Goal: Information Seeking & Learning: Understand process/instructions

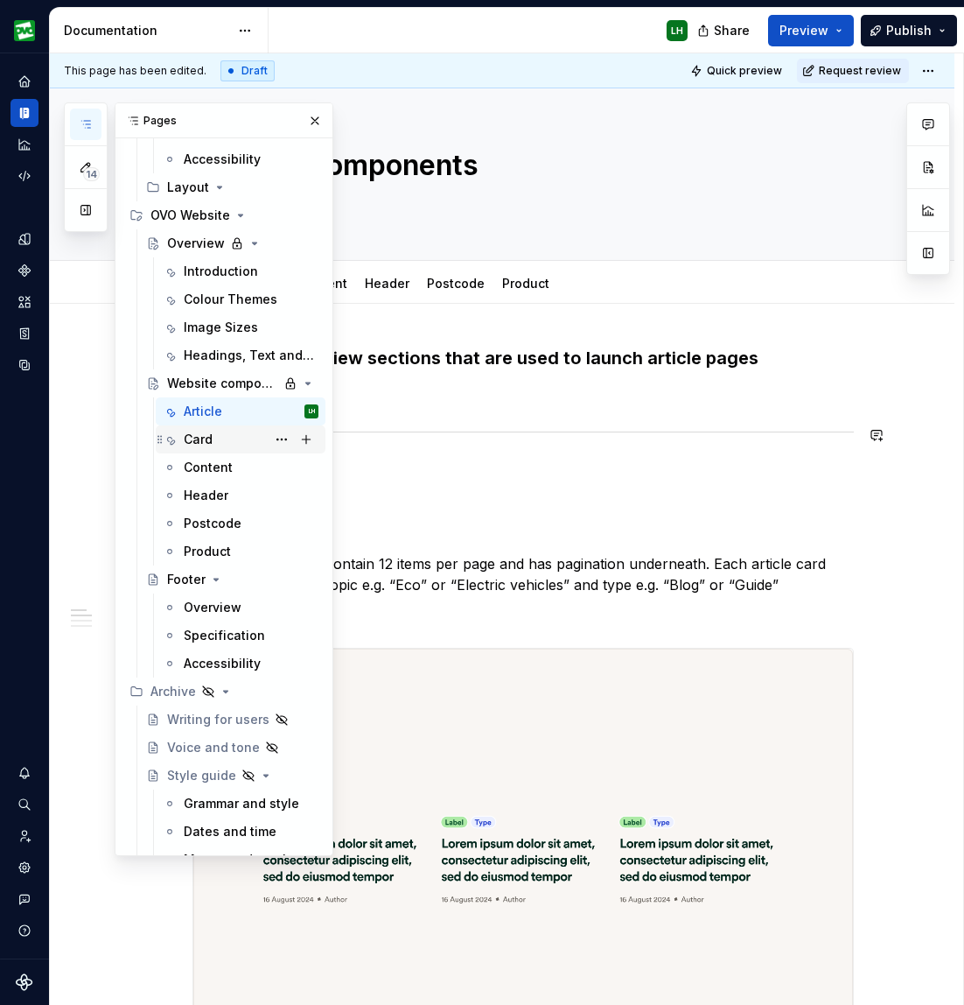
scroll to position [6275, 0]
click at [211, 361] on div "Headings, Text and Actions" at bounding box center [225, 357] width 82 height 18
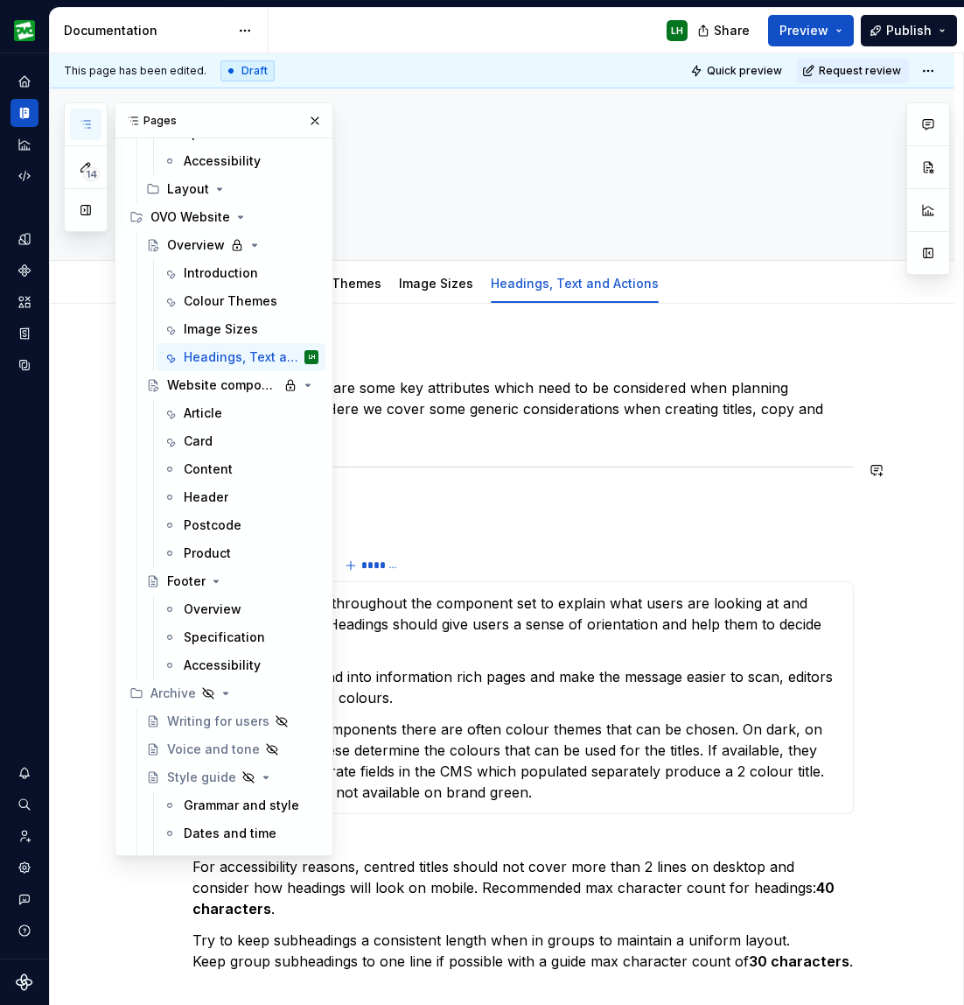
click at [517, 498] on div "Most components share some key attributes which need to be considered when plan…" at bounding box center [524, 912] width 662 height 1133
click at [313, 116] on button "button" at bounding box center [315, 121] width 25 height 25
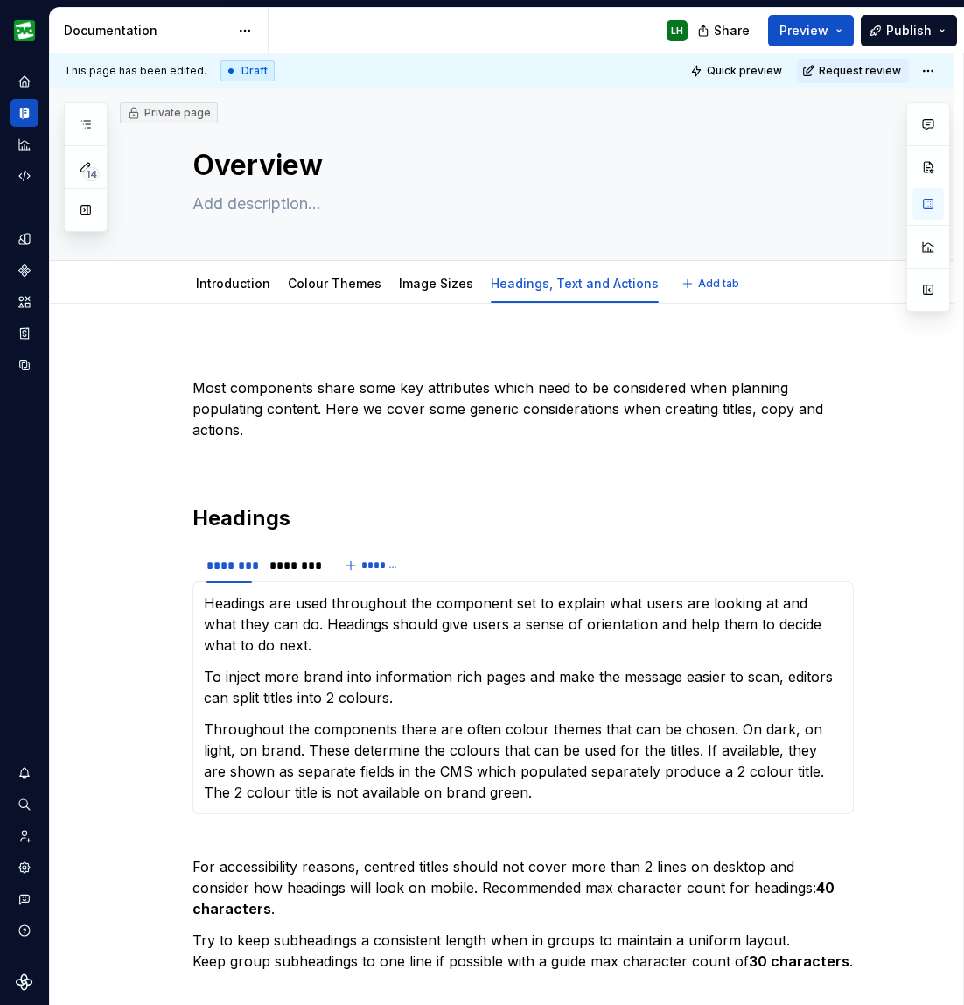
type textarea "*"
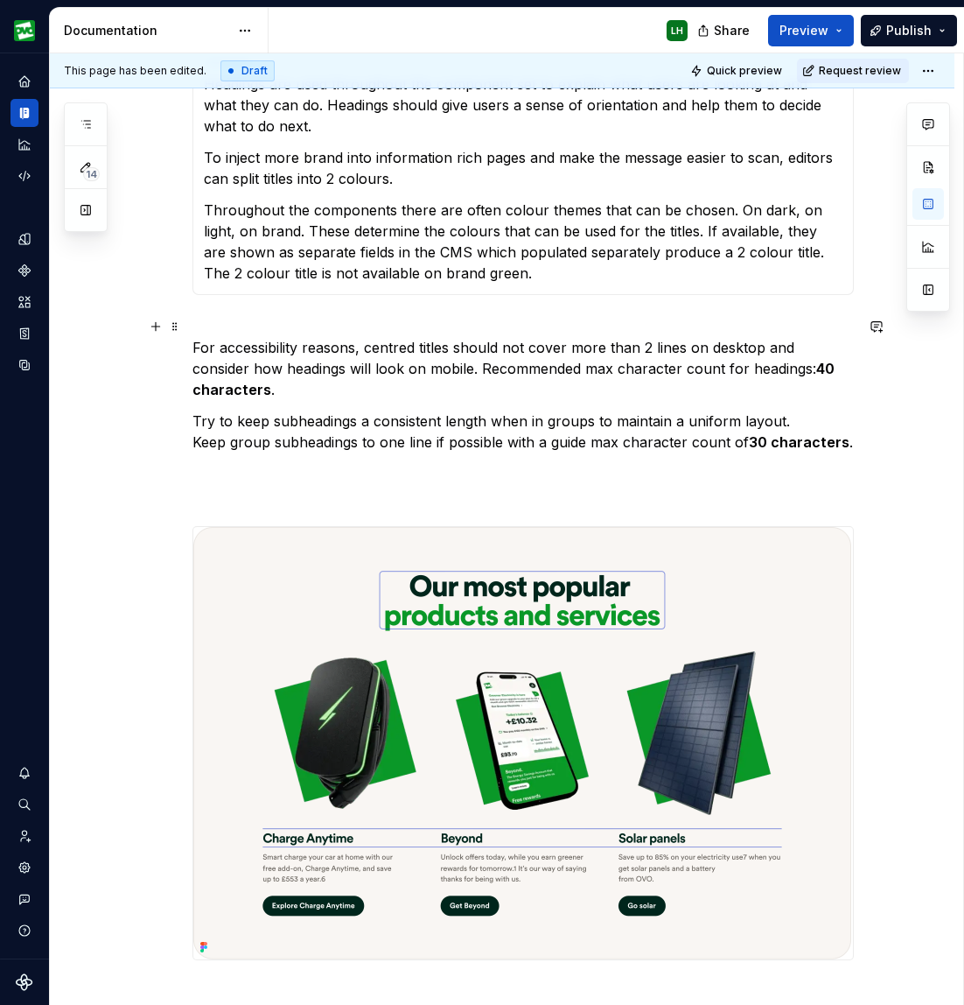
scroll to position [796, 0]
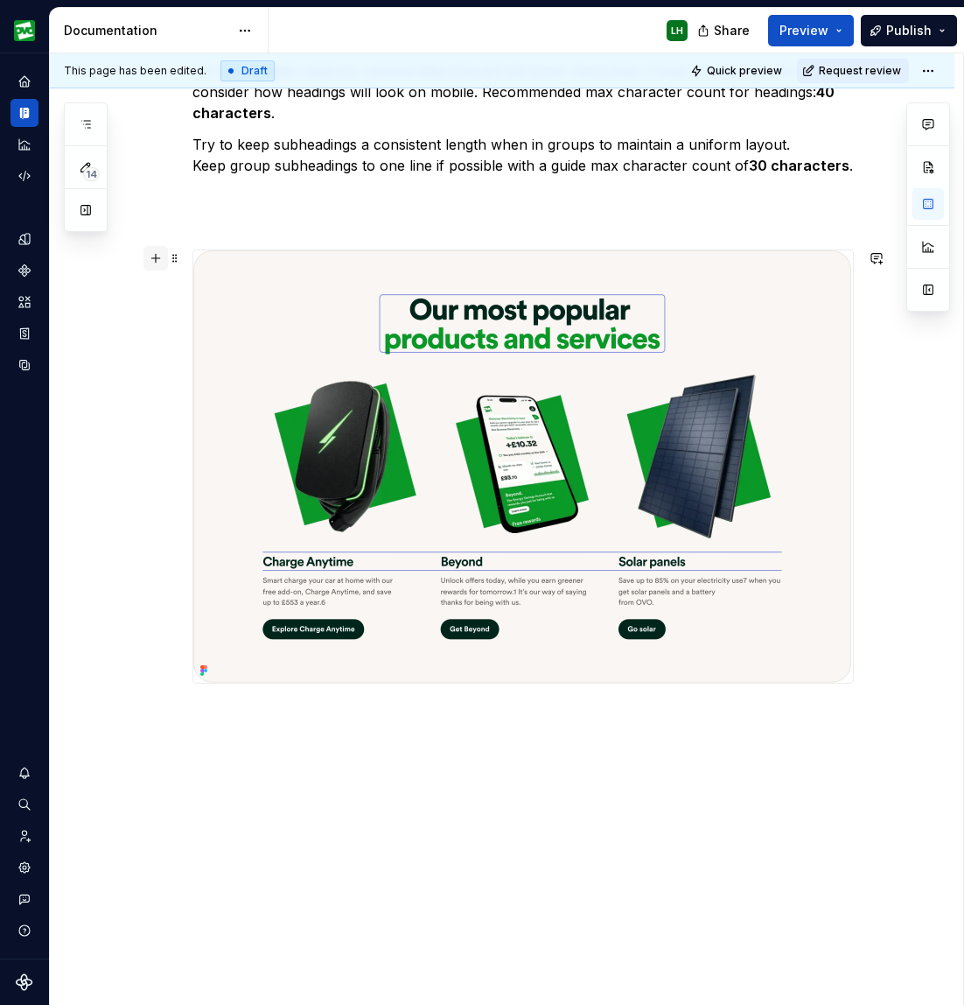
click at [155, 263] on button "button" at bounding box center [156, 258] width 25 height 25
click at [172, 720] on div "Most components share some key attributes which need to be considered when plan…" at bounding box center [502, 277] width 905 height 1539
drag, startPoint x: 155, startPoint y: 721, endPoint x: 189, endPoint y: 744, distance: 41.0
click at [155, 721] on button "button" at bounding box center [156, 715] width 25 height 25
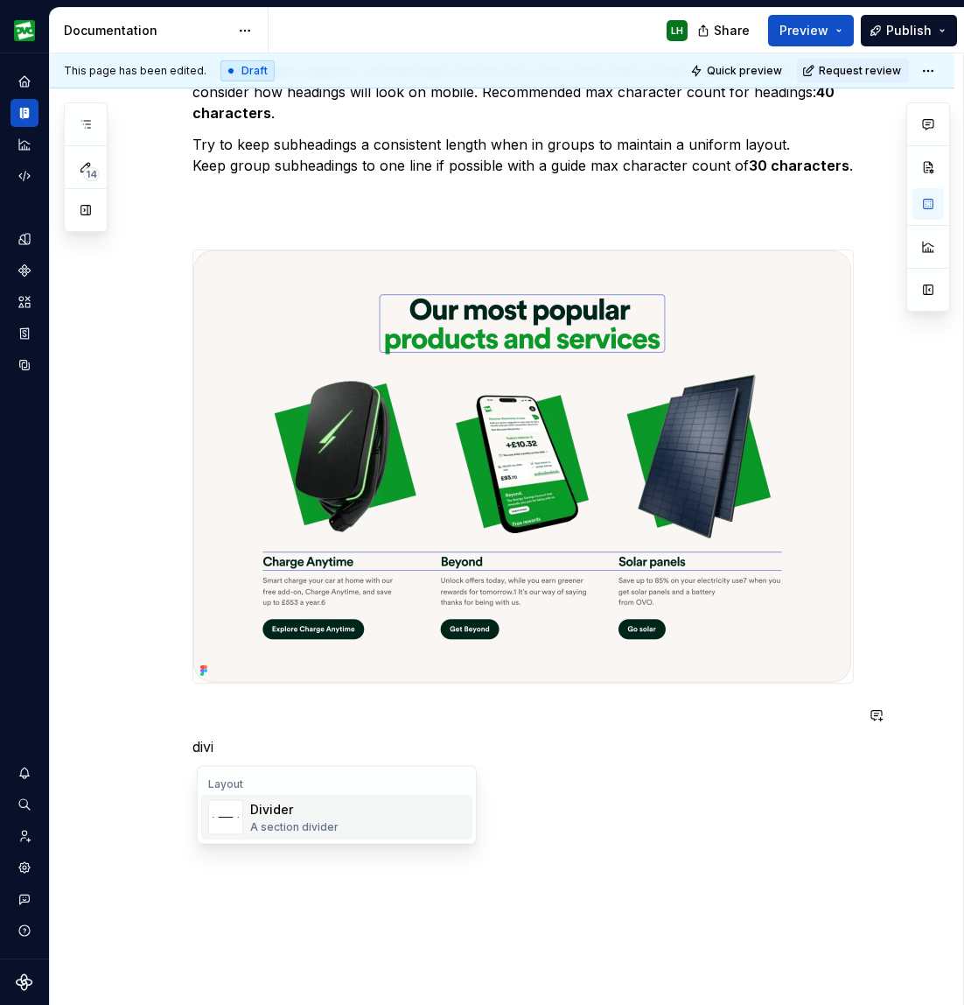
click at [254, 818] on div "Divider A section divider" at bounding box center [294, 817] width 88 height 33
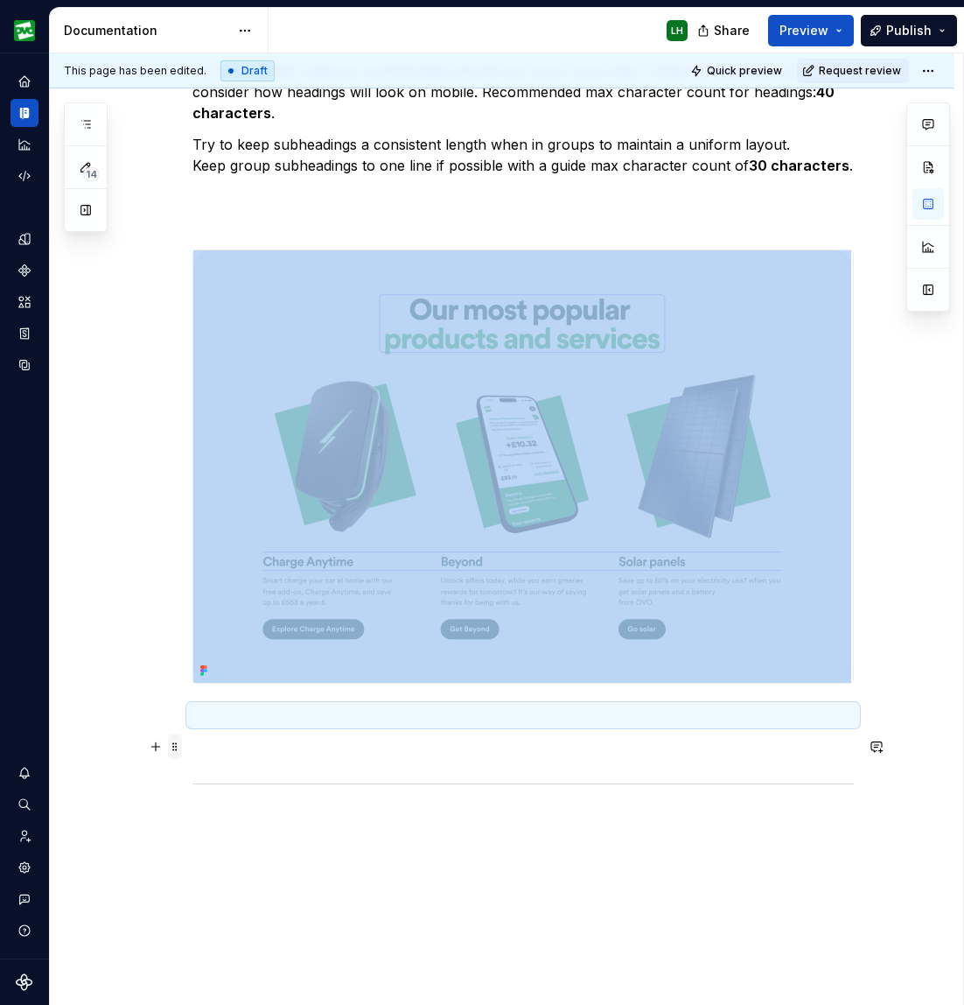
click at [181, 746] on span at bounding box center [175, 746] width 14 height 25
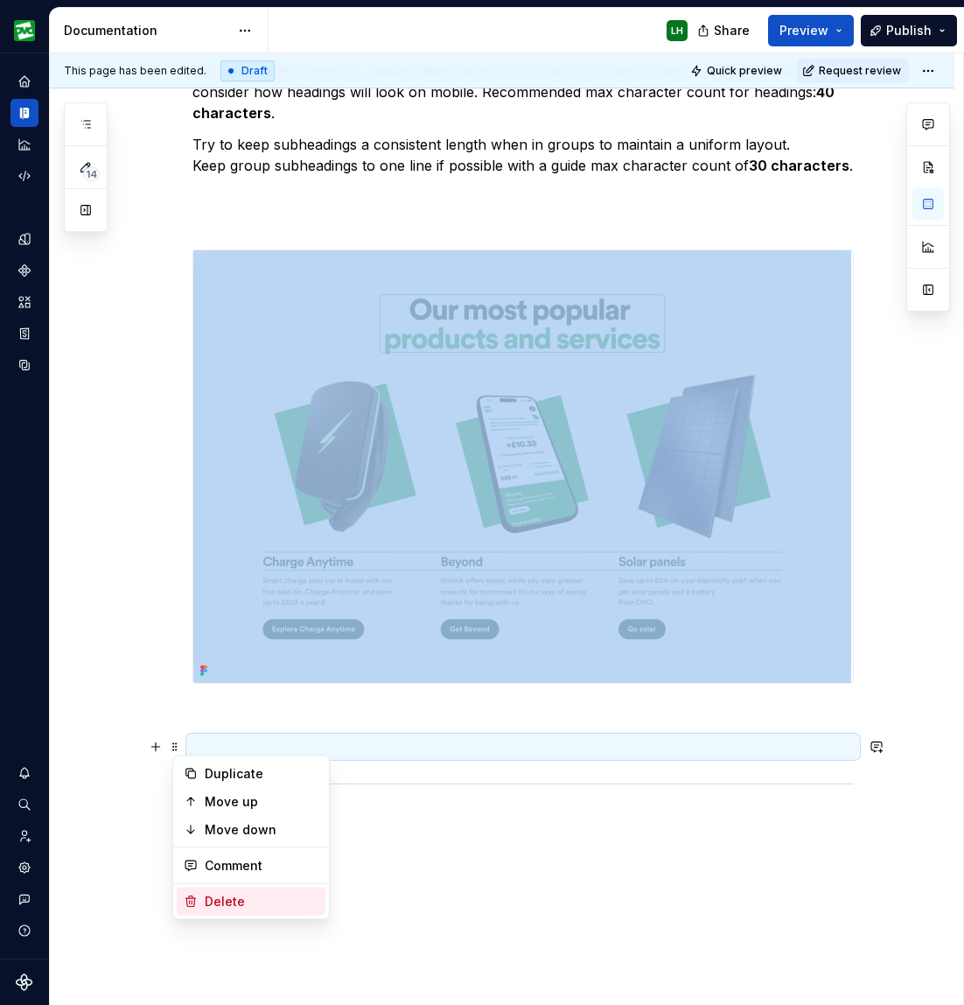
click at [230, 899] on div "Delete" at bounding box center [262, 902] width 114 height 18
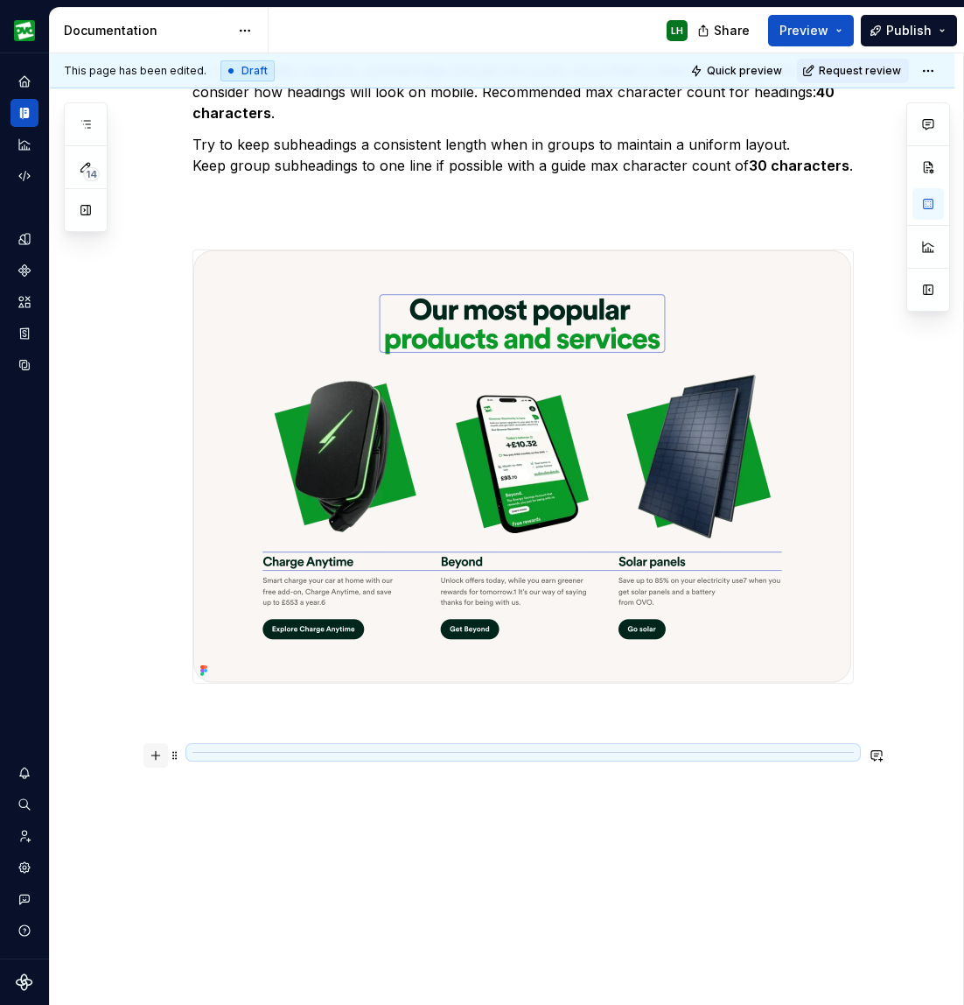
click at [159, 751] on button "button" at bounding box center [156, 755] width 25 height 25
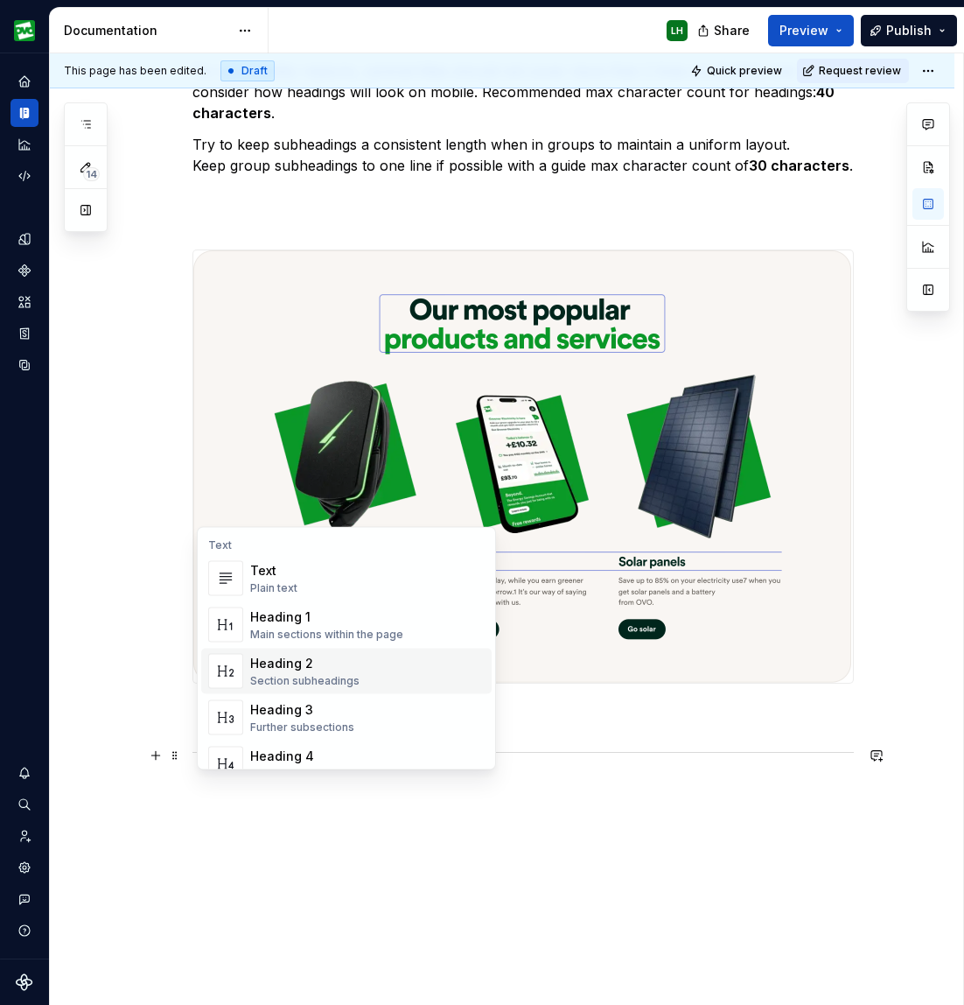
click at [283, 664] on div "Heading 2" at bounding box center [304, 664] width 109 height 18
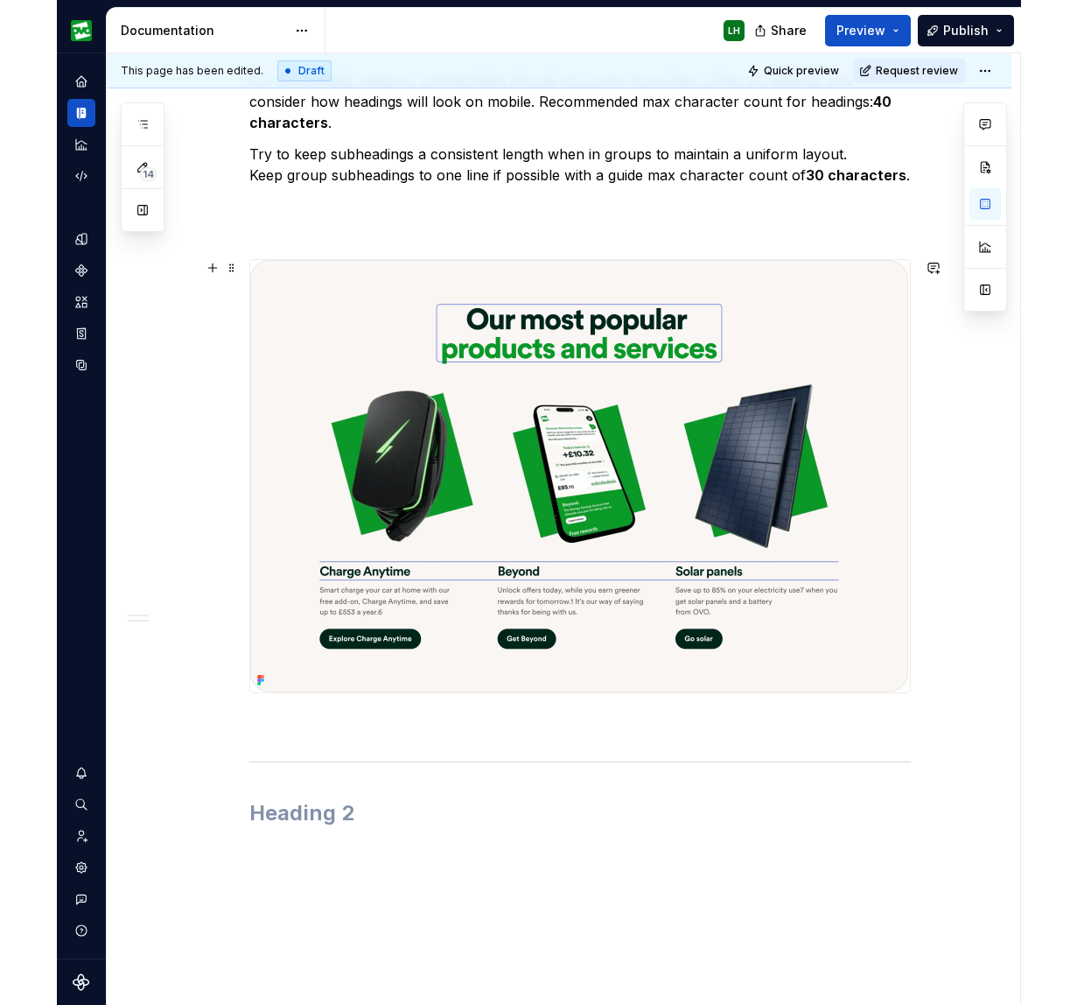
scroll to position [892, 0]
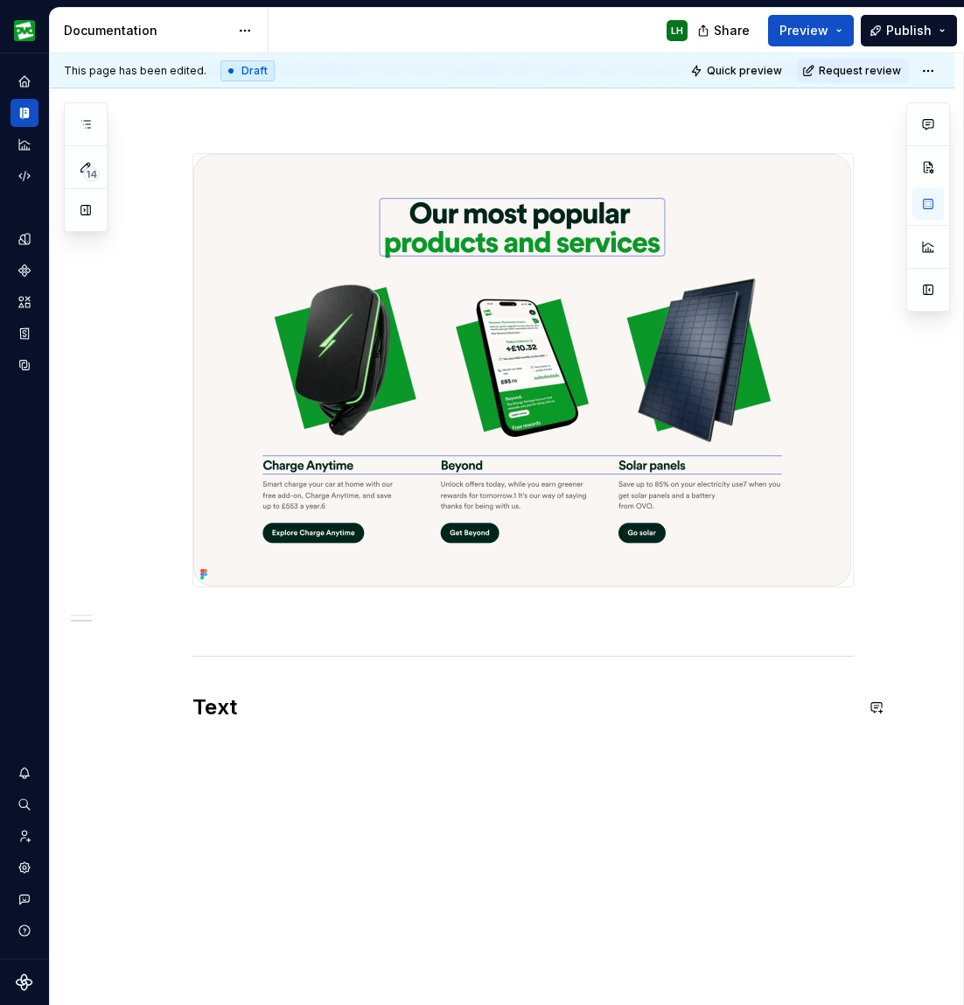
click at [383, 815] on div "Most components share some key attributes which need to be considered when plan…" at bounding box center [502, 227] width 905 height 1631
click at [162, 705] on button "button" at bounding box center [156, 707] width 25 height 25
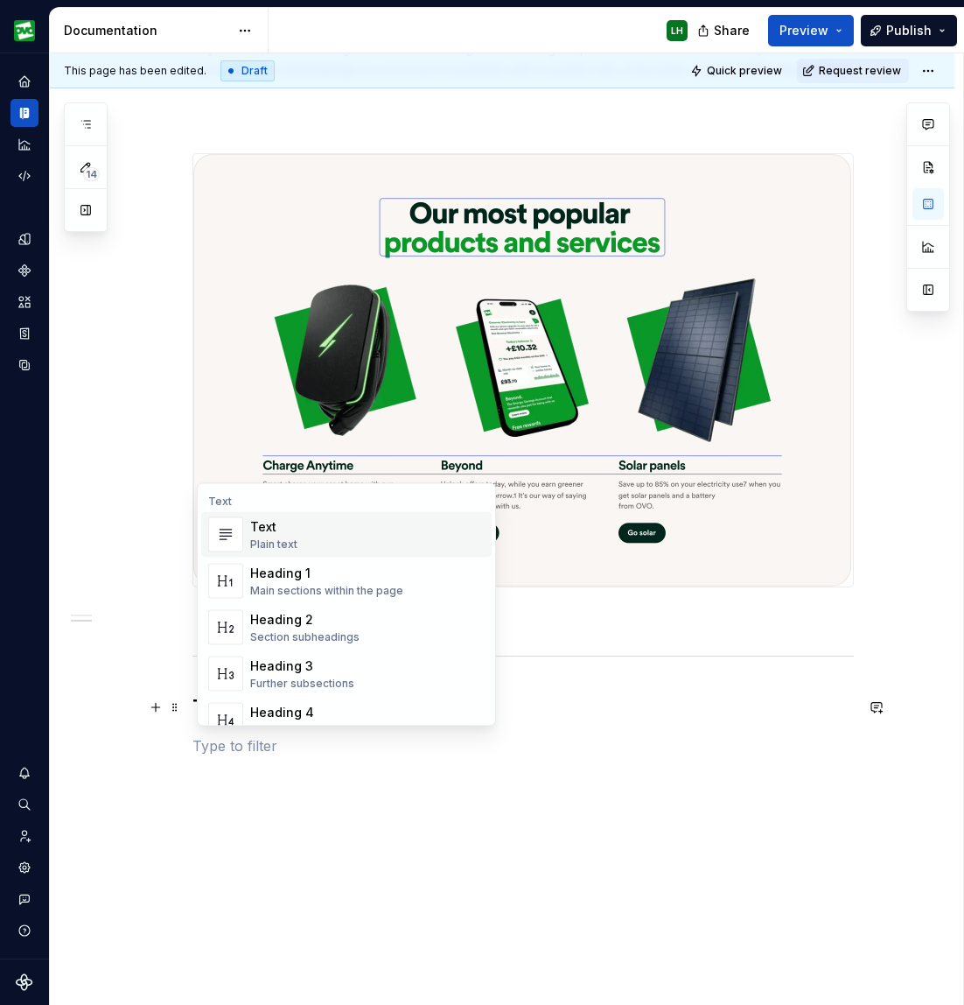
click at [294, 530] on div "Text" at bounding box center [273, 527] width 47 height 18
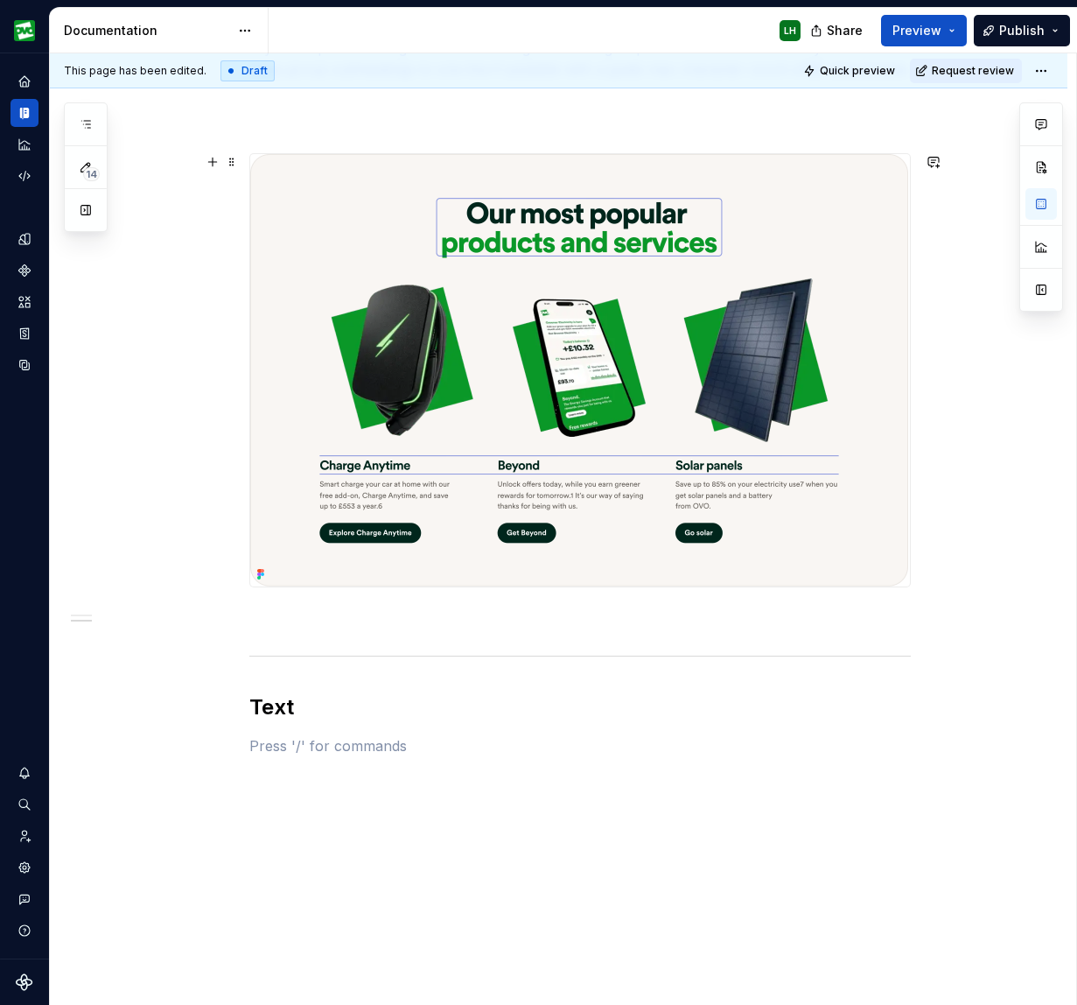
scroll to position [964, 0]
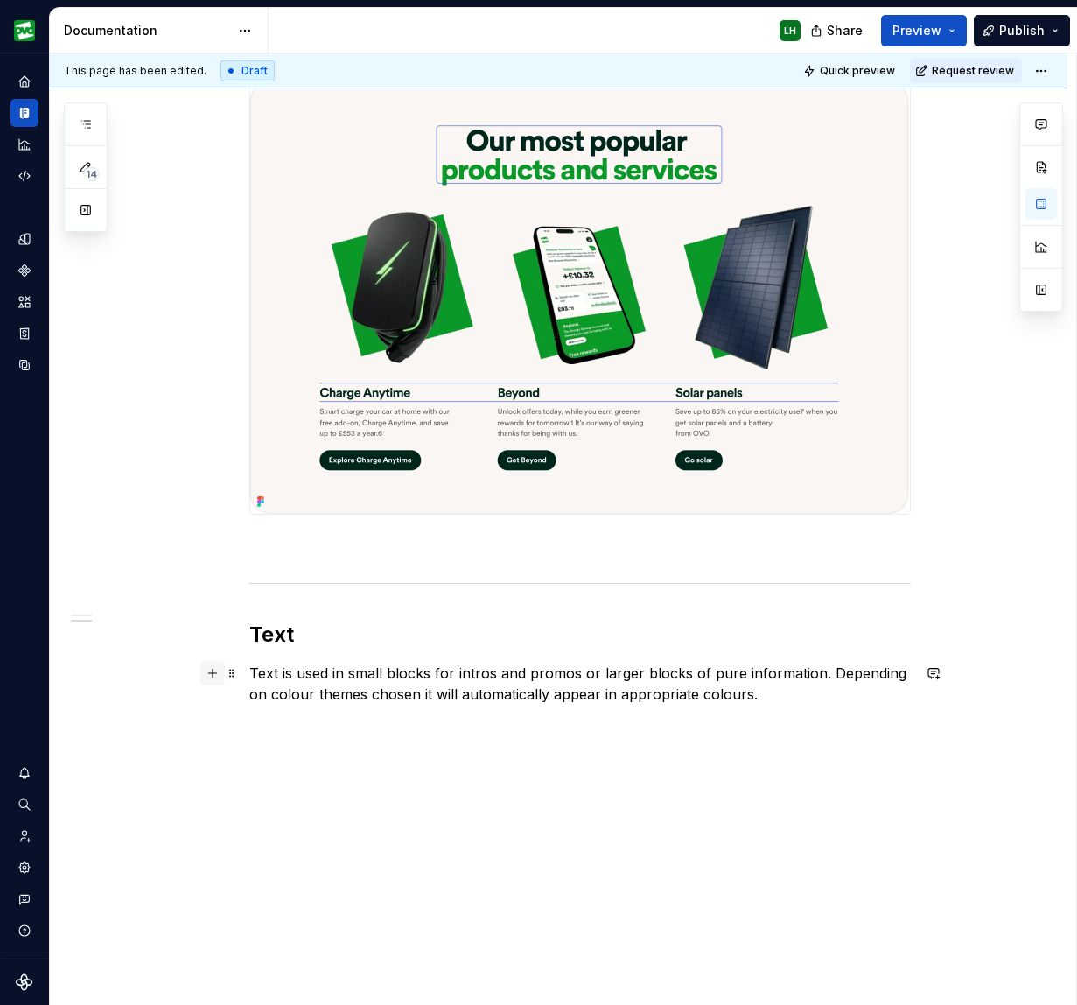
click at [219, 672] on button "button" at bounding box center [212, 673] width 25 height 25
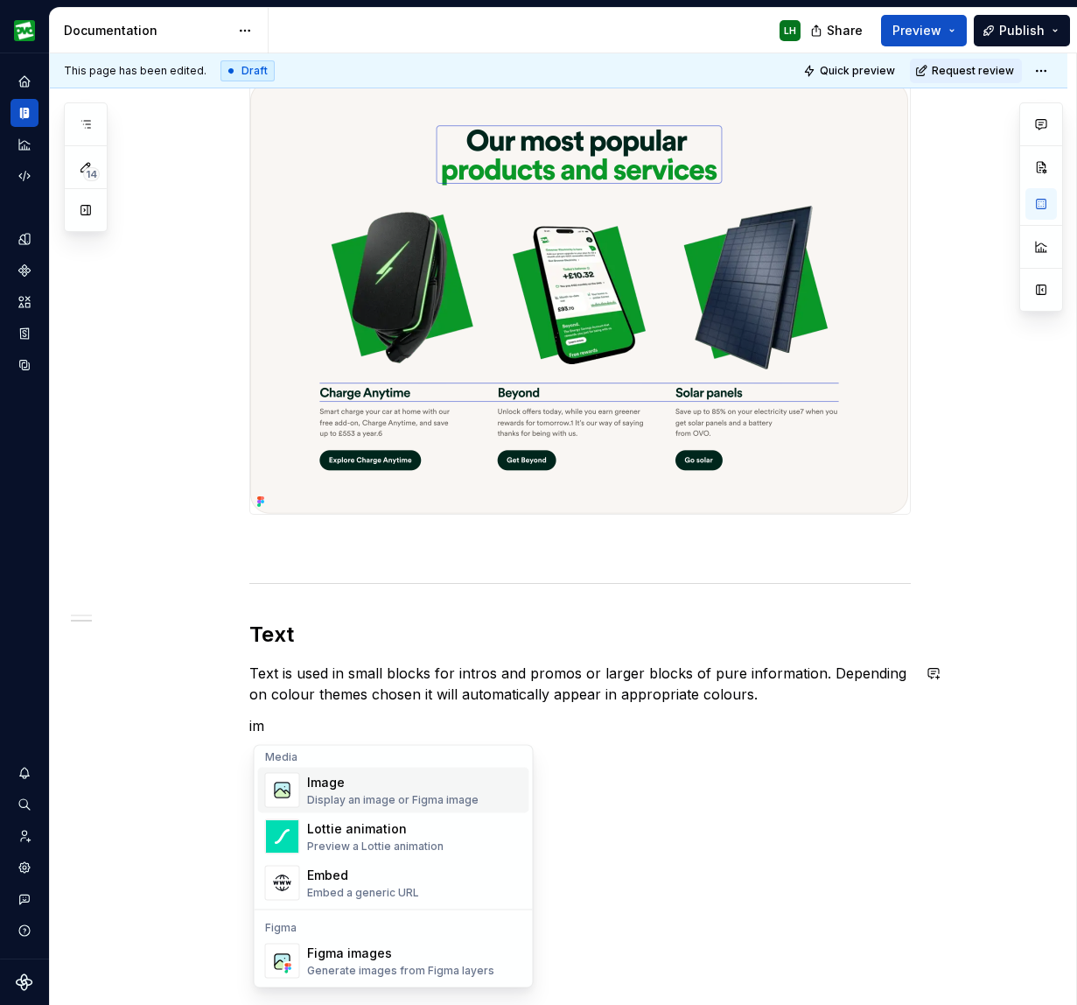
scroll to position [0, 0]
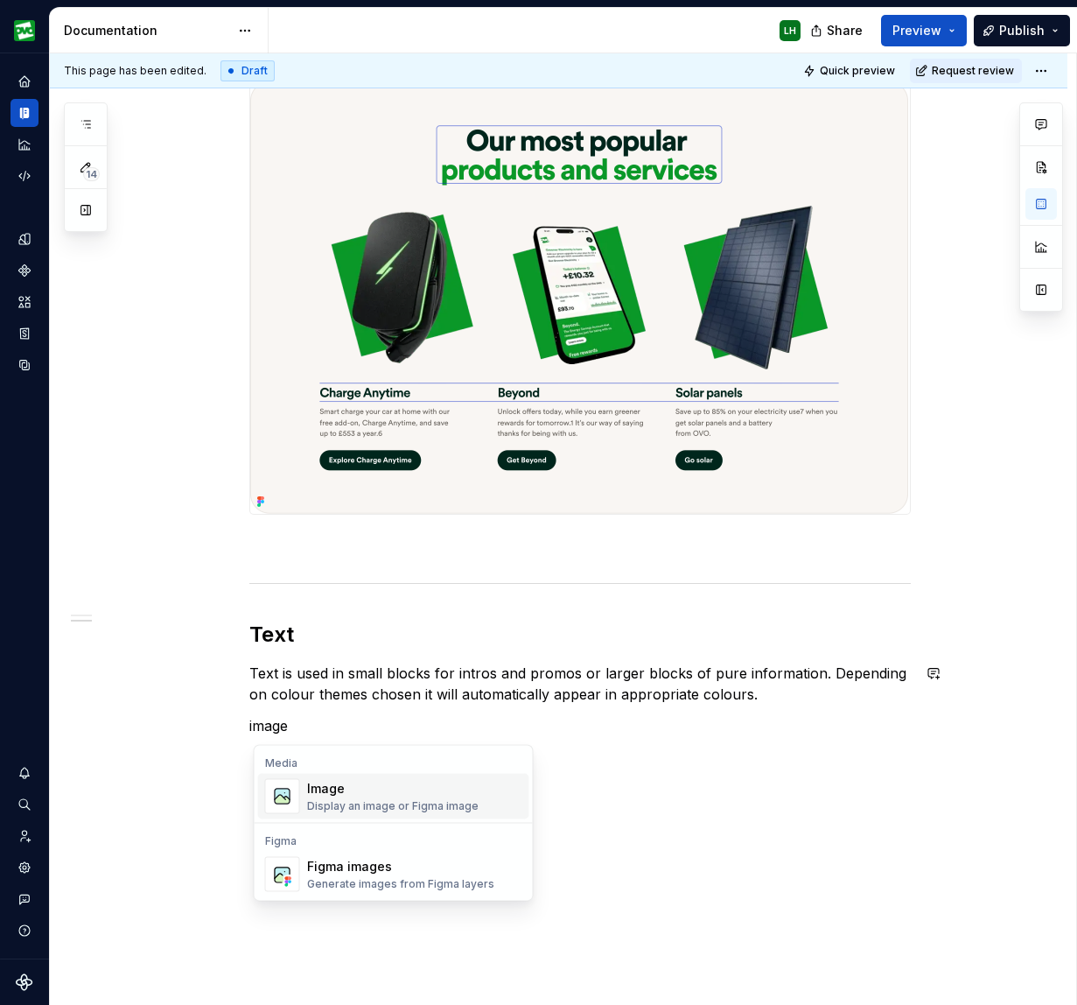
click at [441, 794] on div "Image" at bounding box center [393, 789] width 172 height 18
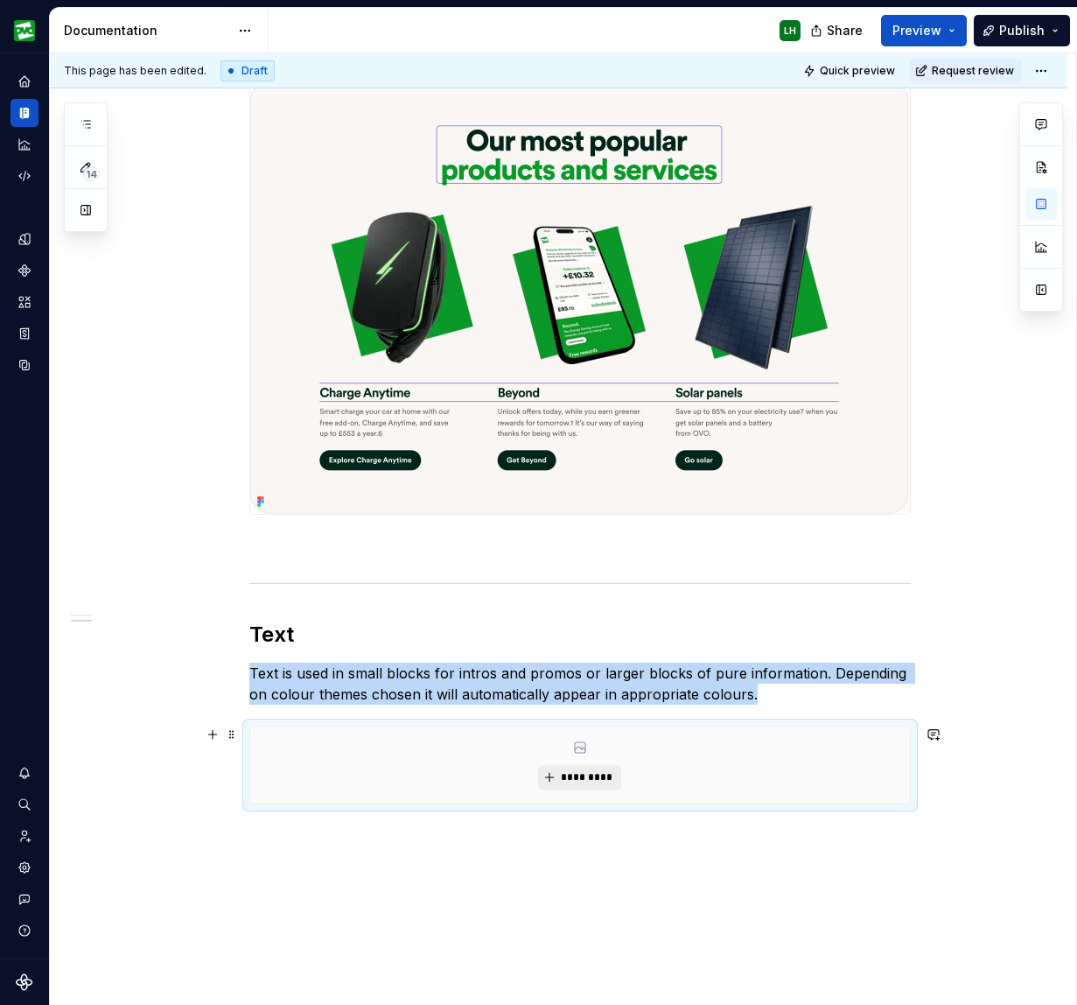
click at [621, 775] on button "*********" at bounding box center [579, 777] width 83 height 25
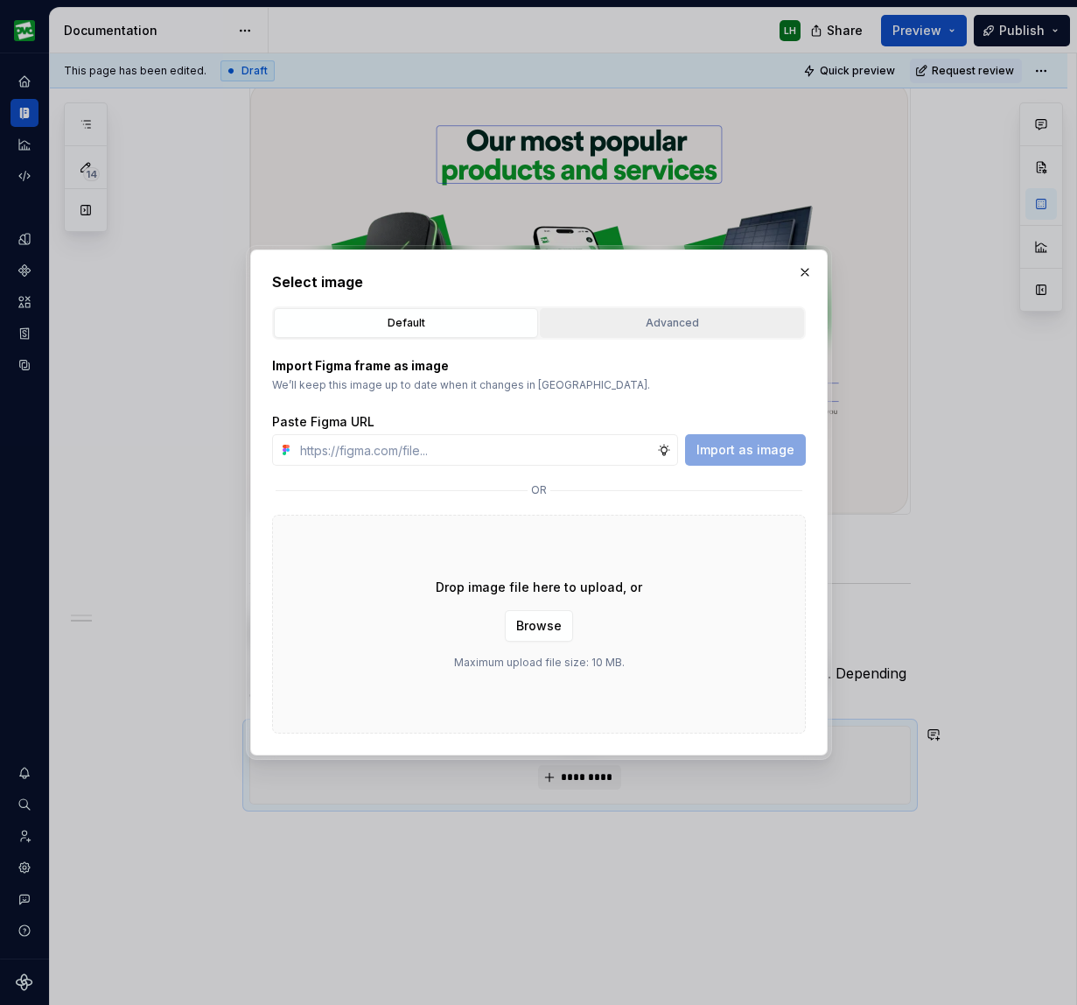
click at [628, 316] on div "Advanced" at bounding box center [672, 323] width 252 height 18
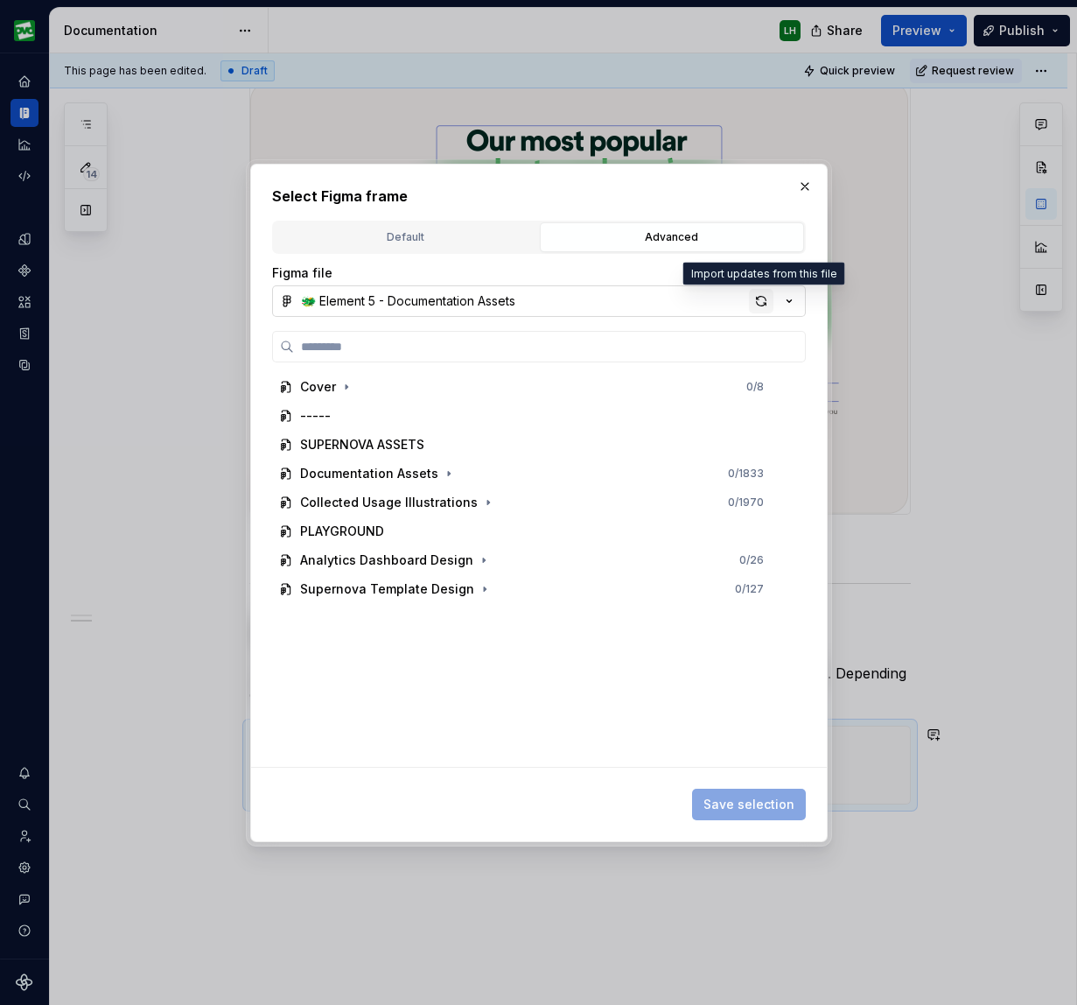
click at [746, 293] on div "button" at bounding box center [761, 301] width 25 height 25
type textarea "*"
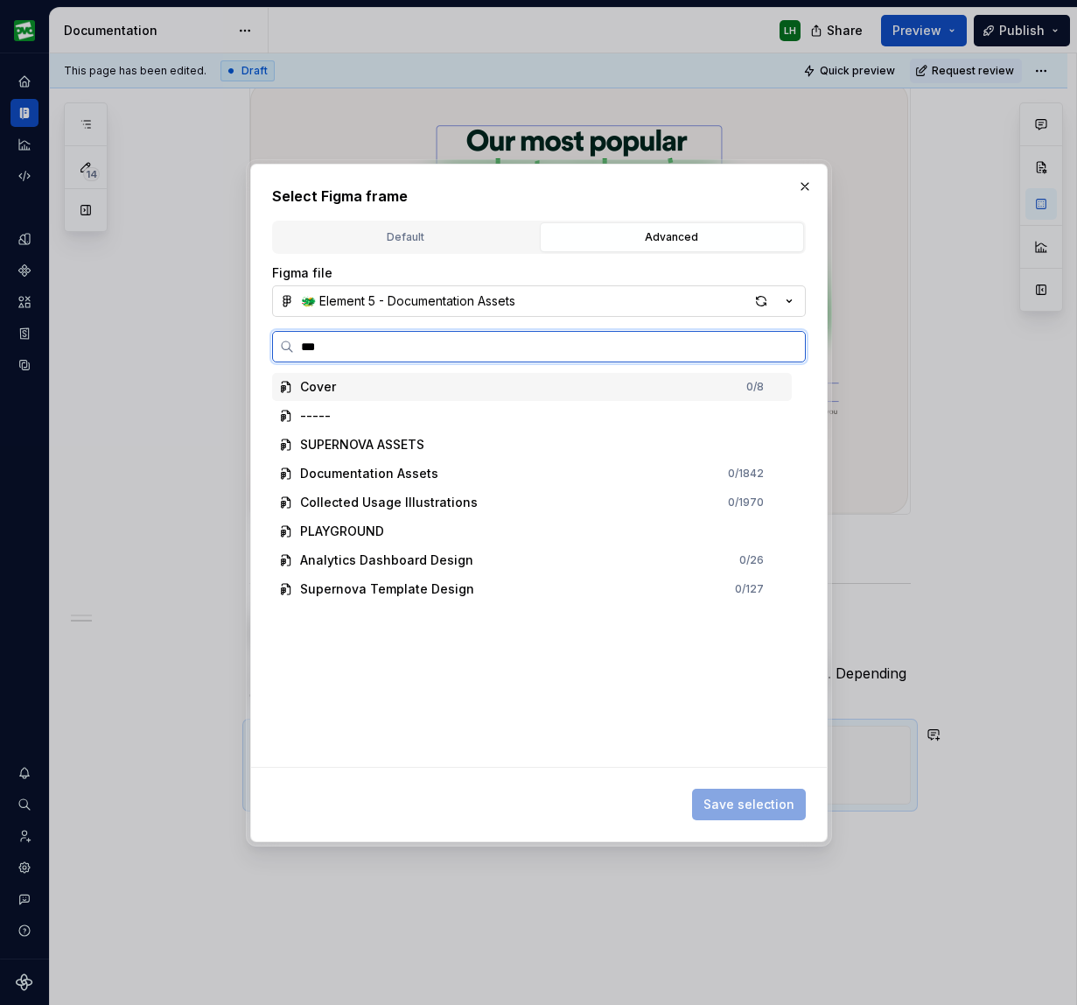
type input "****"
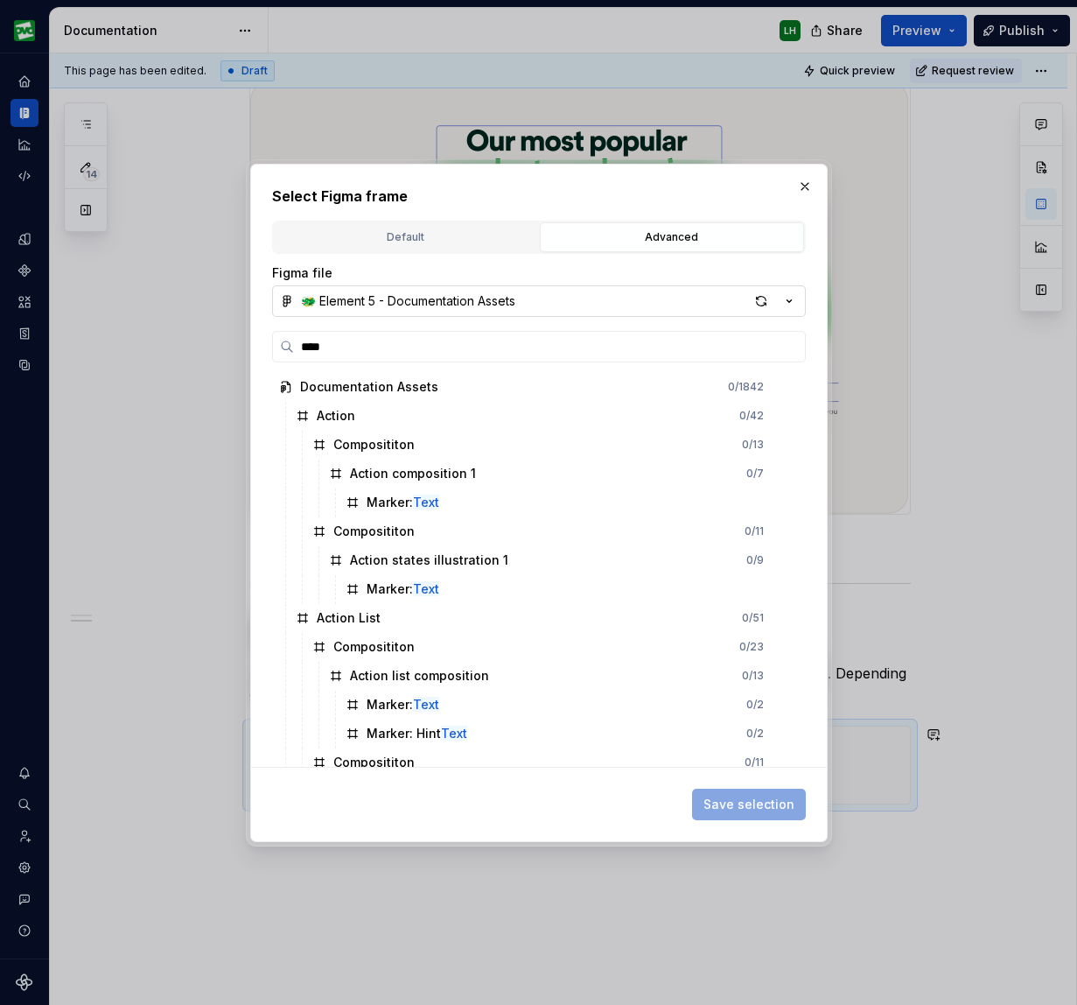
type textarea "*"
click at [435, 348] on input "****" at bounding box center [549, 347] width 511 height 18
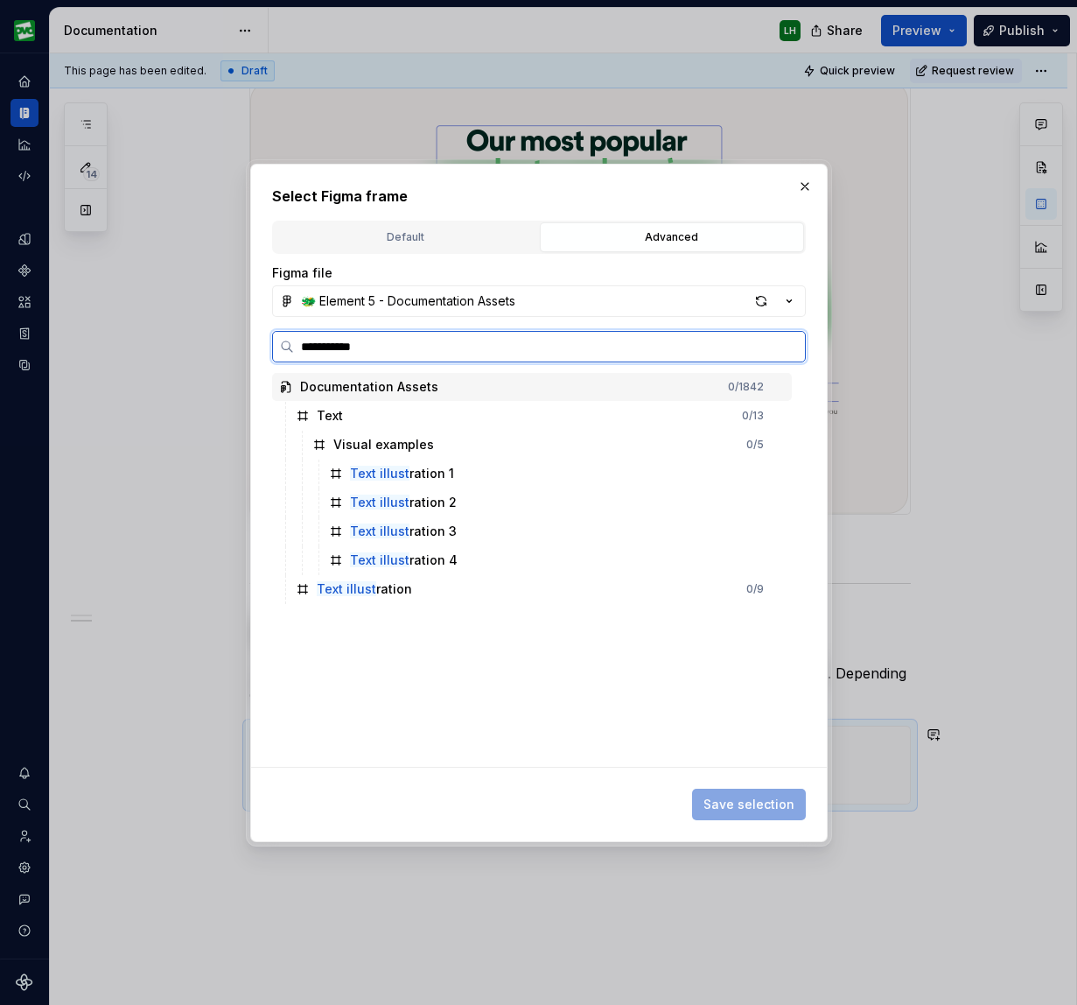
type input "**********"
drag, startPoint x: 337, startPoint y: 599, endPoint x: 454, endPoint y: 601, distance: 117.3
click at [337, 599] on div "Text illustr ation 0 / 9" at bounding box center [540, 589] width 503 height 28
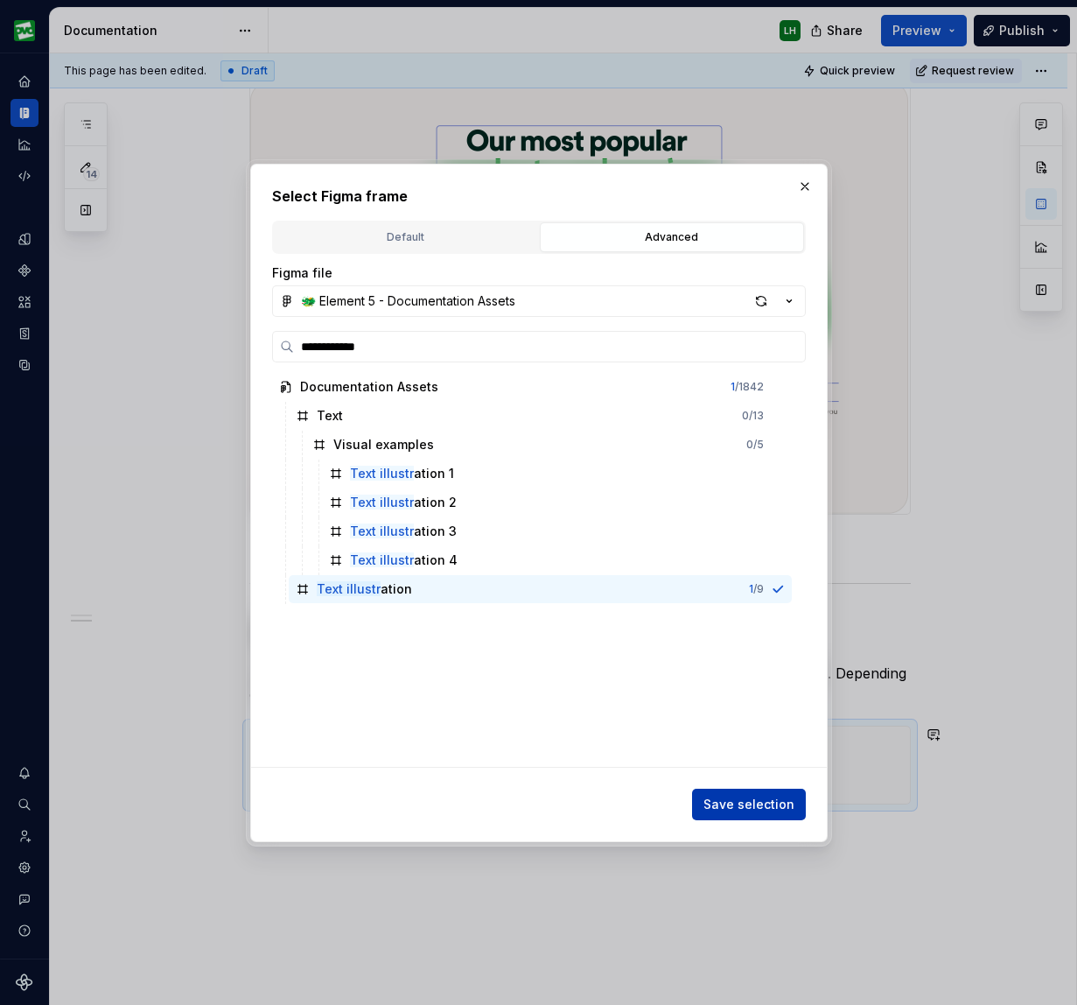
click at [746, 800] on span "Save selection" at bounding box center [749, 805] width 91 height 18
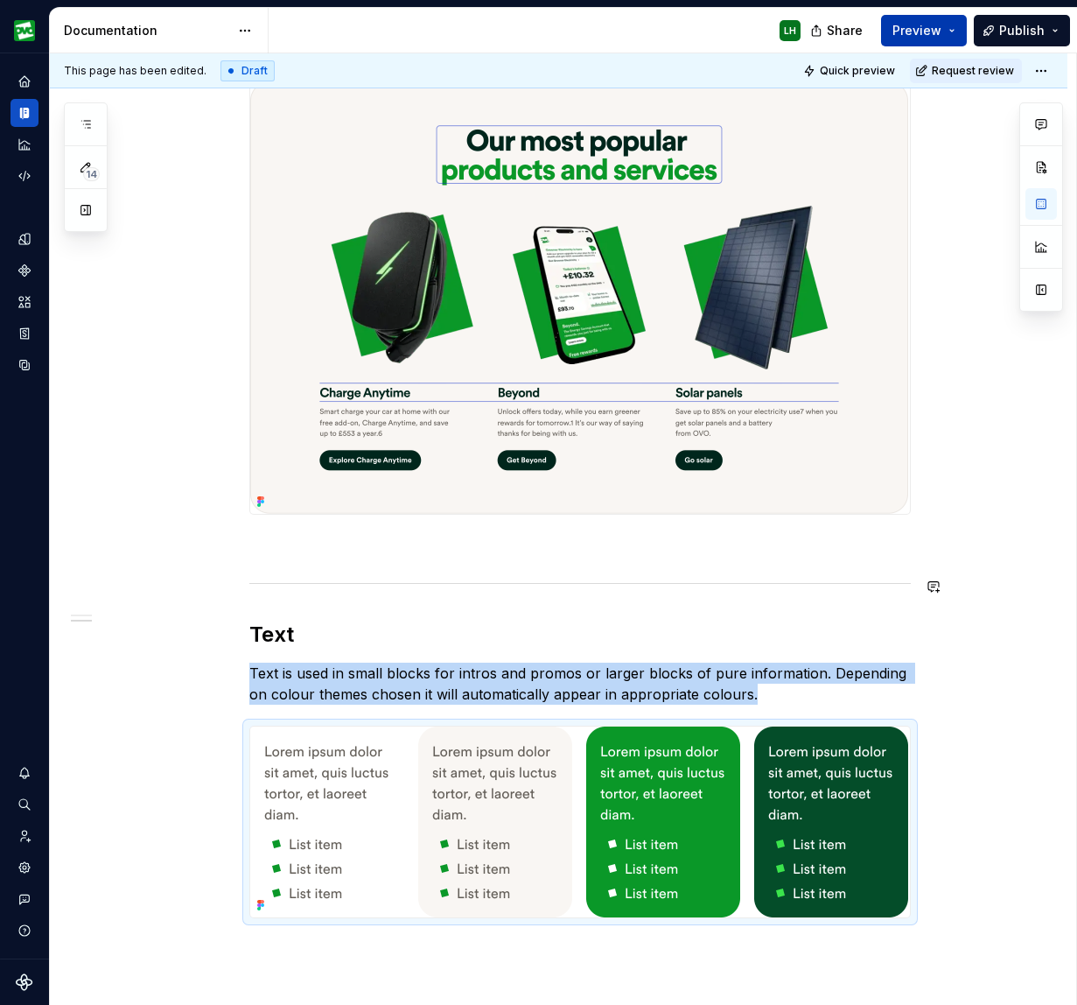
click at [746, 34] on span "Preview" at bounding box center [917, 31] width 49 height 18
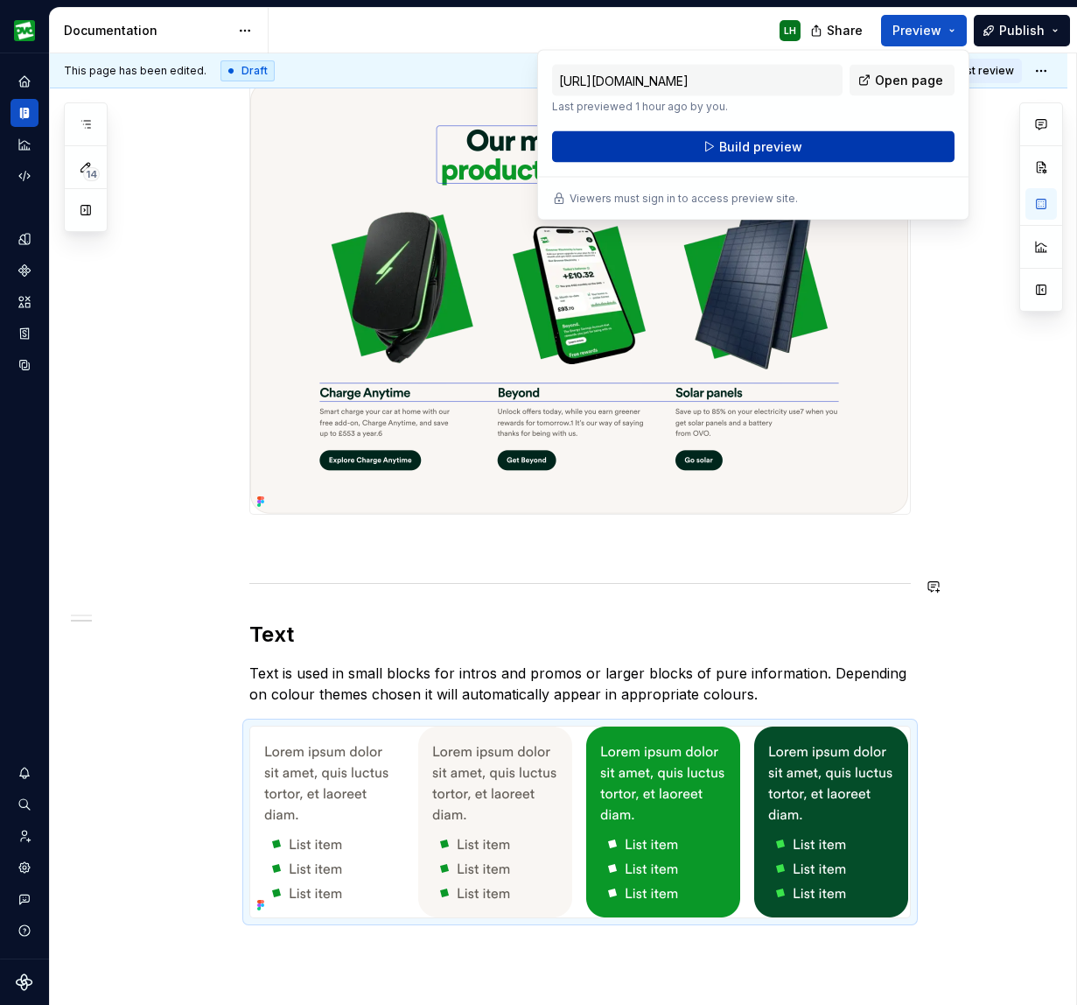
click at [746, 146] on button "Build preview" at bounding box center [753, 147] width 403 height 32
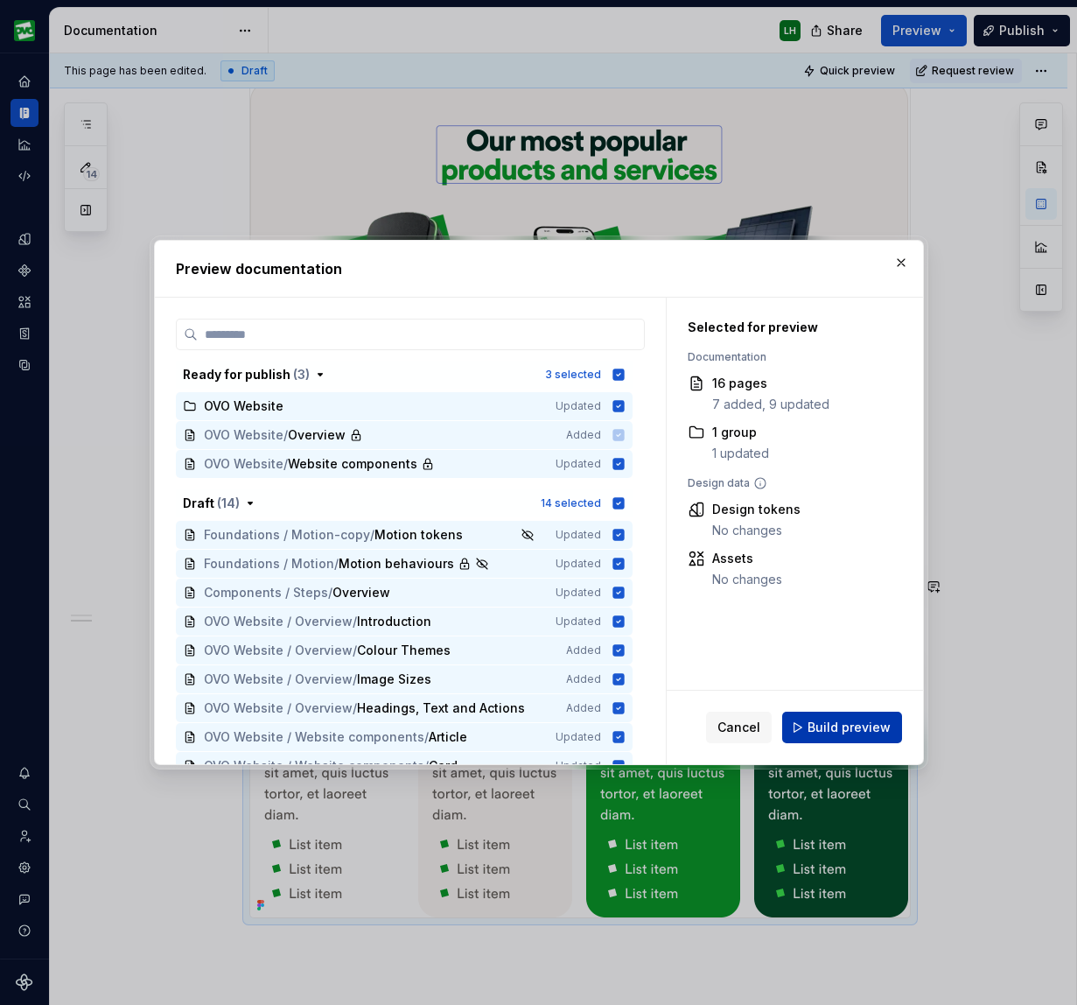
click at [746, 728] on span "Build preview" at bounding box center [849, 728] width 83 height 18
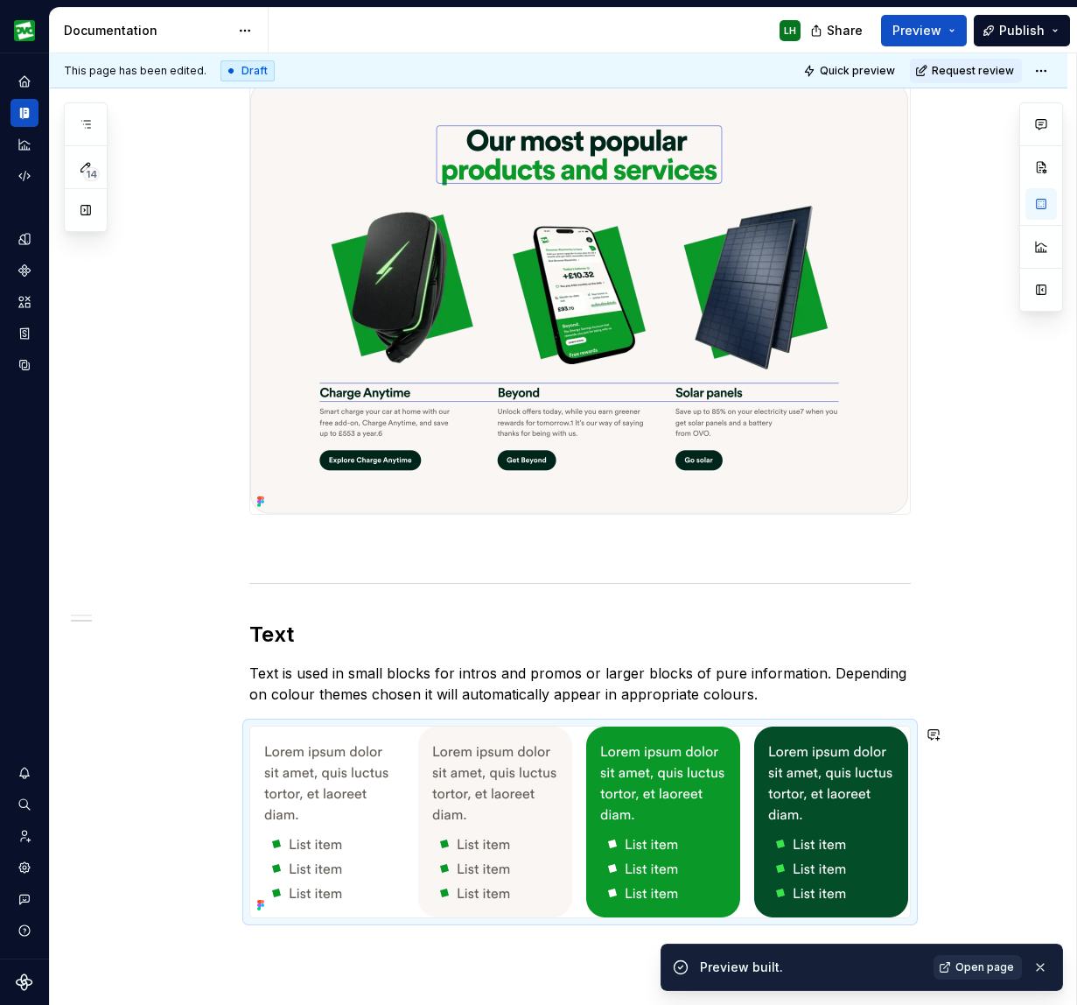
click at [746, 978] on link "Open page" at bounding box center [978, 967] width 88 height 25
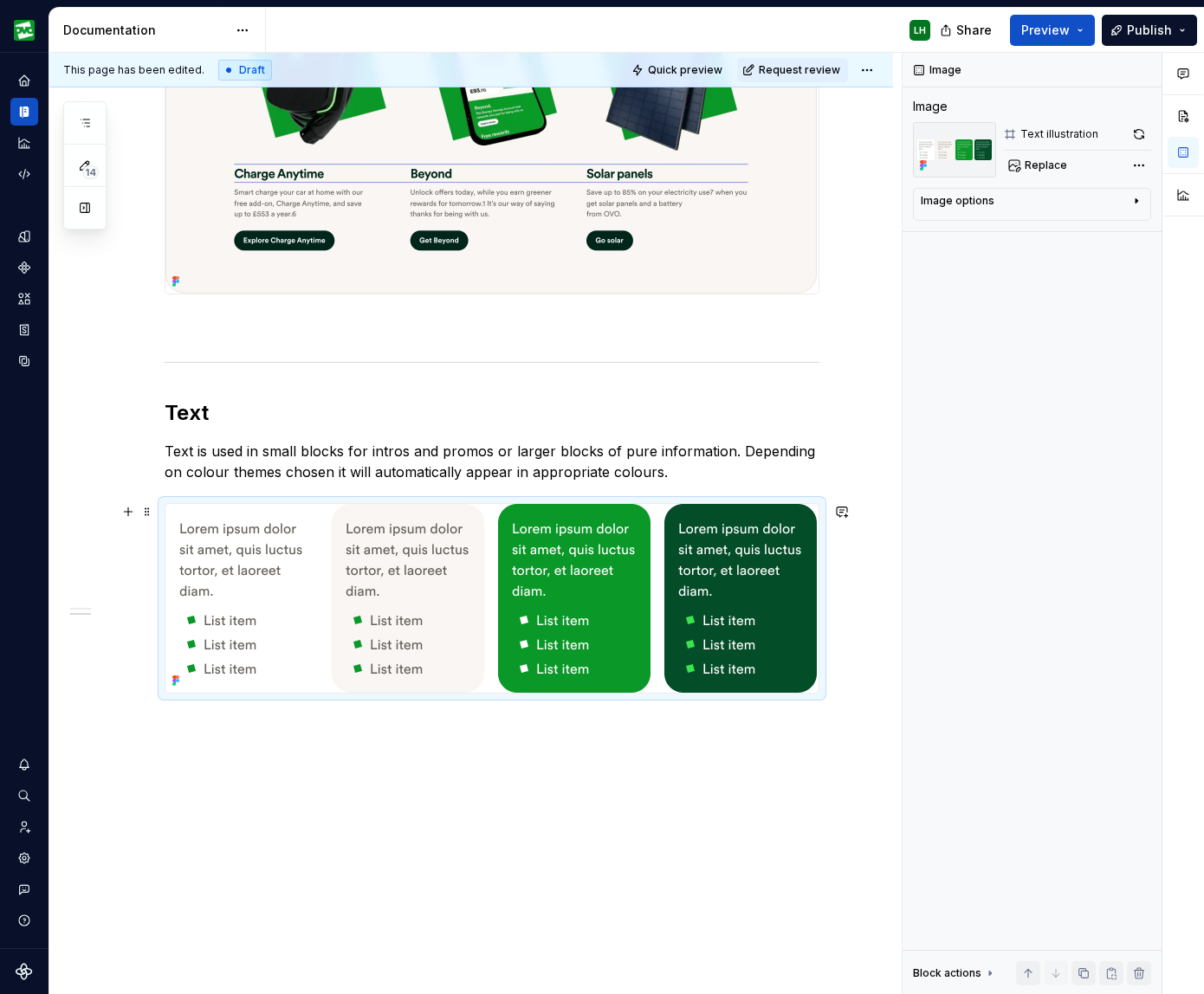
scroll to position [1186, 0]
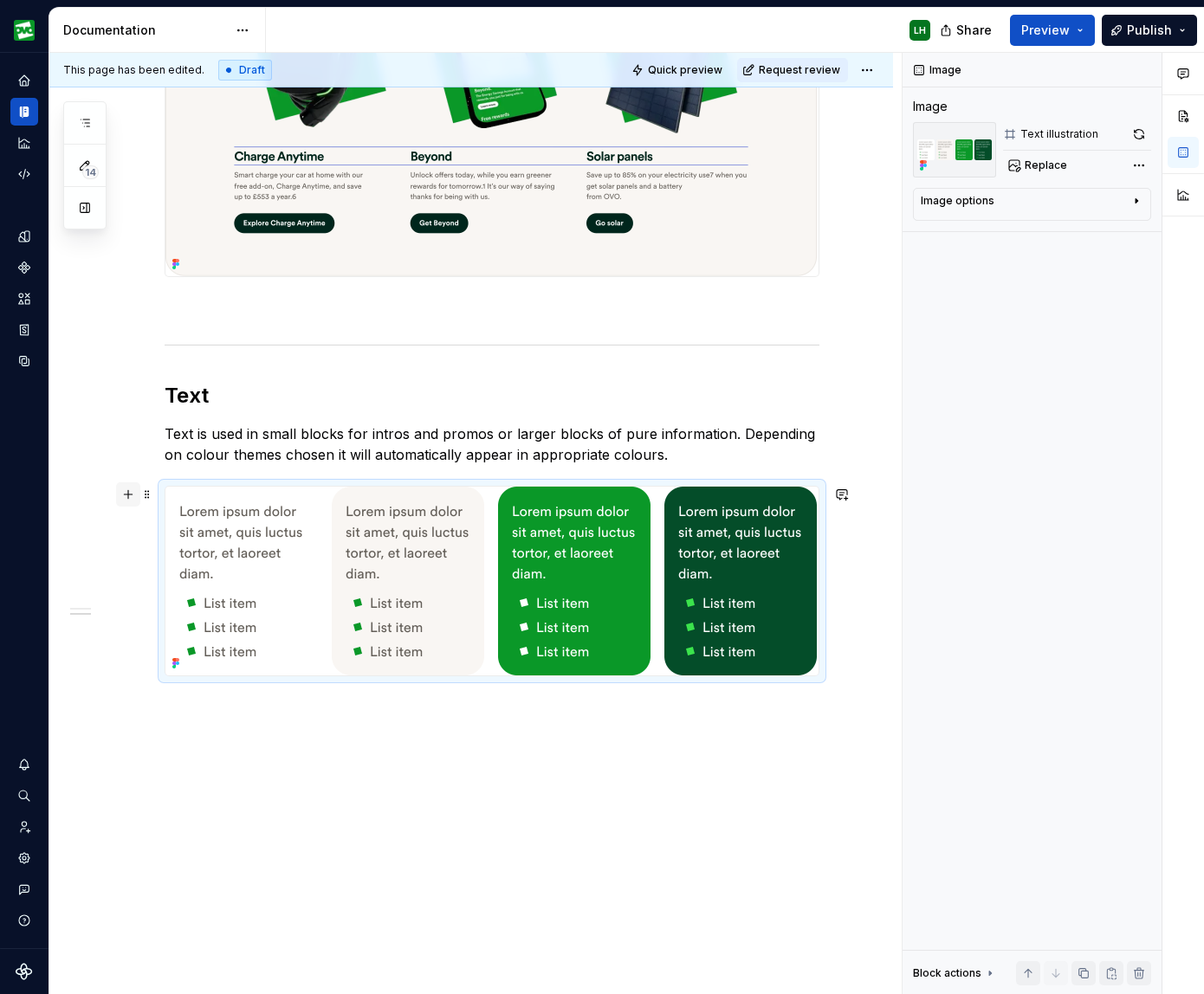
click at [132, 498] on button "button" at bounding box center [128, 494] width 25 height 25
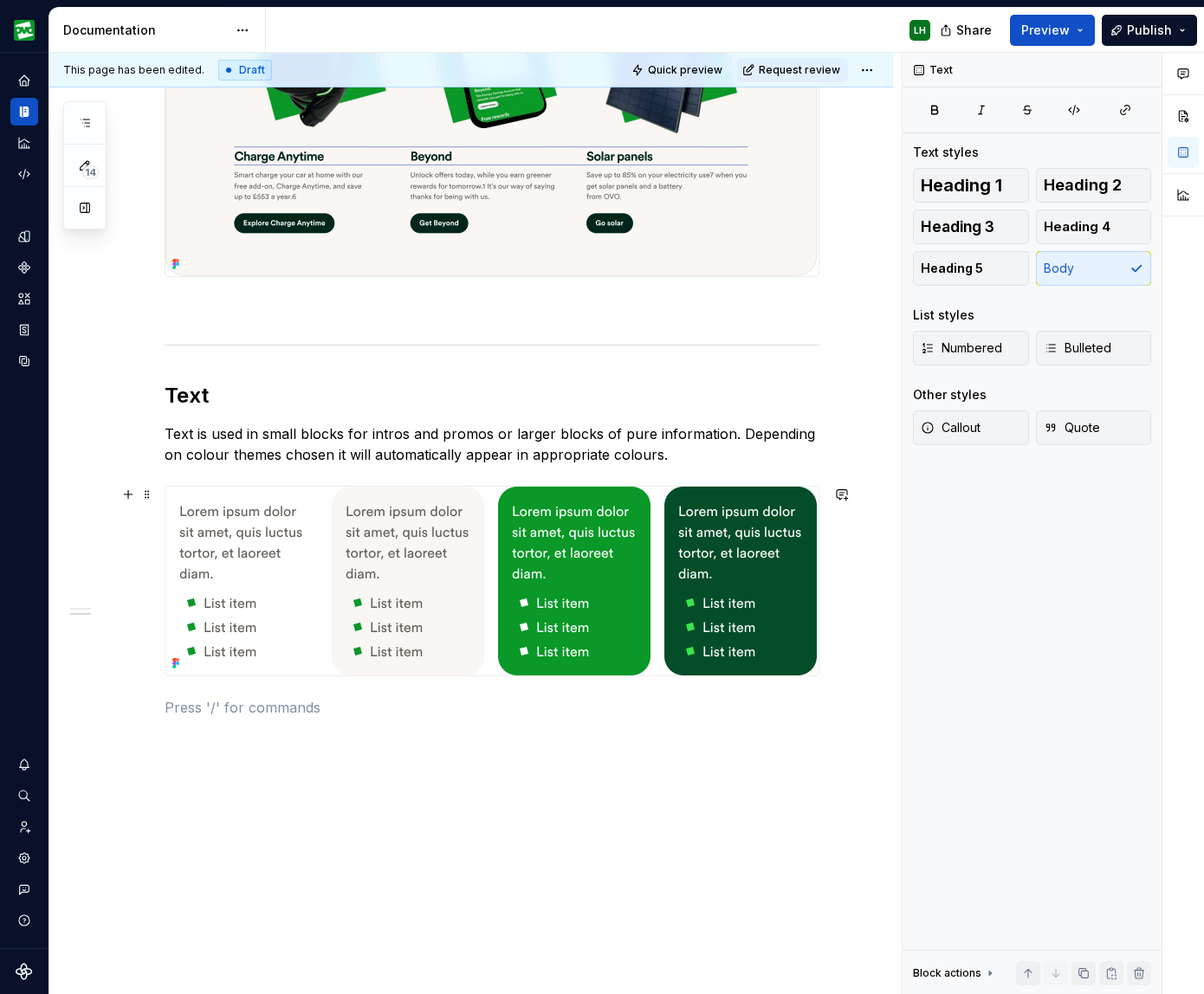
click at [248, 703] on p at bounding box center [492, 707] width 655 height 21
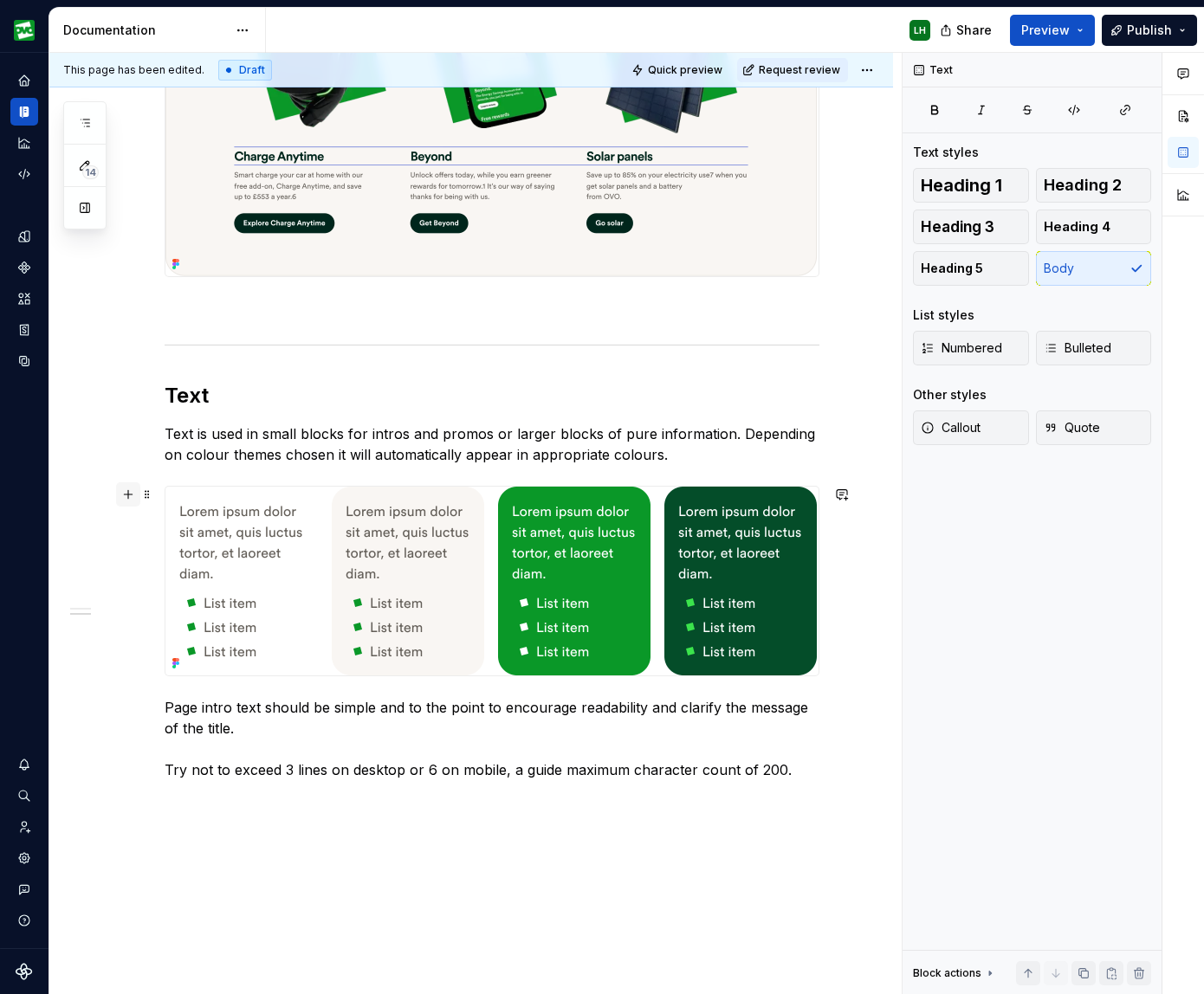
click at [132, 494] on button "button" at bounding box center [128, 494] width 25 height 25
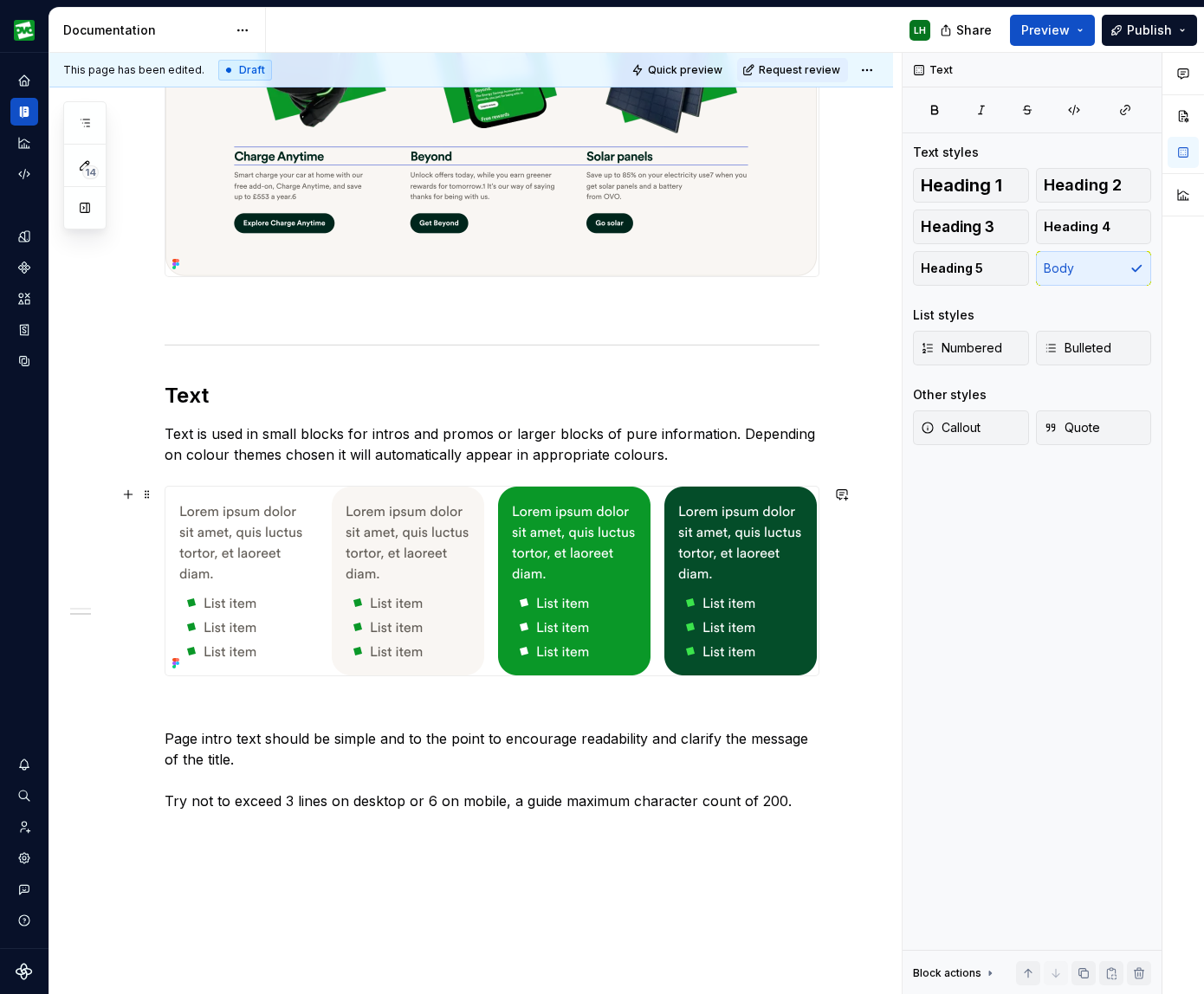
click at [550, 791] on p "Page intro text should be simple and to the point to encourage readability and …" at bounding box center [492, 769] width 655 height 83
click at [171, 798] on p "Page intro text should be simple and to the point to encourage readability and …" at bounding box center [492, 769] width 655 height 83
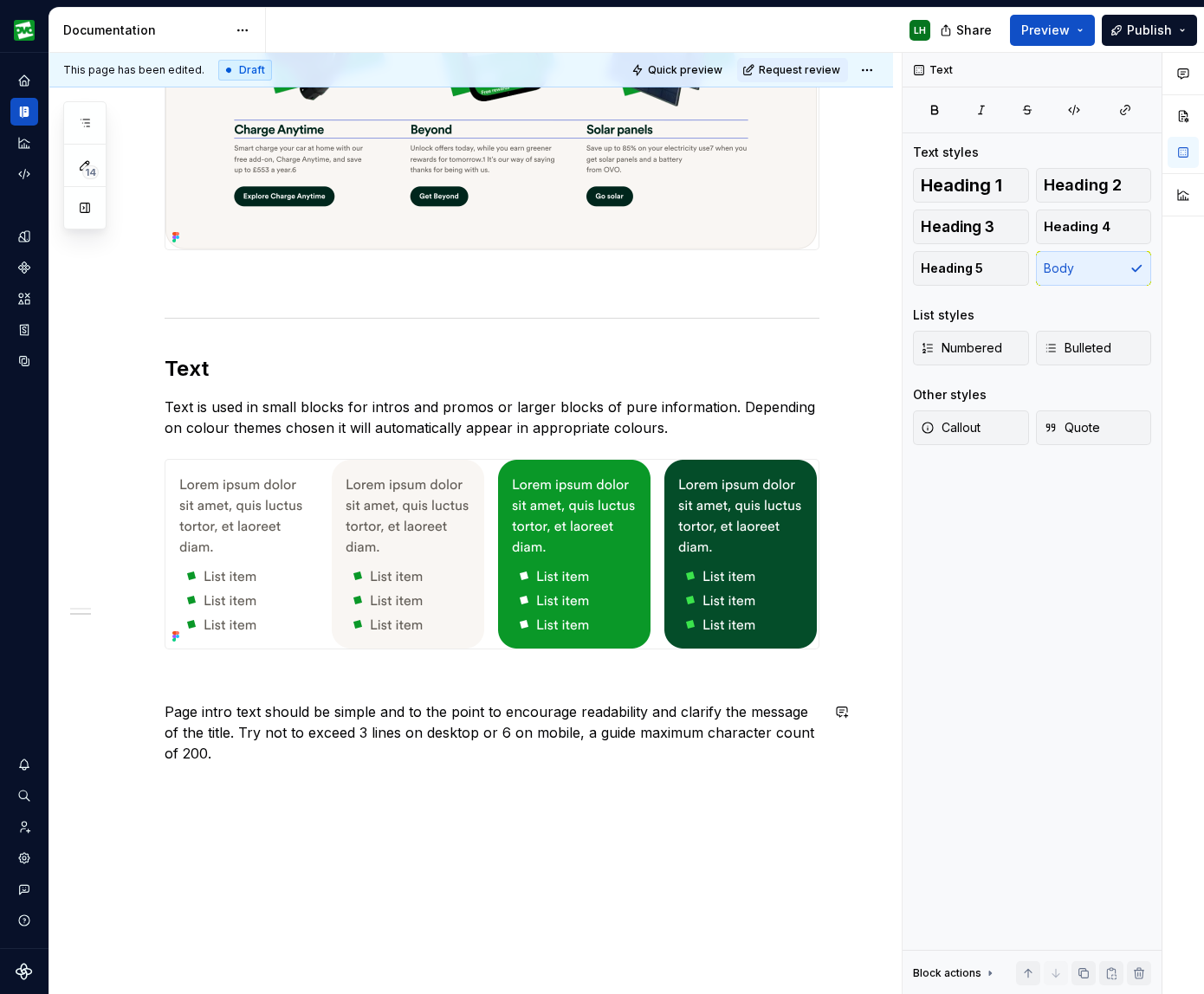
scroll to position [1221, 0]
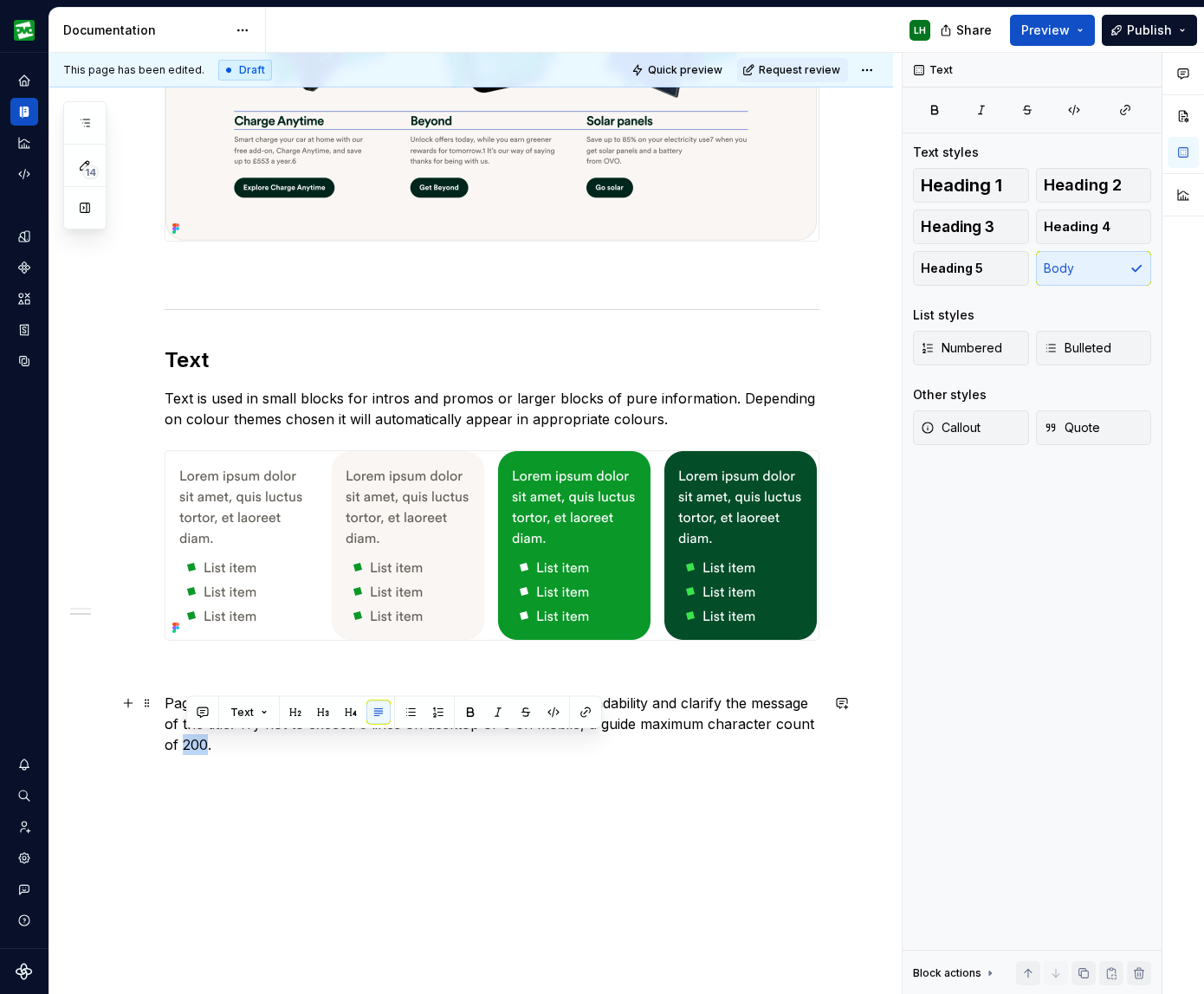
drag, startPoint x: 186, startPoint y: 747, endPoint x: 213, endPoint y: 746, distance: 27.0
click at [212, 746] on p "Page intro text should be simple and to the point to encourage readability and …" at bounding box center [492, 723] width 655 height 62
drag, startPoint x: 461, startPoint y: 712, endPoint x: 419, endPoint y: 739, distance: 49.9
click at [461, 712] on button "button" at bounding box center [470, 712] width 25 height 25
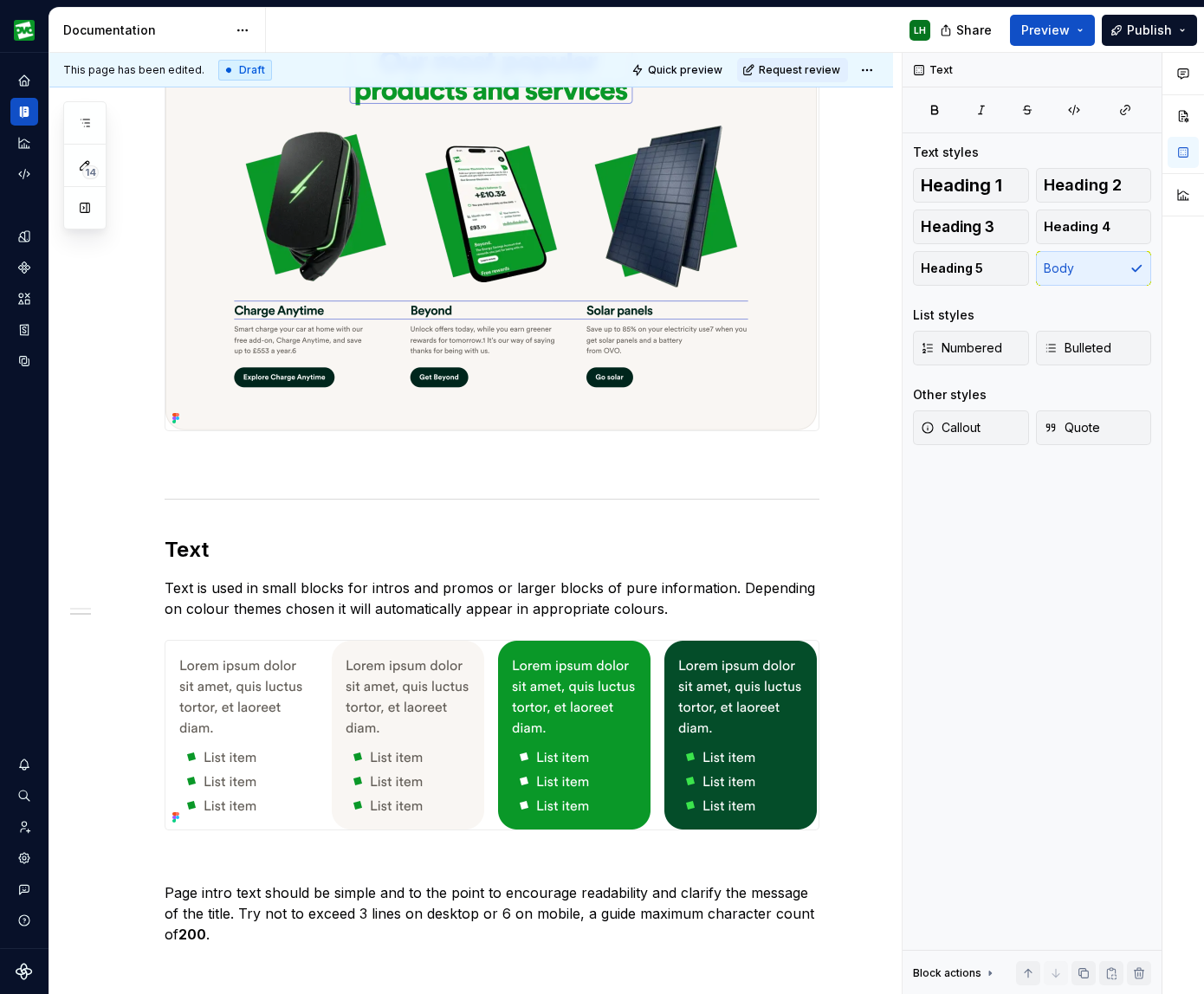
scroll to position [1185, 0]
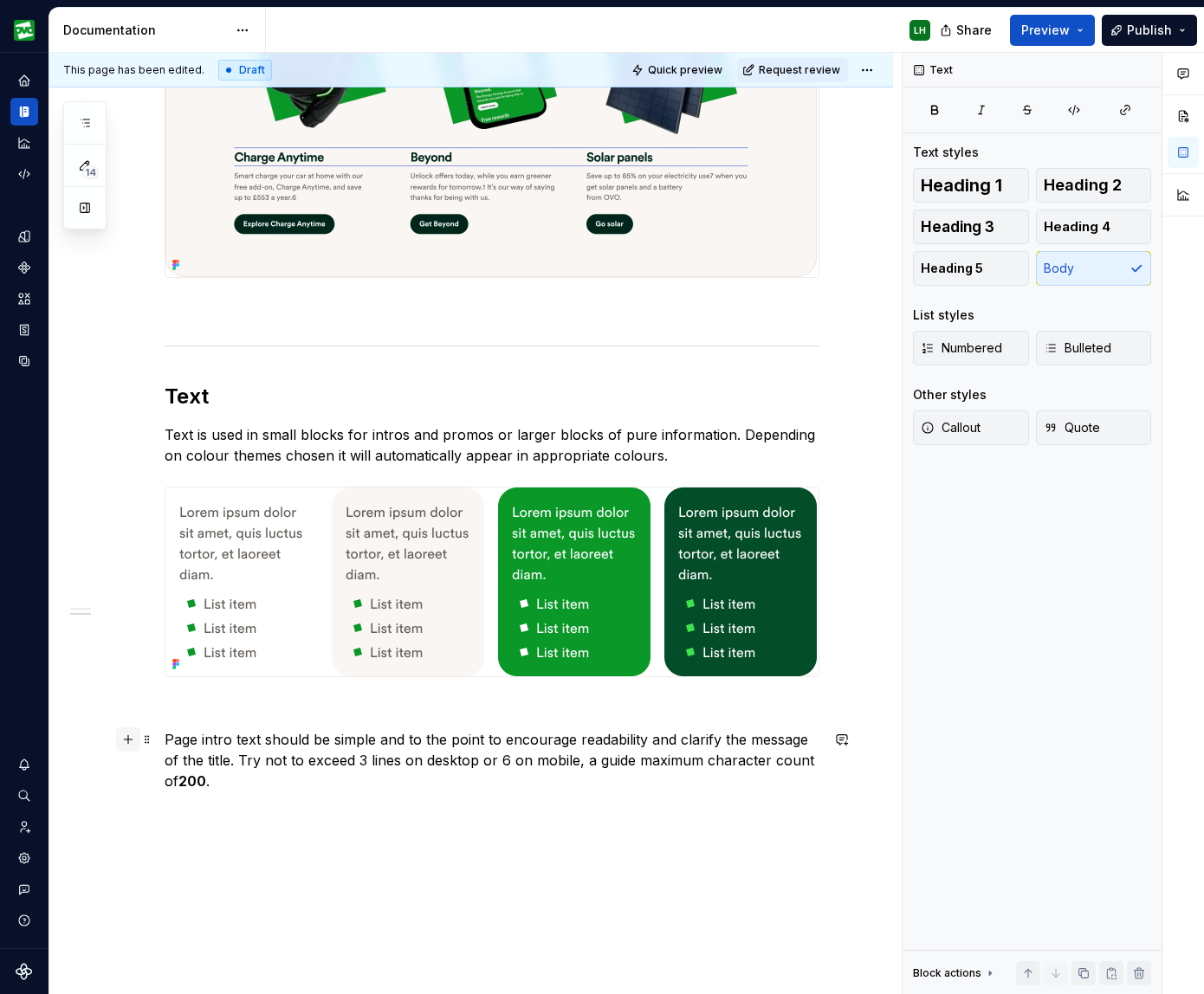
click at [138, 736] on button "button" at bounding box center [128, 739] width 25 height 25
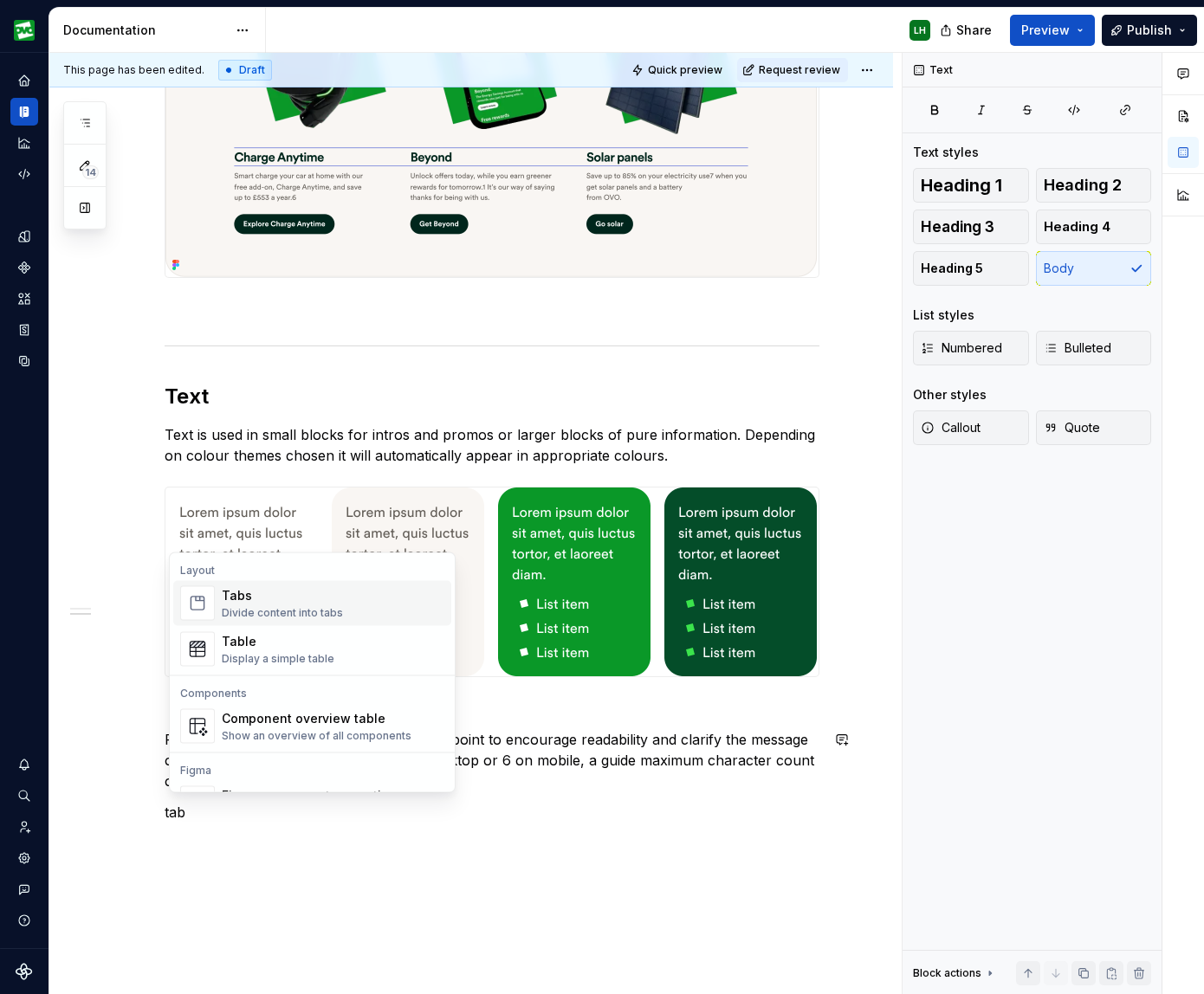
click at [272, 613] on div "Divide content into tabs" at bounding box center [282, 613] width 122 height 14
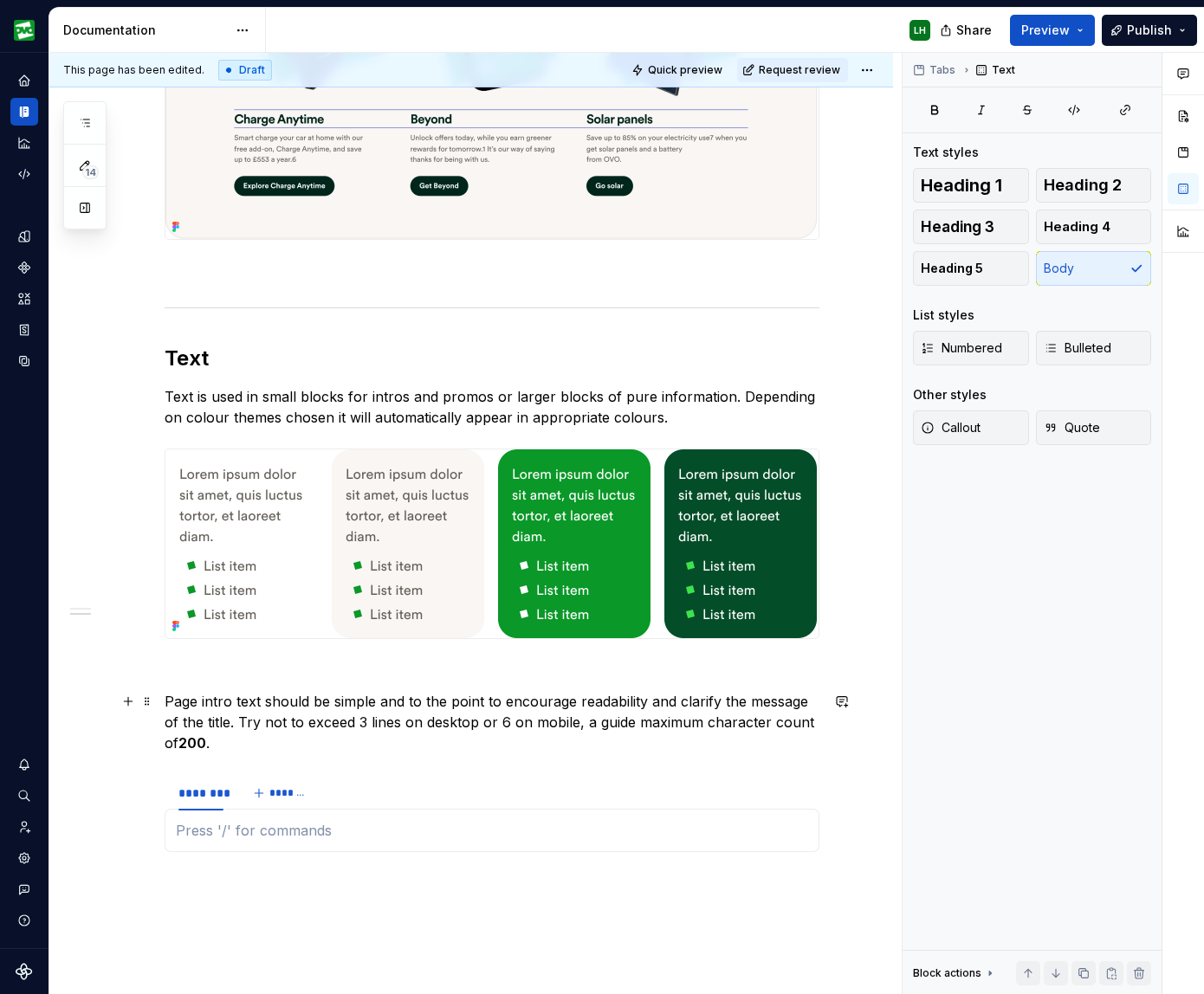
scroll to position [1234, 0]
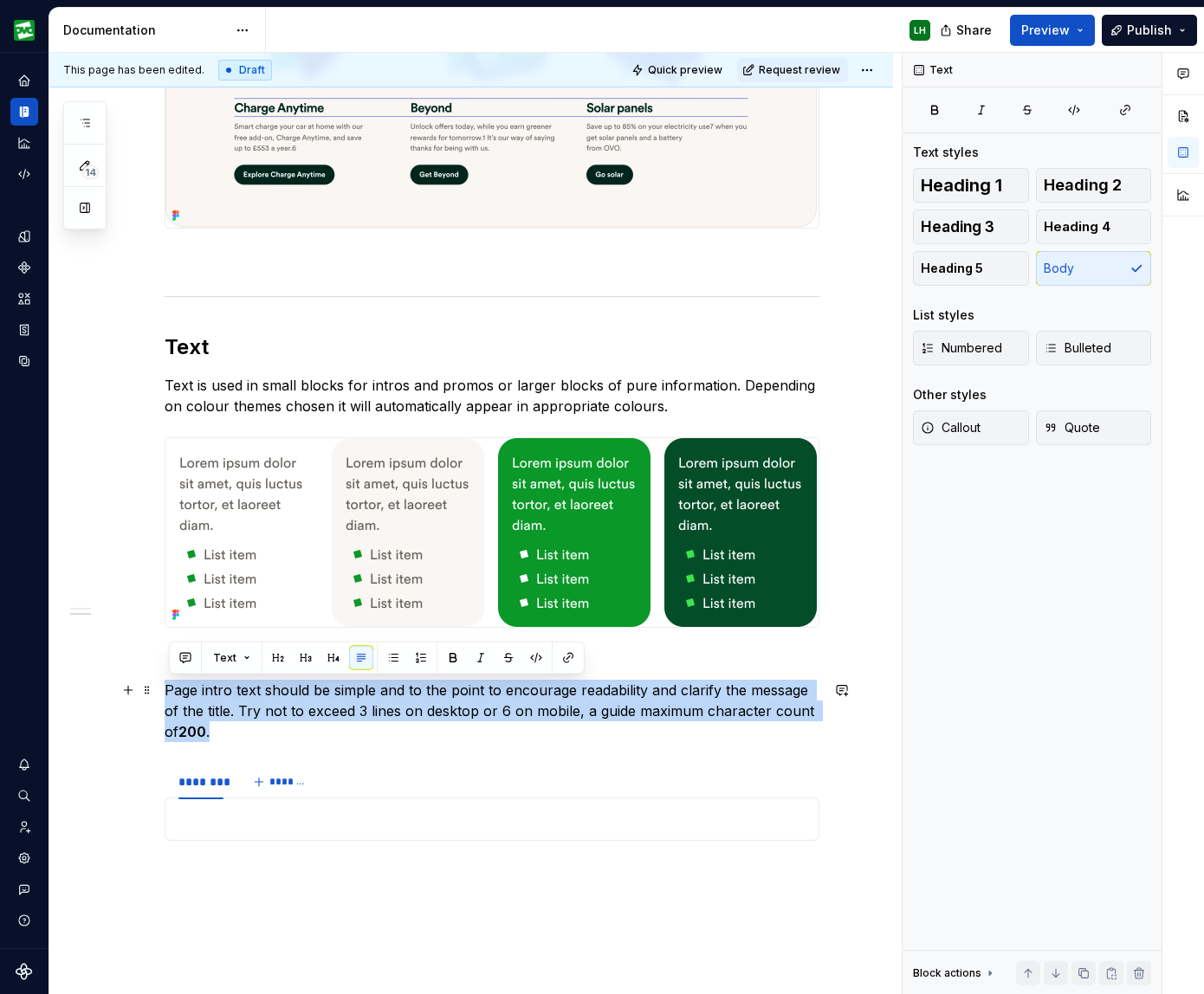
drag, startPoint x: 220, startPoint y: 731, endPoint x: 172, endPoint y: 687, distance: 65.1
click at [172, 687] on p "Page intro text should be simple and to the point to encourage readability and …" at bounding box center [492, 710] width 655 height 62
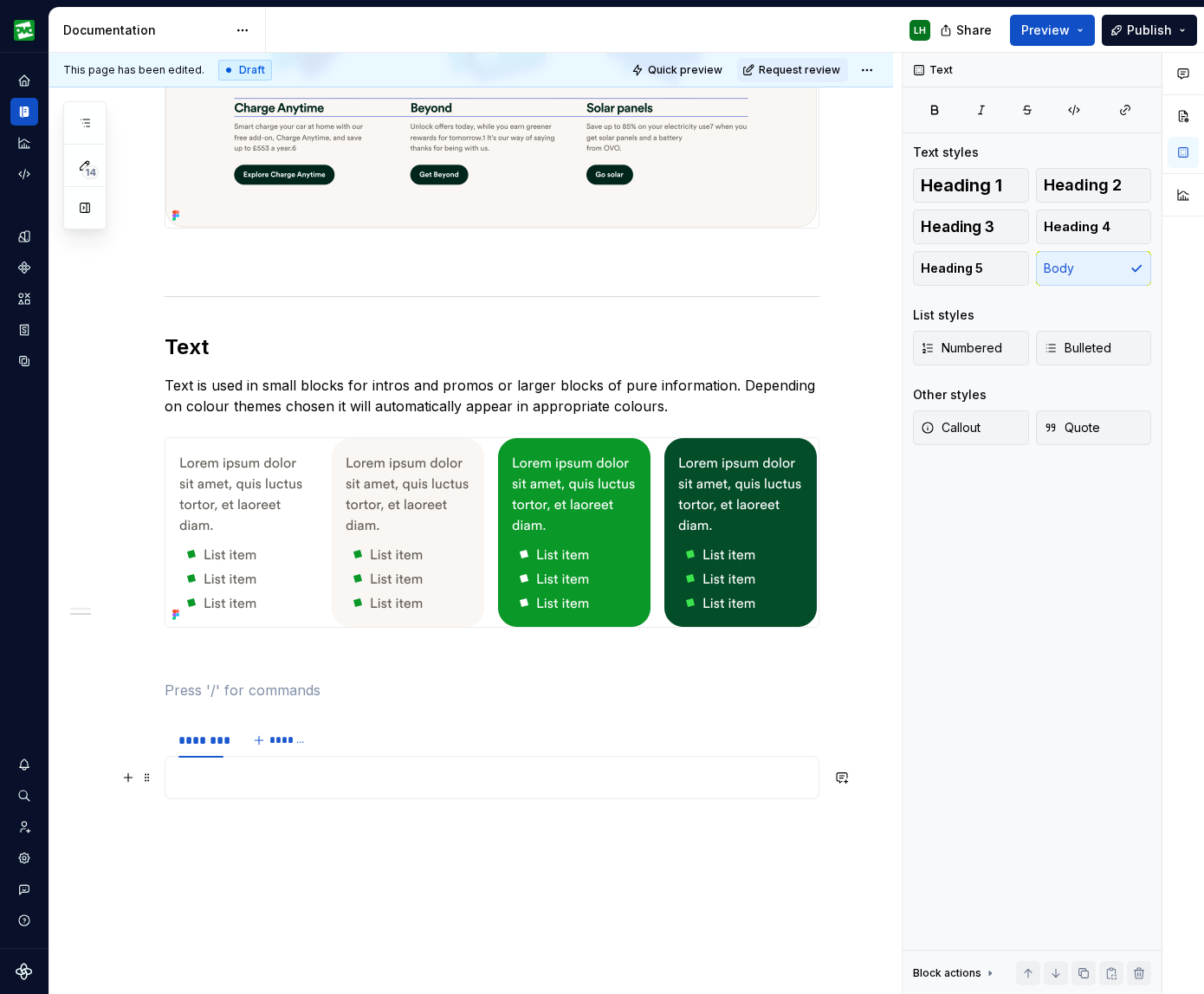
click at [229, 780] on p at bounding box center [492, 776] width 632 height 21
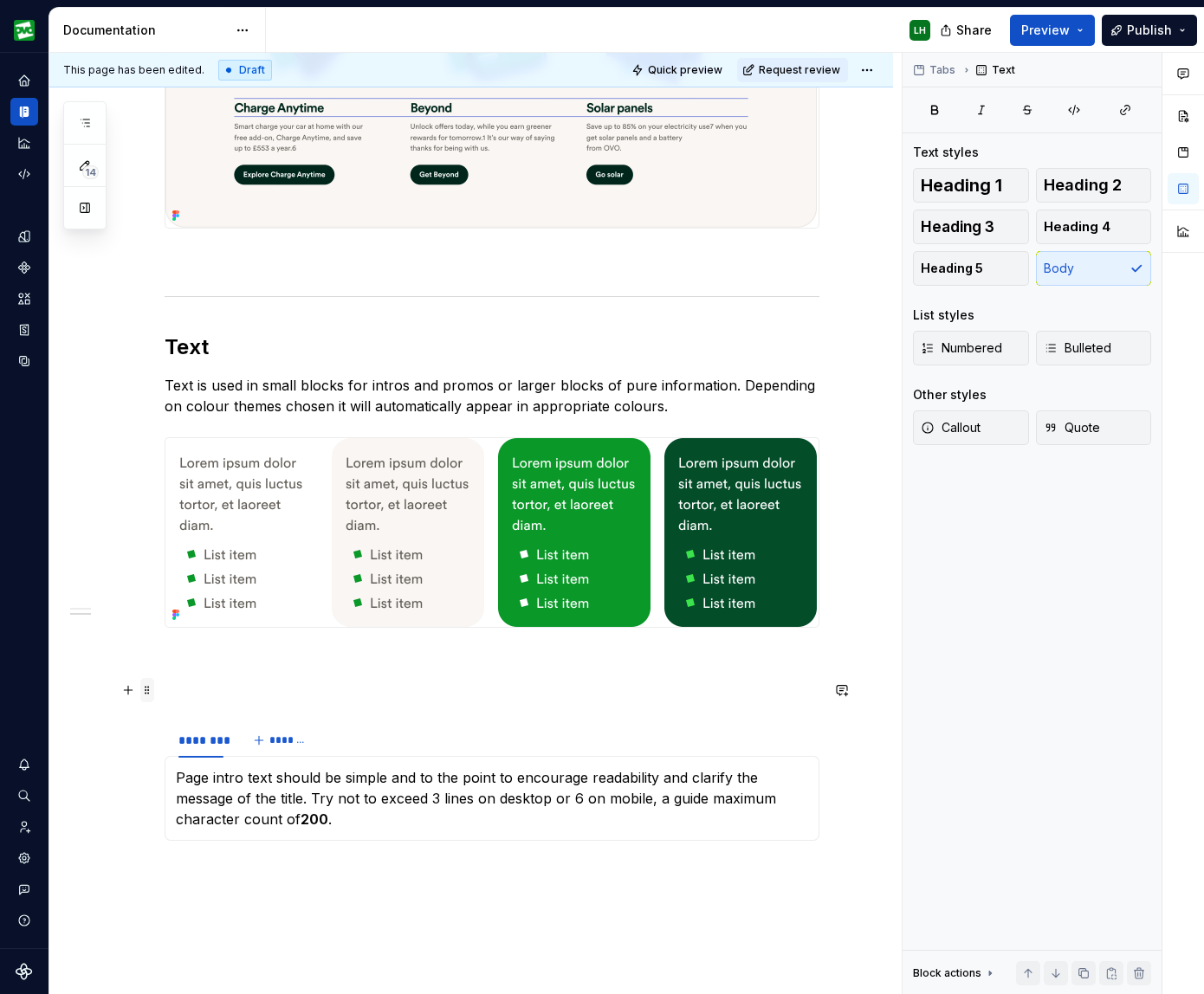
click at [151, 693] on span at bounding box center [147, 689] width 14 height 25
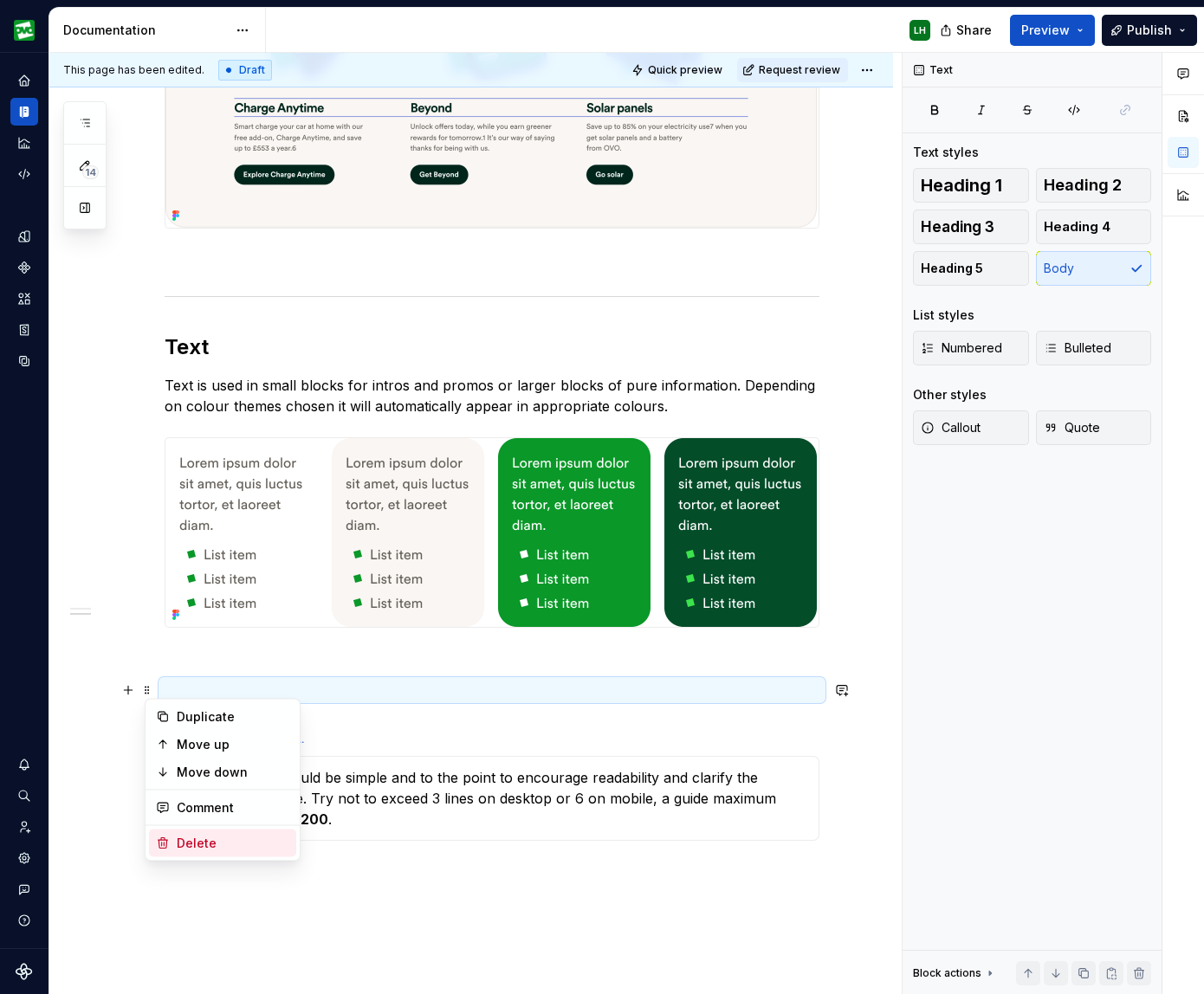
click at [186, 837] on div "Delete" at bounding box center [233, 844] width 113 height 18
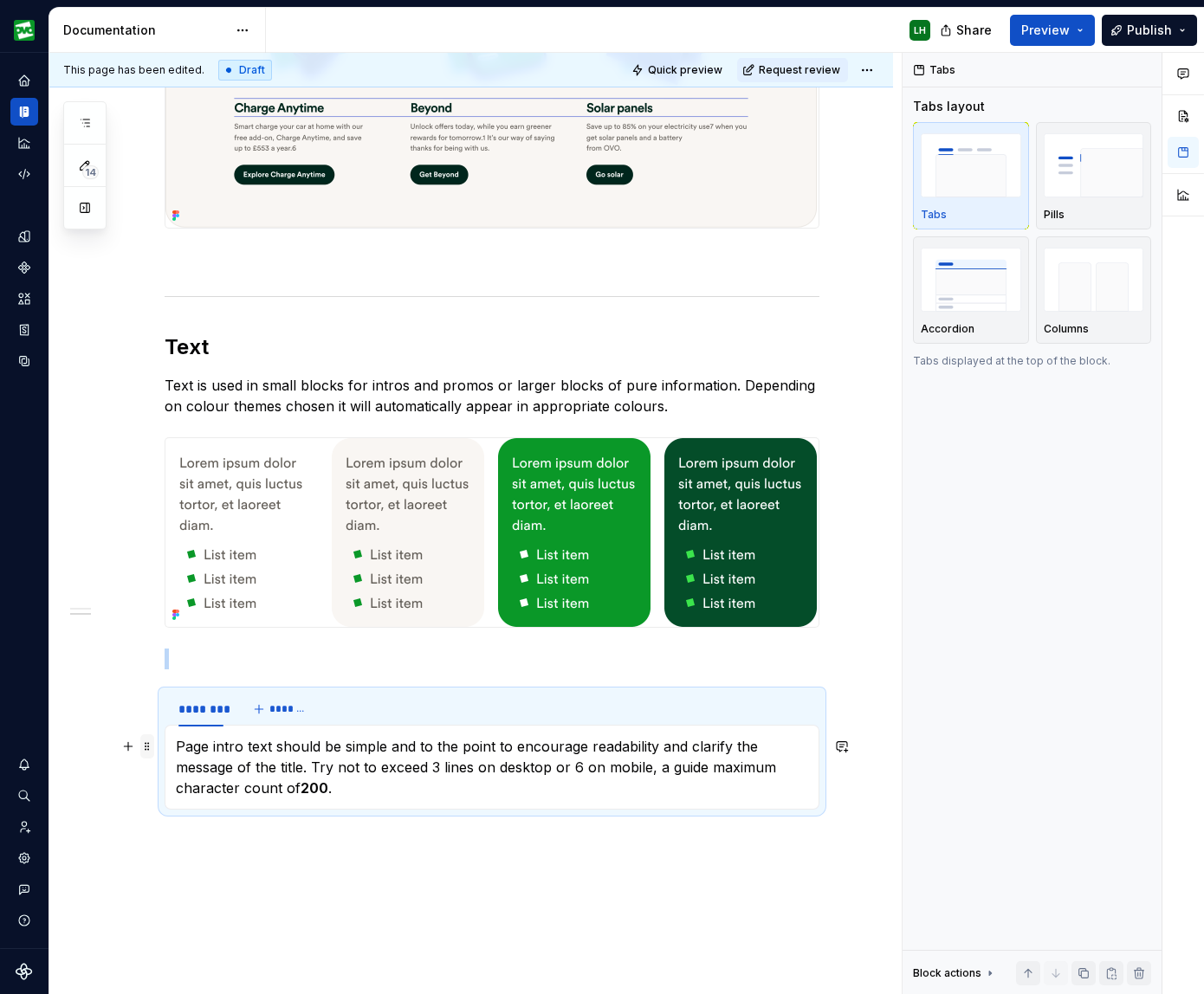
click at [148, 745] on span at bounding box center [147, 746] width 14 height 25
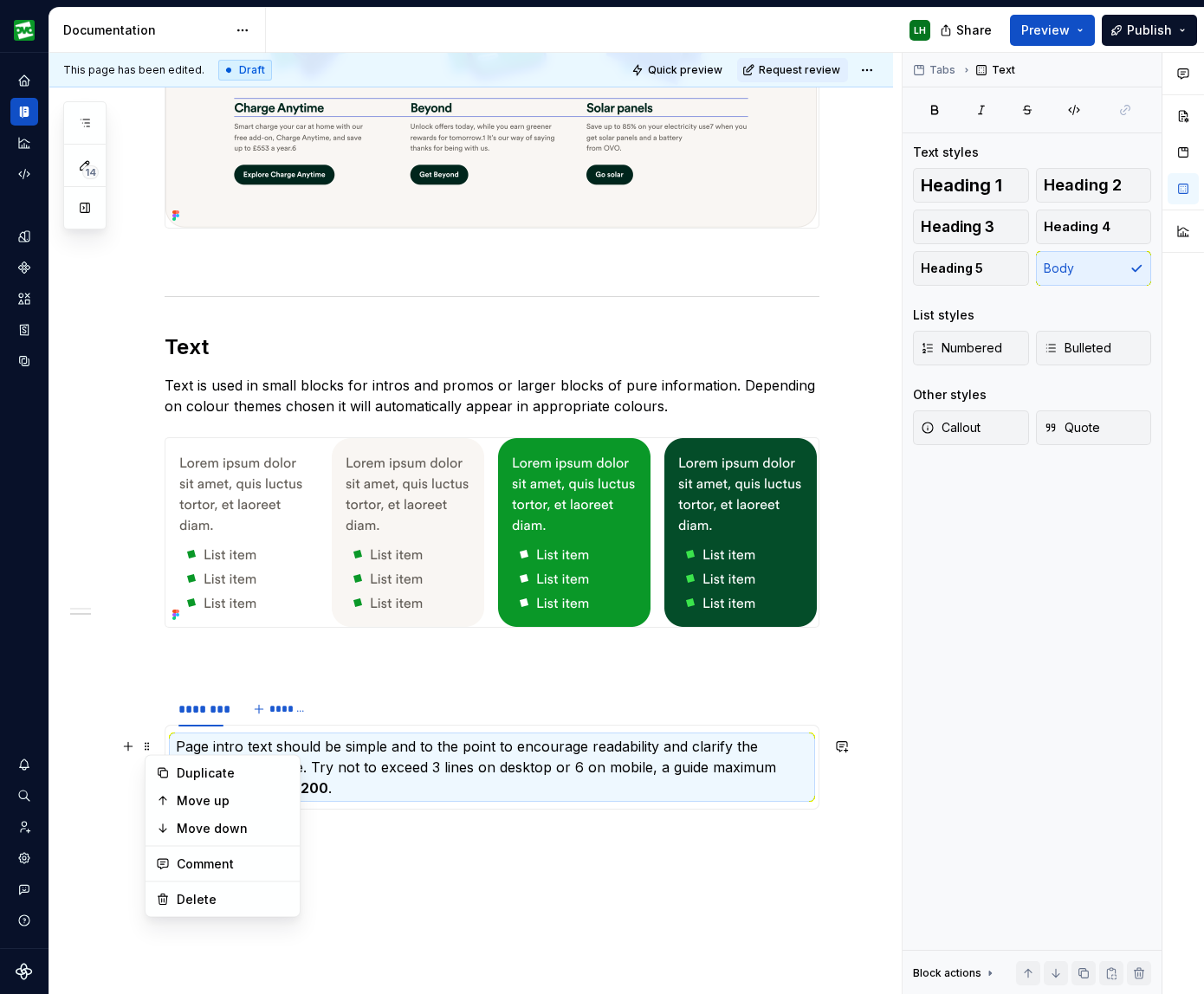
click at [145, 710] on div "Most components share some key attributes which need to be considered when plan…" at bounding box center [471, 104] width 843 height 2076
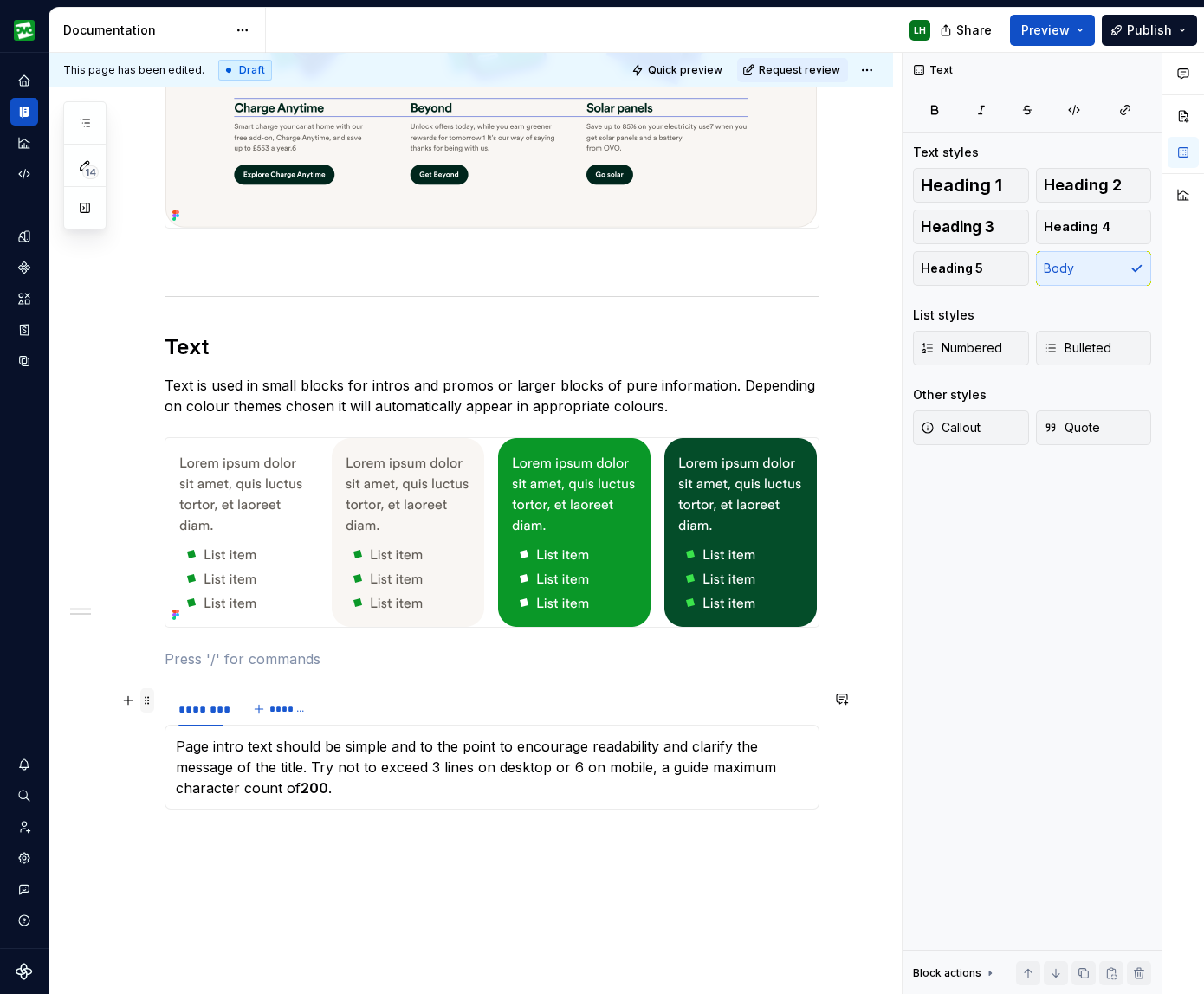
click at [152, 704] on span at bounding box center [147, 700] width 14 height 25
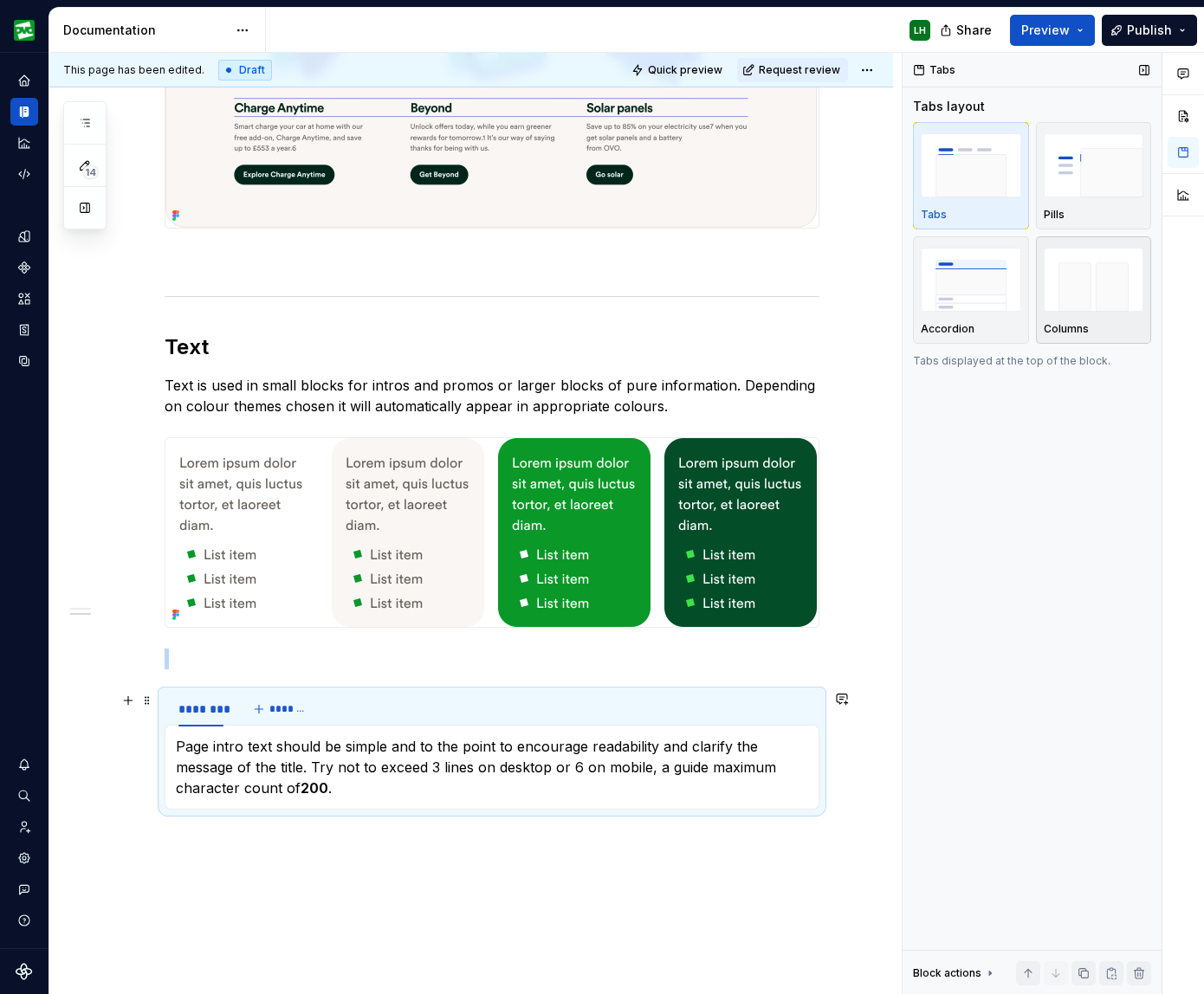
click at [738, 286] on img "button" at bounding box center [1094, 279] width 101 height 63
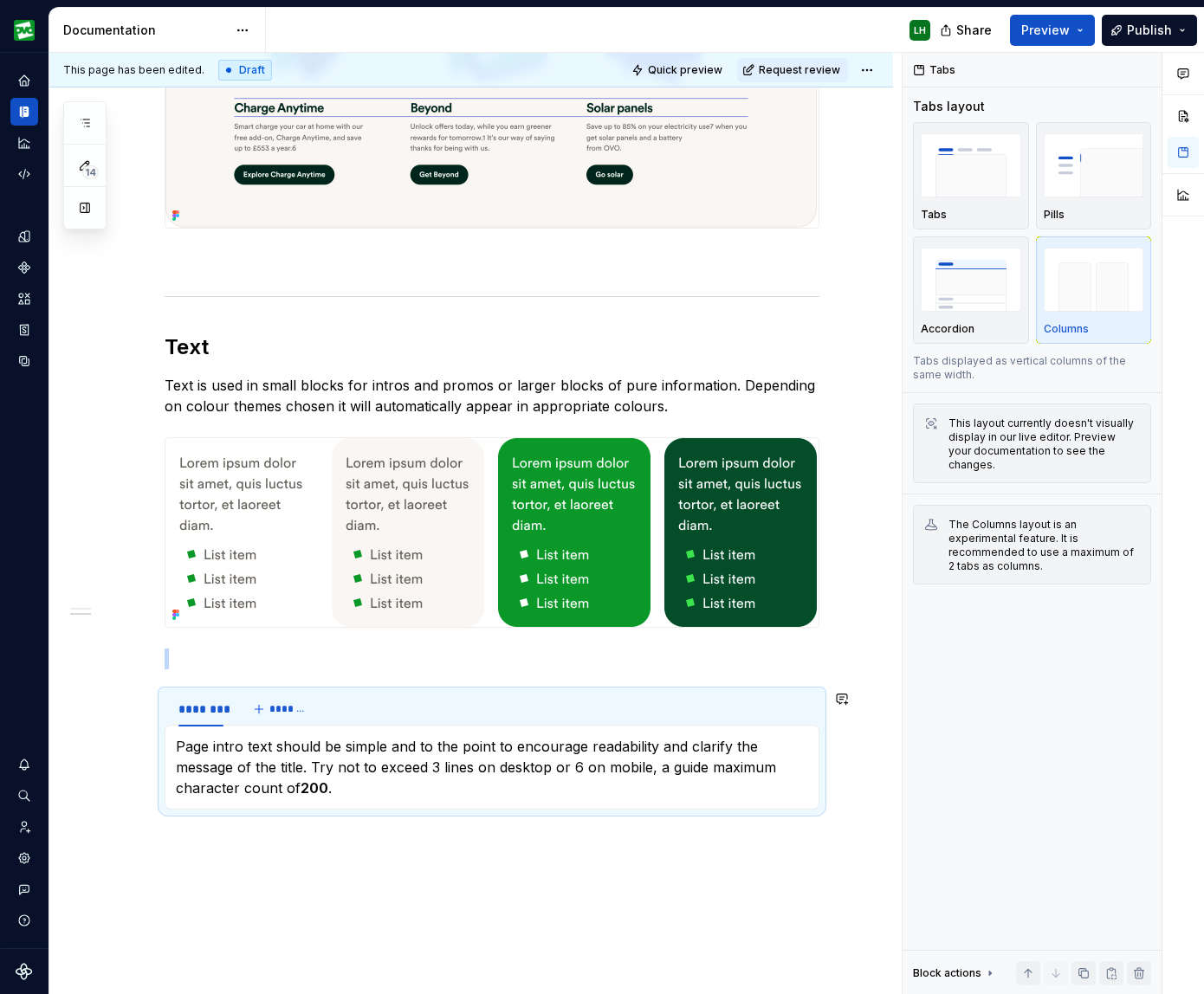
click at [524, 877] on div "Most components share some key attributes which need to be considered when plan…" at bounding box center [471, 104] width 843 height 2076
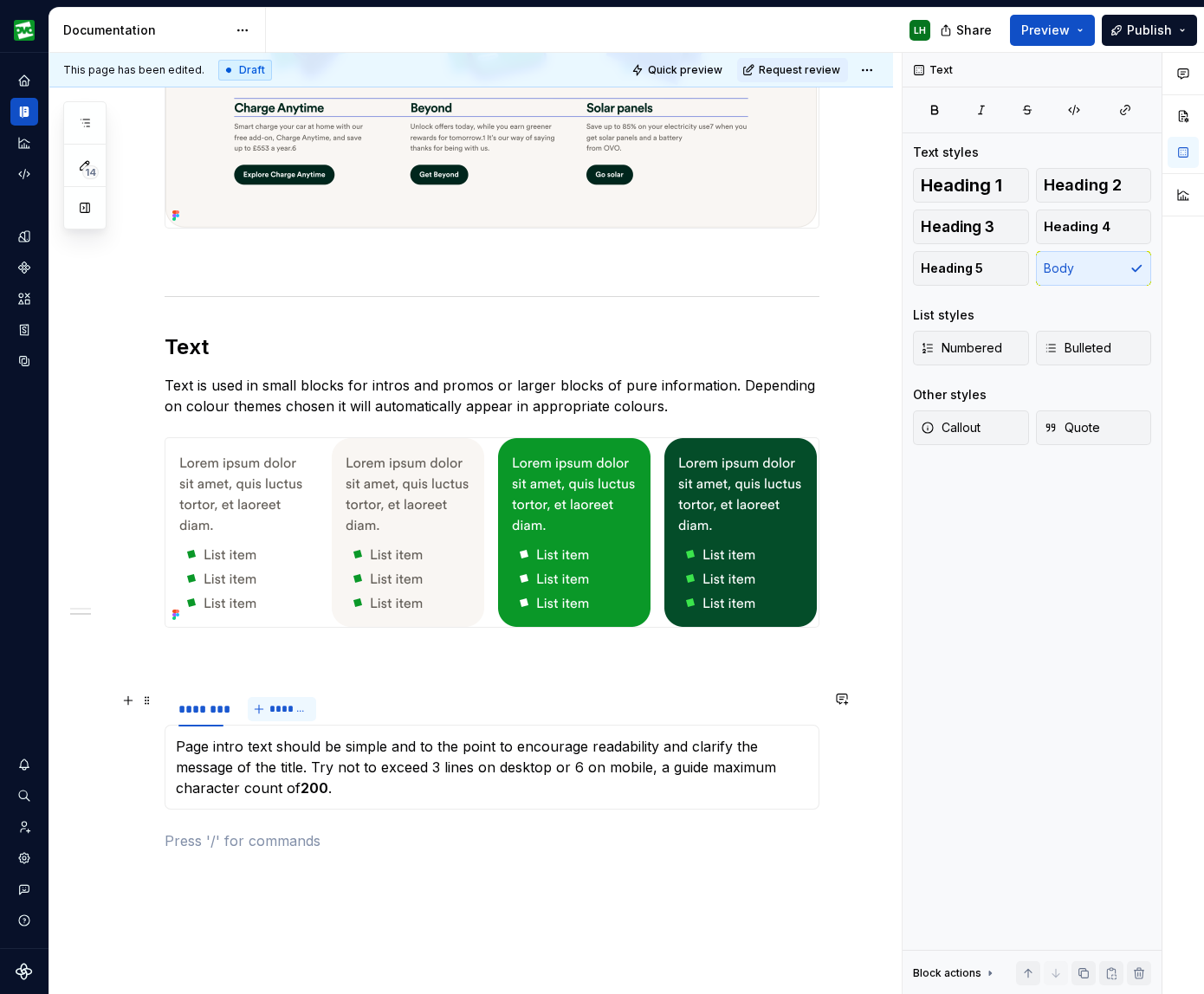
click at [301, 710] on span "*******" at bounding box center [288, 709] width 39 height 14
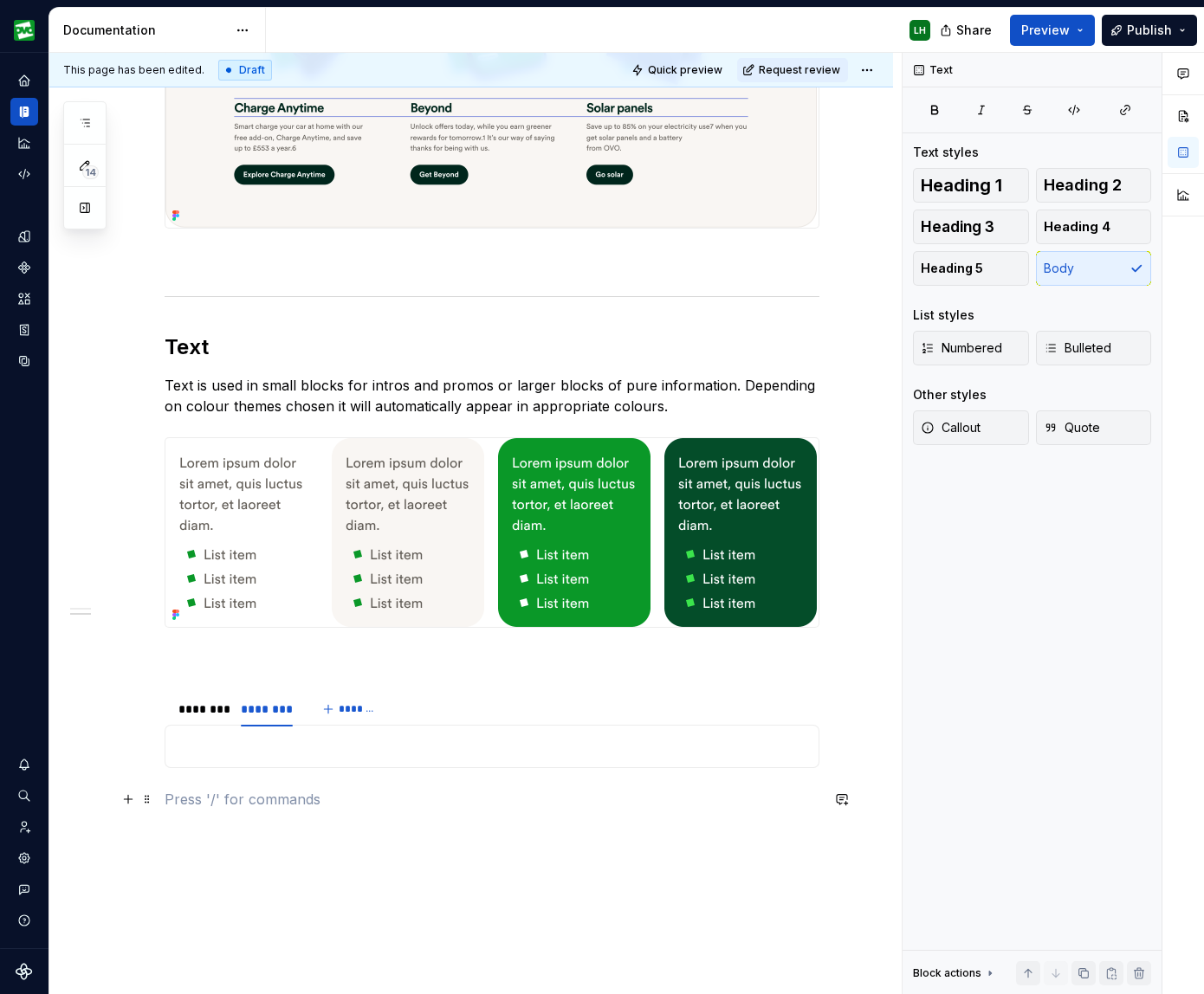
click at [574, 807] on p at bounding box center [492, 798] width 655 height 21
click at [387, 742] on p at bounding box center [492, 746] width 632 height 21
click at [273, 745] on p at bounding box center [492, 746] width 632 height 21
click at [136, 748] on button "button" at bounding box center [128, 746] width 25 height 25
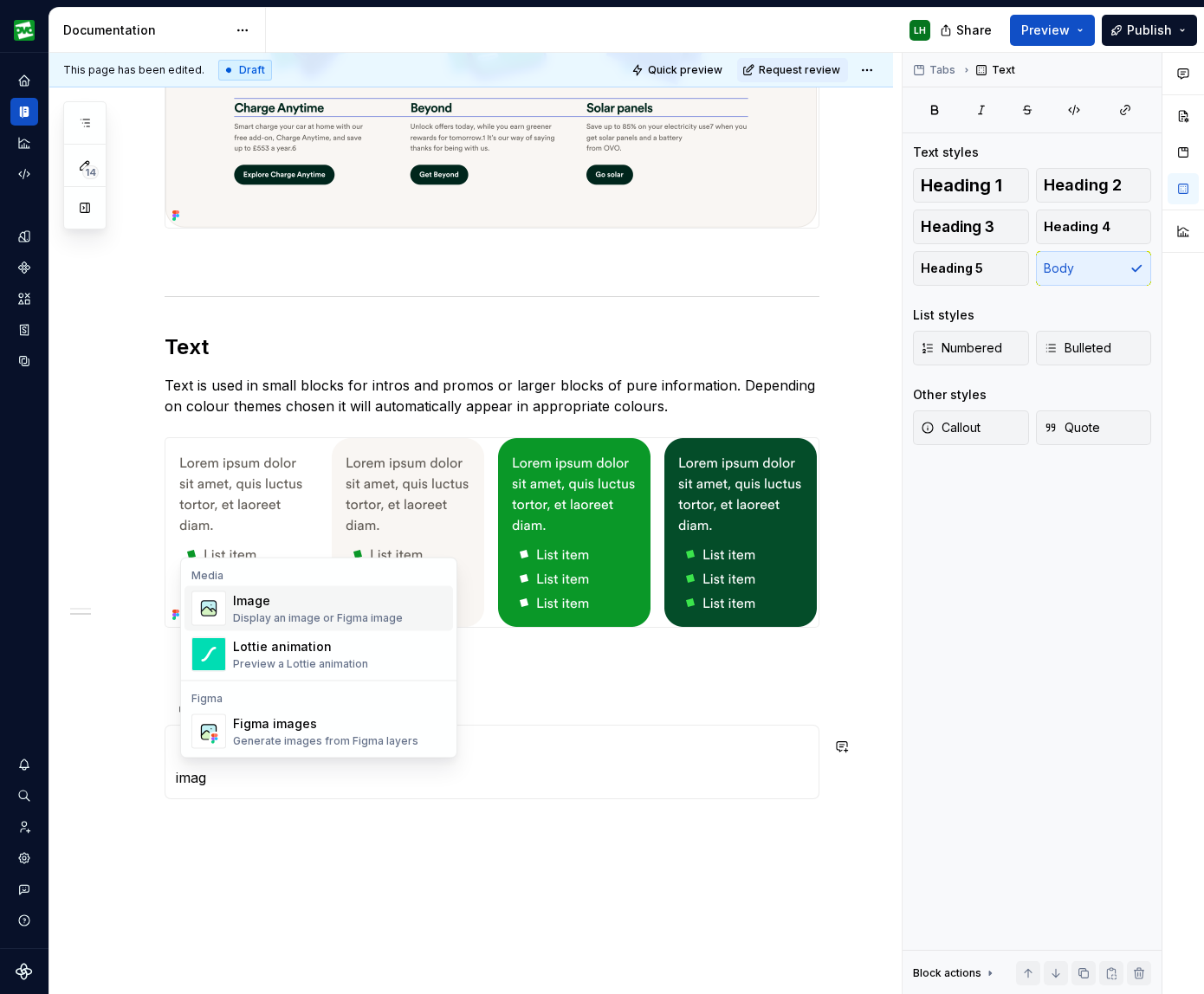
click at [298, 591] on div "Image Display an image or Figma image" at bounding box center [338, 608] width 213 height 35
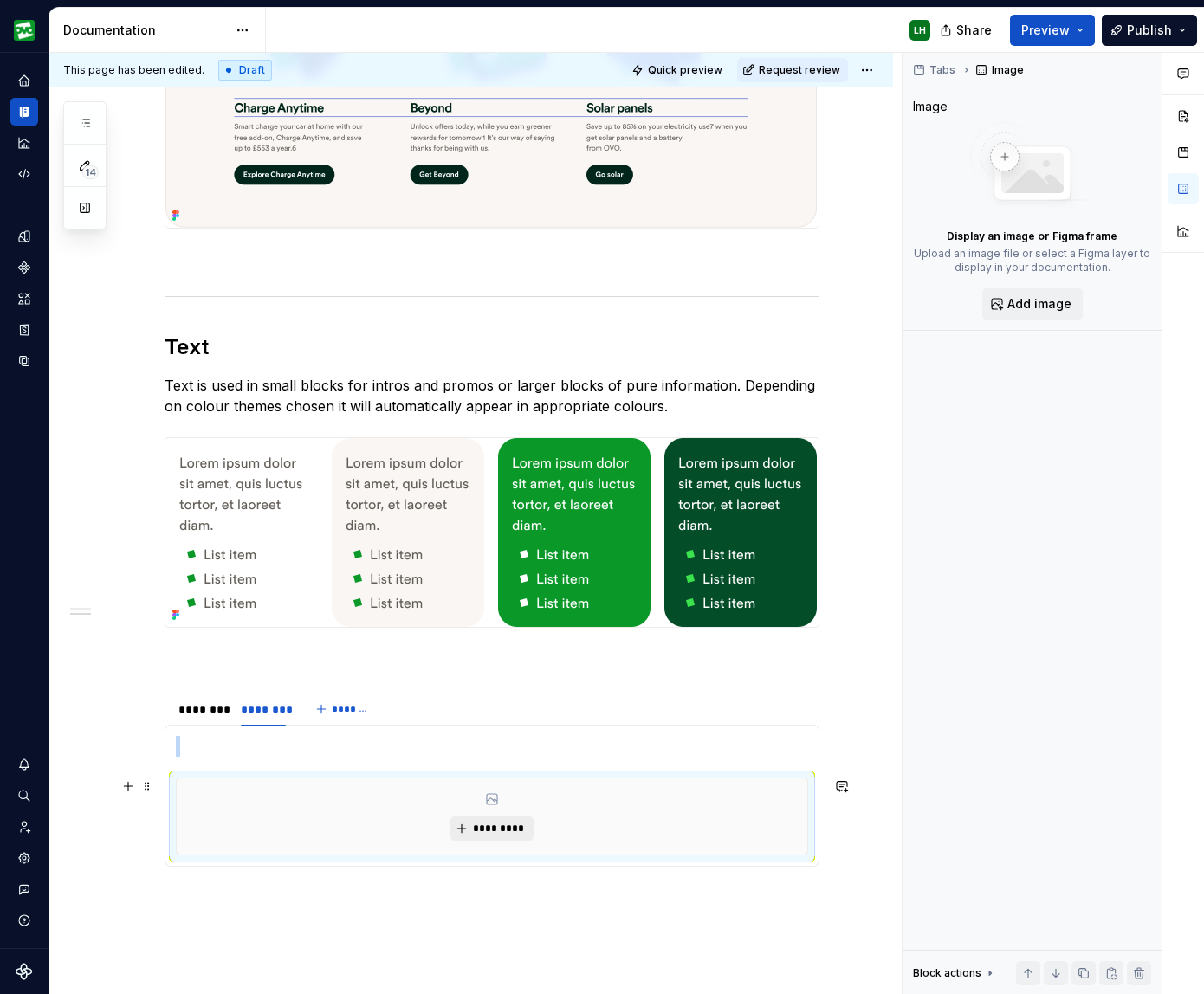
click at [470, 828] on button "*********" at bounding box center [491, 828] width 82 height 25
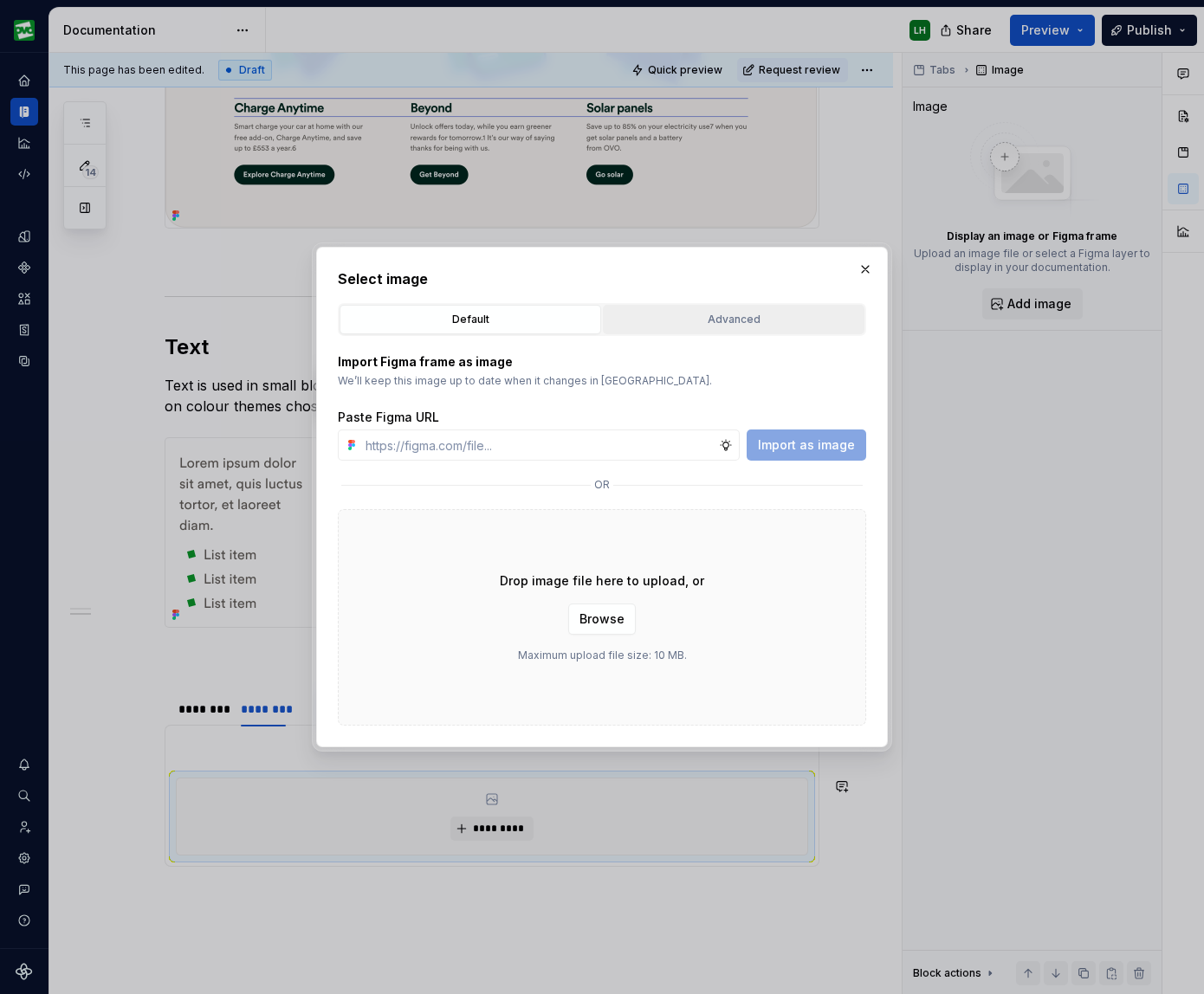
click at [697, 315] on div "Advanced" at bounding box center [733, 319] width 249 height 18
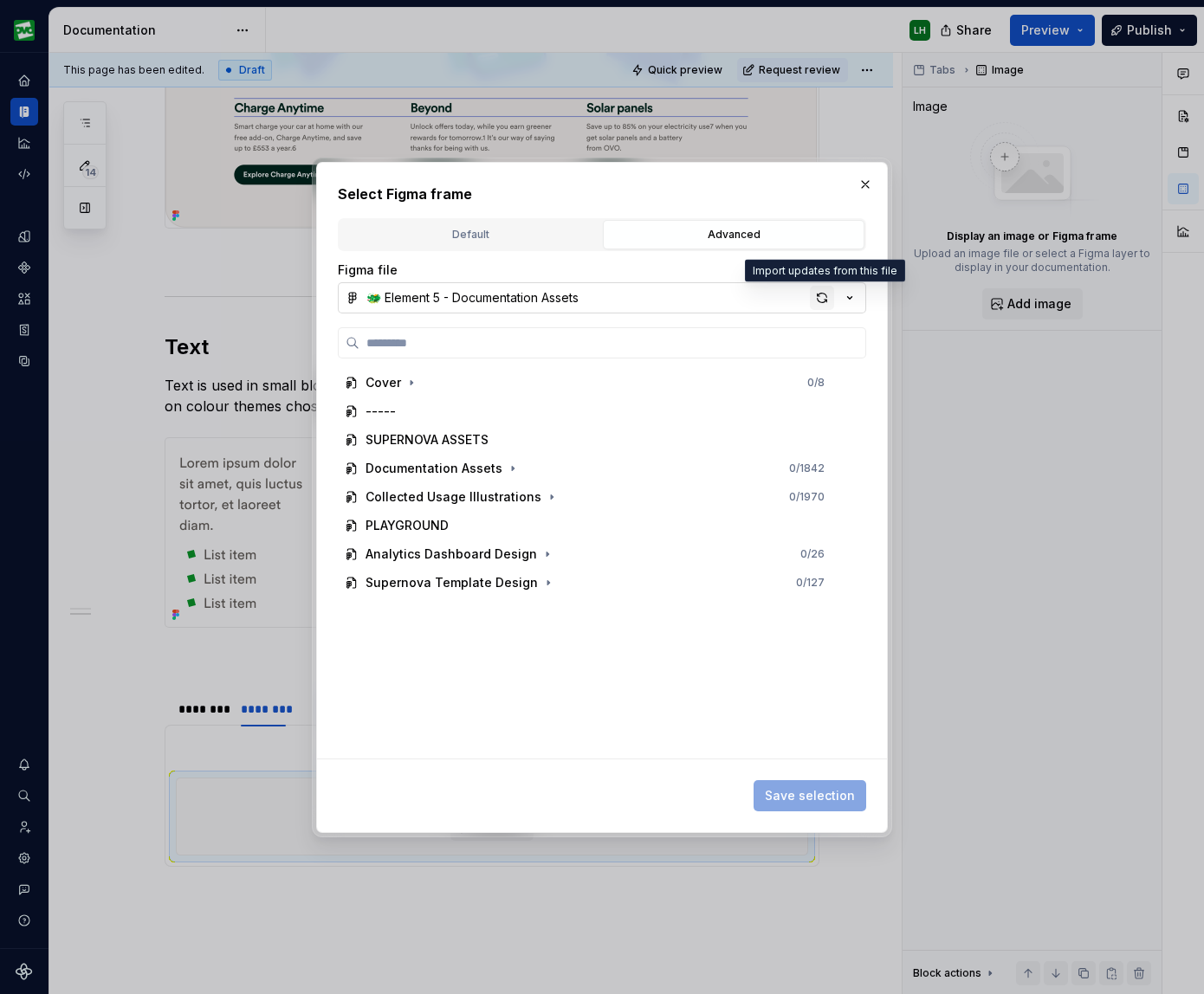
click at [738, 297] on div "button" at bounding box center [821, 298] width 25 height 25
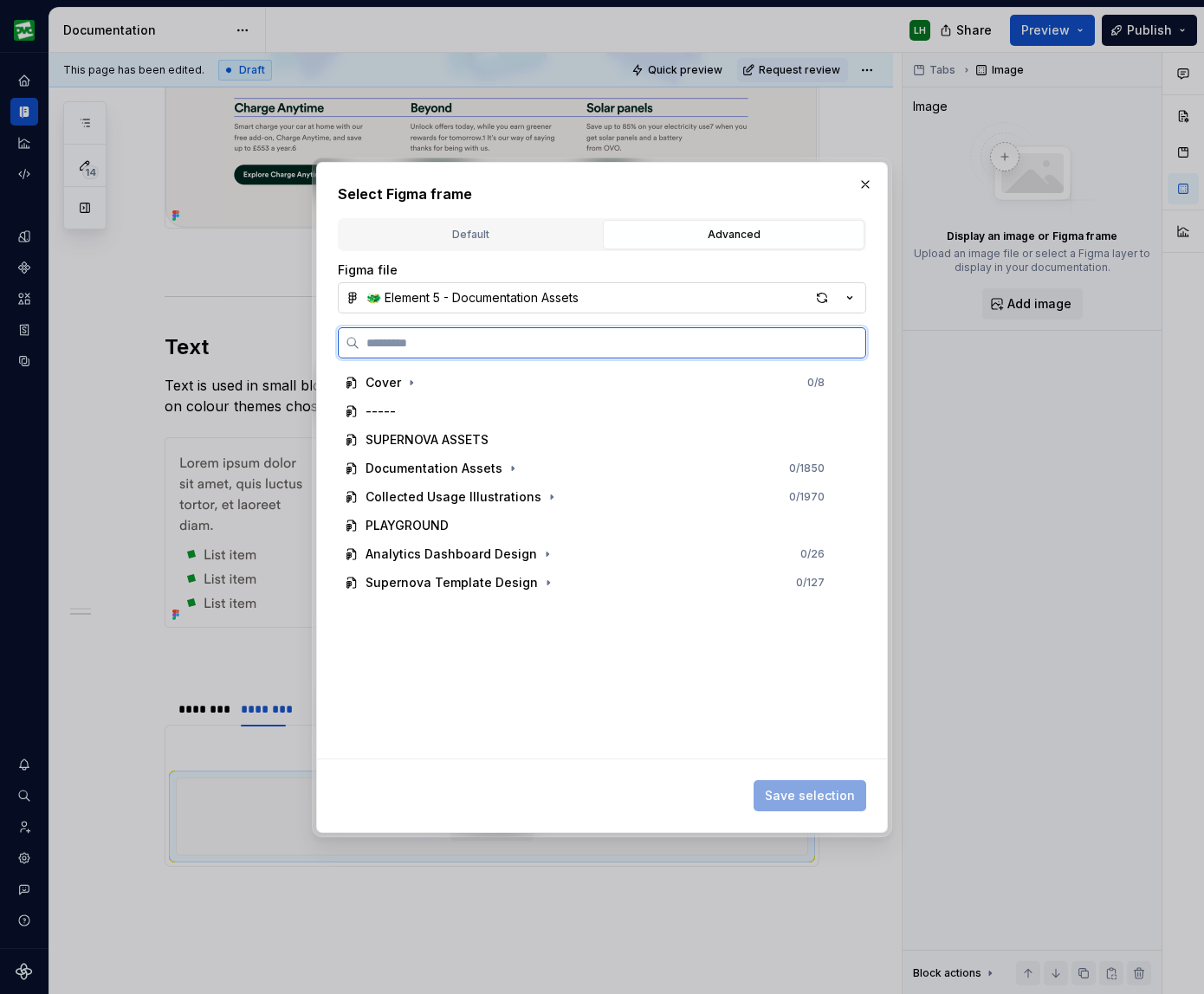
type textarea "*"
type input "********"
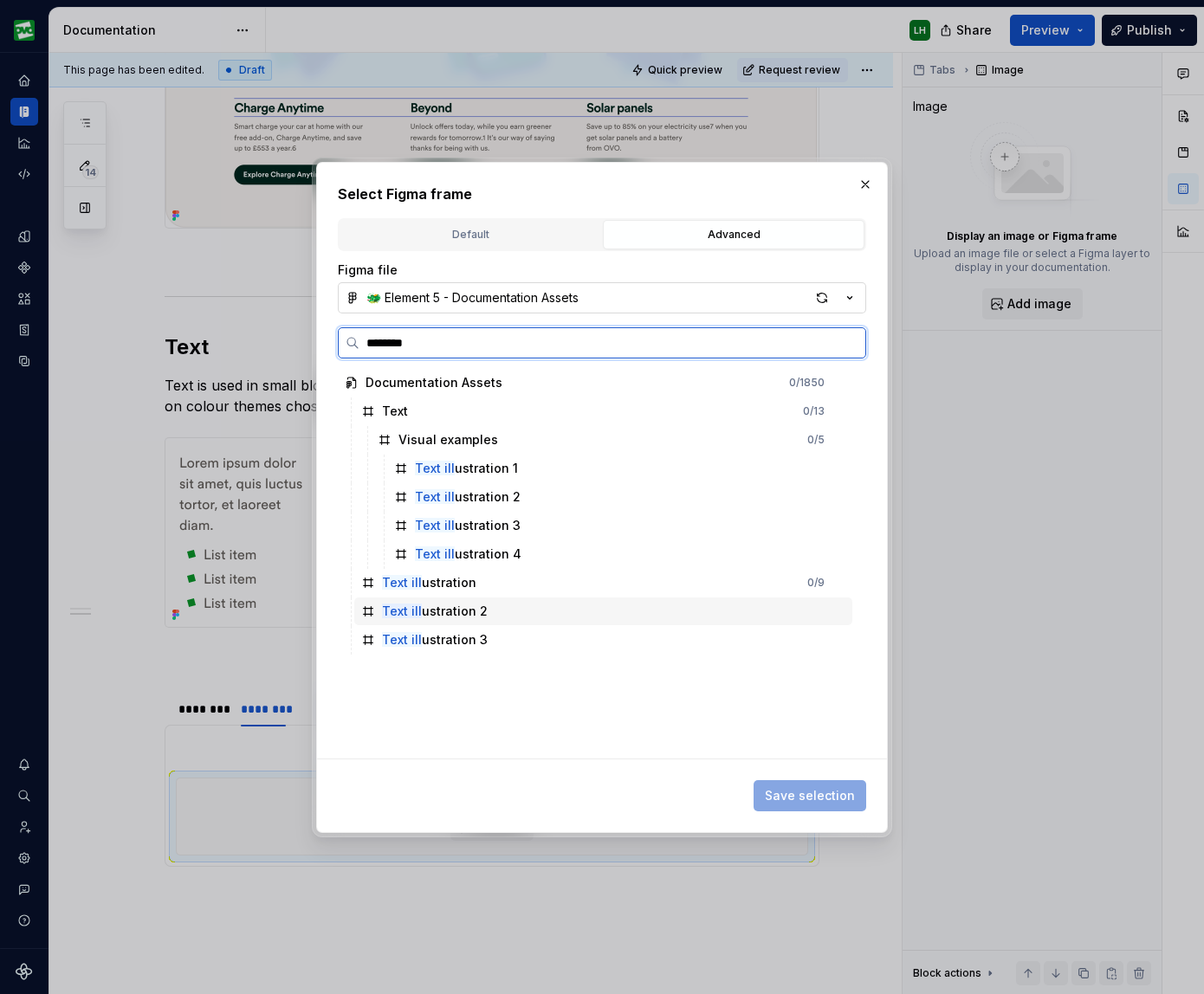
drag, startPoint x: 460, startPoint y: 602, endPoint x: 469, endPoint y: 604, distance: 9.2
click at [459, 602] on div "Text ill ustration 2" at bounding box center [434, 611] width 106 height 18
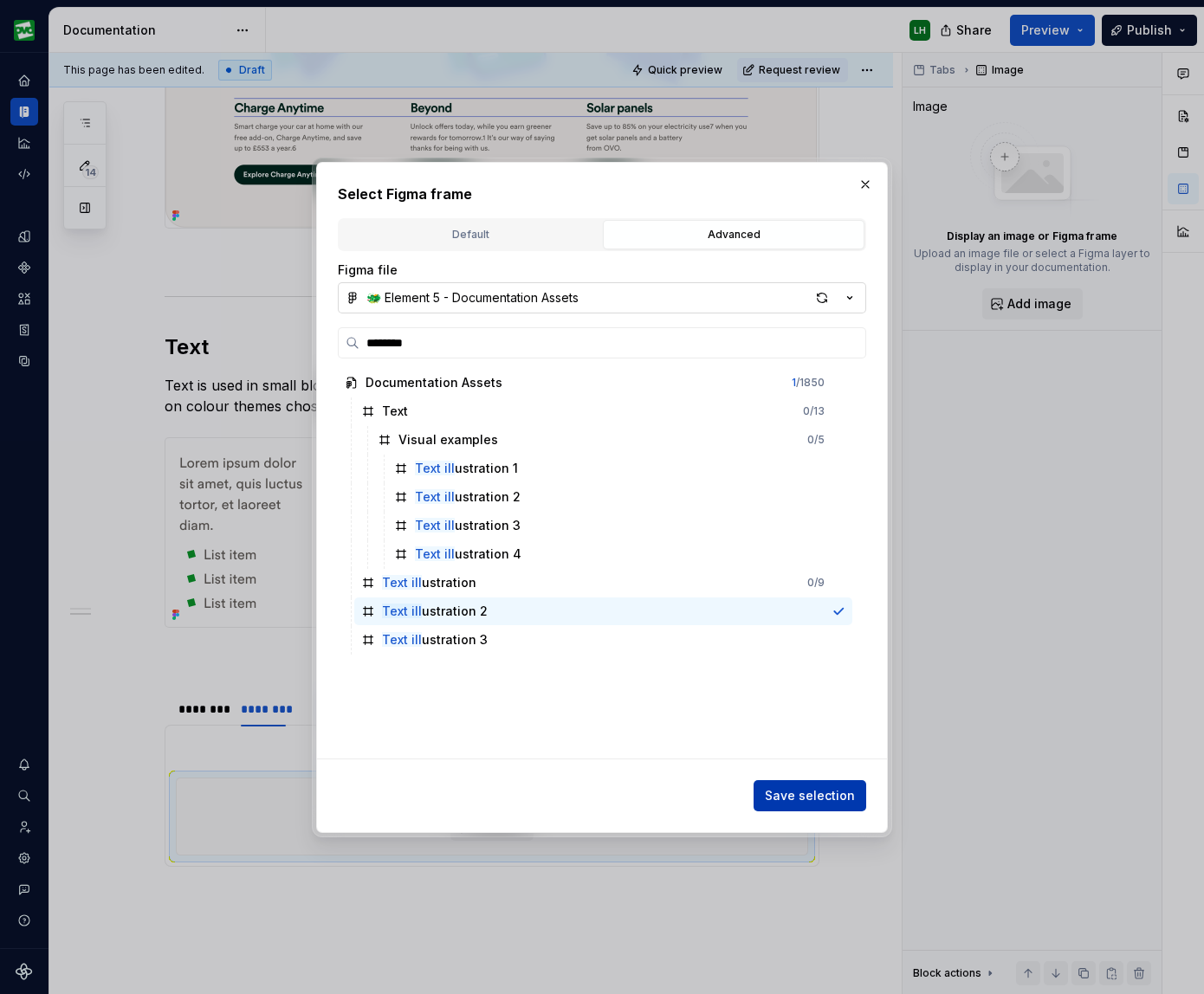
click at [738, 807] on button "Save selection" at bounding box center [809, 796] width 113 height 32
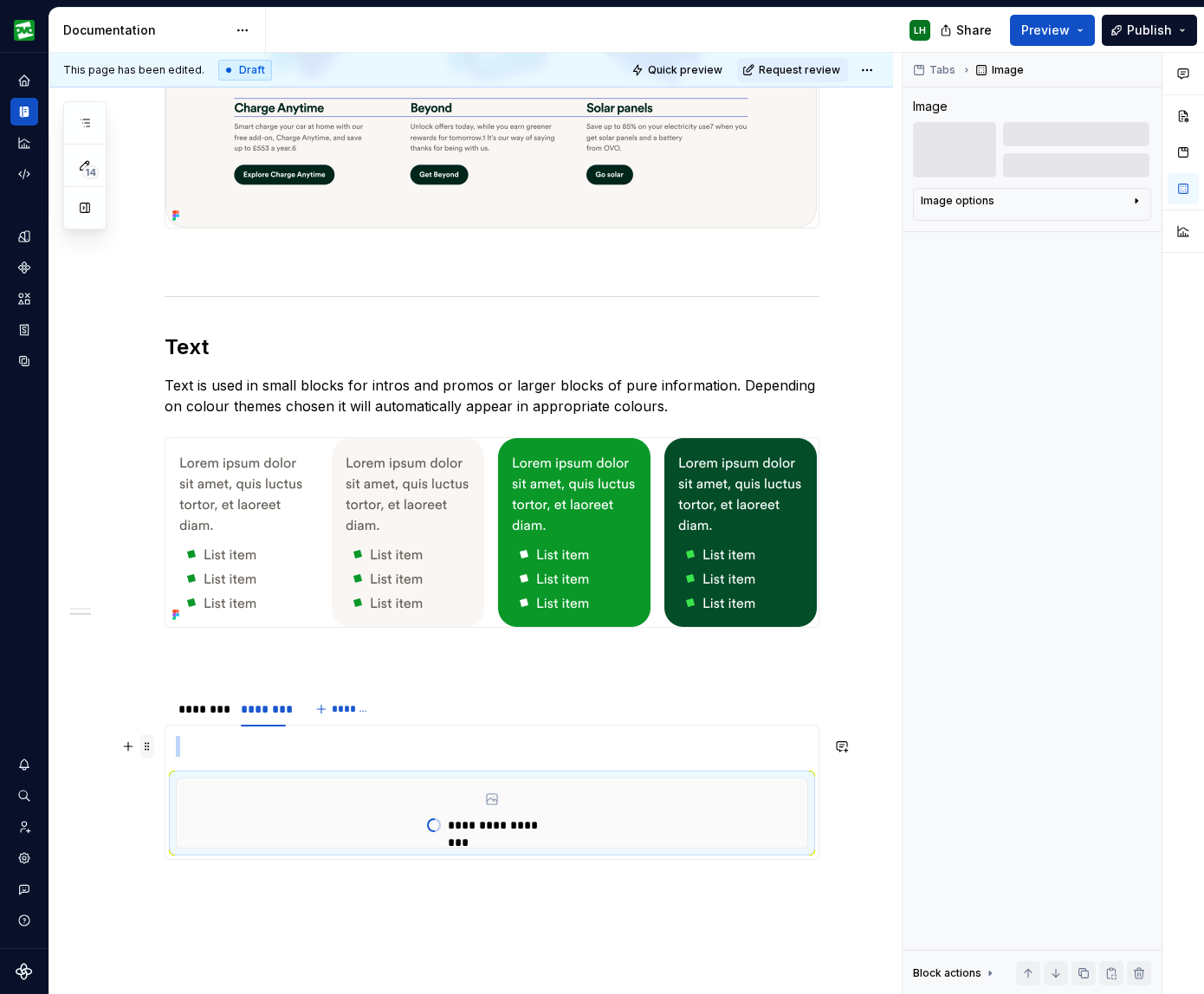
click at [151, 749] on span at bounding box center [147, 746] width 14 height 25
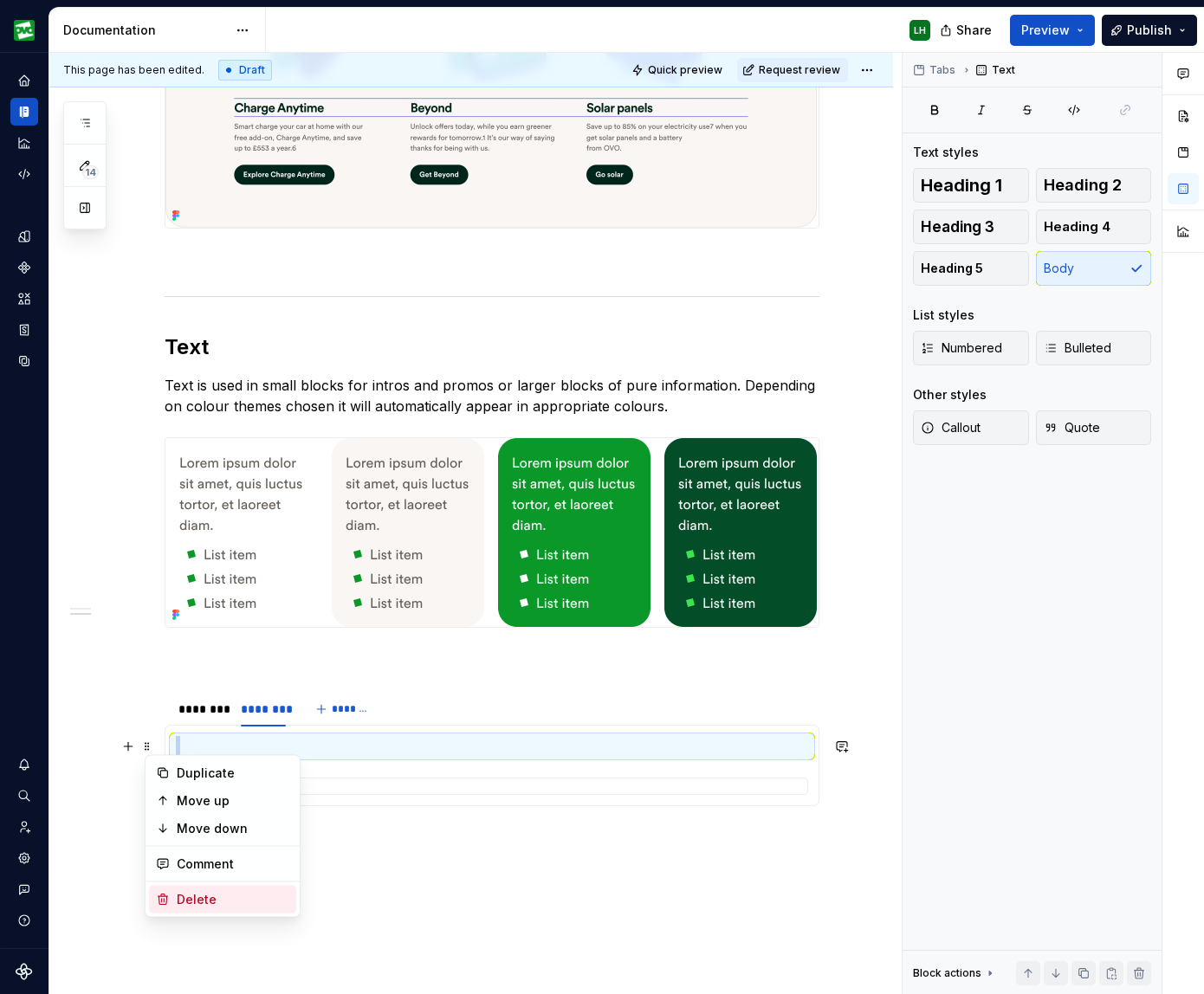
click at [198, 903] on div "Delete" at bounding box center [233, 900] width 113 height 18
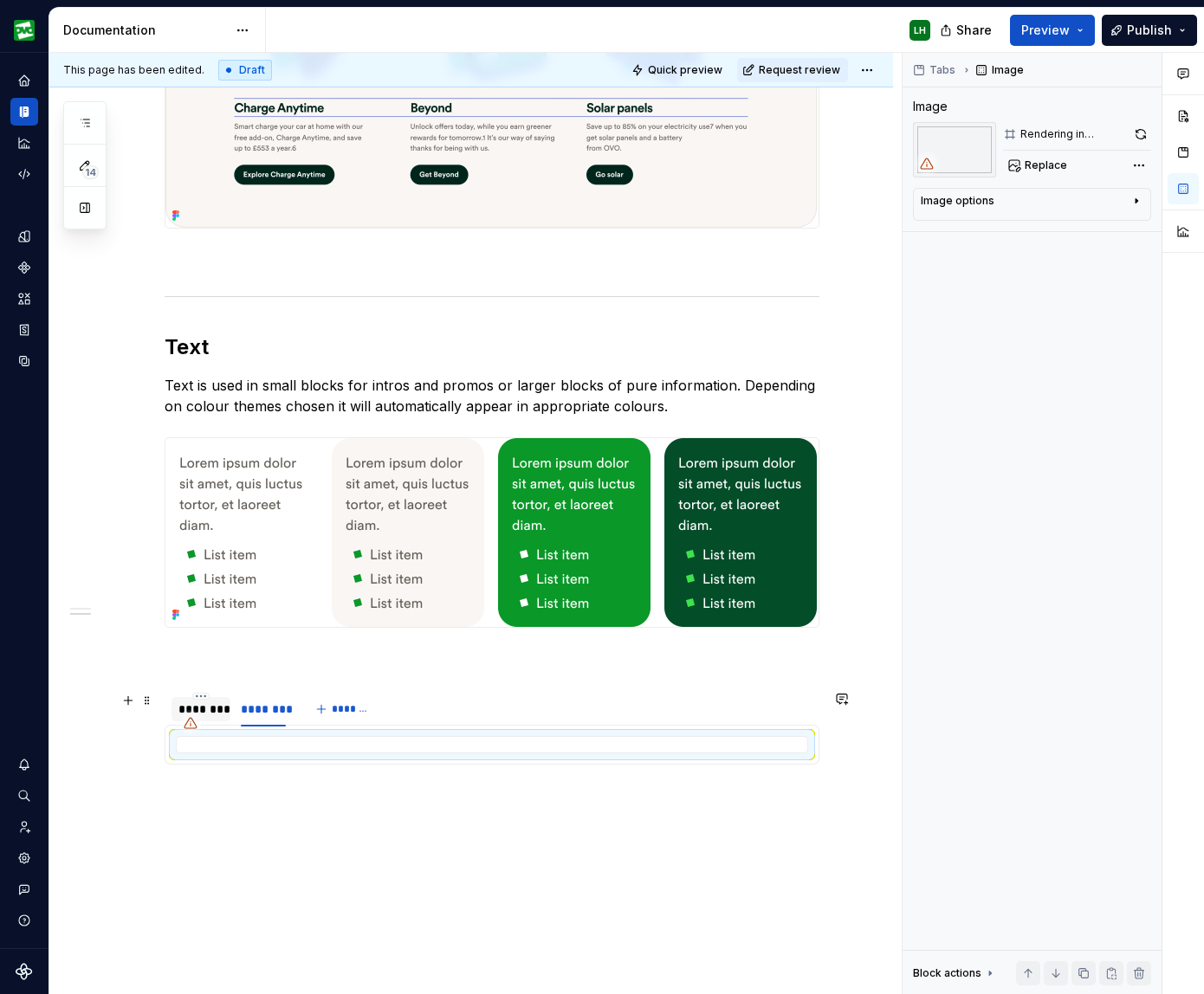
click at [209, 706] on div "********" at bounding box center [201, 709] width 46 height 18
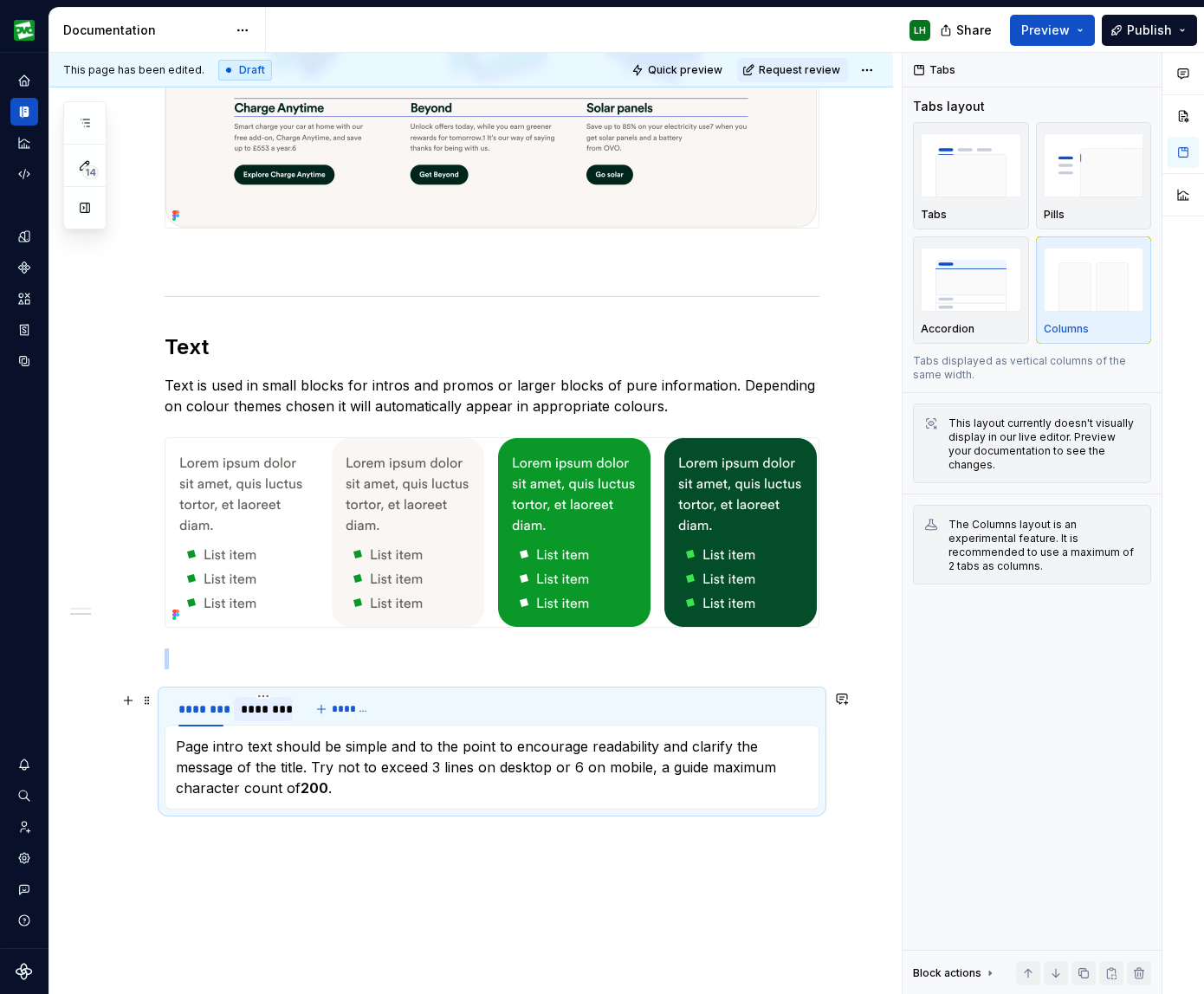
click at [262, 705] on div "********" at bounding box center [263, 709] width 46 height 18
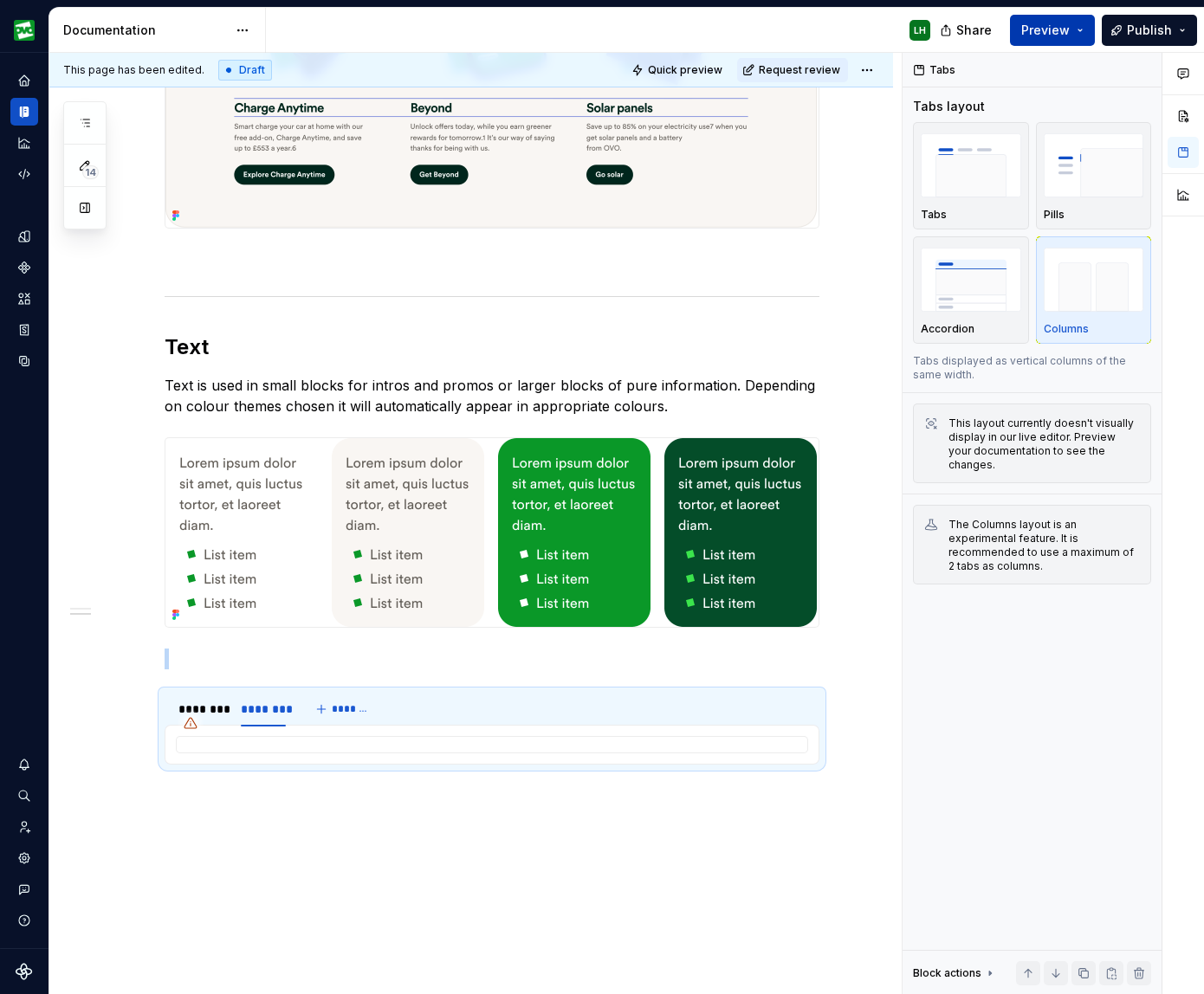
click at [738, 28] on button "Preview" at bounding box center [1052, 31] width 85 height 32
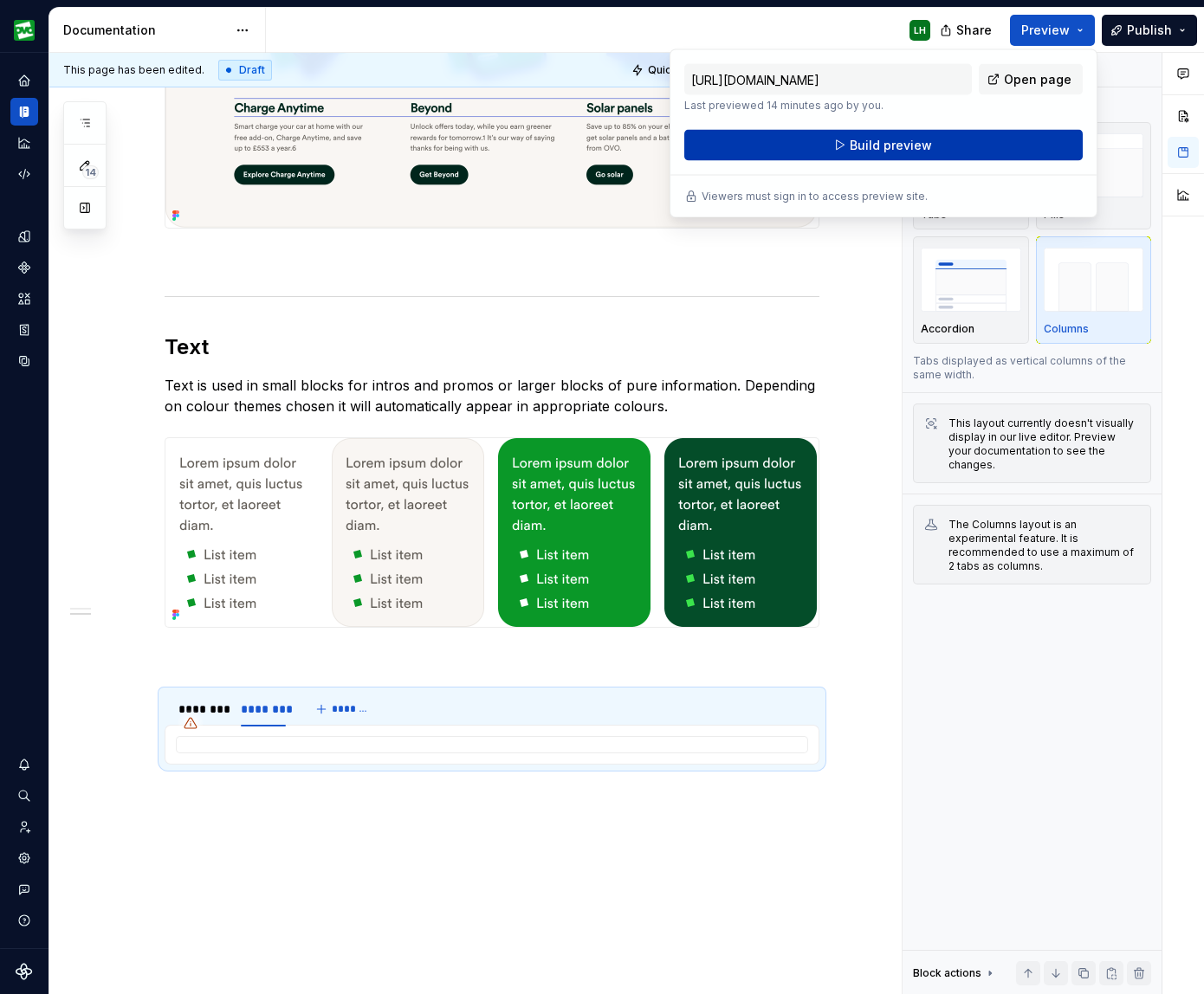
click at [738, 134] on button "Build preview" at bounding box center [882, 145] width 399 height 32
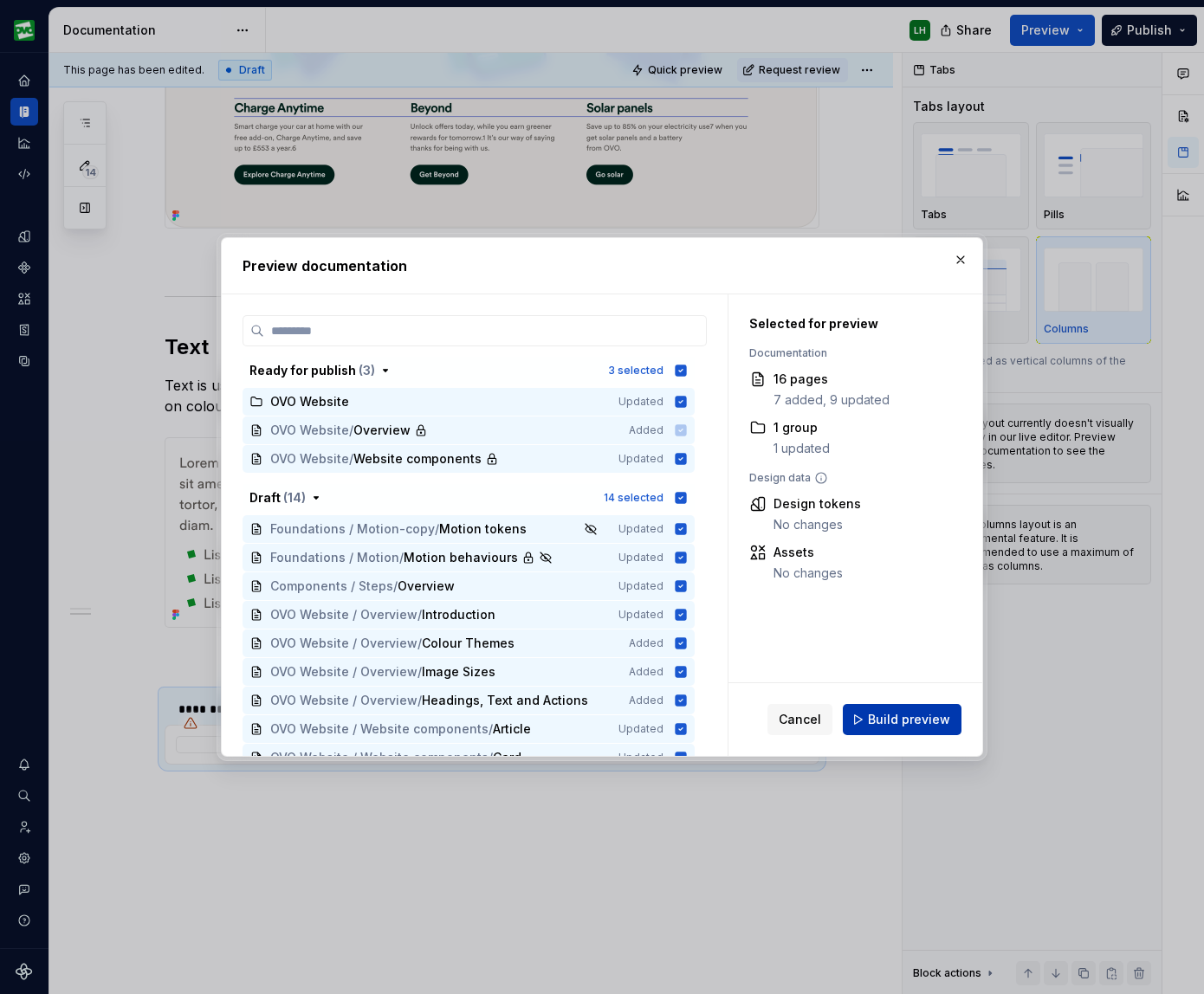
click at [738, 717] on span "Build preview" at bounding box center [908, 720] width 82 height 18
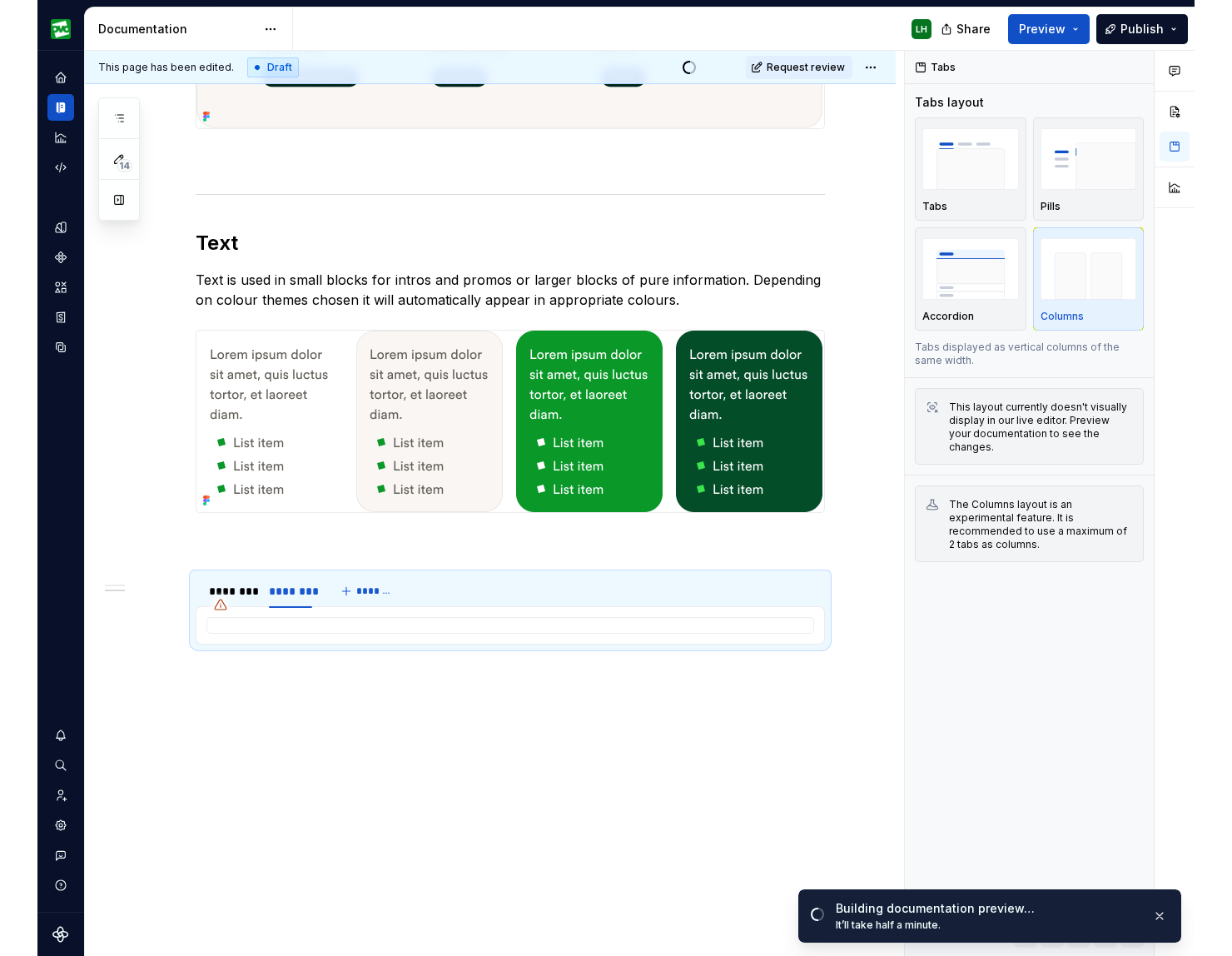
scroll to position [1312, 0]
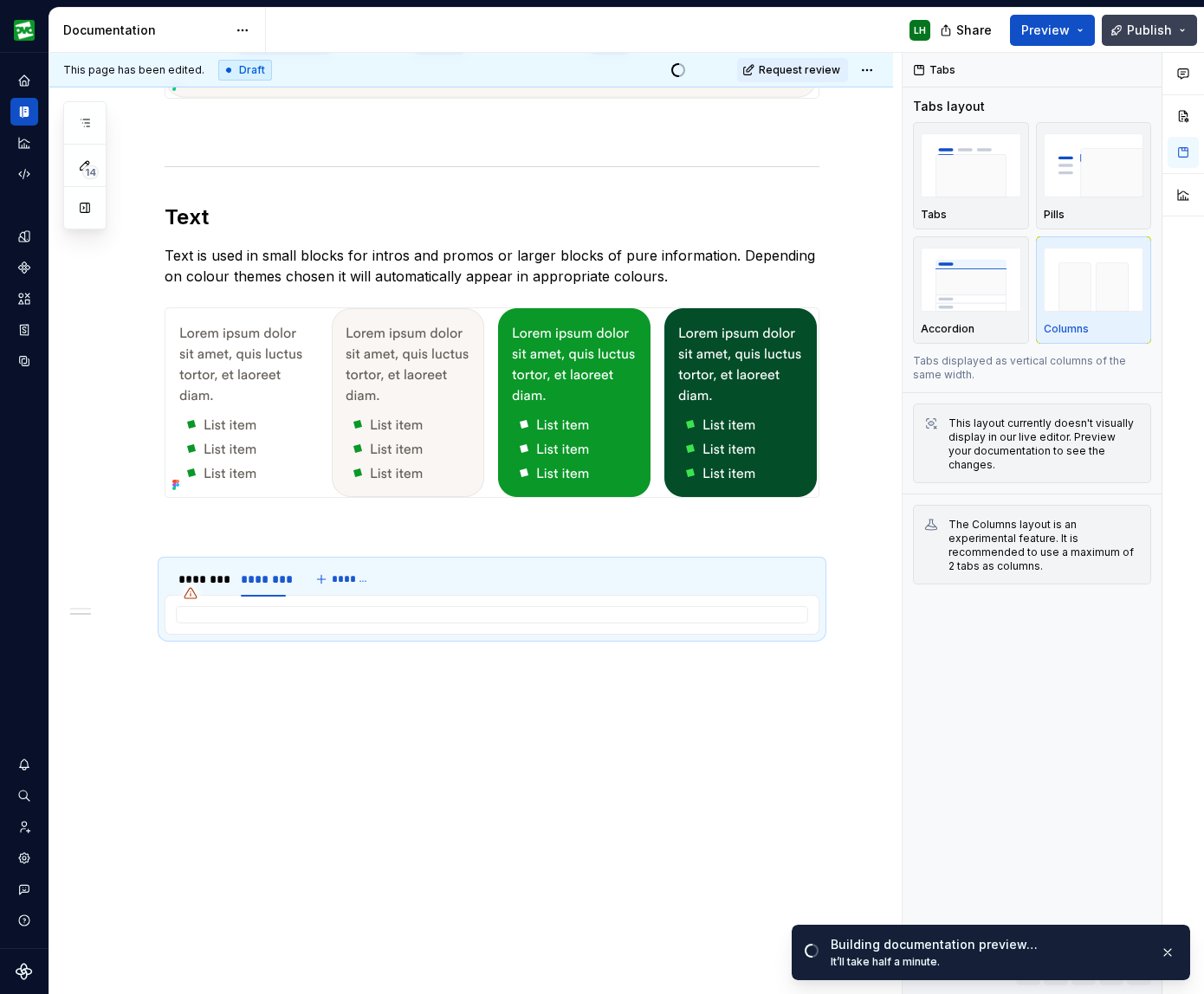
click at [738, 32] on span "Publish" at bounding box center [1150, 31] width 46 height 18
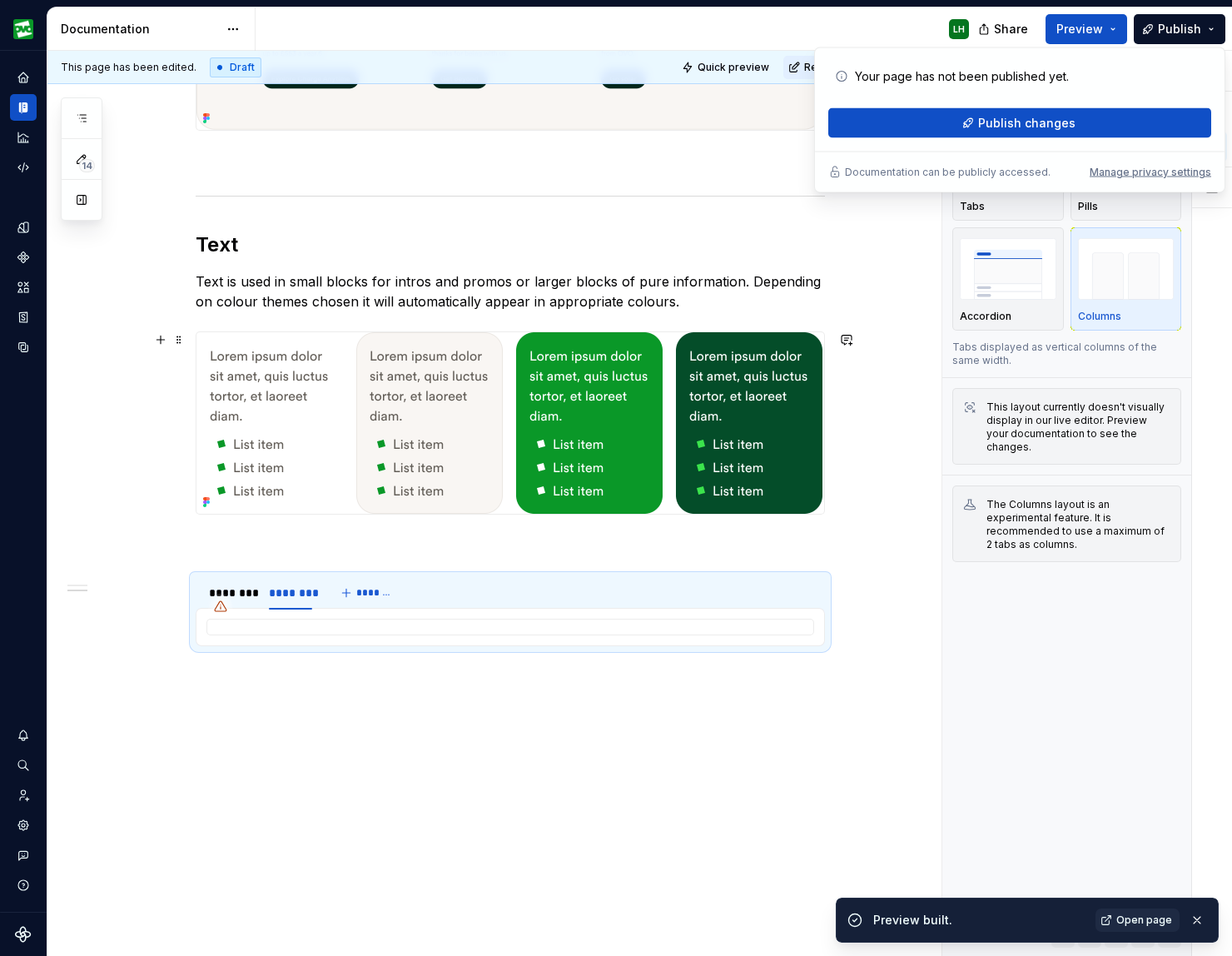
scroll to position [1276, 0]
click at [710, 913] on span "Open page" at bounding box center [1144, 920] width 56 height 13
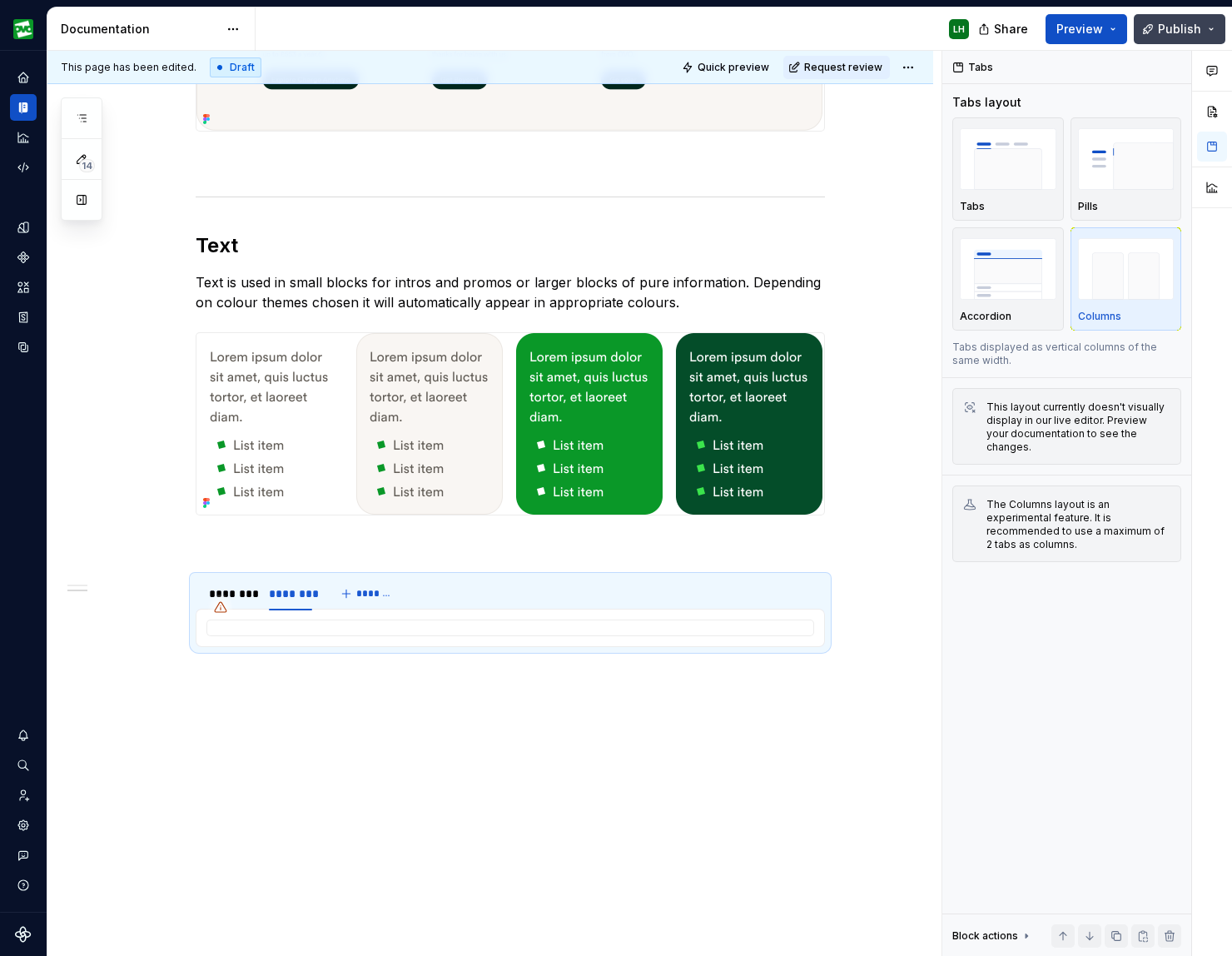
click at [710, 29] on span "Publish" at bounding box center [1180, 29] width 44 height 17
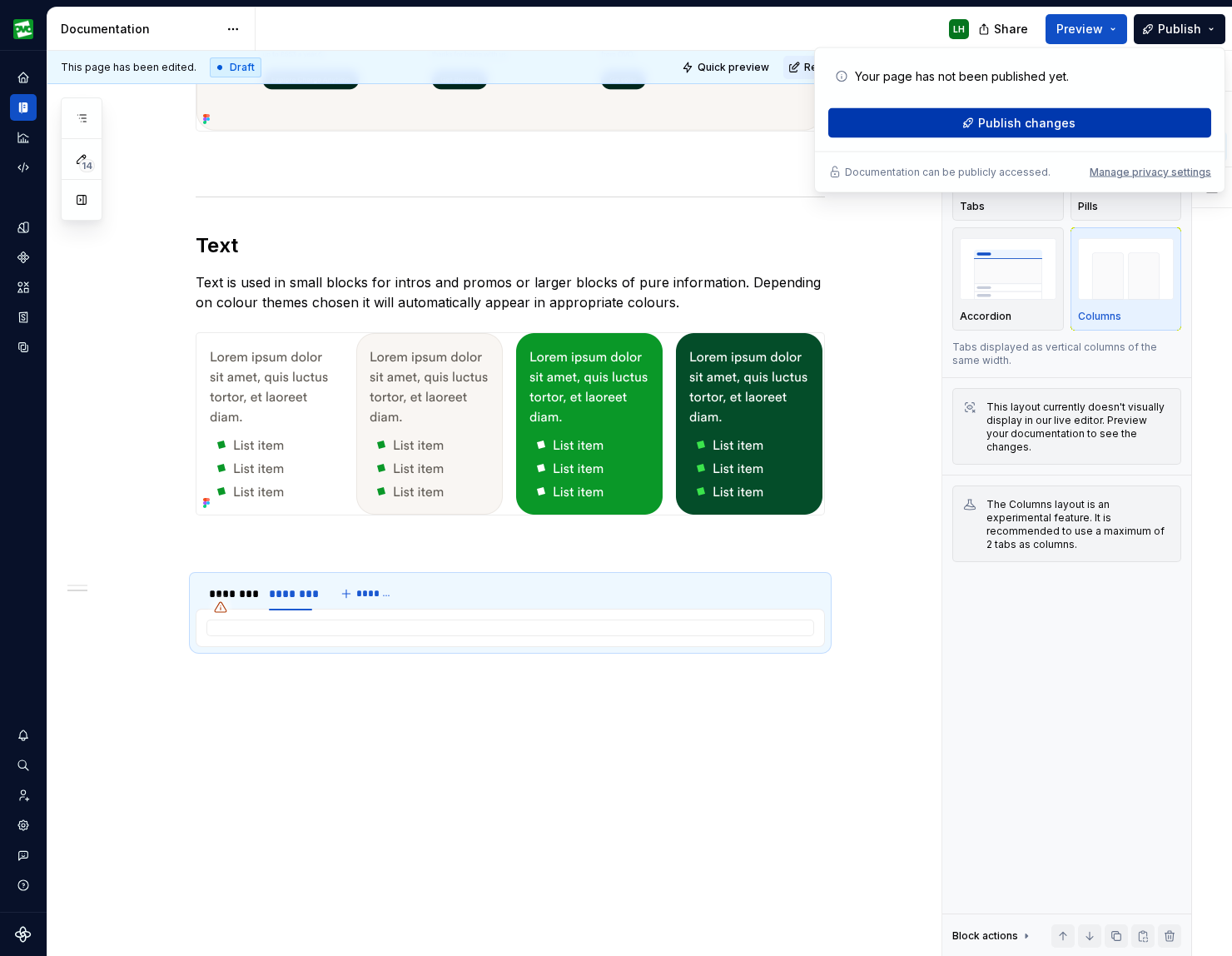
click at [710, 123] on span "Publish changes" at bounding box center [1027, 124] width 97 height 17
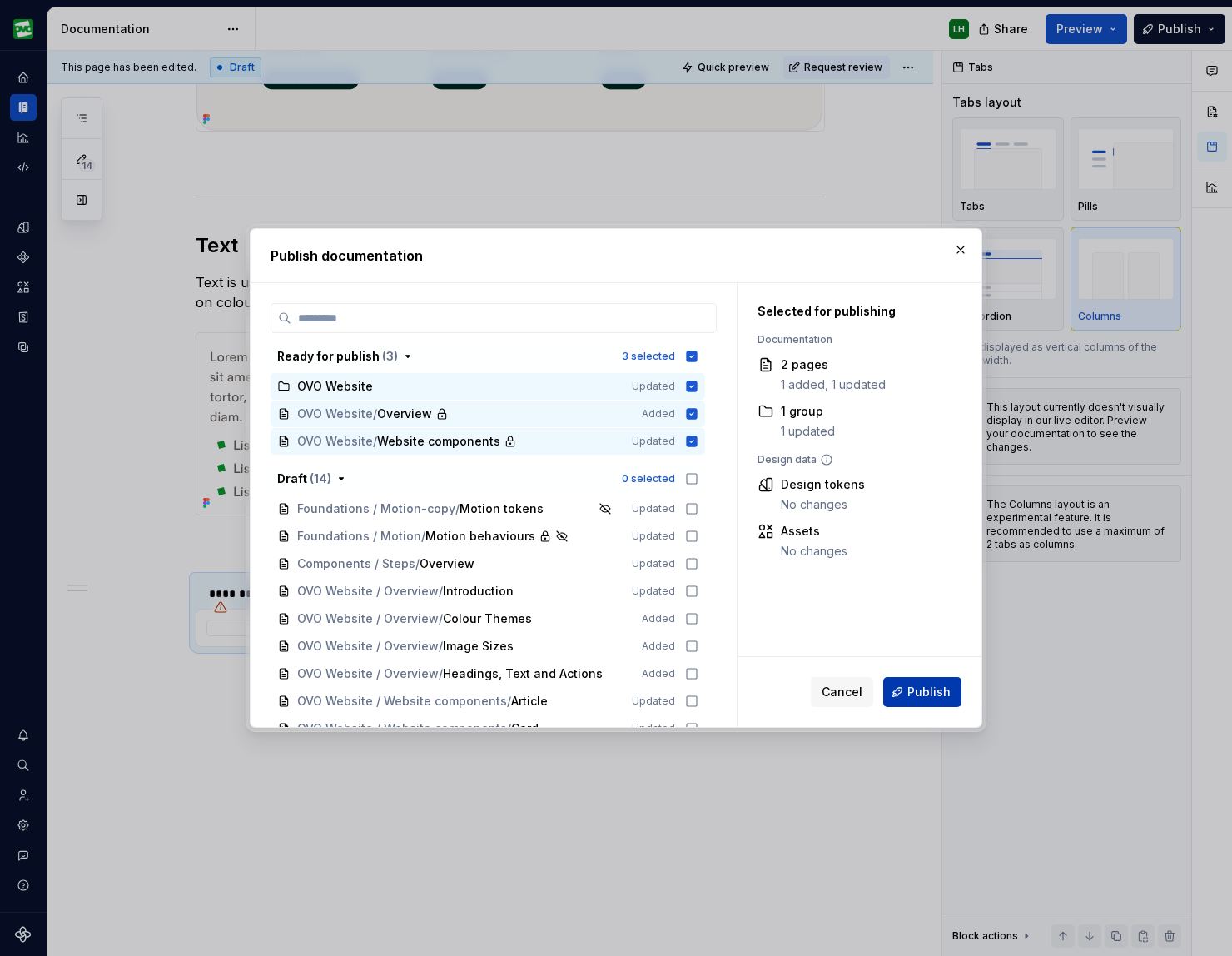
click at [710, 688] on span "Publish" at bounding box center [929, 693] width 44 height 17
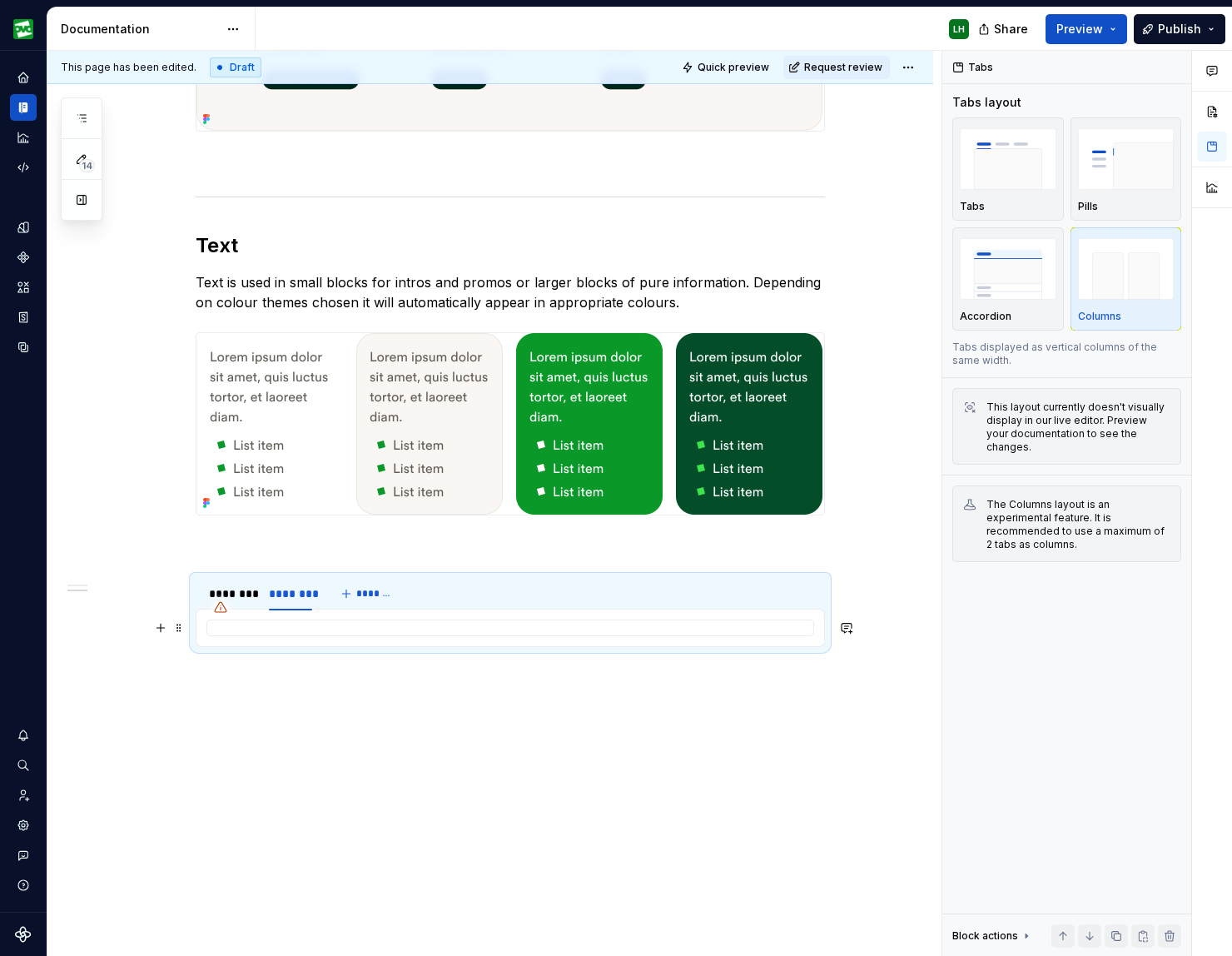
click at [254, 623] on div at bounding box center [510, 628] width 608 height 17
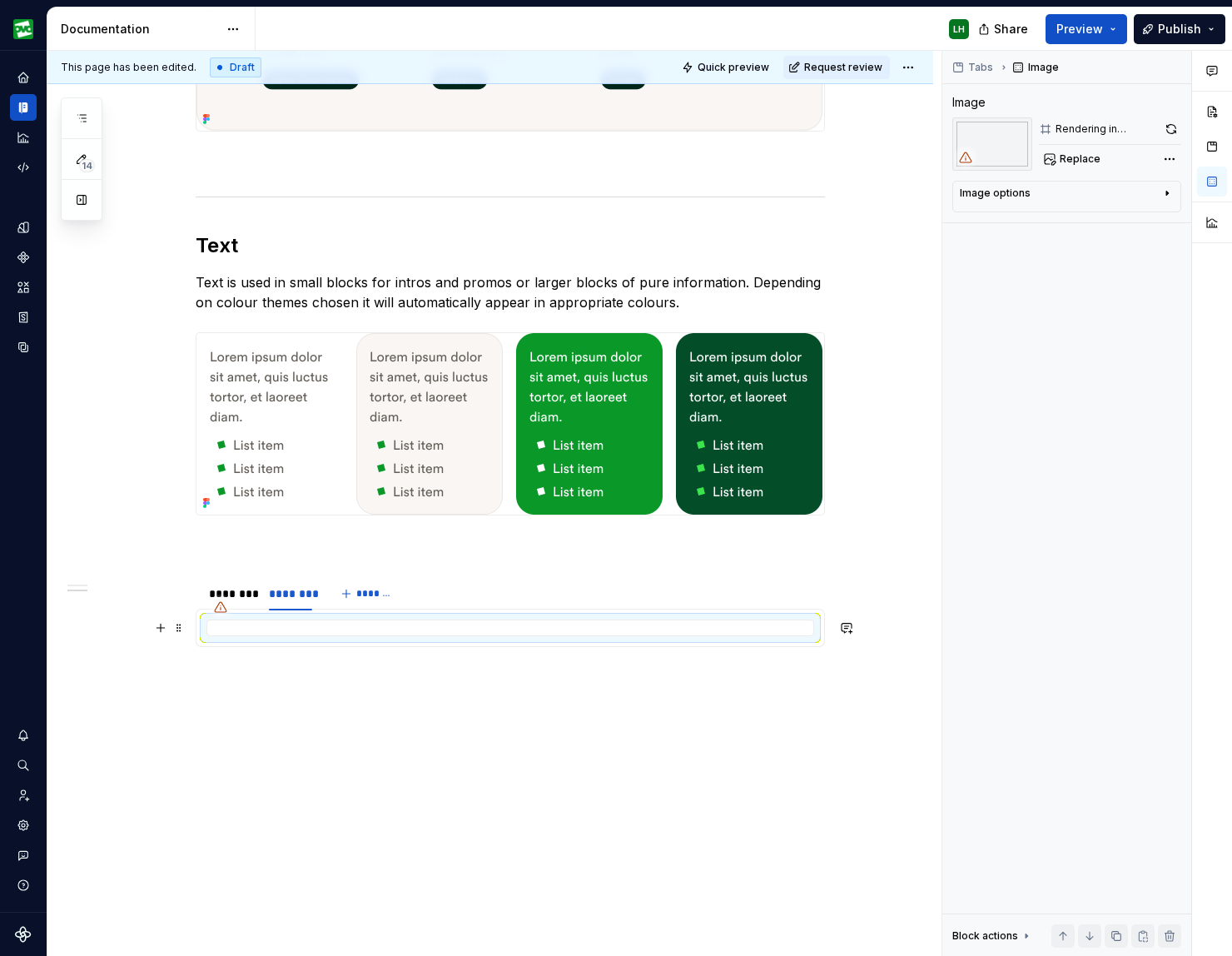
drag, startPoint x: 172, startPoint y: 626, endPoint x: 271, endPoint y: 630, distance: 99.1
click at [171, 626] on button "button" at bounding box center [161, 628] width 24 height 24
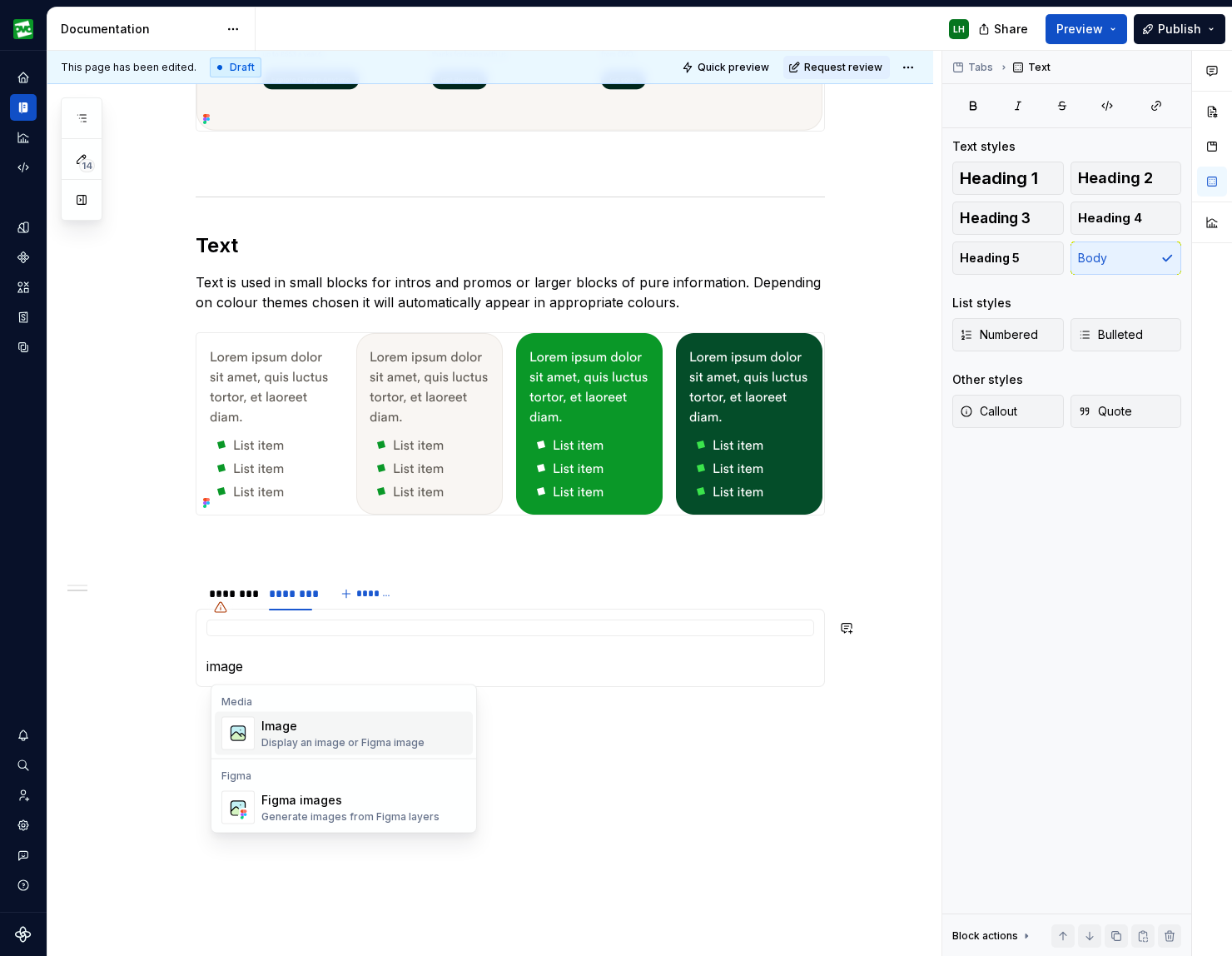
click at [316, 732] on div "Image" at bounding box center [343, 726] width 164 height 17
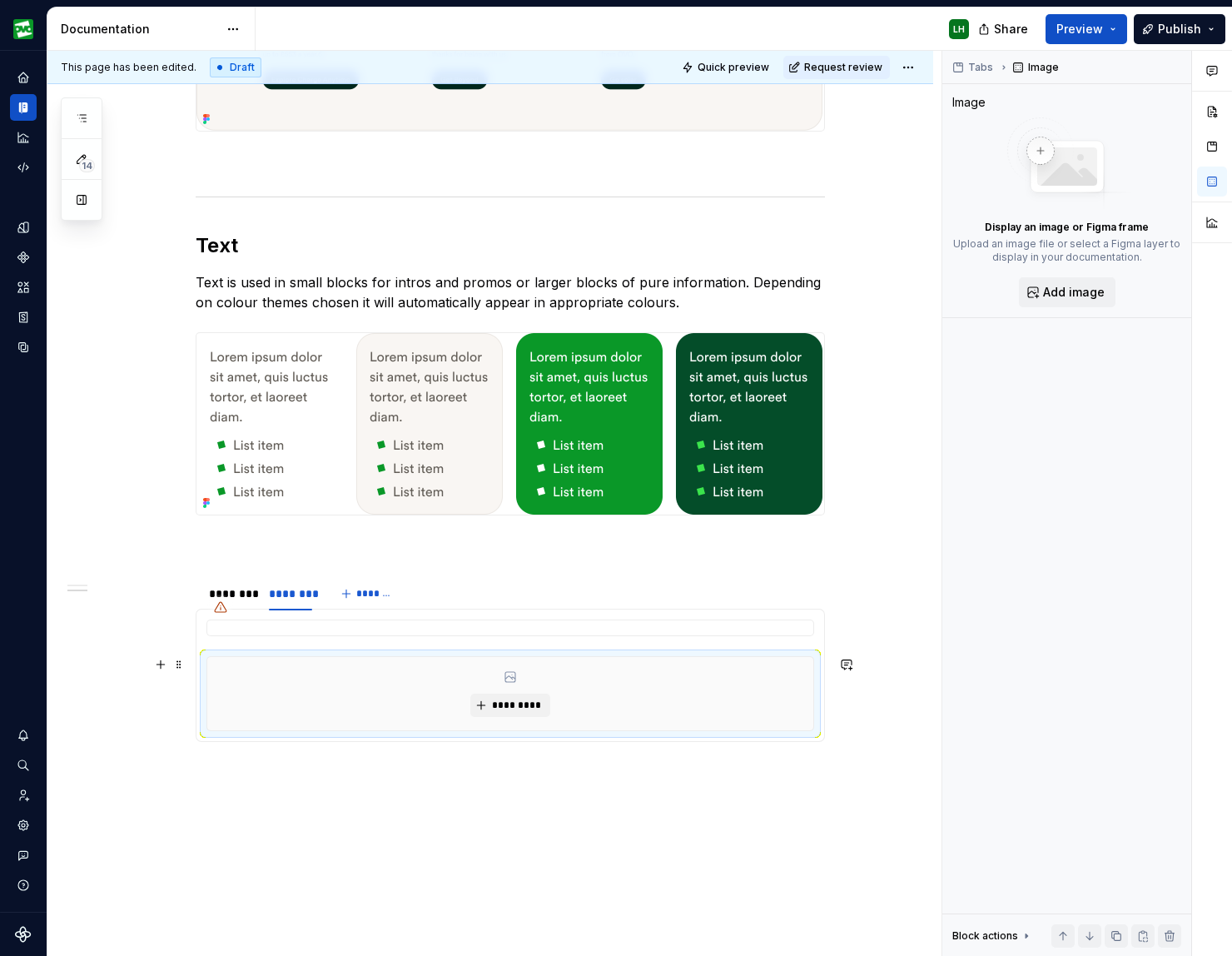
type textarea "*"
click at [516, 701] on span "*********" at bounding box center [516, 705] width 50 height 13
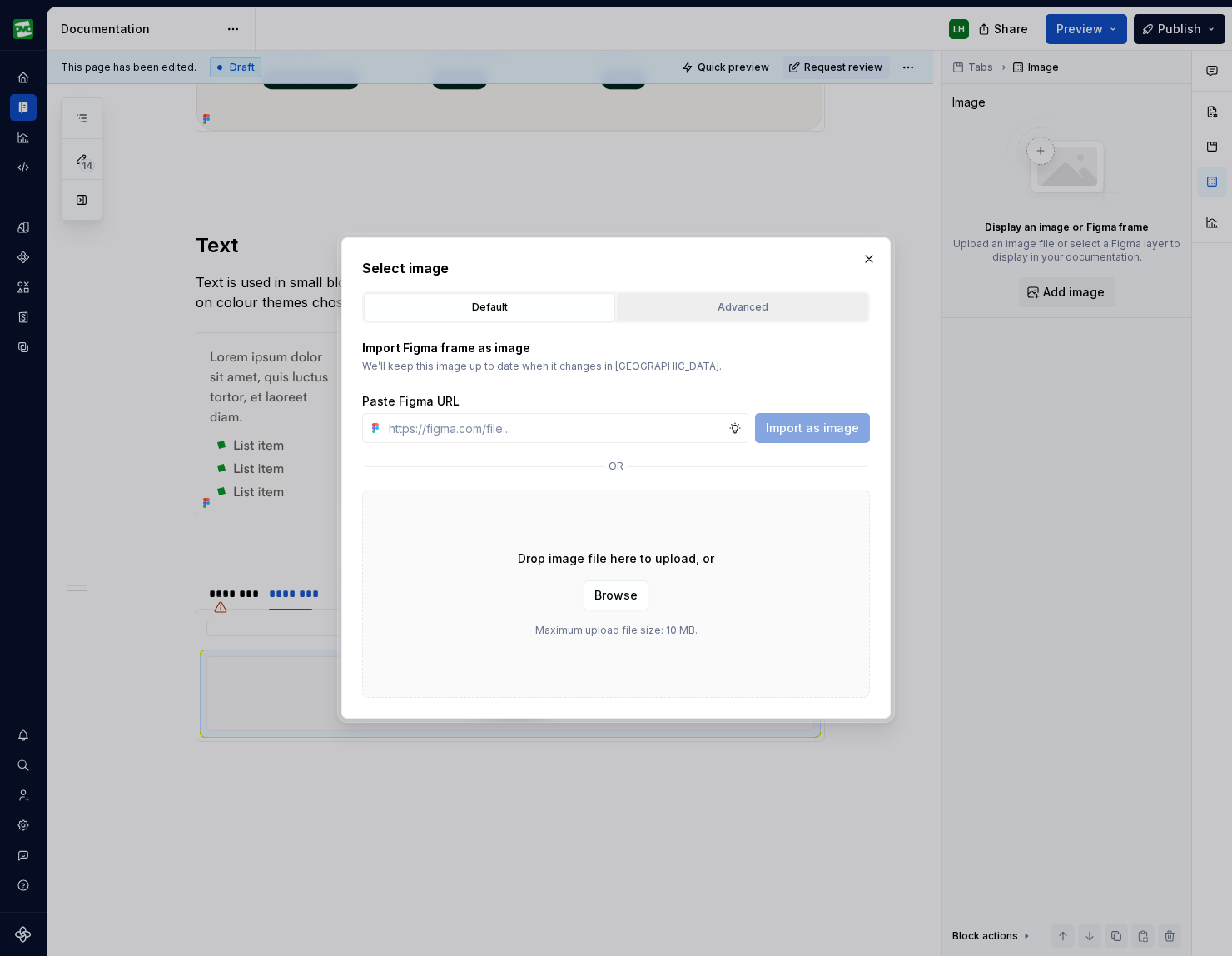
click at [691, 319] on button "Advanced" at bounding box center [743, 307] width 251 height 29
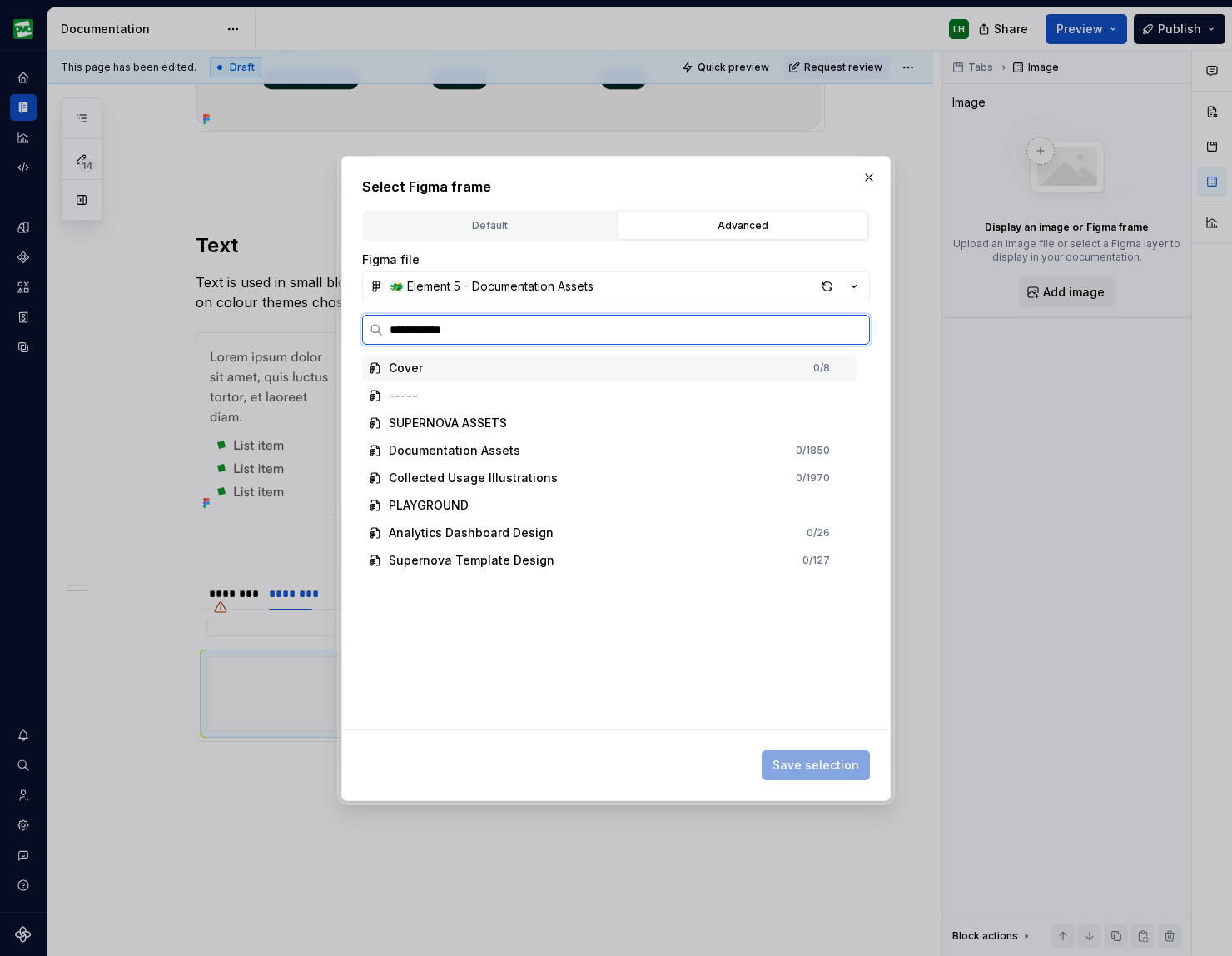
type input "**********"
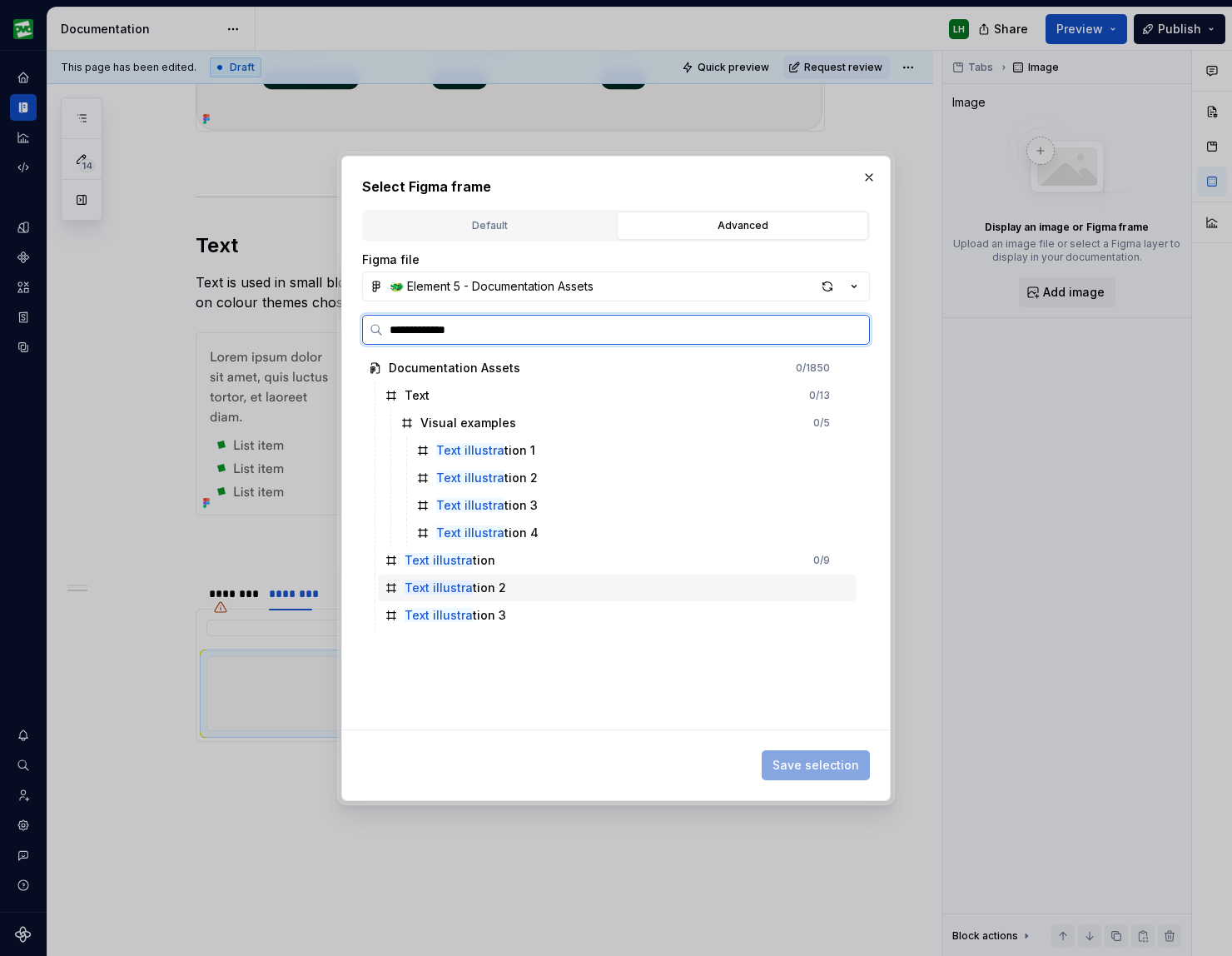
drag, startPoint x: 479, startPoint y: 591, endPoint x: 533, endPoint y: 605, distance: 55.8
click at [479, 591] on div "Text illustra tion 2" at bounding box center [455, 588] width 102 height 17
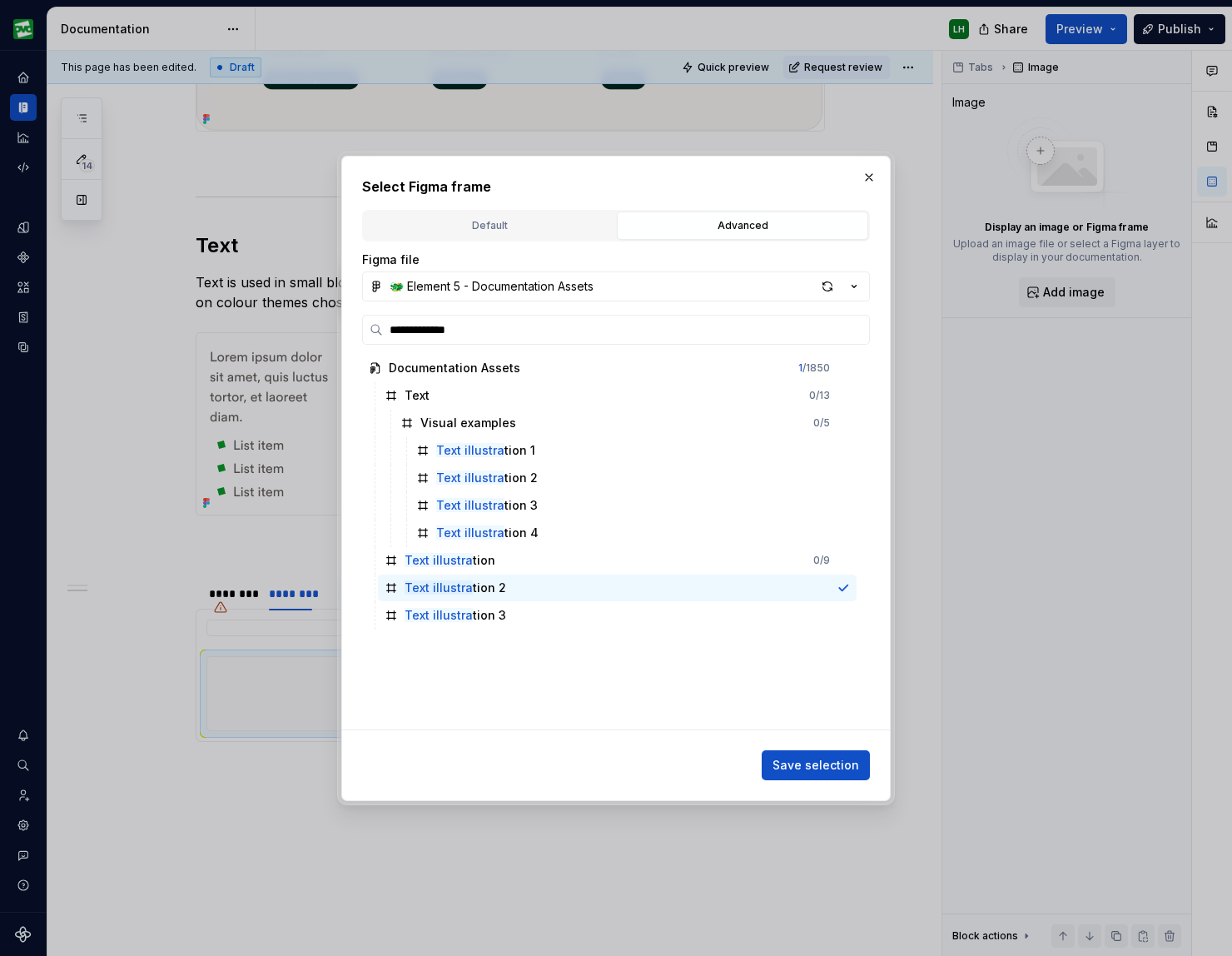
click at [710, 765] on span "Save selection" at bounding box center [815, 766] width 87 height 17
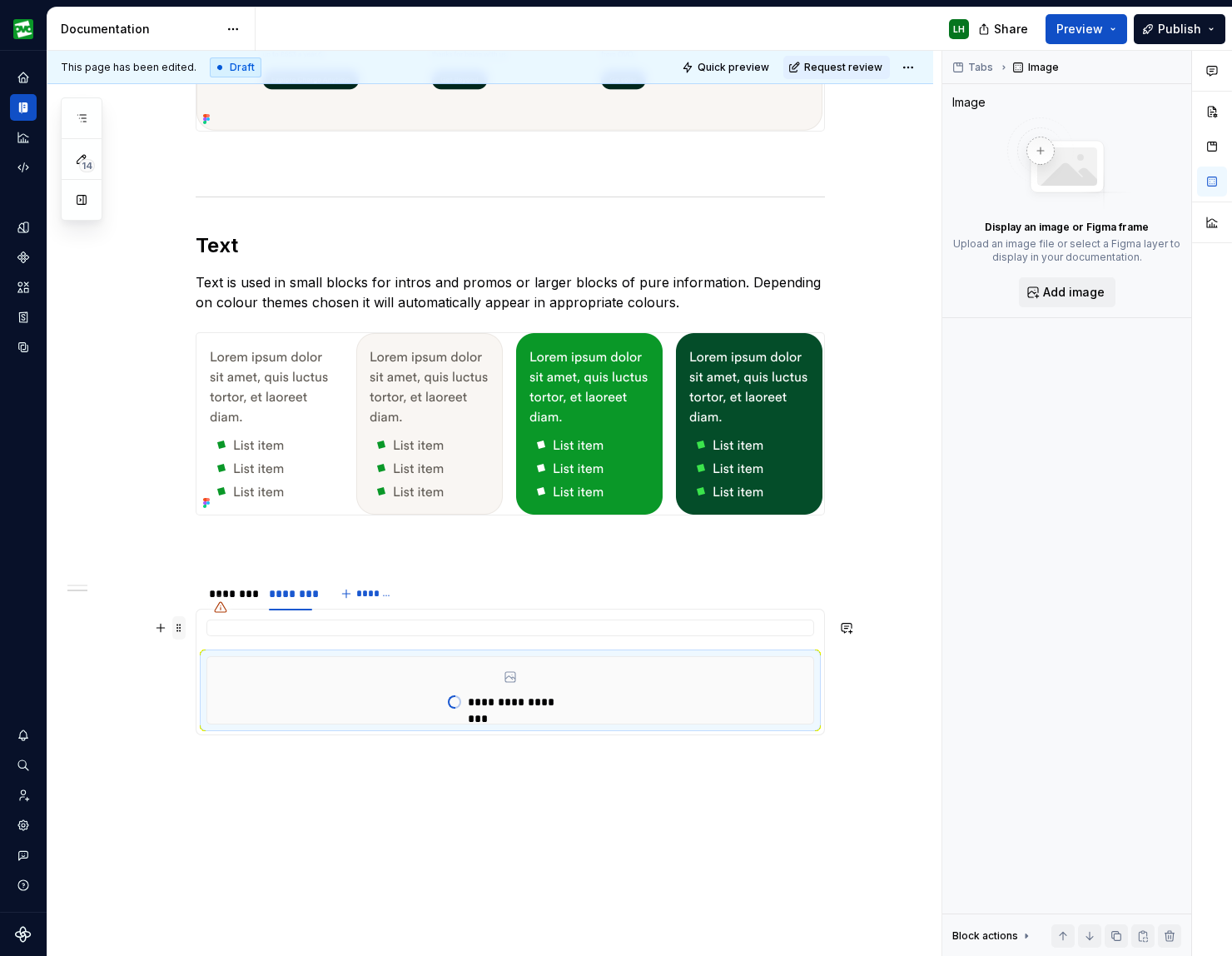
click at [178, 629] on span at bounding box center [179, 628] width 13 height 24
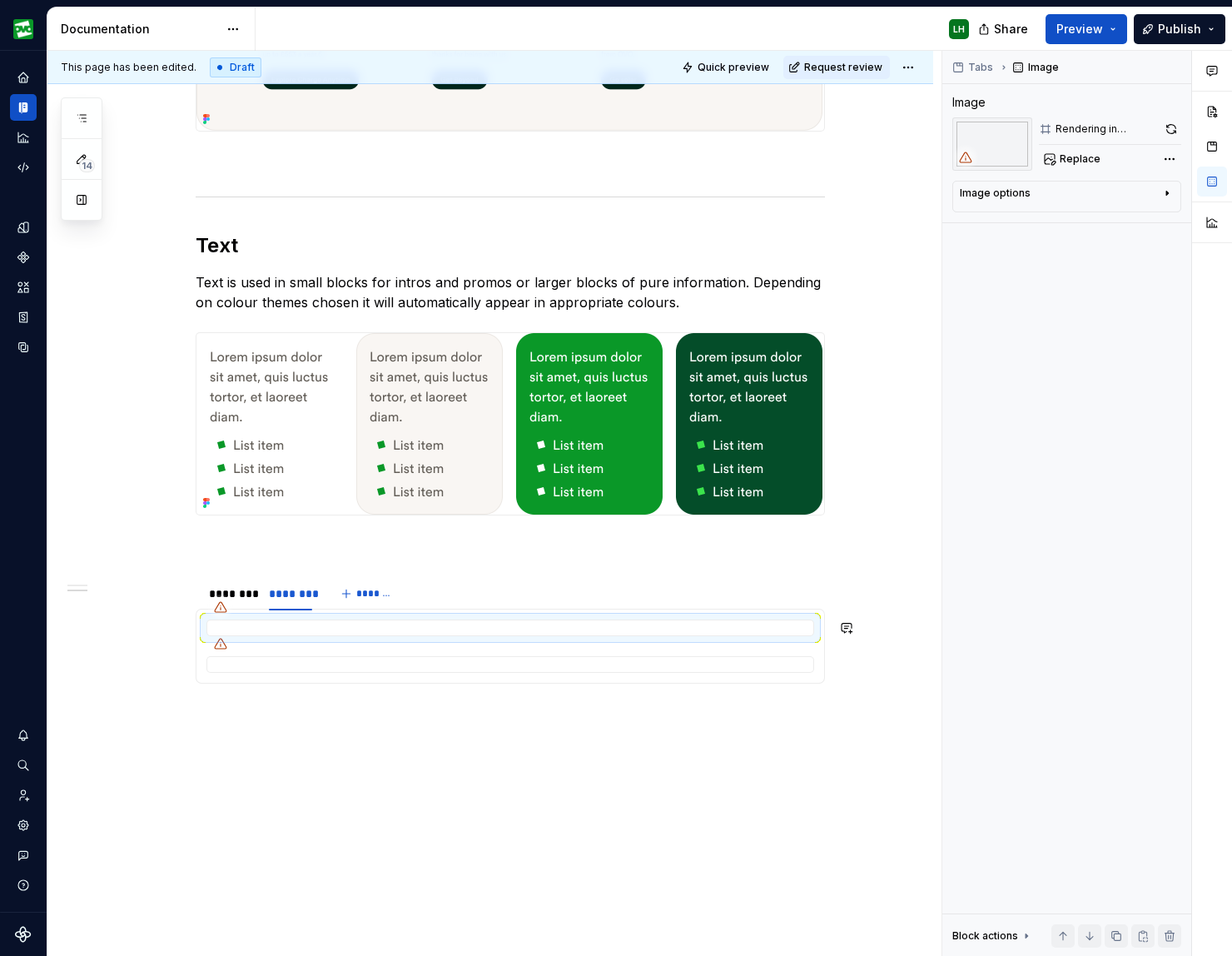
click at [244, 771] on div "Most components share some key attributes which need to be considered when plan…" at bounding box center [490, 22] width 886 height 2017
click at [186, 628] on span at bounding box center [179, 628] width 13 height 24
click at [237, 770] on div "Delete" at bounding box center [262, 775] width 108 height 17
click at [494, 625] on div at bounding box center [510, 628] width 608 height 17
click at [710, 129] on button "button" at bounding box center [1171, 128] width 21 height 24
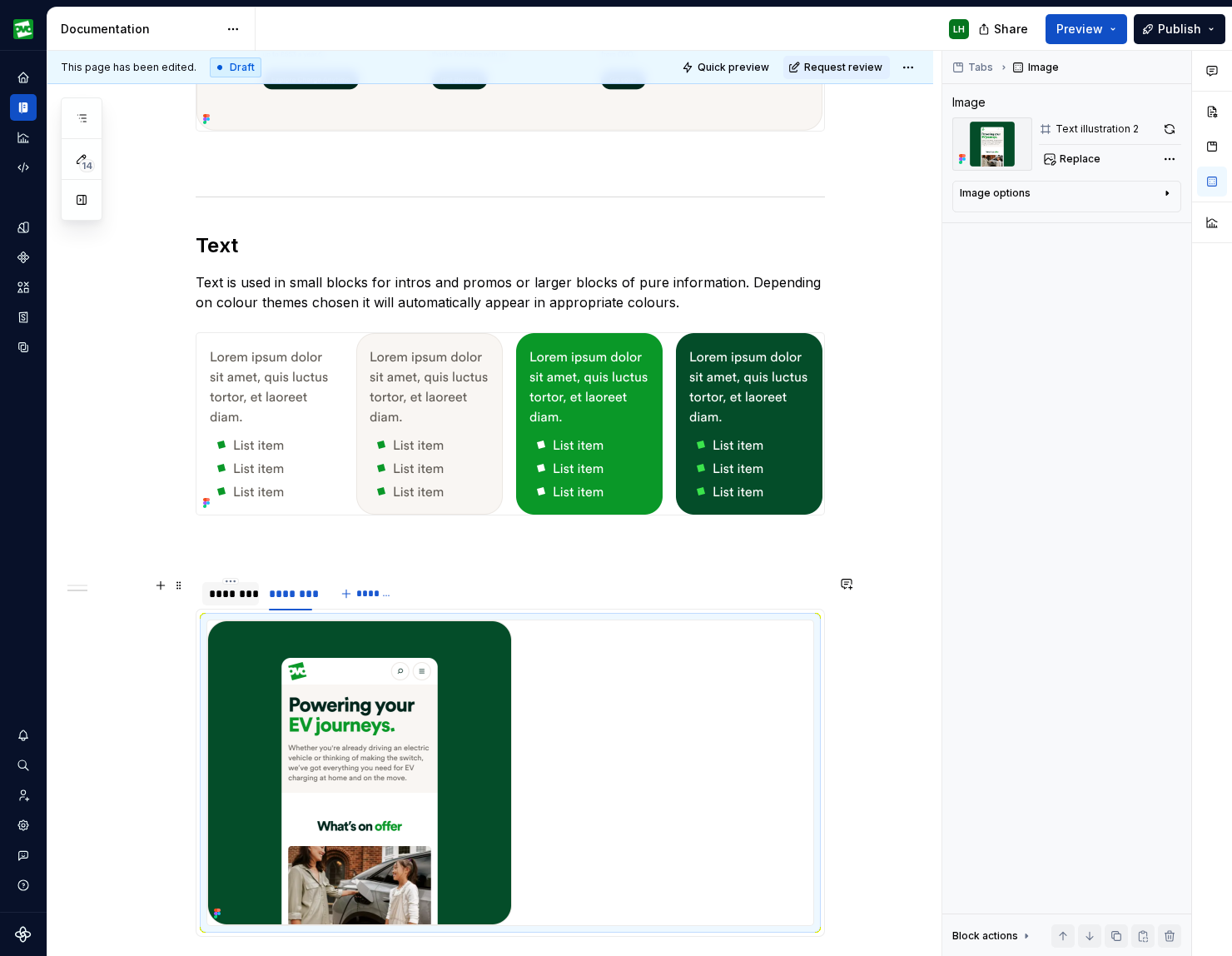
click at [229, 589] on div "********" at bounding box center [231, 594] width 44 height 17
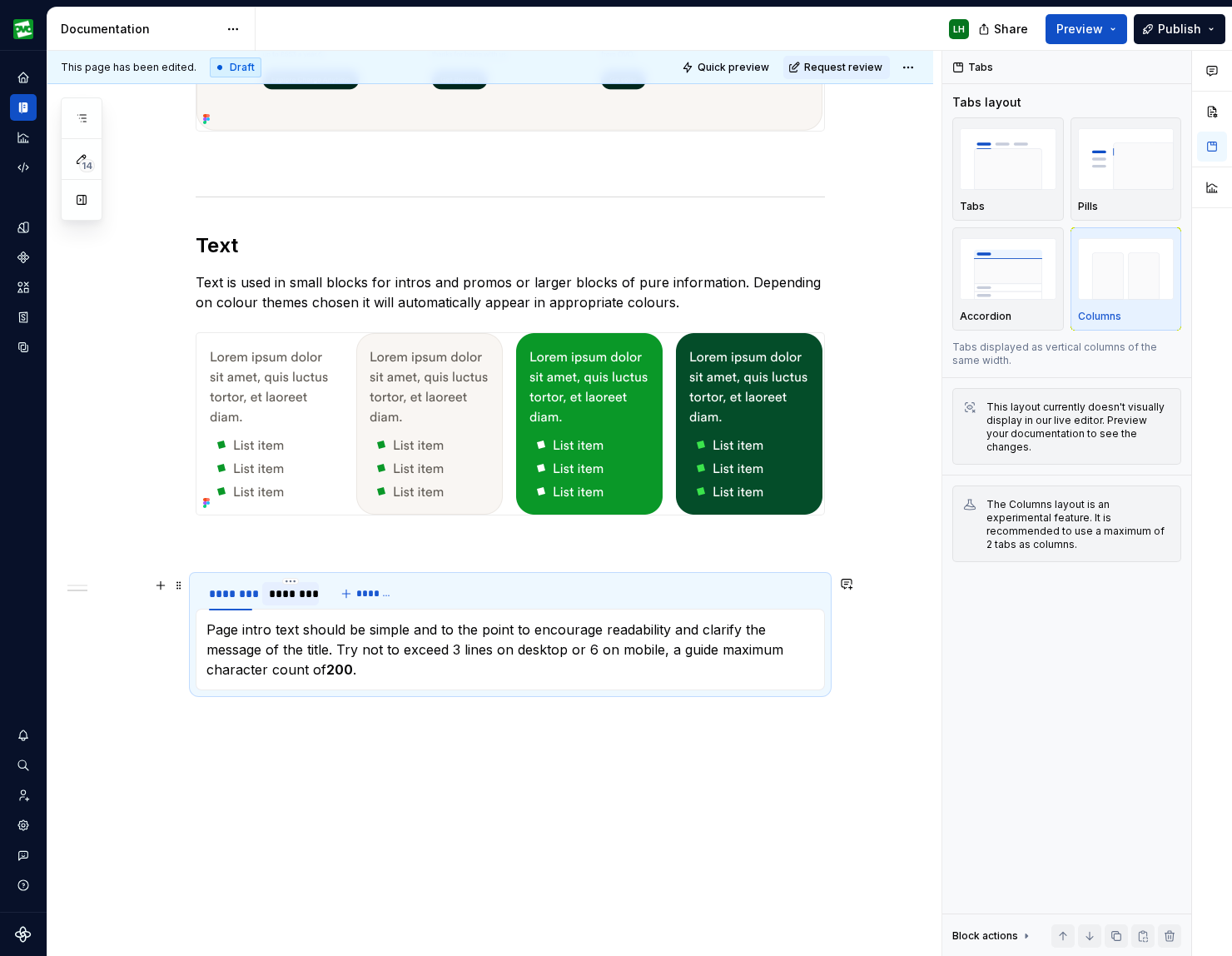
click at [305, 590] on div "********" at bounding box center [291, 594] width 44 height 17
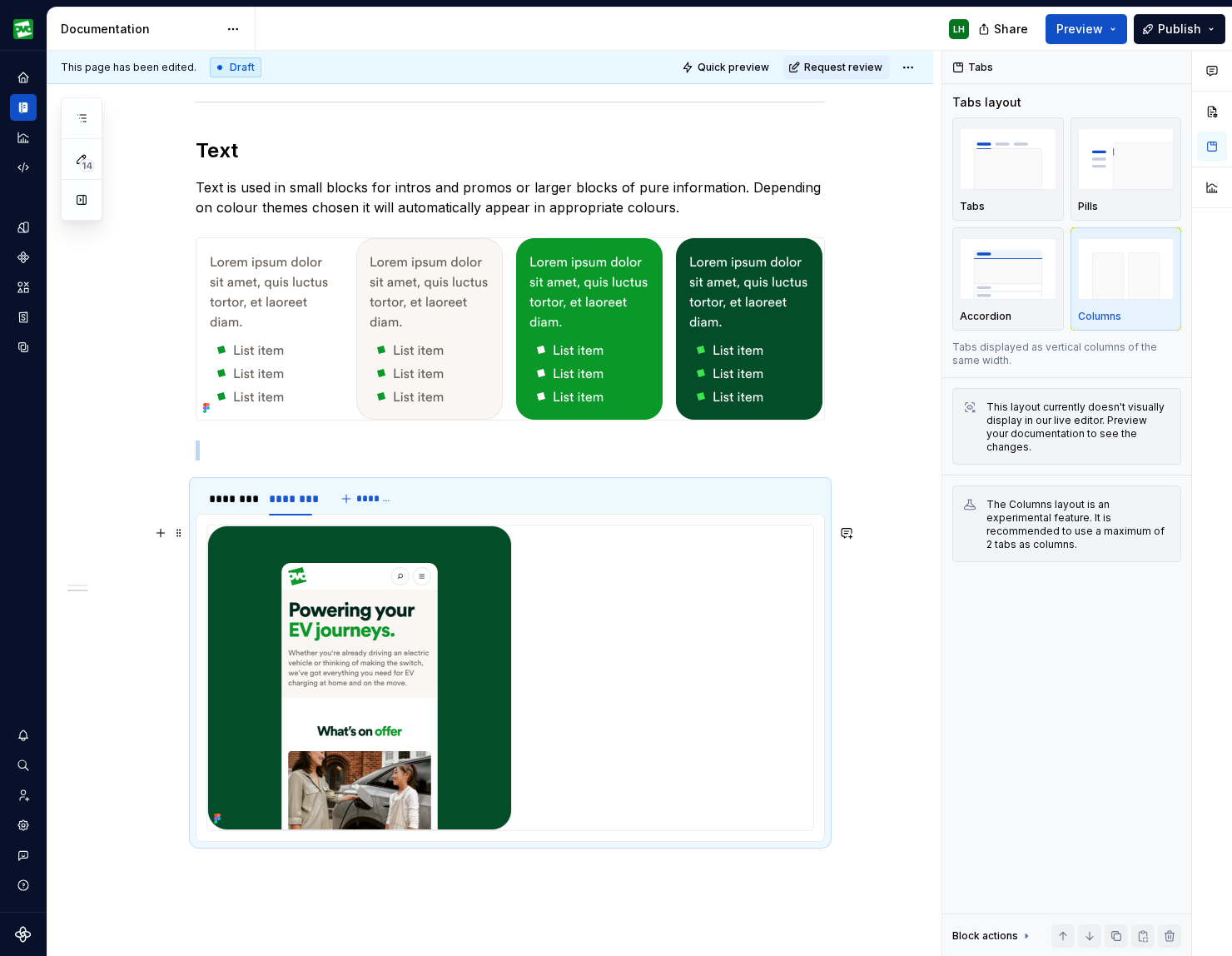
scroll to position [1371, 0]
click at [159, 456] on button "button" at bounding box center [161, 449] width 24 height 24
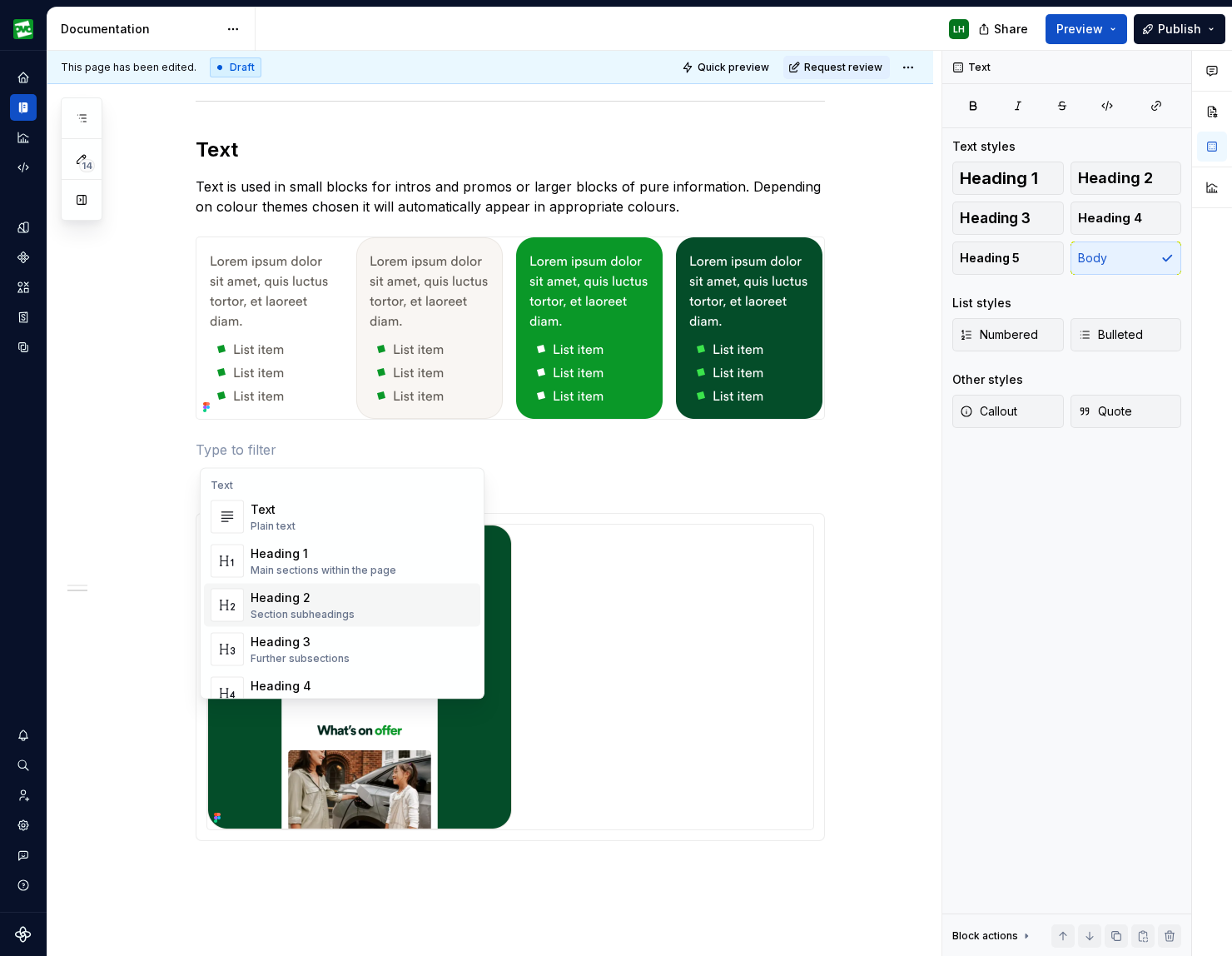
click at [64, 546] on div "Most components share some key attributes which need to be considered when plan…" at bounding box center [490, 52] width 886 height 2270
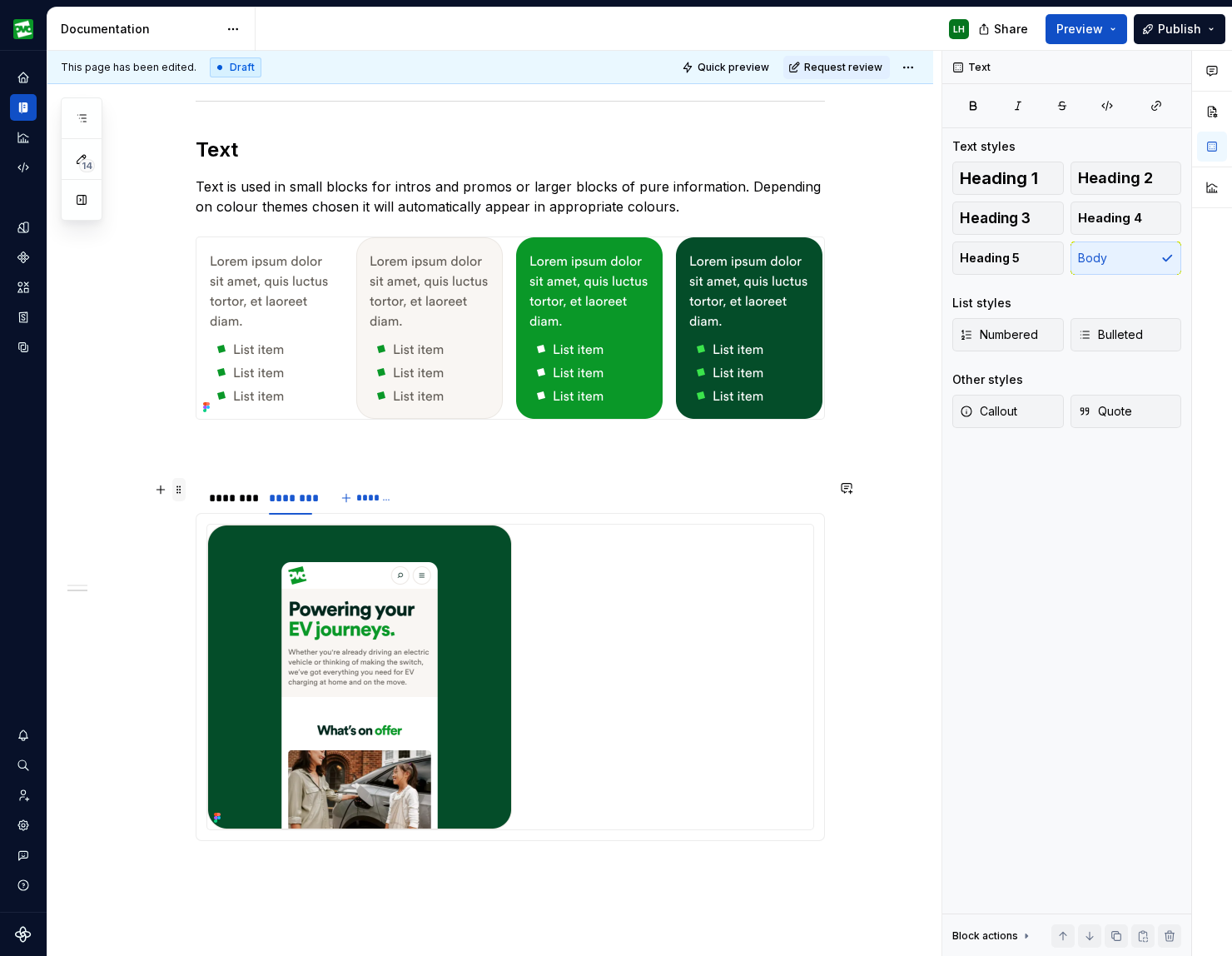
click at [181, 490] on span at bounding box center [179, 489] width 13 height 24
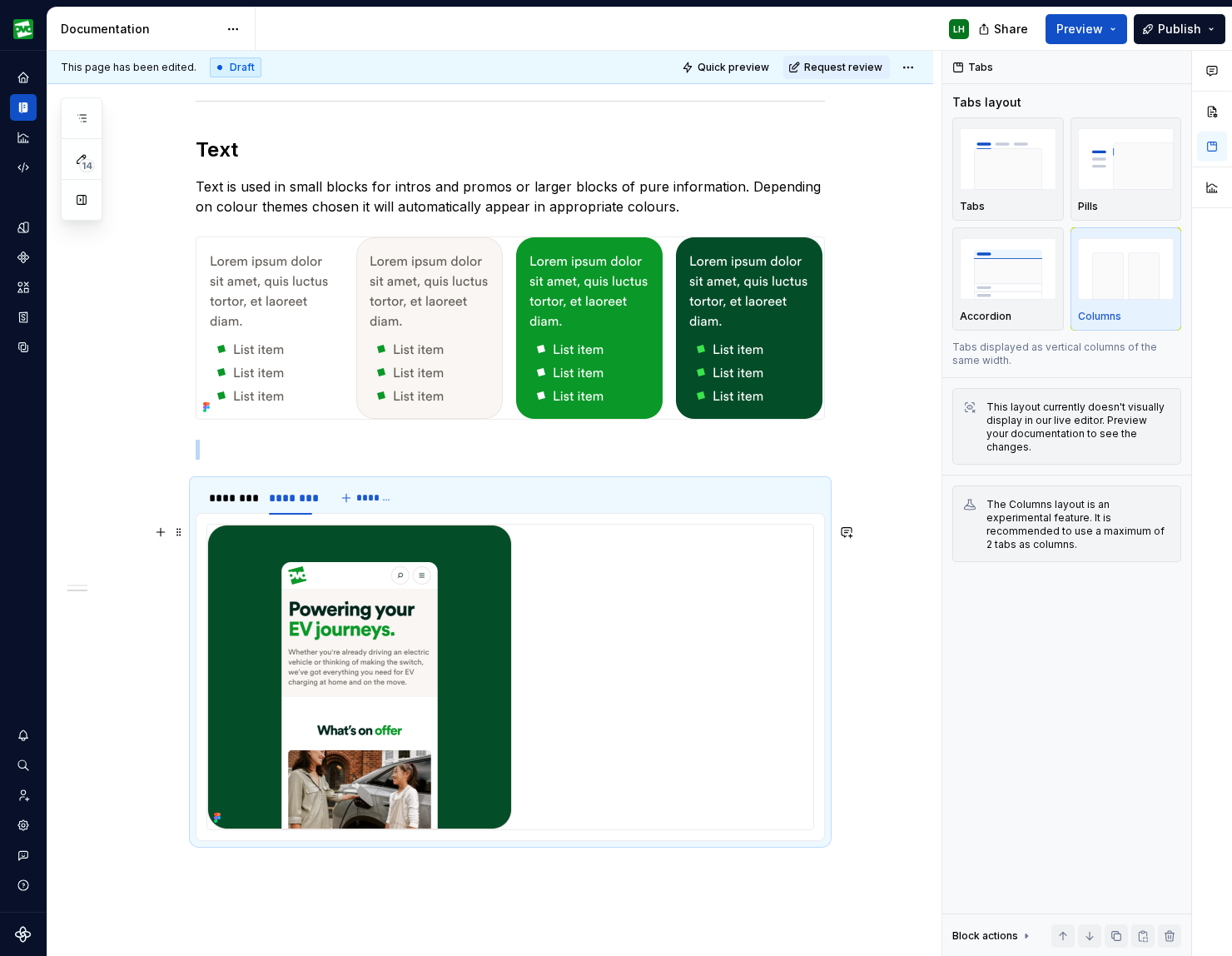
click at [128, 589] on div "Most components share some key attributes which need to be considered when plan…" at bounding box center [490, 52] width 886 height 2270
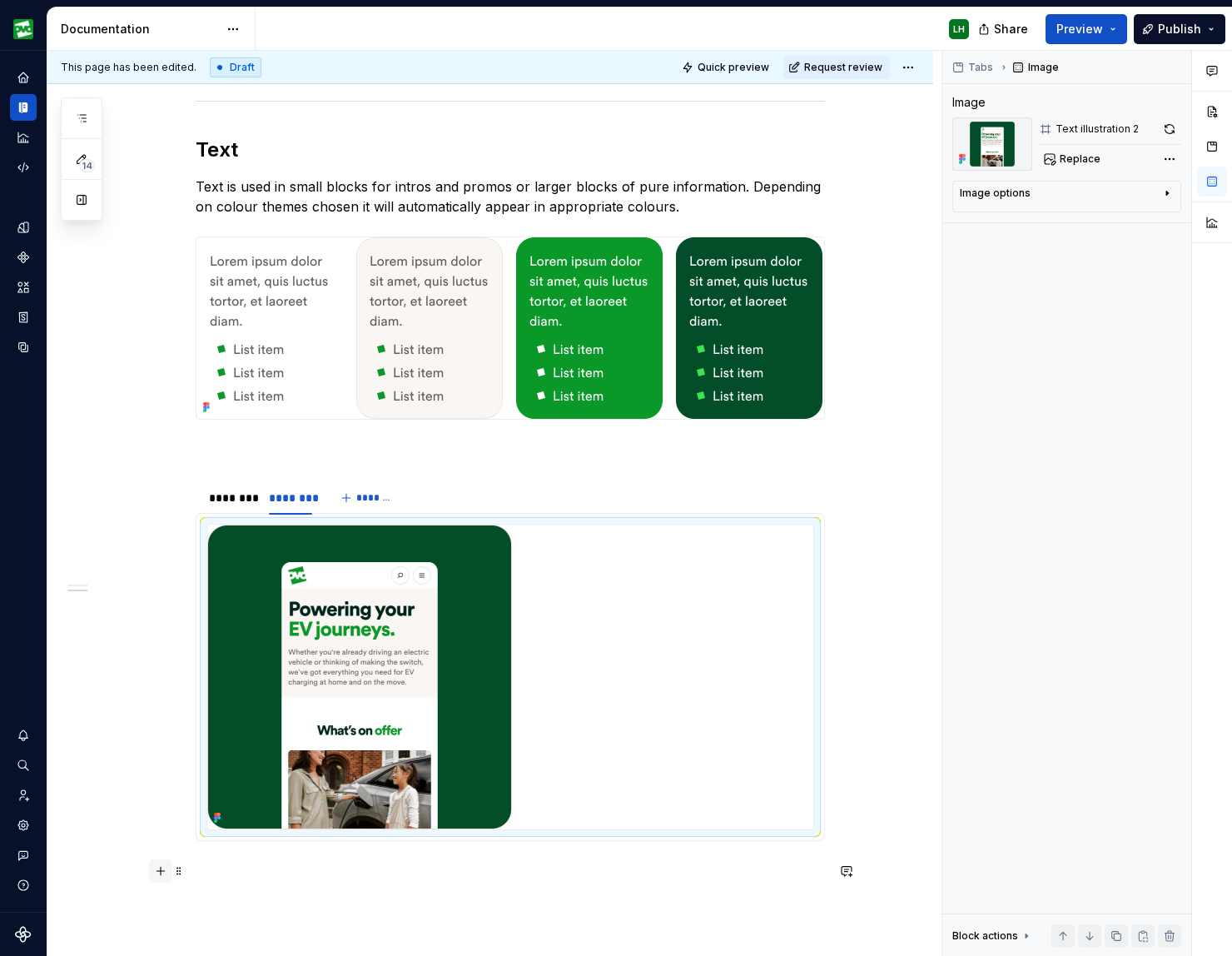
click at [161, 871] on button "button" at bounding box center [161, 870] width 24 height 24
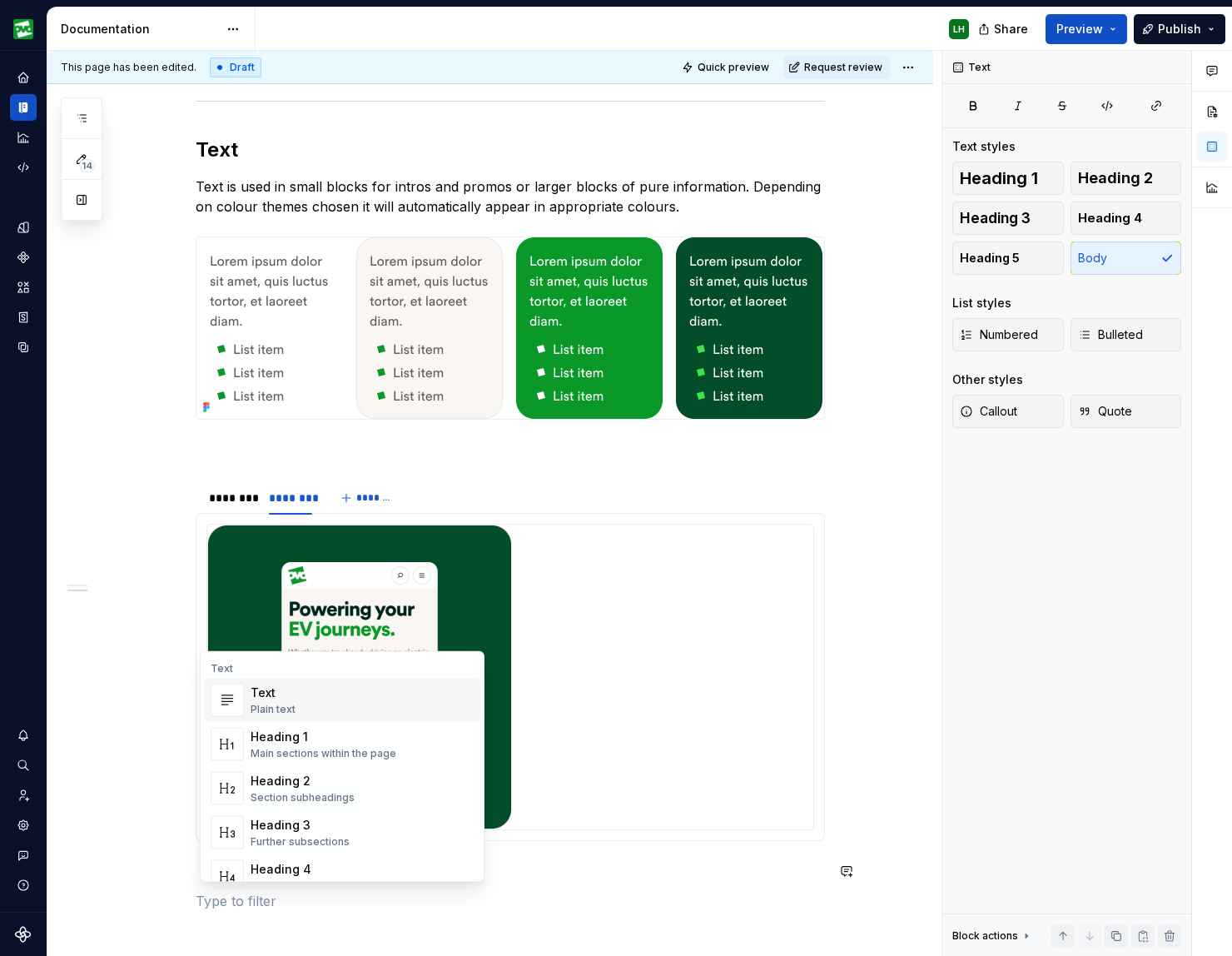
scroll to position [1406, 0]
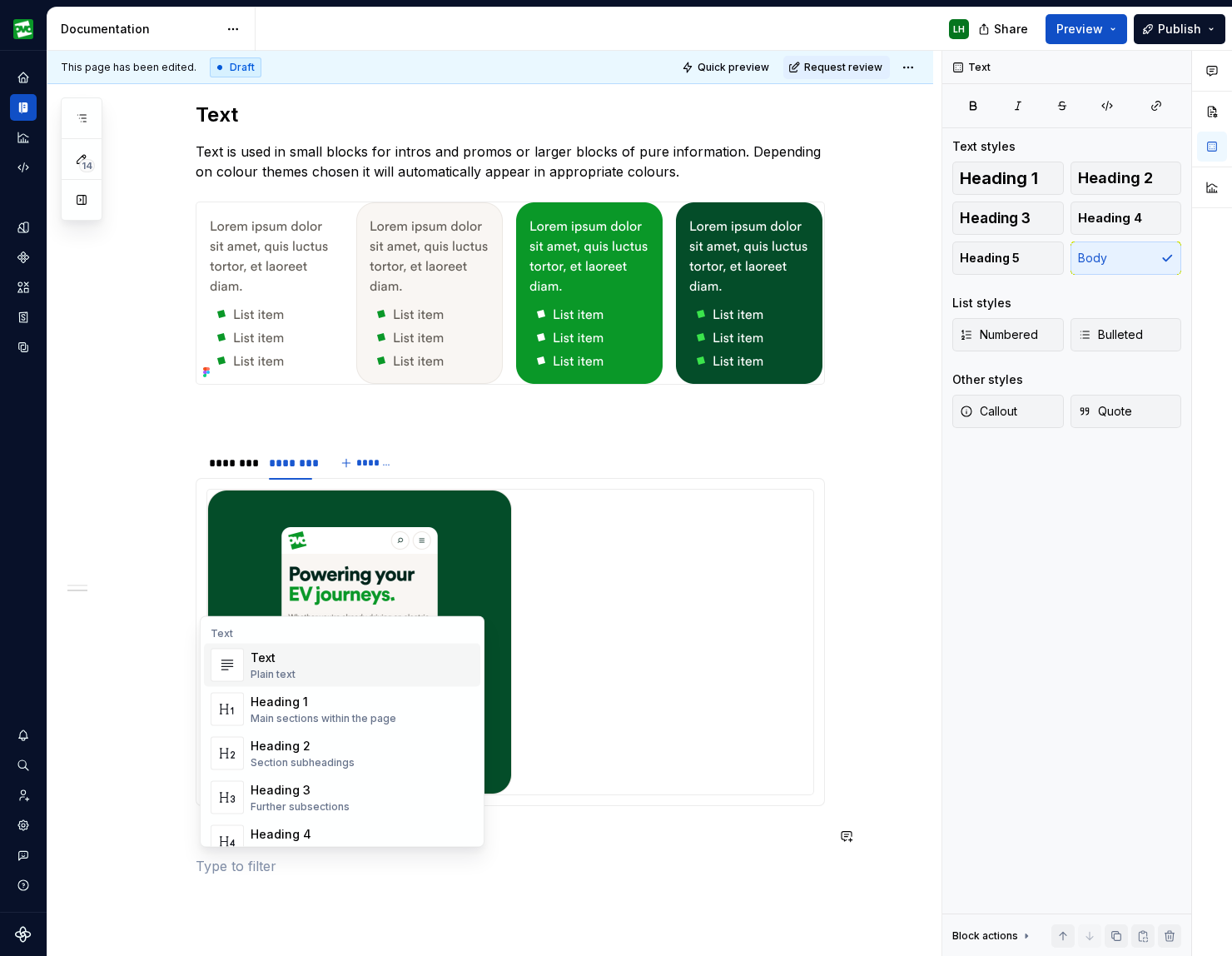
type textarea "*"
click at [503, 909] on div "Most components share some key attributes which need to be considered when plan…" at bounding box center [490, 31] width 886 height 2299
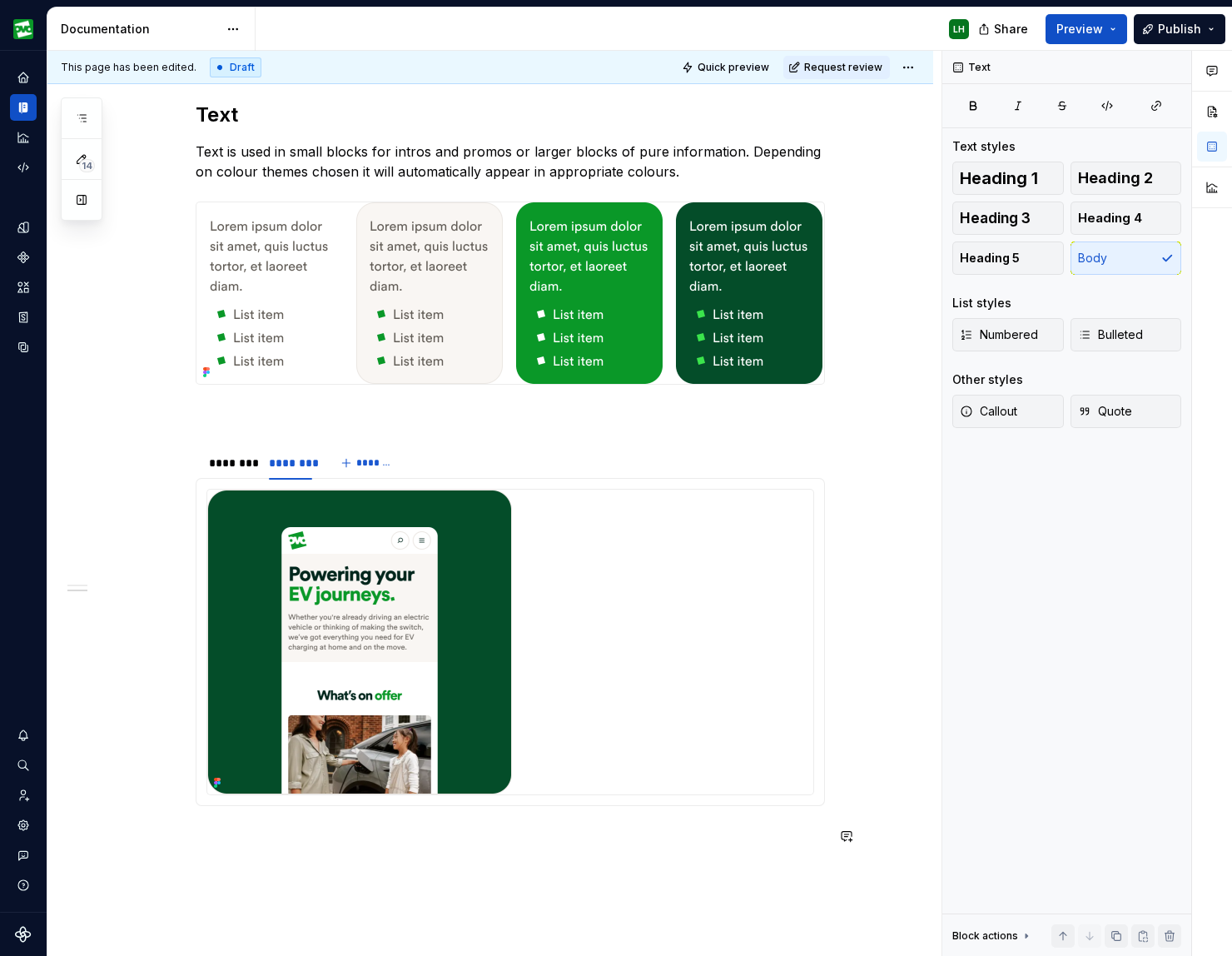
click at [503, 909] on div "Most components share some key attributes which need to be considered when plan…" at bounding box center [490, 31] width 886 height 2299
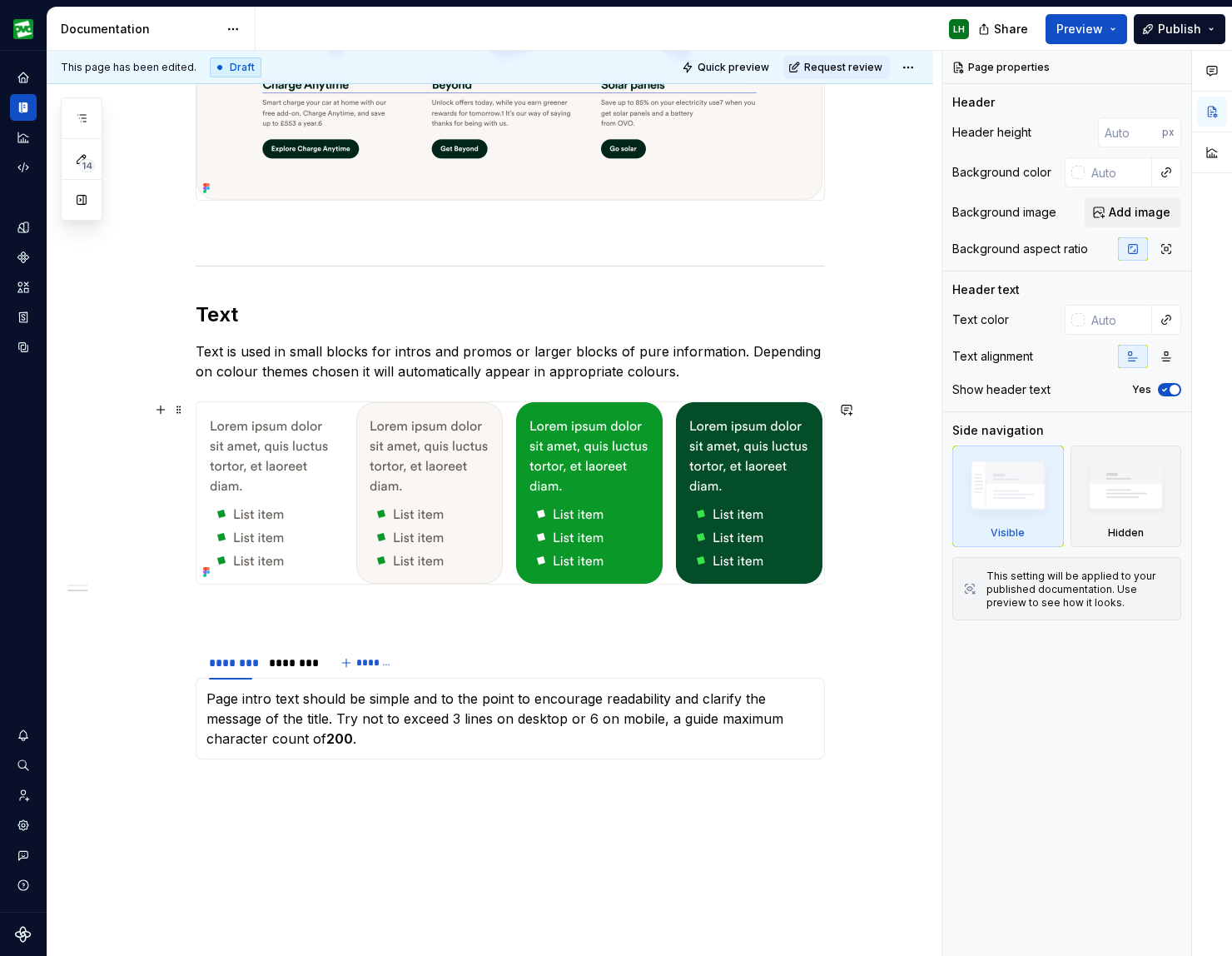
scroll to position [1385, 0]
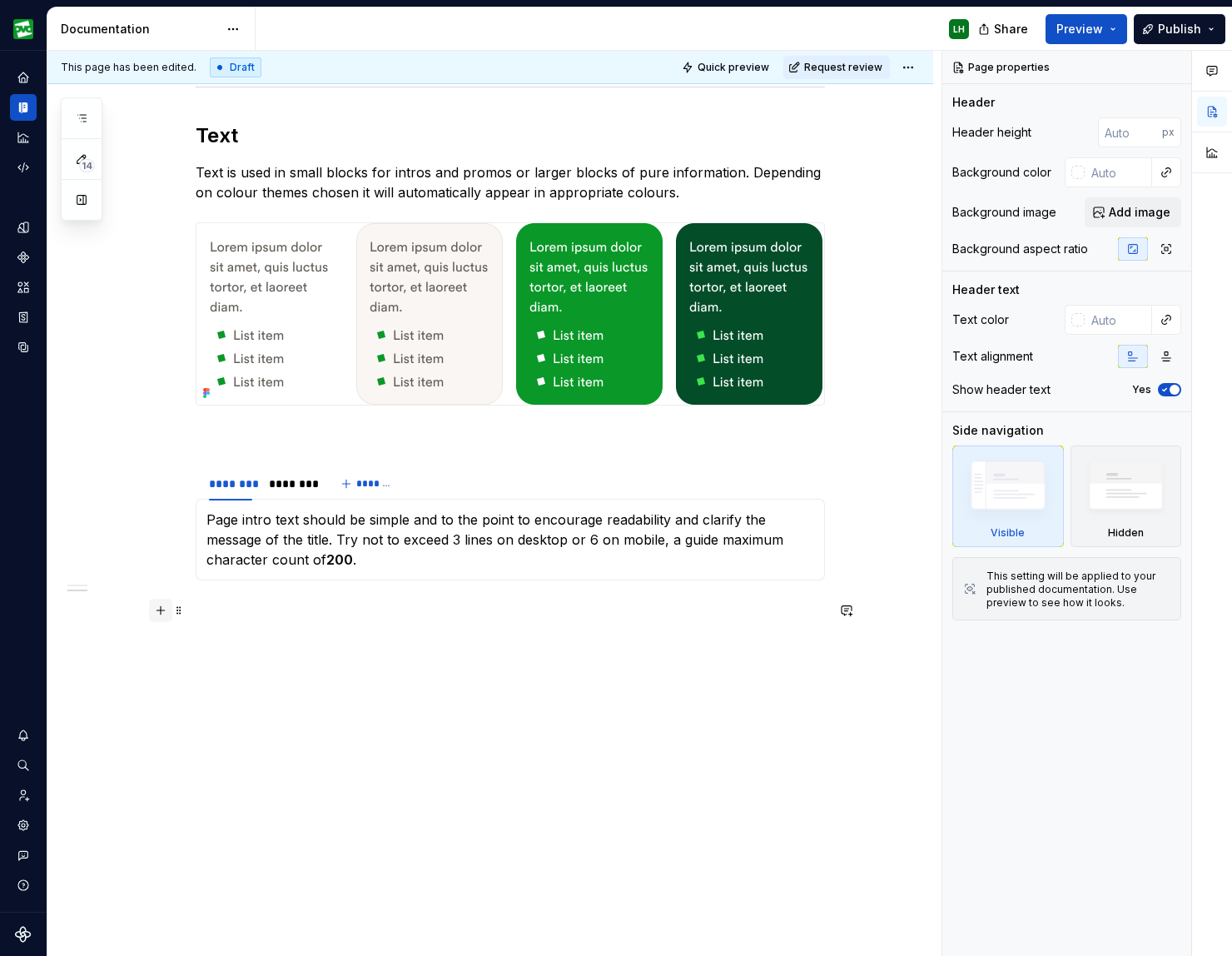
click at [167, 616] on button "button" at bounding box center [161, 610] width 24 height 24
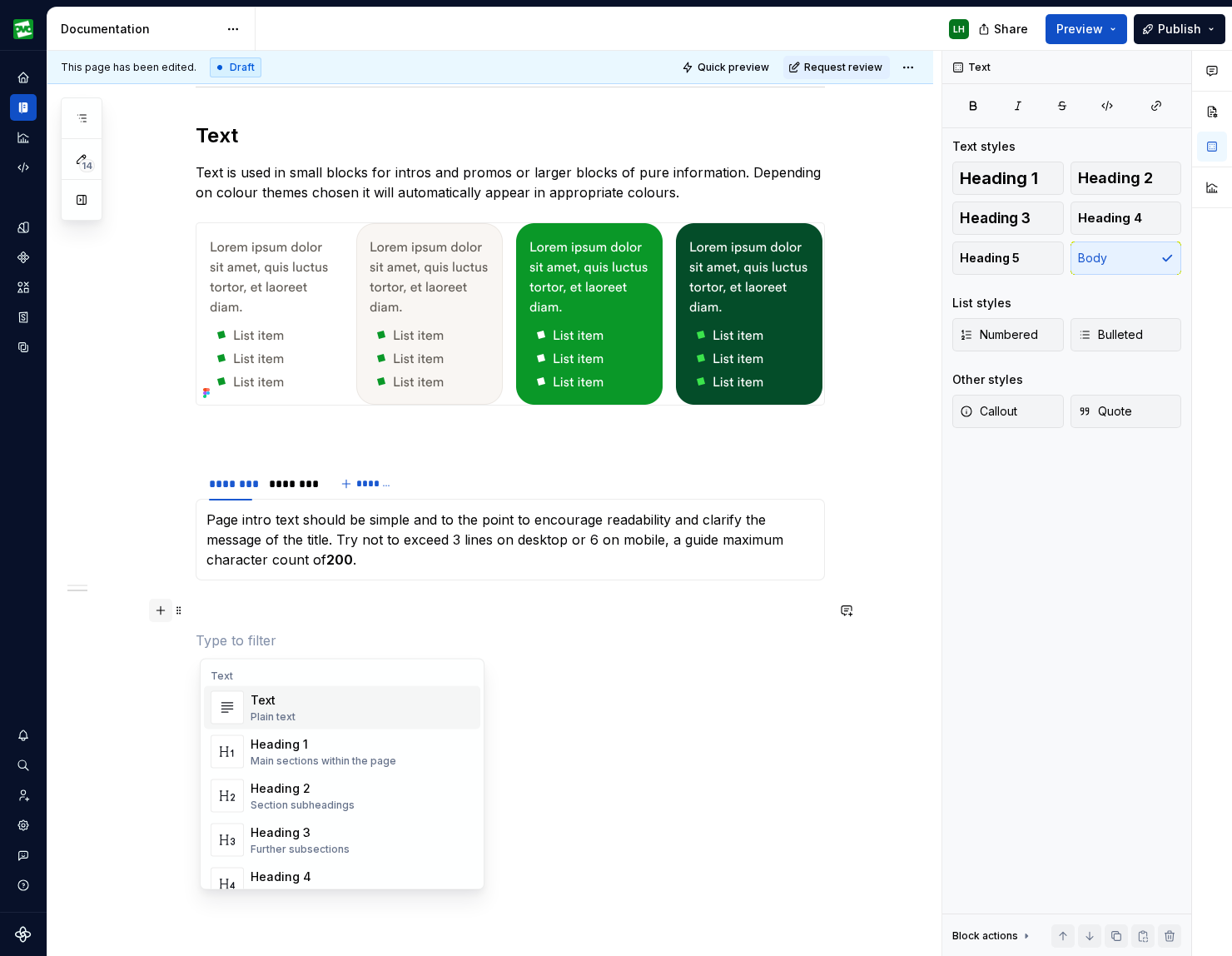
type textarea "*"
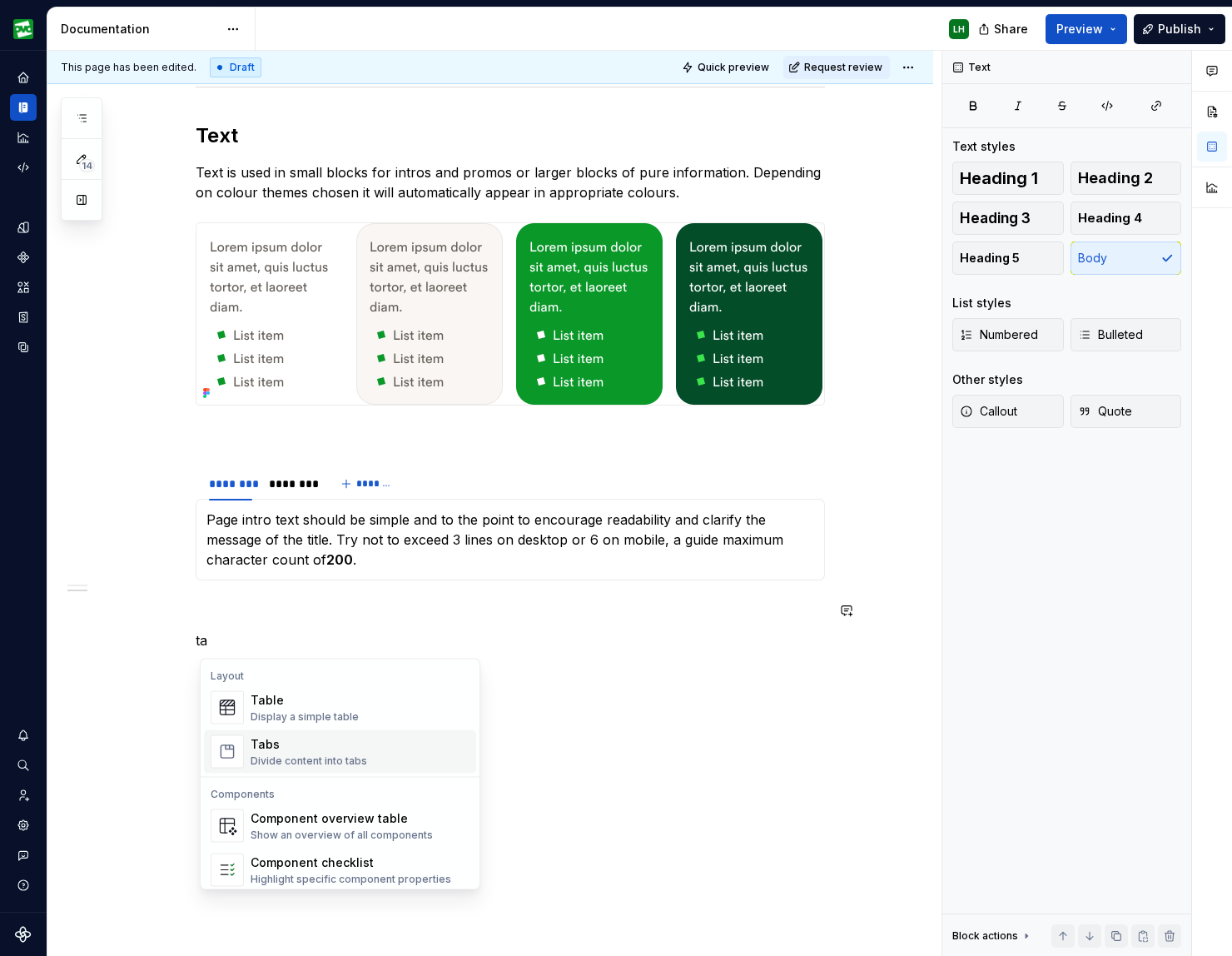
click at [290, 756] on div "Divide content into tabs" at bounding box center [308, 761] width 117 height 13
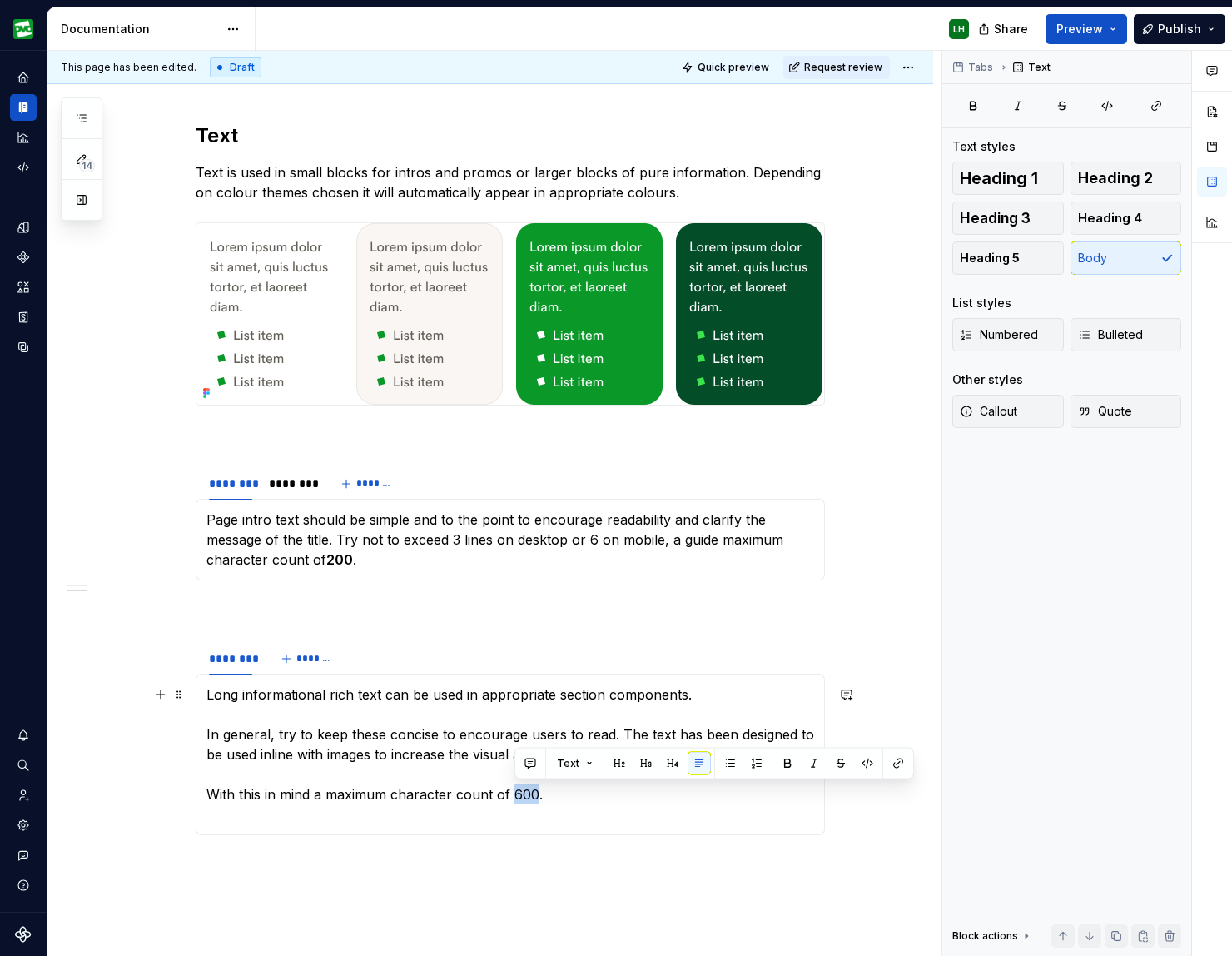
drag, startPoint x: 518, startPoint y: 794, endPoint x: 537, endPoint y: 793, distance: 19.0
click at [537, 793] on p "Long informational rich text can be used in appropriate section components. In …" at bounding box center [510, 753] width 608 height 140
click at [781, 764] on button "button" at bounding box center [788, 763] width 24 height 24
click at [295, 749] on p "Long informational rich text can be used in appropriate section components. In …" at bounding box center [510, 753] width 608 height 140
click at [212, 732] on p "Long informational rich text can be used in appropriate section components. In …" at bounding box center [510, 753] width 608 height 140
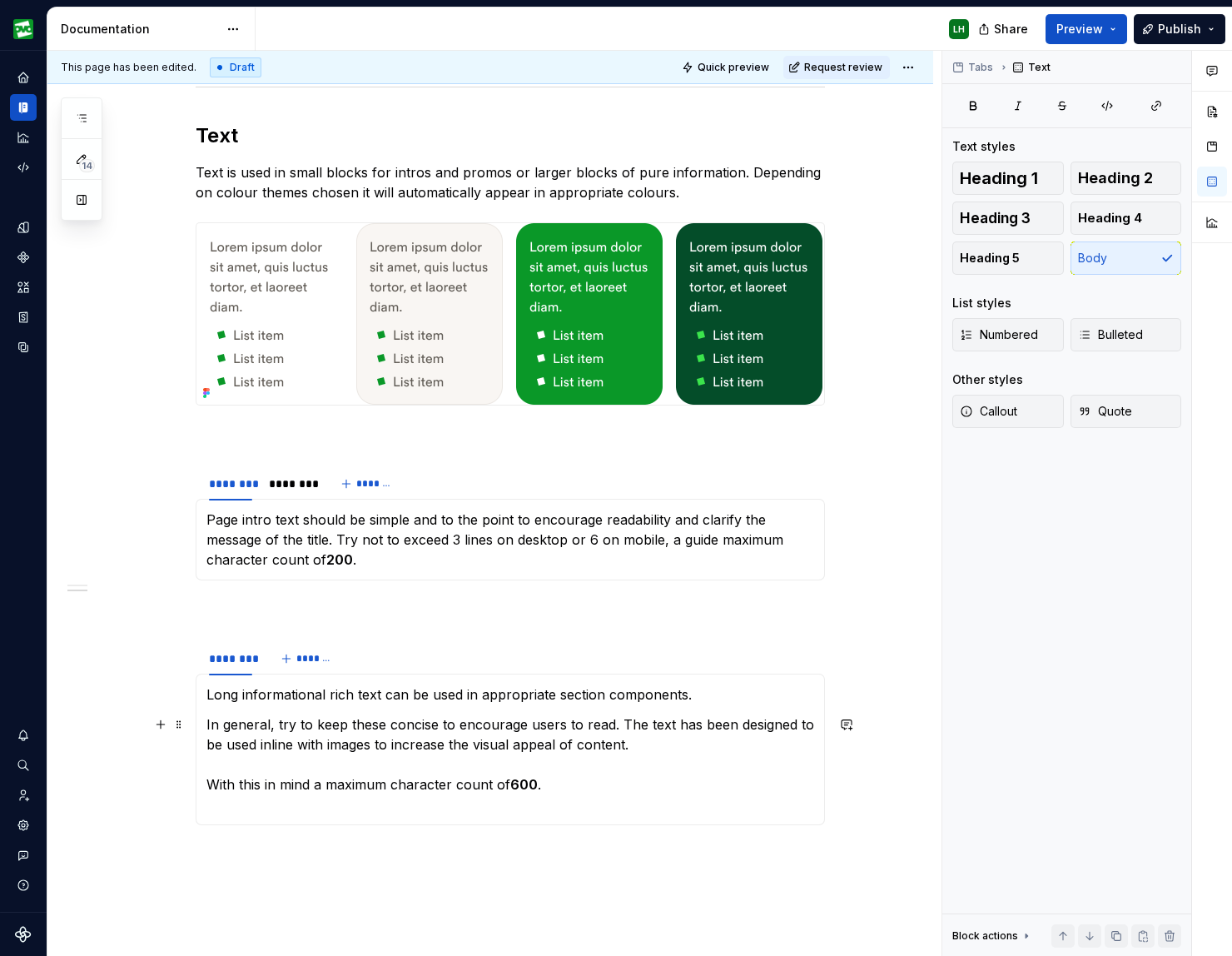
click at [214, 781] on p "In general, try to keep these concise to encourage users to read. The text has …" at bounding box center [510, 764] width 608 height 100
click at [264, 794] on p "With this in mind a maximum character count of 600 ." at bounding box center [510, 784] width 608 height 40
click at [321, 656] on span "*******" at bounding box center [315, 658] width 37 height 13
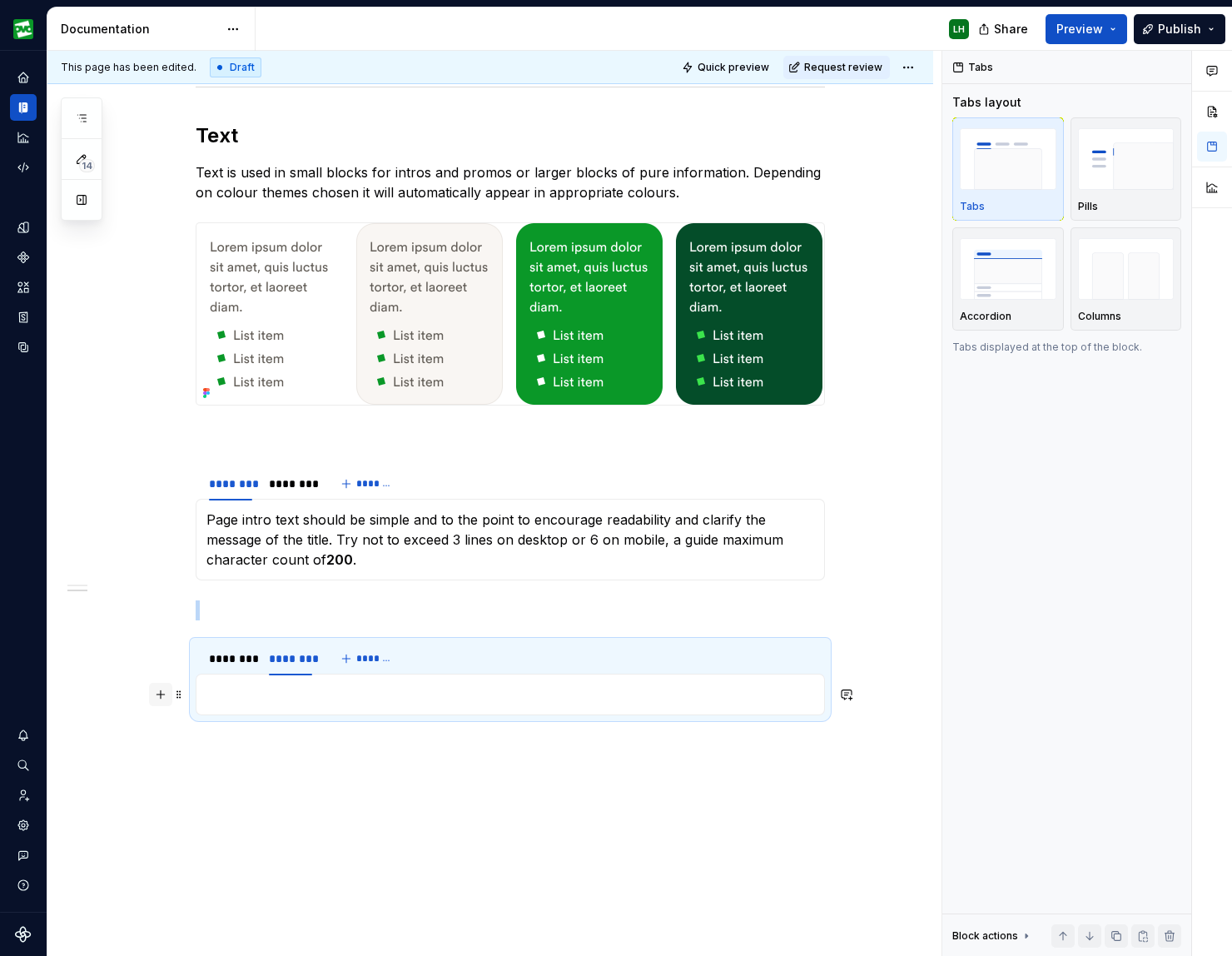
click at [153, 695] on button "button" at bounding box center [161, 694] width 24 height 24
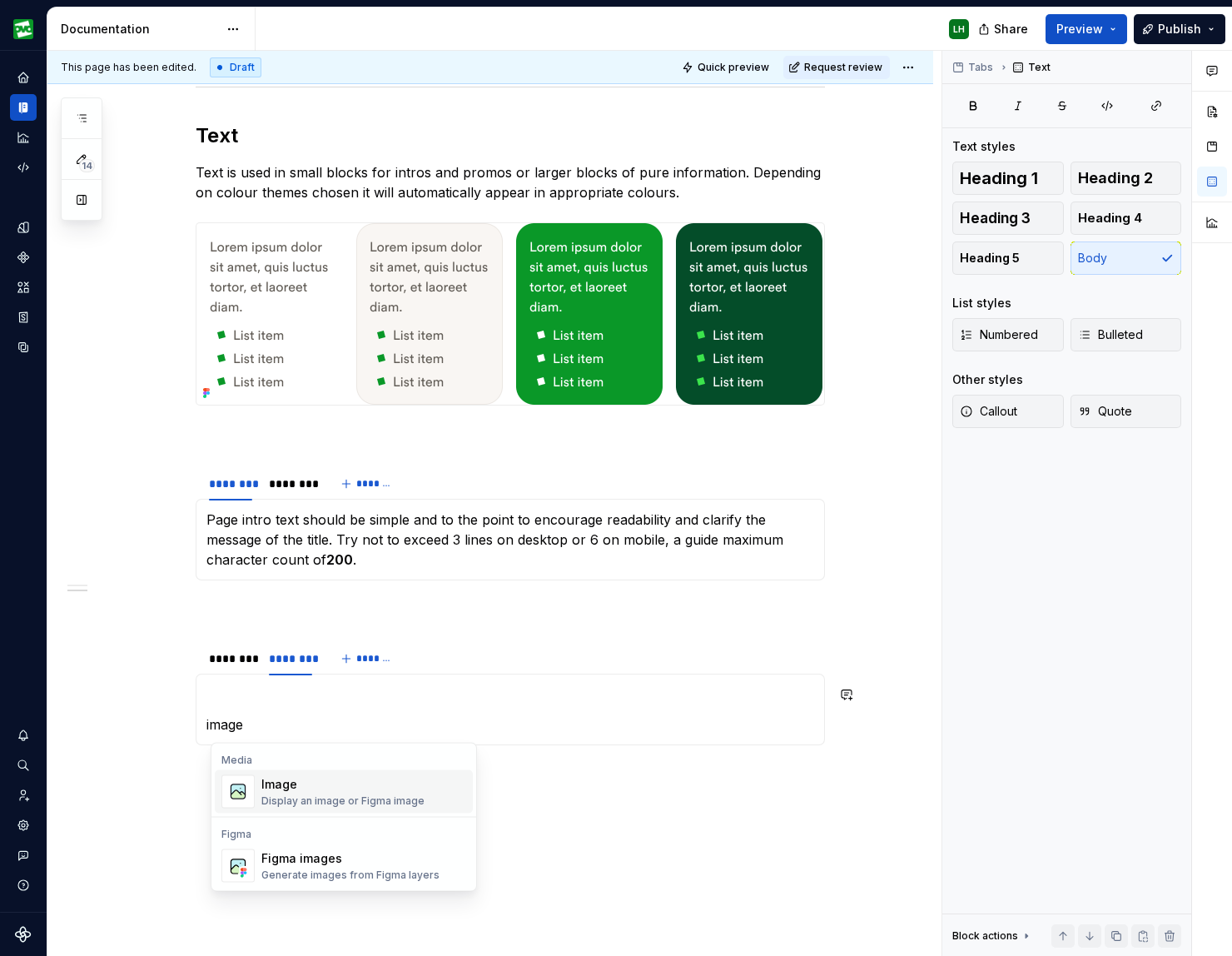
click at [325, 788] on div "Image" at bounding box center [343, 785] width 164 height 17
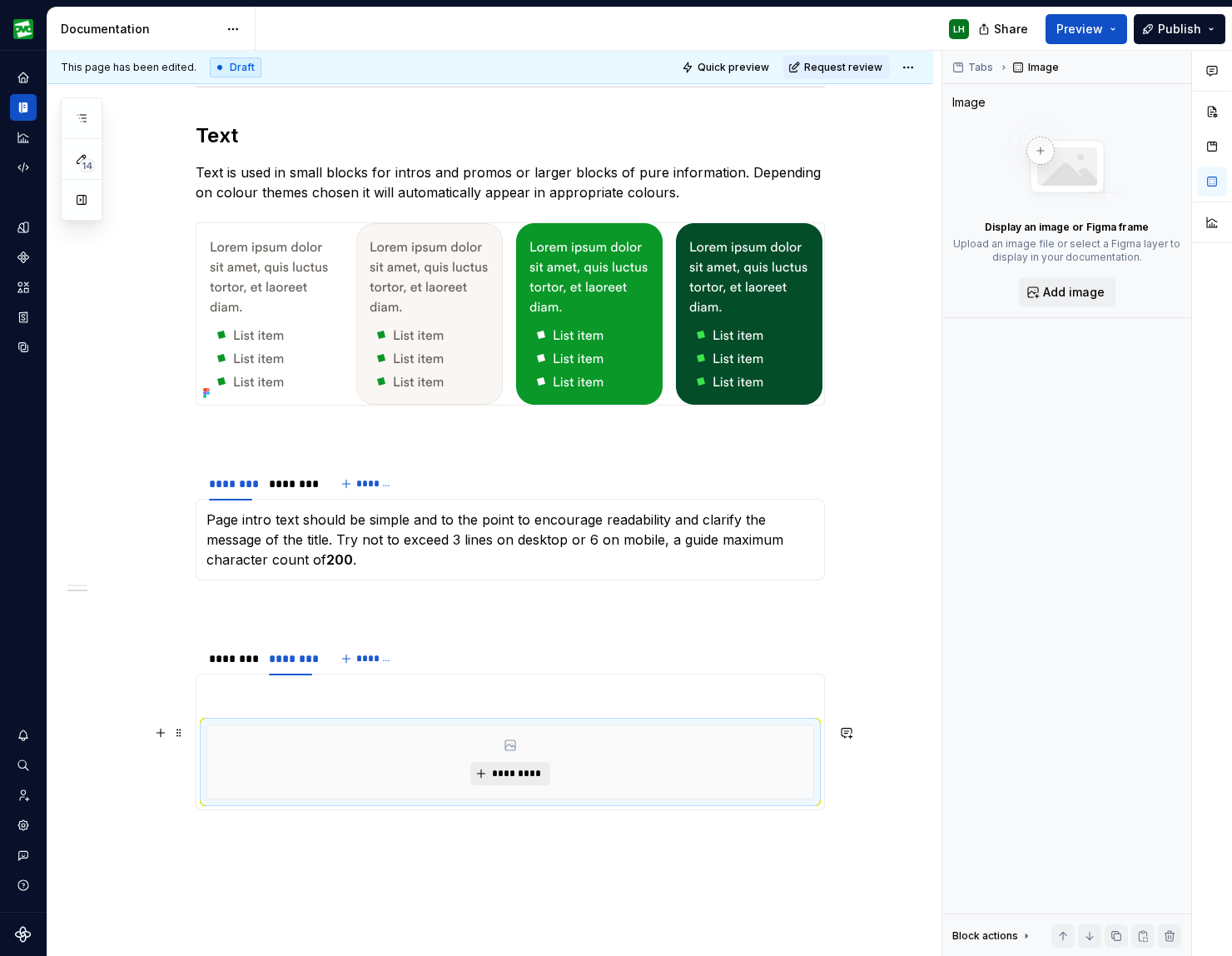
click at [501, 764] on button "*********" at bounding box center [509, 773] width 79 height 24
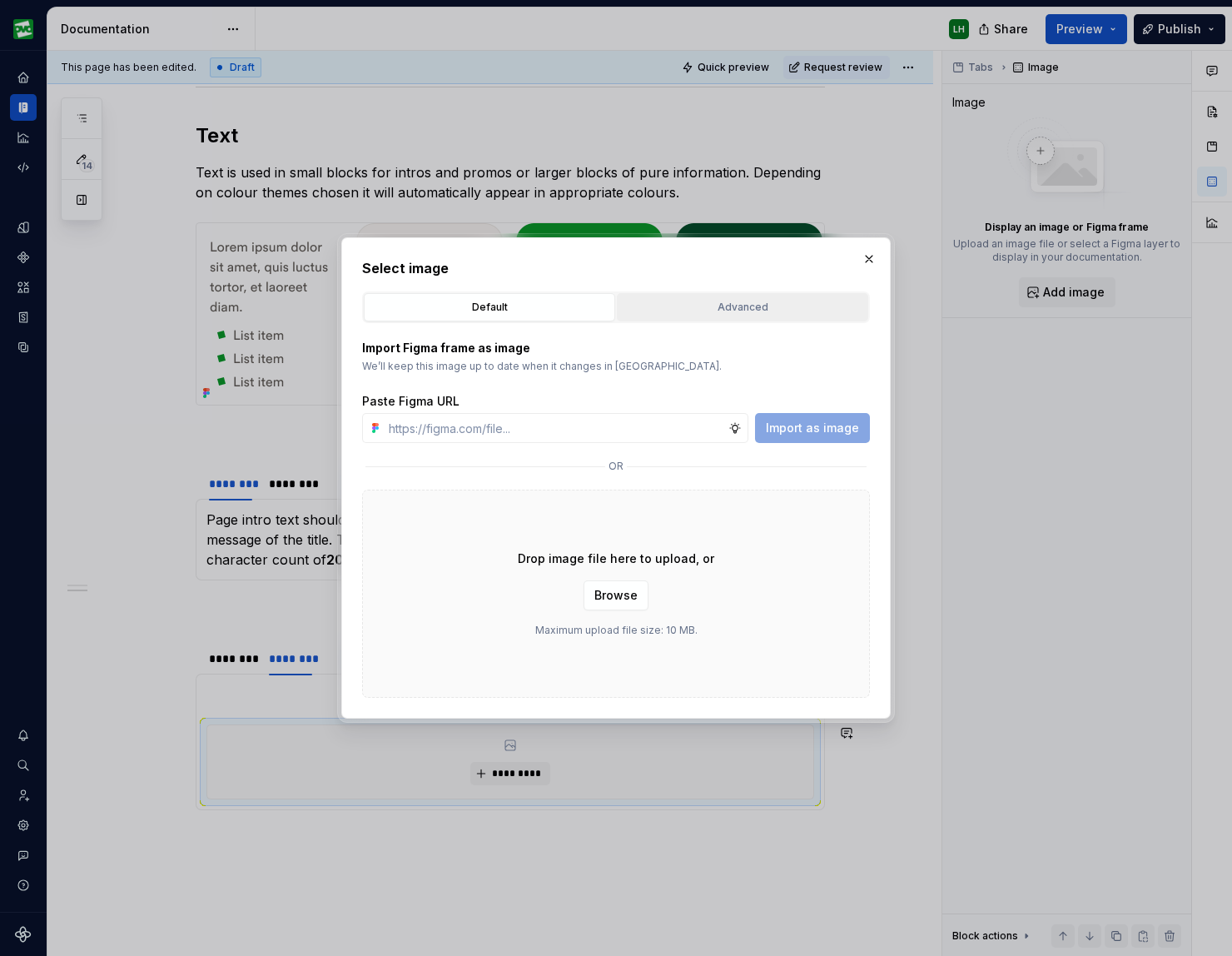
click at [691, 310] on div "Advanced" at bounding box center [743, 307] width 240 height 17
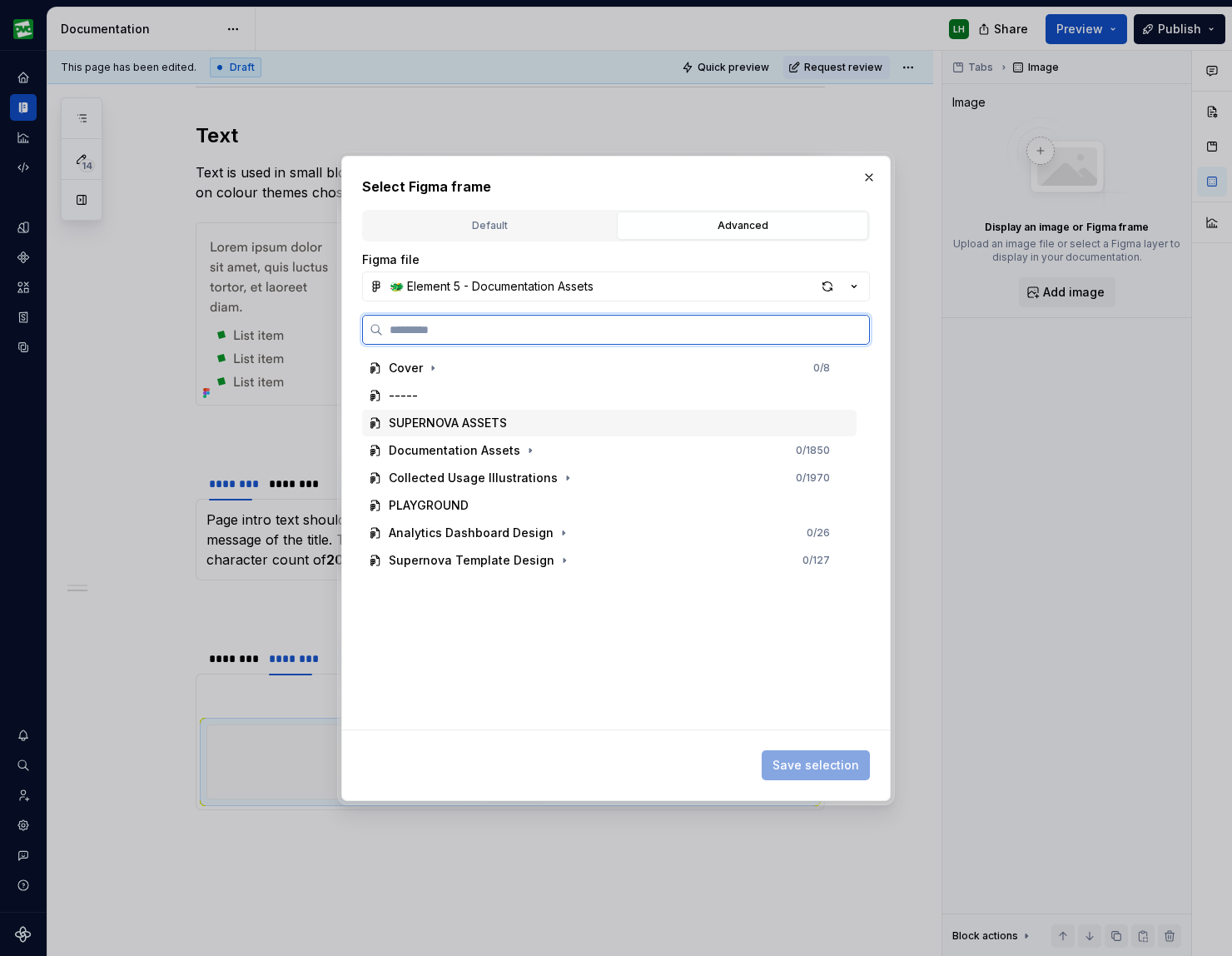
type textarea "*"
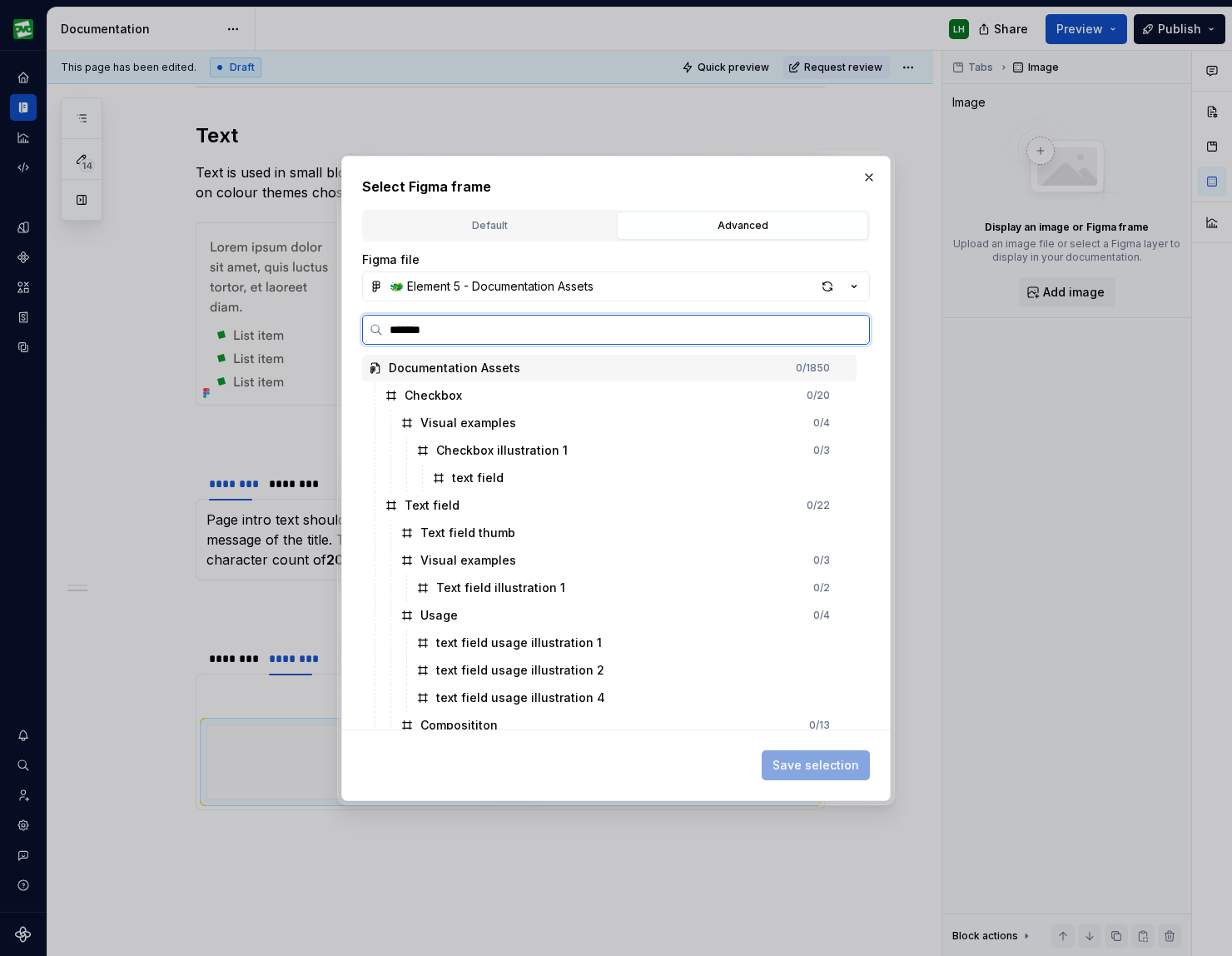
type input "********"
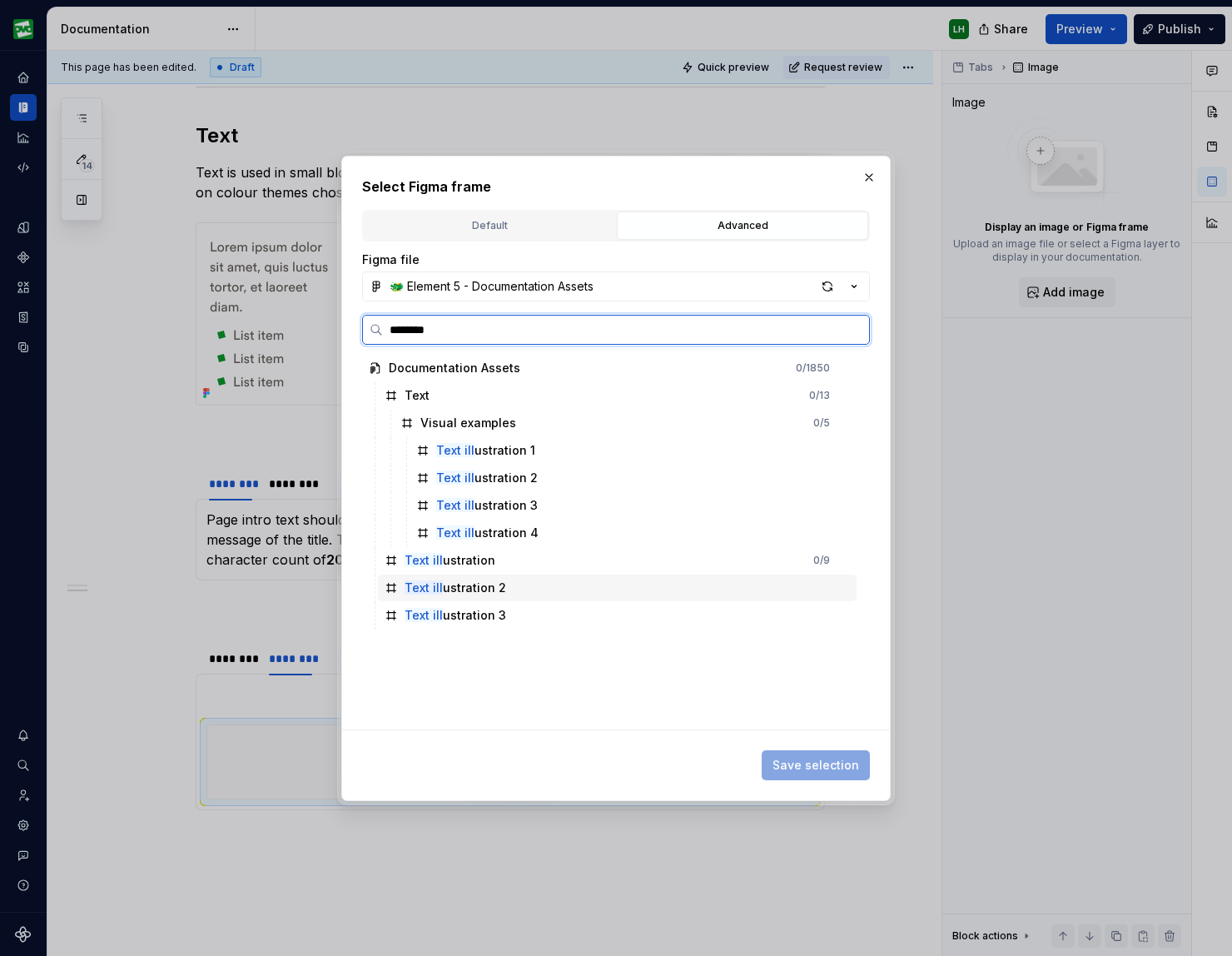
click at [512, 585] on div "Text ill ustration 2" at bounding box center [616, 588] width 479 height 27
drag, startPoint x: 504, startPoint y: 611, endPoint x: 610, endPoint y: 648, distance: 112.3
click at [504, 611] on div "Text ill ustration 3" at bounding box center [616, 615] width 479 height 27
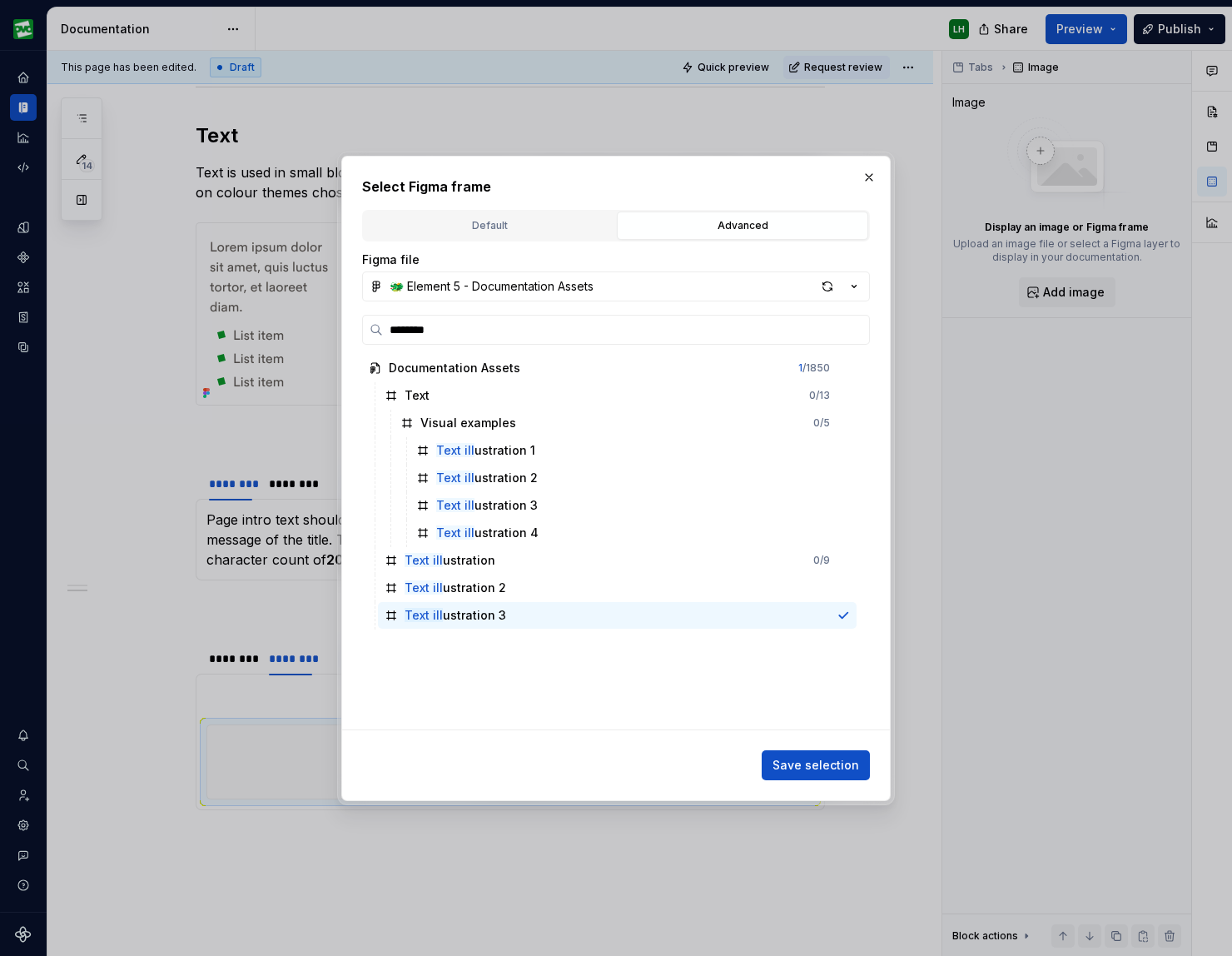
click at [845, 764] on span "Save selection" at bounding box center [815, 766] width 87 height 17
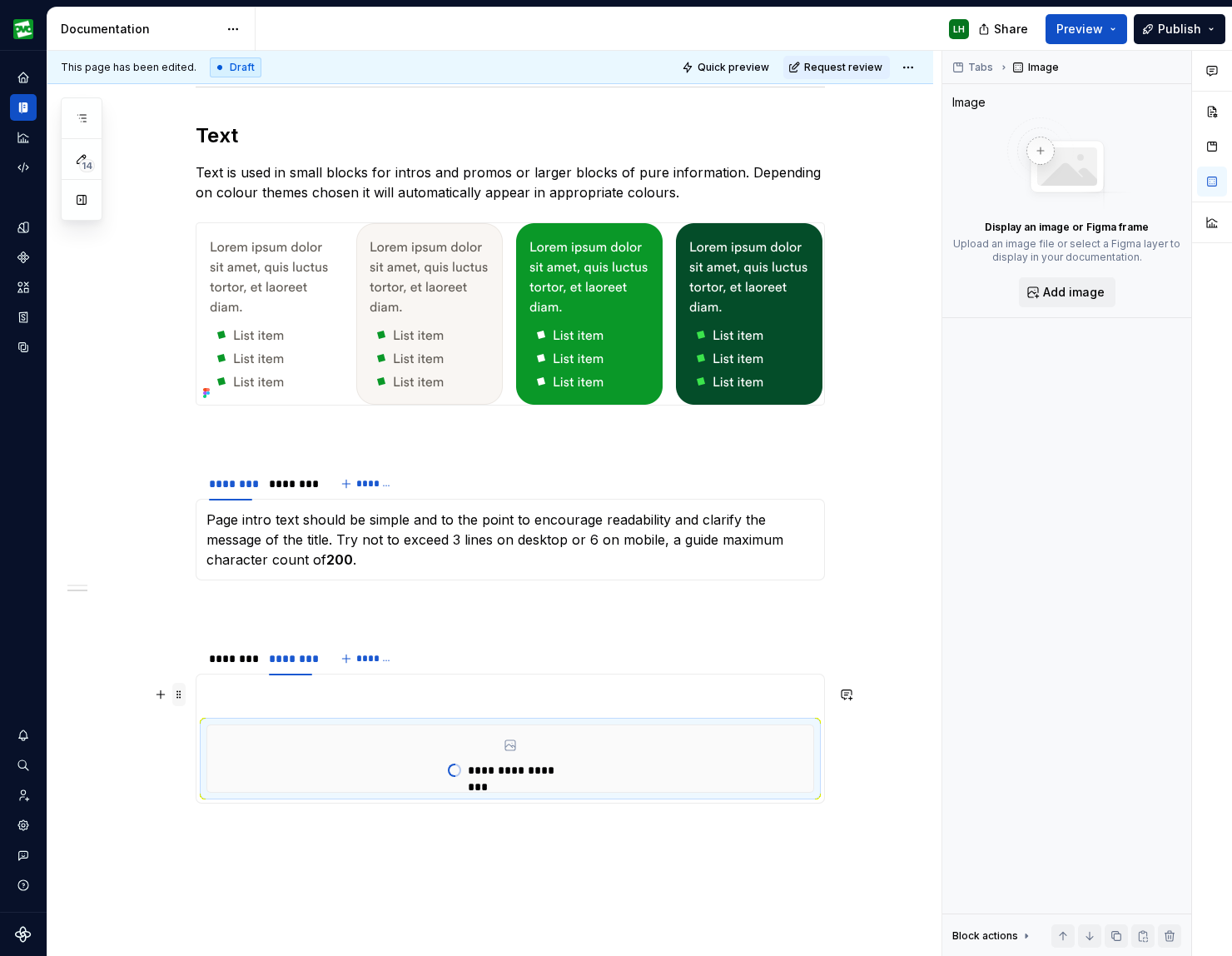
click at [186, 697] on span at bounding box center [179, 694] width 13 height 24
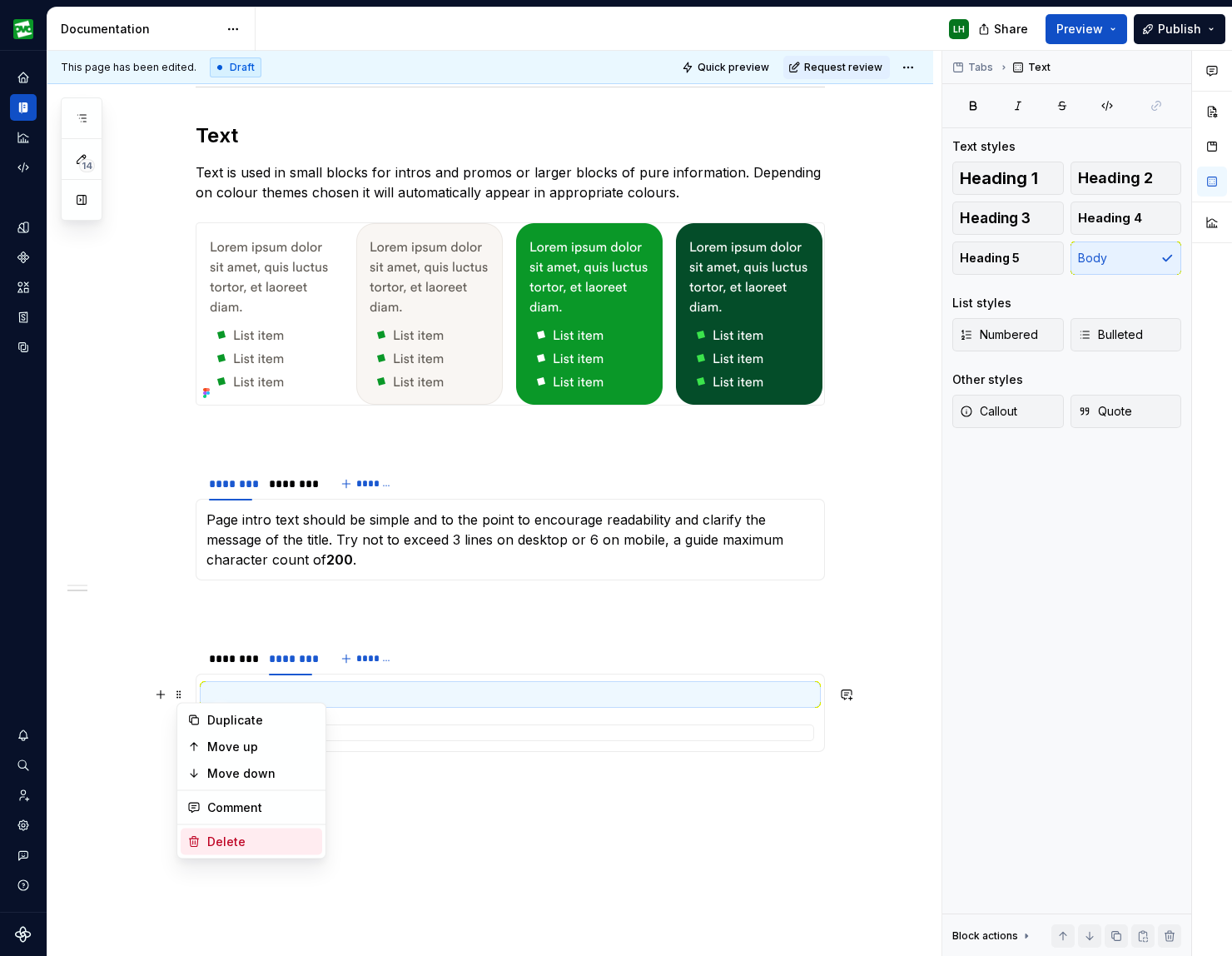
click at [241, 848] on div "Delete" at bounding box center [262, 842] width 108 height 17
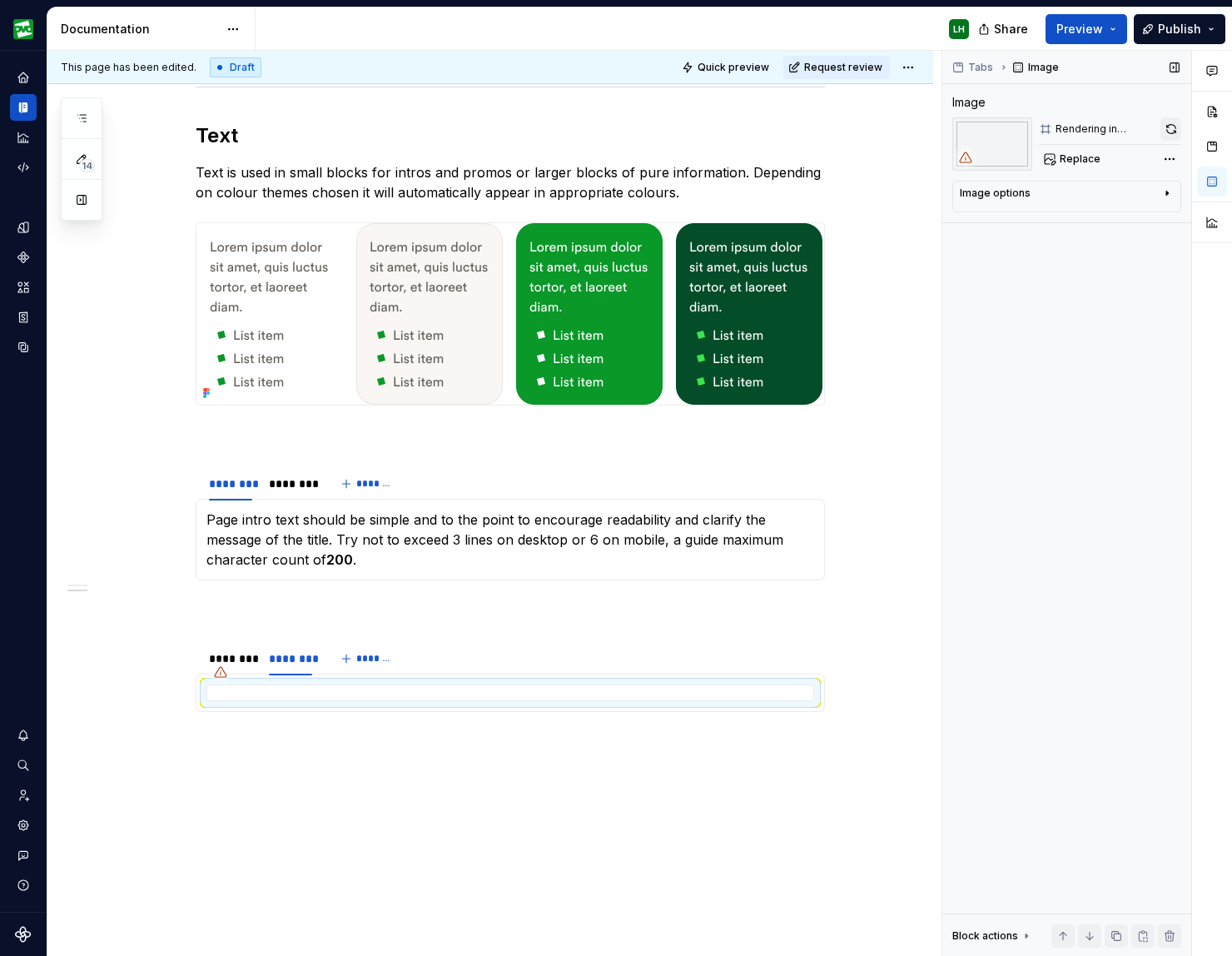
click at [1171, 124] on button "button" at bounding box center [1171, 128] width 21 height 24
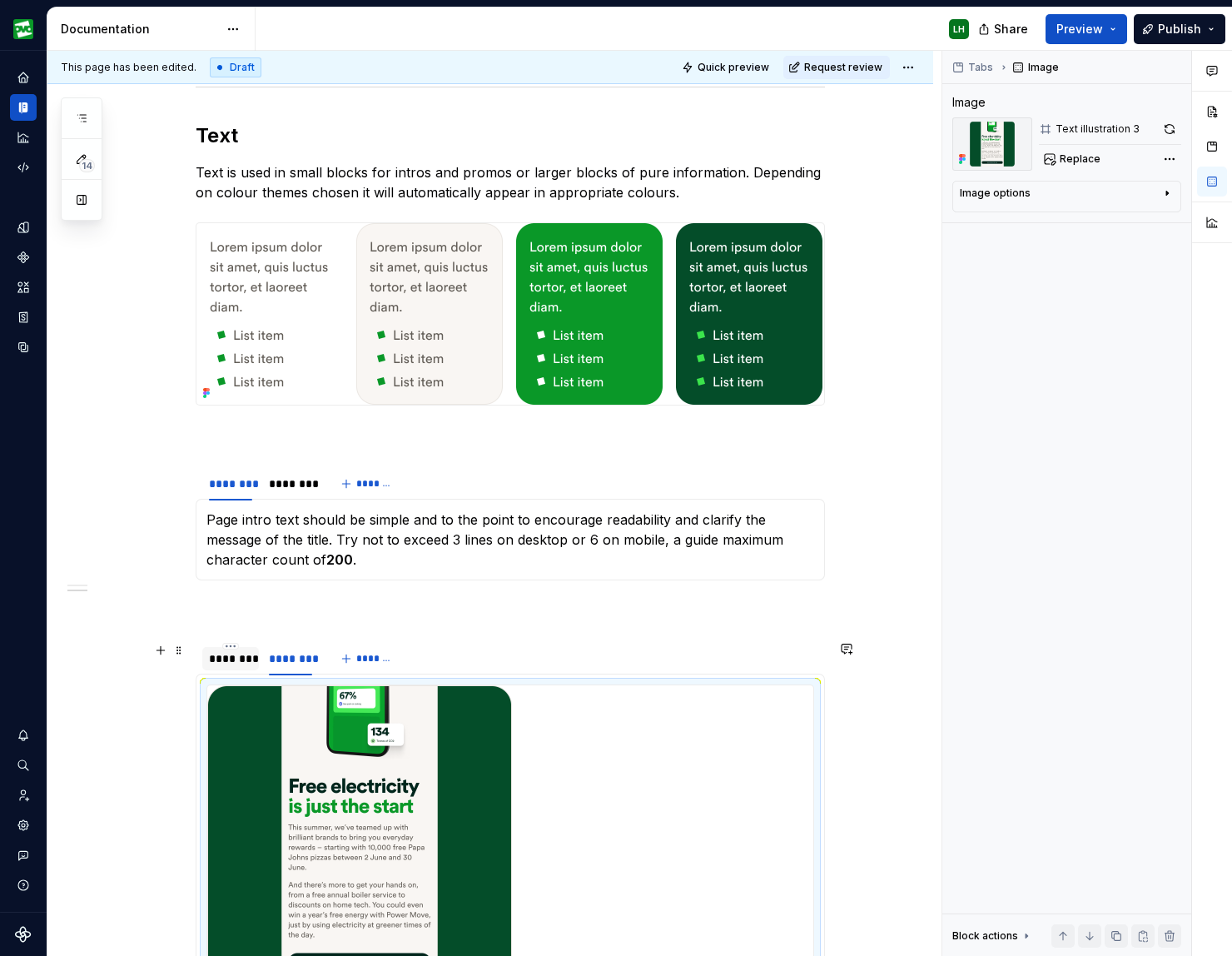
click at [232, 658] on div "********" at bounding box center [231, 659] width 44 height 17
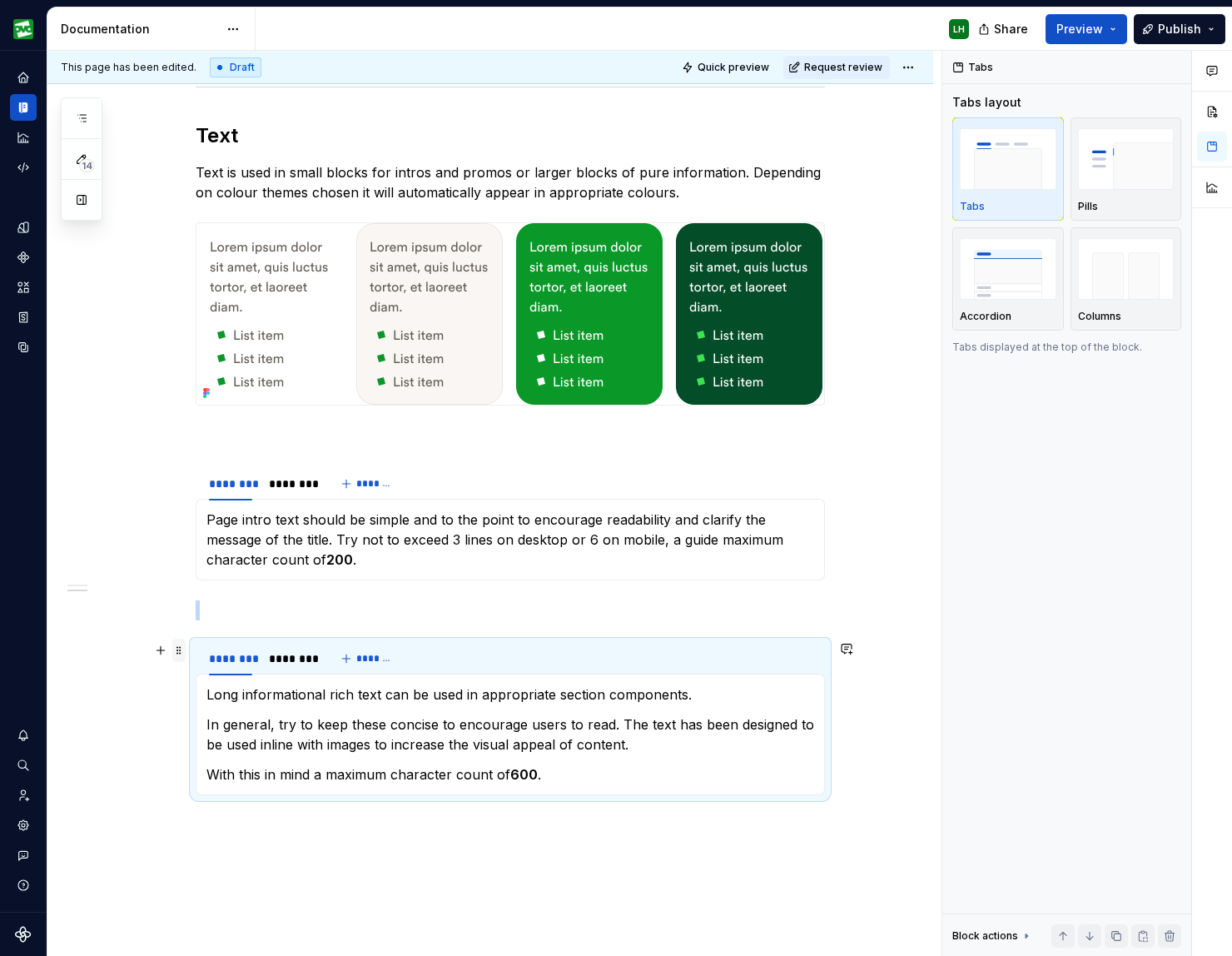
click at [181, 657] on span at bounding box center [179, 650] width 13 height 24
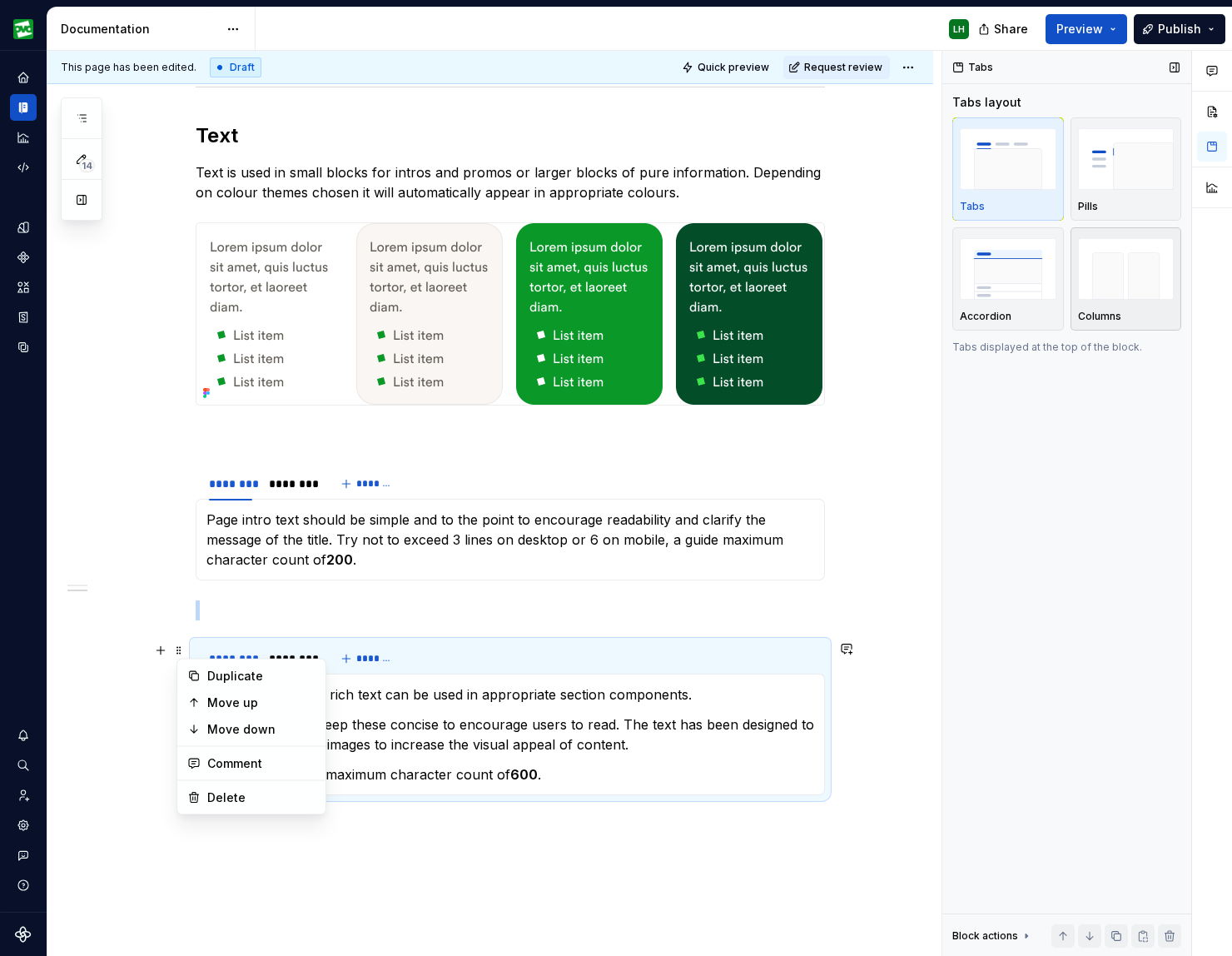
click at [1131, 269] on img "button" at bounding box center [1126, 268] width 97 height 61
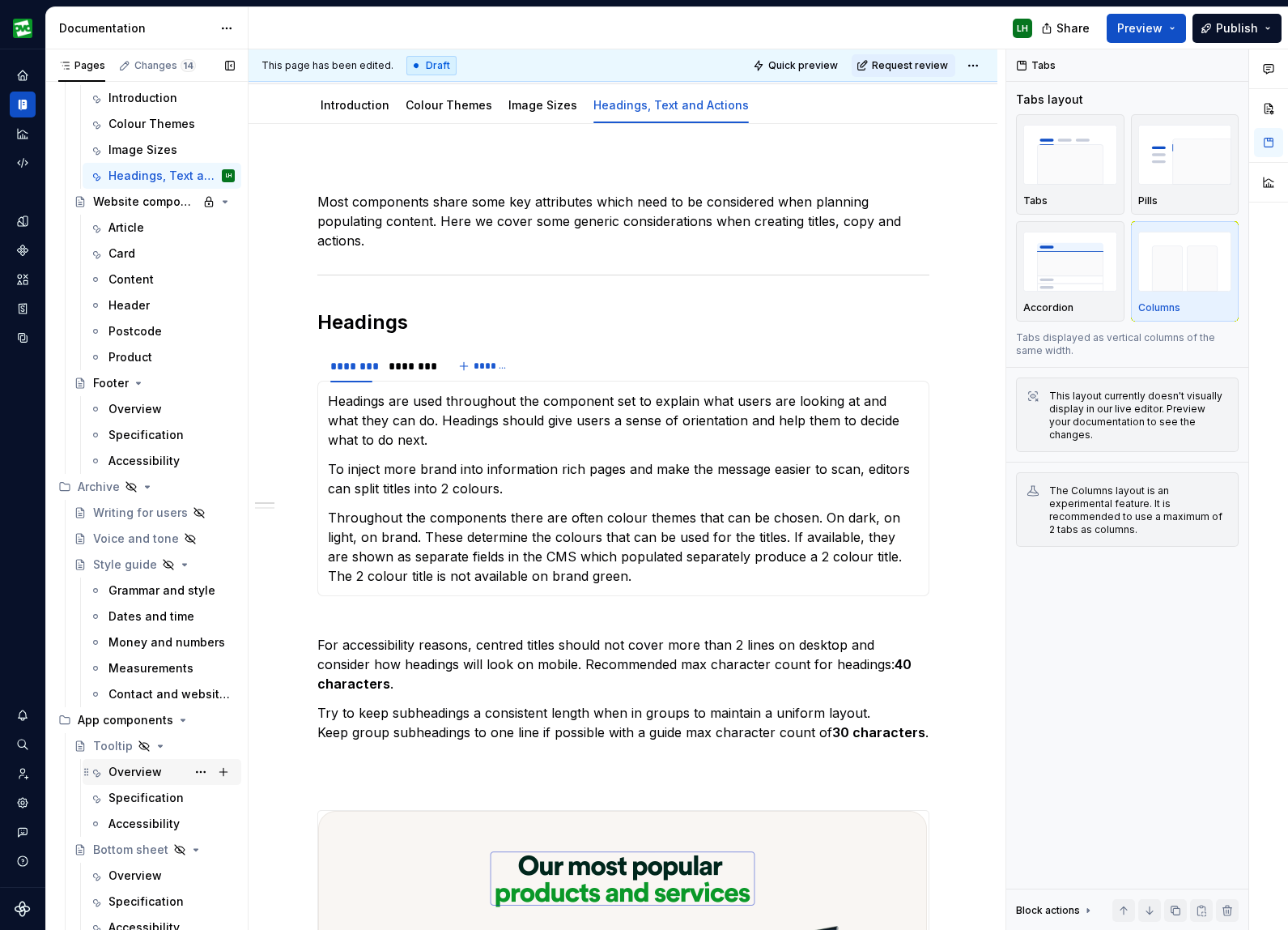
scroll to position [5922, 0]
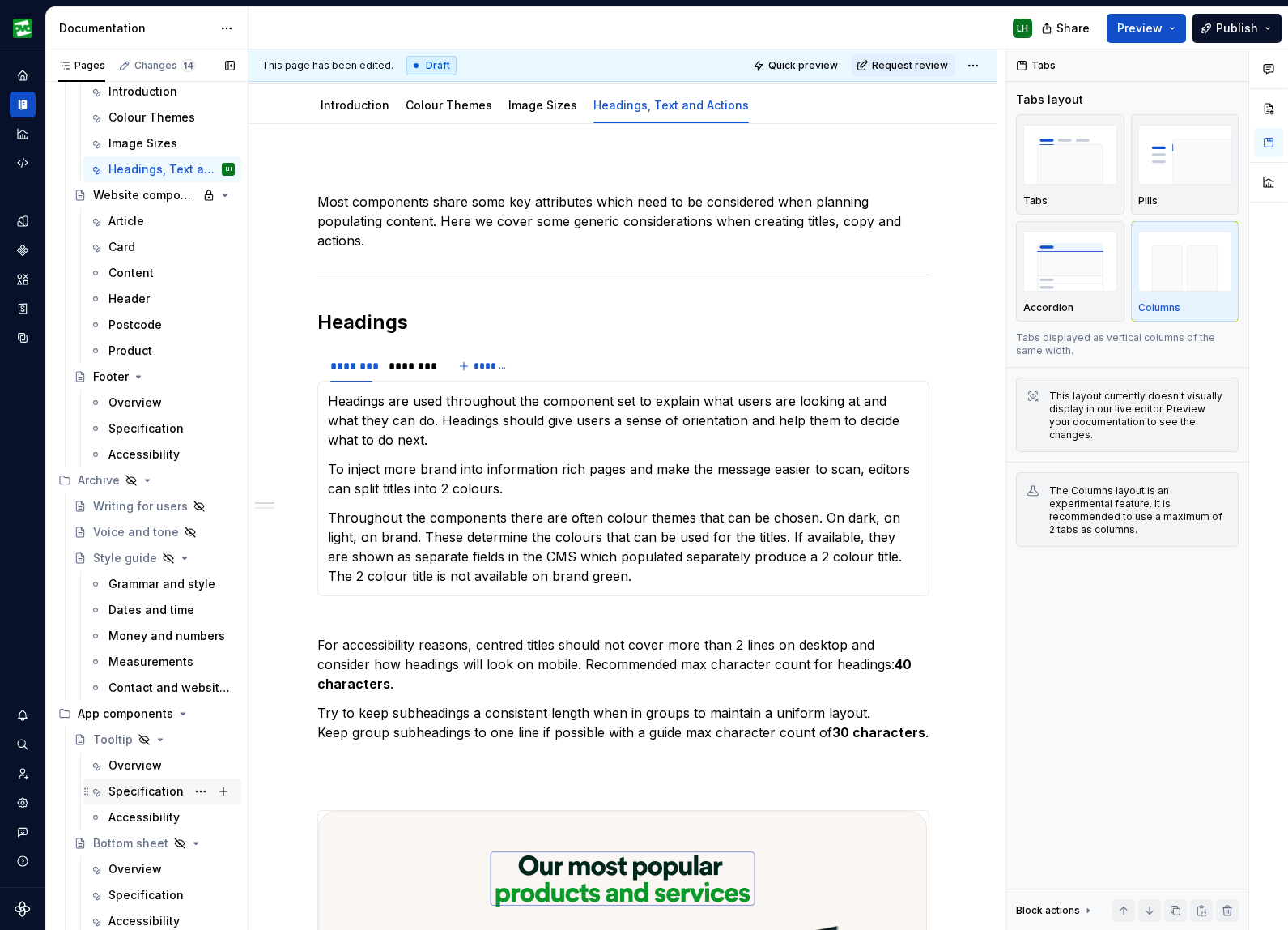
click at [131, 787] on div "Specification" at bounding box center [145, 791] width 75 height 17
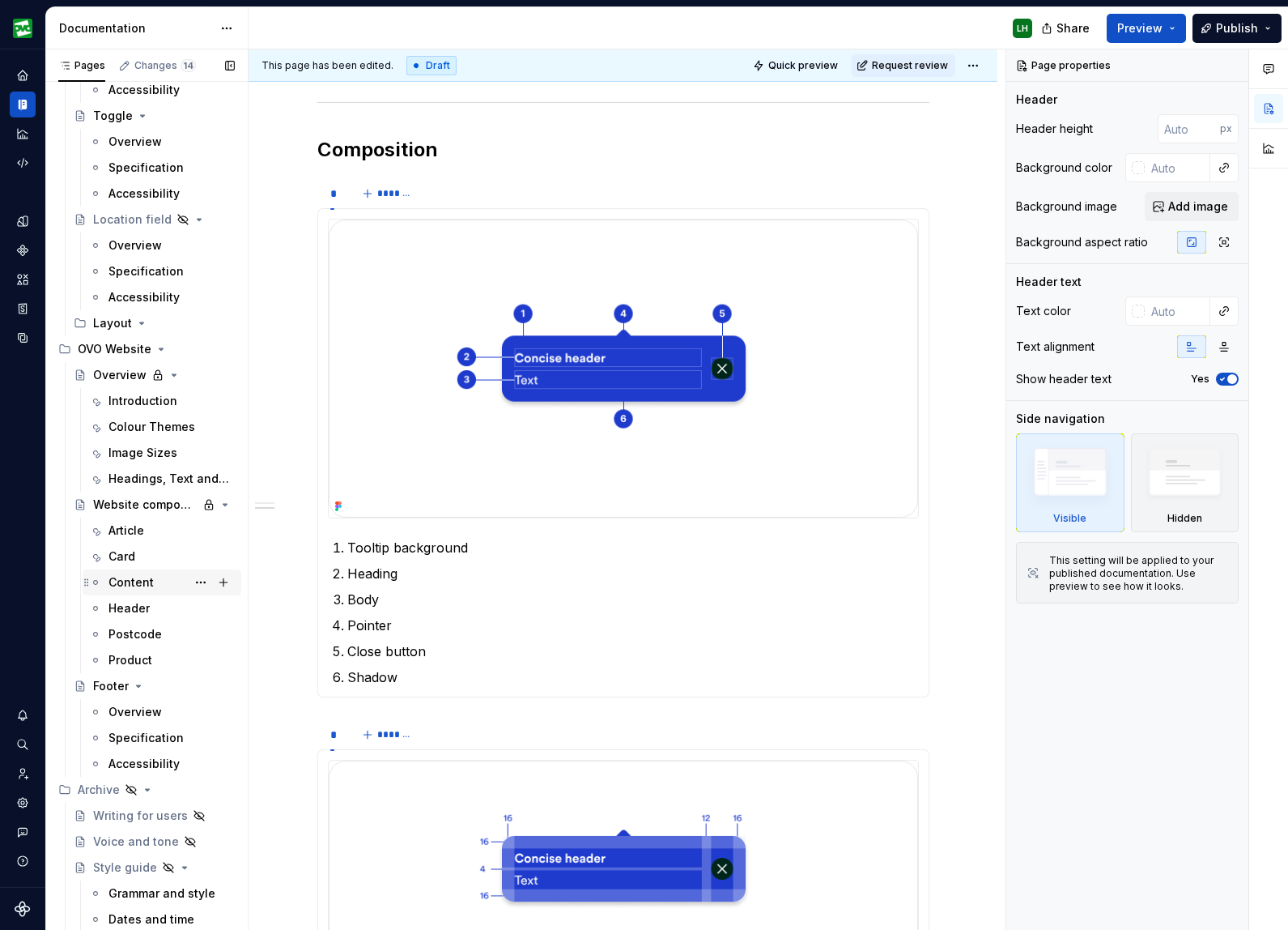
scroll to position [5608, 0]
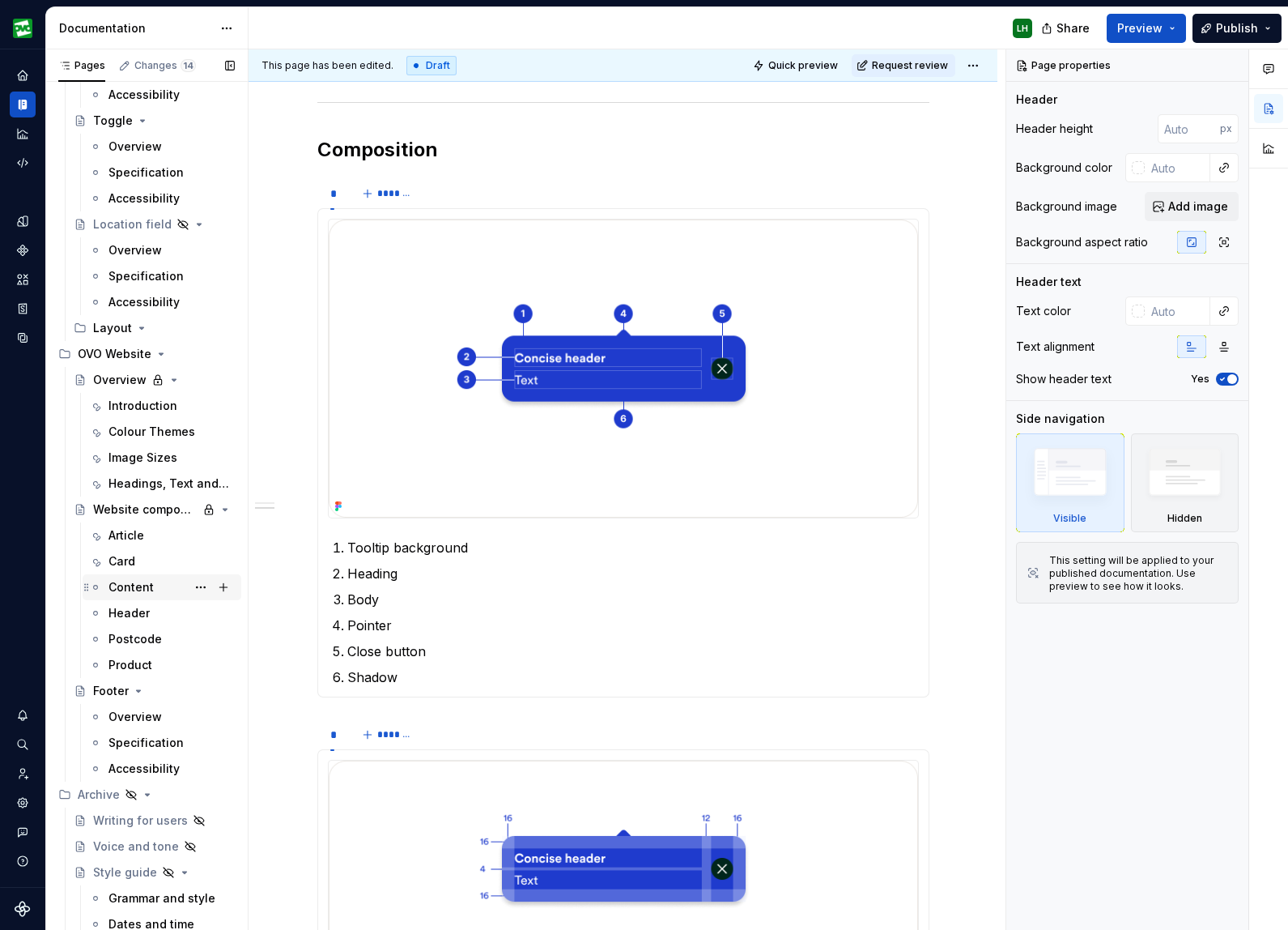
click at [127, 591] on div "Content" at bounding box center [130, 588] width 45 height 17
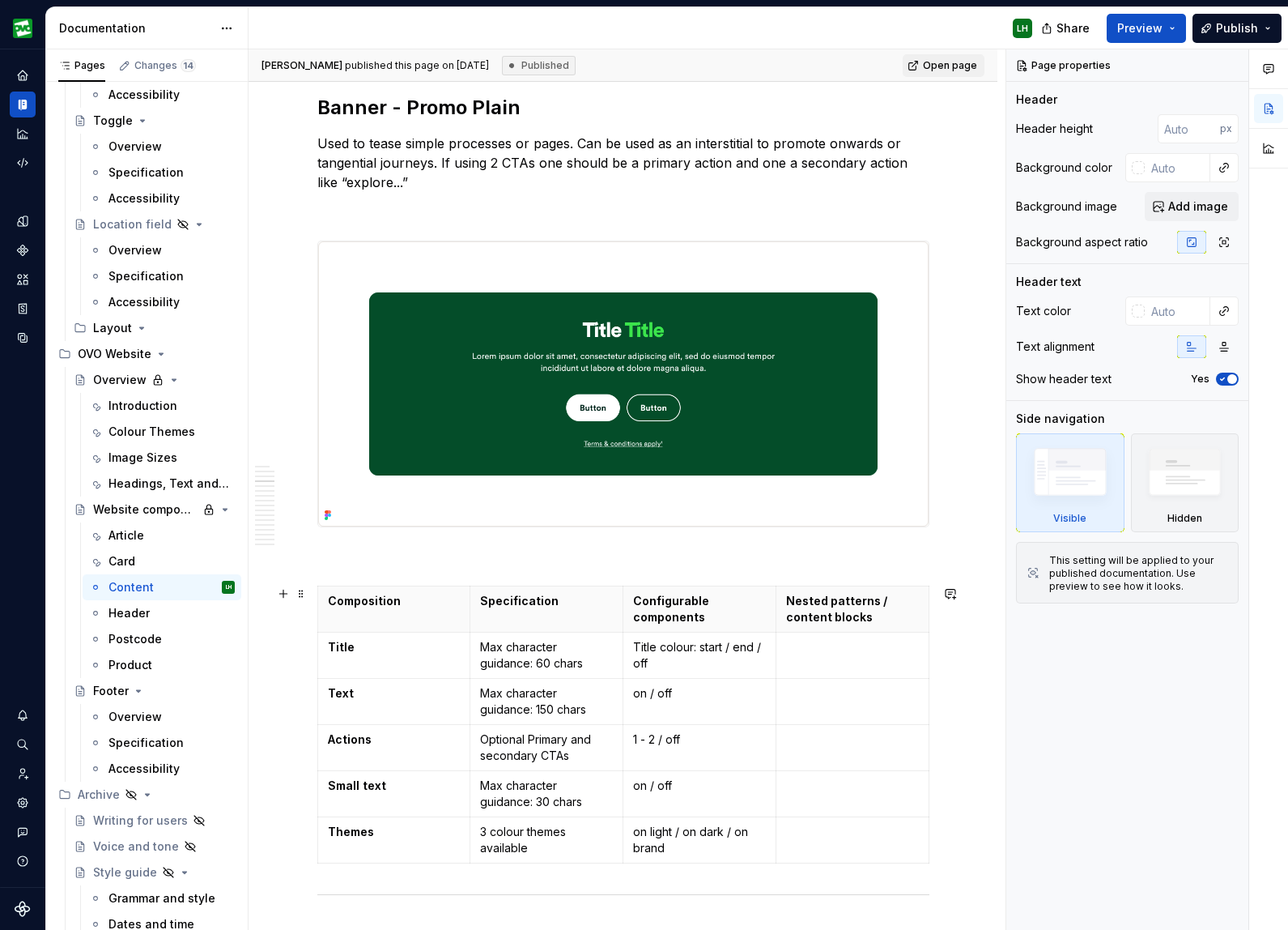
scroll to position [1345, 0]
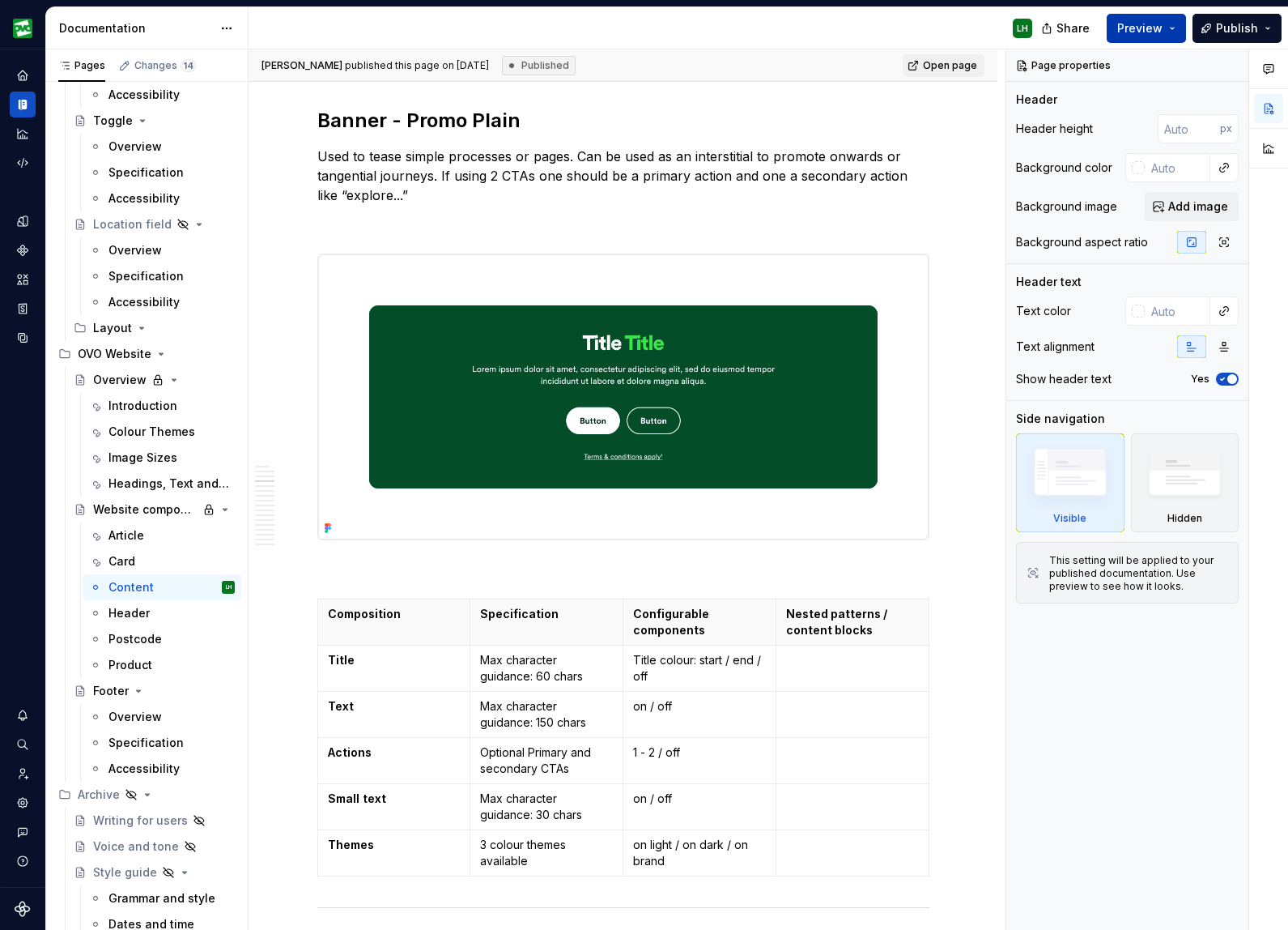
click at [1140, 27] on span "Preview" at bounding box center [1140, 29] width 45 height 17
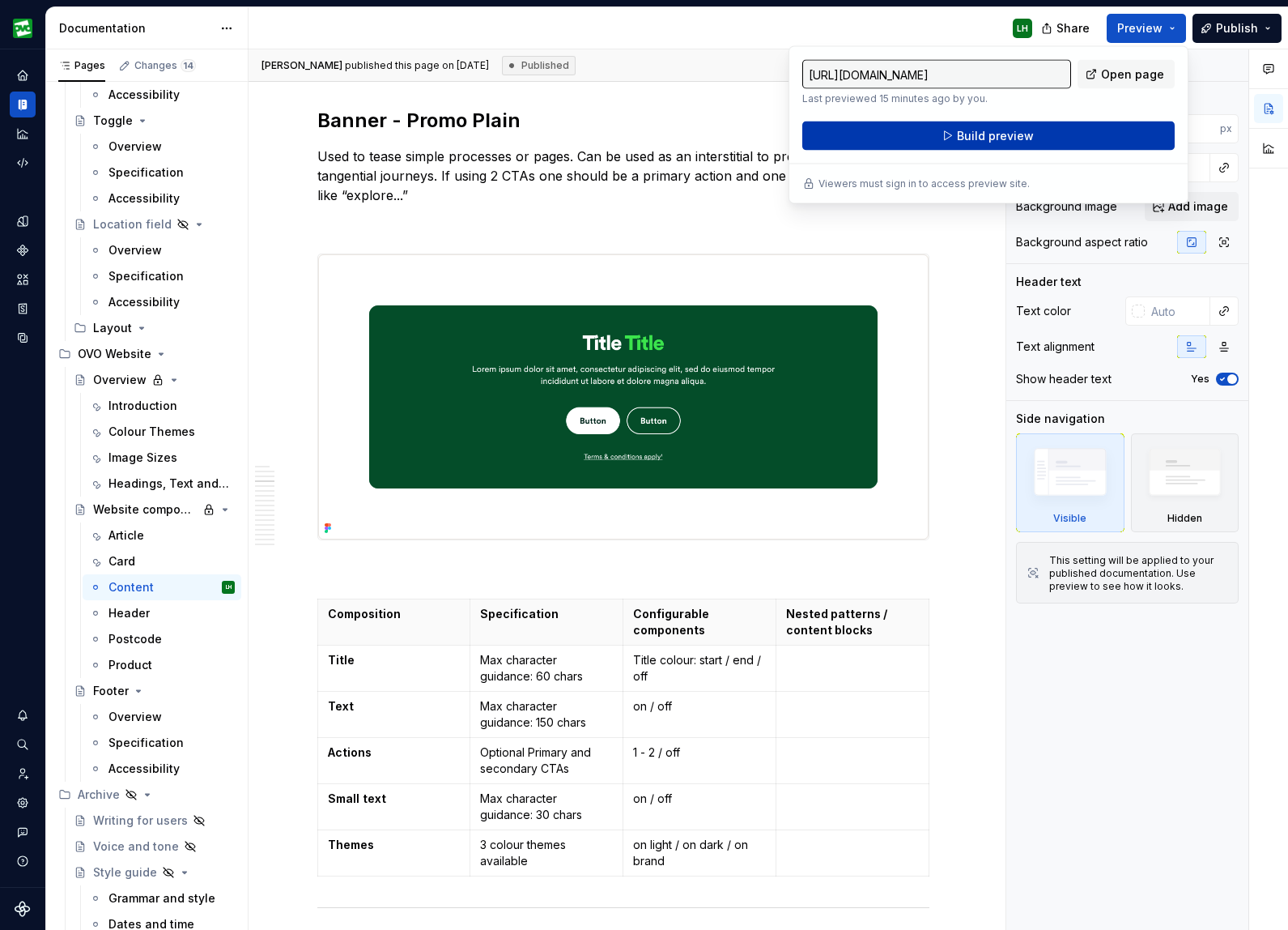
click at [1066, 136] on button "Build preview" at bounding box center [988, 136] width 373 height 30
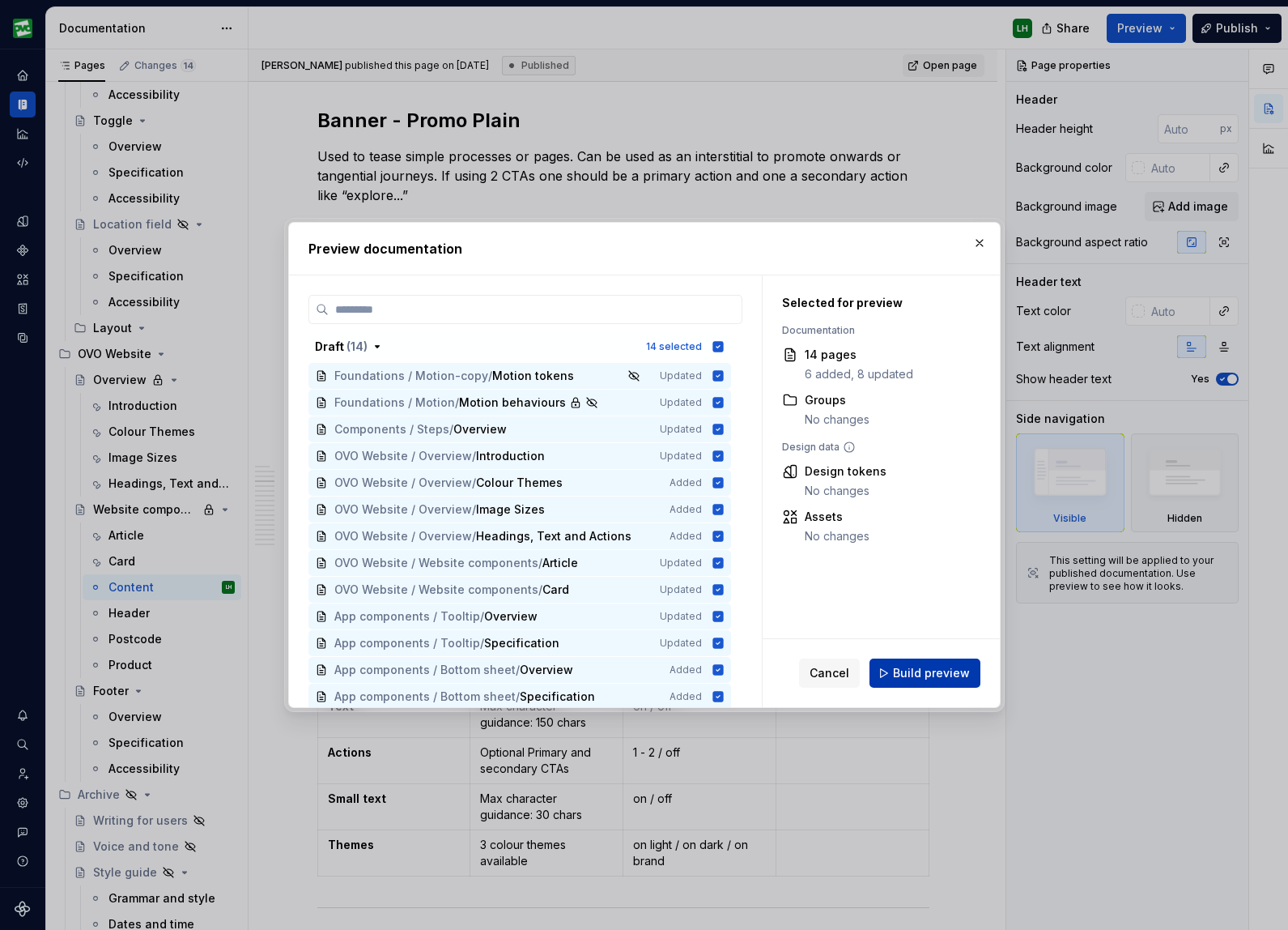
click at [897, 667] on span "Build preview" at bounding box center [931, 674] width 77 height 17
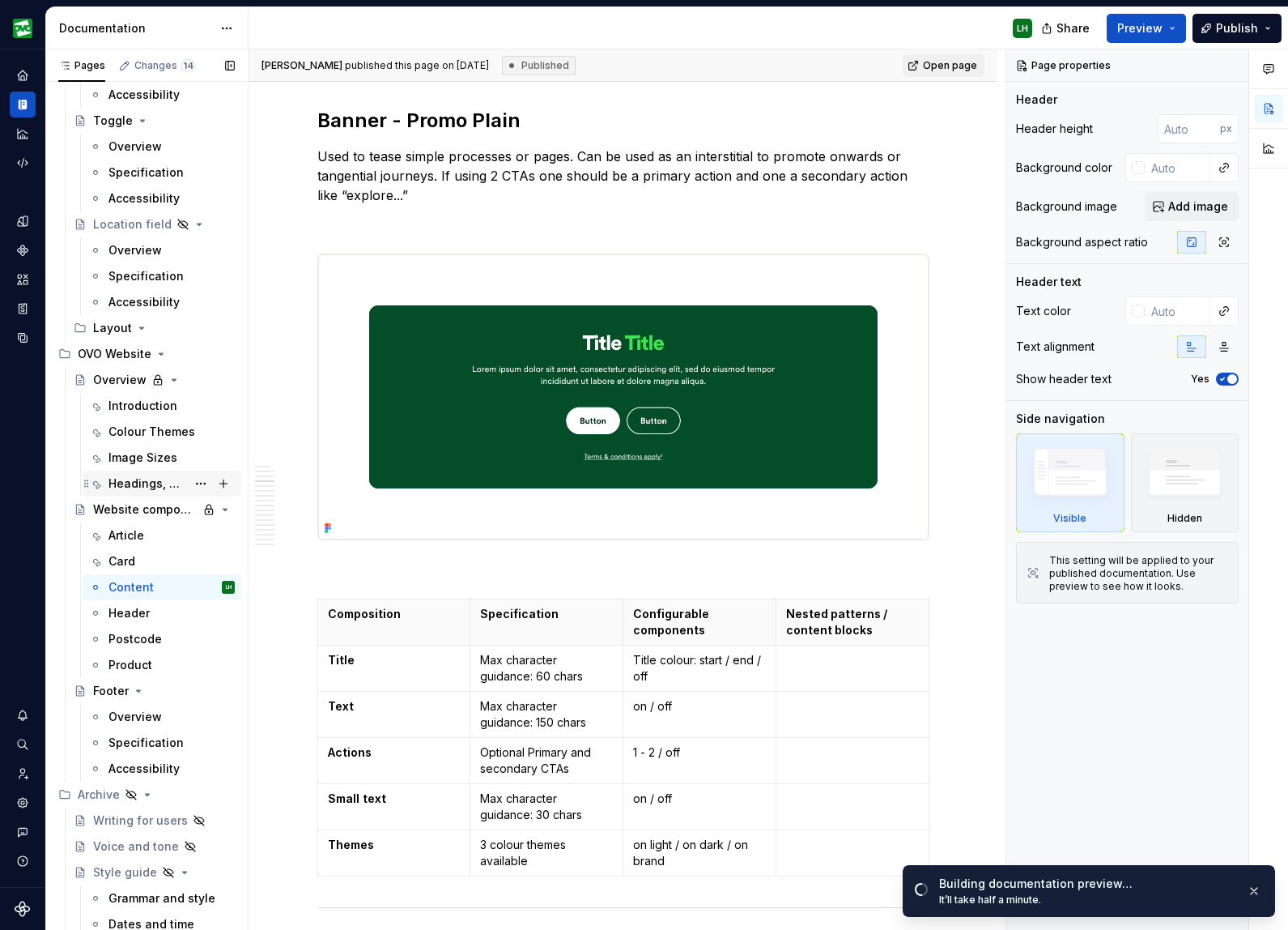
click at [139, 473] on div "Headings, Text and Actions" at bounding box center [171, 483] width 127 height 23
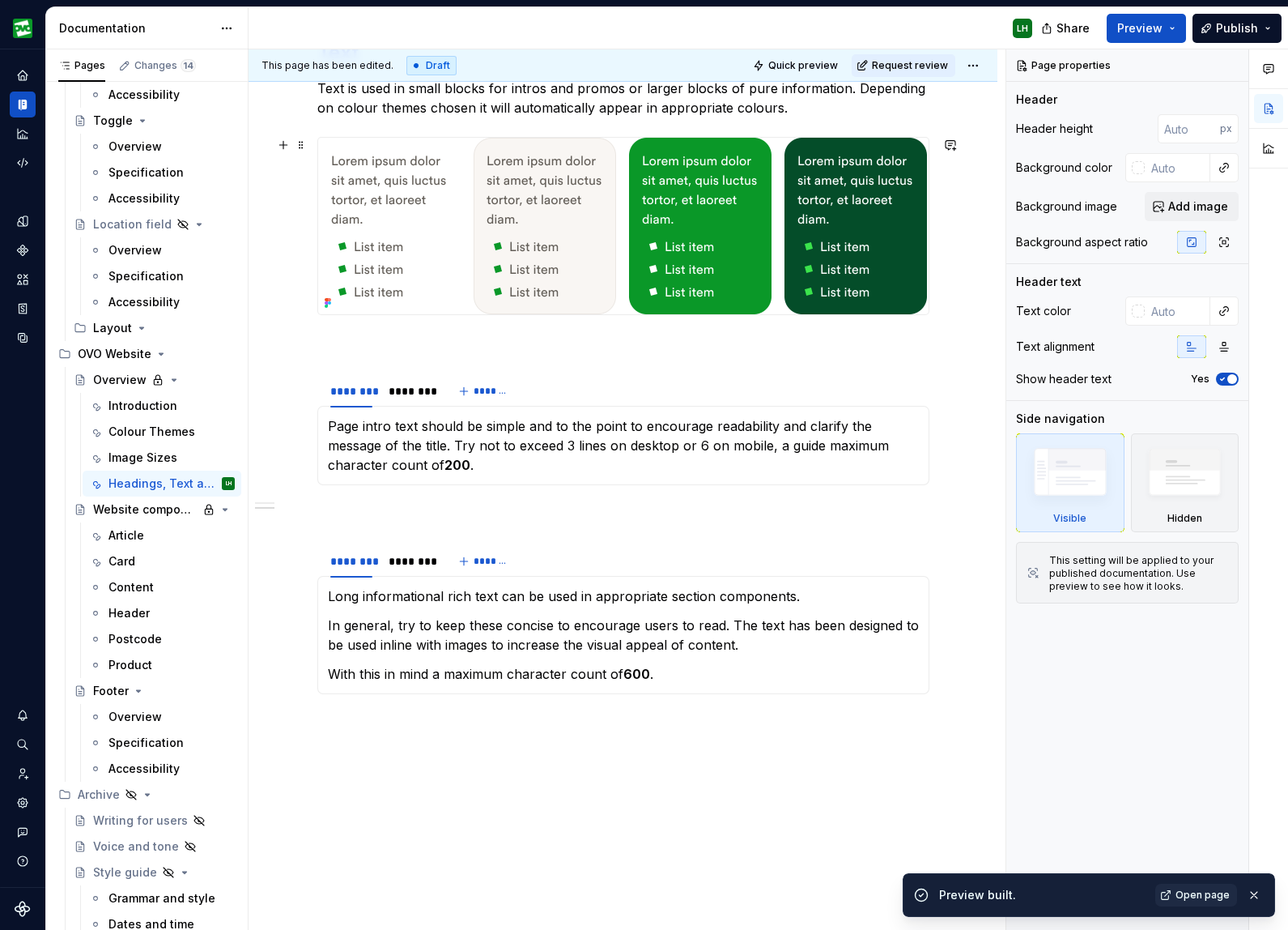
scroll to position [1407, 0]
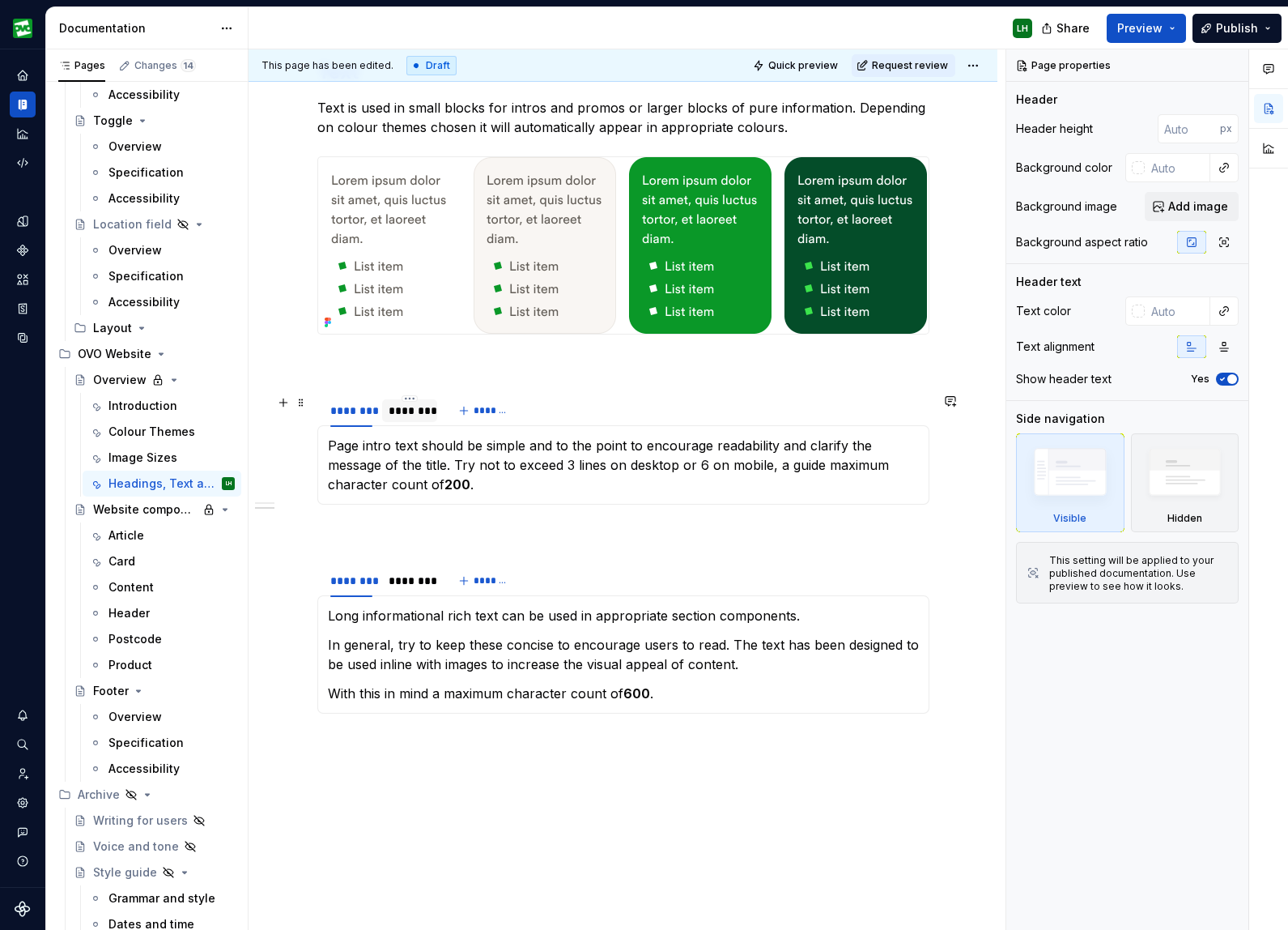
click at [400, 405] on div "********" at bounding box center [410, 411] width 43 height 17
type textarea "*"
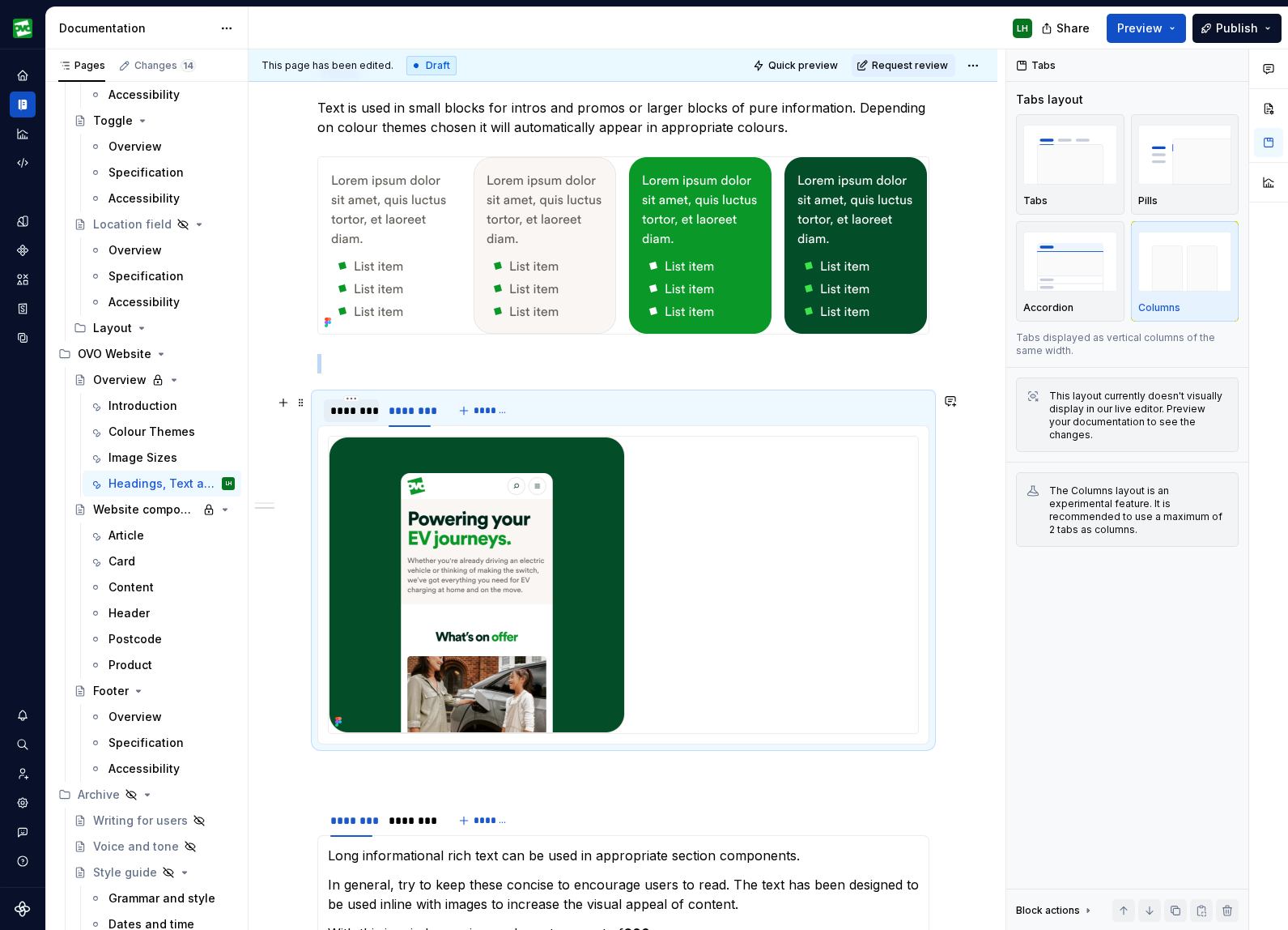
click at [373, 408] on div "********" at bounding box center [352, 411] width 43 height 17
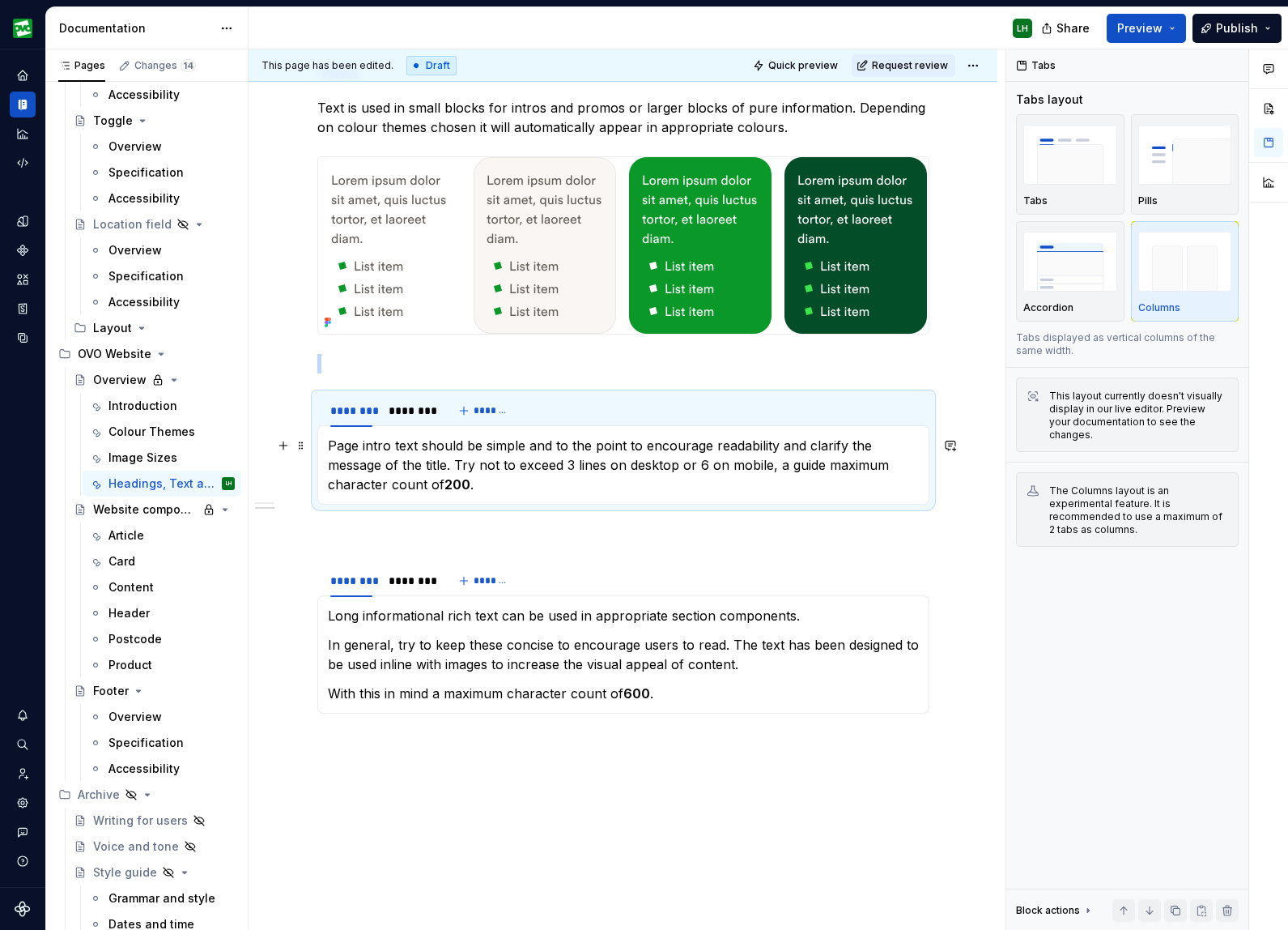
click at [405, 451] on p "Page intro text should be simple and to the point to encourage readability and …" at bounding box center [623, 465] width 591 height 58
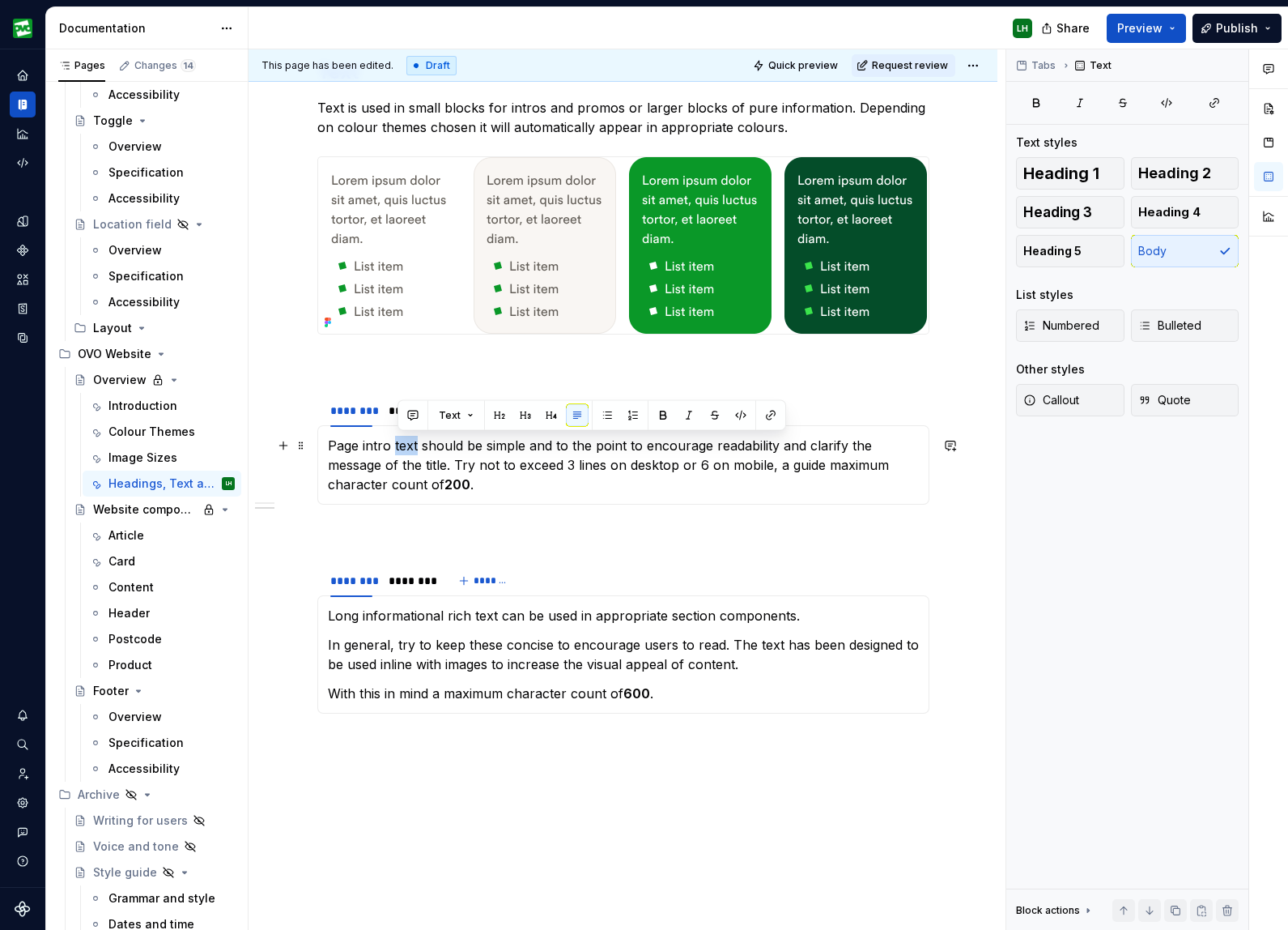
click at [405, 451] on p "Page intro text should be simple and to the point to encourage readability and …" at bounding box center [623, 465] width 591 height 58
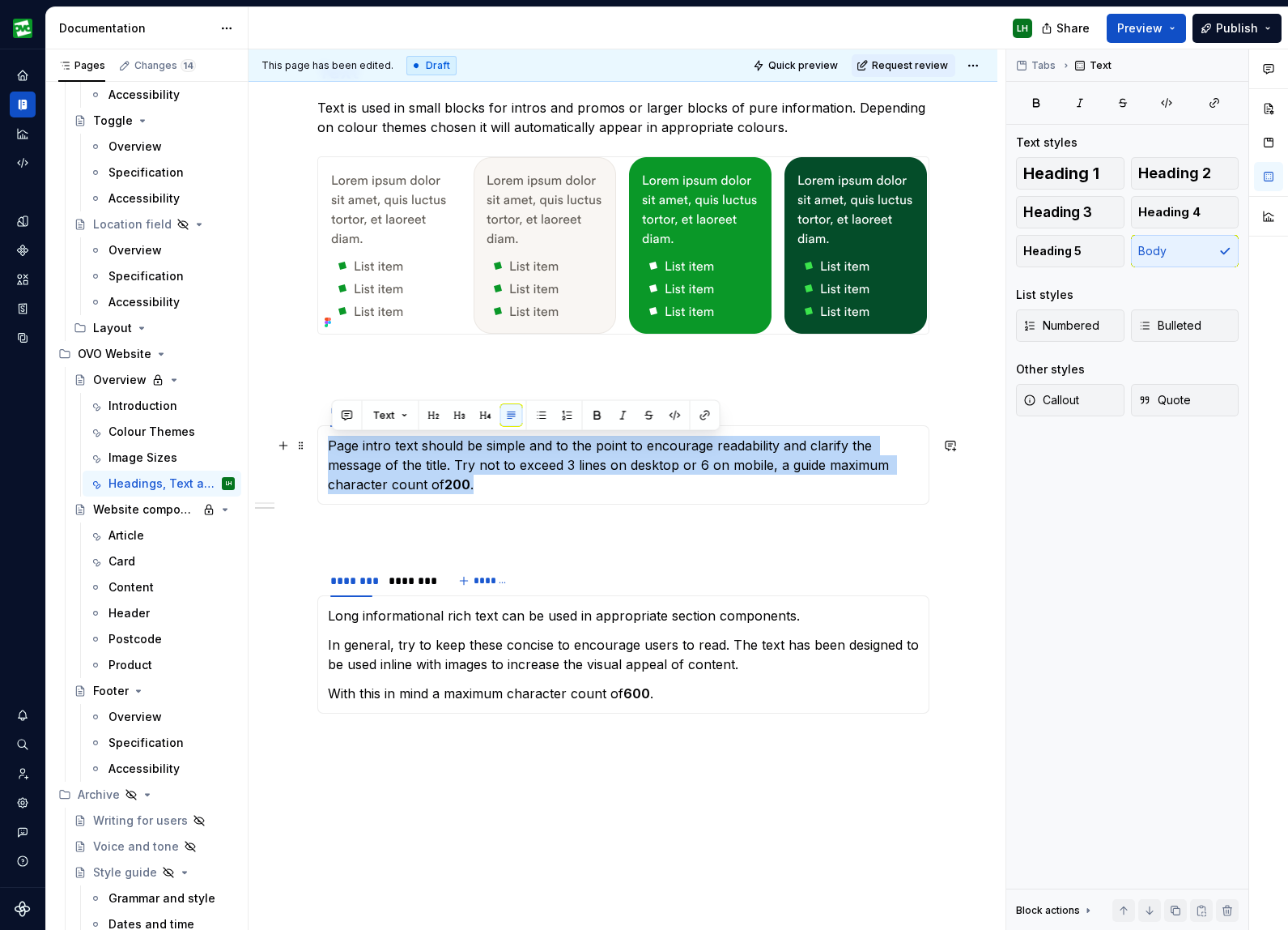
click at [405, 451] on p "Page intro text should be simple and to the point to encourage readability and …" at bounding box center [623, 465] width 591 height 58
click at [425, 459] on p "Page intro text should be simple and to the point to encourage readability and …" at bounding box center [623, 465] width 591 height 58
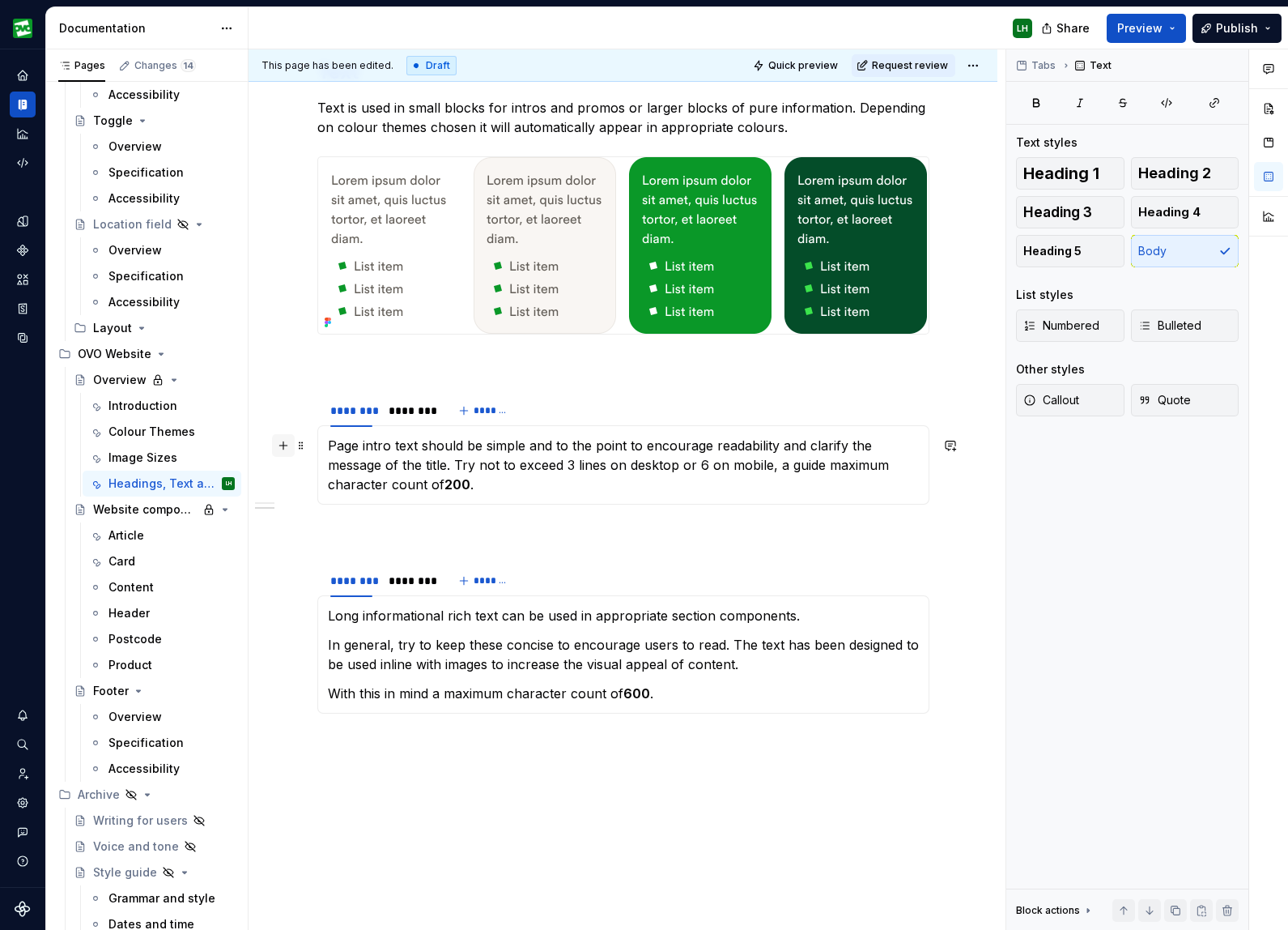
click at [291, 443] on button "button" at bounding box center [283, 445] width 23 height 23
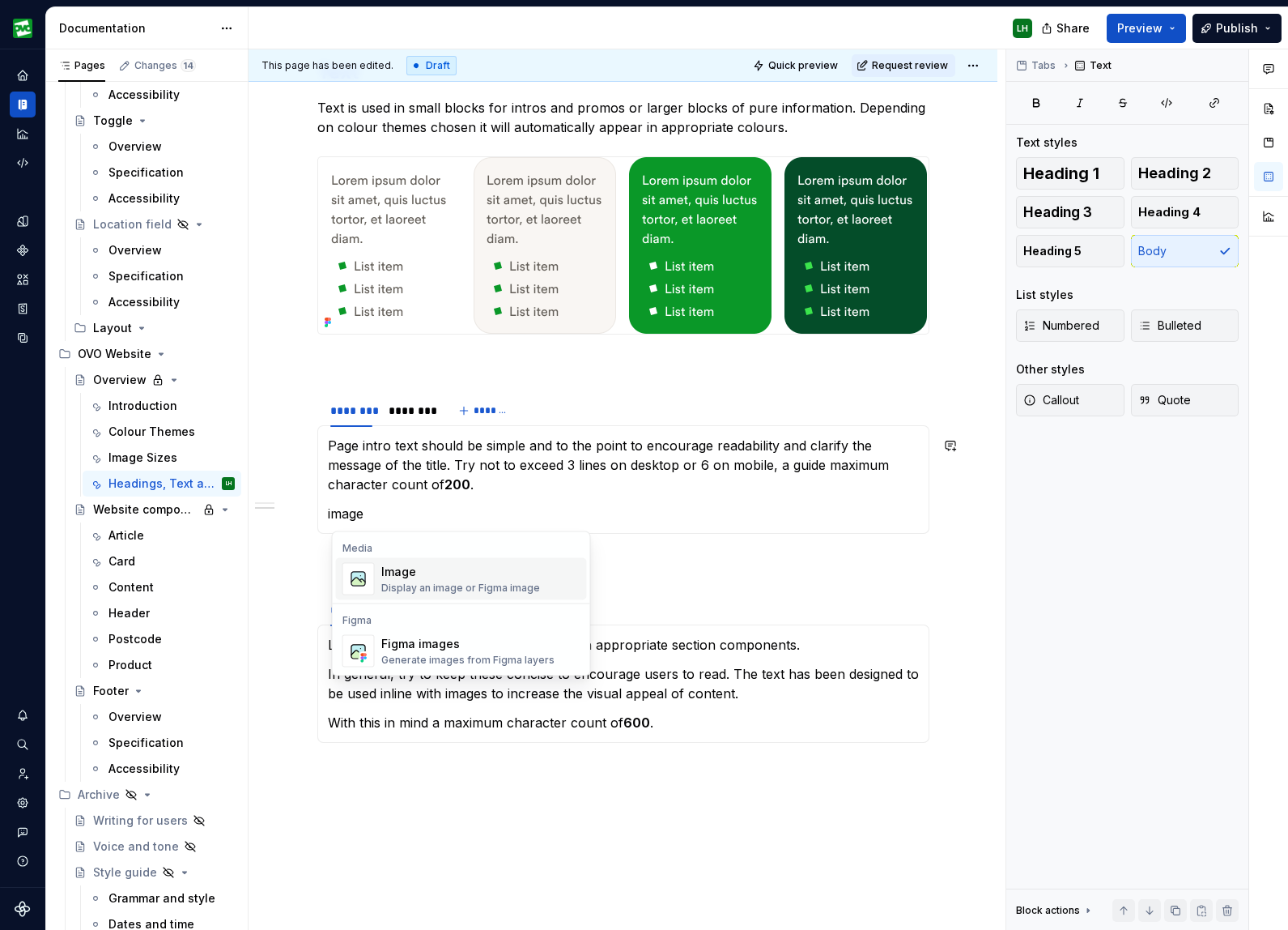
click at [463, 569] on div "Image" at bounding box center [461, 572] width 159 height 17
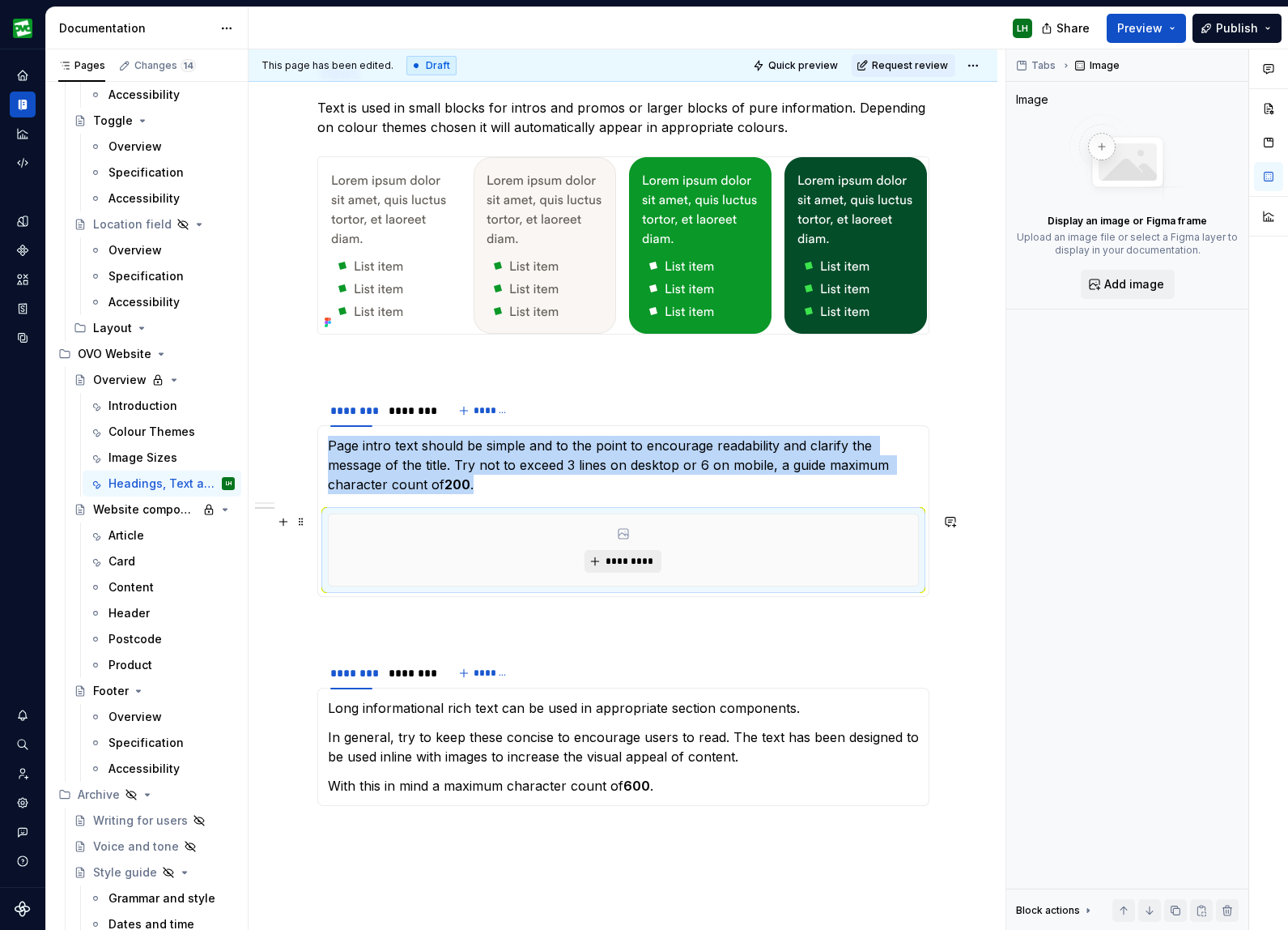
type textarea "*"
click at [638, 557] on span "*********" at bounding box center [629, 562] width 49 height 13
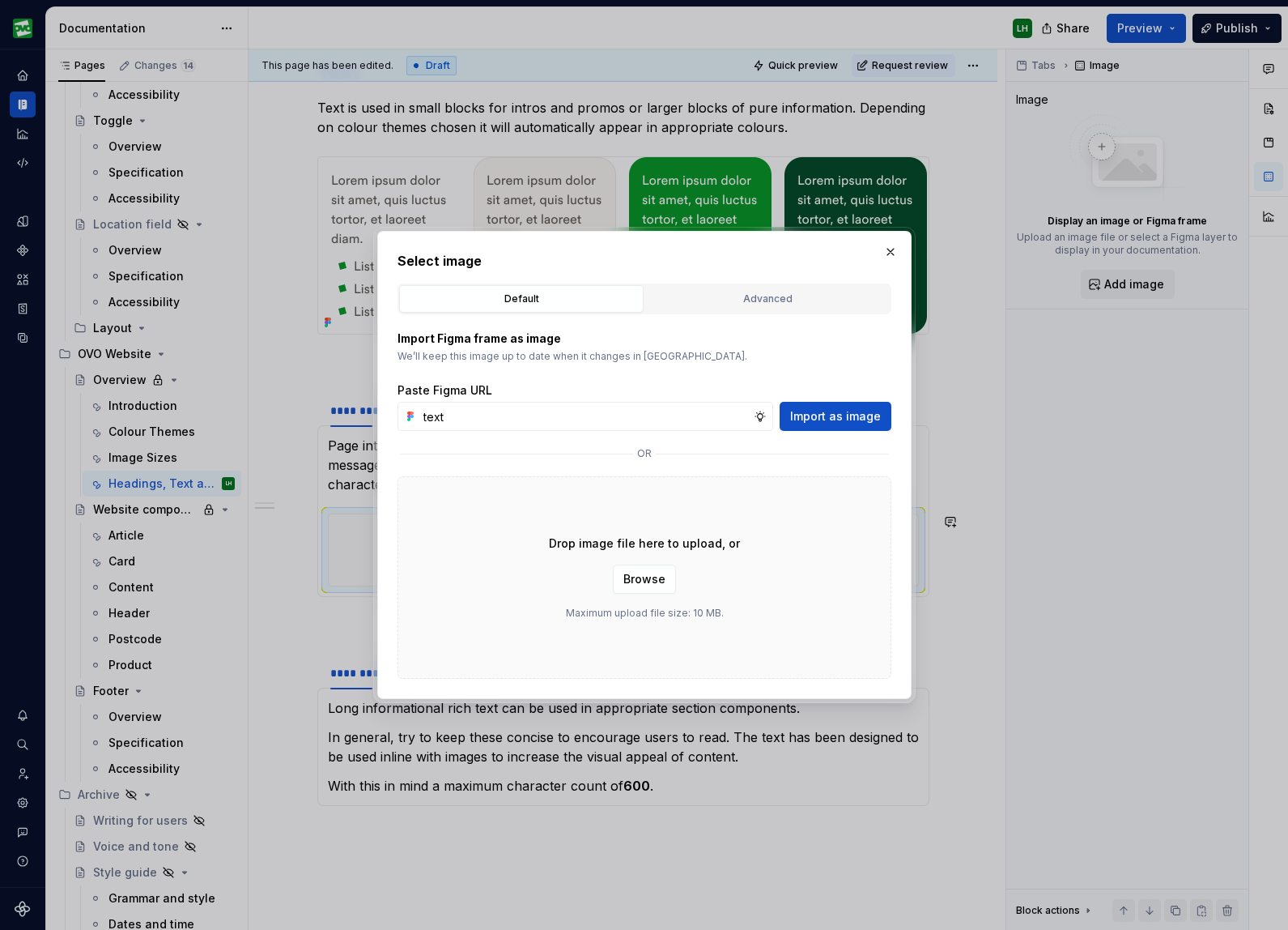
type input "text"
drag, startPoint x: 805, startPoint y: 269, endPoint x: 774, endPoint y: 301, distance: 44.6
click at [805, 269] on h2 "Select image" at bounding box center [645, 260] width 494 height 19
click at [774, 302] on div "Advanced" at bounding box center [768, 299] width 233 height 17
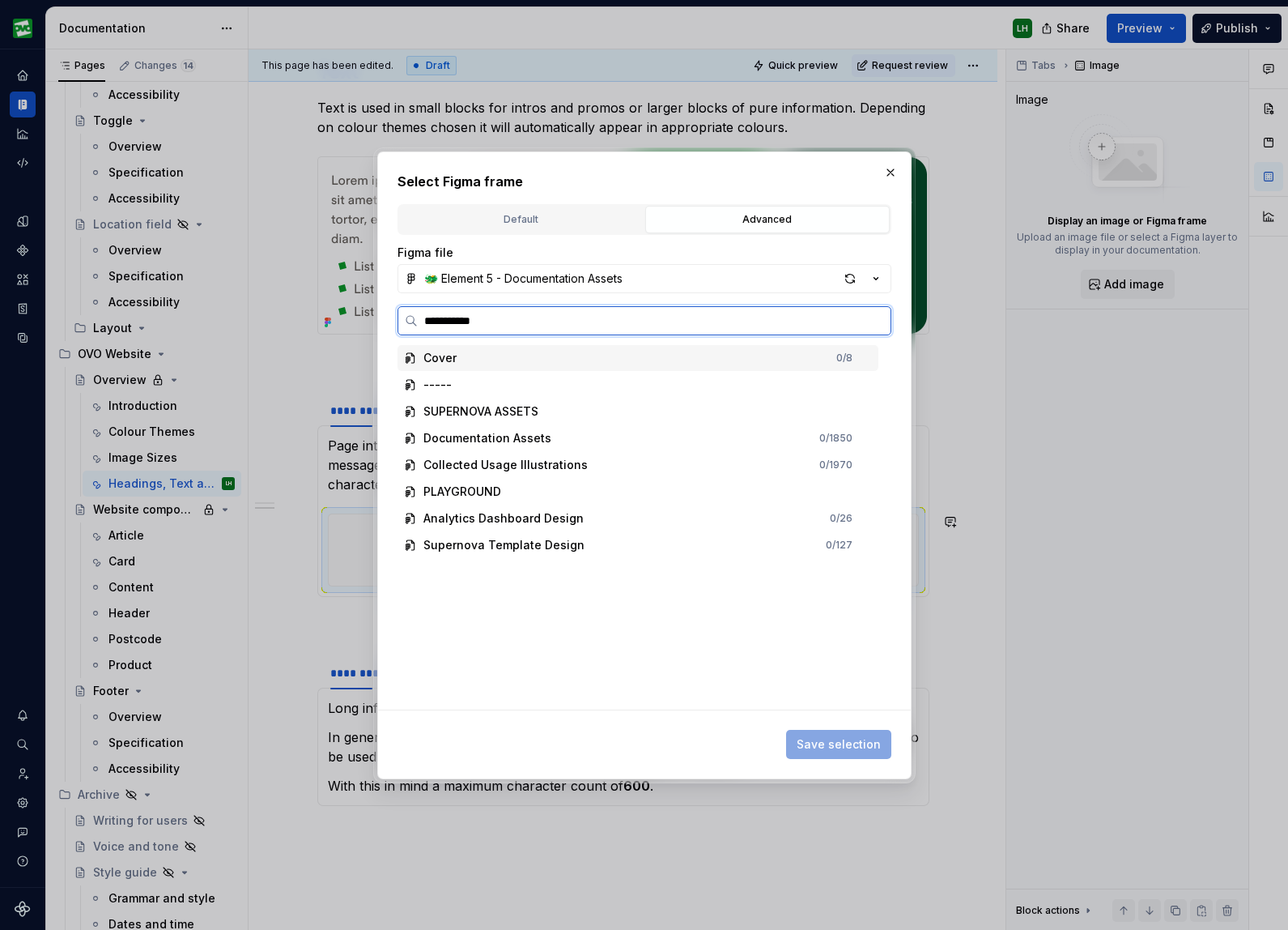
type input "**********"
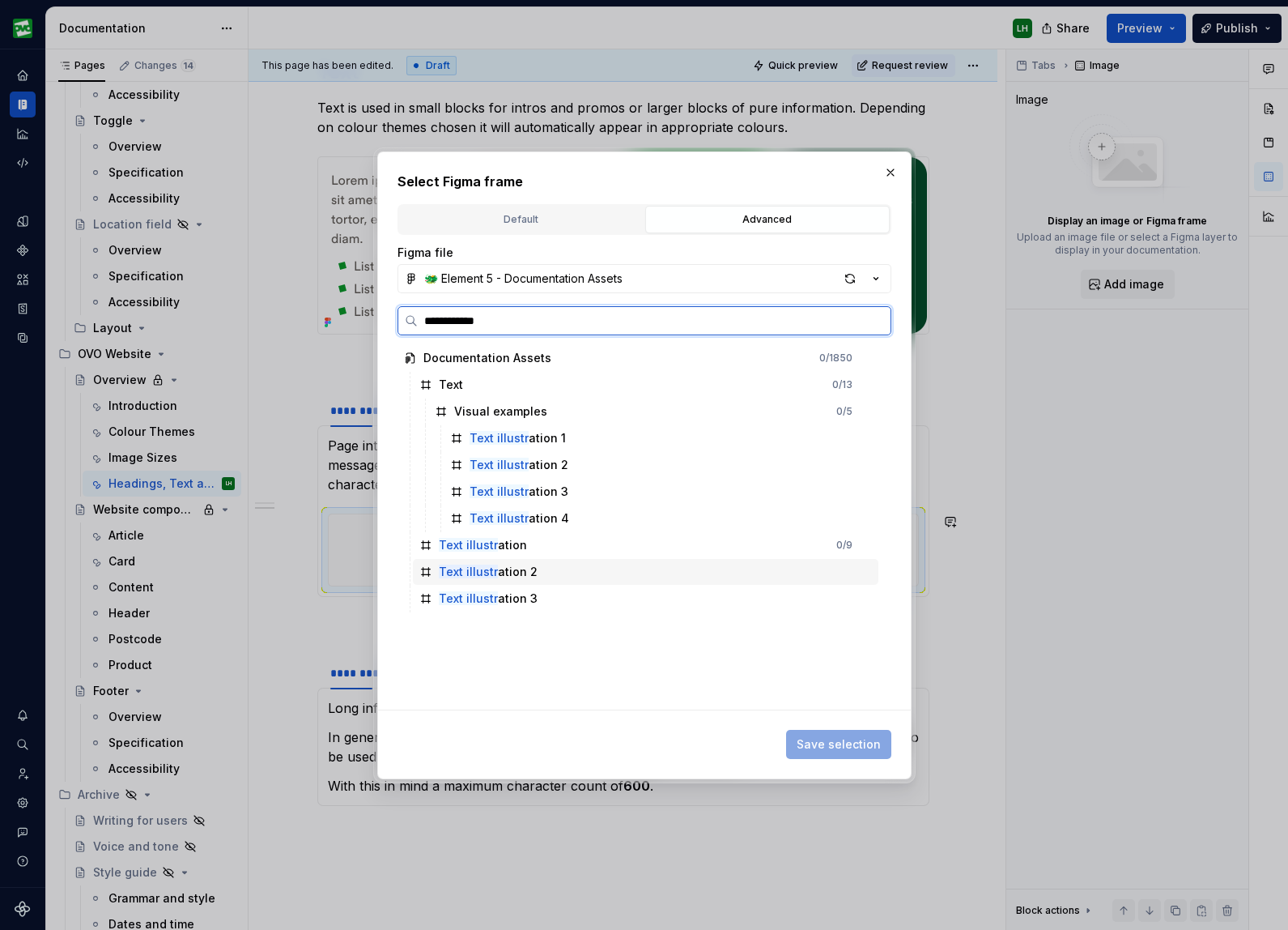
drag, startPoint x: 507, startPoint y: 568, endPoint x: 556, endPoint y: 567, distance: 49.0
click at [507, 568] on div "Text illustr ation 2" at bounding box center [488, 572] width 99 height 17
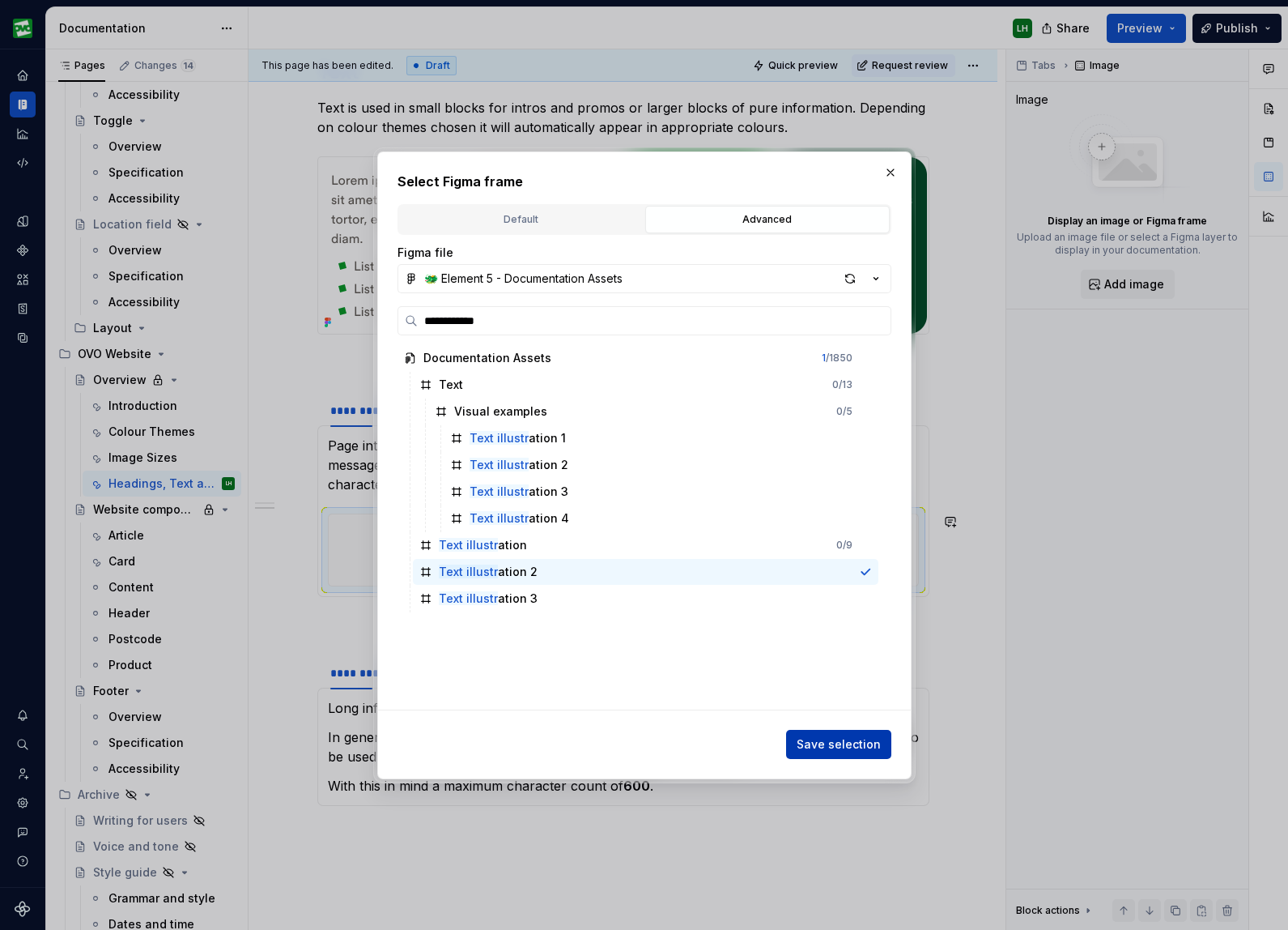
click at [817, 742] on span "Save selection" at bounding box center [838, 745] width 84 height 17
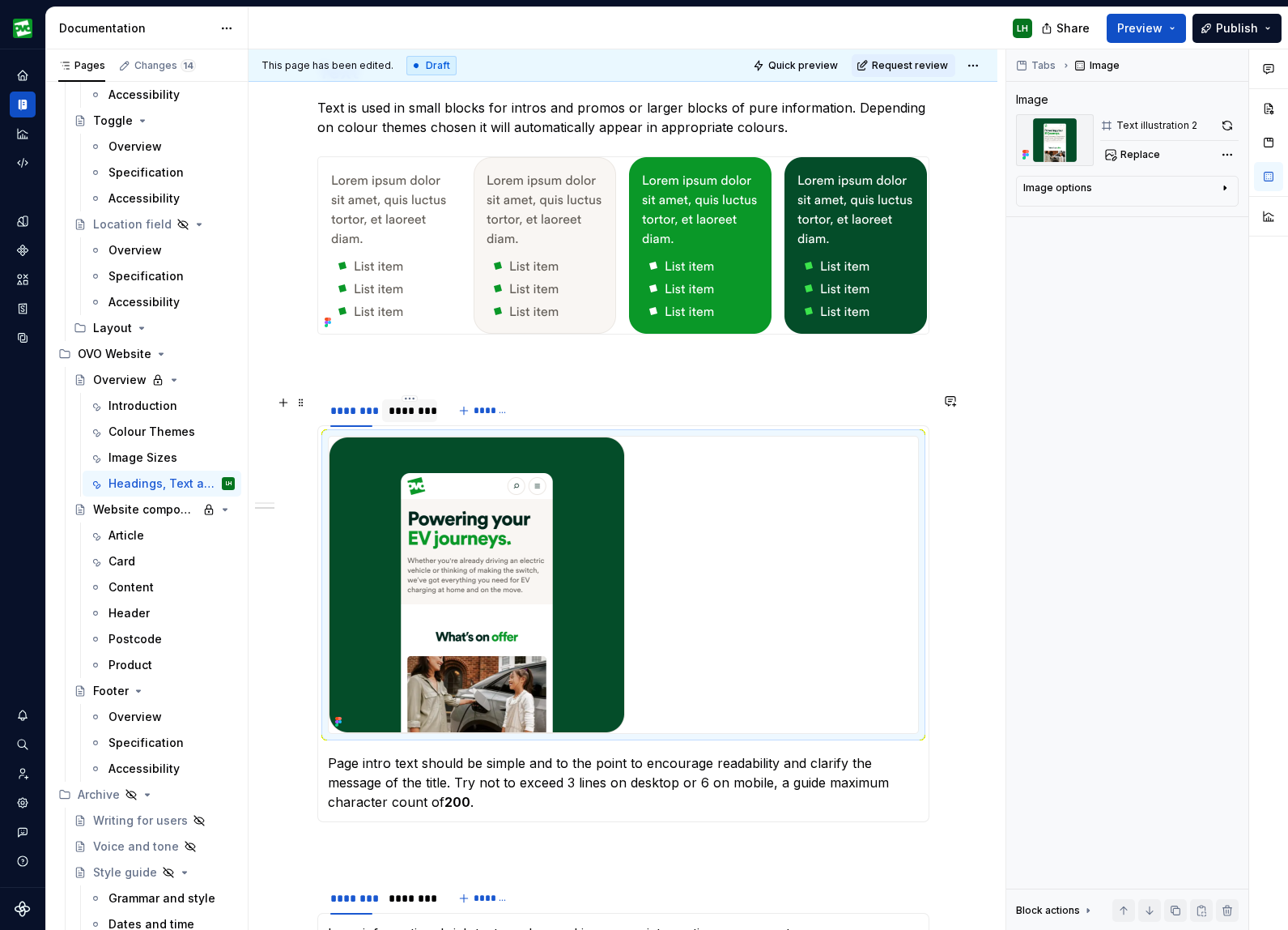
click at [415, 413] on div "********" at bounding box center [410, 411] width 43 height 17
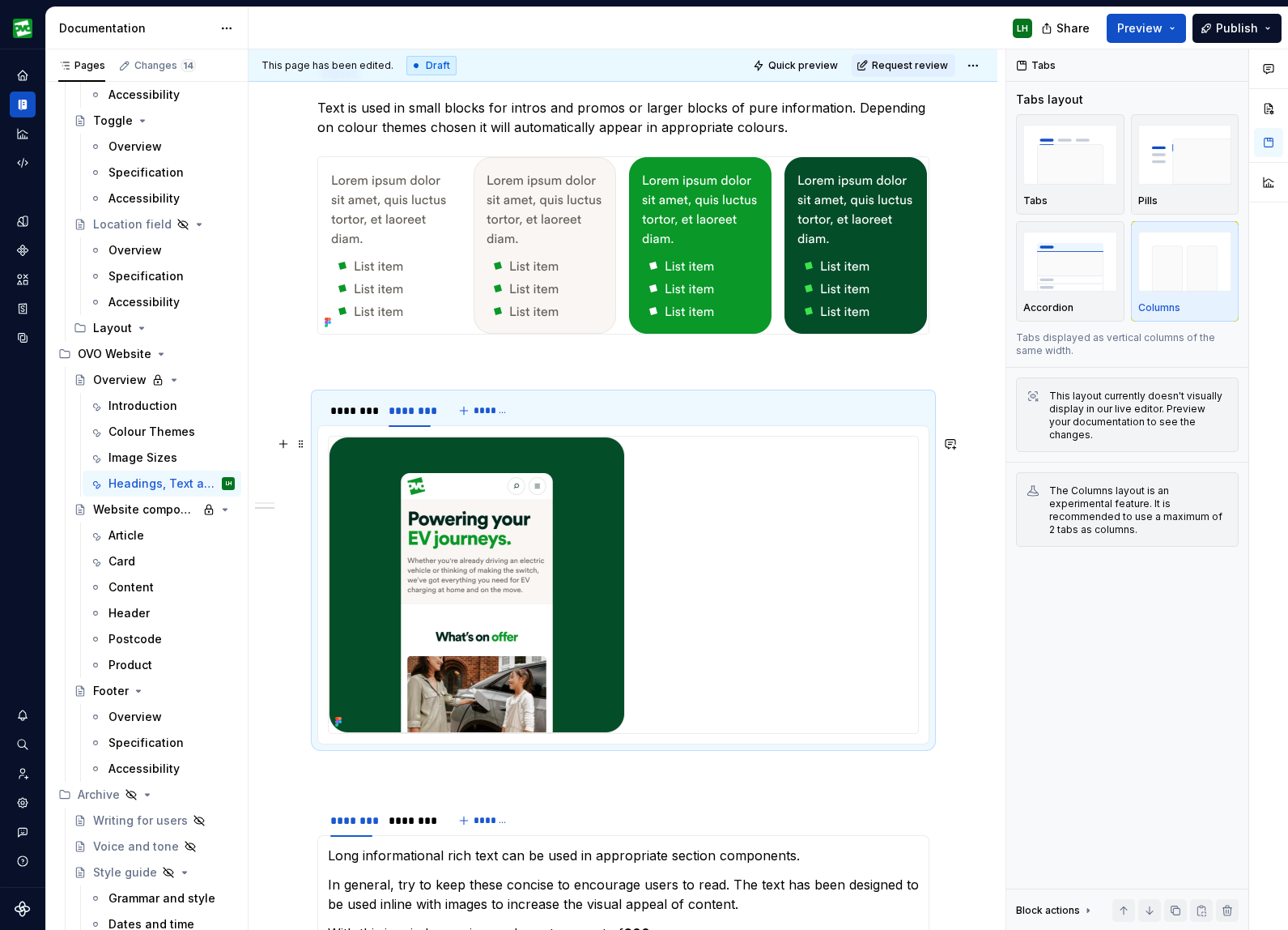
click at [462, 502] on img at bounding box center [477, 585] width 296 height 296
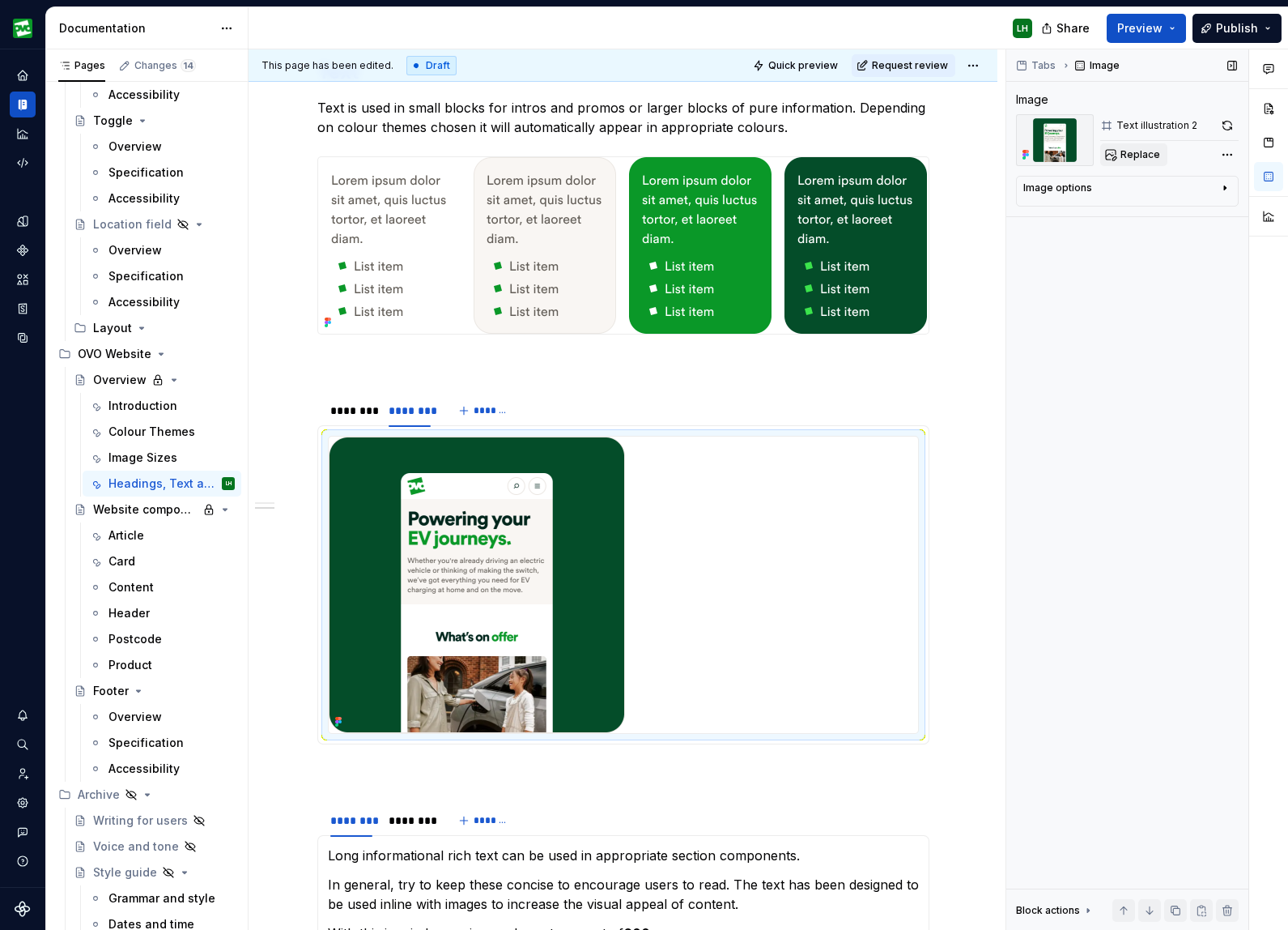
click at [1120, 153] on button "Replace" at bounding box center [1133, 155] width 68 height 23
type textarea "*"
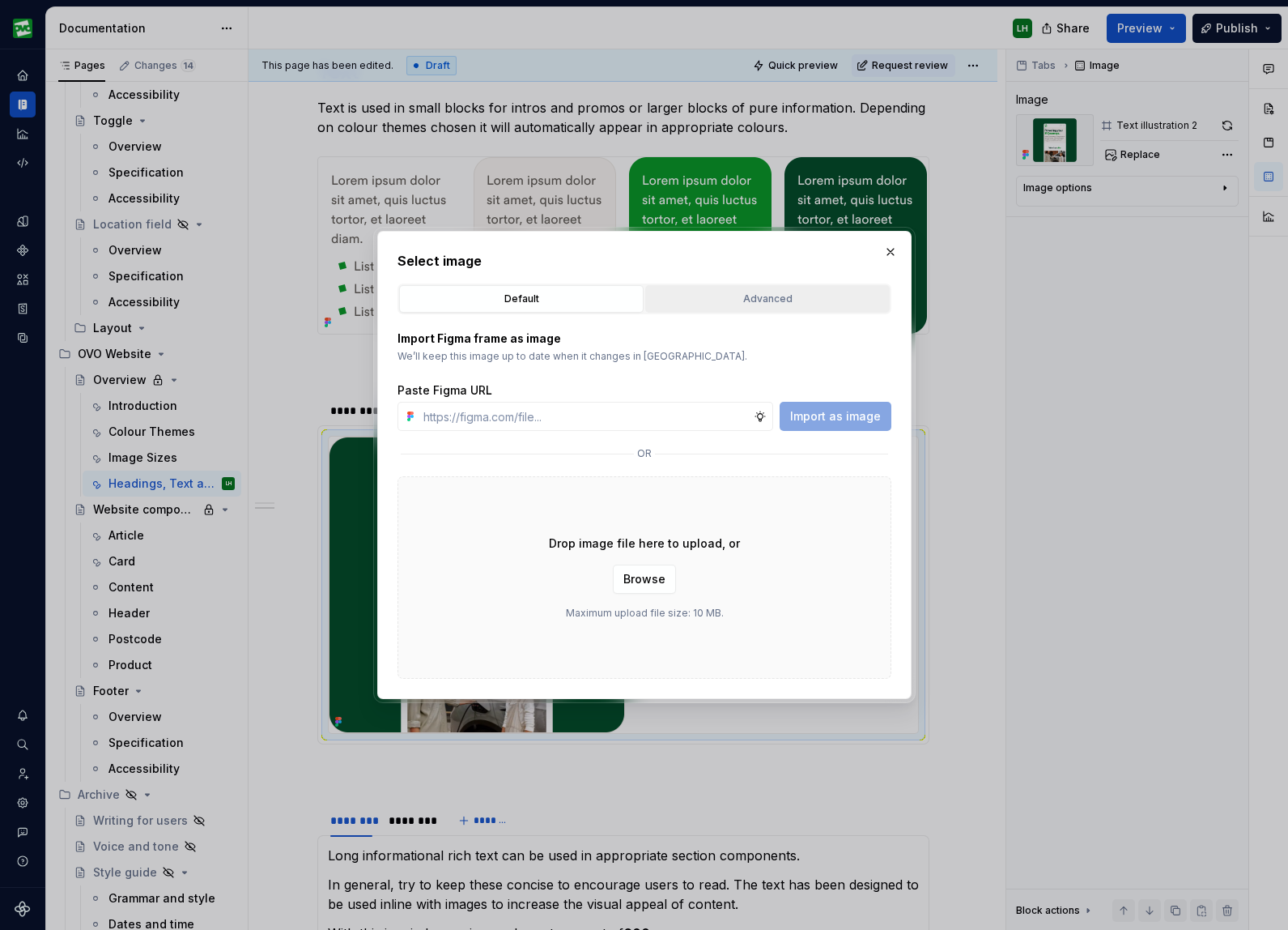
click at [738, 304] on div "Advanced" at bounding box center [768, 299] width 233 height 17
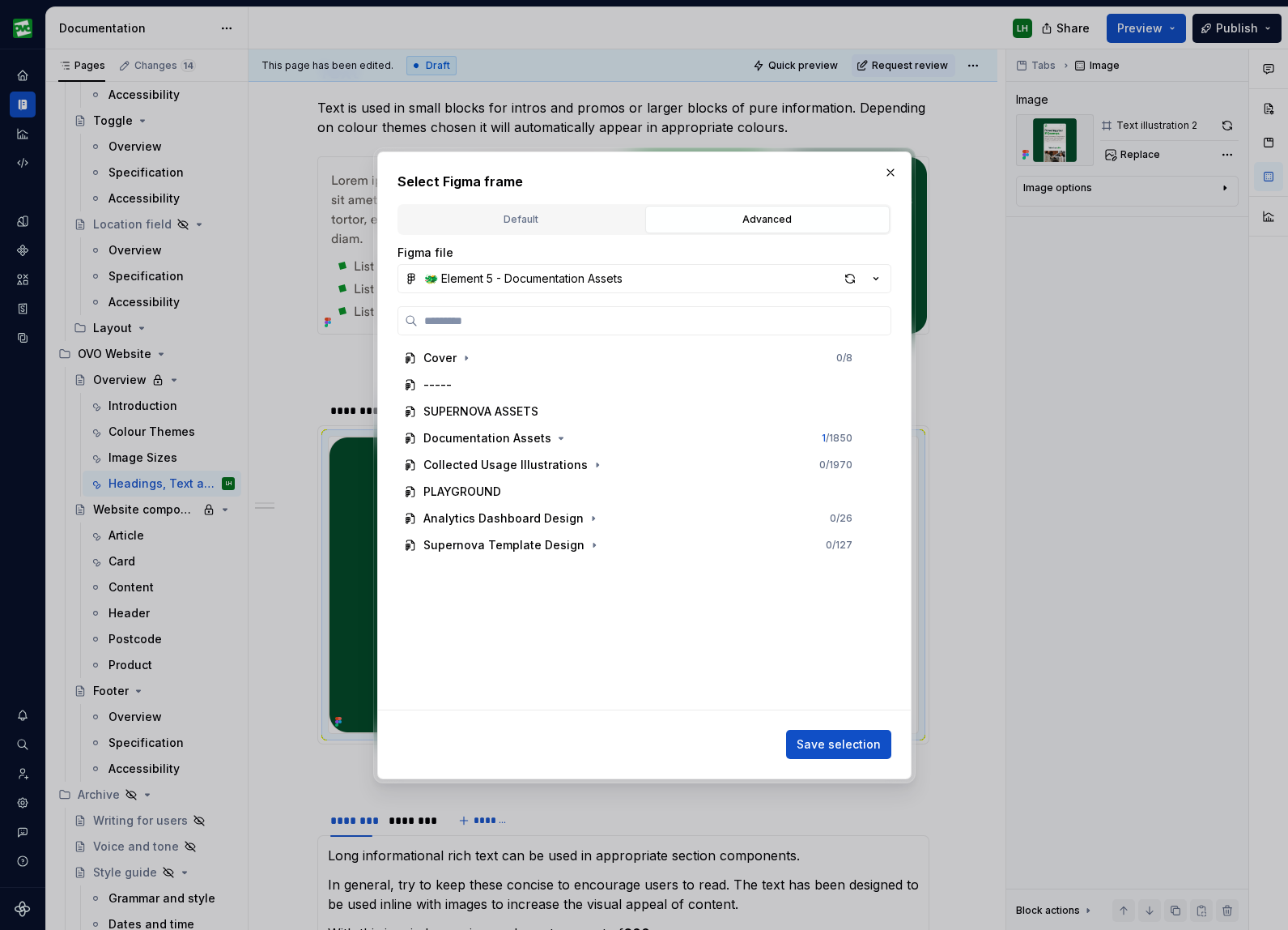
click at [680, 342] on div "Cover 0 / 8 ----- SUPERNOVA ASSETS Documentation Assets 1 / 1850 Collected Usag…" at bounding box center [645, 508] width 494 height 403
click at [684, 329] on label at bounding box center [645, 321] width 494 height 30
click at [684, 329] on input "search" at bounding box center [654, 321] width 473 height 17
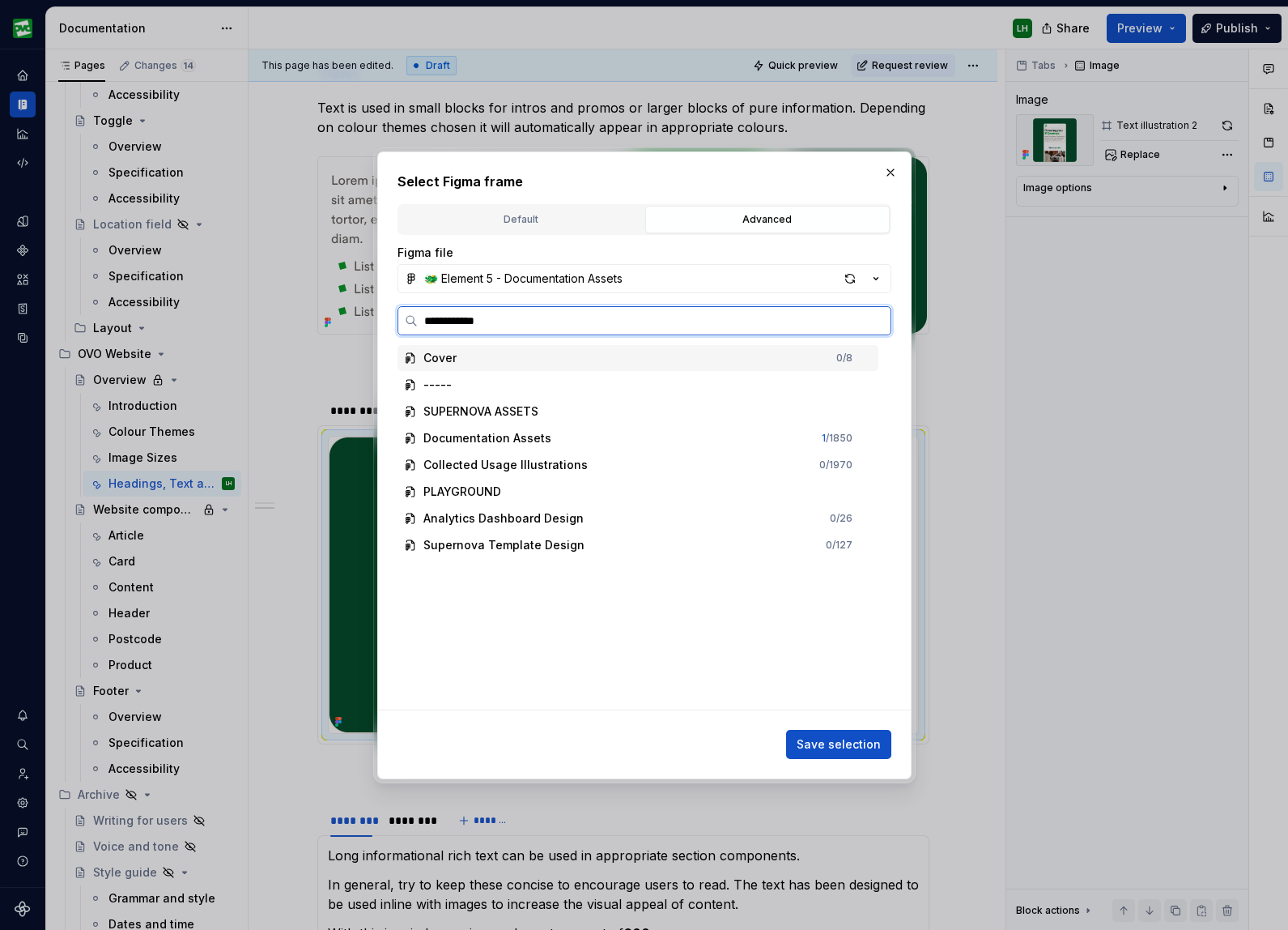
type input "**********"
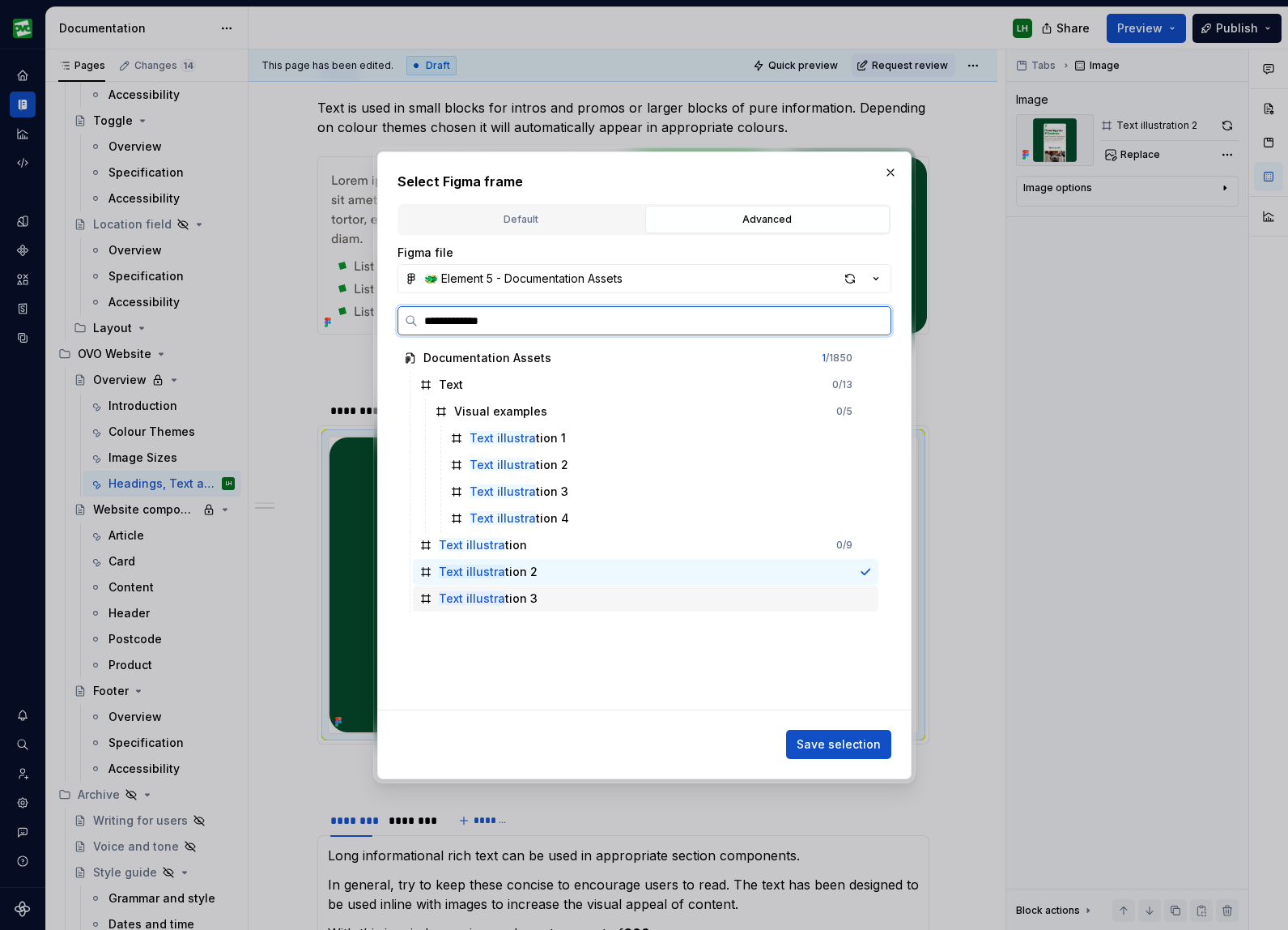
drag, startPoint x: 536, startPoint y: 597, endPoint x: 606, endPoint y: 607, distance: 70.7
click at [536, 597] on div "Text illustra tion 3" at bounding box center [645, 599] width 465 height 26
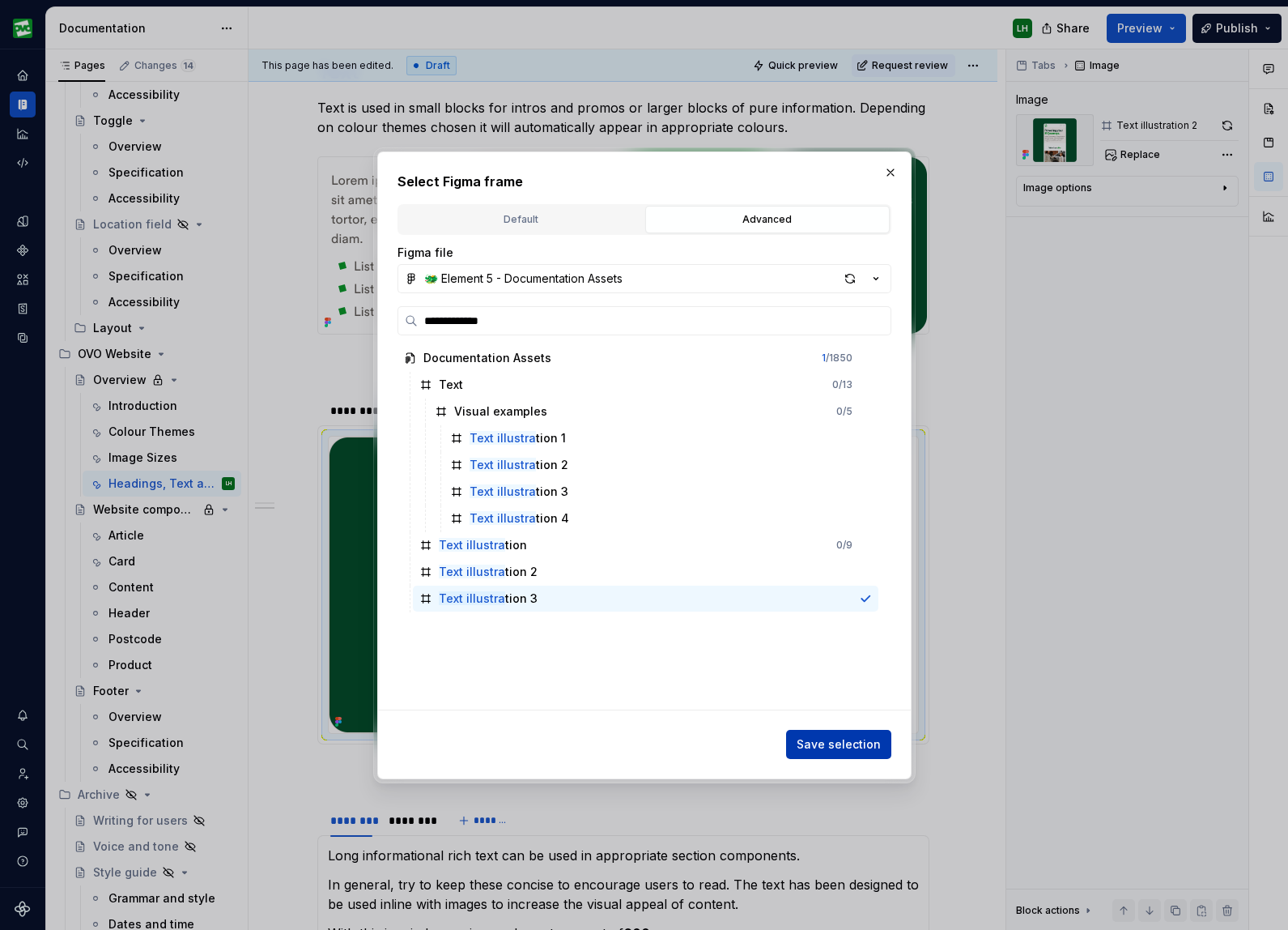
click at [836, 737] on span "Save selection" at bounding box center [838, 745] width 84 height 17
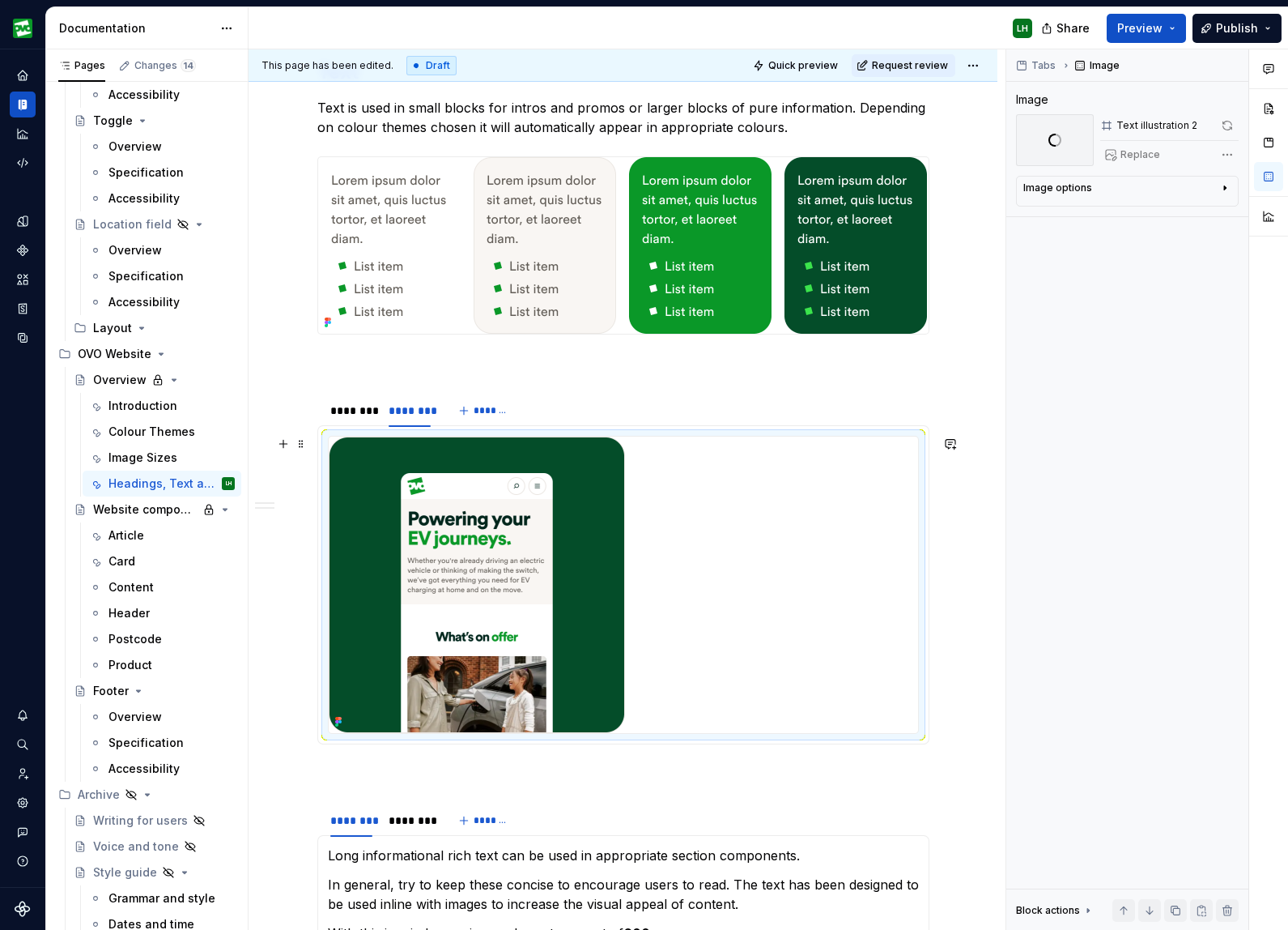
scroll to position [1516, 0]
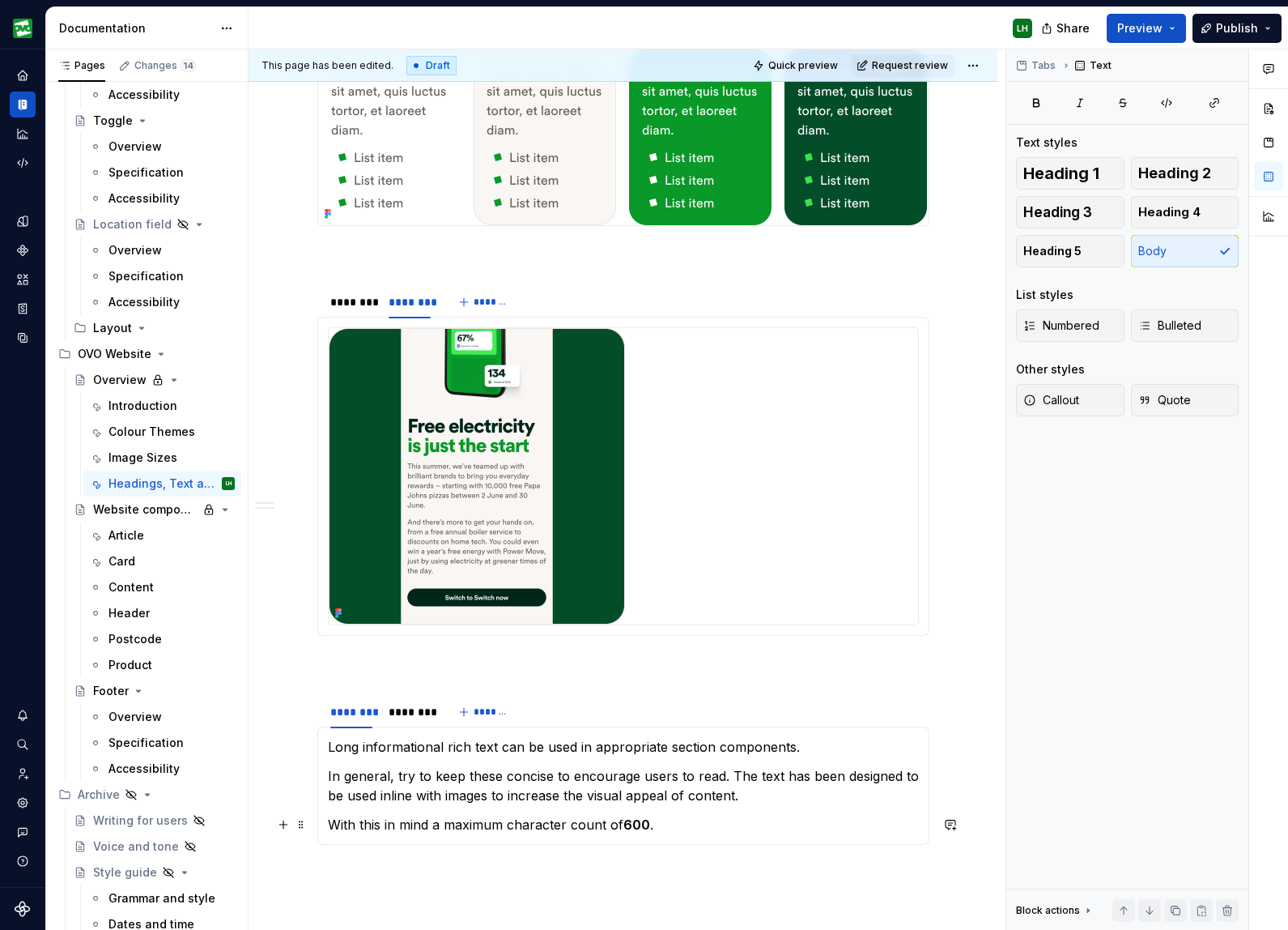
drag, startPoint x: 620, startPoint y: 816, endPoint x: 656, endPoint y: 821, distance: 36.3
click at [620, 816] on p "With this in mind a maximum character count of 600 ." at bounding box center [623, 824] width 591 height 19
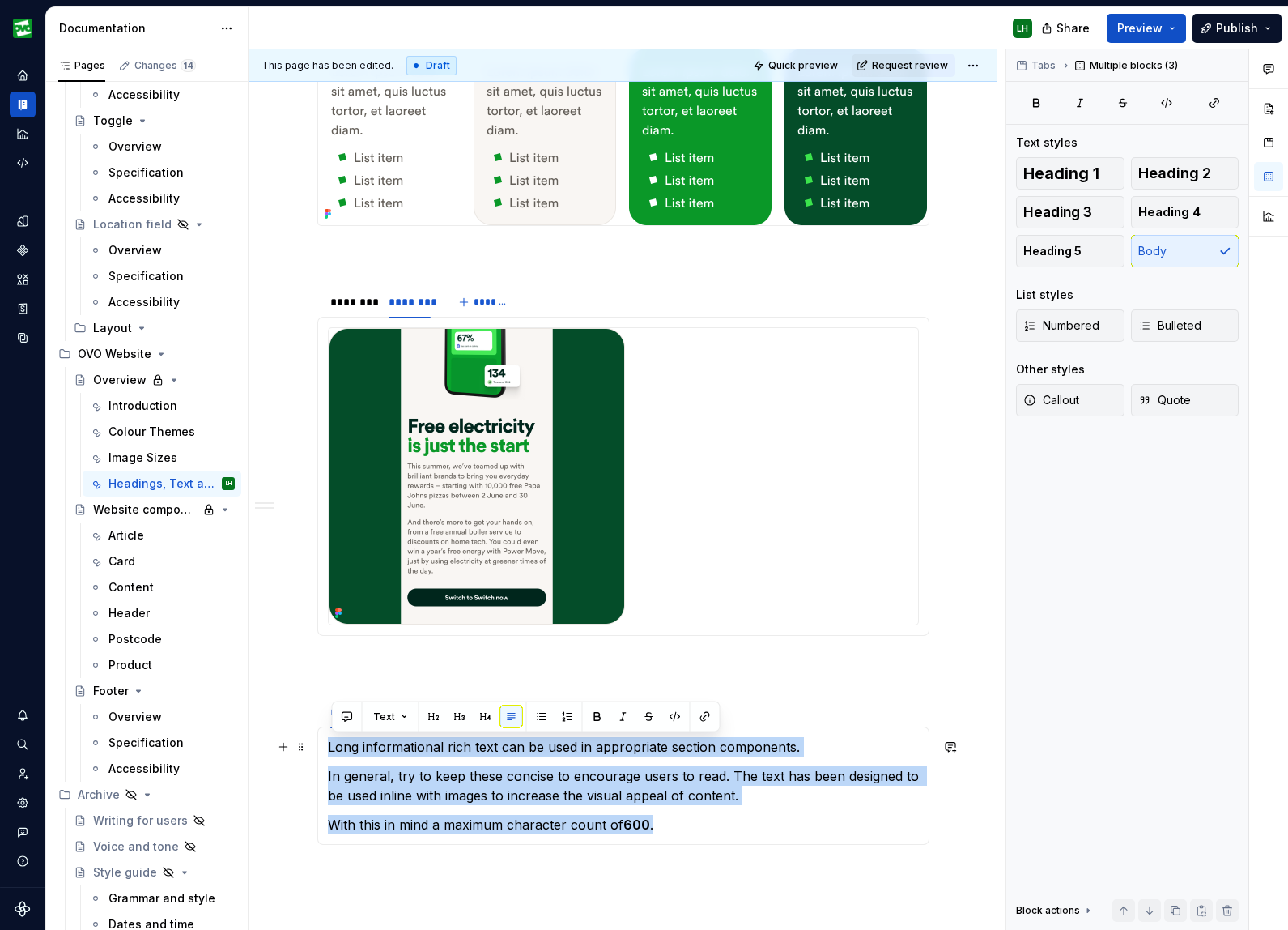
drag, startPoint x: 691, startPoint y: 825, endPoint x: 330, endPoint y: 748, distance: 369.1
click at [331, 749] on section-item-column "Long informational rich text can be used in appropriate section components. In …" at bounding box center [623, 785] width 591 height 97
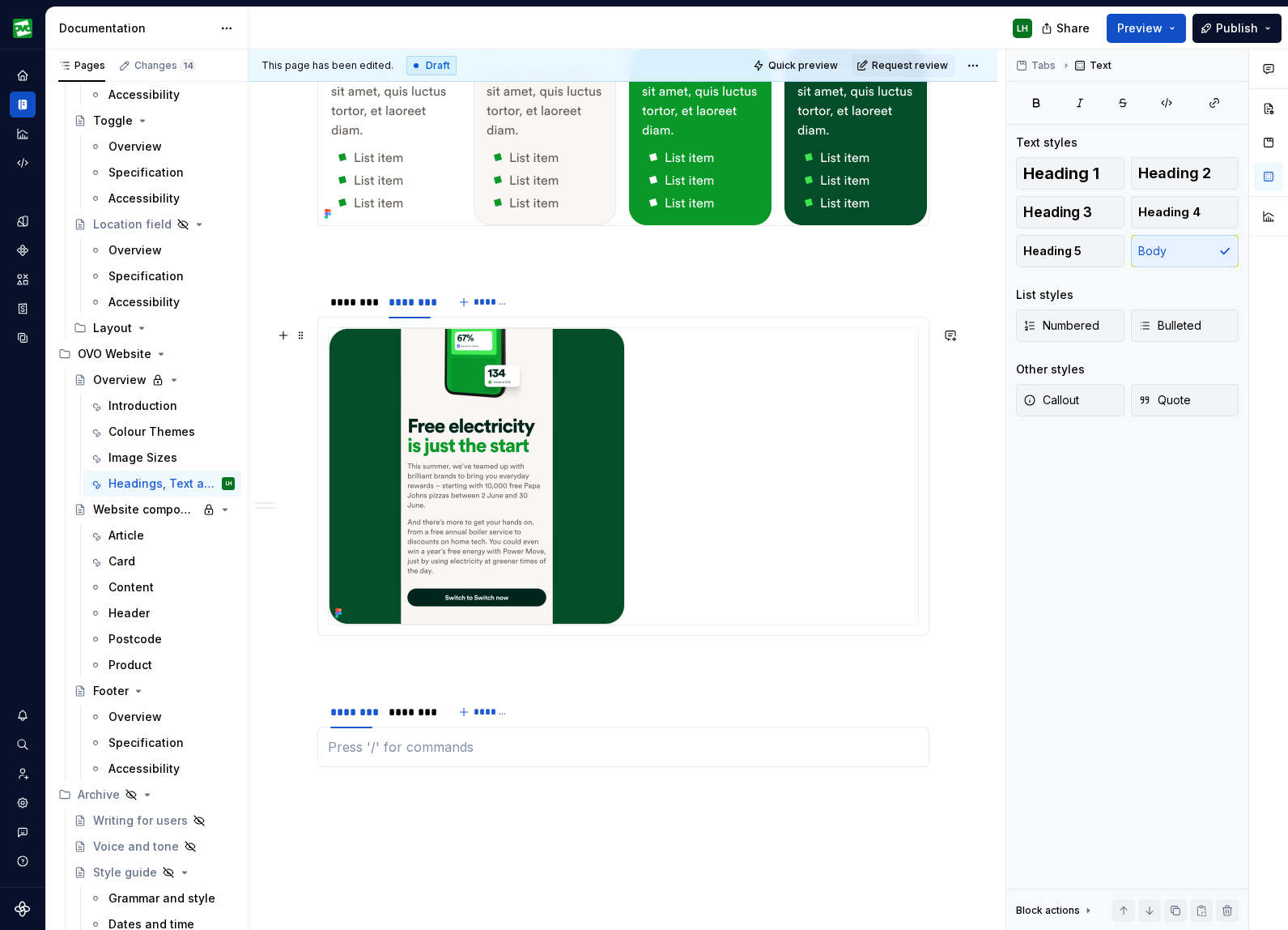
click at [659, 520] on div at bounding box center [623, 476] width 589 height 296
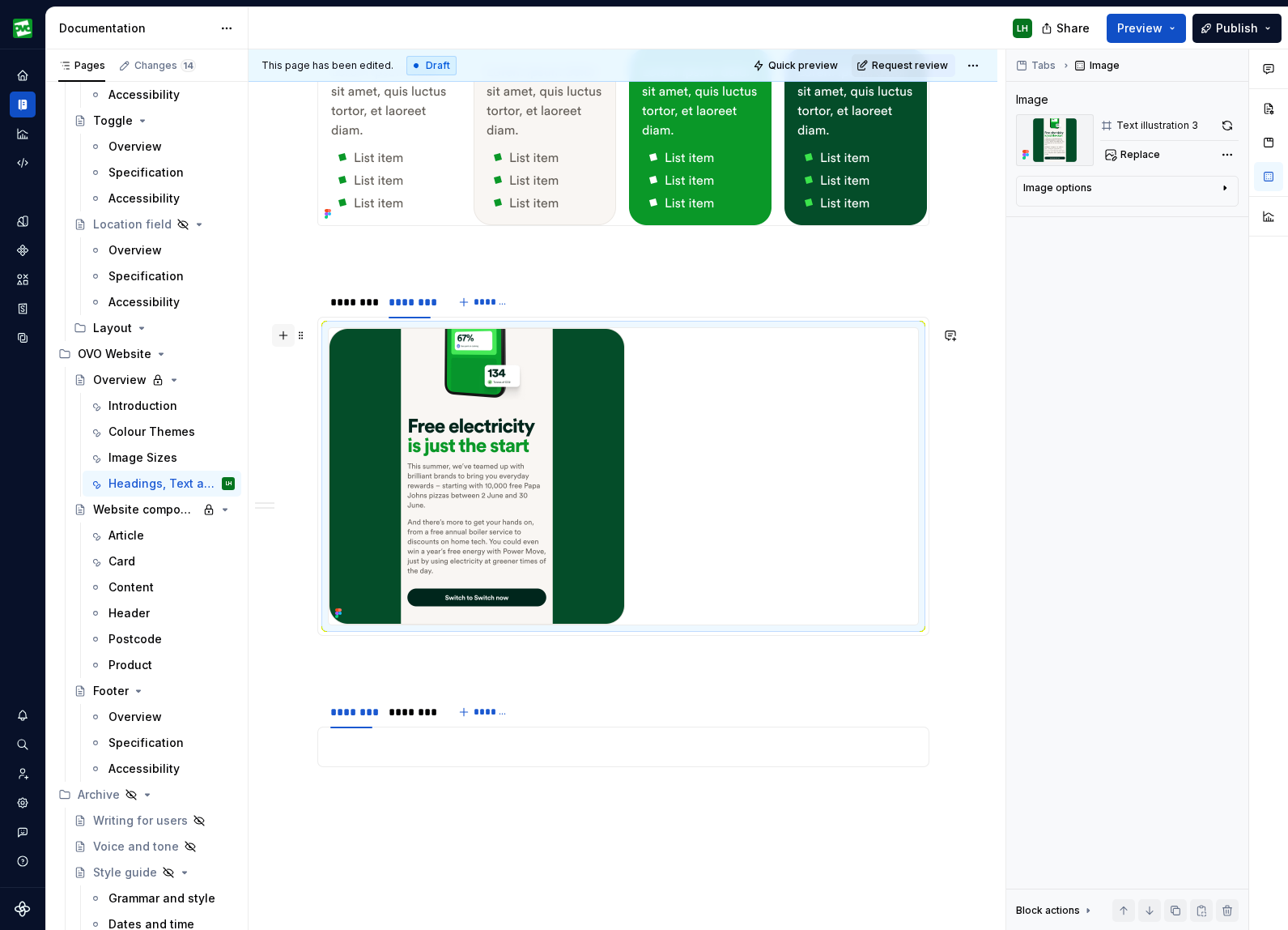
click at [283, 337] on button "button" at bounding box center [283, 335] width 23 height 23
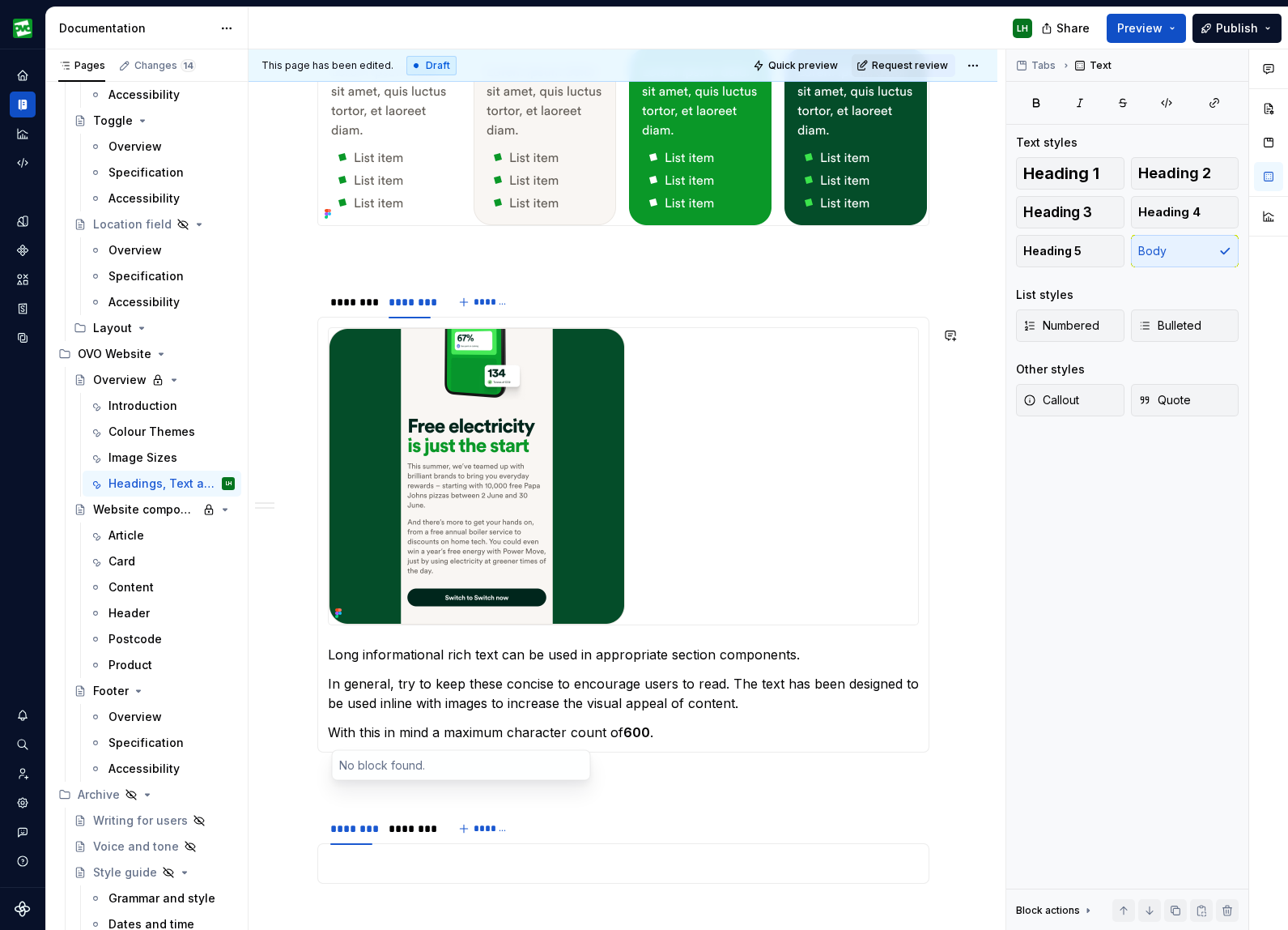
click at [724, 569] on div at bounding box center [623, 476] width 589 height 296
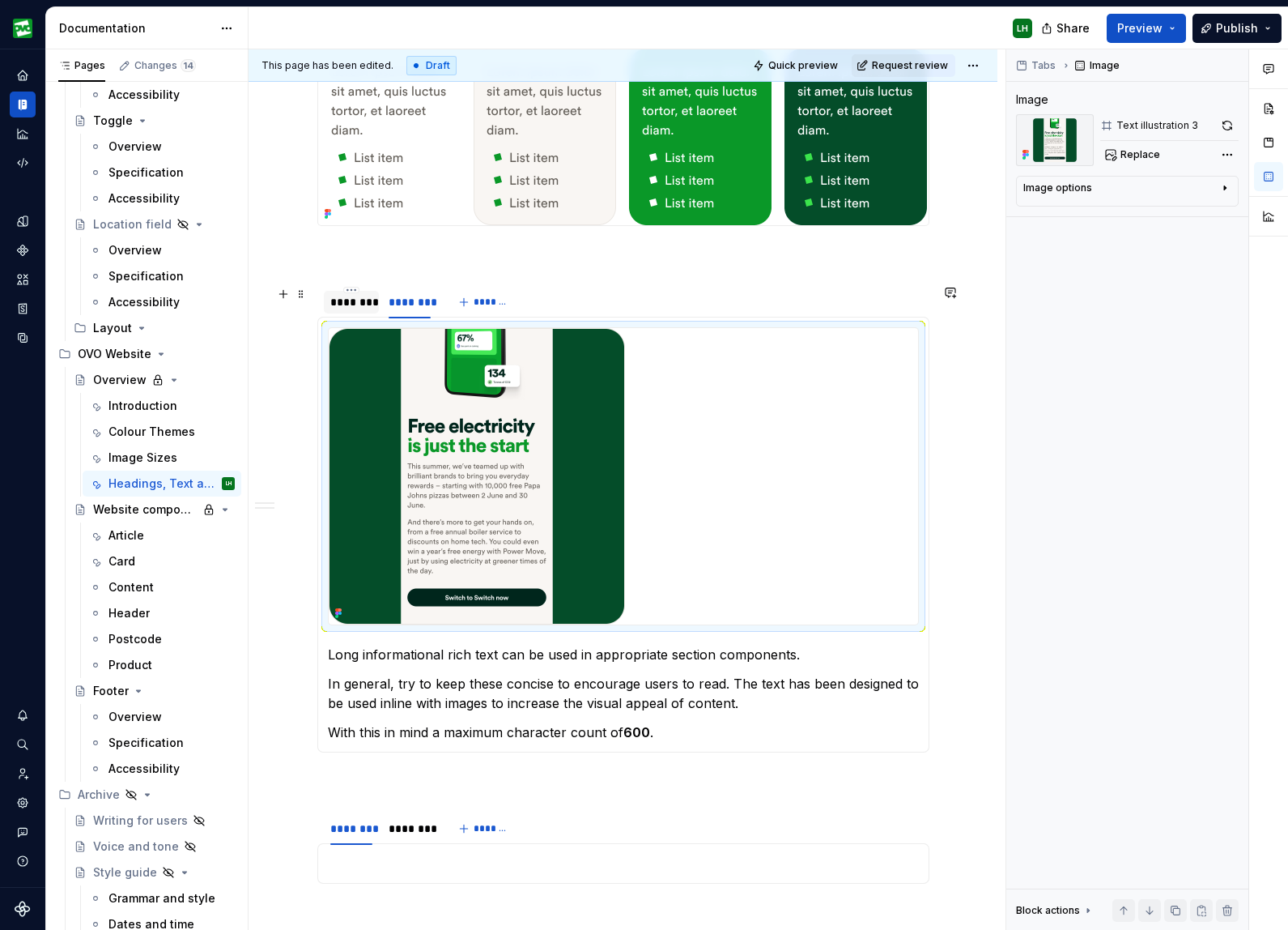
click at [369, 302] on div "********" at bounding box center [352, 303] width 43 height 17
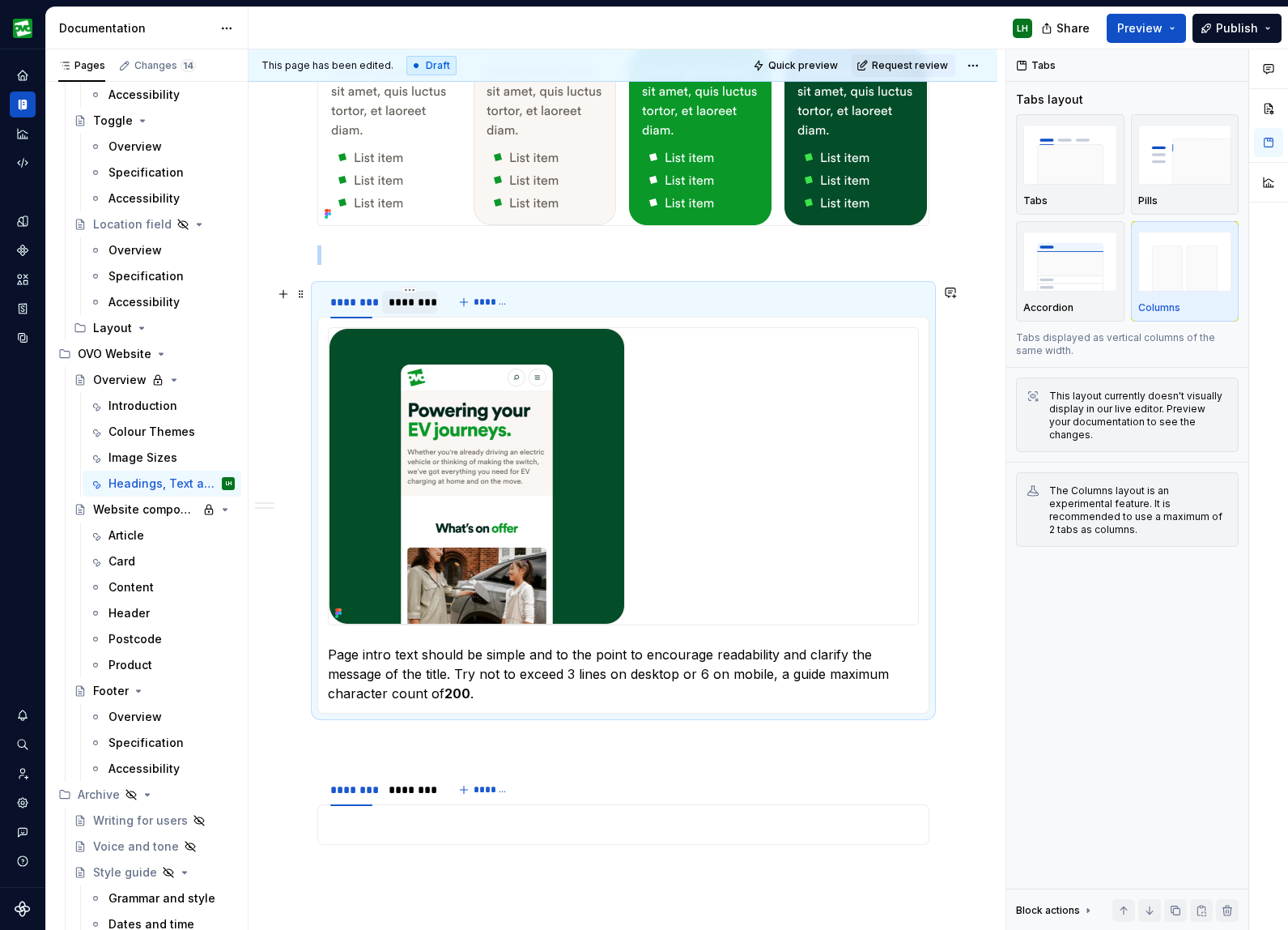
click at [425, 304] on div "********" at bounding box center [410, 303] width 43 height 17
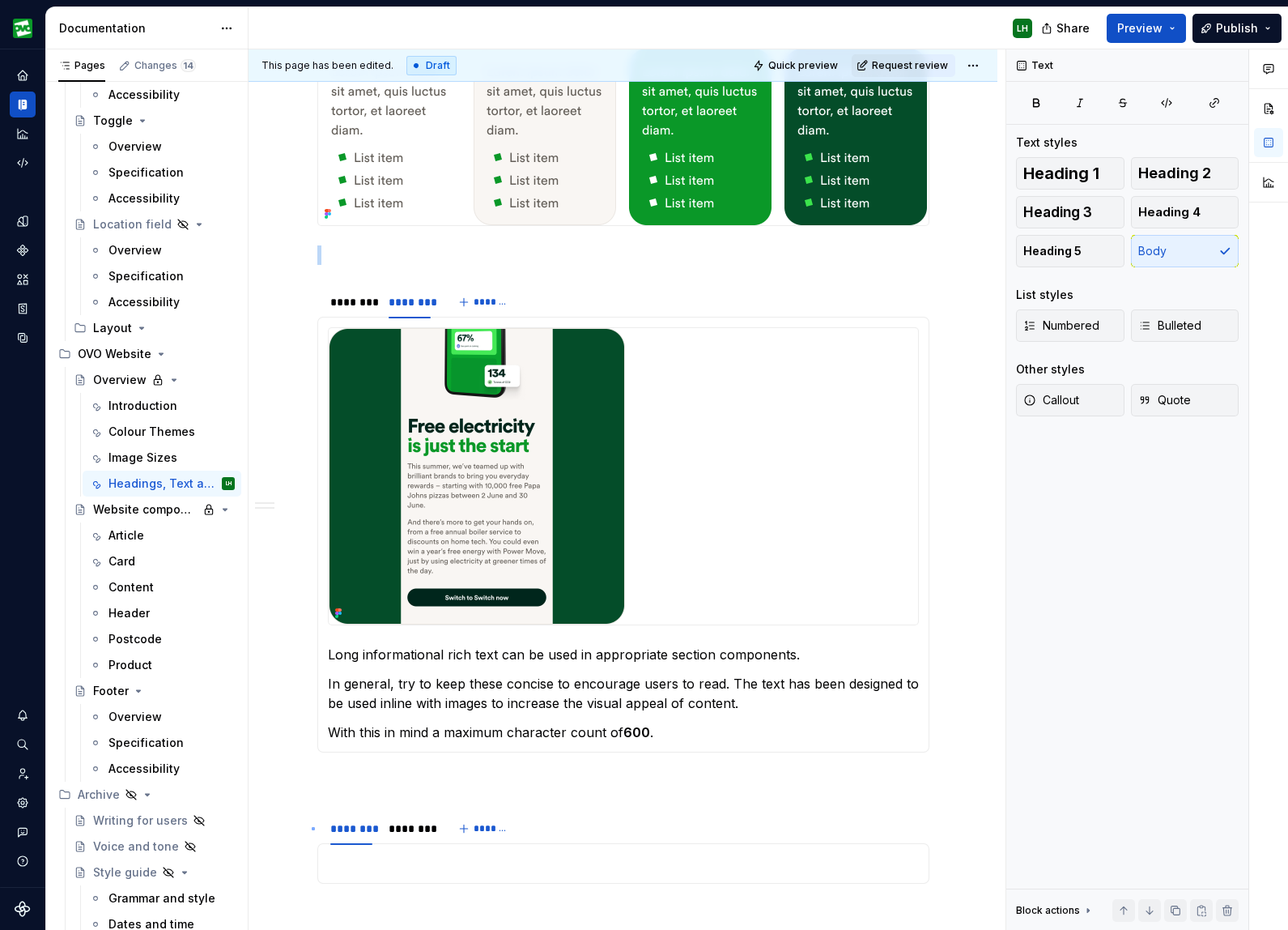
click at [312, 827] on div "This page has been edited. Draft Quick preview Request review Private page Over…" at bounding box center [627, 490] width 757 height 881
click at [306, 824] on span at bounding box center [302, 820] width 13 height 23
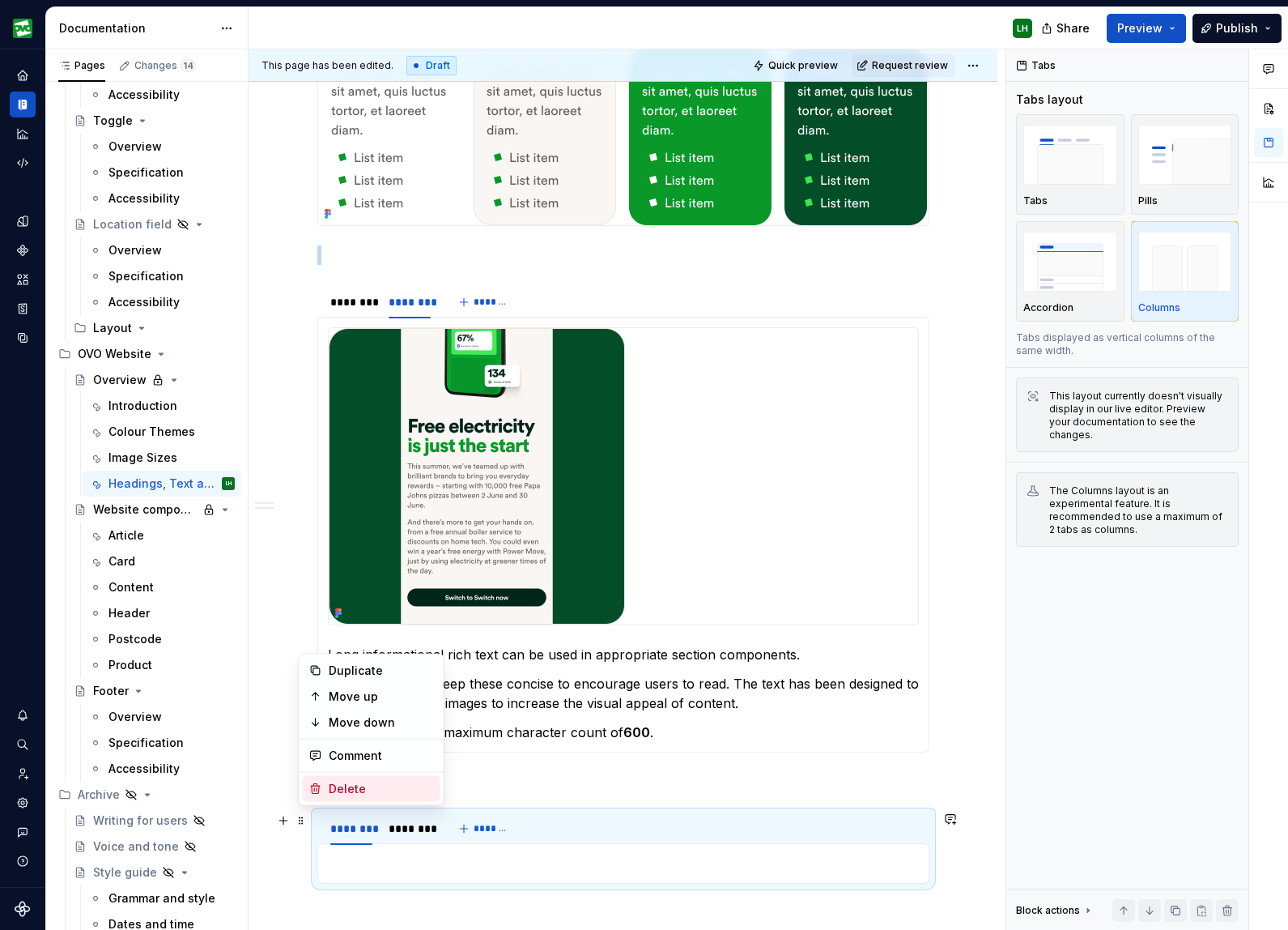
click at [381, 790] on div "Delete" at bounding box center [381, 789] width 105 height 17
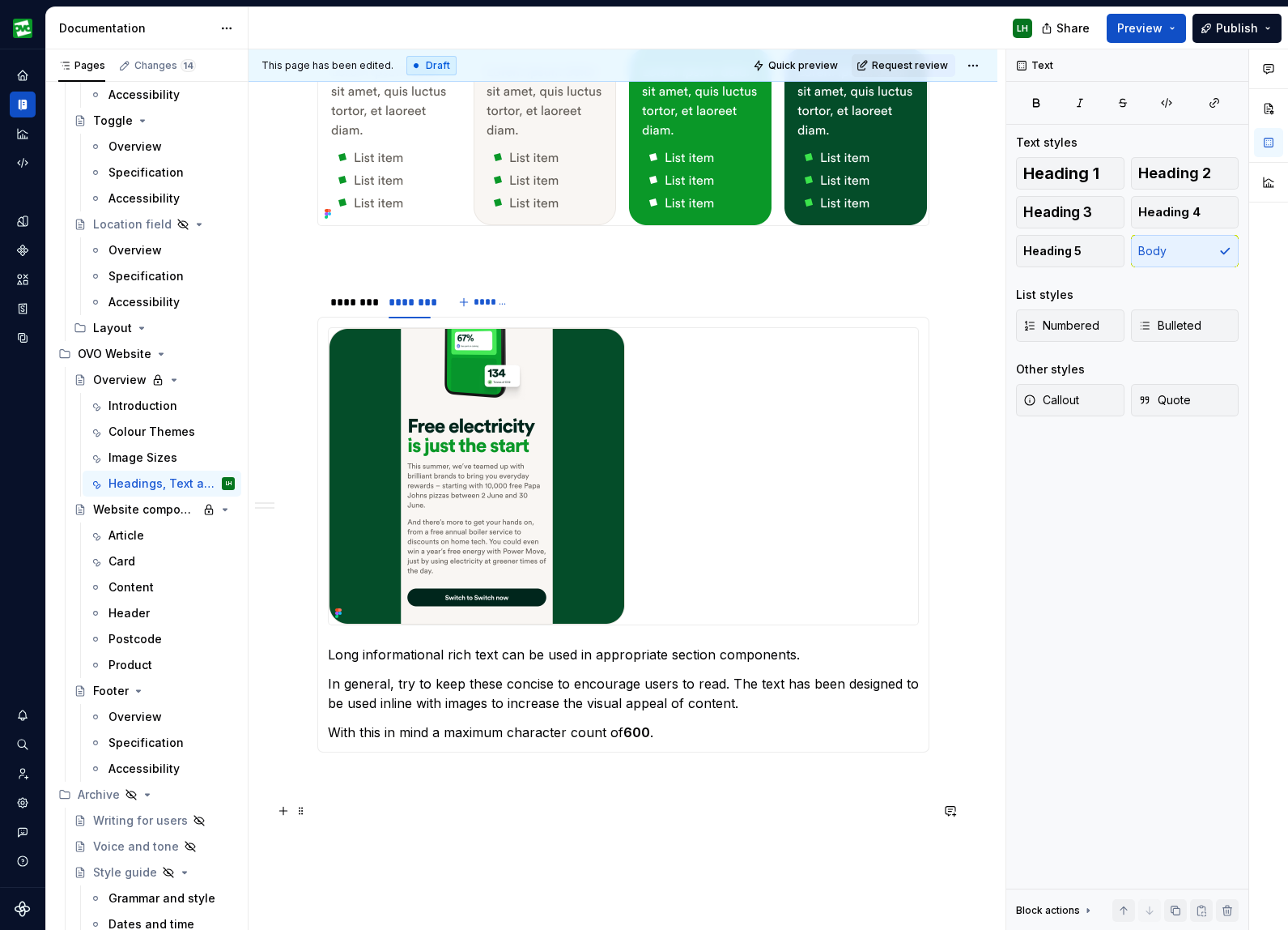
drag, startPoint x: 300, startPoint y: 812, endPoint x: 328, endPoint y: 821, distance: 29.4
click at [300, 812] on span at bounding box center [302, 811] width 13 height 23
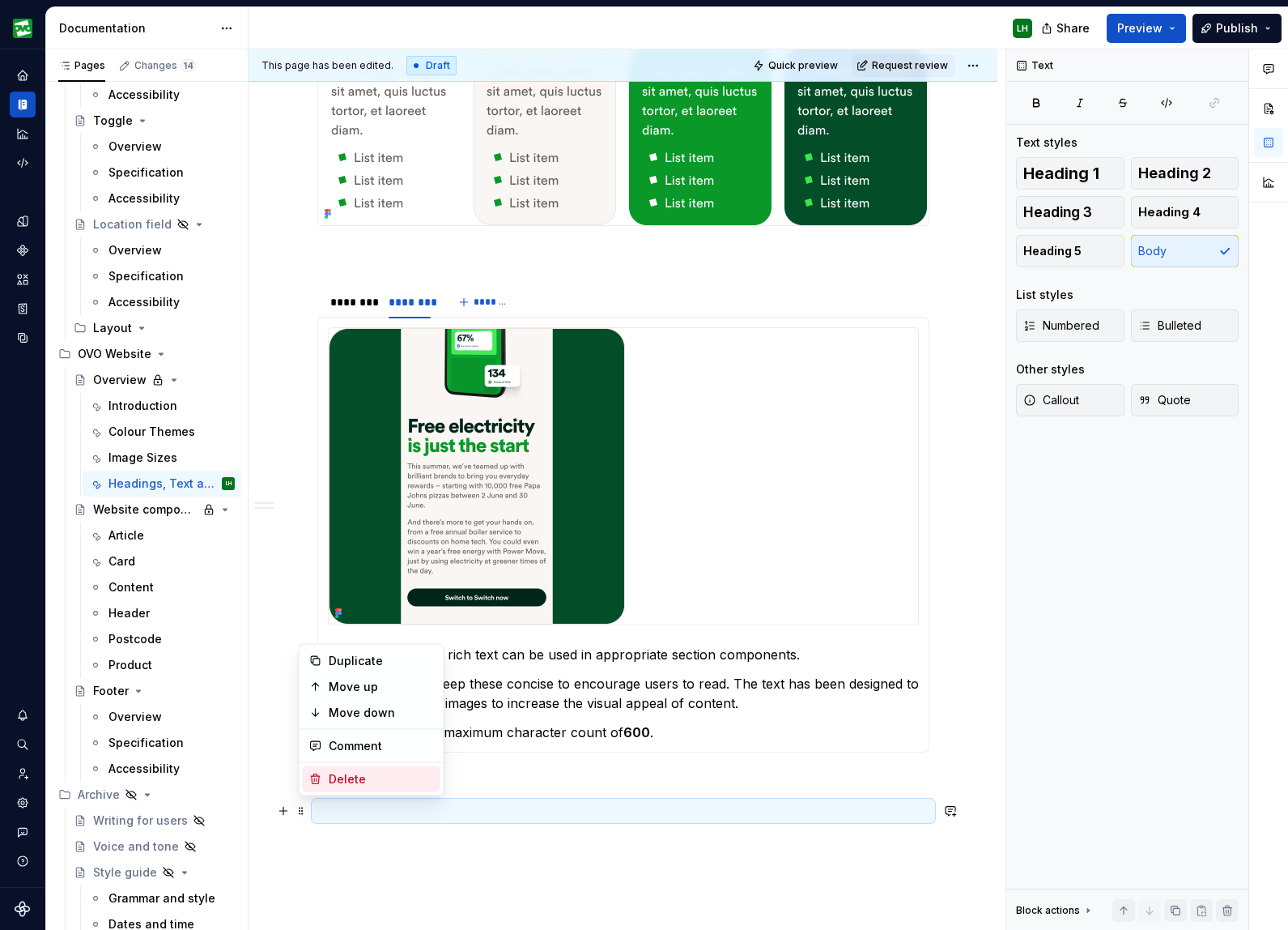
click at [356, 782] on div "Delete" at bounding box center [381, 779] width 105 height 17
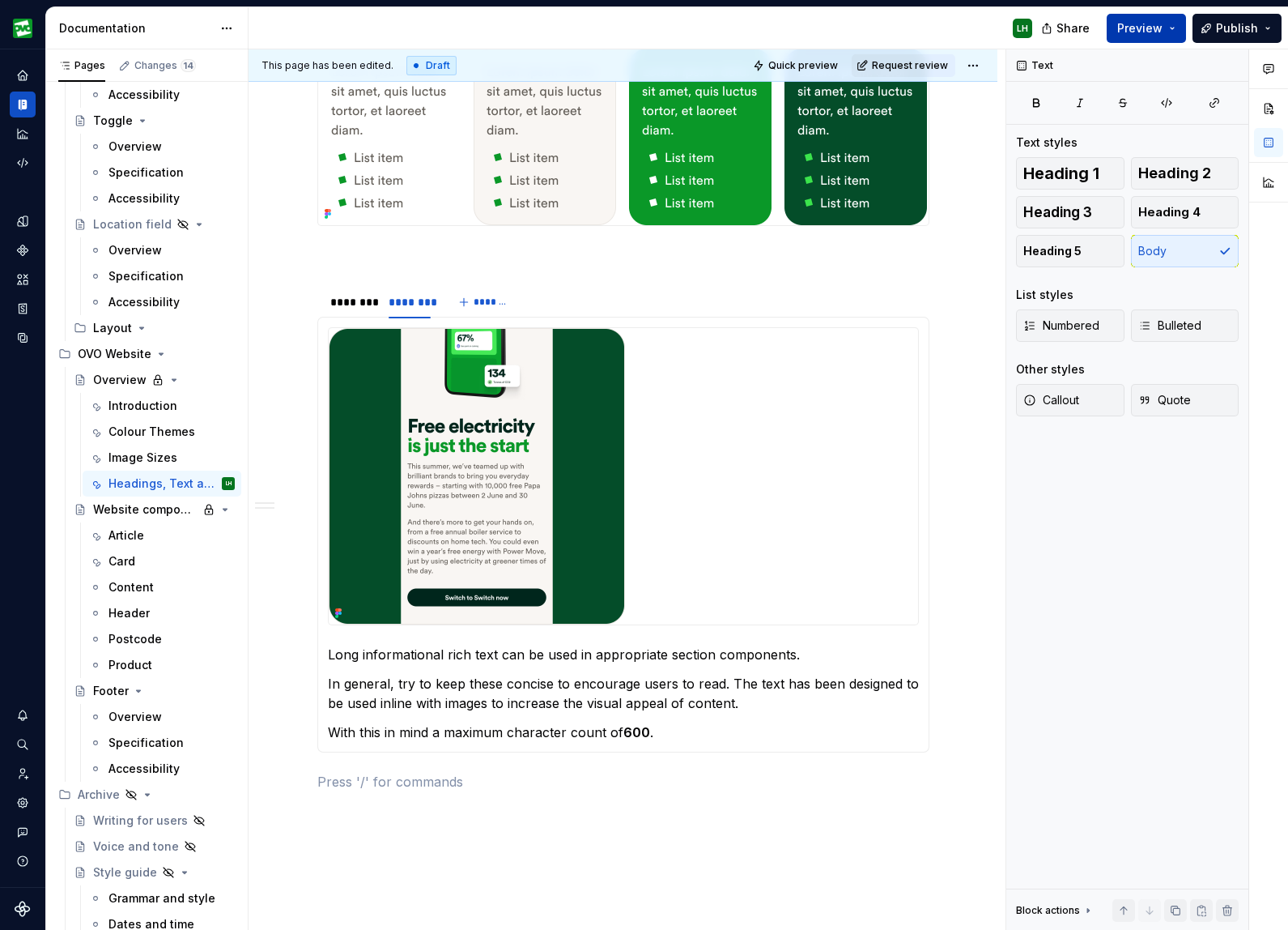
click at [1148, 24] on span "Preview" at bounding box center [1140, 29] width 45 height 17
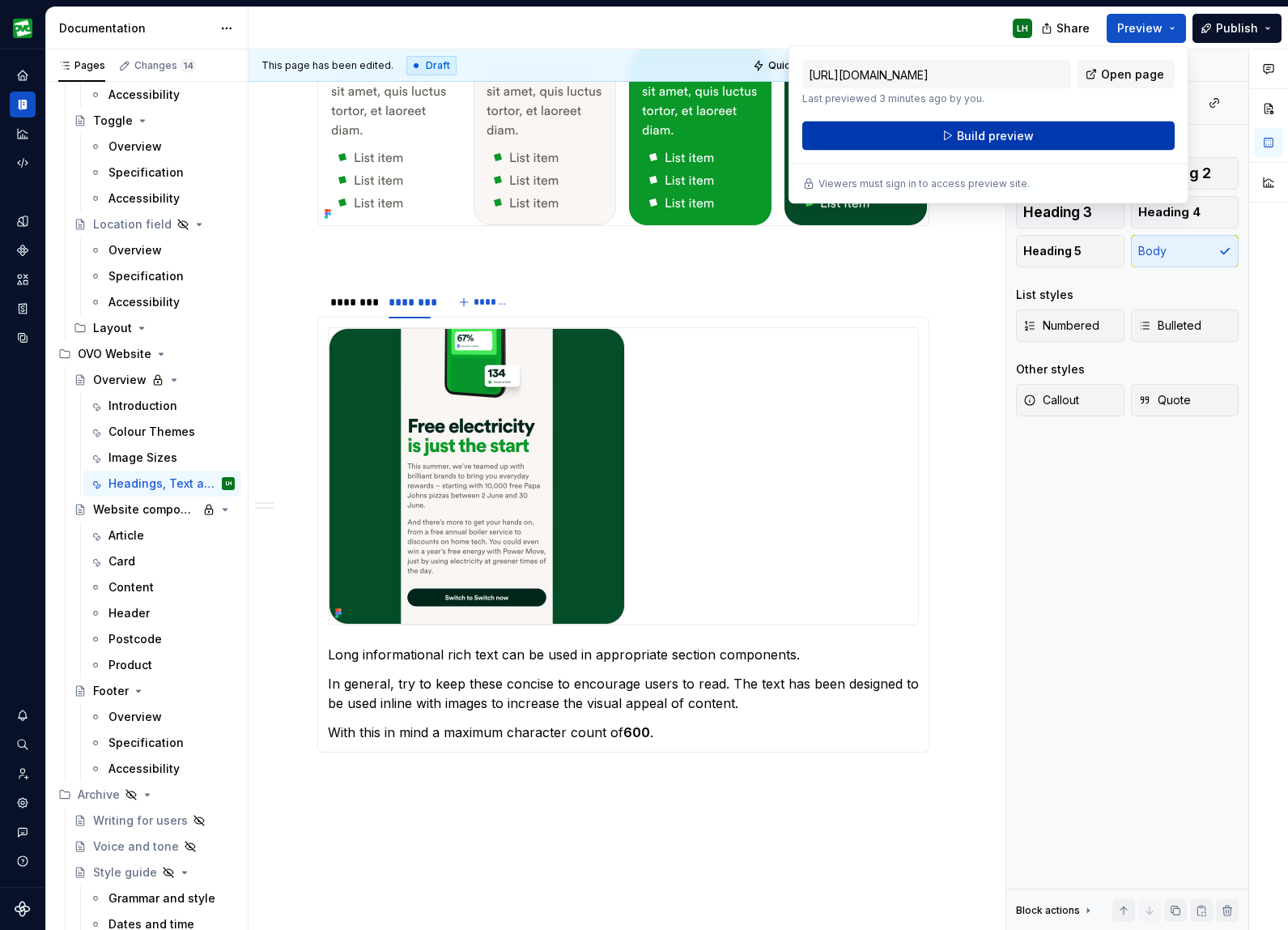
click at [1030, 137] on span "Build preview" at bounding box center [995, 136] width 77 height 17
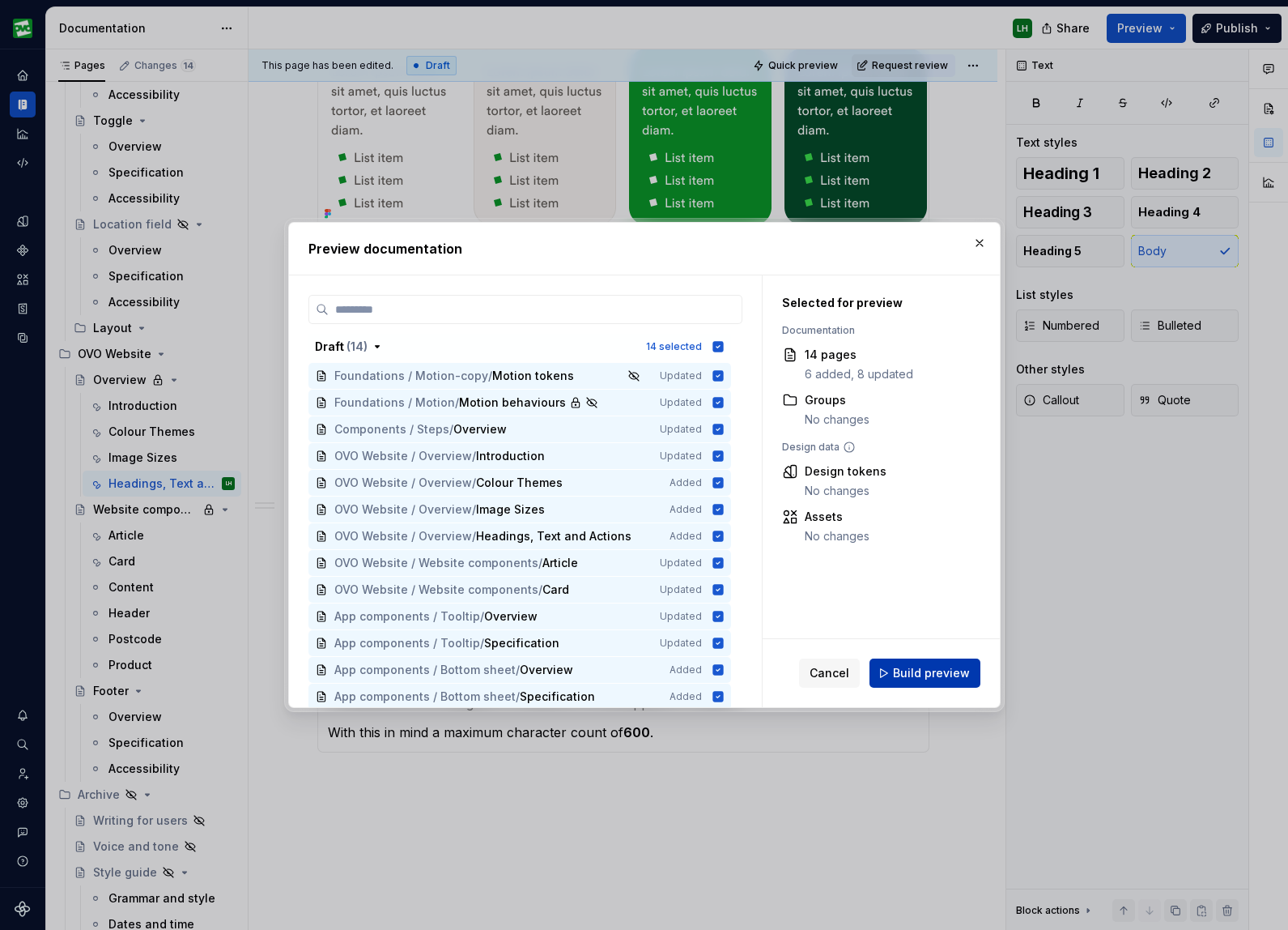
click at [898, 666] on span "Build preview" at bounding box center [931, 674] width 77 height 17
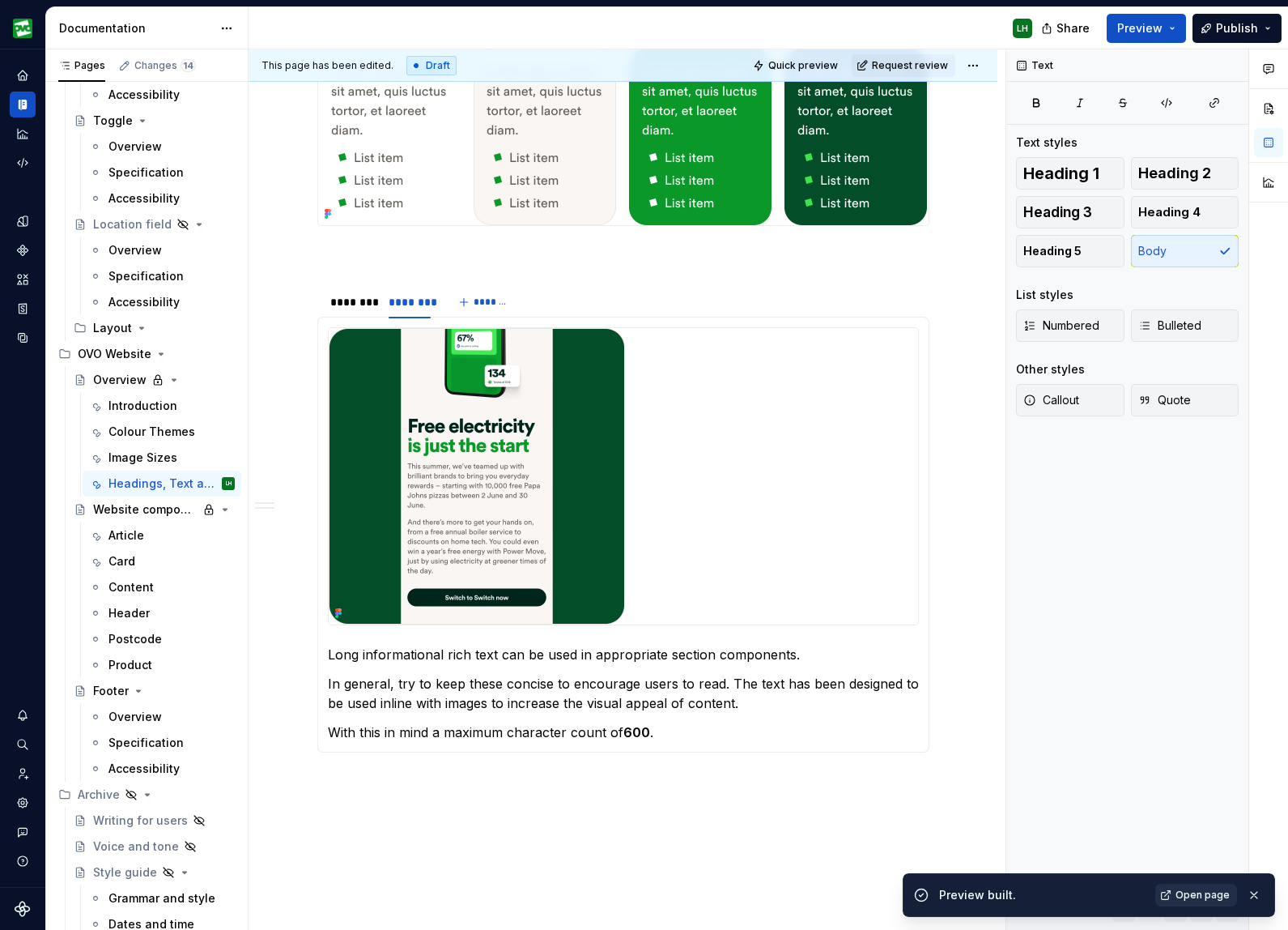
click at [1191, 888] on span "Open page" at bounding box center [1203, 895] width 55 height 13
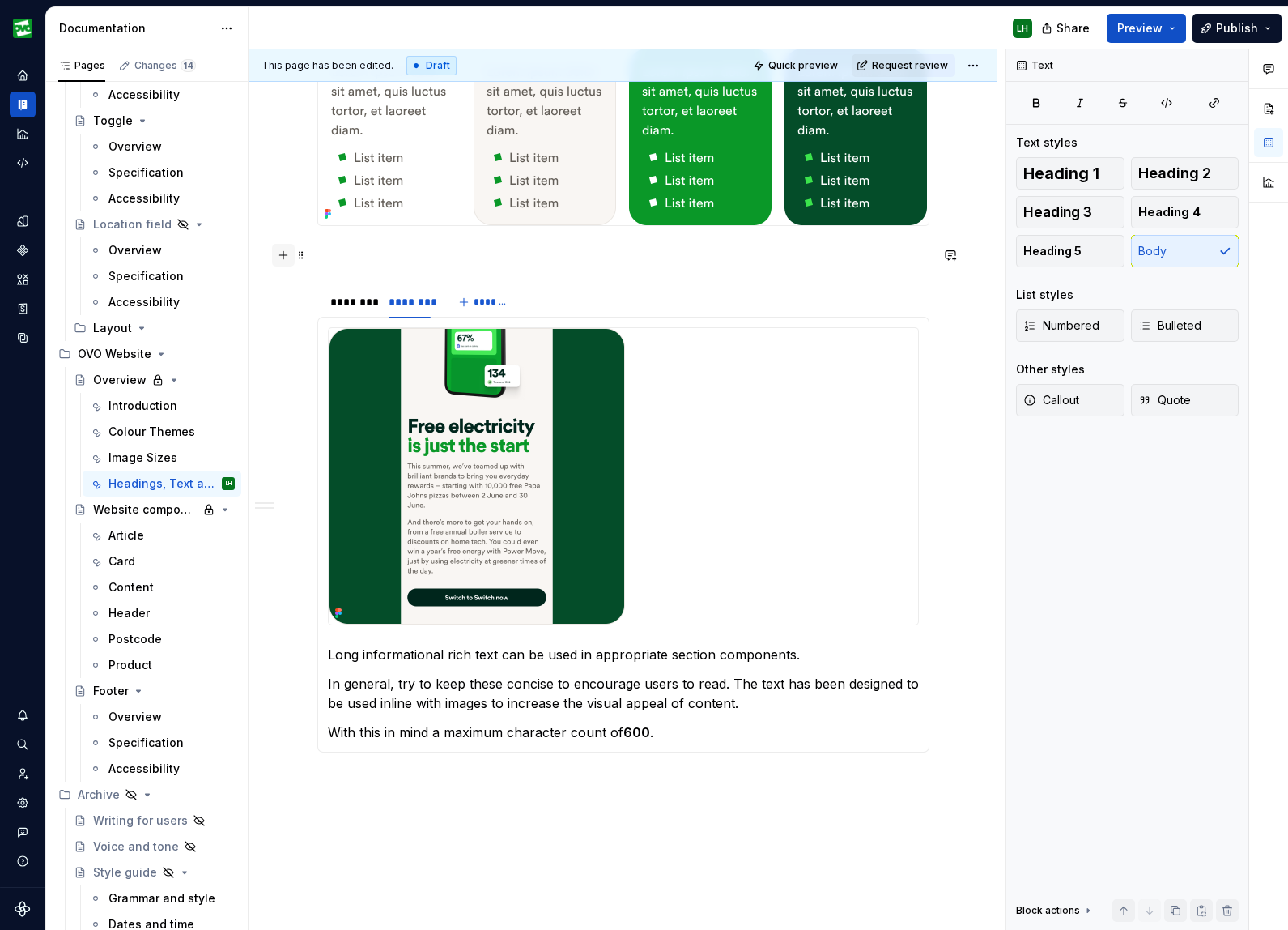
click at [287, 252] on button "button" at bounding box center [283, 254] width 23 height 23
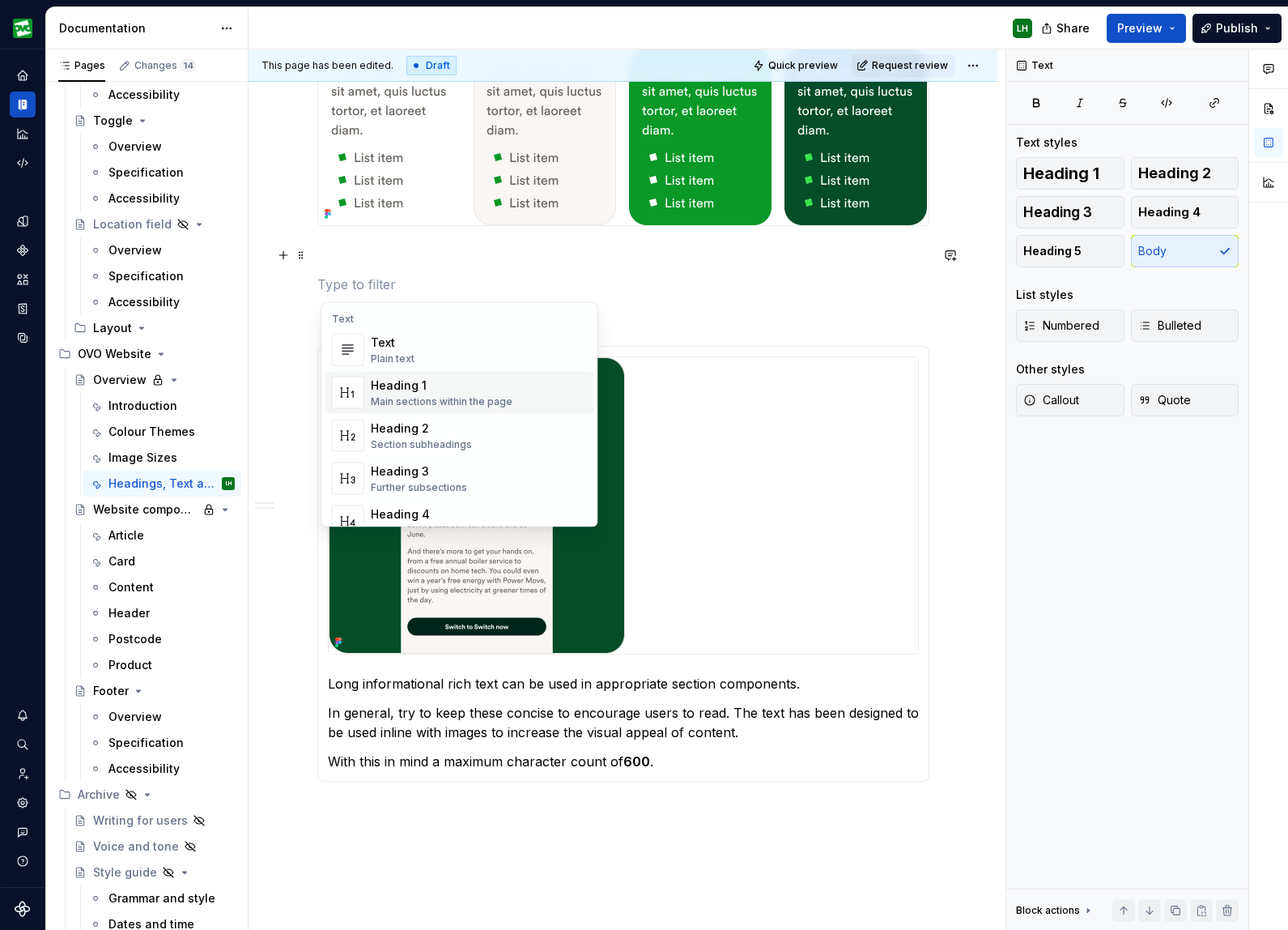
click at [710, 400] on div at bounding box center [623, 505] width 589 height 296
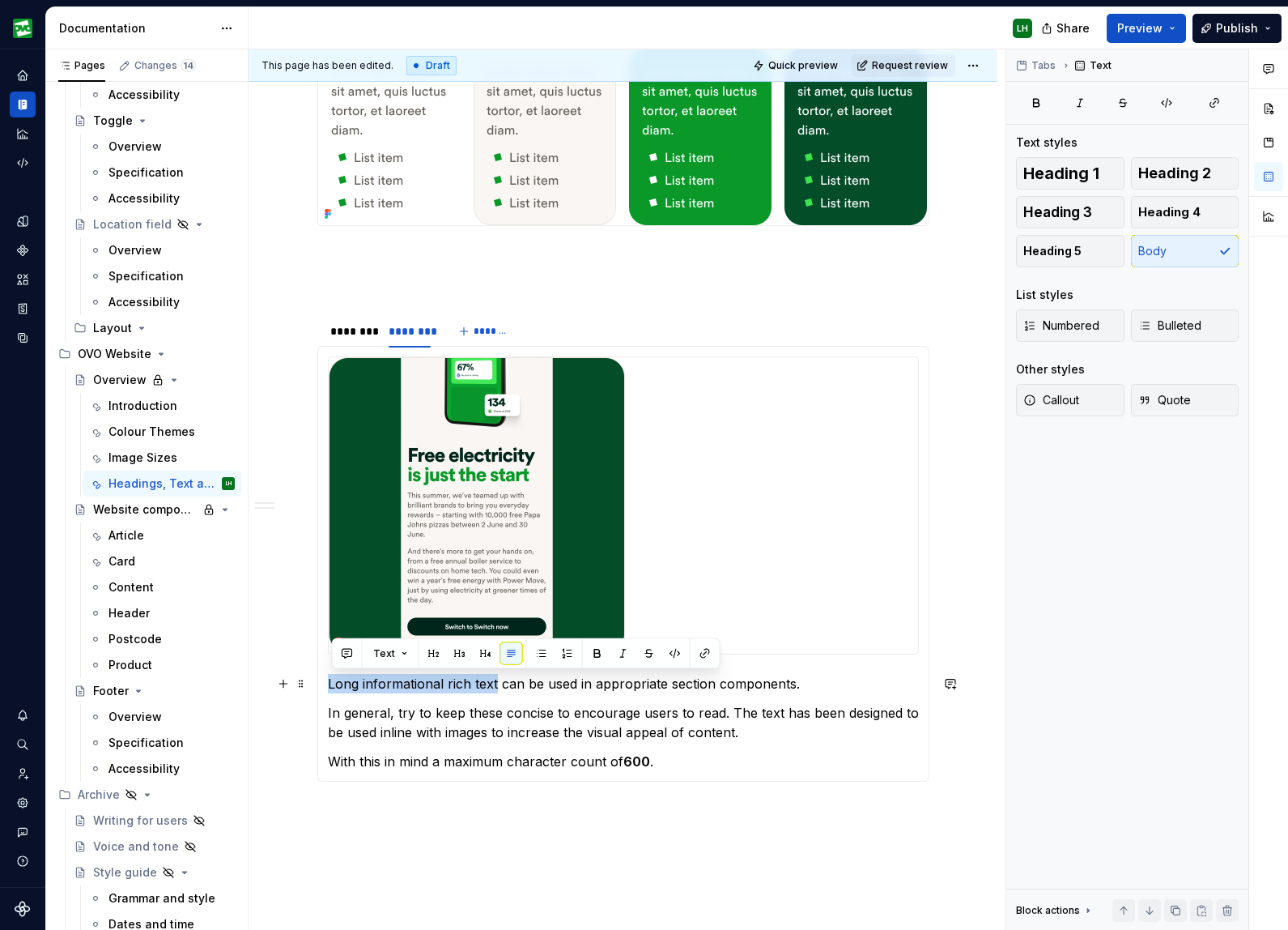
drag, startPoint x: 498, startPoint y: 684, endPoint x: 334, endPoint y: 680, distance: 164.0
click at [334, 680] on p "Long informational rich text can be used in appropriate section components." at bounding box center [623, 683] width 591 height 19
click at [596, 653] on button "button" at bounding box center [598, 653] width 23 height 23
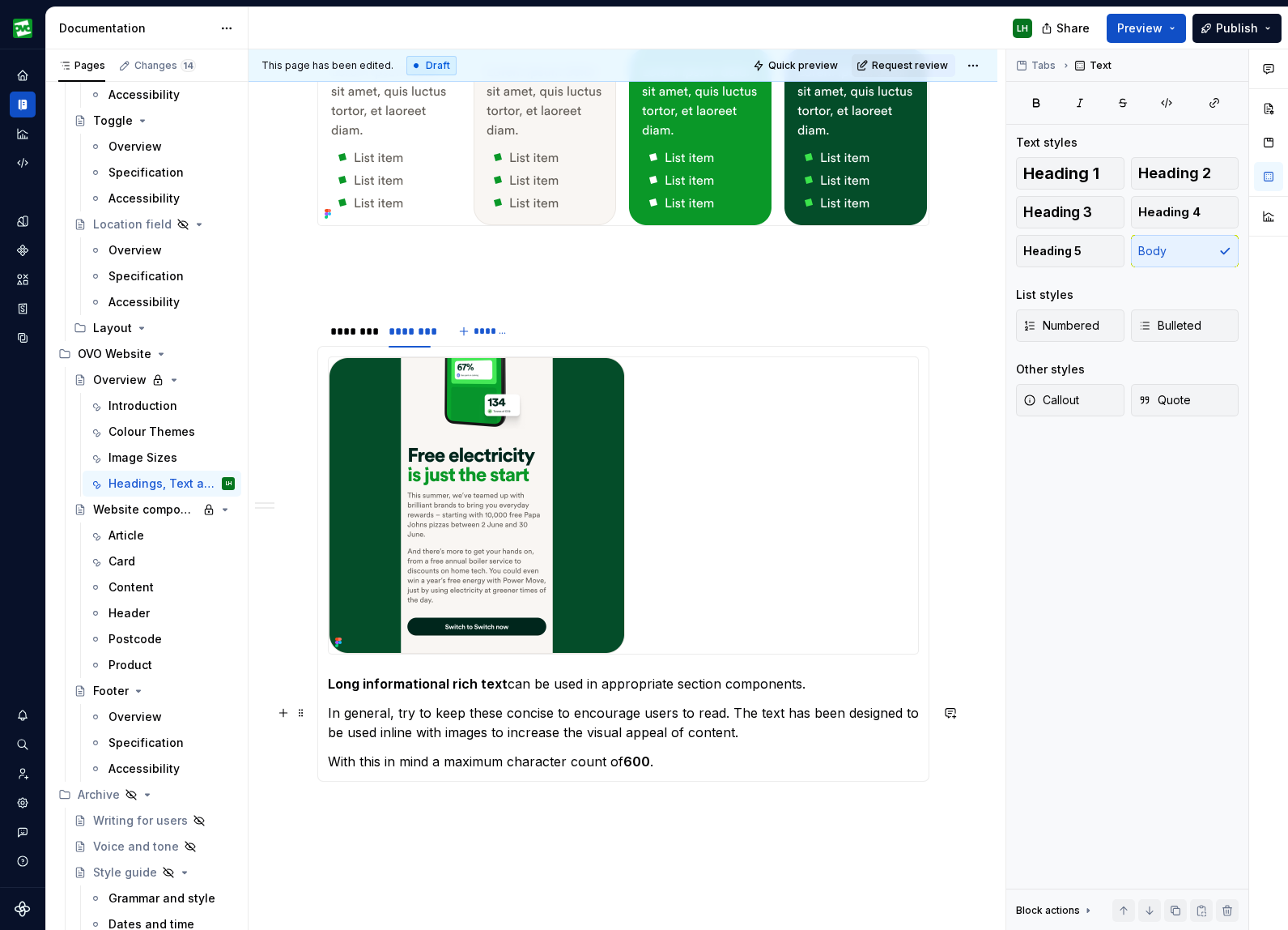
click at [571, 697] on section-item-column "Long informational rich text can be used in appropriate section components. In …" at bounding box center [623, 564] width 591 height 415
click at [360, 332] on div "********" at bounding box center [352, 331] width 43 height 17
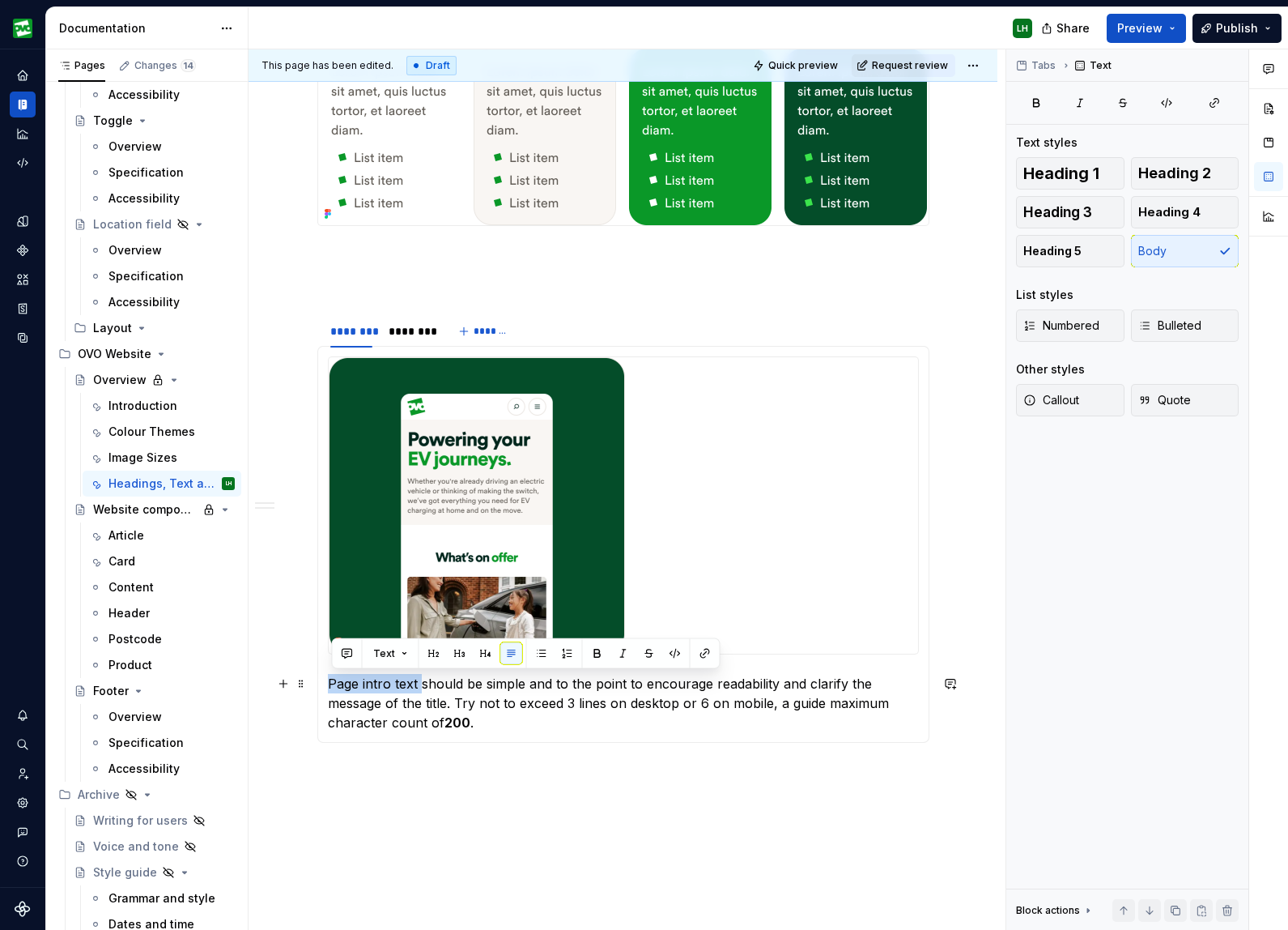
drag, startPoint x: 401, startPoint y: 681, endPoint x: 326, endPoint y: 680, distance: 75.0
click at [326, 680] on div "Page intro text should be simple and to the point to encourage readability and …" at bounding box center [624, 544] width 613 height 397
click at [599, 657] on button "button" at bounding box center [598, 653] width 23 height 23
click at [588, 698] on p "Page intro text should be simple and to the point to encourage readability and …" at bounding box center [623, 702] width 591 height 58
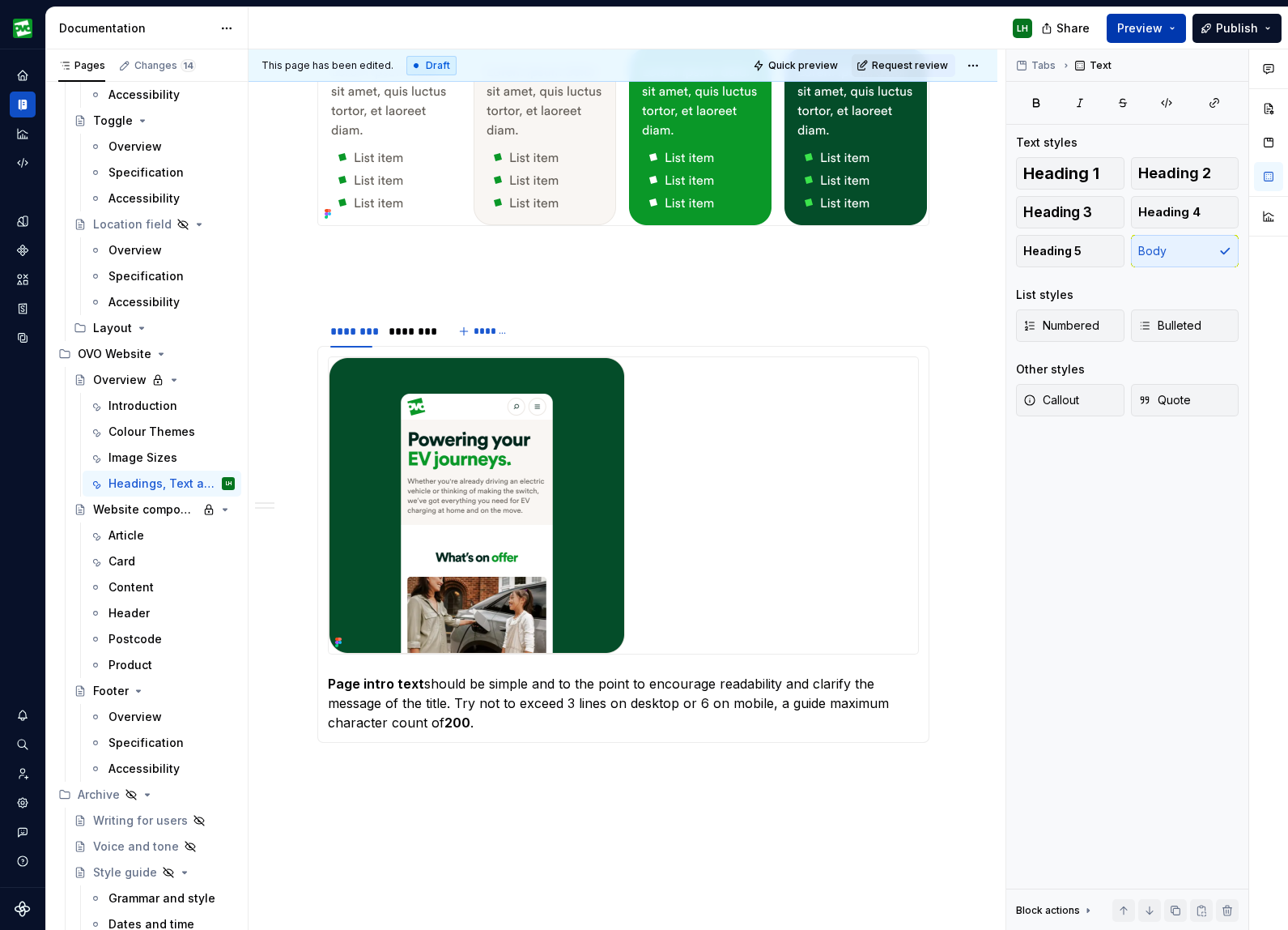
click at [1170, 27] on button "Preview" at bounding box center [1146, 29] width 80 height 30
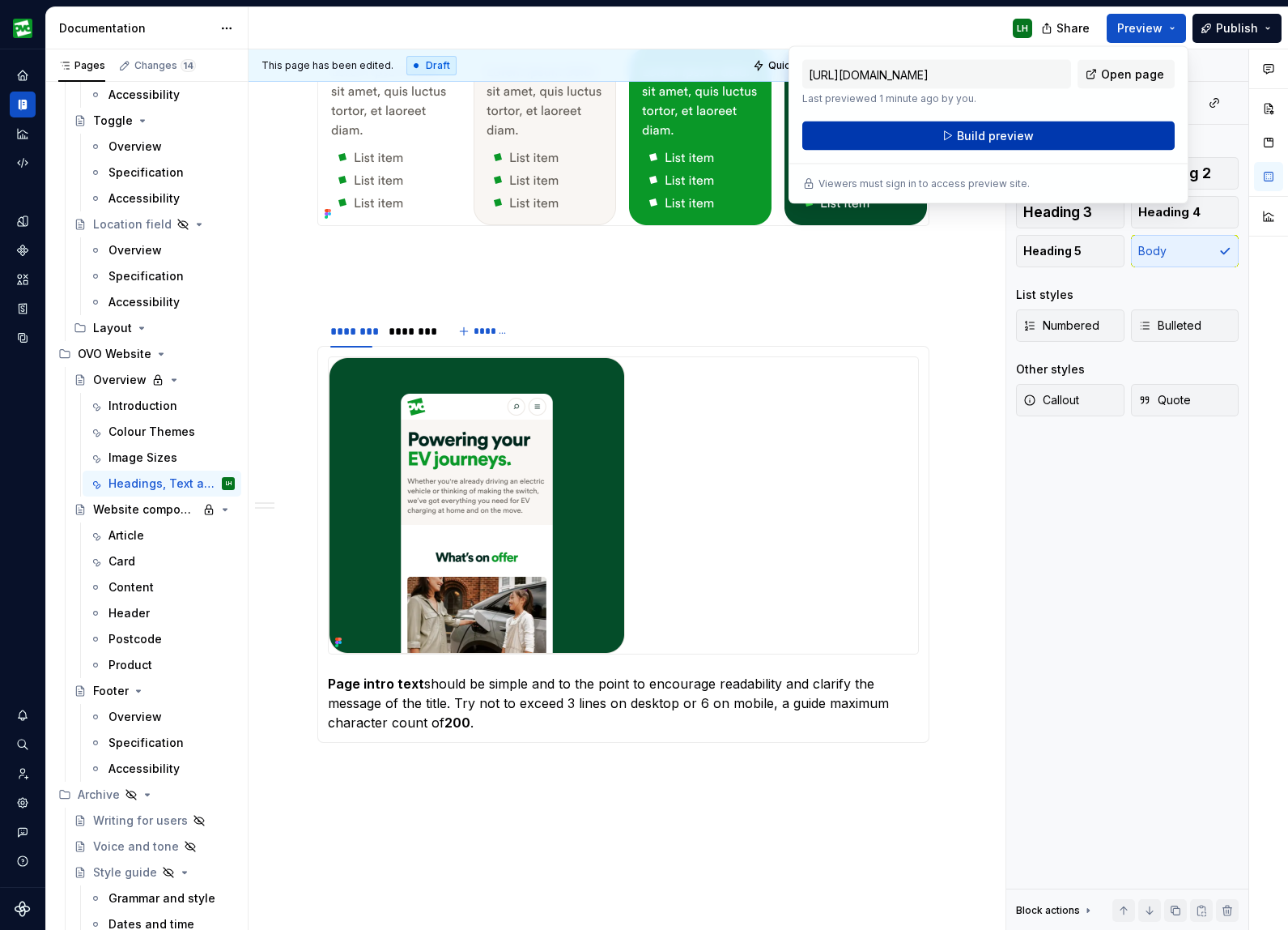
click at [1022, 145] on button "Build preview" at bounding box center [988, 136] width 373 height 30
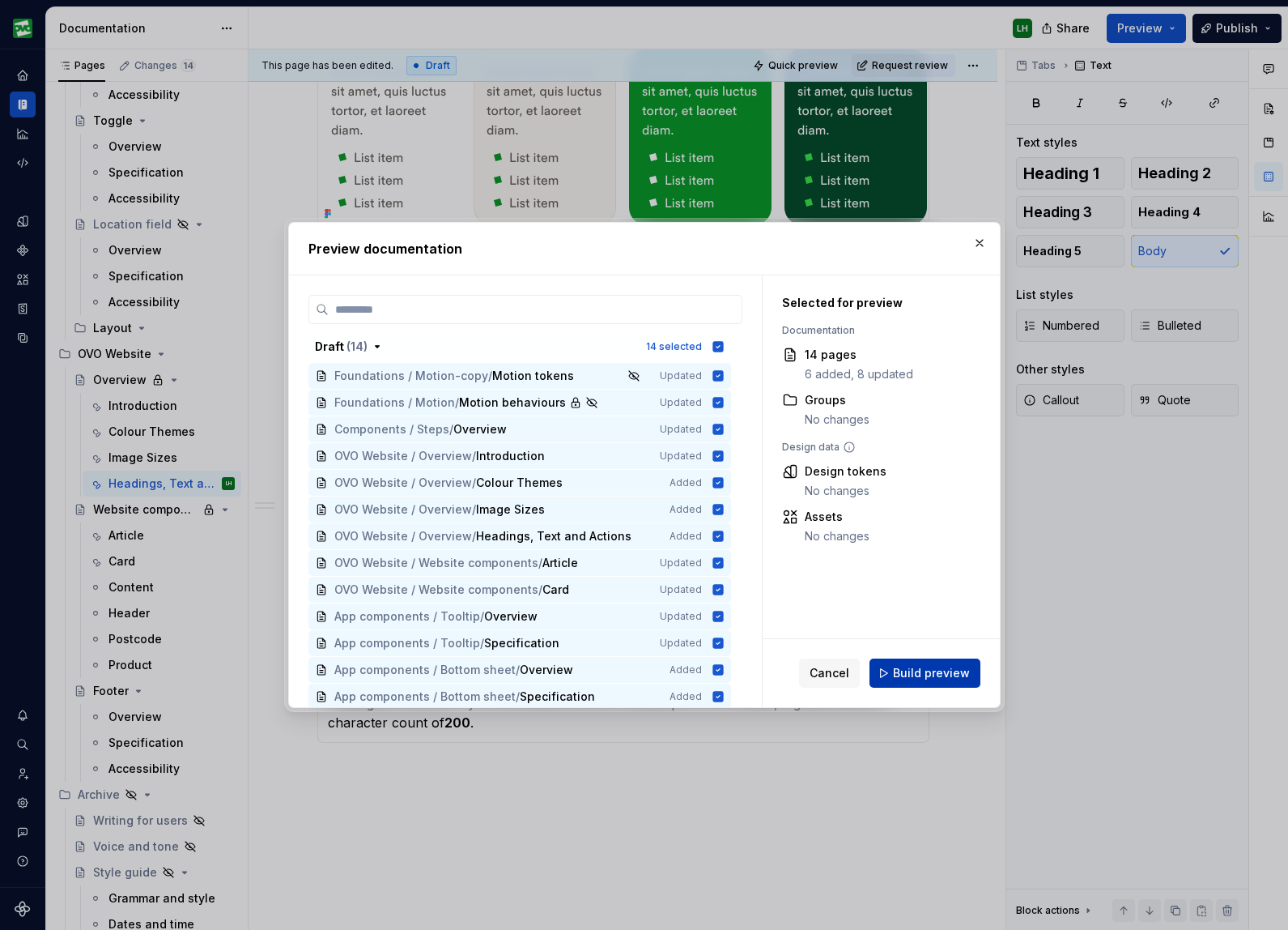
click at [942, 664] on button "Build preview" at bounding box center [925, 674] width 111 height 30
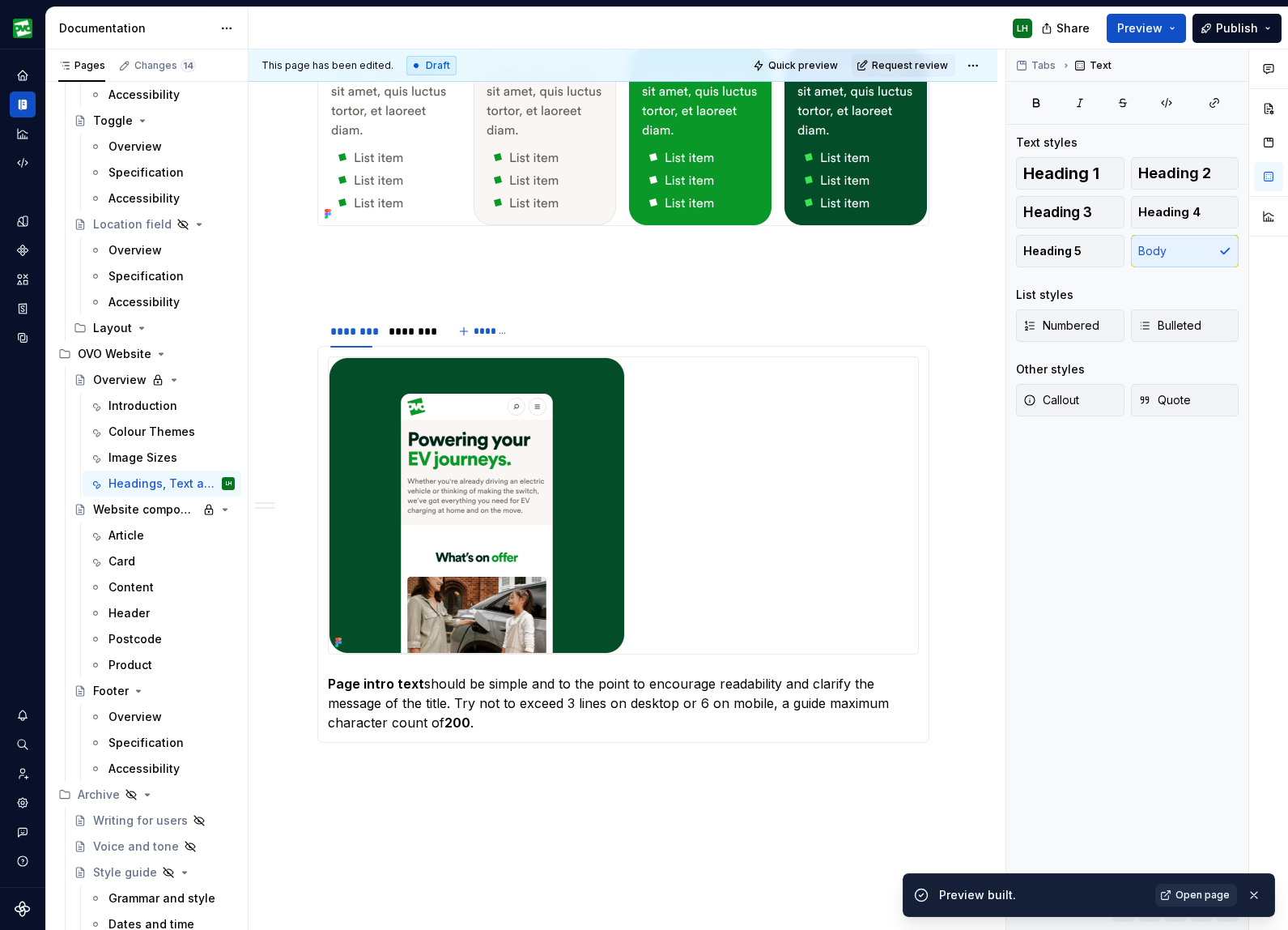
click at [1197, 898] on link "Open page" at bounding box center [1196, 895] width 81 height 23
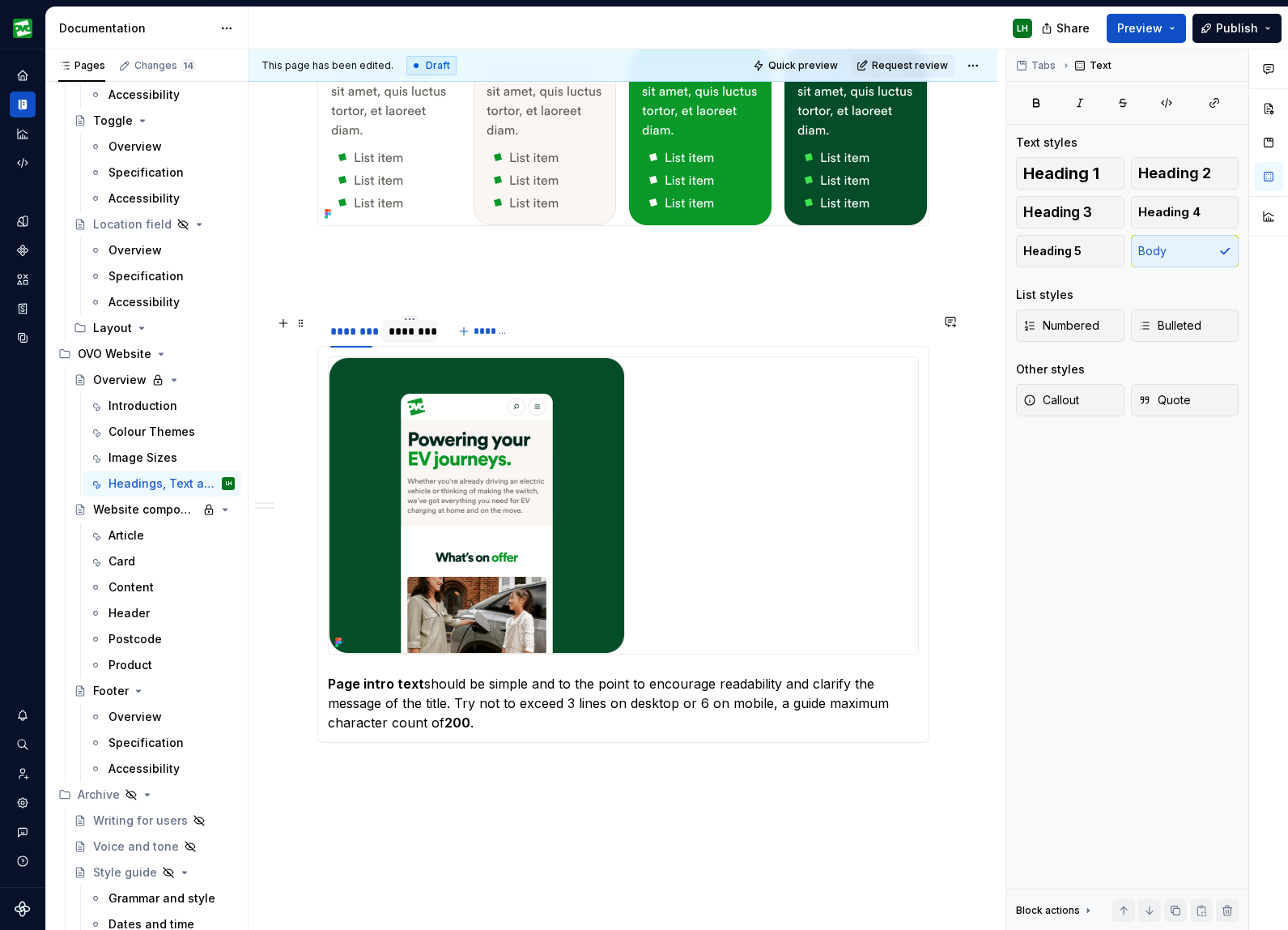
click at [412, 336] on div "********" at bounding box center [410, 331] width 43 height 17
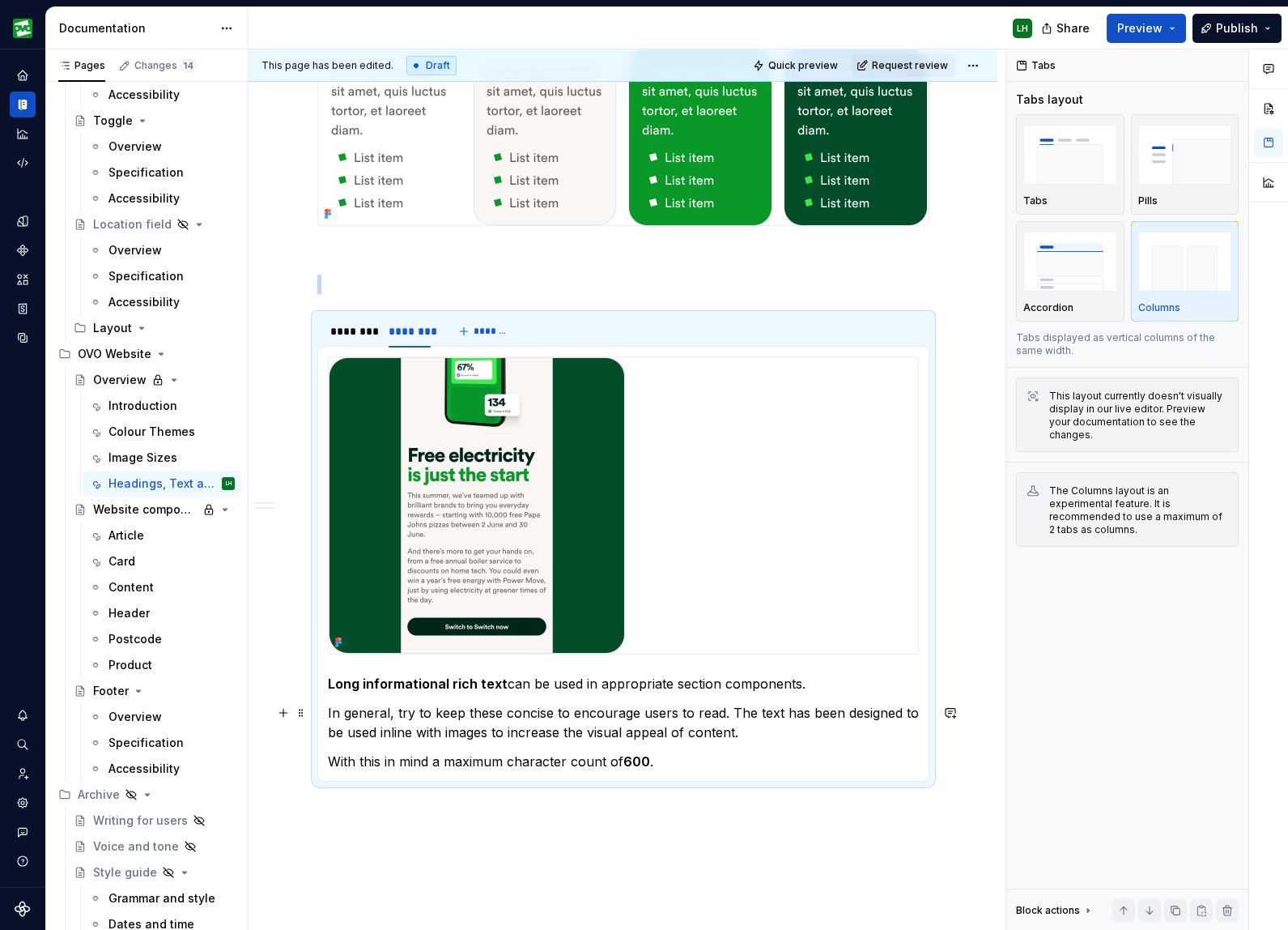
click at [393, 713] on p "In general, try to keep these concise to encourage users to read. The text has …" at bounding box center [623, 723] width 591 height 39
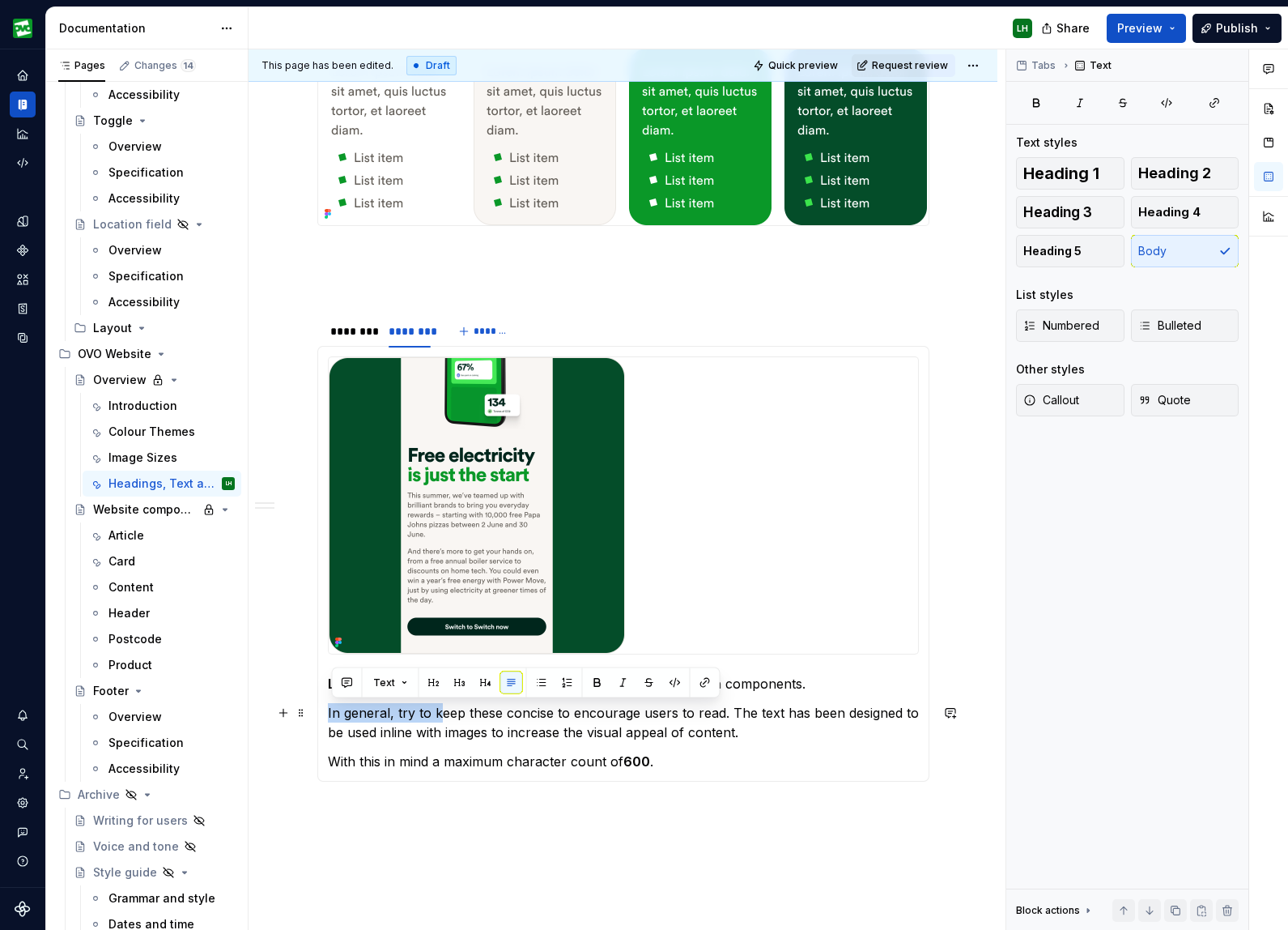
drag, startPoint x: 440, startPoint y: 710, endPoint x: 333, endPoint y: 709, distance: 107.0
click at [333, 709] on p "In general, try to keep these concise to encourage users to read. The text has …" at bounding box center [623, 723] width 591 height 39
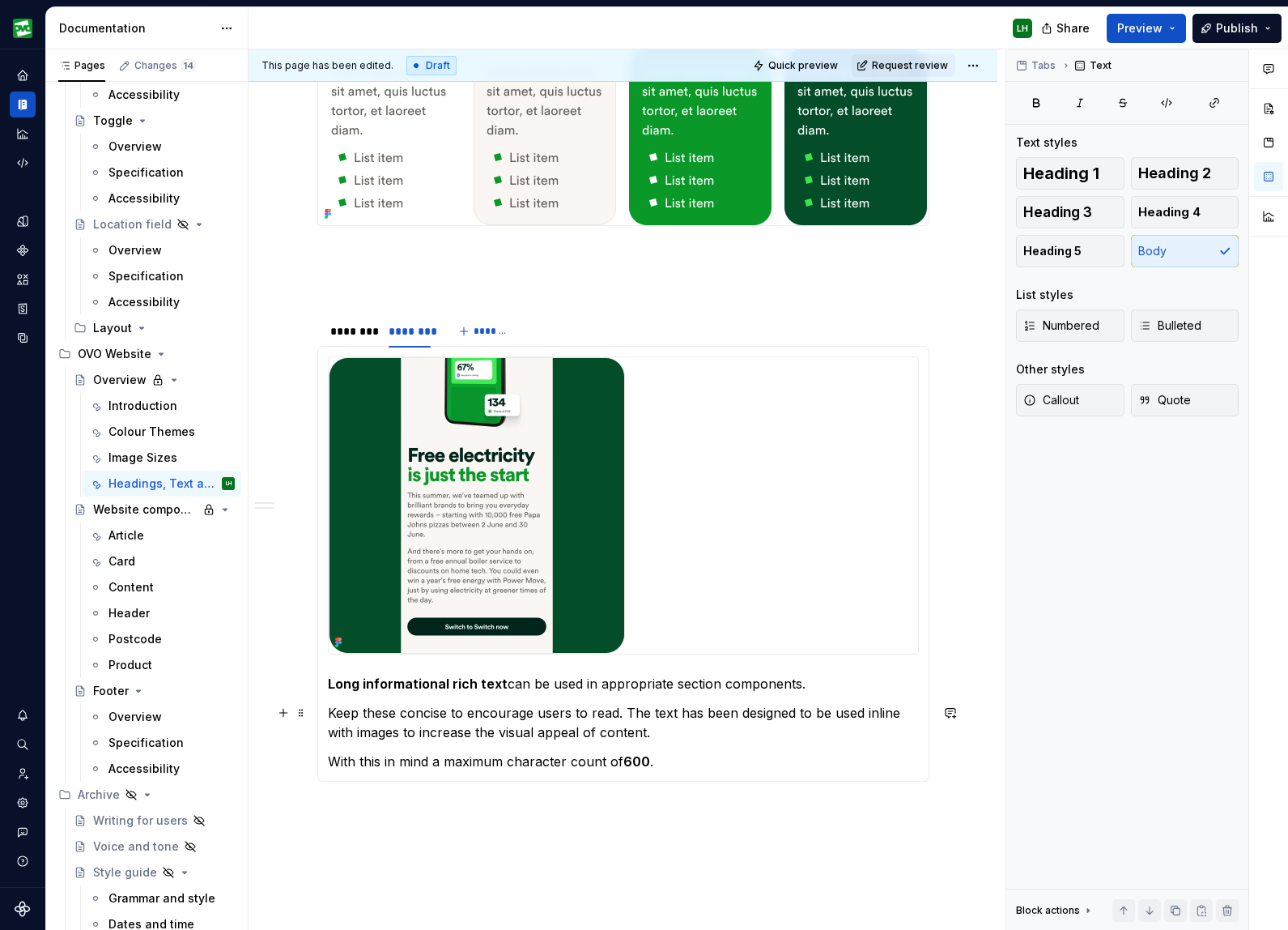
click at [665, 707] on p "Keep these concise to encourage users to read. The text has been designed to be…" at bounding box center [623, 723] width 591 height 39
drag, startPoint x: 632, startPoint y: 712, endPoint x: 830, endPoint y: 705, distance: 198.1
click at [830, 705] on p "Keep these concise to encourage users to read. The text has been designed to be…" at bounding box center [623, 723] width 591 height 39
click at [334, 758] on p "With this in mind a maximum character count of 600 ." at bounding box center [623, 761] width 591 height 19
click at [366, 328] on div "********" at bounding box center [352, 331] width 43 height 17
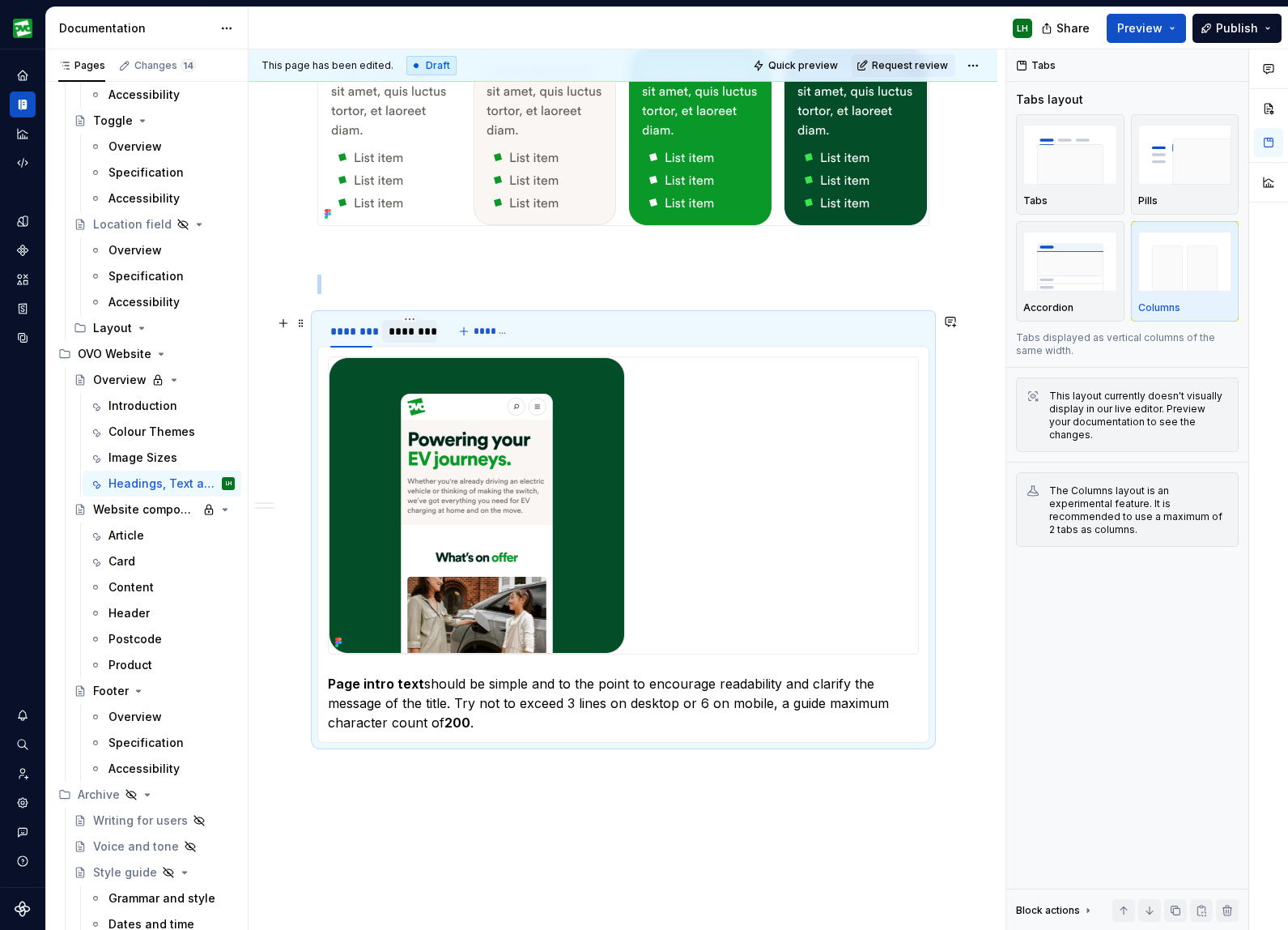
click at [415, 328] on div "********" at bounding box center [410, 331] width 43 height 17
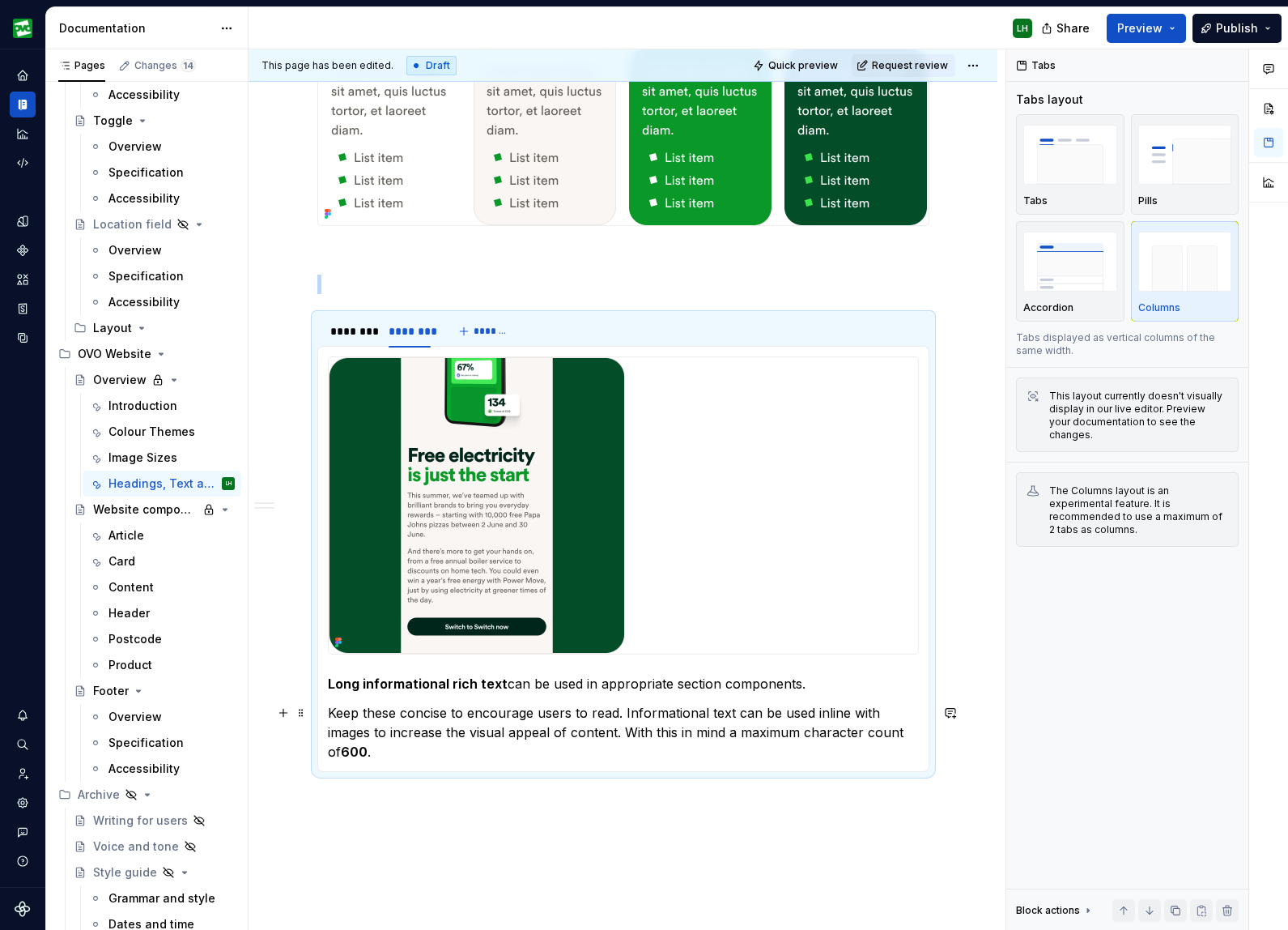
click at [328, 711] on div "Page intro text should be simple and to the point to encourage readability and …" at bounding box center [624, 559] width 613 height 426
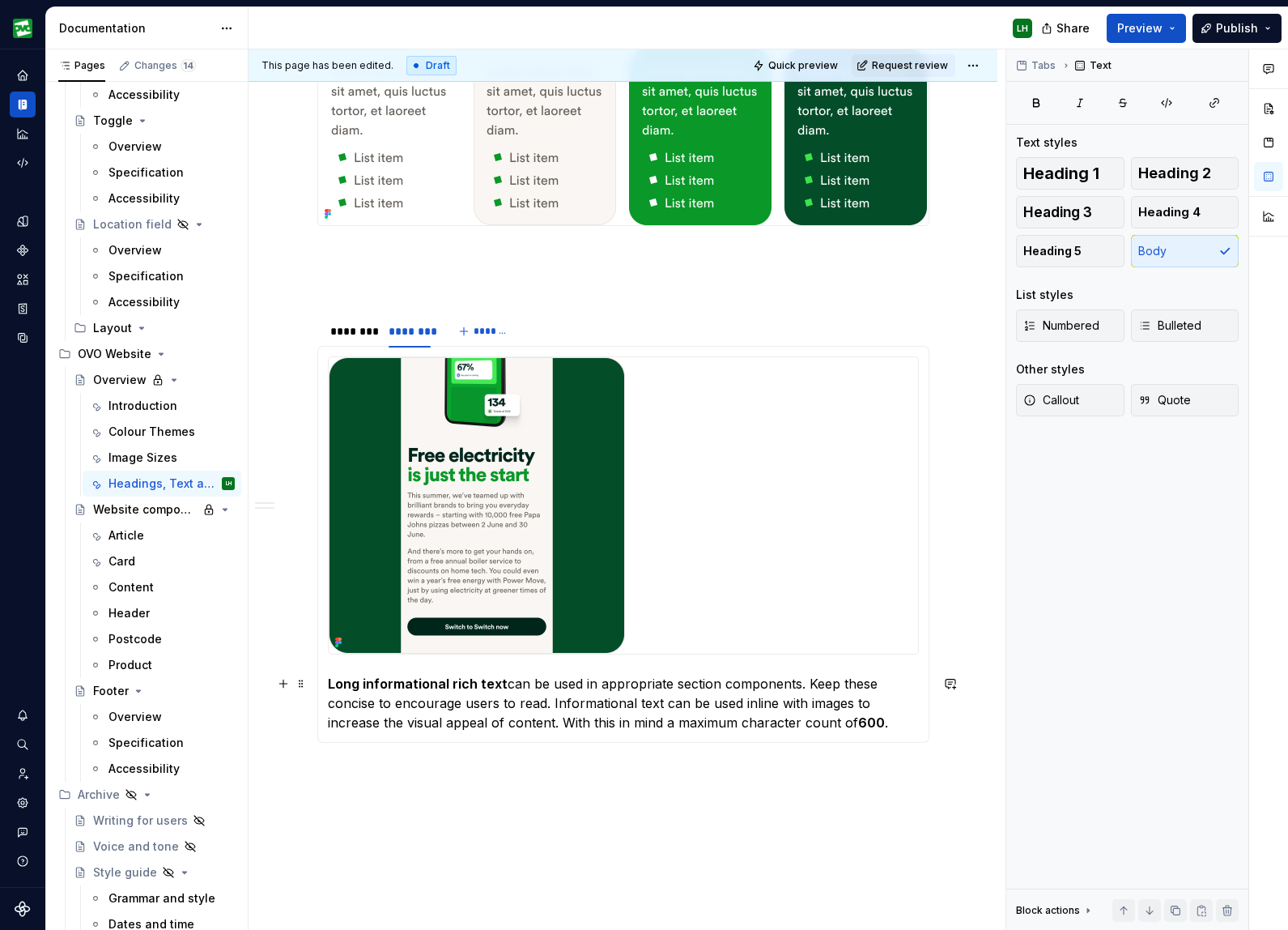
click at [595, 692] on p "Long informational rich text can be used in appropriate section components. Kee…" at bounding box center [623, 702] width 591 height 58
drag, startPoint x: 676, startPoint y: 721, endPoint x: 586, endPoint y: 722, distance: 90.0
click at [586, 722] on p "Long informational rich text can be used in appropriate section components. Kee…" at bounding box center [623, 702] width 591 height 58
click at [644, 721] on p "Long informational rich text can be used in appropriate section components. Kee…" at bounding box center [623, 702] width 591 height 58
drag, startPoint x: 667, startPoint y: 722, endPoint x: 611, endPoint y: 720, distance: 56.0
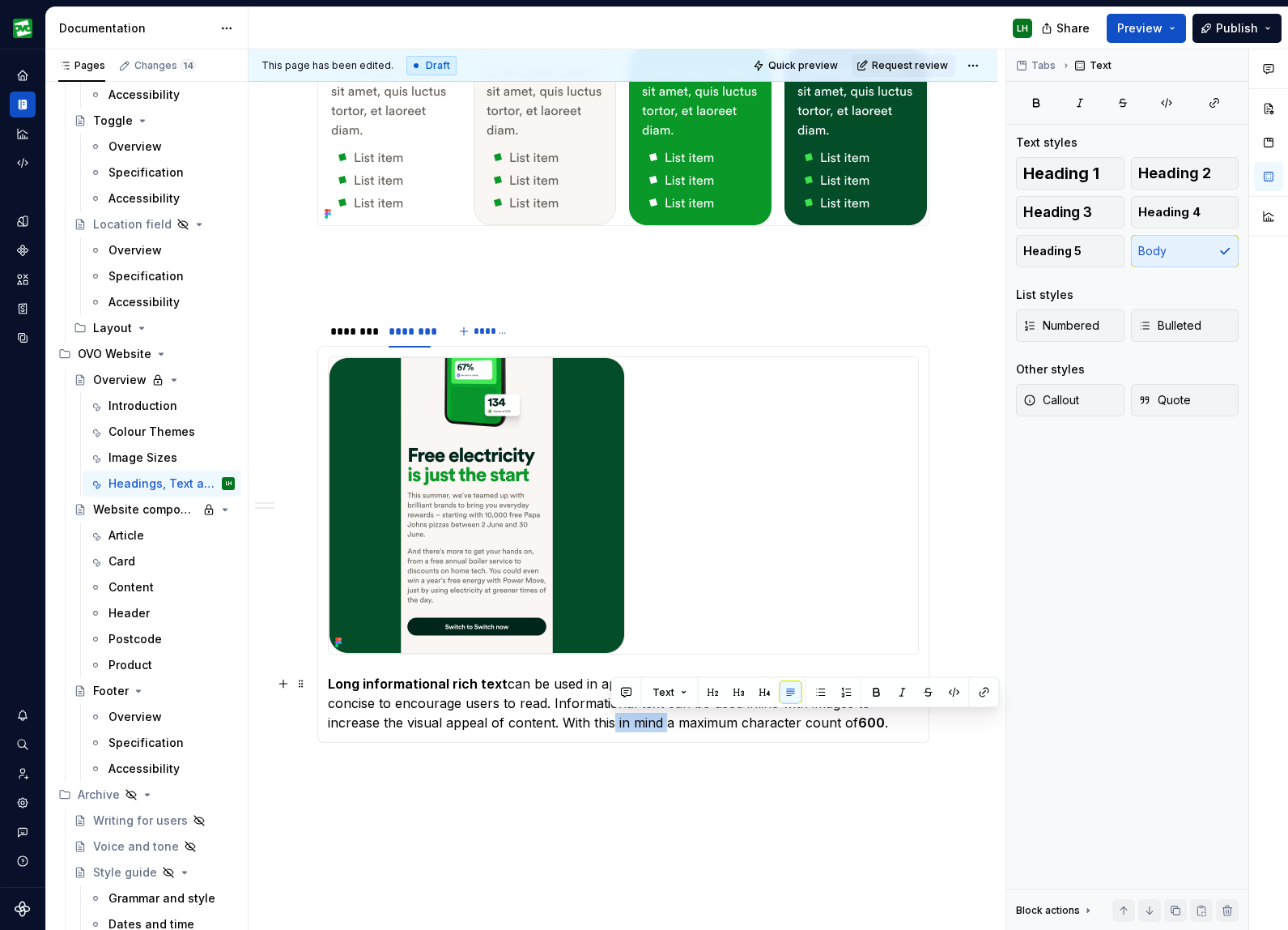
click at [611, 720] on p "Long informational rich text can be used in appropriate section components. Kee…" at bounding box center [623, 702] width 591 height 58
click at [633, 718] on p "Long informational rich text can be used in appropriate section components. Kee…" at bounding box center [623, 702] width 591 height 58
drag, startPoint x: 691, startPoint y: 724, endPoint x: 574, endPoint y: 723, distance: 117.0
click at [574, 723] on p "Long informational rich text can be used in appropriate section components. Kee…" at bounding box center [623, 702] width 591 height 58
drag, startPoint x: 594, startPoint y: 722, endPoint x: 606, endPoint y: 723, distance: 12.0
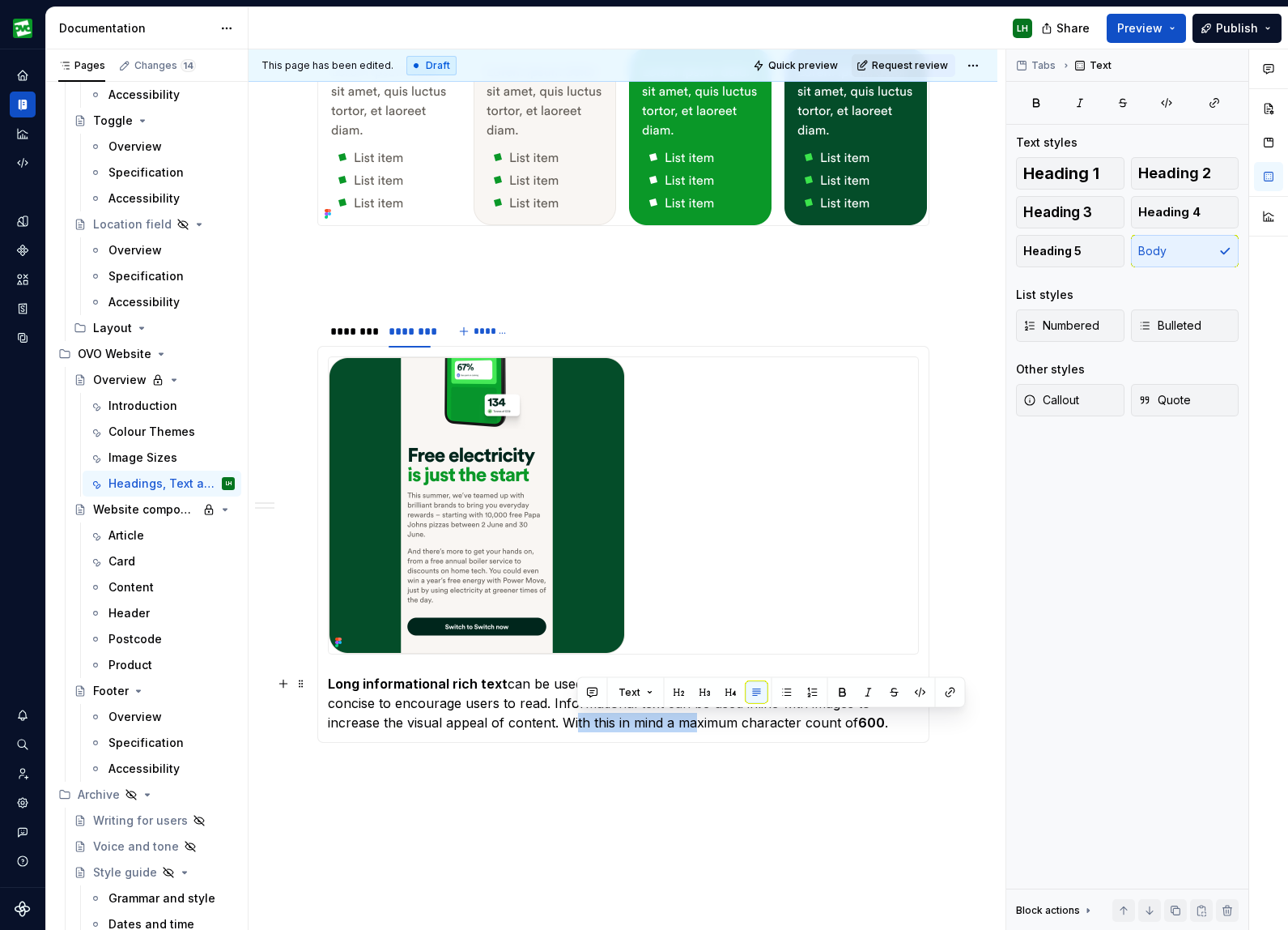
click at [594, 722] on p "Long informational rich text can be used in appropriate section components. Kee…" at bounding box center [623, 702] width 591 height 58
drag, startPoint x: 677, startPoint y: 722, endPoint x: 568, endPoint y: 719, distance: 109.0
click at [568, 719] on p "Long informational rich text can be used in appropriate section components. Kee…" at bounding box center [623, 702] width 591 height 58
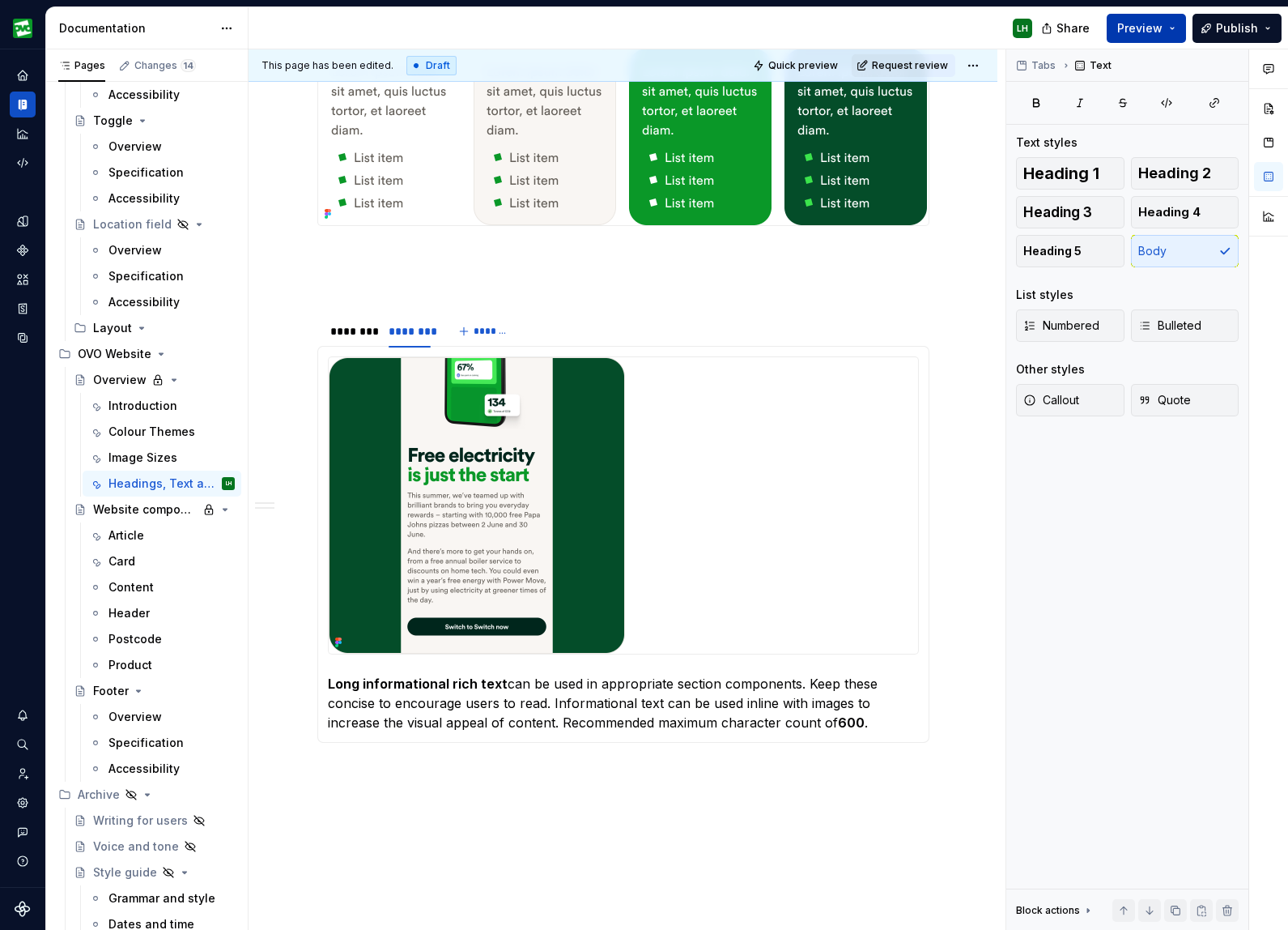
click at [1165, 35] on button "Preview" at bounding box center [1146, 29] width 80 height 30
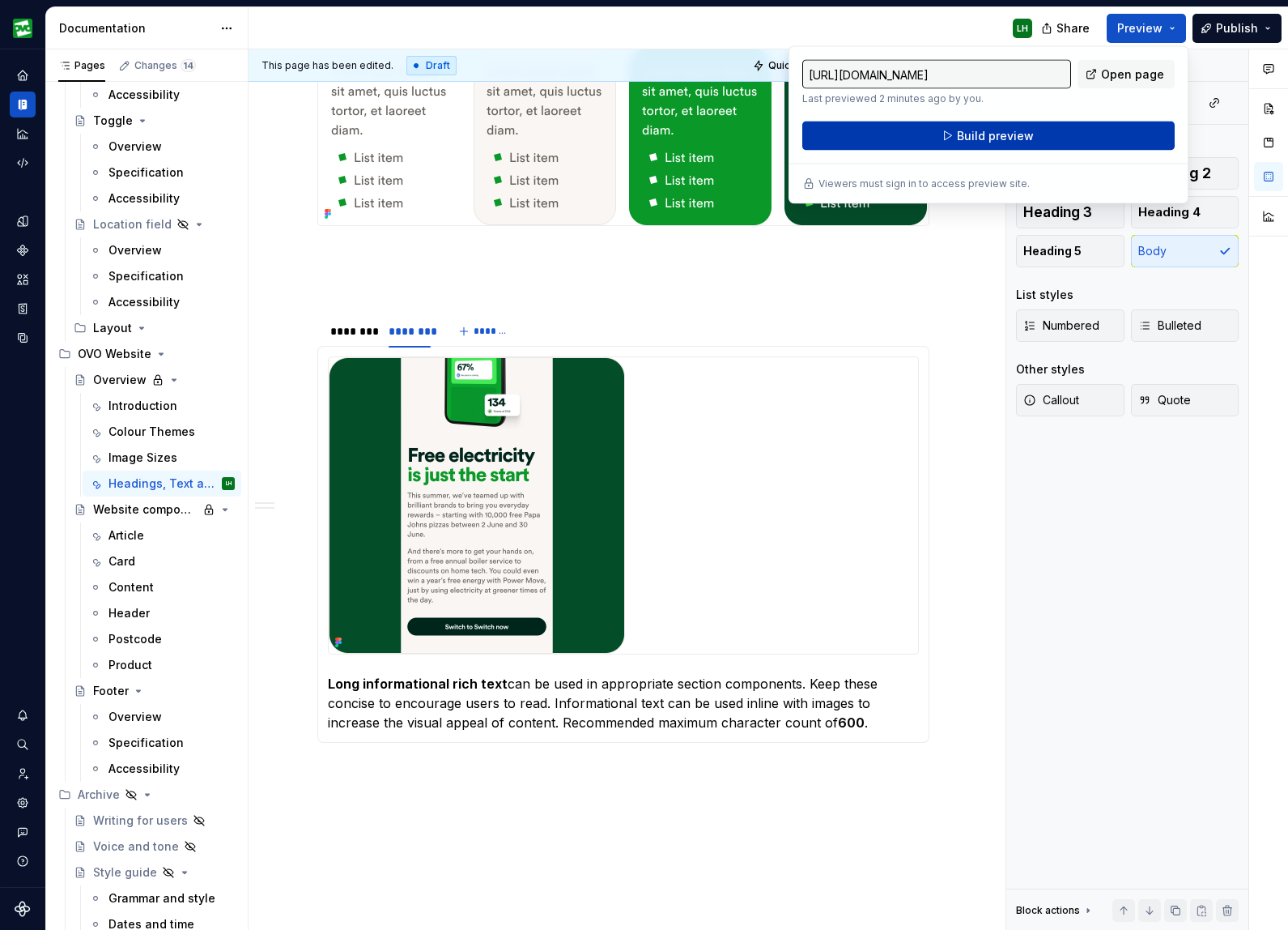
click at [1090, 139] on button "Build preview" at bounding box center [988, 136] width 373 height 30
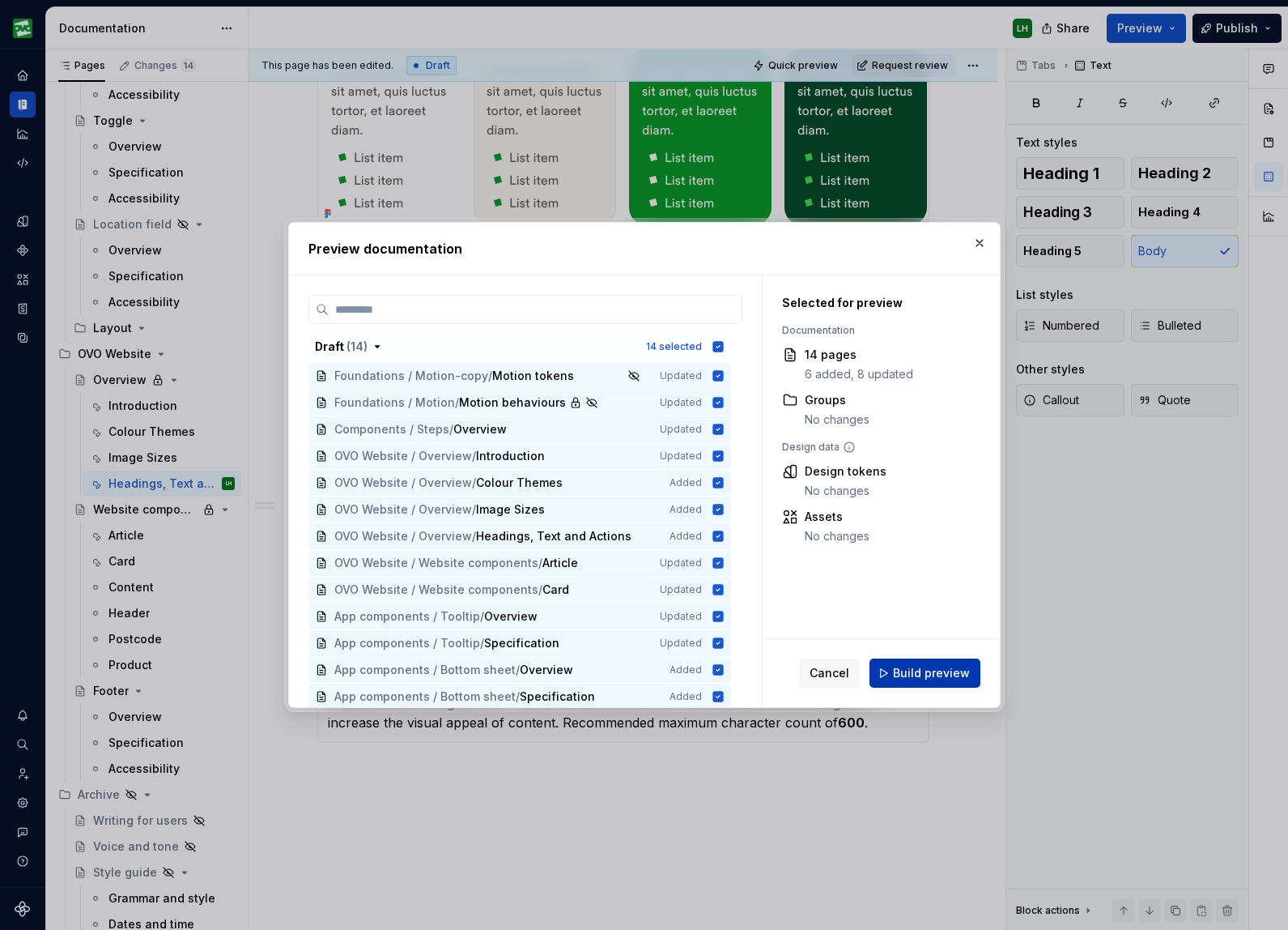
click at [926, 676] on span "Build preview" at bounding box center [931, 674] width 77 height 17
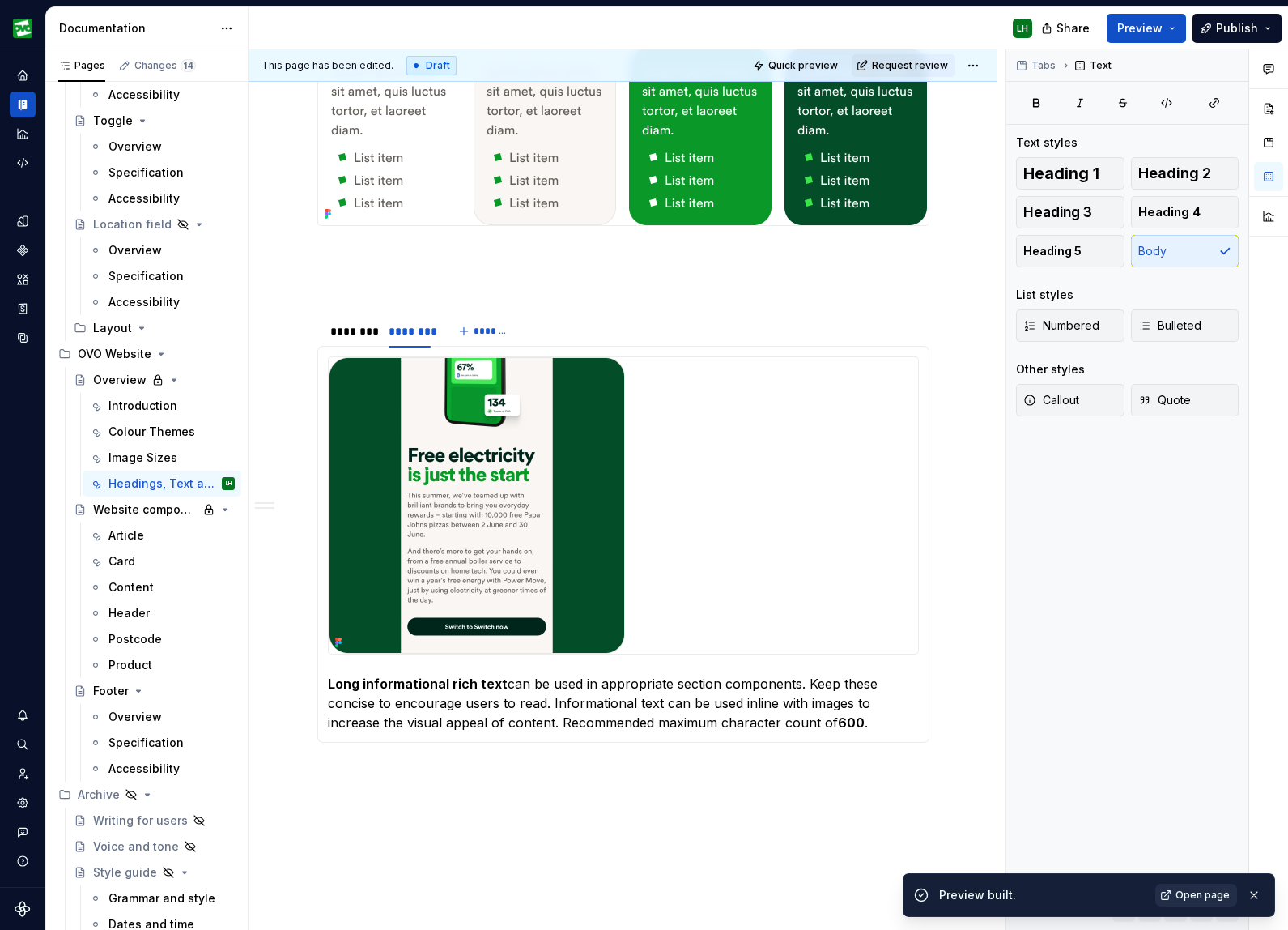
click at [1192, 884] on link "Open page" at bounding box center [1196, 895] width 81 height 23
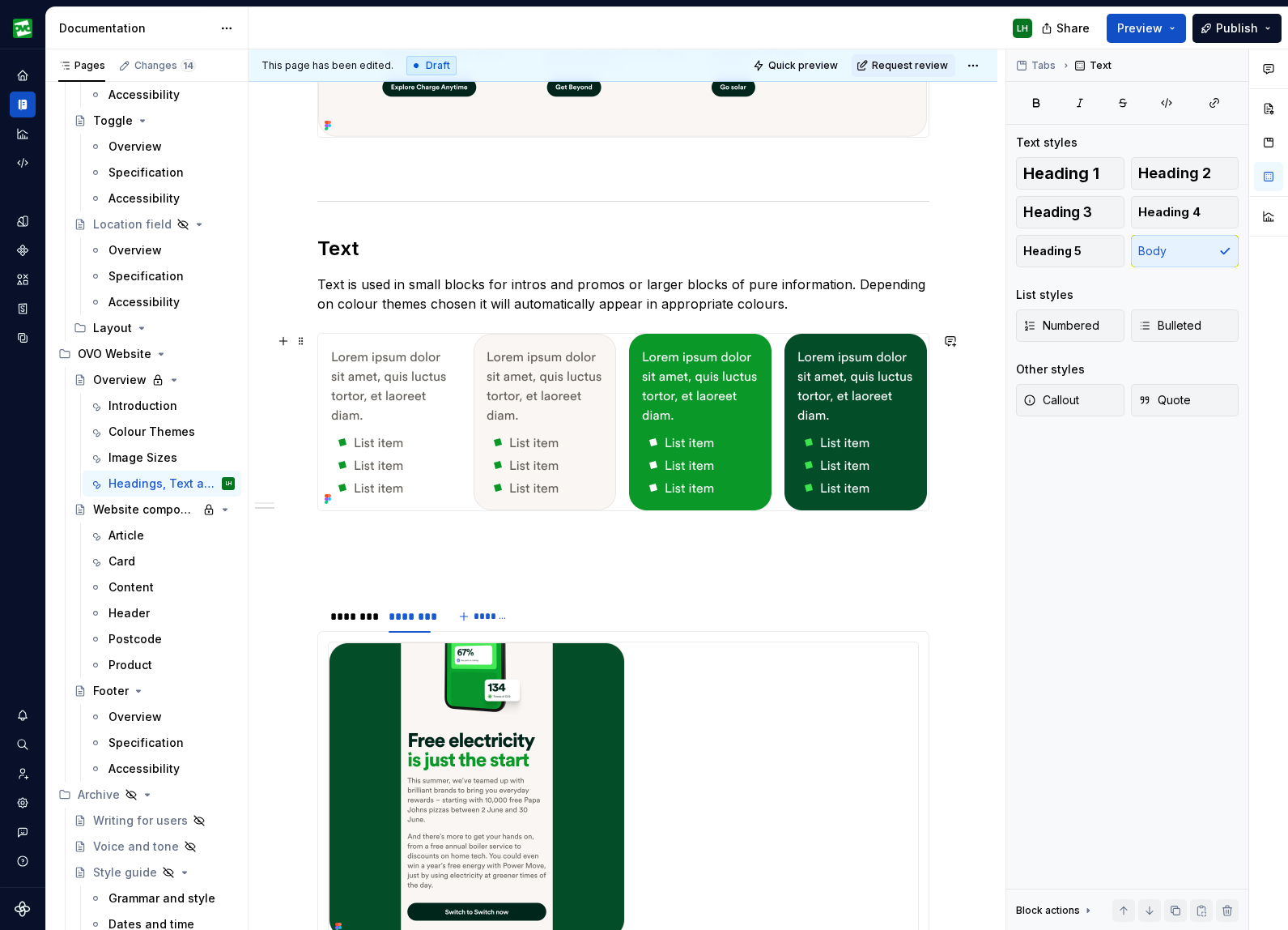
scroll to position [1195, 0]
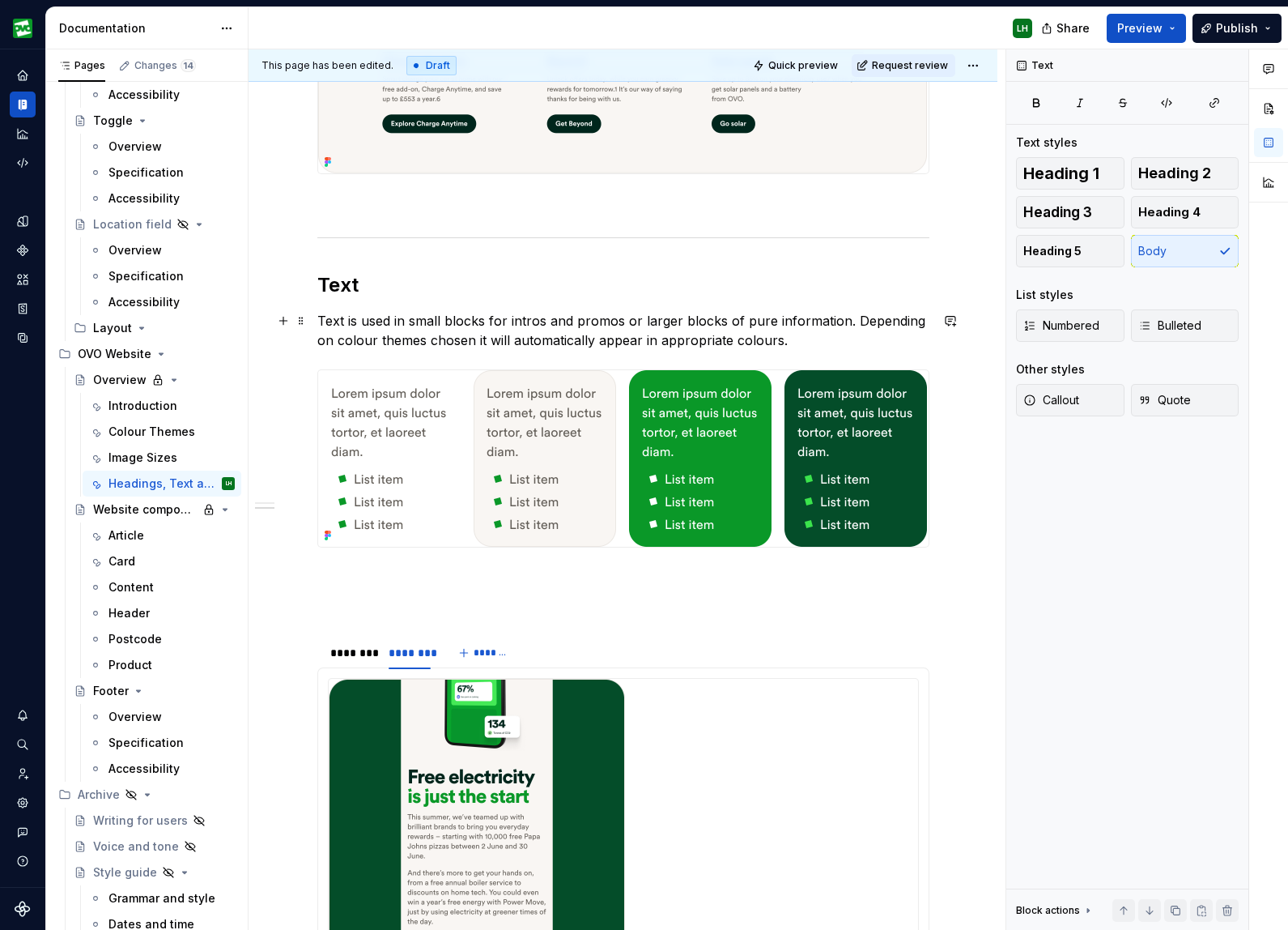
click at [803, 338] on p "Text is used in small blocks for intros and promos or larger blocks of pure inf…" at bounding box center [624, 330] width 613 height 39
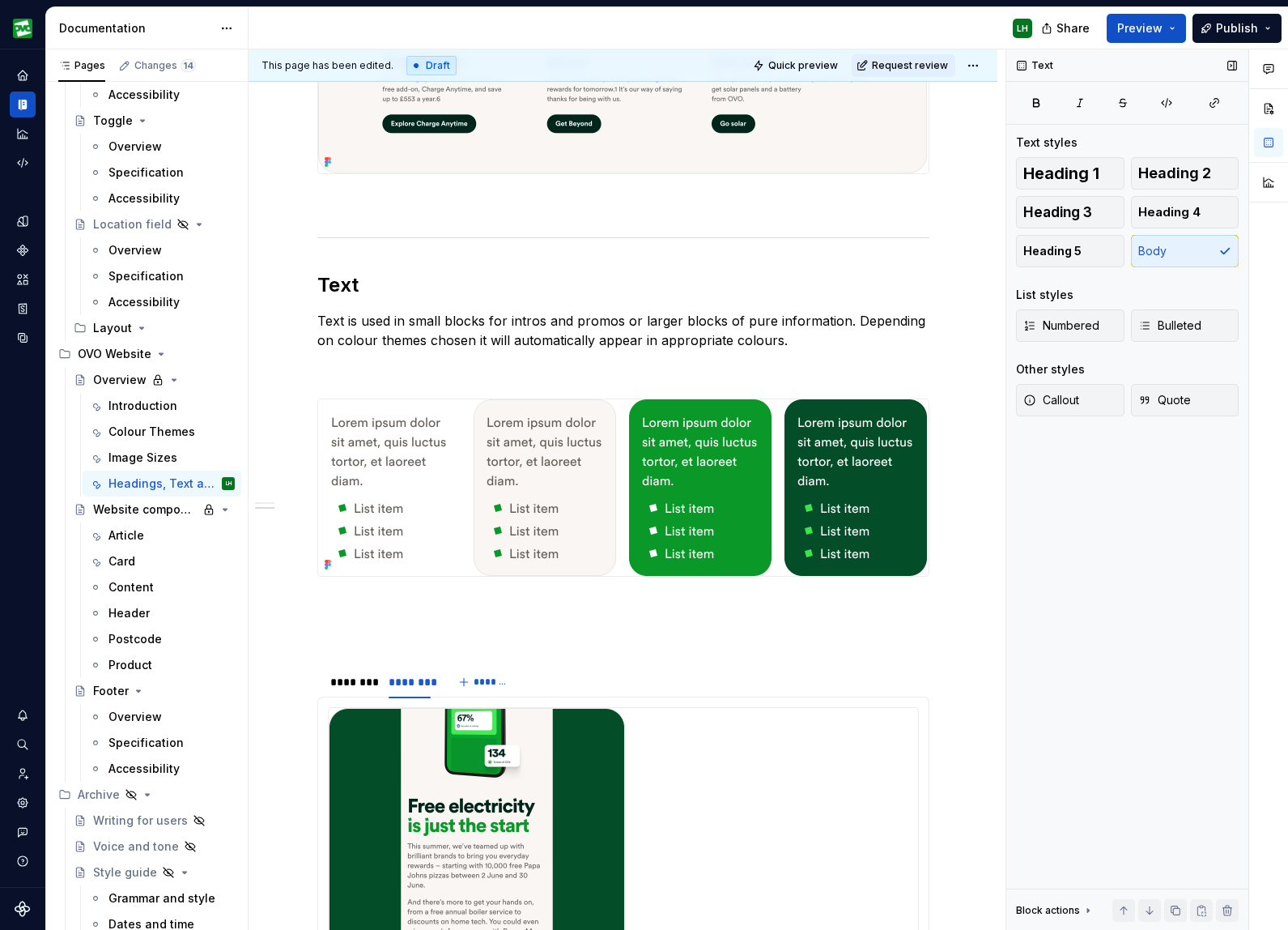
click at [1010, 649] on div "Text Text styles Heading 1 Heading 2 Heading 3 Heading 4 Heading 5 Body List st…" at bounding box center [1128, 490] width 242 height 881
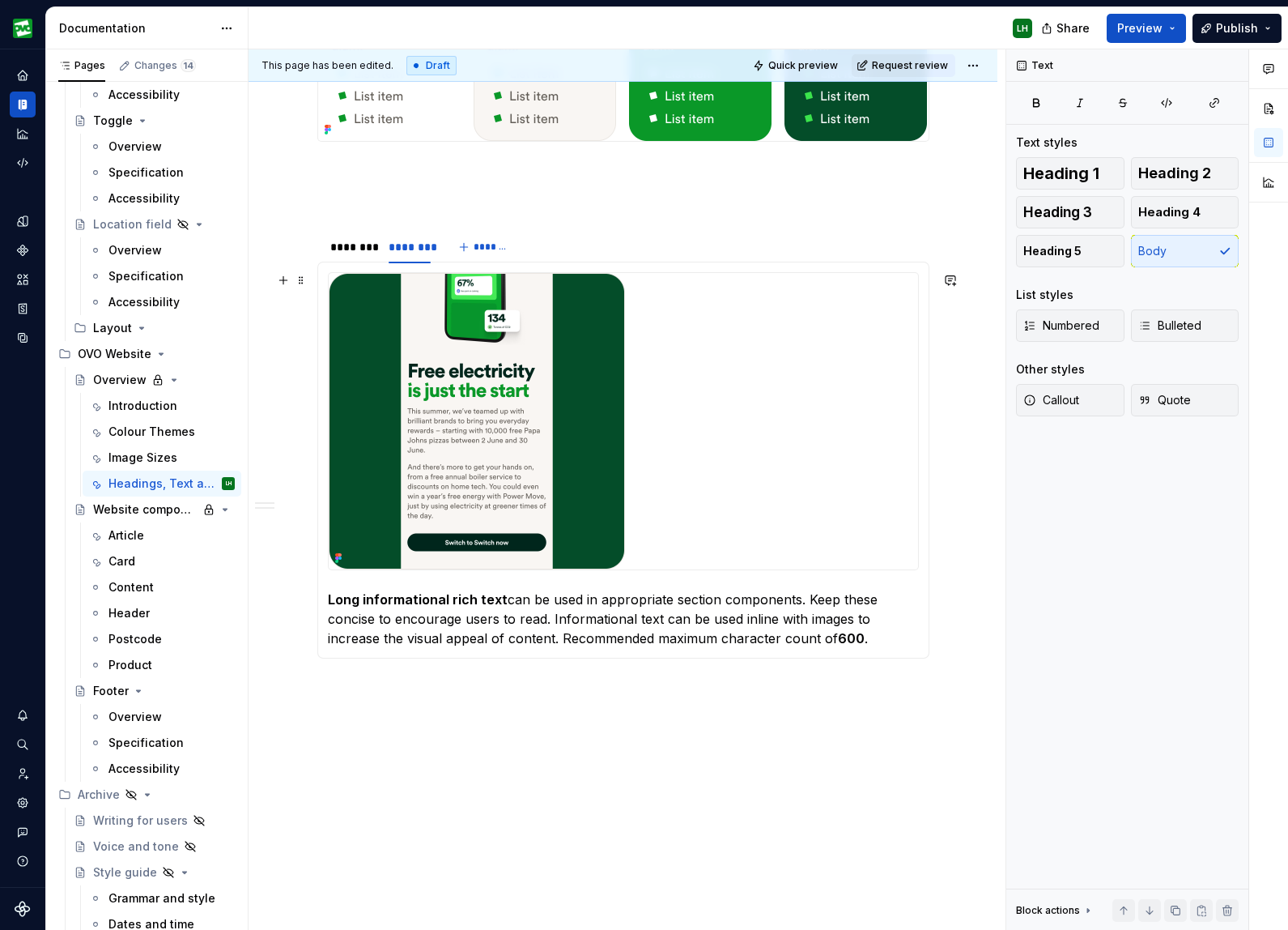
scroll to position [1693, 0]
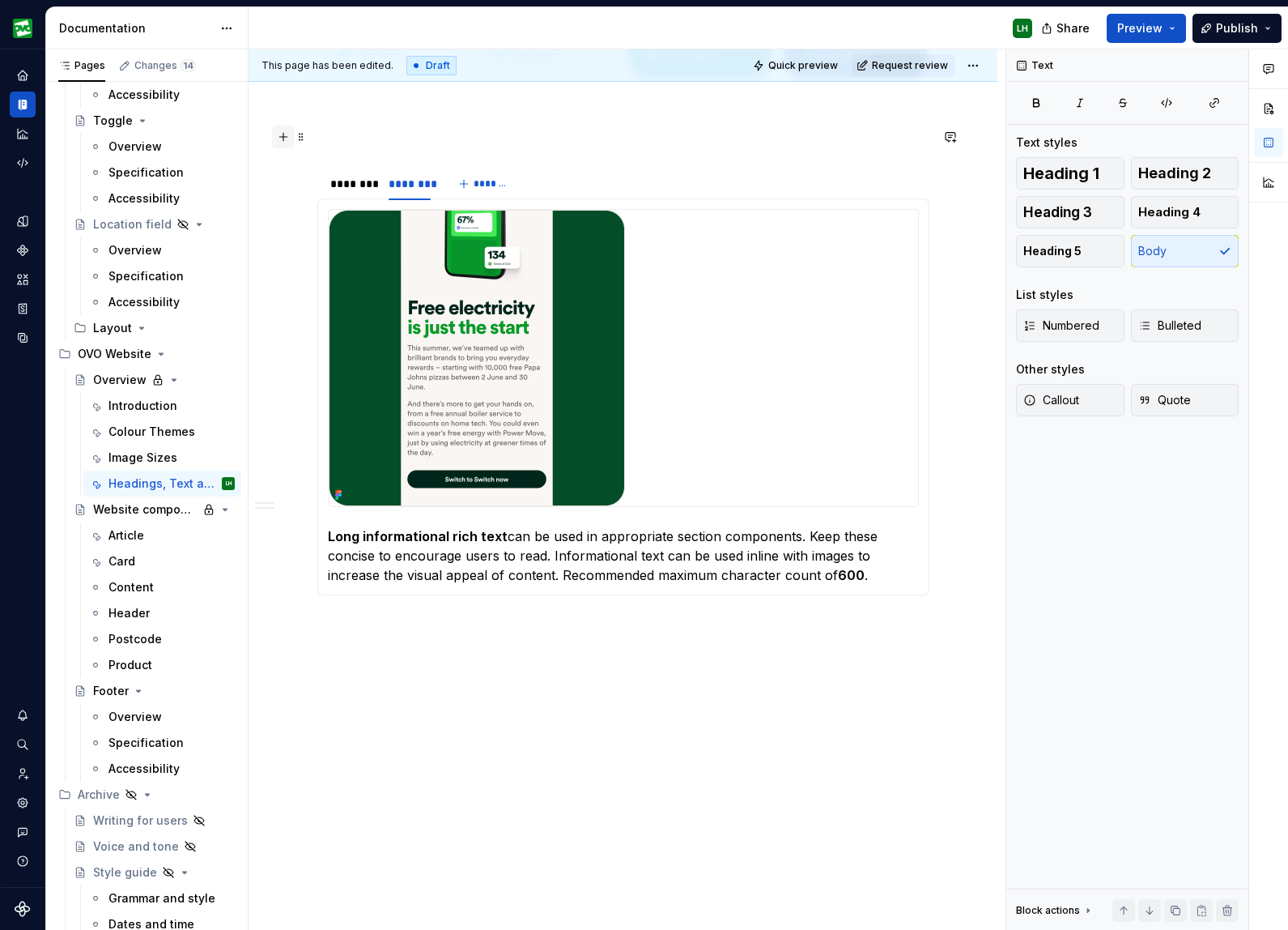
click at [288, 140] on button "button" at bounding box center [283, 137] width 23 height 23
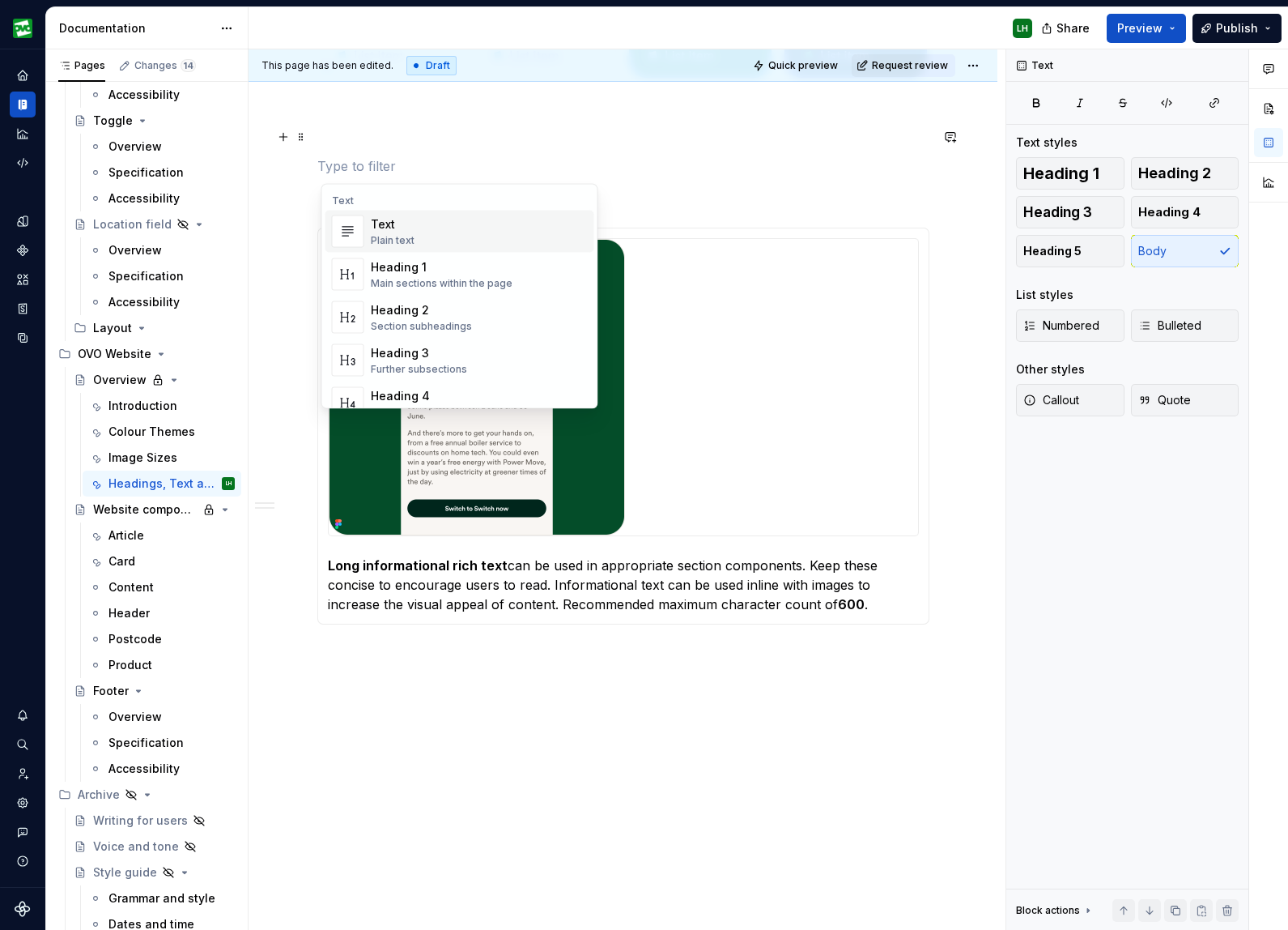
click at [413, 239] on div "Text Plain text" at bounding box center [479, 231] width 217 height 32
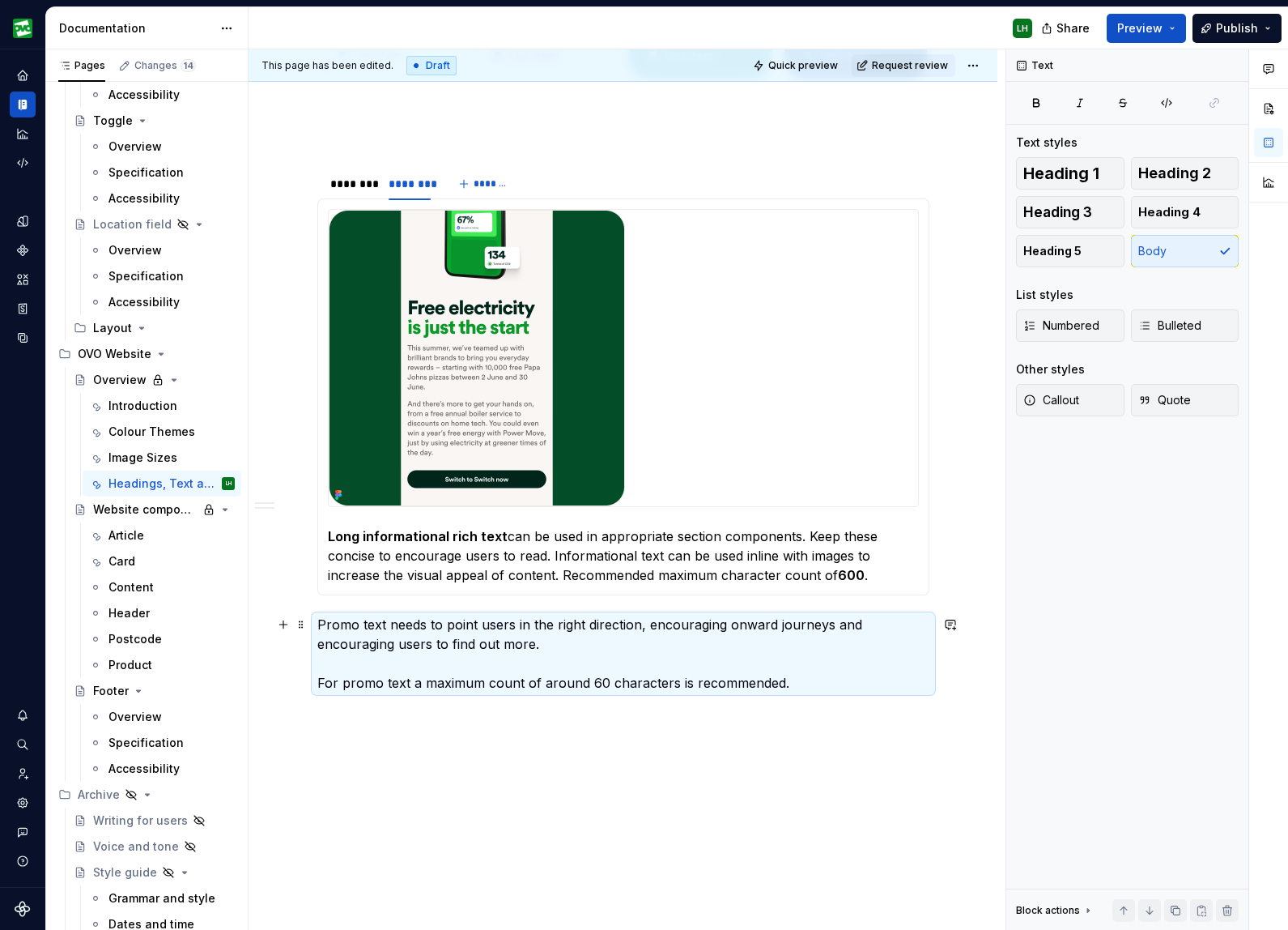
click at [336, 660] on p "Promo text needs to point users in the right direction, encouraging onward jour…" at bounding box center [624, 653] width 613 height 78
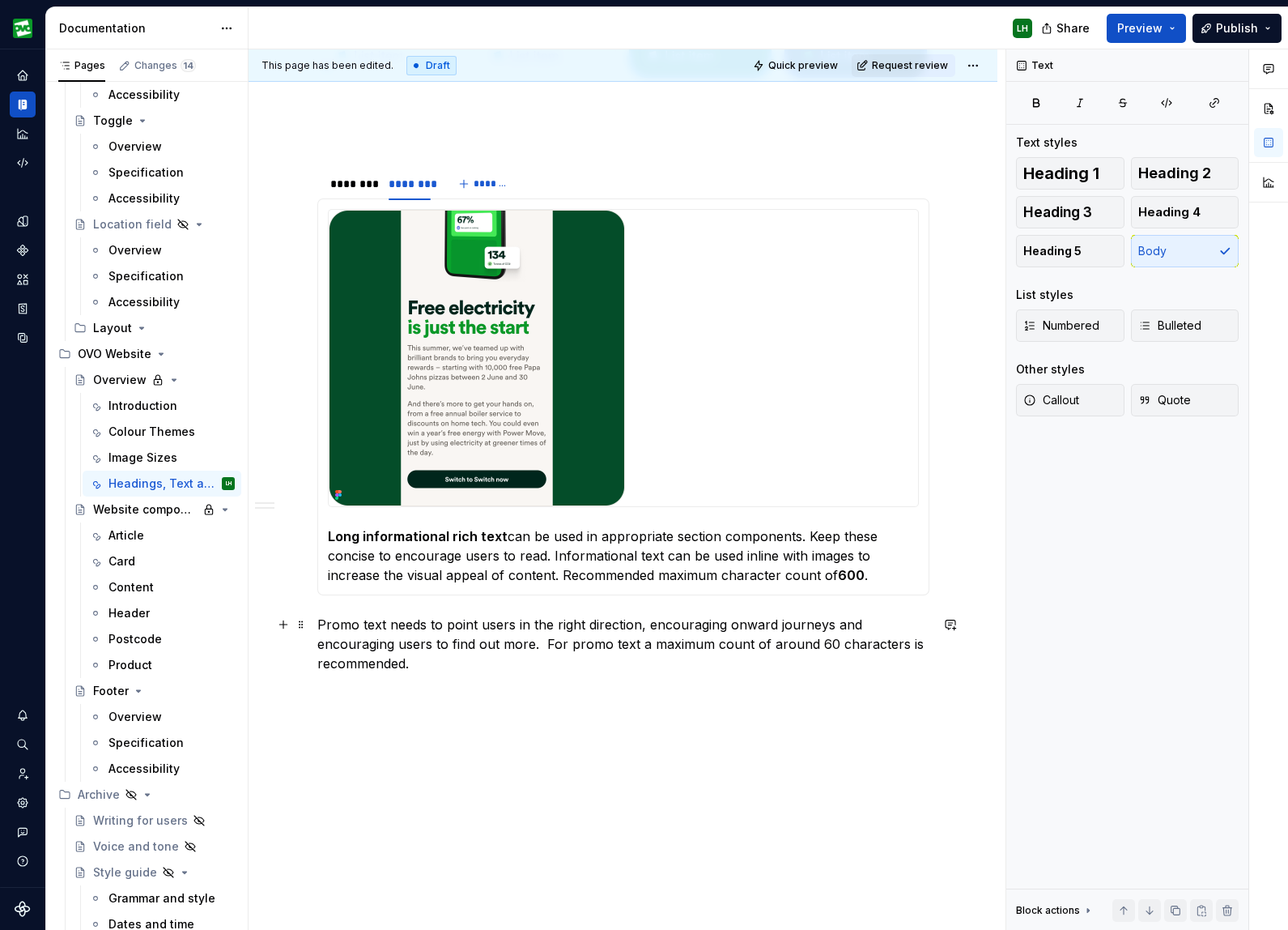
click at [819, 643] on p "Promo text needs to point users in the right direction, encouraging onward jour…" at bounding box center [624, 643] width 613 height 58
drag, startPoint x: 815, startPoint y: 645, endPoint x: 899, endPoint y: 643, distance: 84.0
click at [899, 643] on p "Promo text needs to point users in the right direction, encouraging onward jour…" at bounding box center [624, 643] width 613 height 58
click at [1079, 615] on button "button" at bounding box center [1081, 614] width 23 height 23
drag, startPoint x: 687, startPoint y: 727, endPoint x: 461, endPoint y: 639, distance: 242.5
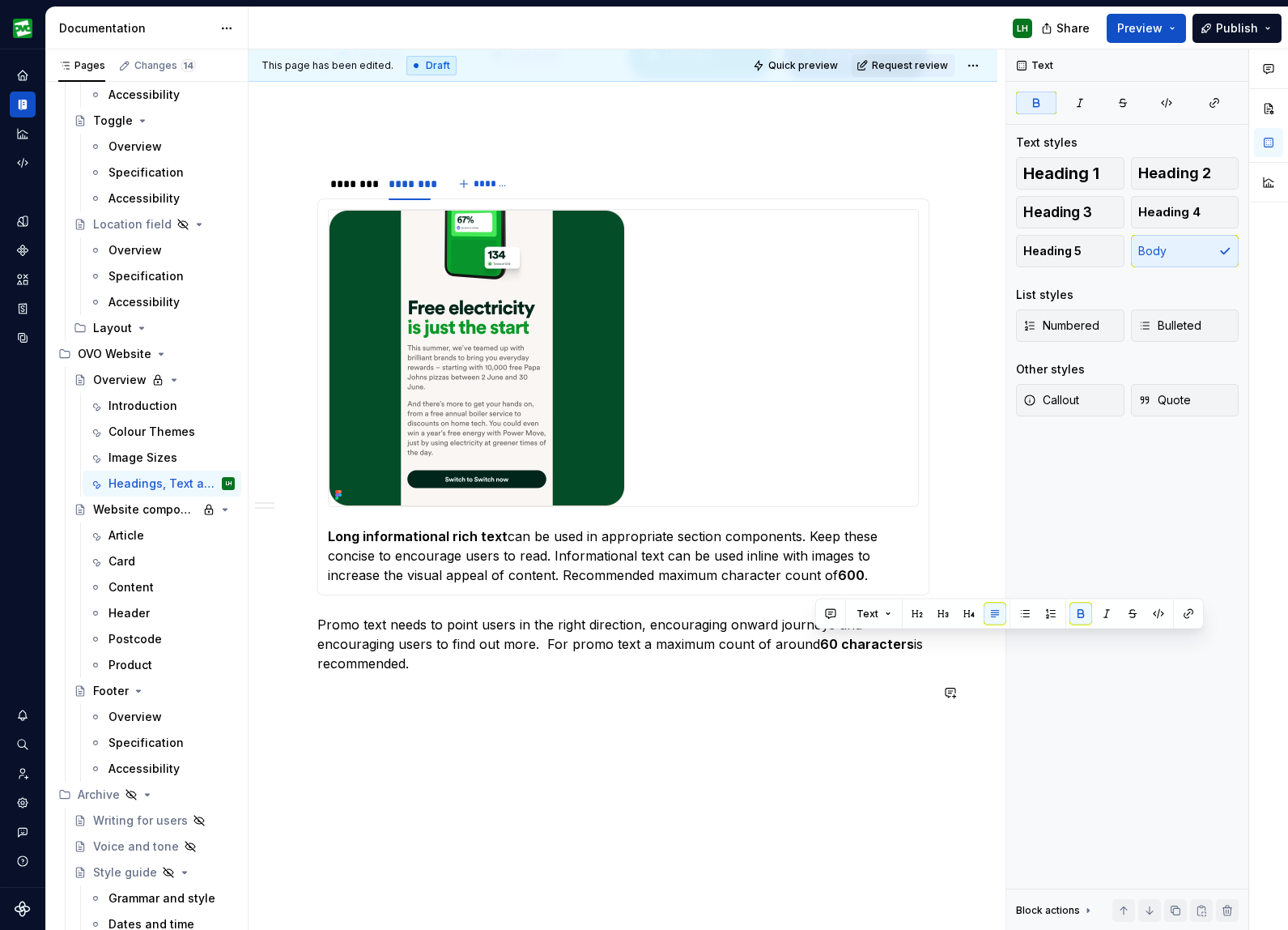
click at [686, 727] on div "This page has been edited. Draft Quick preview Request review Private page Over…" at bounding box center [627, 490] width 757 height 881
click at [287, 626] on button "button" at bounding box center [283, 625] width 23 height 23
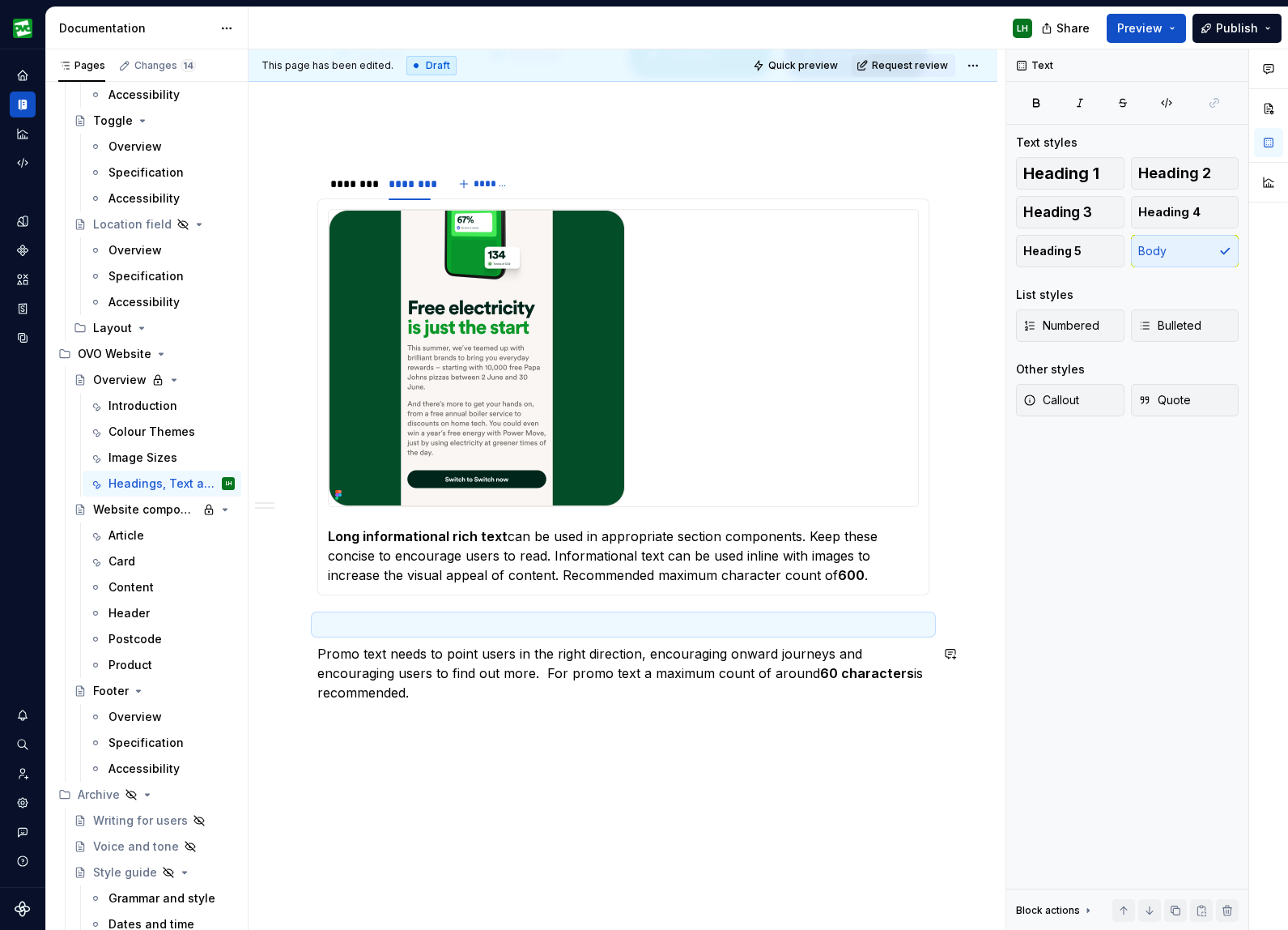
click at [349, 725] on p at bounding box center [624, 721] width 613 height 19
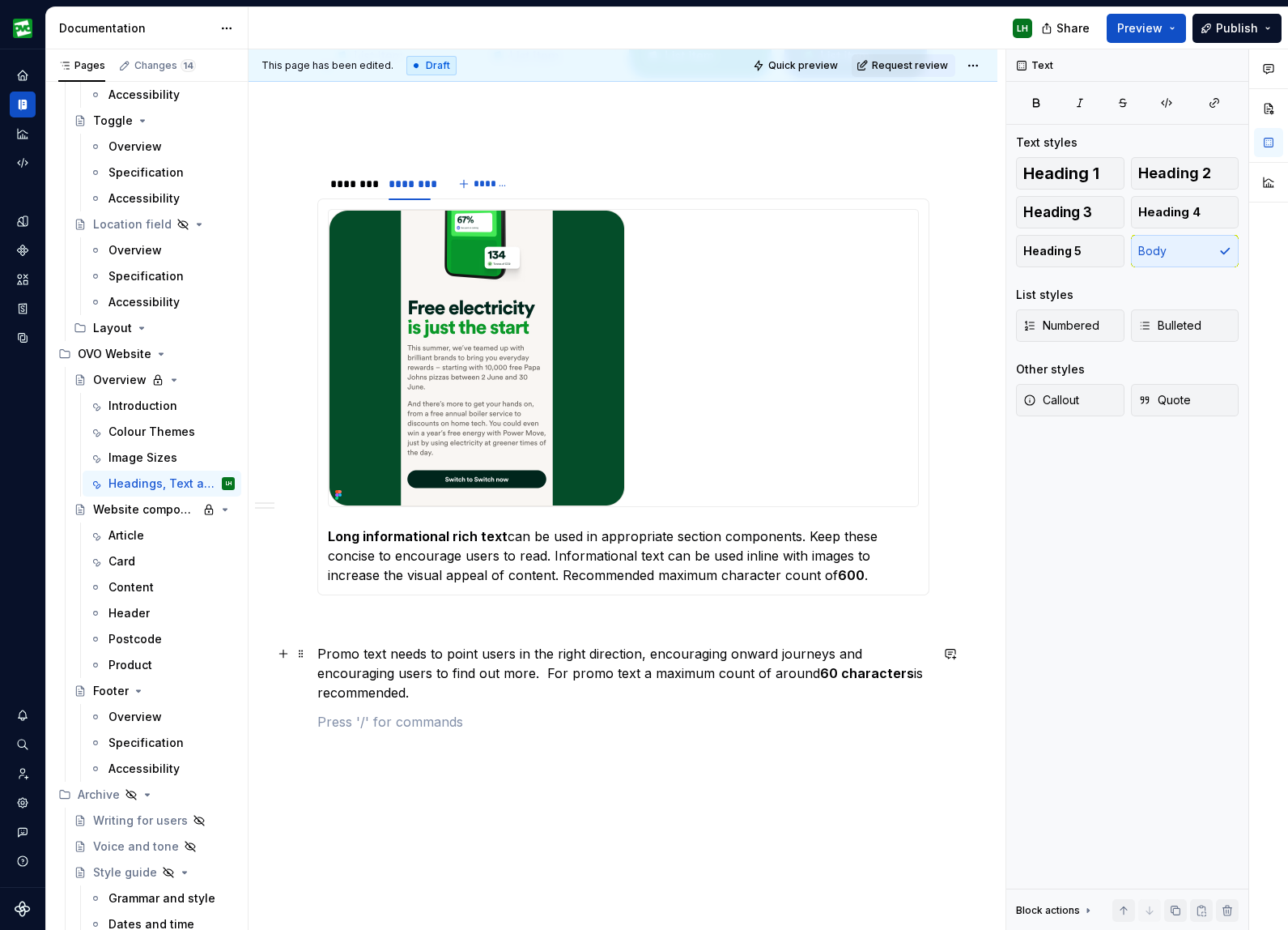
drag, startPoint x: 287, startPoint y: 656, endPoint x: 366, endPoint y: 701, distance: 90.9
click at [287, 656] on button "button" at bounding box center [283, 653] width 23 height 23
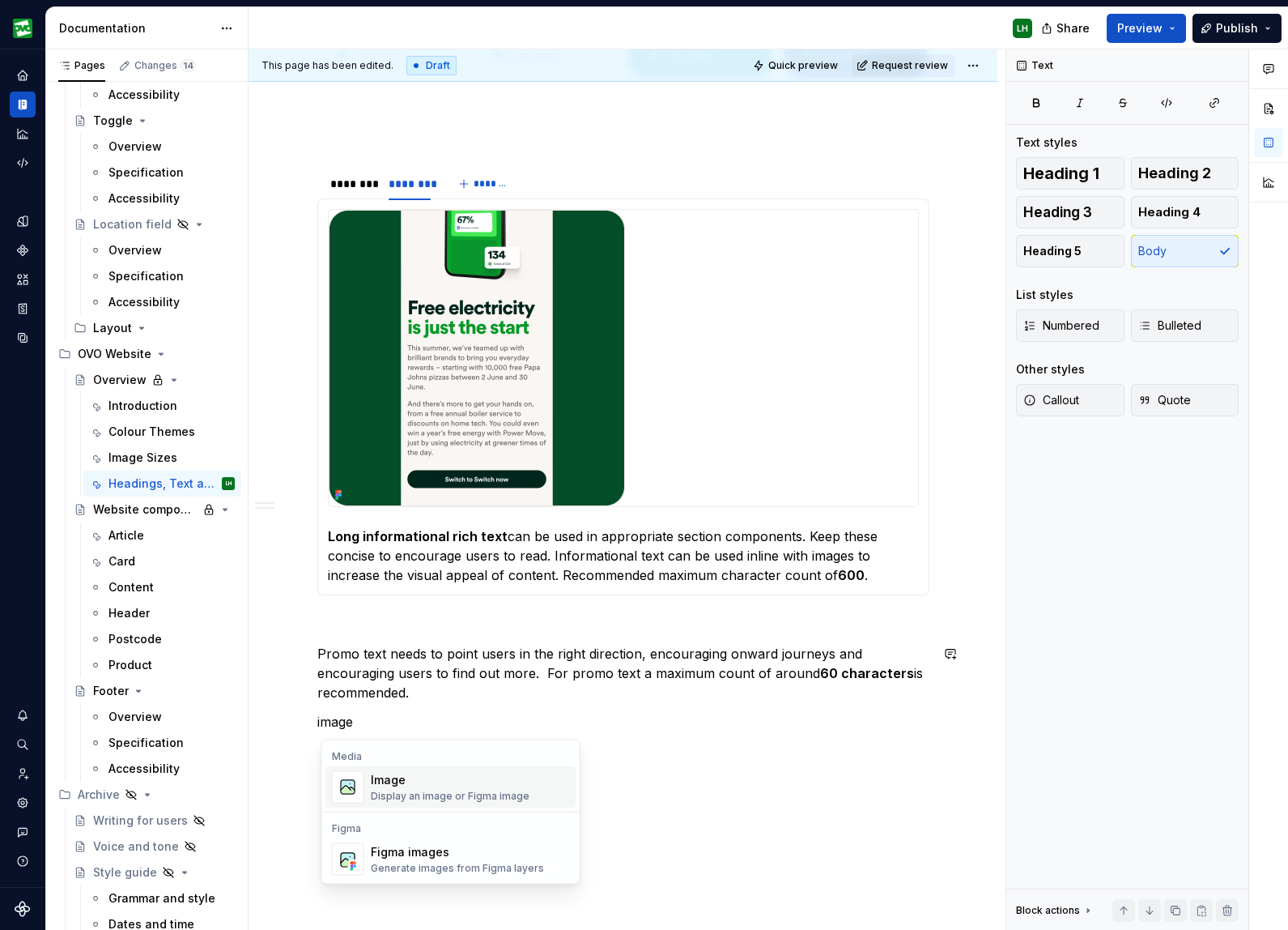
click at [421, 782] on div "Image" at bounding box center [451, 780] width 159 height 17
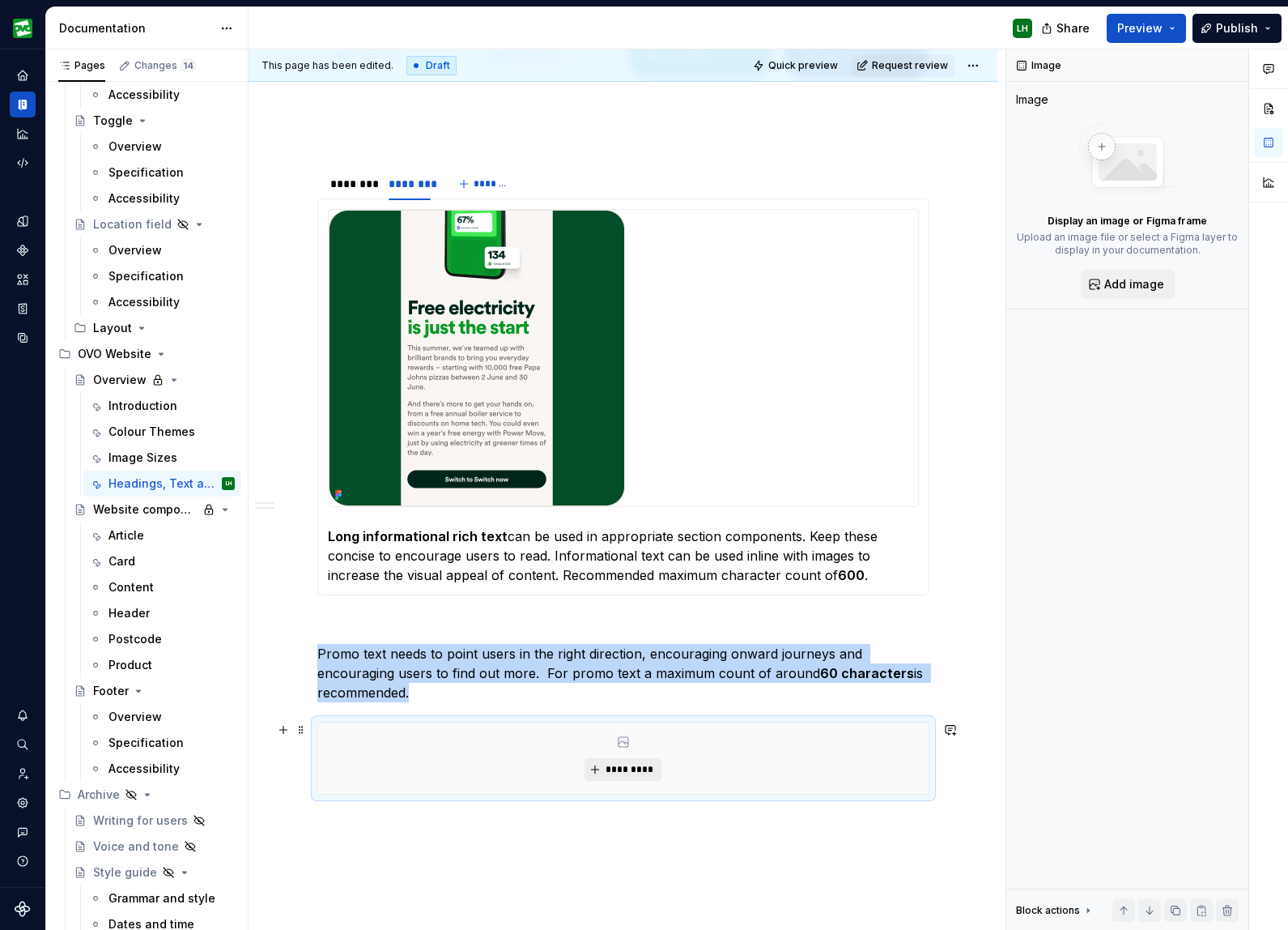
click at [613, 769] on span "*********" at bounding box center [629, 769] width 49 height 13
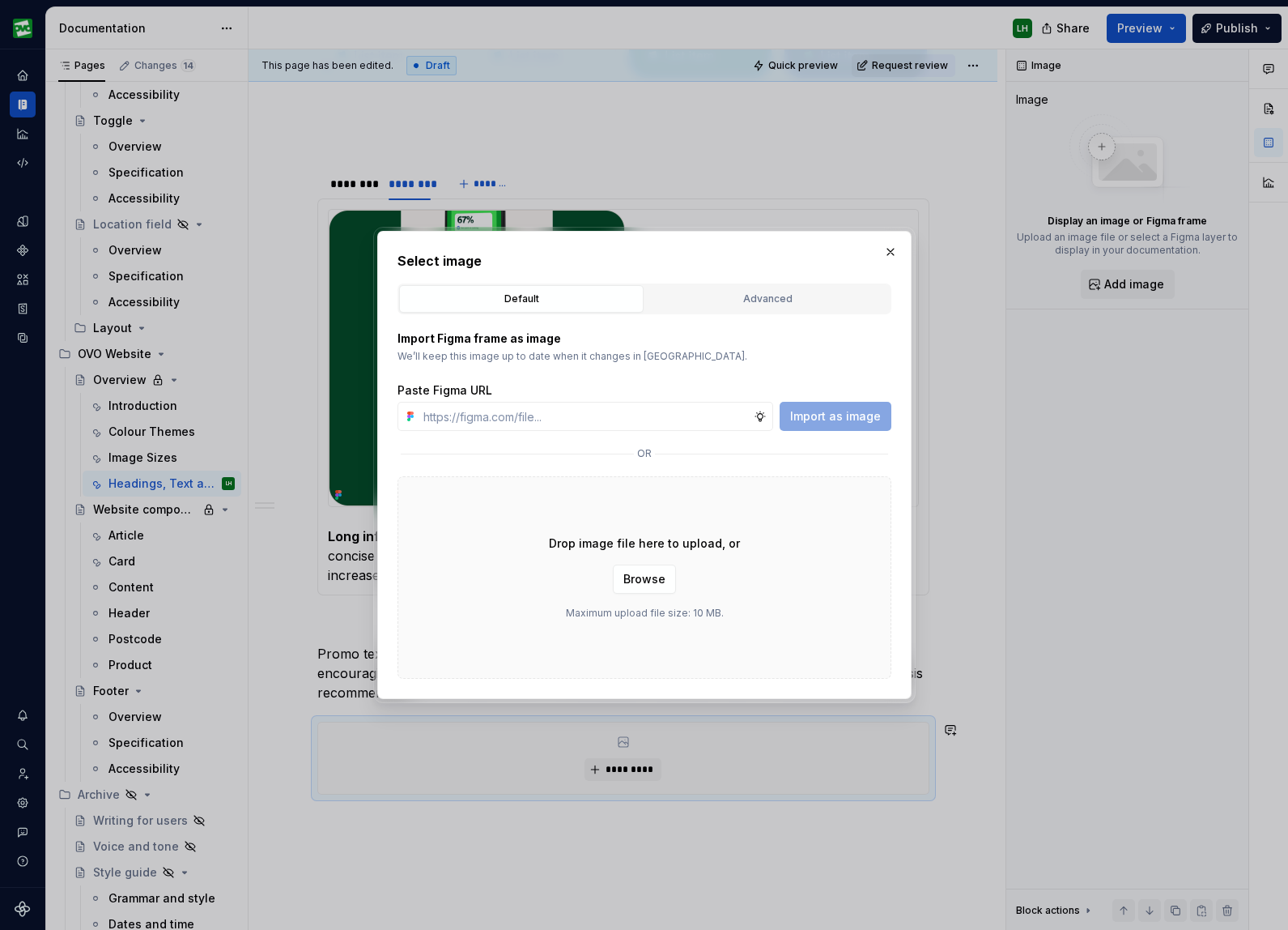
click at [698, 277] on div "Select image Default Advanced Import Figma frame as image We’ll keep this image…" at bounding box center [645, 465] width 494 height 428
click at [698, 292] on div "Advanced" at bounding box center [768, 299] width 233 height 17
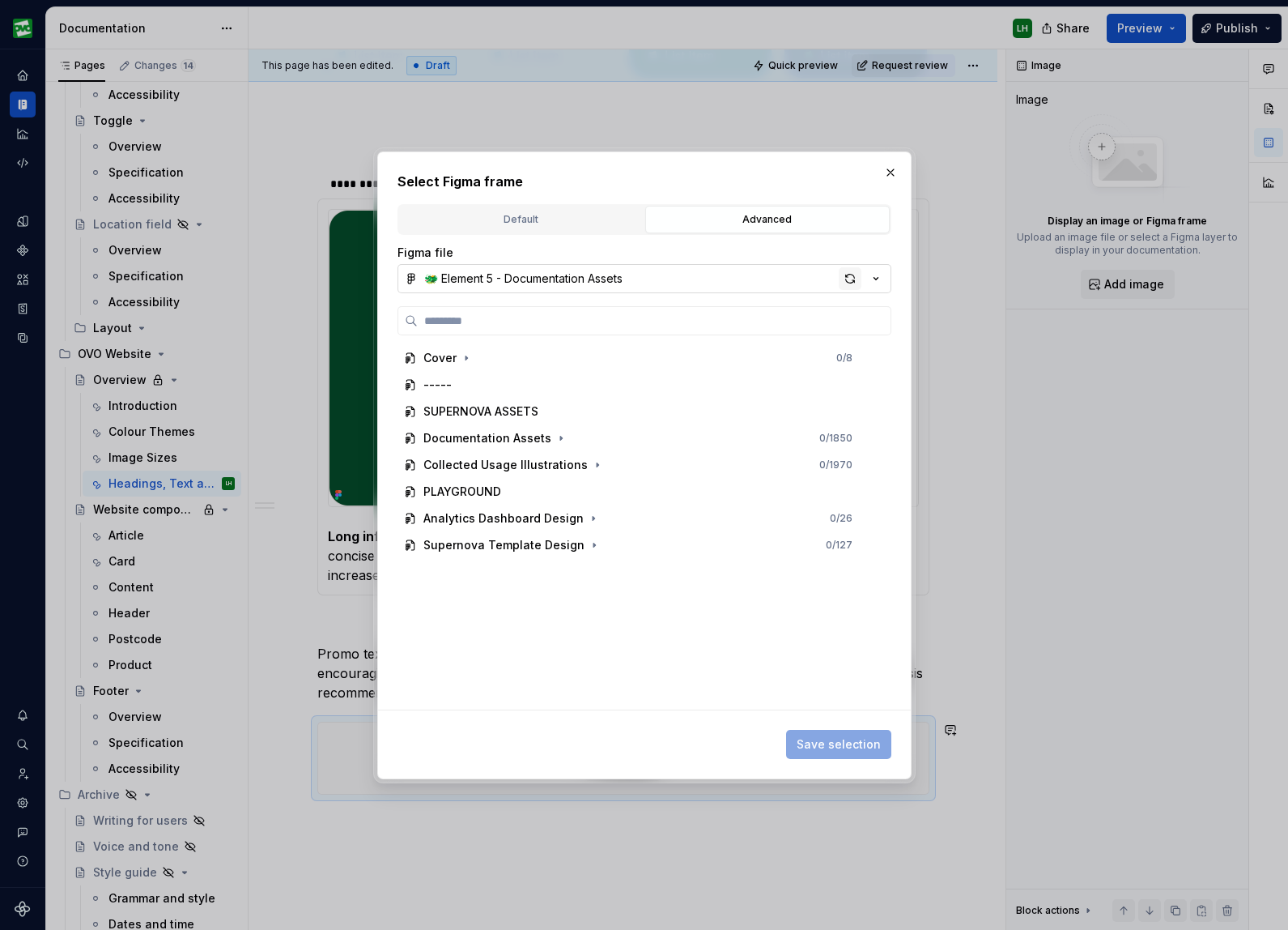
click at [849, 283] on div "button" at bounding box center [850, 279] width 23 height 23
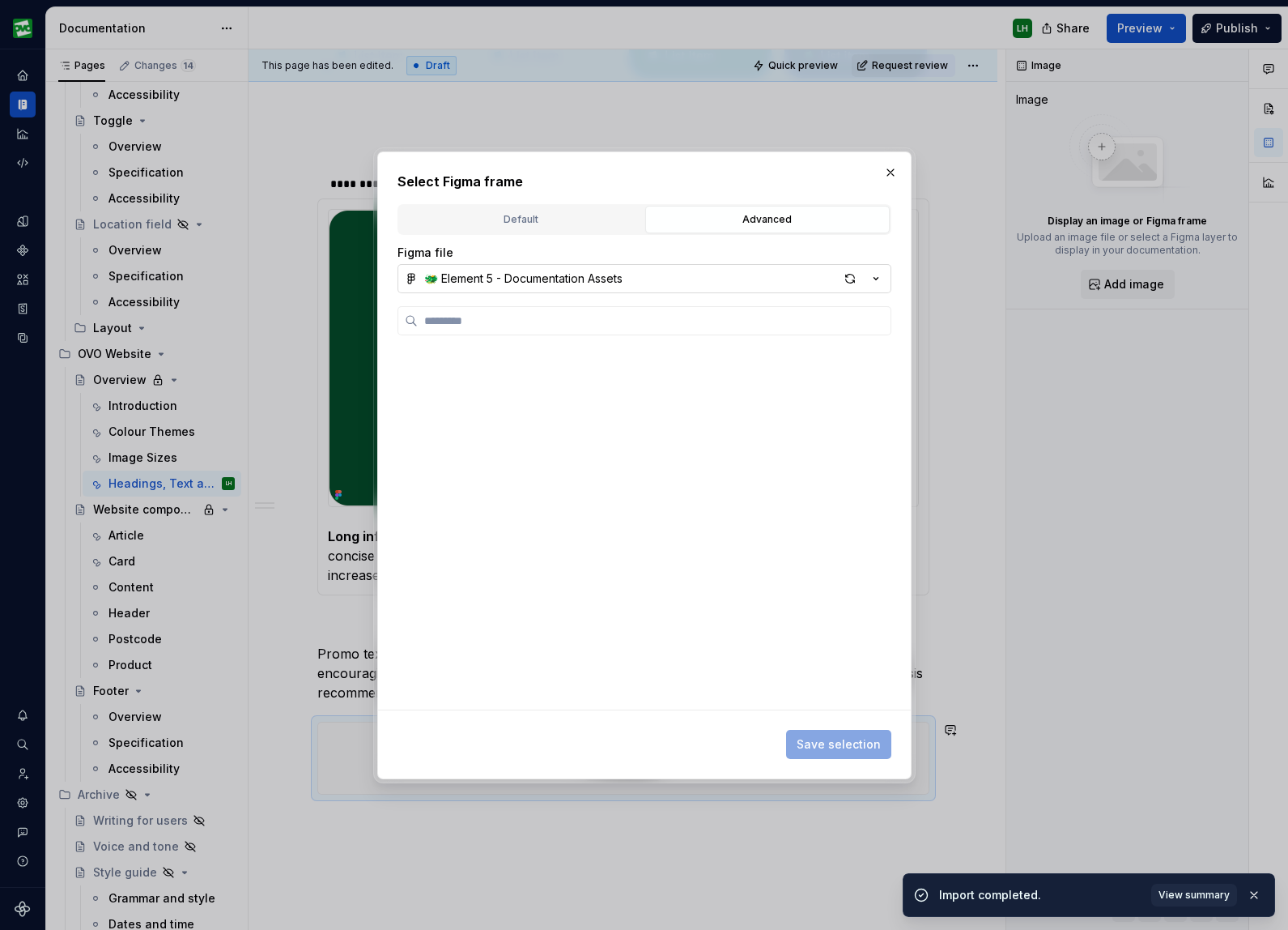
type textarea "*"
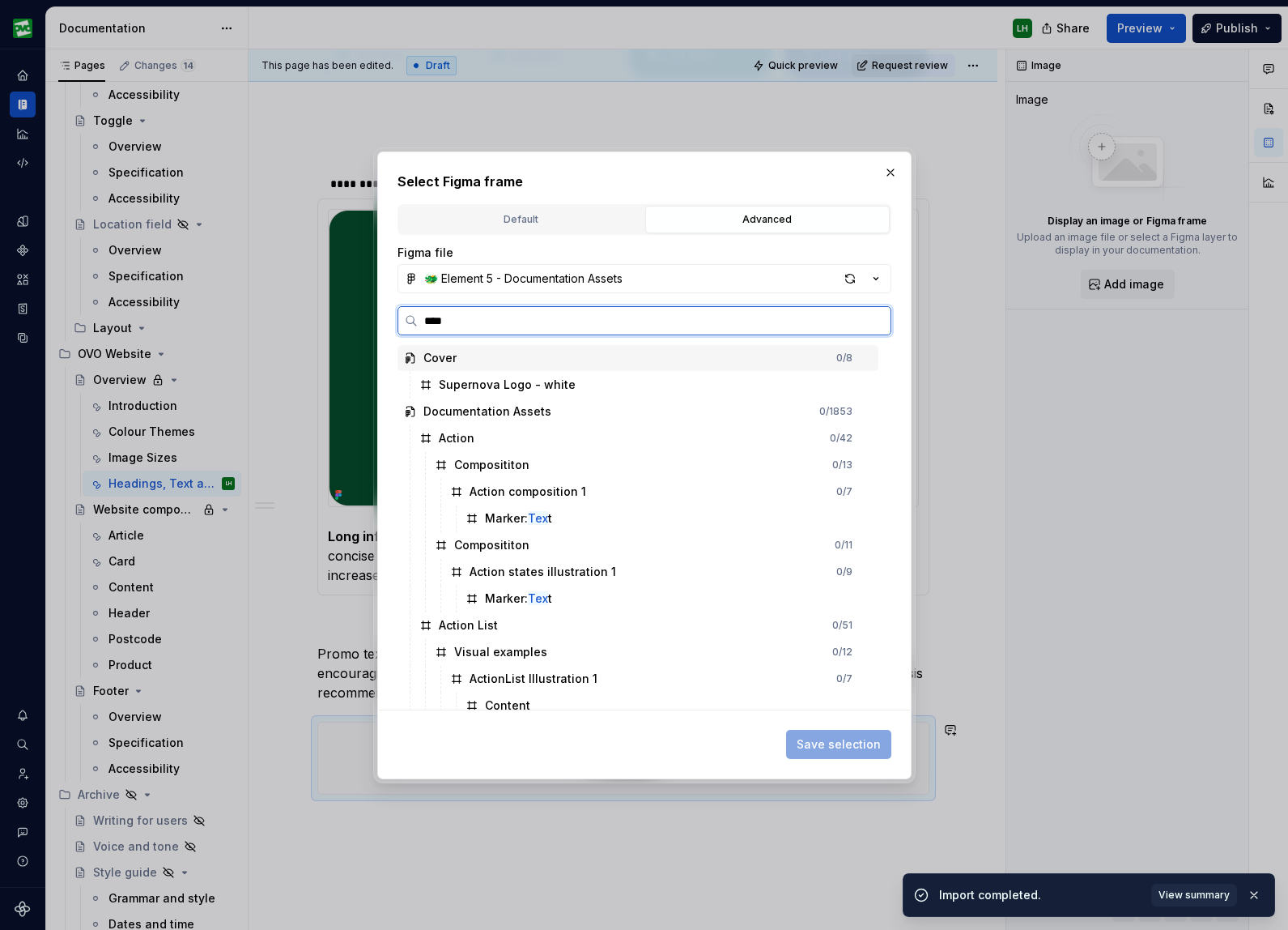
type input "****"
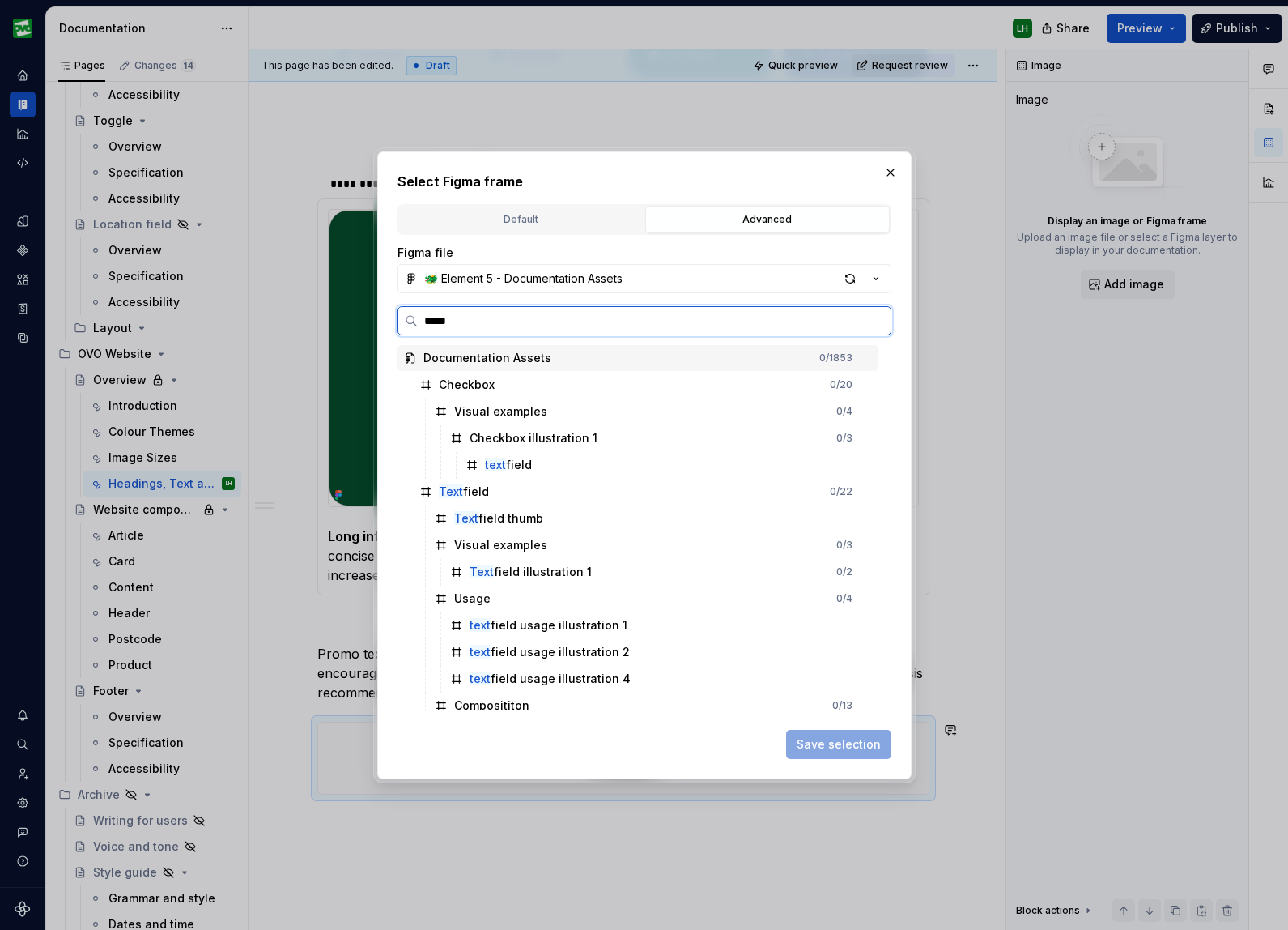
type textarea "*"
type input "********"
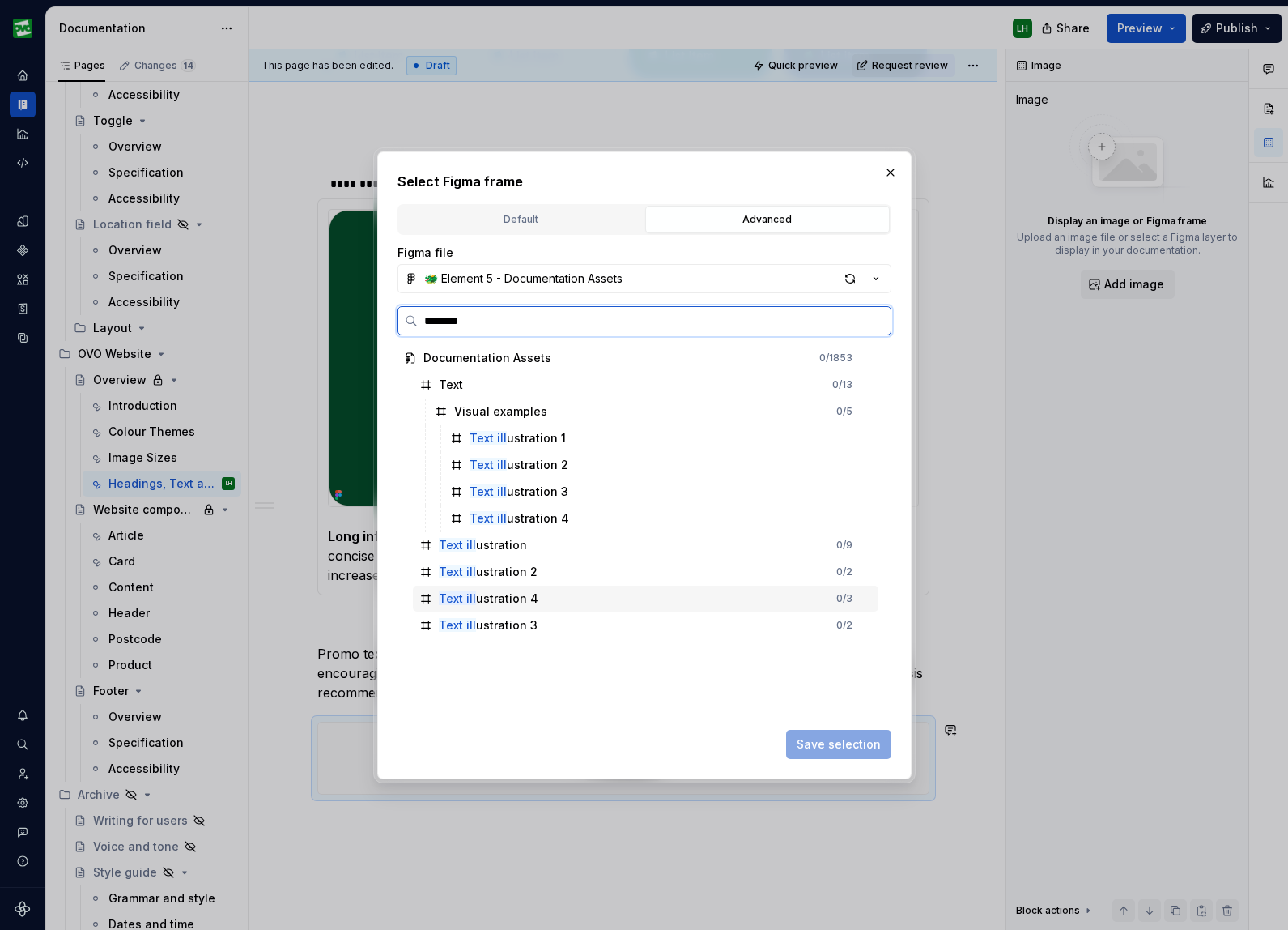
click at [543, 589] on div "Text ill ustration 4 0 / 3" at bounding box center [645, 599] width 465 height 26
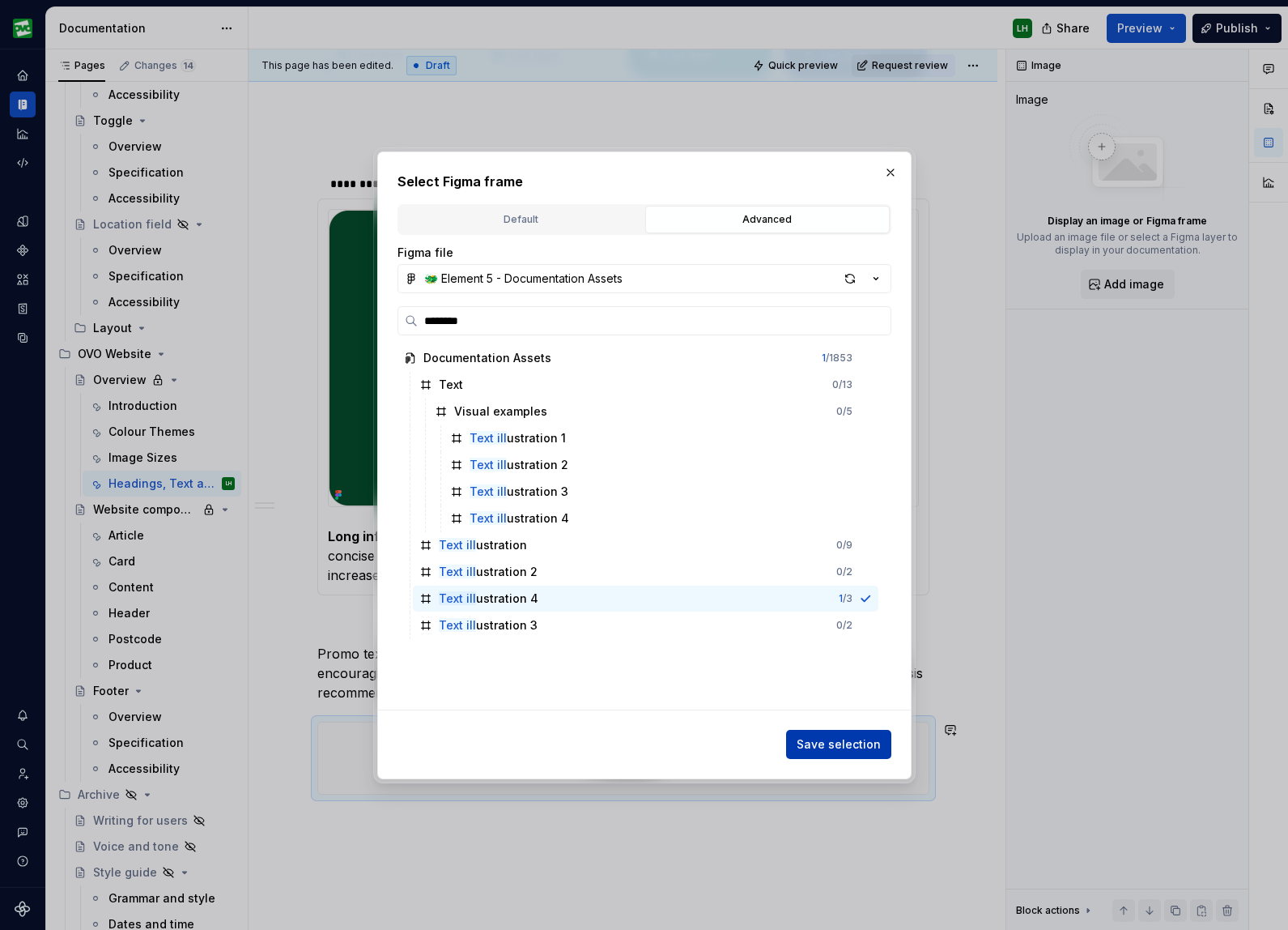
click at [875, 745] on span "Save selection" at bounding box center [838, 745] width 84 height 17
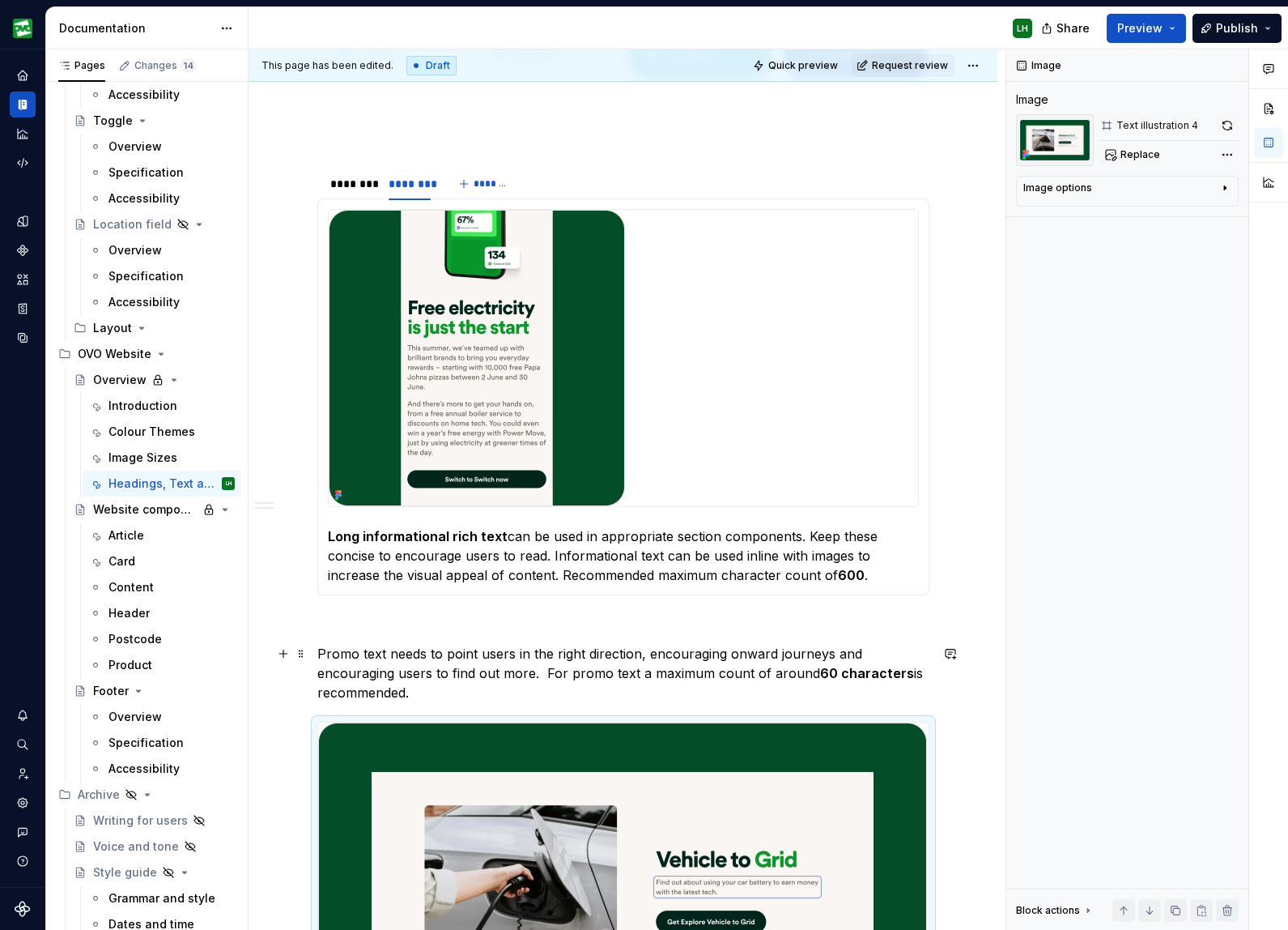
click at [548, 667] on p "Promo text needs to point users in the right direction, encouraging onward jour…" at bounding box center [624, 673] width 613 height 58
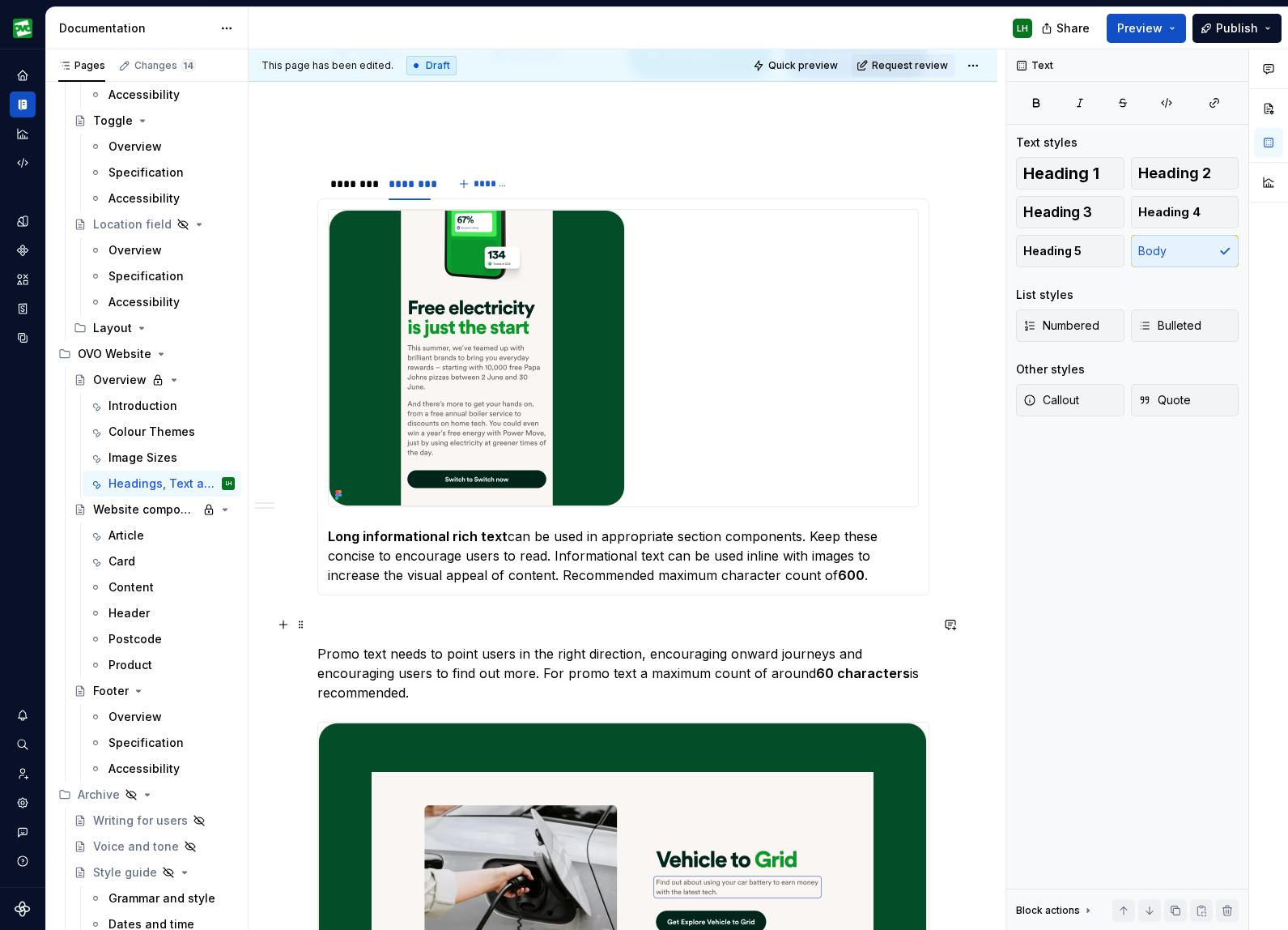
scroll to position [1880, 0]
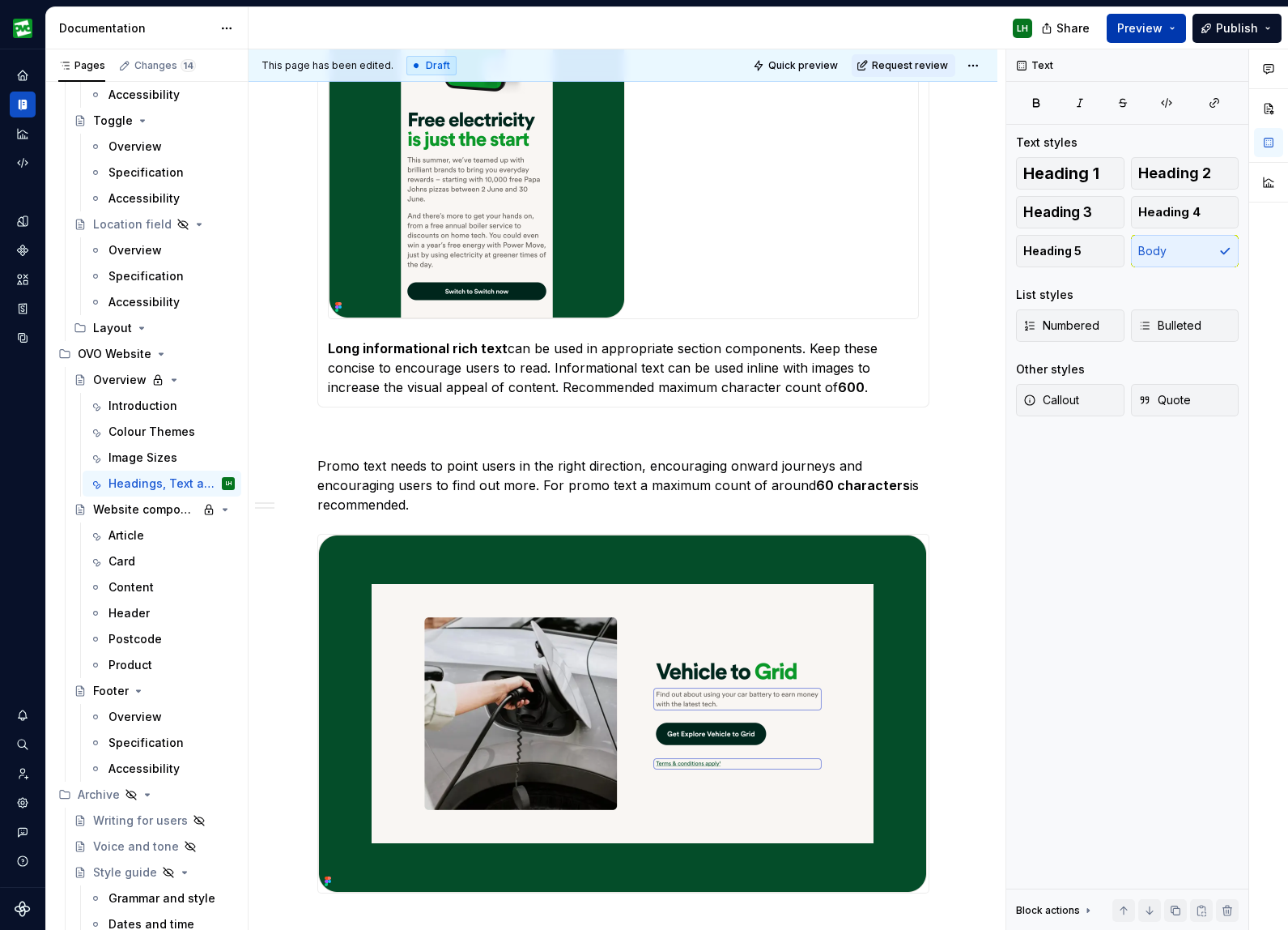
click at [1148, 29] on span "Preview" at bounding box center [1140, 29] width 45 height 17
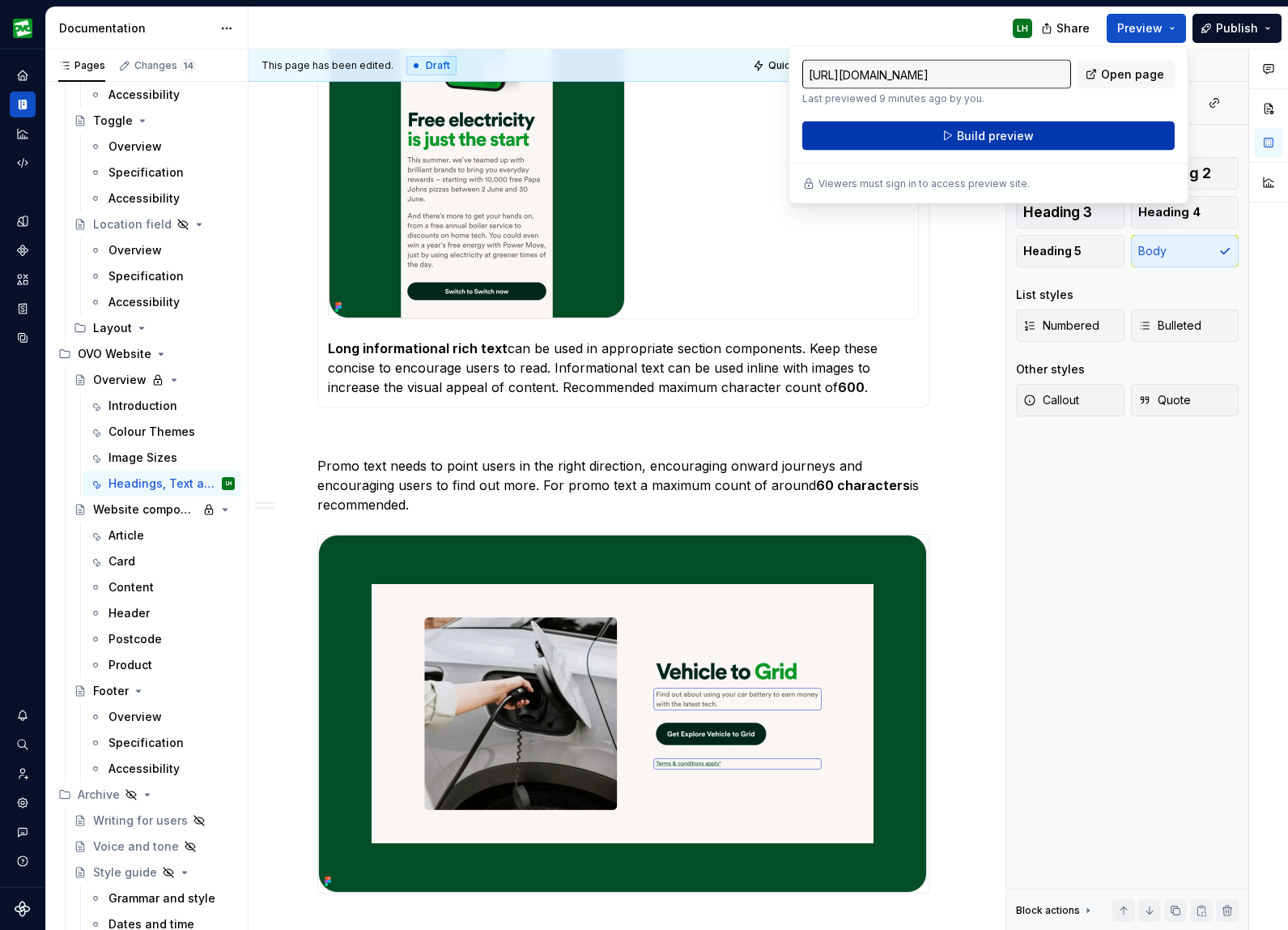
click at [997, 139] on span "Build preview" at bounding box center [995, 136] width 77 height 17
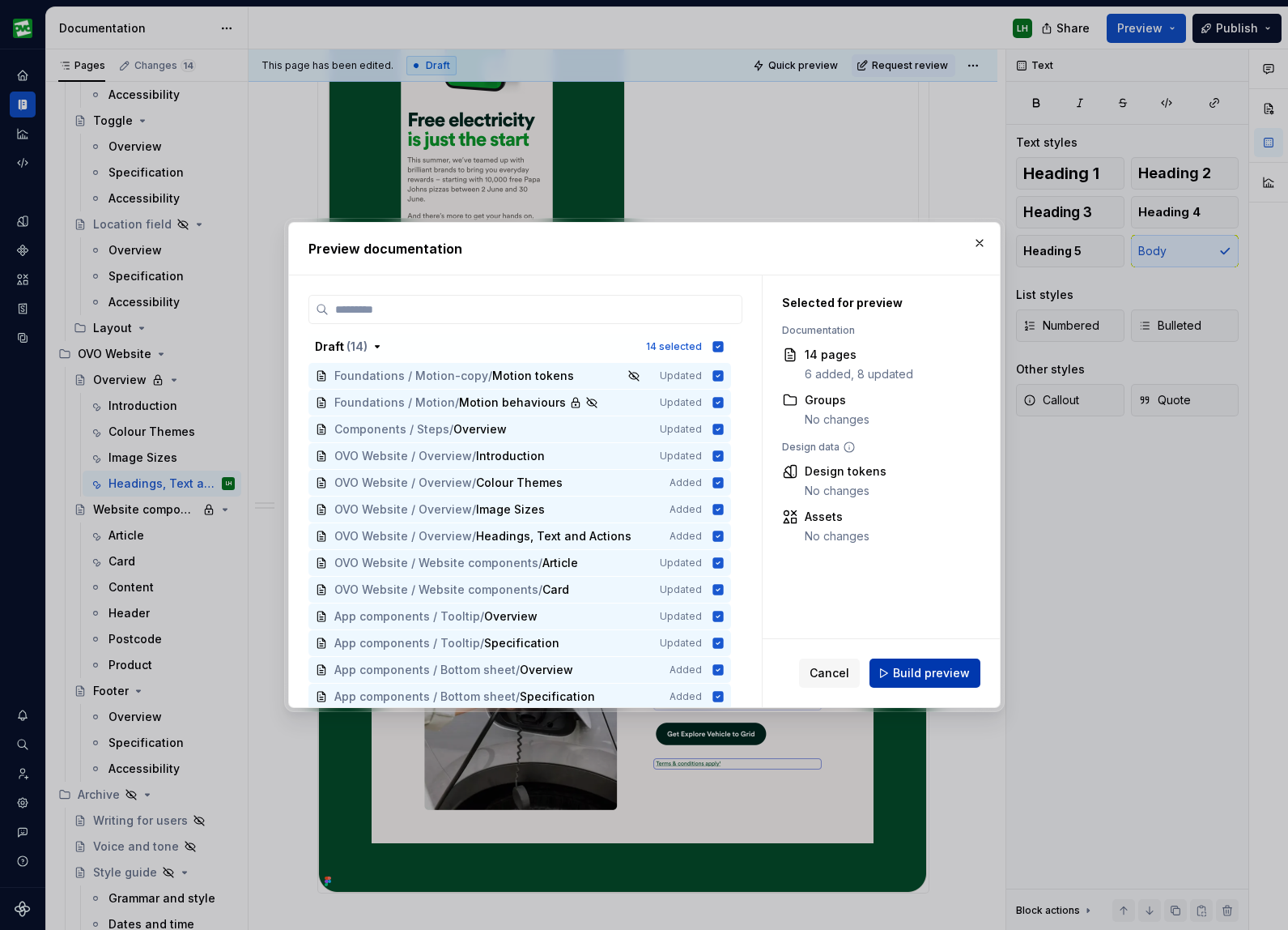
click at [940, 678] on span "Build preview" at bounding box center [931, 674] width 77 height 17
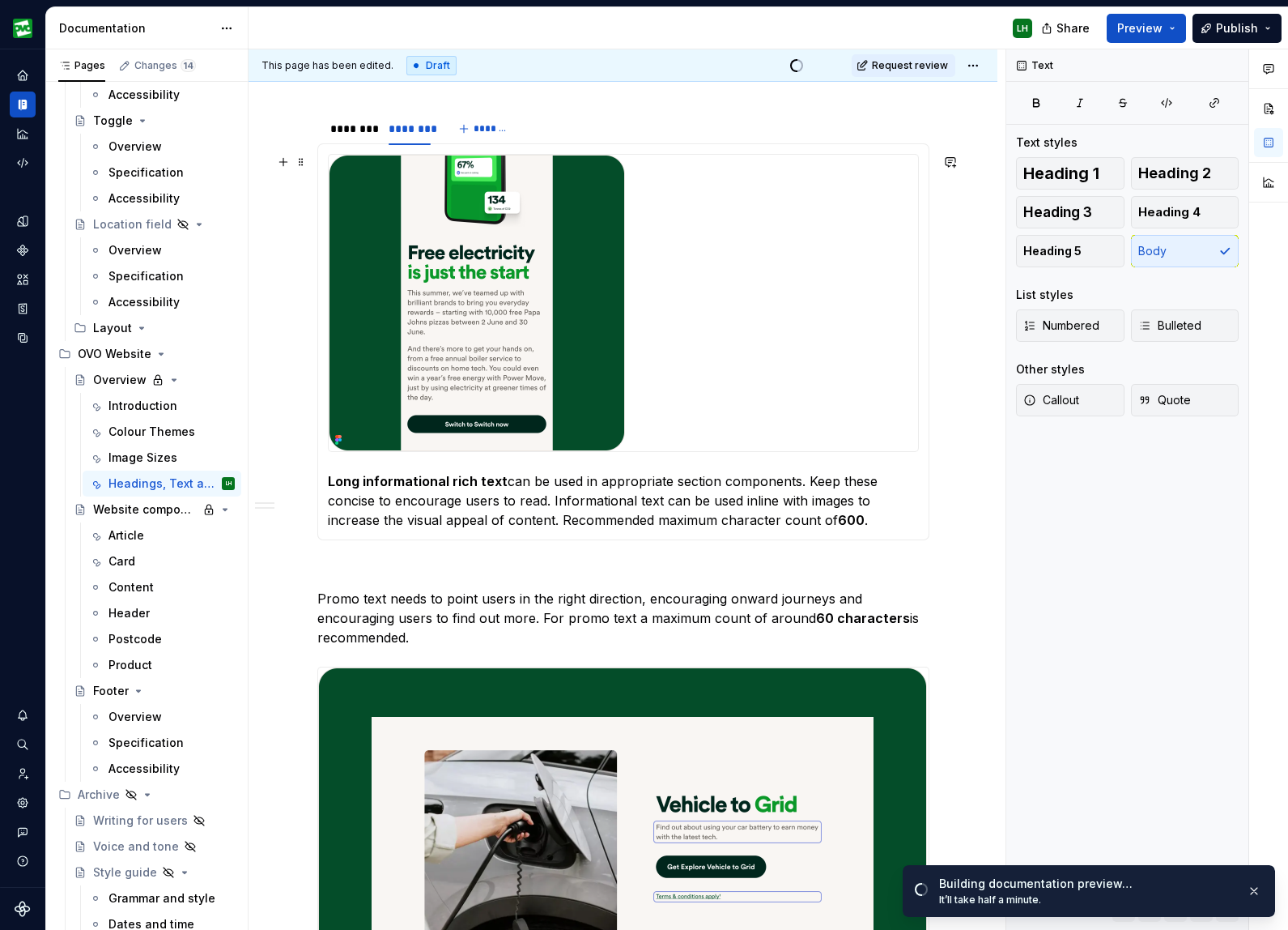
scroll to position [1916, 0]
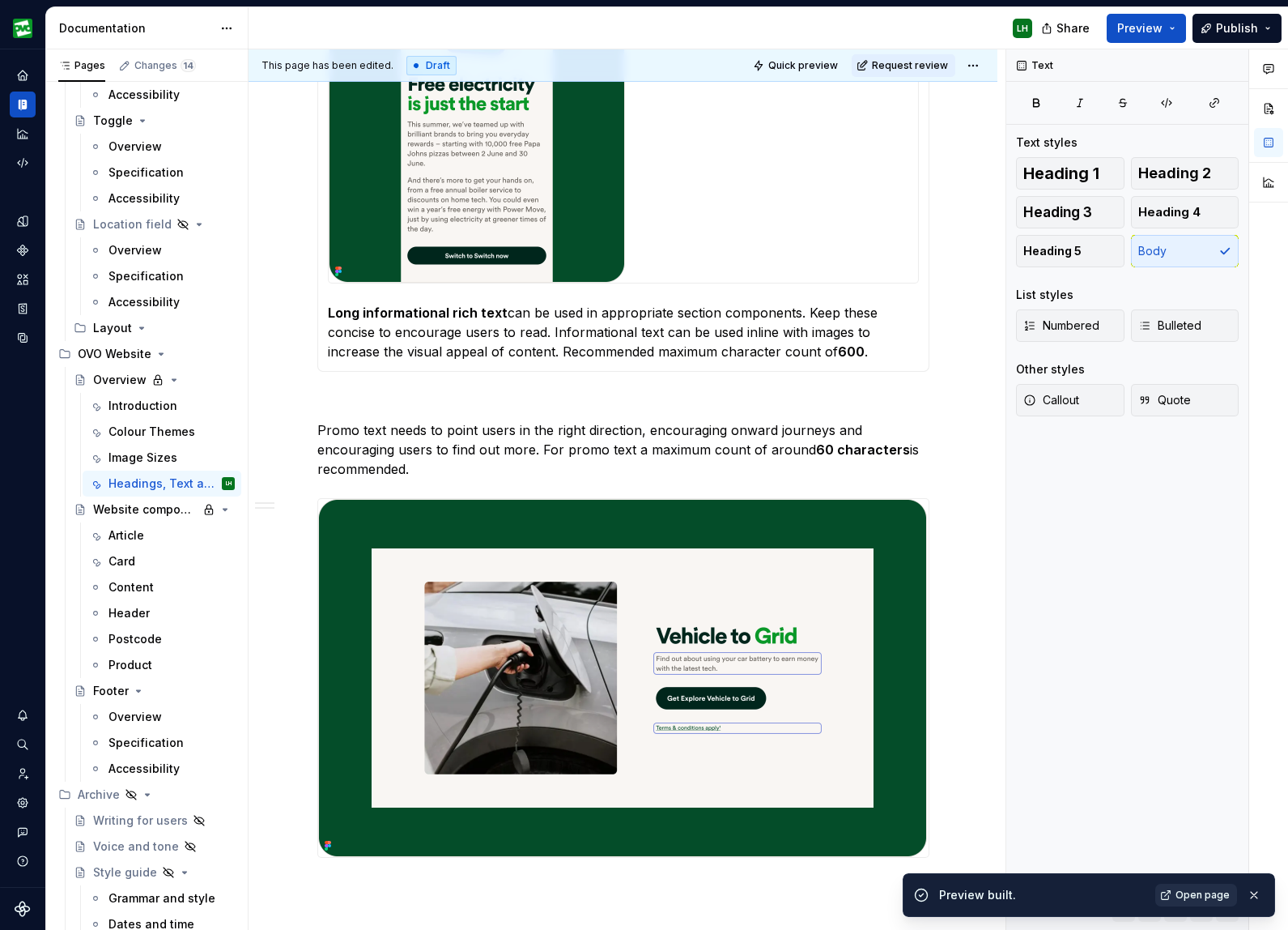
click at [1185, 893] on span "Open page" at bounding box center [1203, 895] width 55 height 13
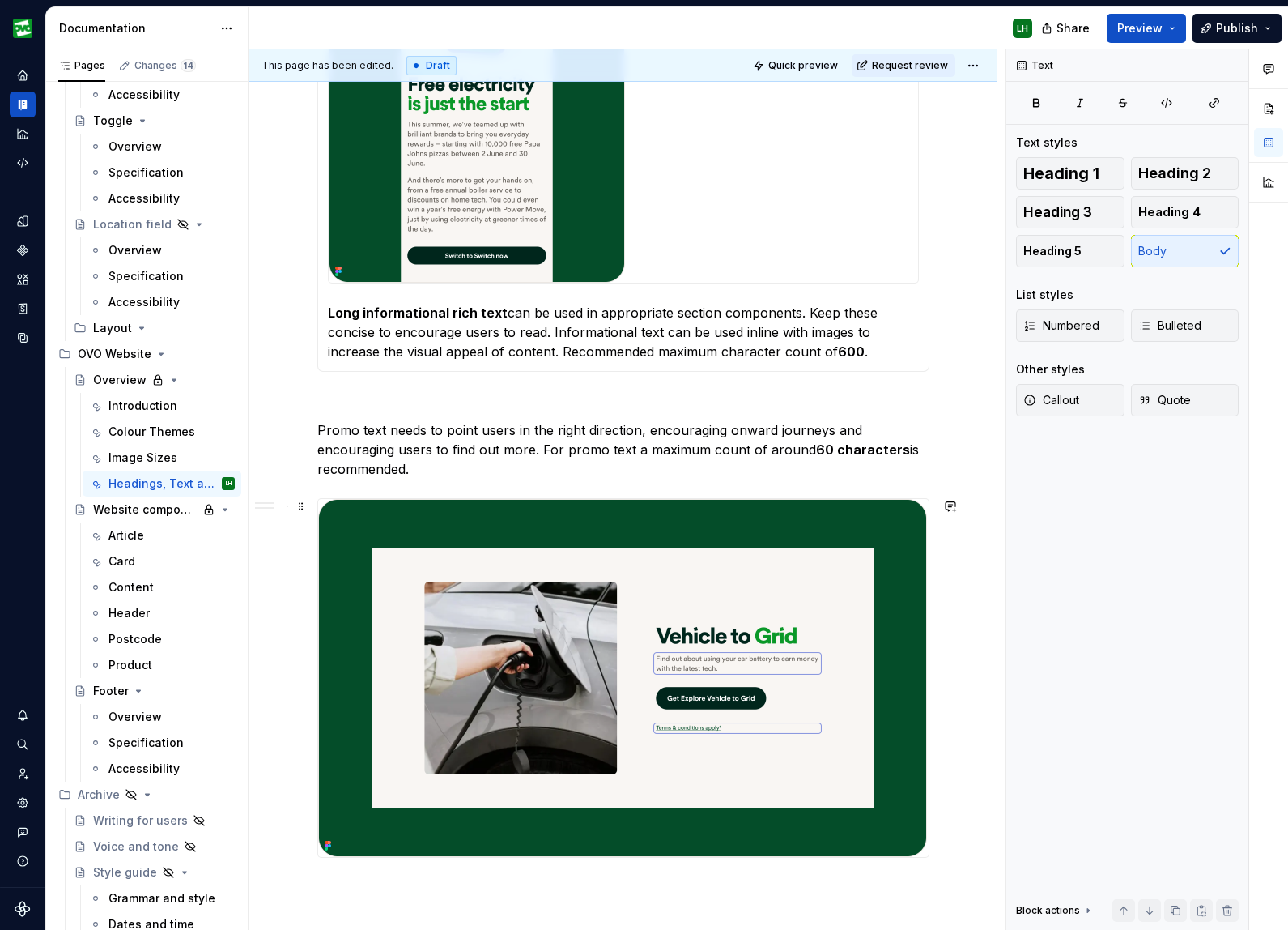
scroll to position [2020, 0]
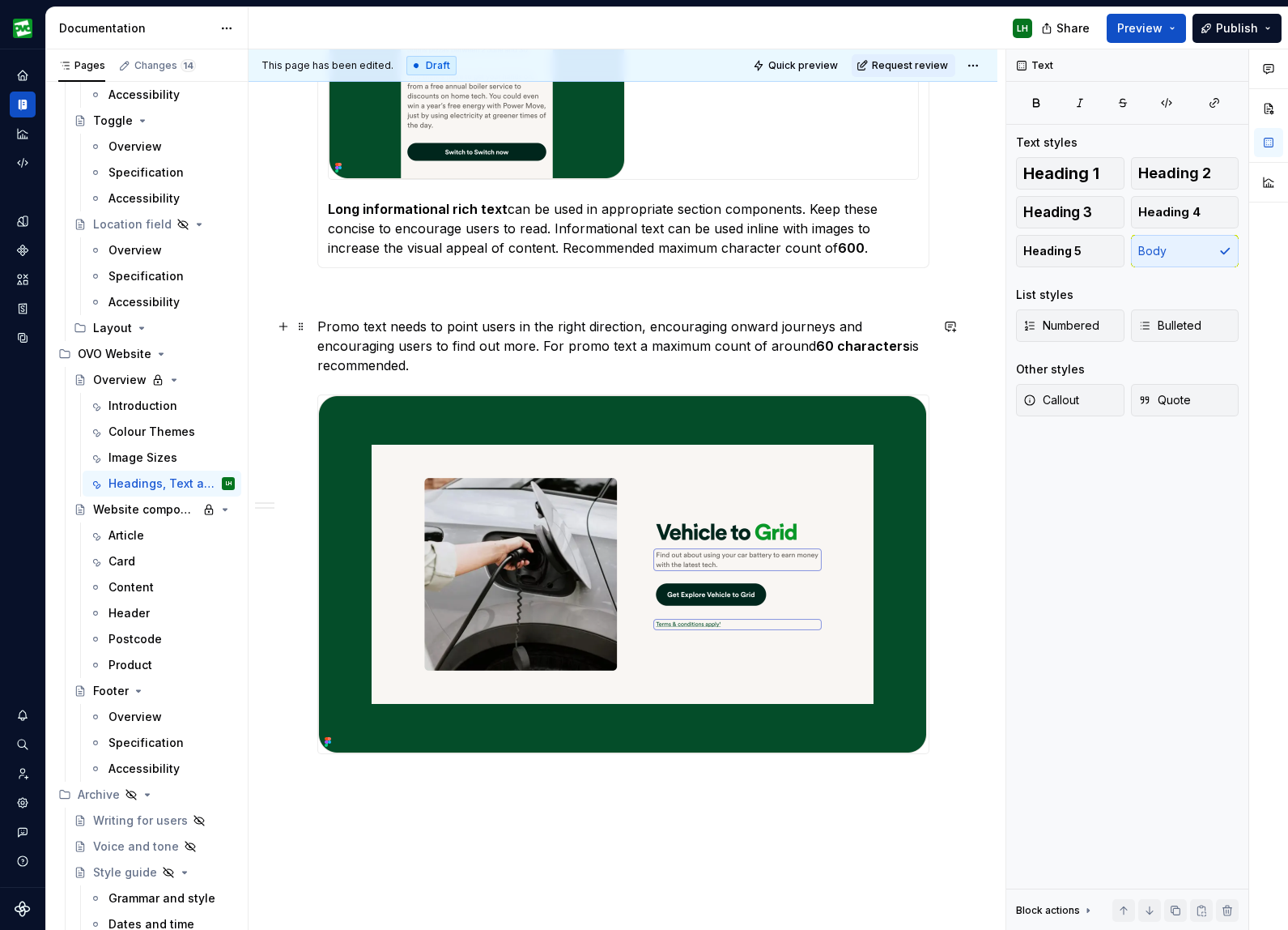
click at [467, 368] on p "Promo text needs to point users in the right direction, encouraging onward jour…" at bounding box center [624, 345] width 613 height 58
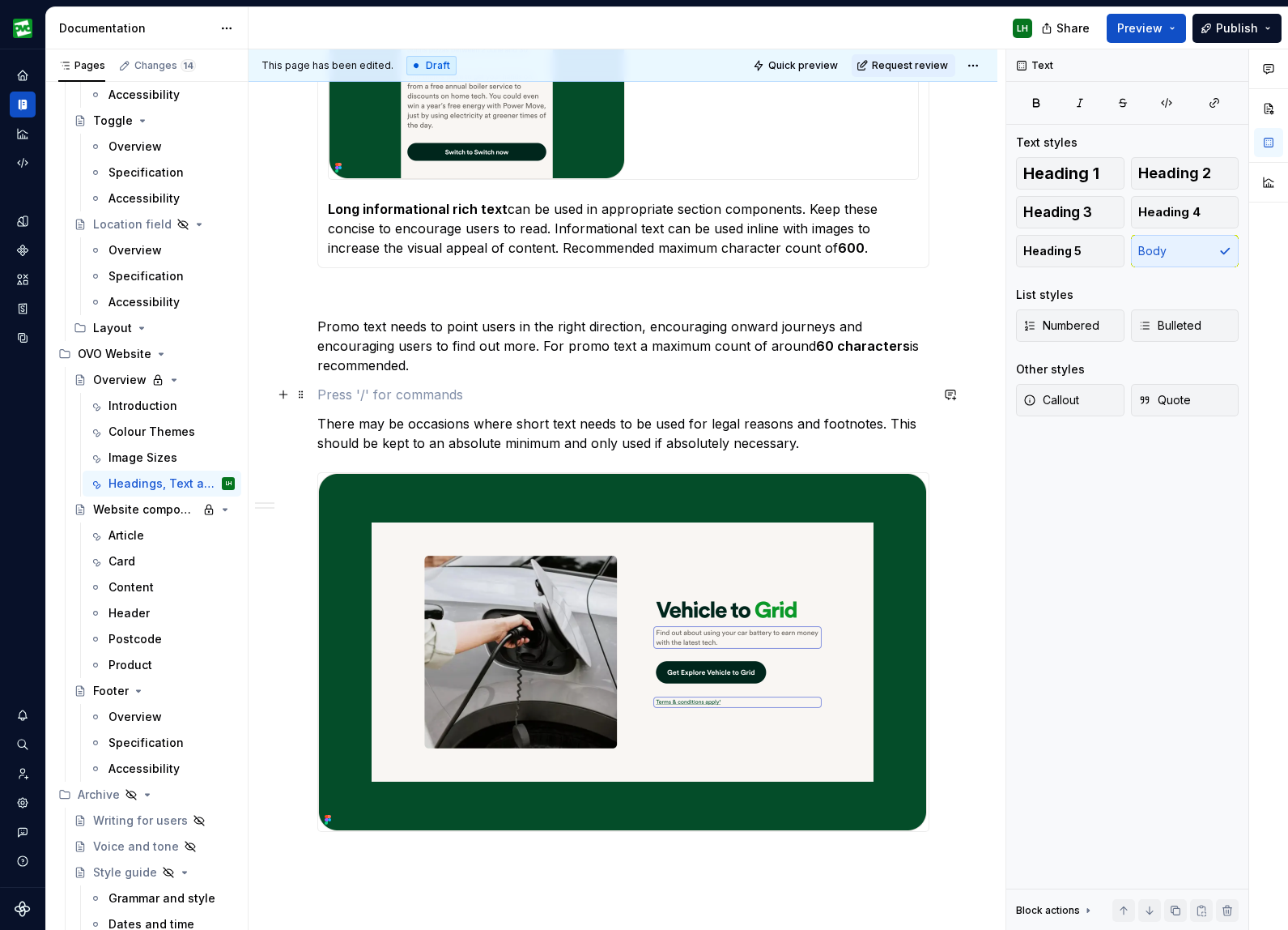
click at [367, 402] on p at bounding box center [624, 394] width 613 height 19
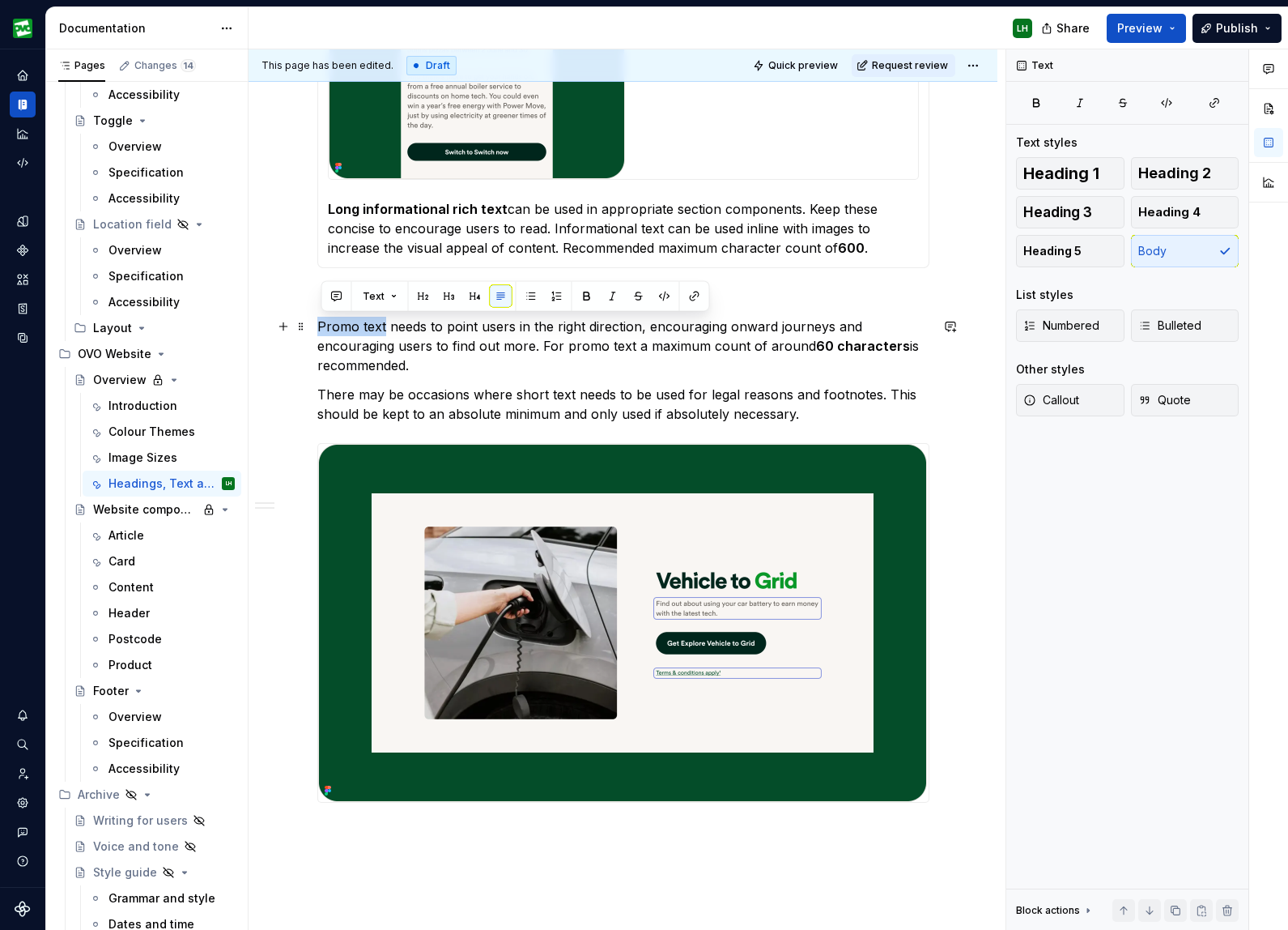
drag, startPoint x: 389, startPoint y: 325, endPoint x: 312, endPoint y: 325, distance: 77.0
click at [582, 297] on button "button" at bounding box center [587, 296] width 23 height 23
click at [384, 398] on p "There may be occasions where short text needs to be used for legal reasons and …" at bounding box center [624, 404] width 613 height 39
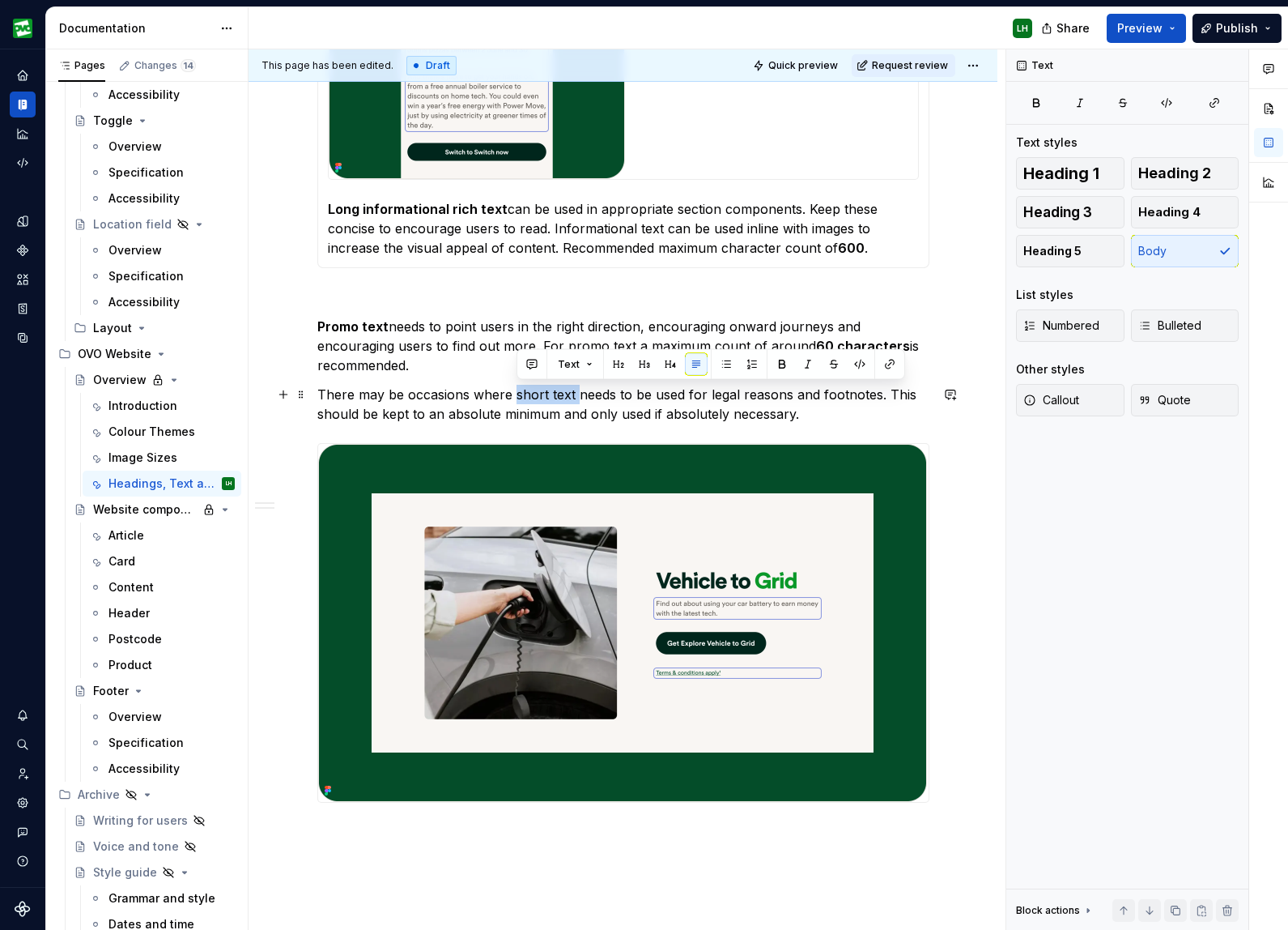
drag, startPoint x: 519, startPoint y: 394, endPoint x: 577, endPoint y: 392, distance: 58.0
click at [577, 392] on p "There may be occasions where short text needs to be used for legal reasons and …" at bounding box center [624, 404] width 613 height 39
click at [779, 361] on button "button" at bounding box center [782, 365] width 23 height 23
click at [648, 401] on p "There may be occasions where short text needs to be used for legal reasons and …" at bounding box center [624, 404] width 613 height 39
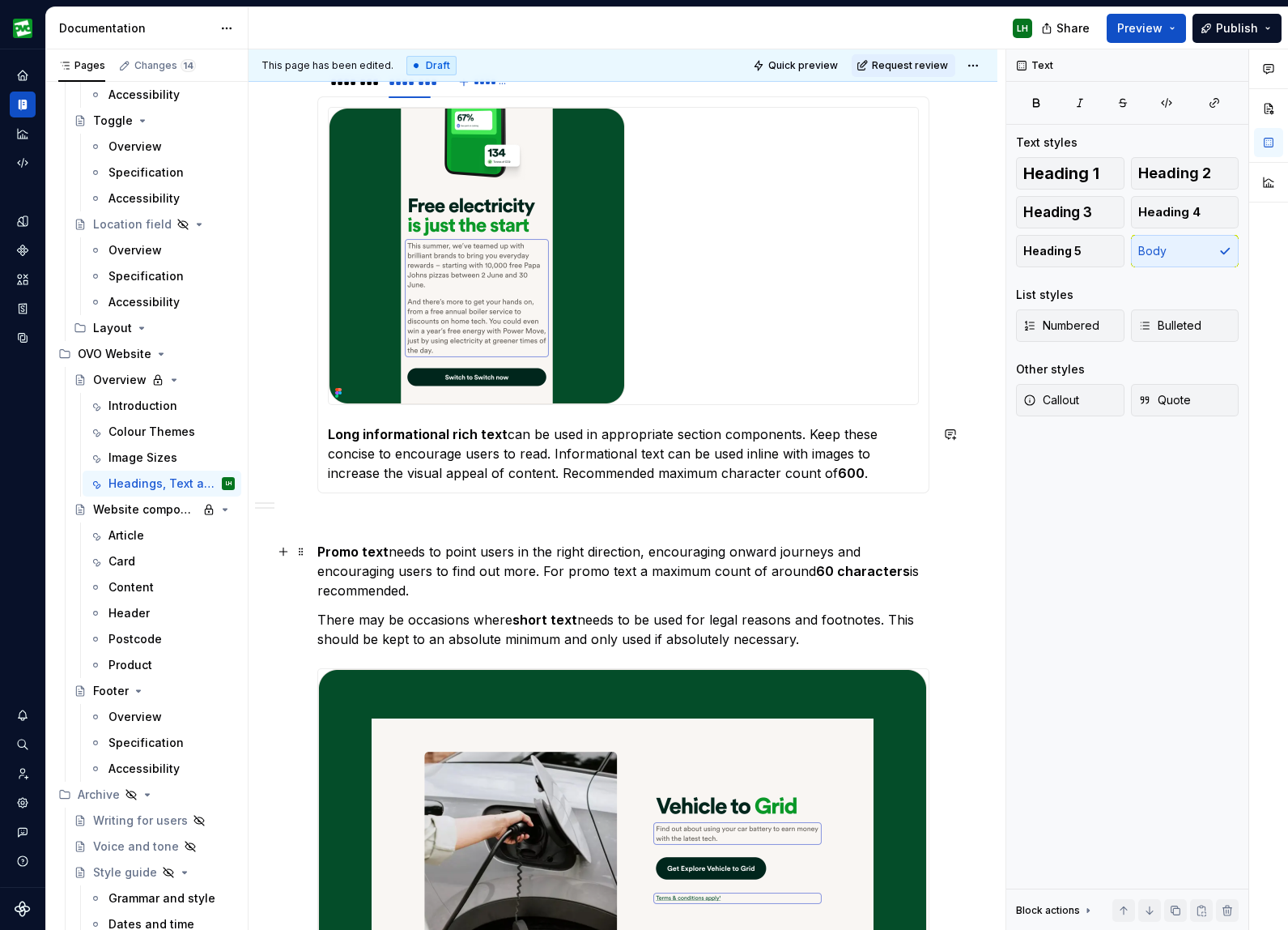
scroll to position [2229, 0]
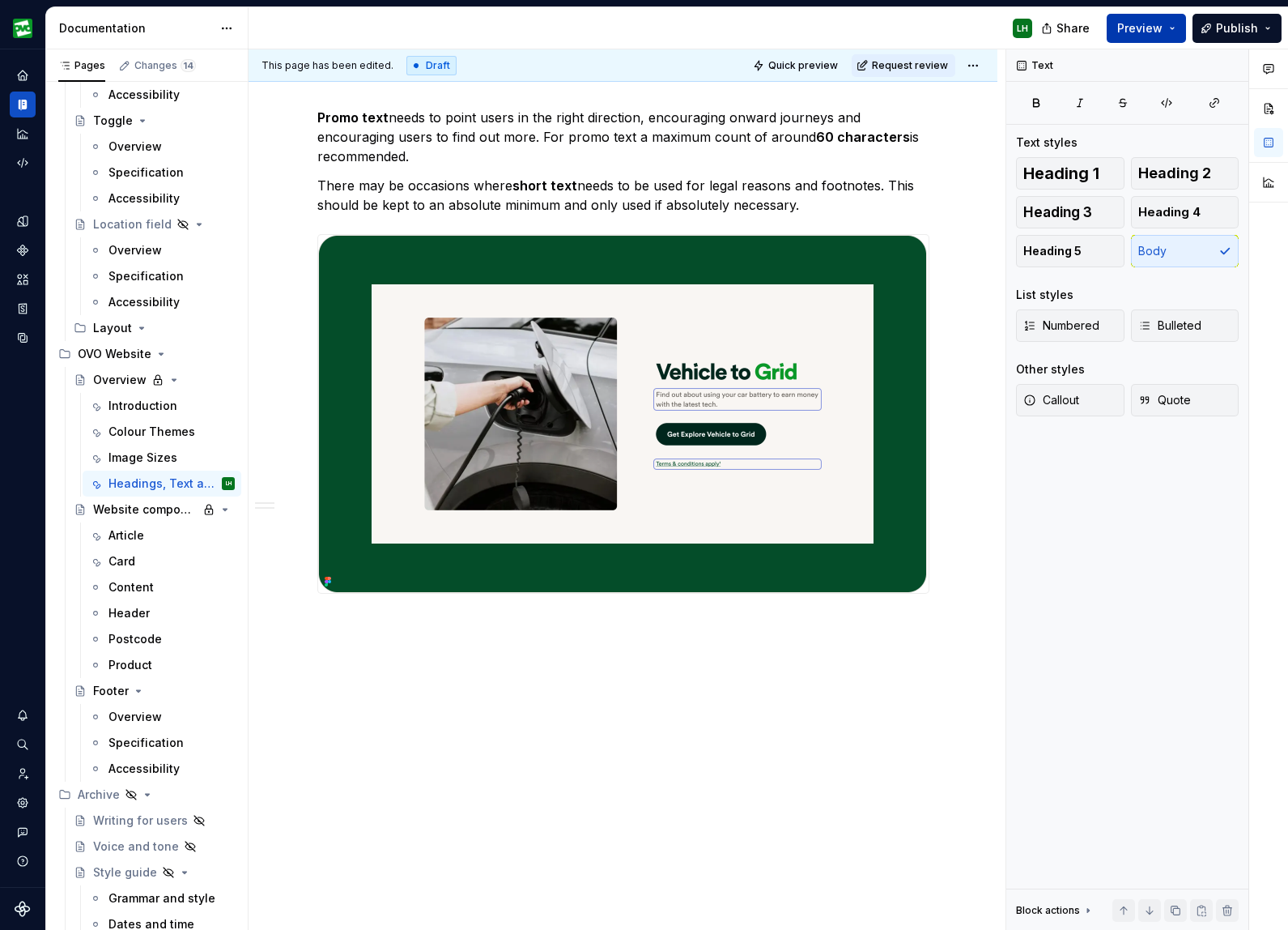
click at [1122, 19] on button "Preview" at bounding box center [1146, 29] width 80 height 30
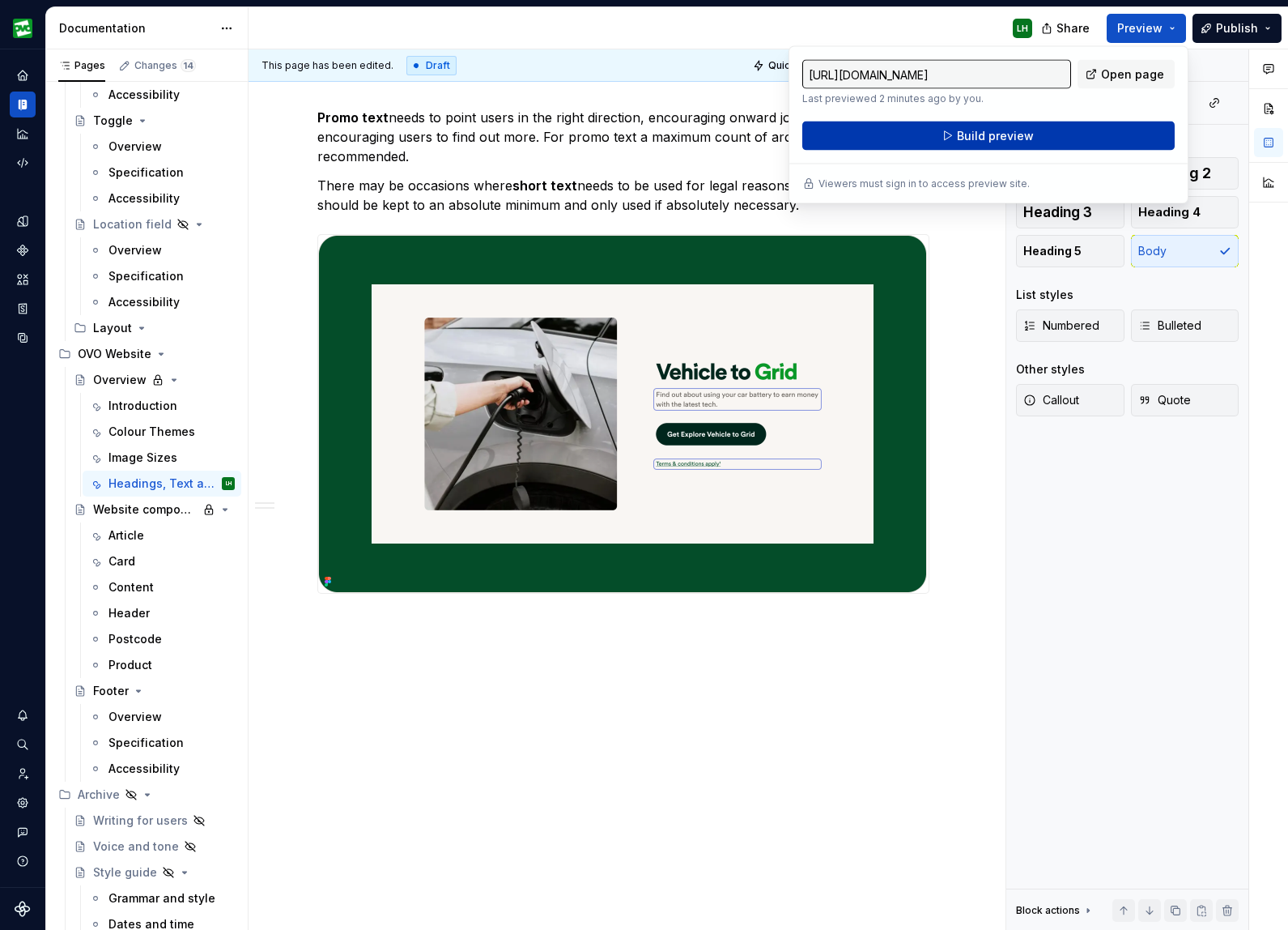
click at [1075, 137] on button "Build preview" at bounding box center [988, 136] width 373 height 30
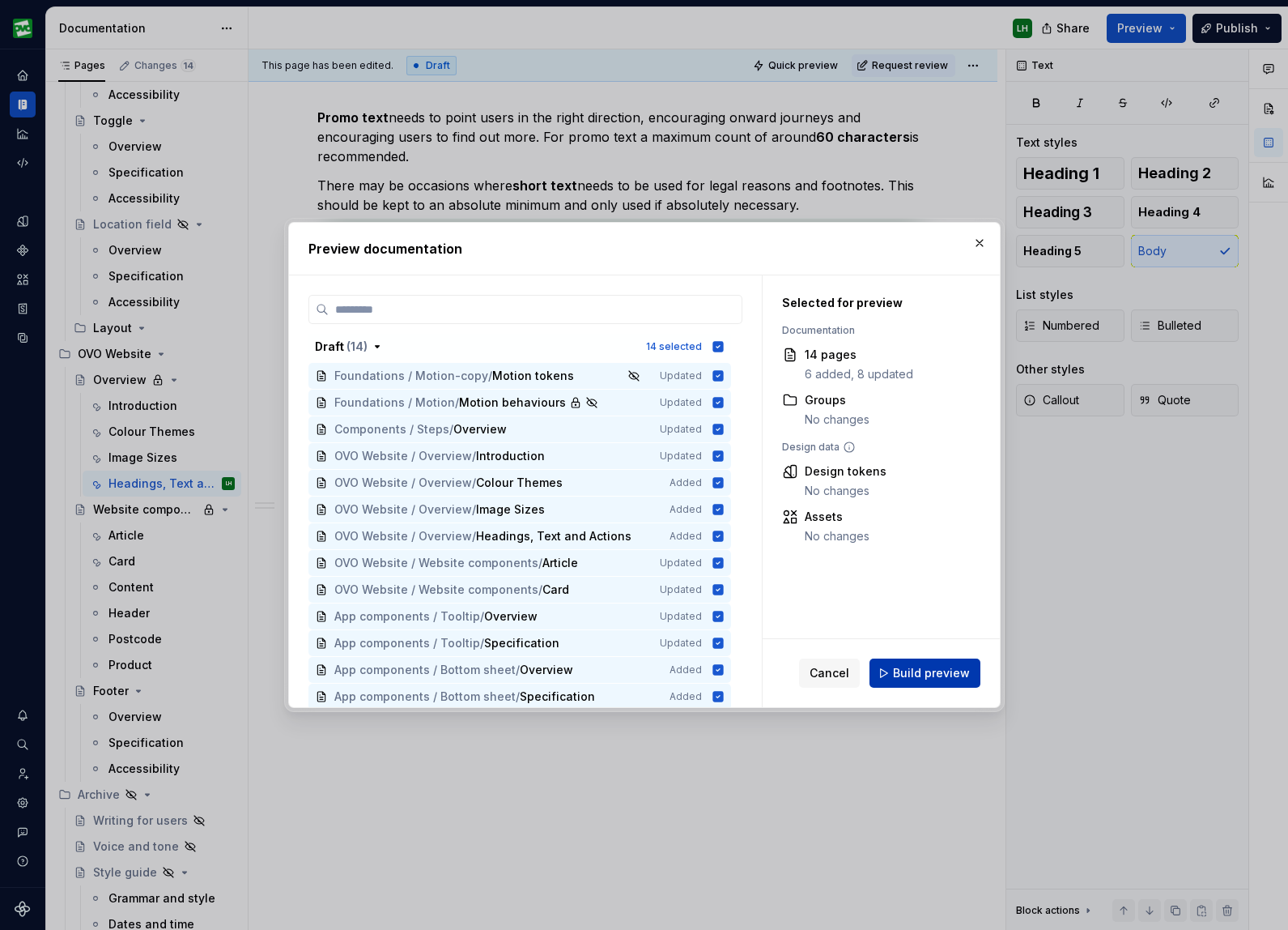
click at [938, 670] on span "Build preview" at bounding box center [931, 674] width 77 height 17
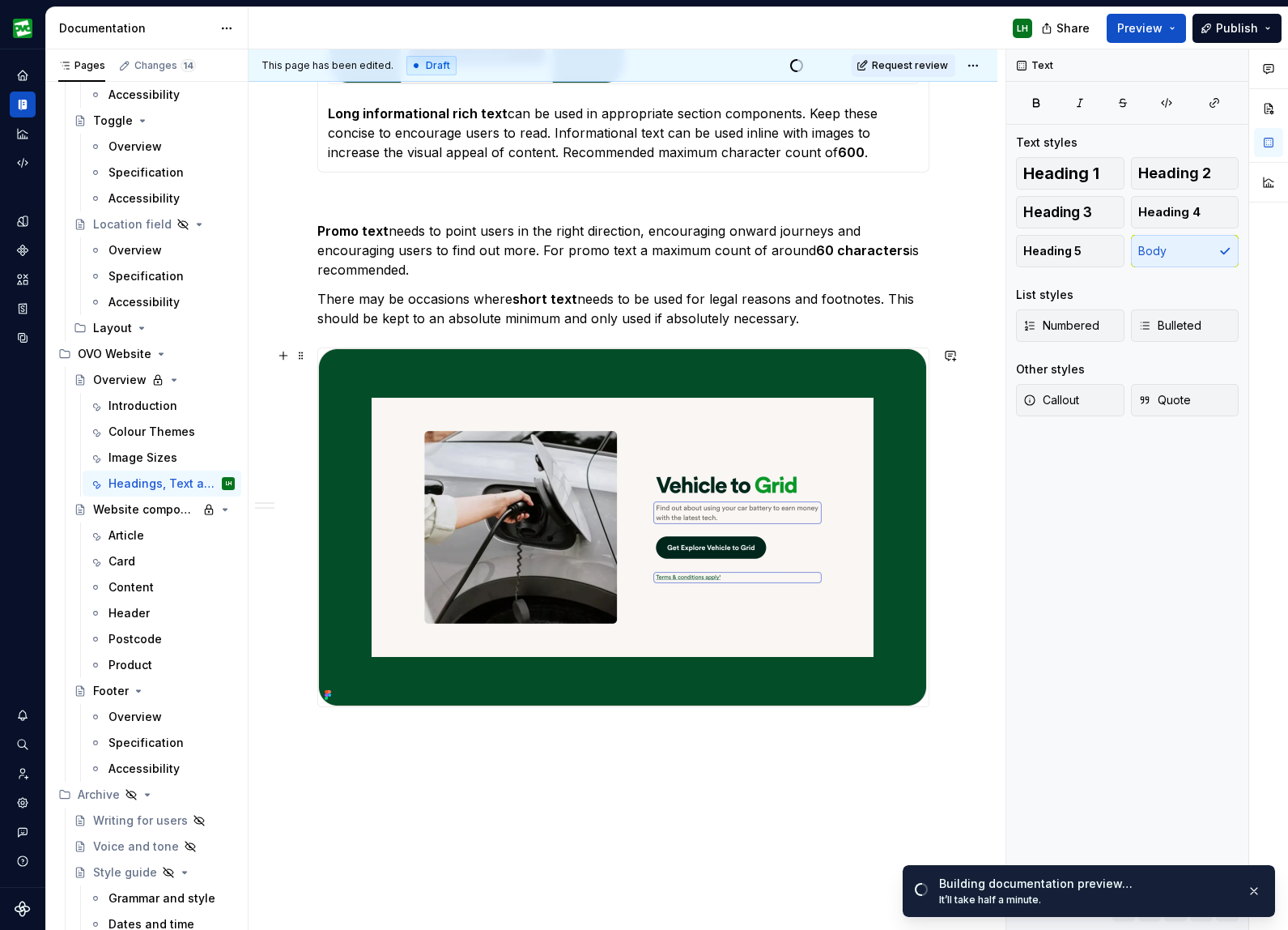
scroll to position [2114, 0]
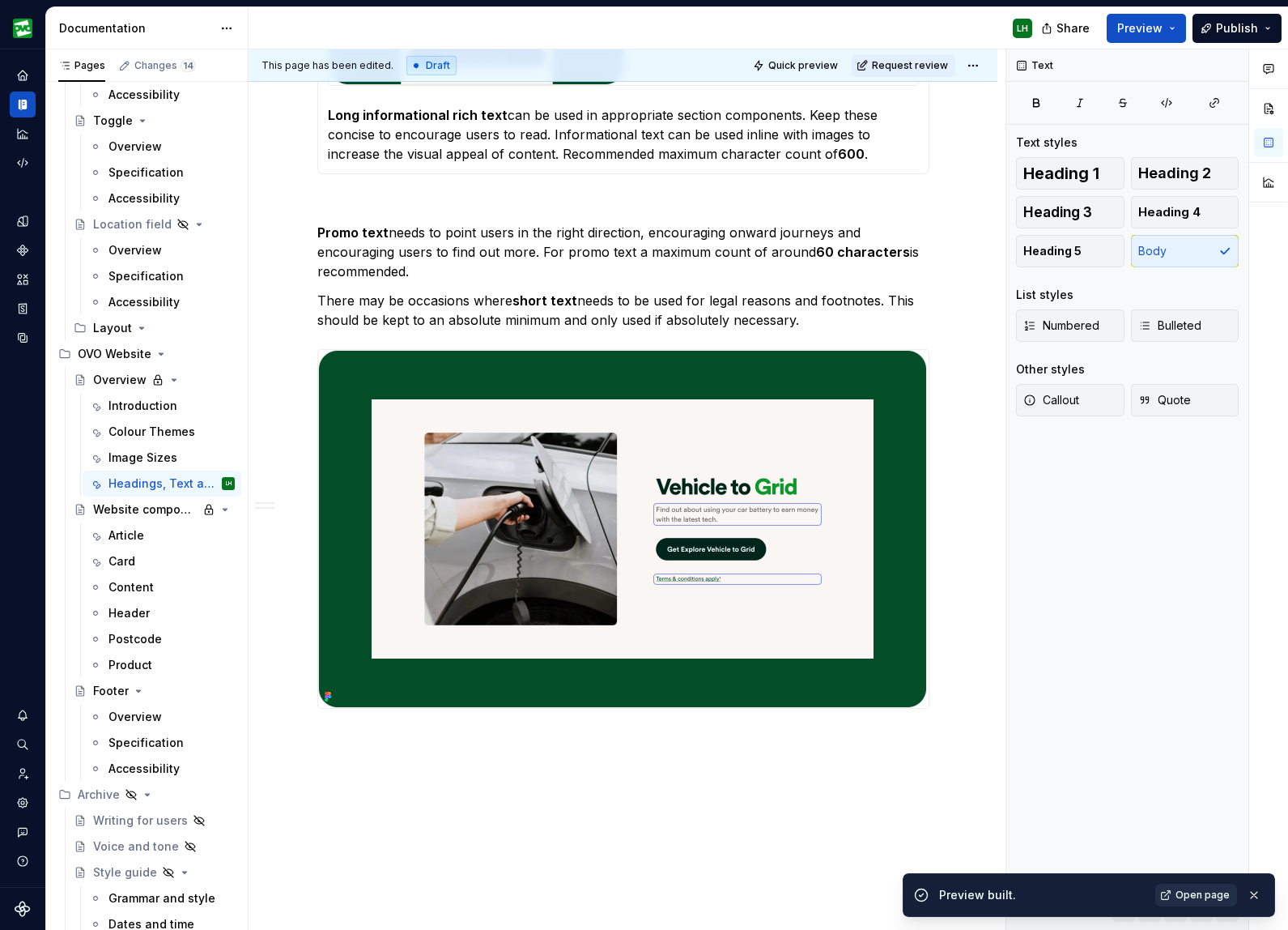
click at [1197, 893] on span "Open page" at bounding box center [1203, 895] width 55 height 13
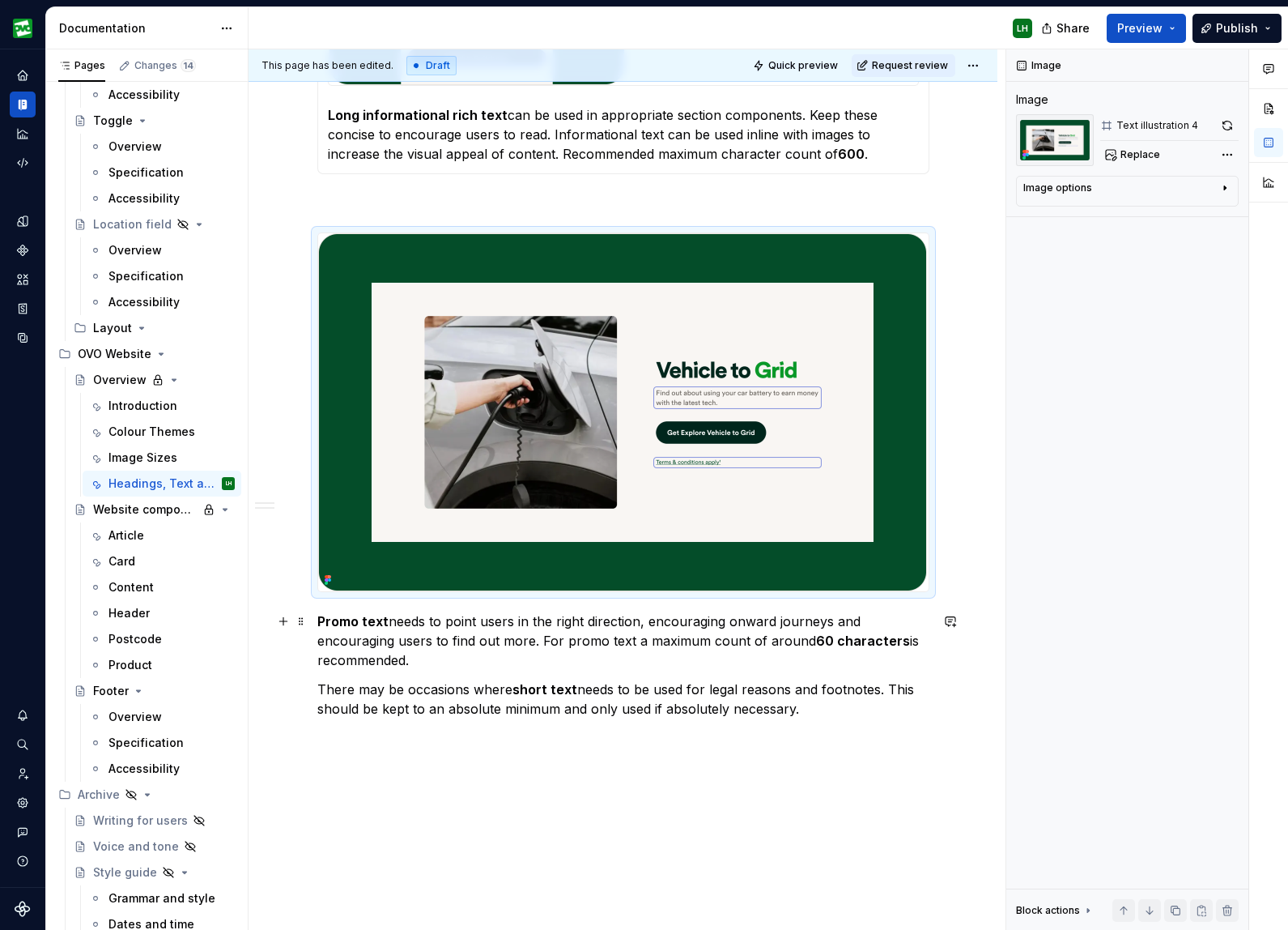
click at [542, 649] on p "Promo text needs to point users in the right direction, encouraging onward jour…" at bounding box center [624, 640] width 613 height 58
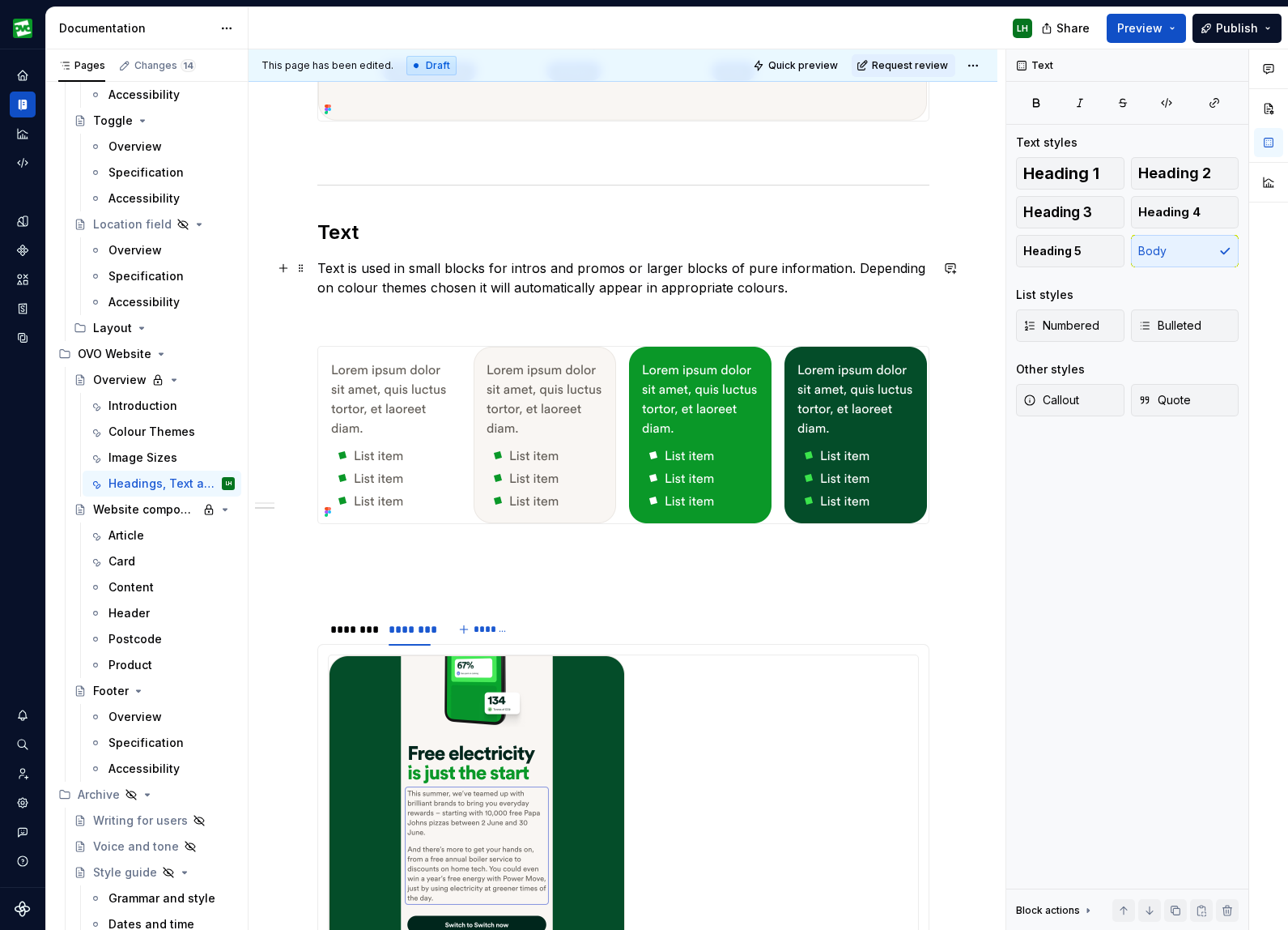
scroll to position [1218, 0]
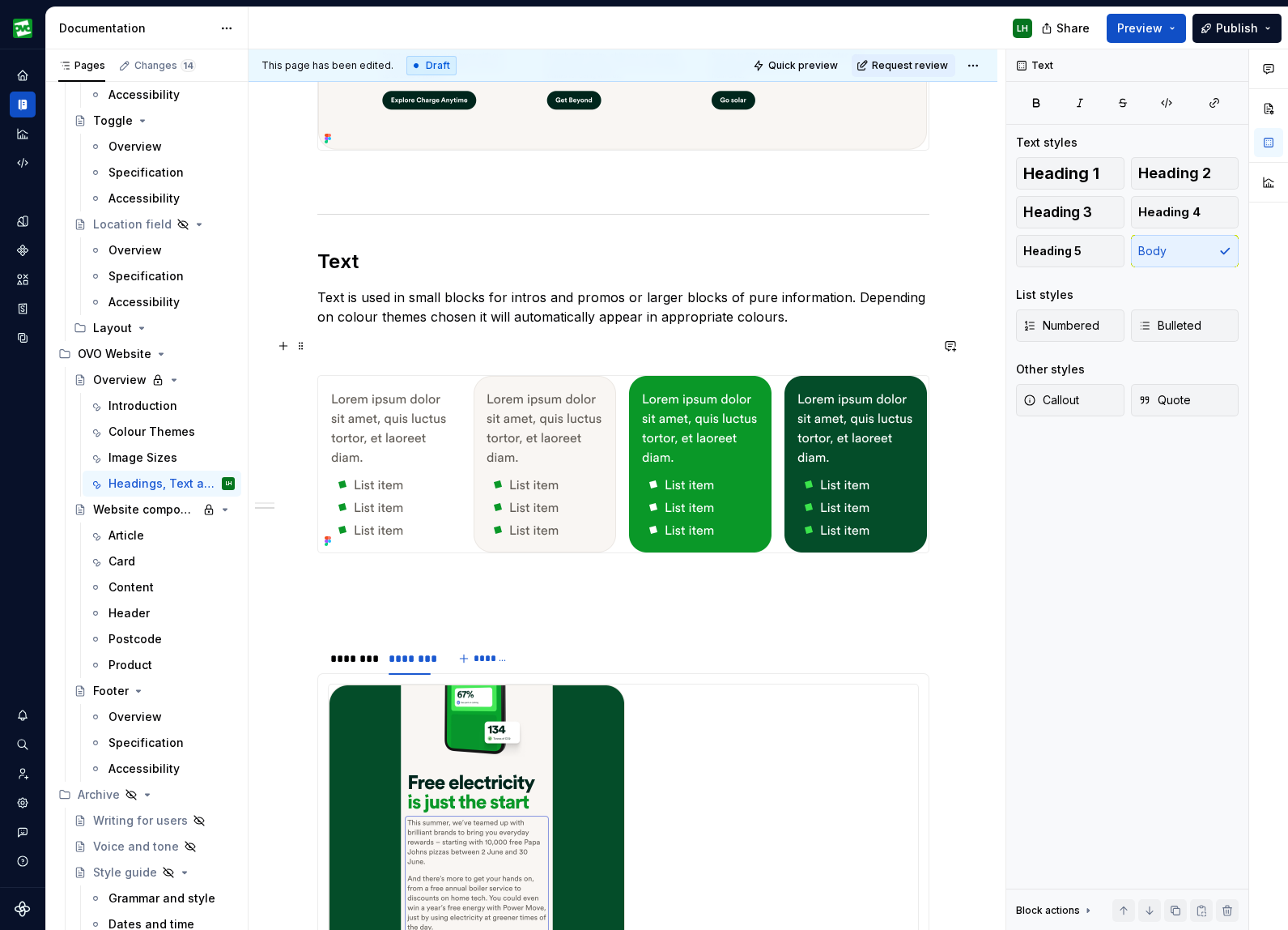
click at [333, 341] on p at bounding box center [624, 345] width 613 height 19
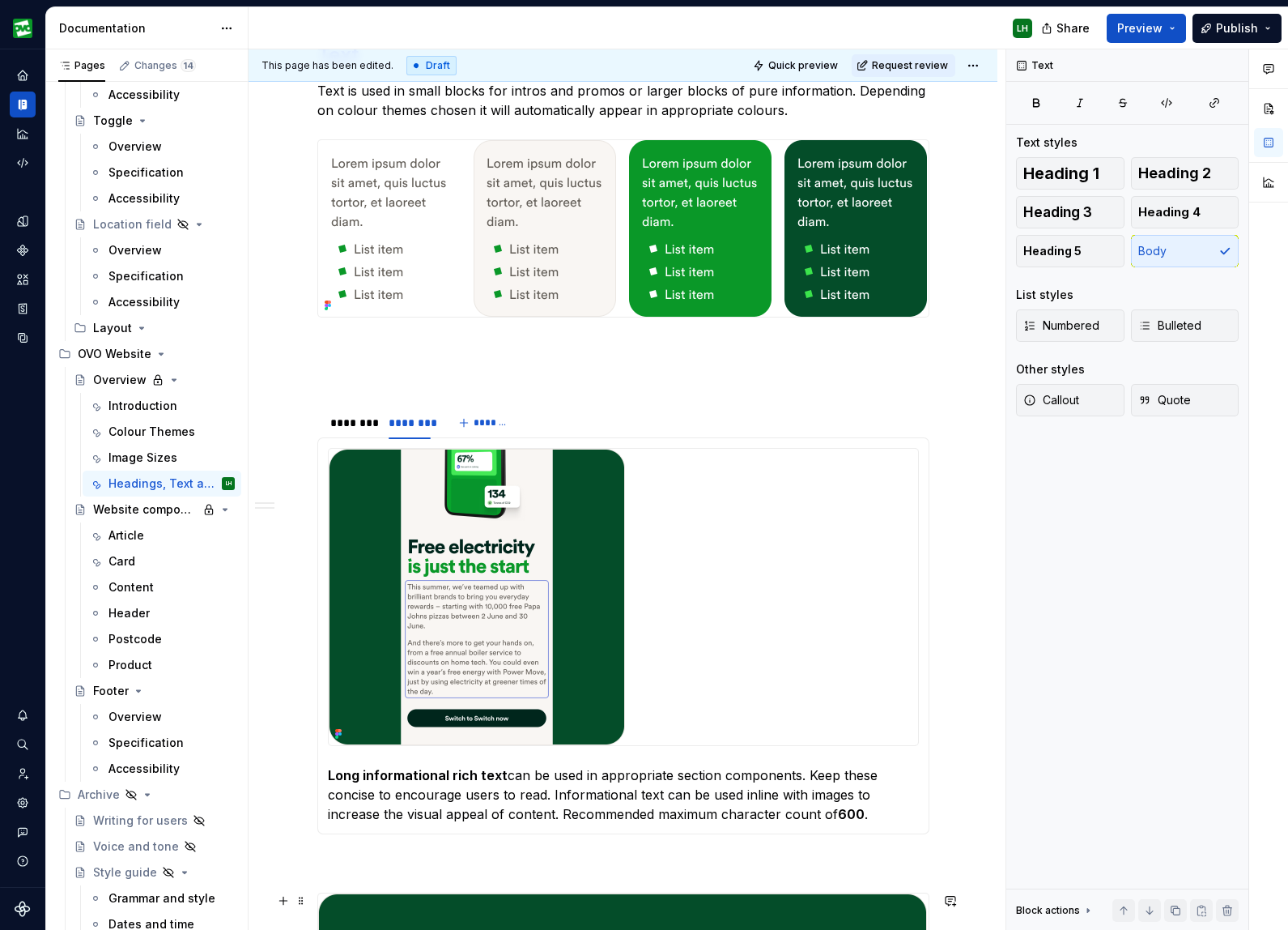
scroll to position [2200, 0]
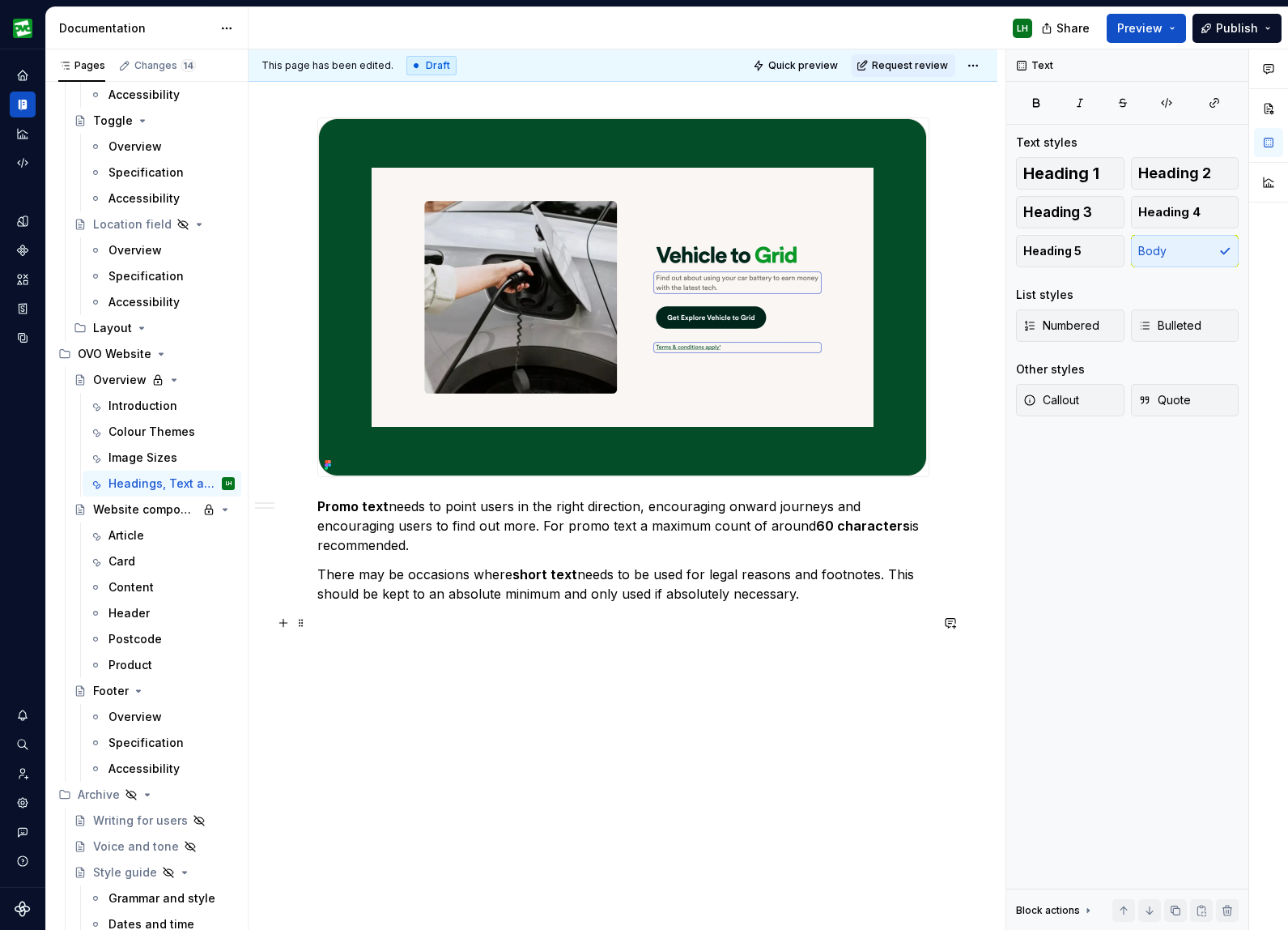
click at [280, 626] on button "button" at bounding box center [283, 623] width 23 height 23
click at [450, 730] on div "Divider A section divider" at bounding box center [470, 717] width 199 height 32
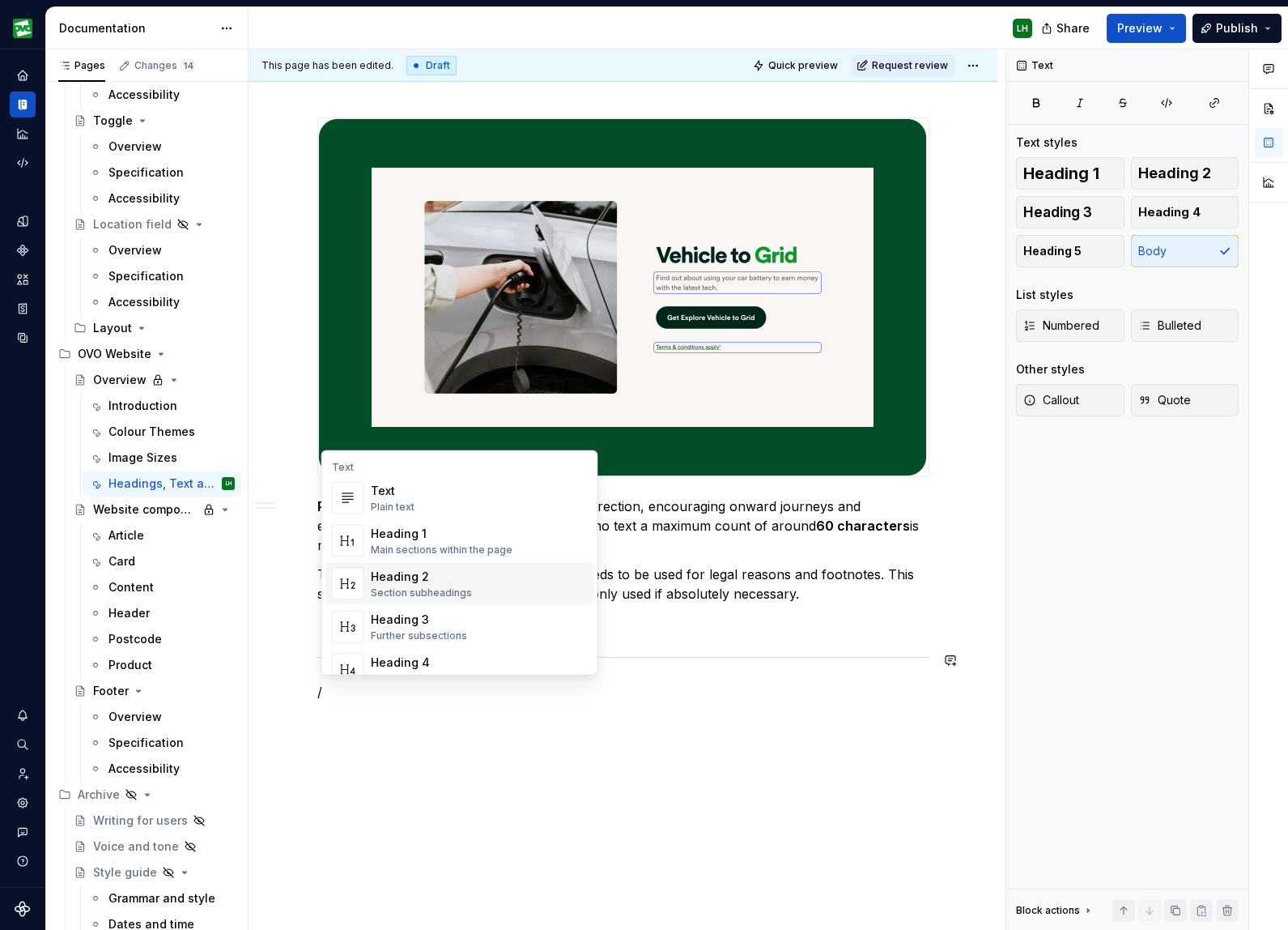
click at [433, 584] on div "Heading 2" at bounding box center [421, 577] width 101 height 17
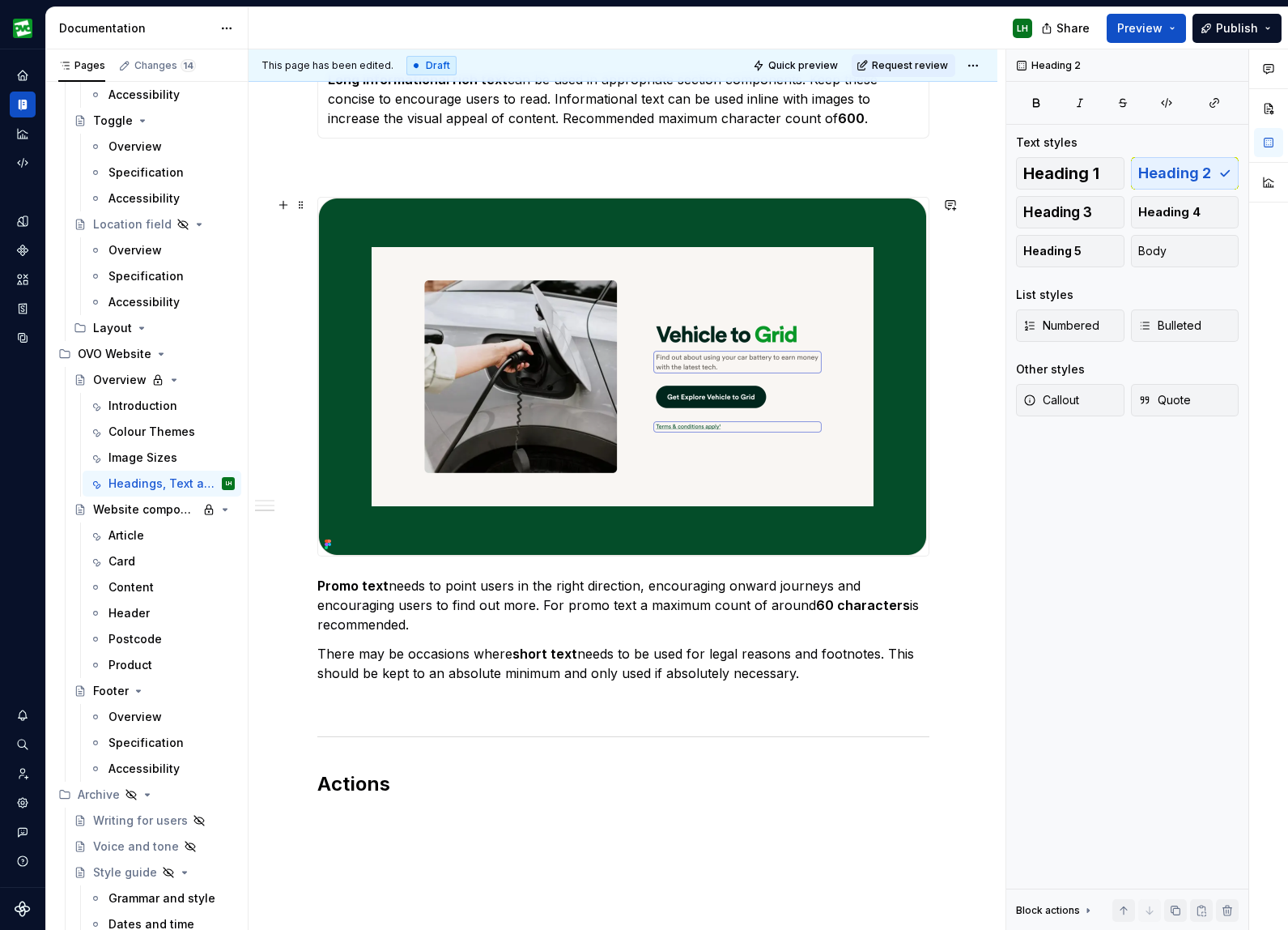
scroll to position [2285, 0]
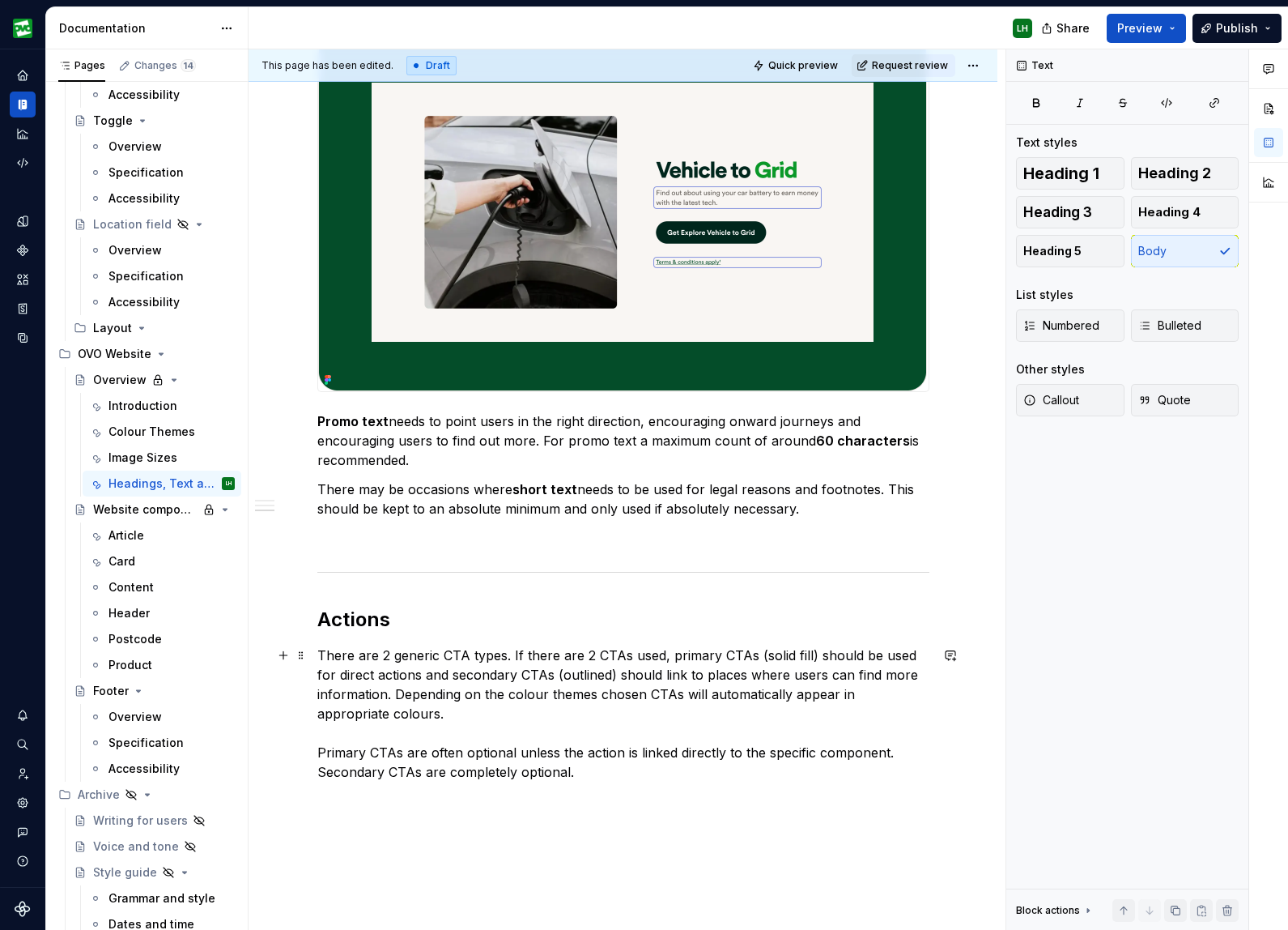
click at [451, 654] on p "There are 2 generic CTA types. If there are 2 CTAs used, primary CTAs (solid fi…" at bounding box center [624, 713] width 613 height 136
click at [633, 653] on p "There are 2 generic button types. If there are 2 CTAs used, primary CTAs (solid…" at bounding box center [624, 713] width 613 height 136
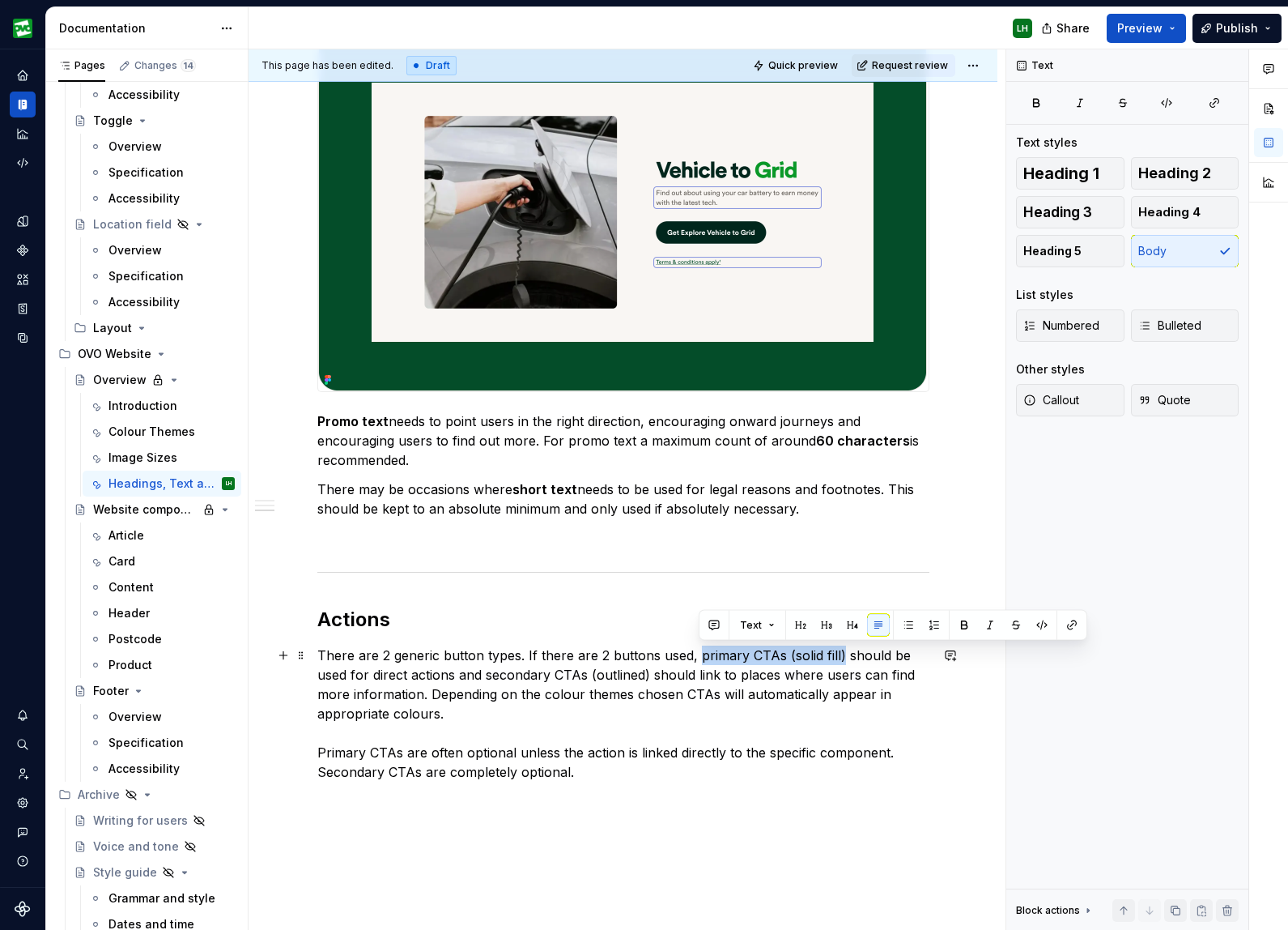
drag, startPoint x: 700, startPoint y: 656, endPoint x: 842, endPoint y: 652, distance: 142.1
click at [842, 652] on p "There are 2 generic button types. If there are 2 buttons used, primary CTAs (so…" at bounding box center [624, 713] width 613 height 136
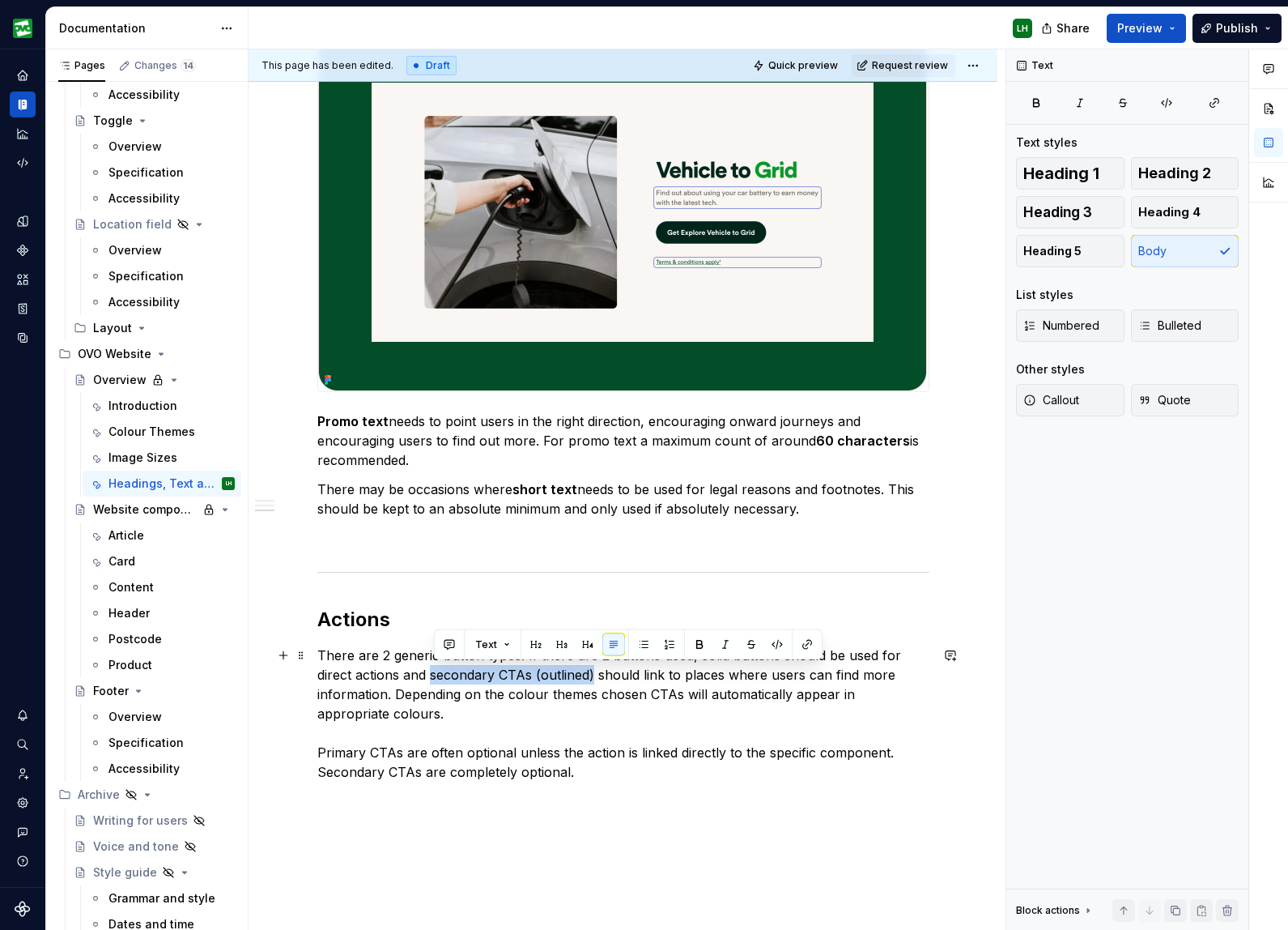
drag, startPoint x: 437, startPoint y: 676, endPoint x: 599, endPoint y: 670, distance: 162.1
click at [599, 670] on p "There are 2 generic button types. If there are 2 buttons used, solid buttons sh…" at bounding box center [624, 713] width 613 height 136
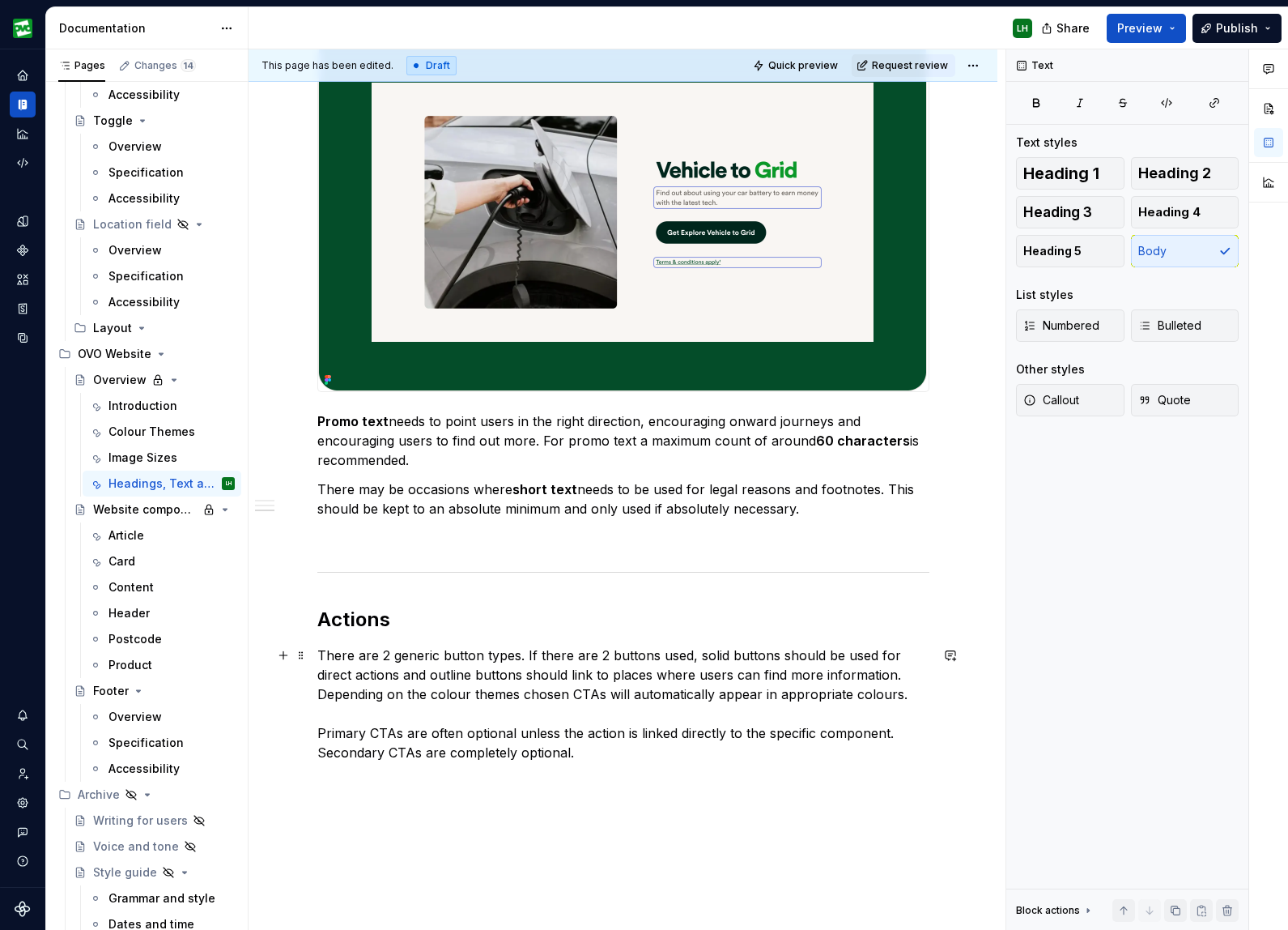
click at [588, 691] on p "There are 2 generic button types. If there are 2 buttons used, solid buttons sh…" at bounding box center [624, 704] width 613 height 117
drag, startPoint x: 405, startPoint y: 731, endPoint x: 313, endPoint y: 730, distance: 92.0
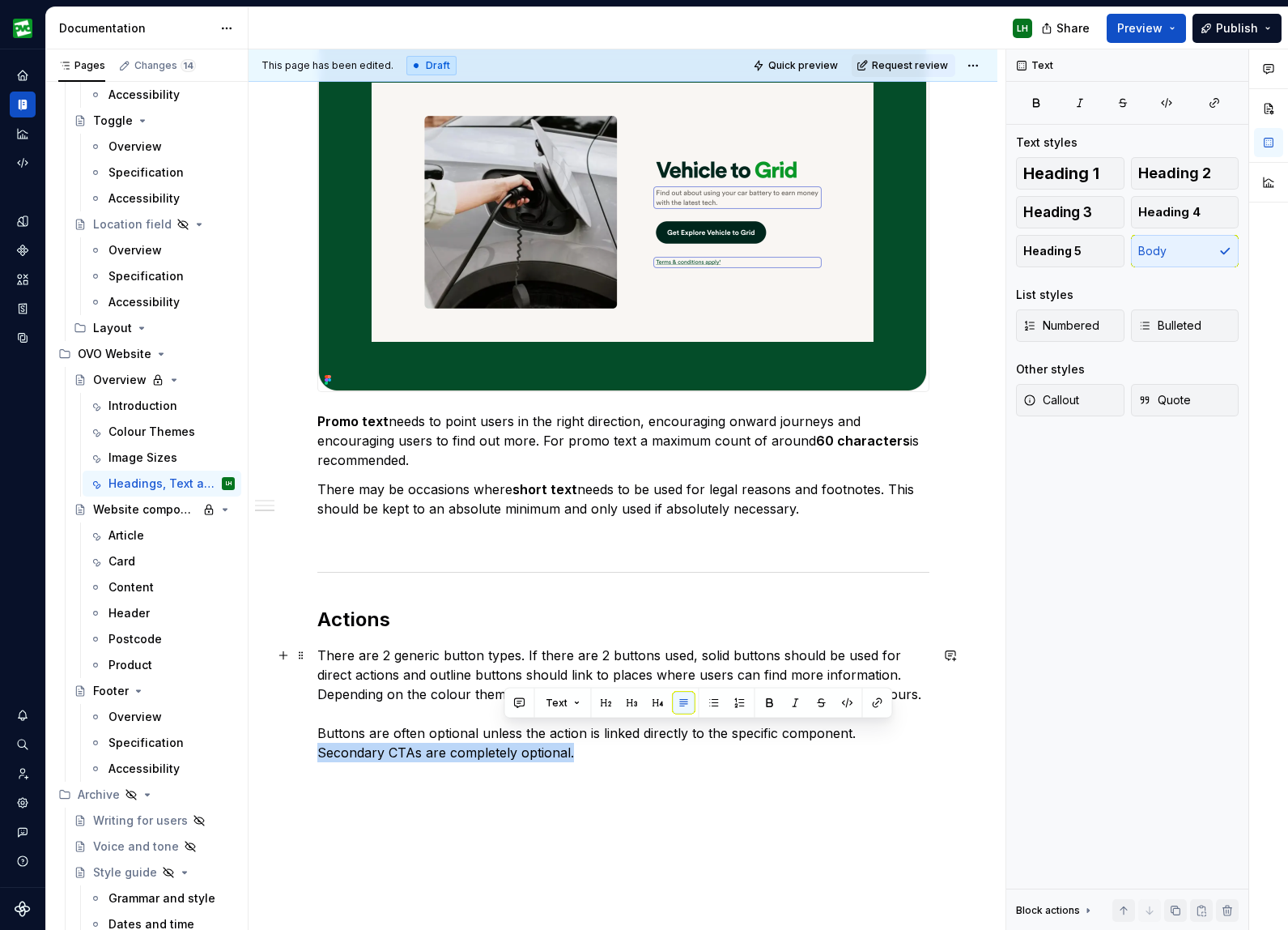
drag, startPoint x: 681, startPoint y: 752, endPoint x: 860, endPoint y: 734, distance: 179.9
click at [860, 734] on p "There are 2 generic button types. If there are 2 buttons used, solid buttons sh…" at bounding box center [624, 704] width 613 height 117
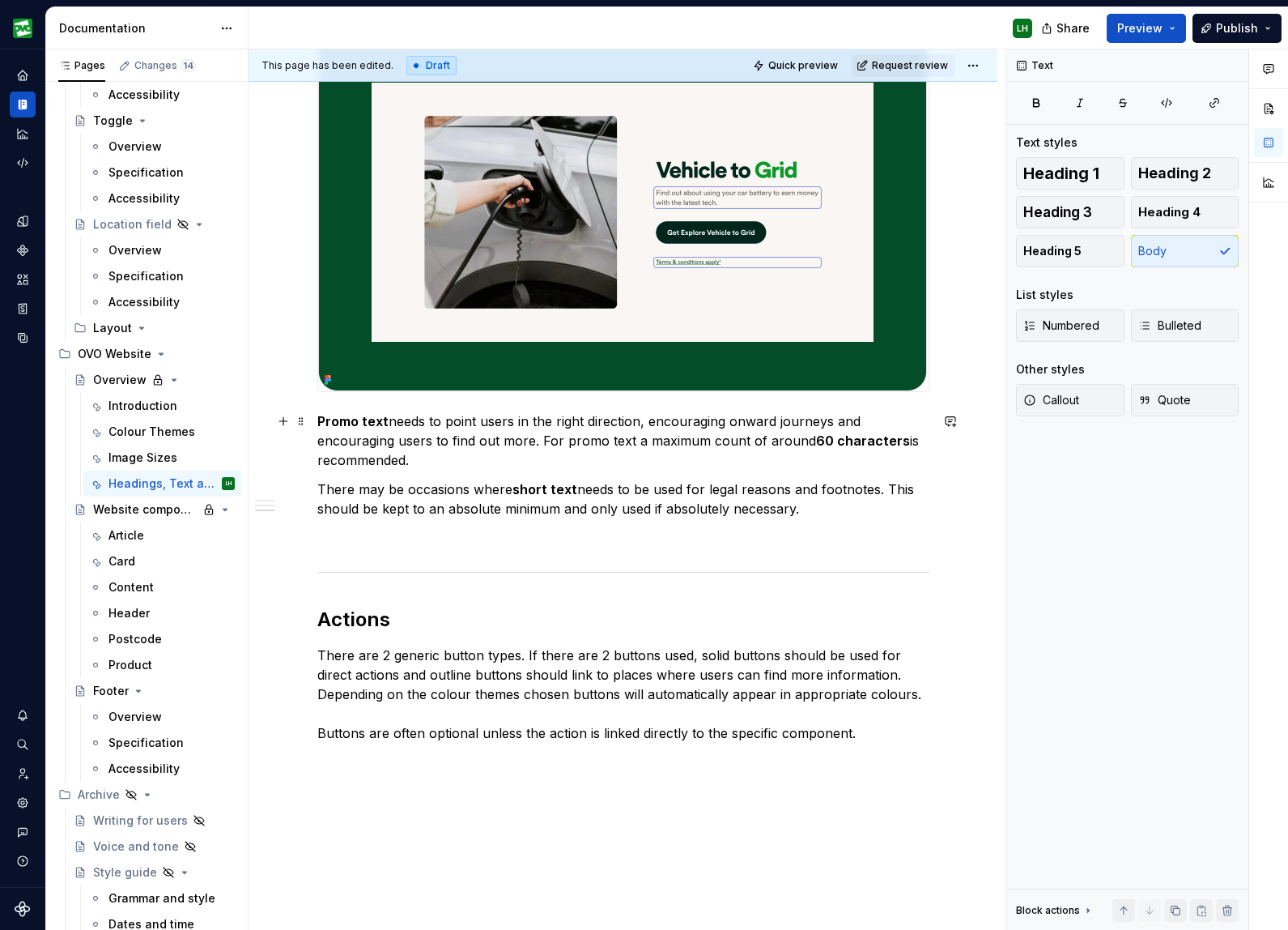
scroll to position [2395, 0]
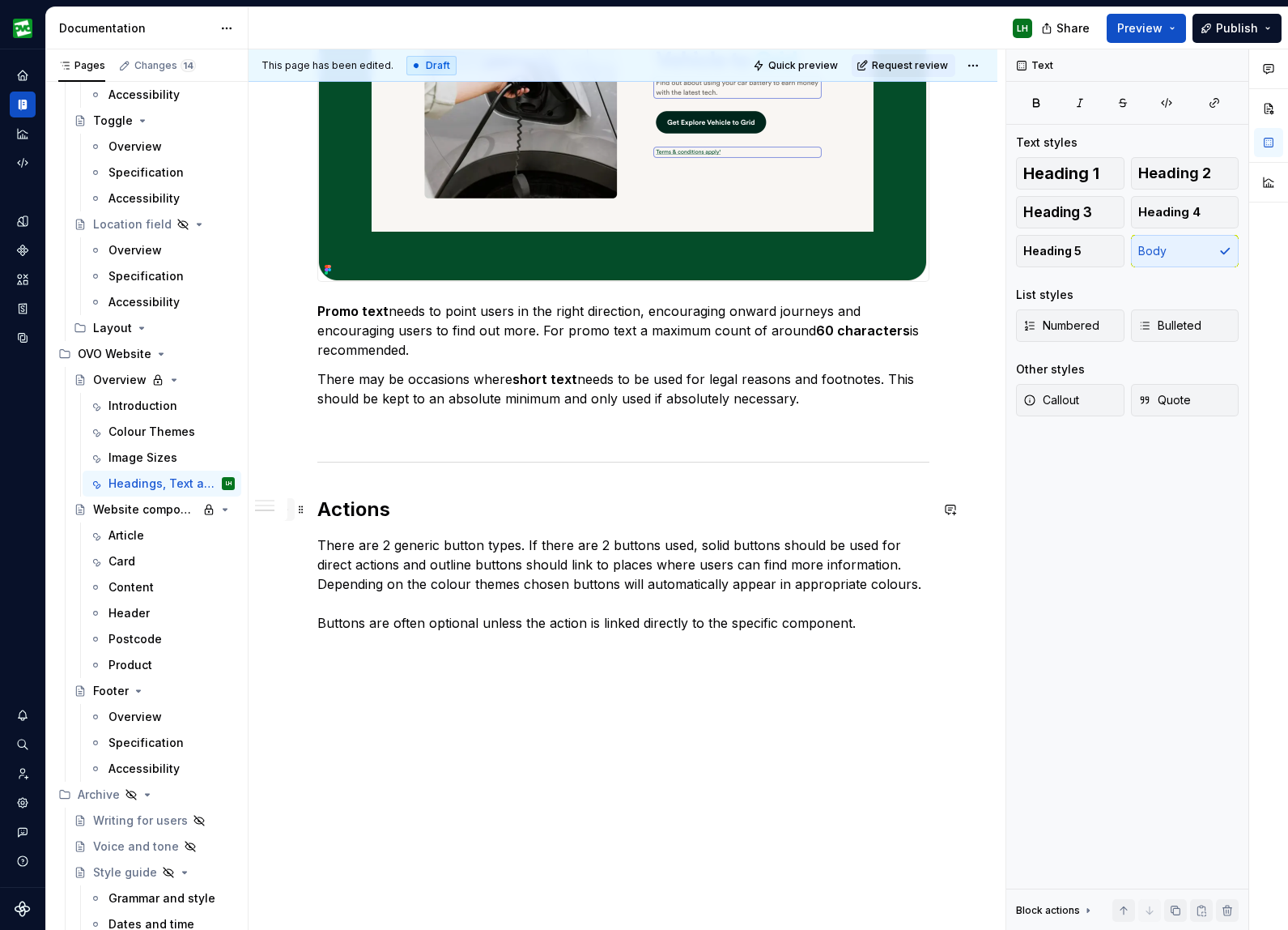
click at [295, 513] on button "button" at bounding box center [283, 509] width 23 height 23
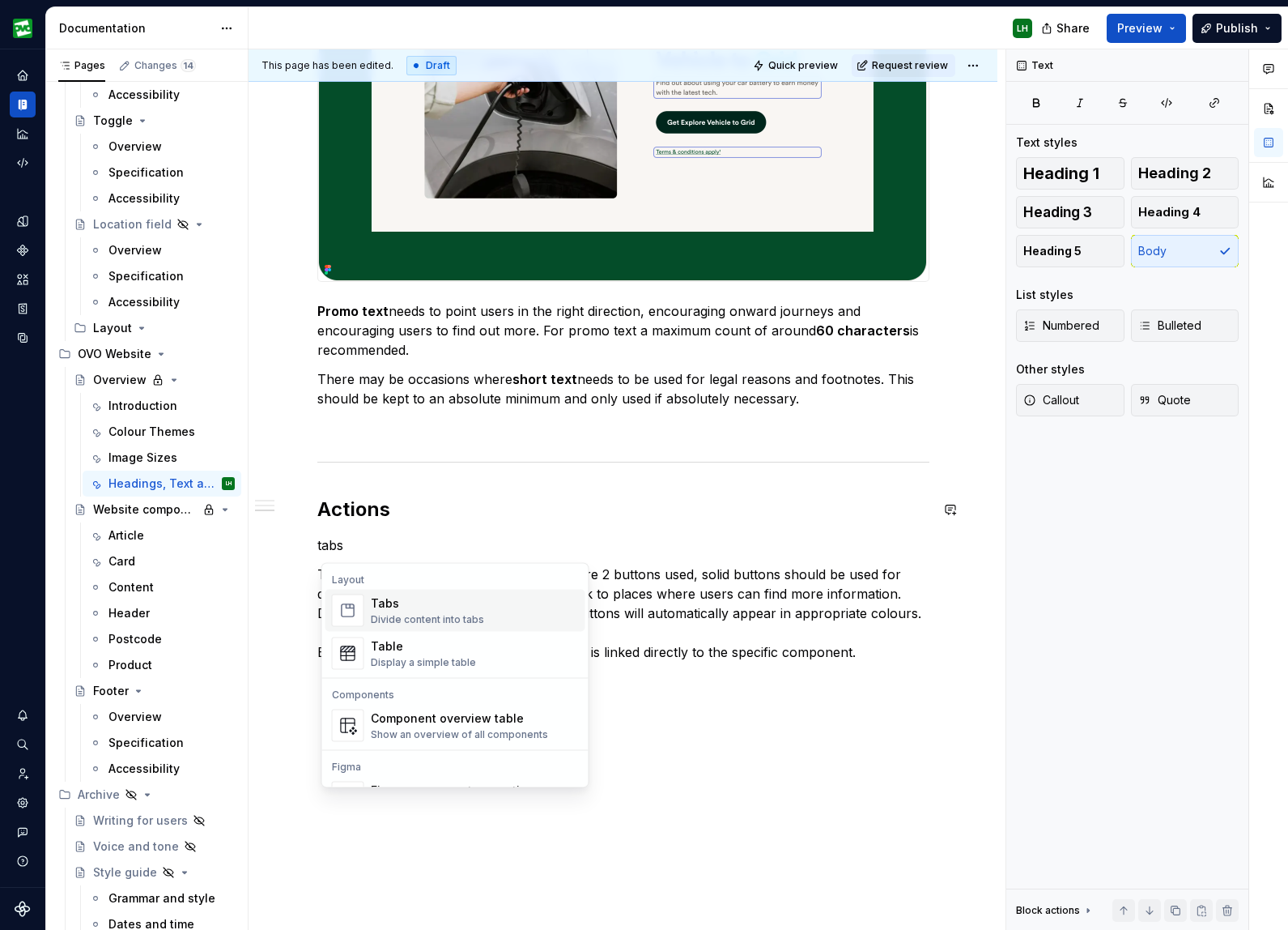
click at [431, 612] on div "Tabs Divide content into tabs" at bounding box center [427, 610] width 114 height 31
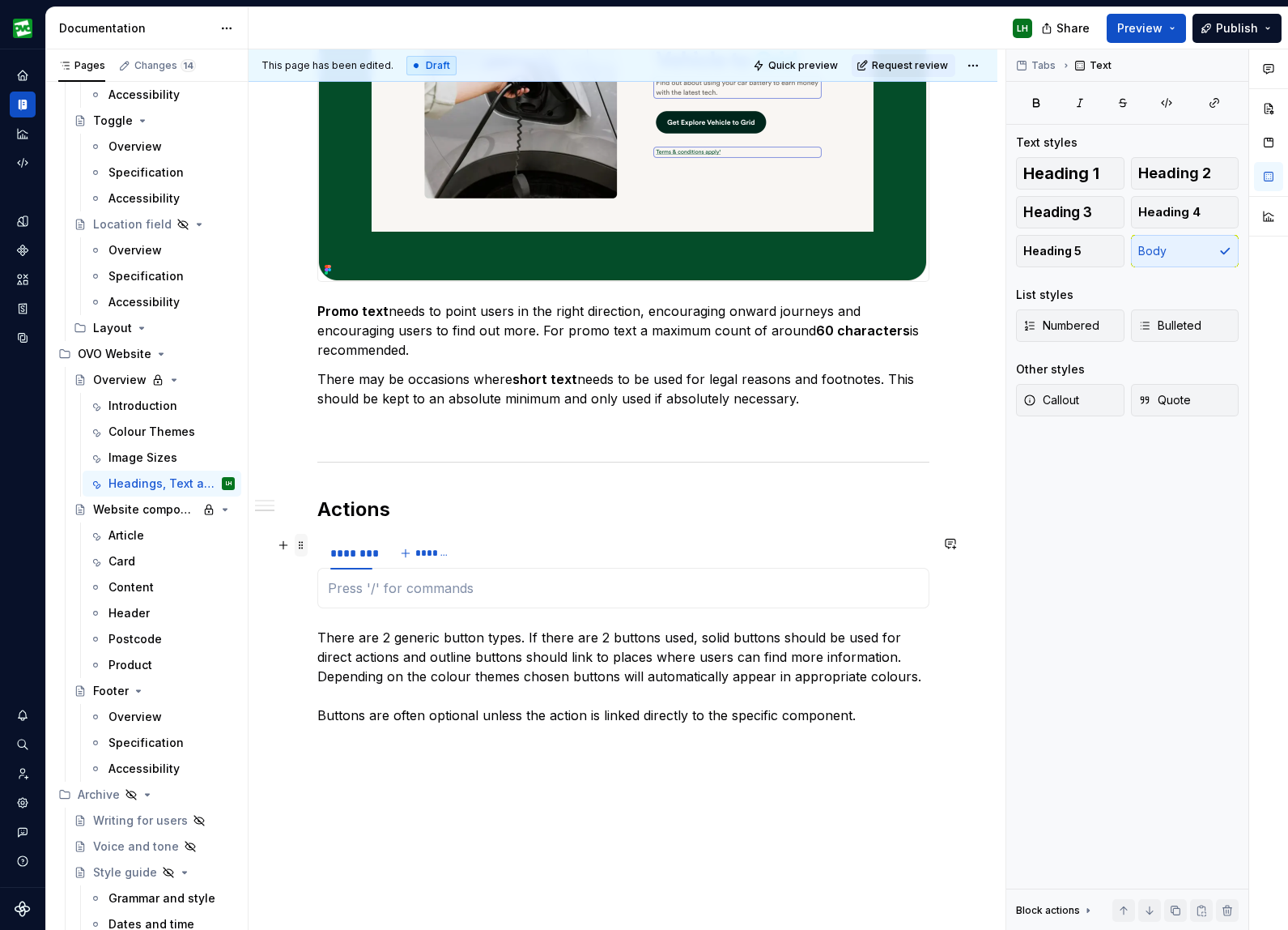
click at [302, 547] on span at bounding box center [302, 545] width 13 height 23
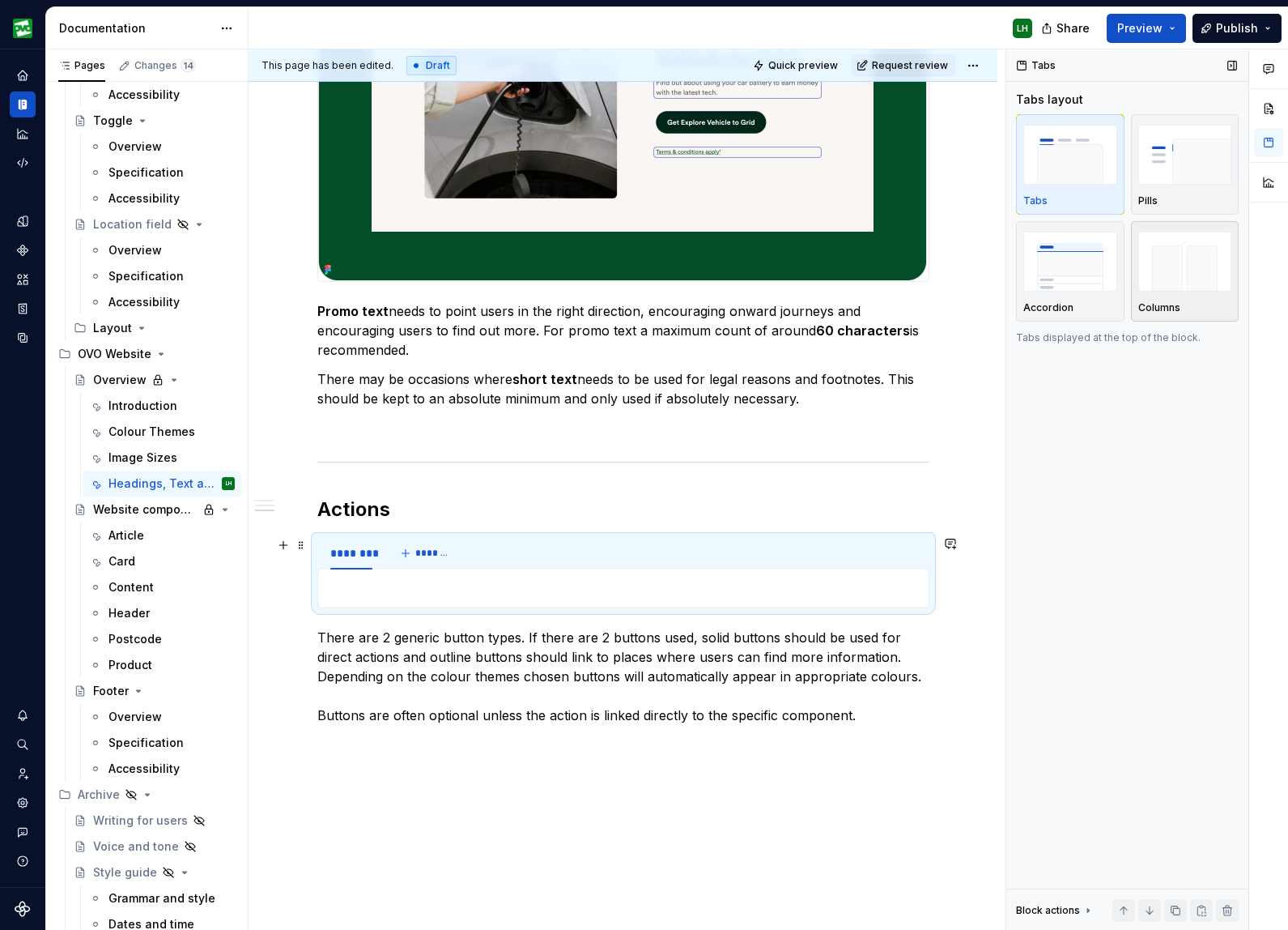
click at [1165, 288] on img "button" at bounding box center [1186, 261] width 94 height 59
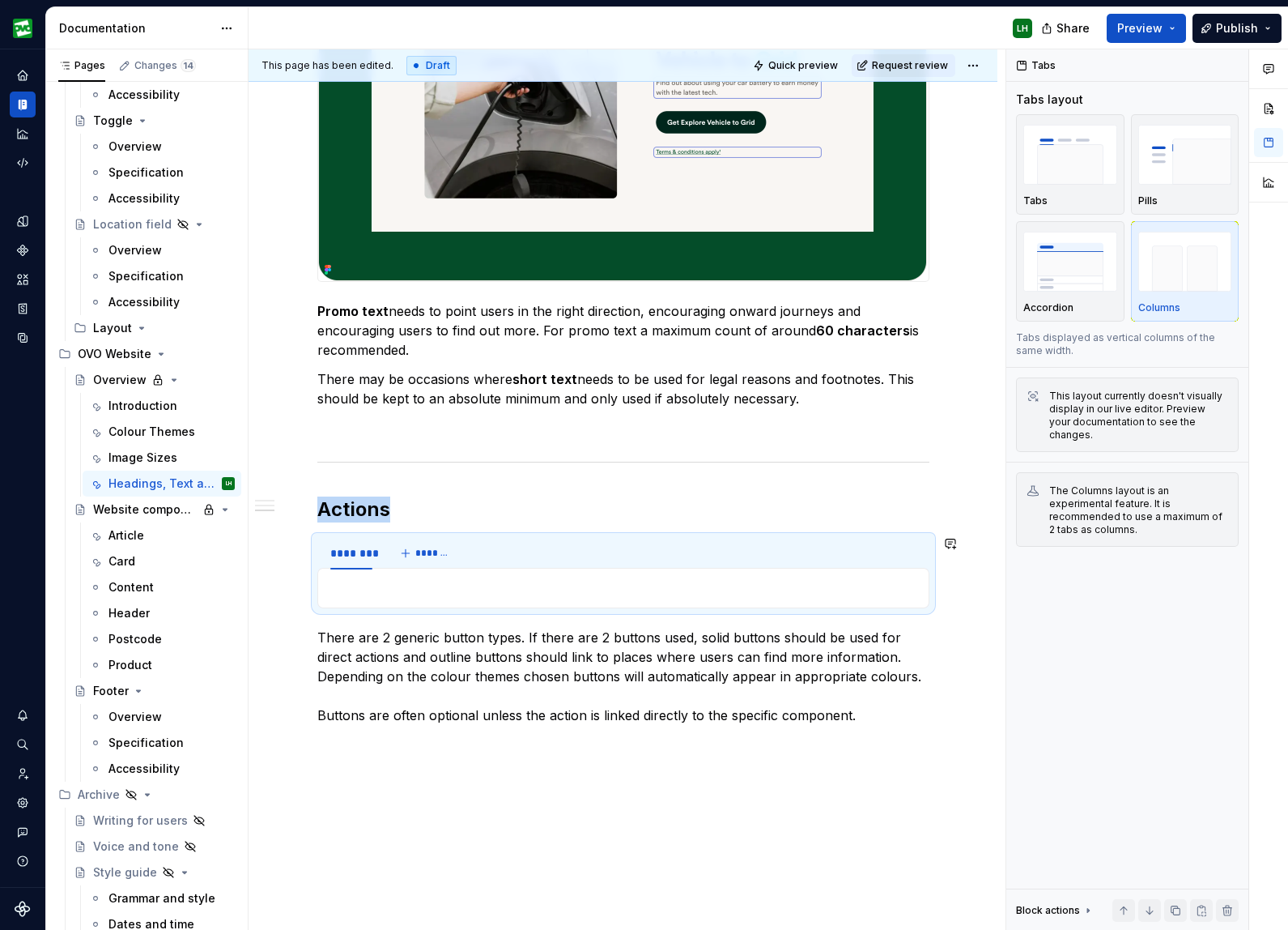
click at [432, 600] on div at bounding box center [624, 589] width 613 height 41
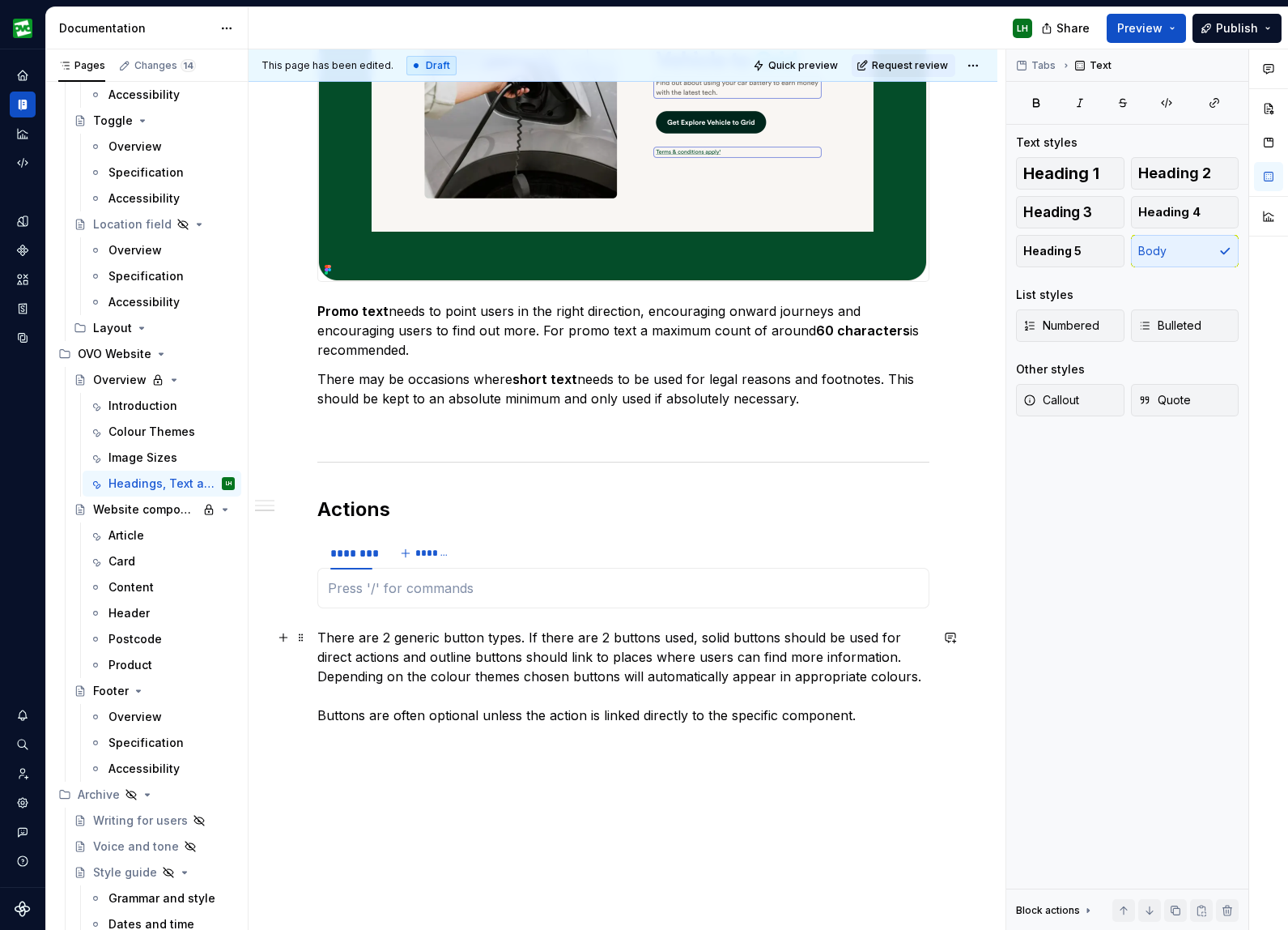
click at [444, 643] on p "There are 2 generic button types. If there are 2 buttons used, solid buttons sh…" at bounding box center [624, 676] width 613 height 97
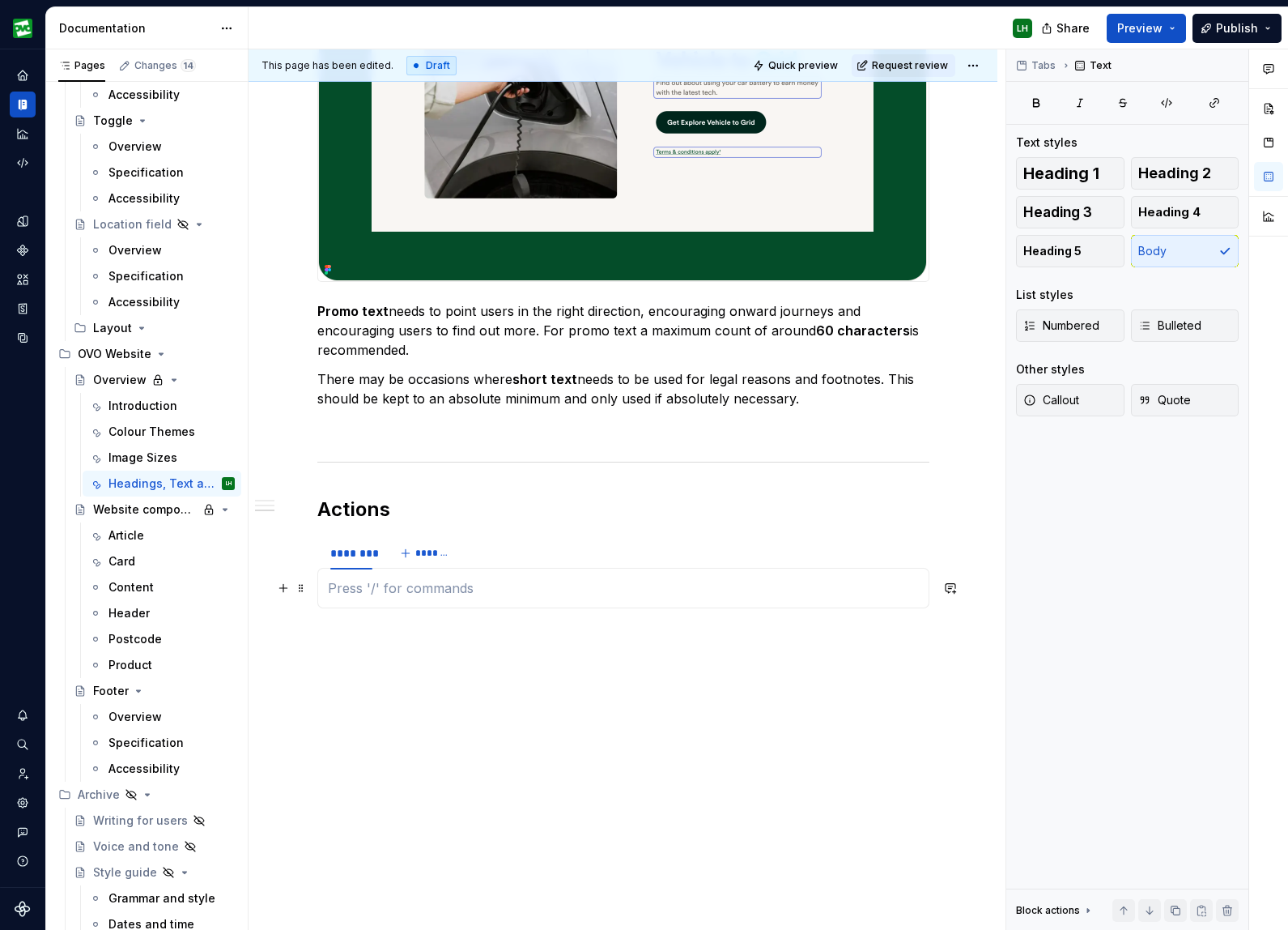
click at [402, 586] on p at bounding box center [623, 588] width 591 height 19
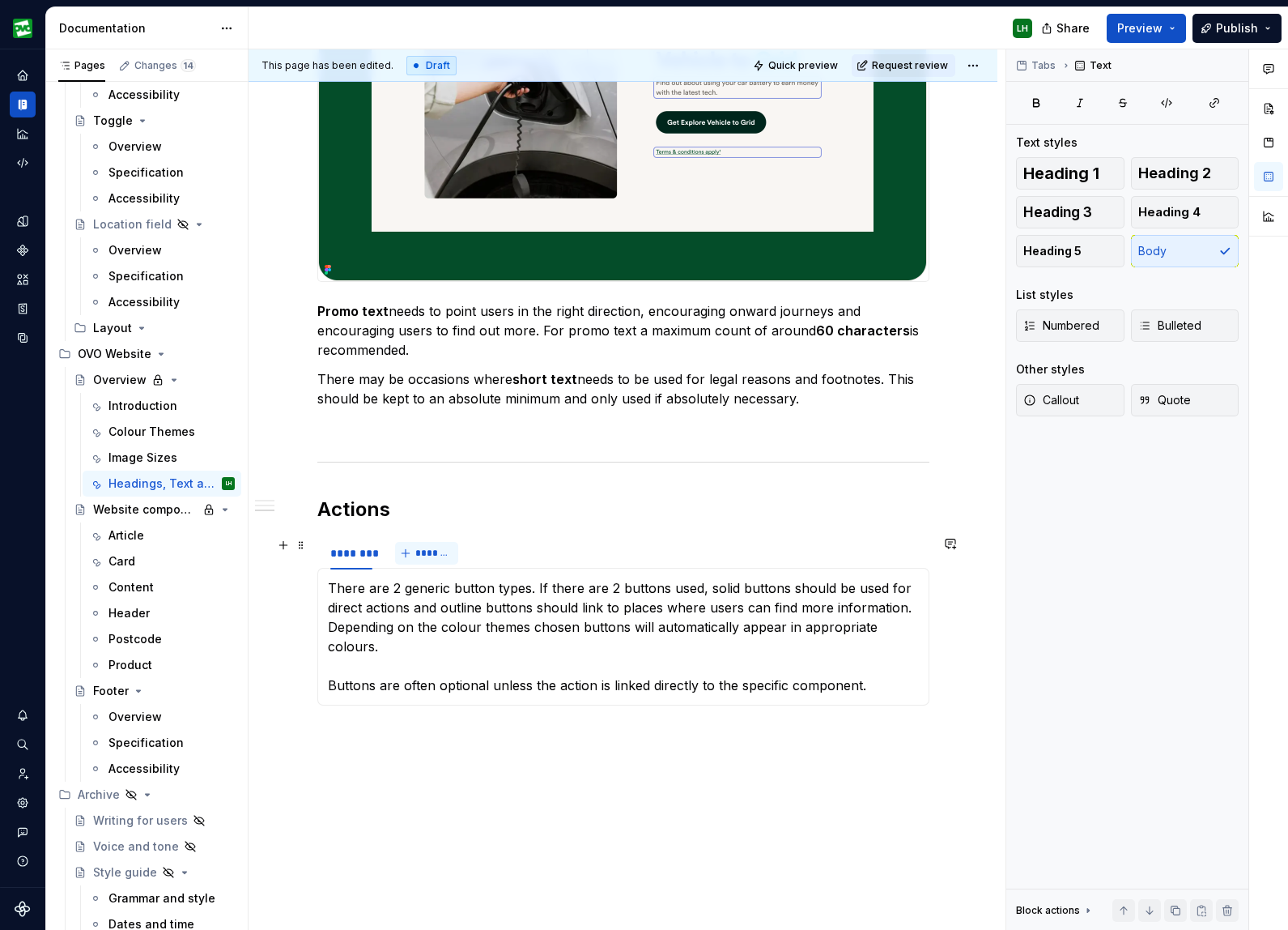
click at [427, 549] on span "*******" at bounding box center [433, 553] width 36 height 13
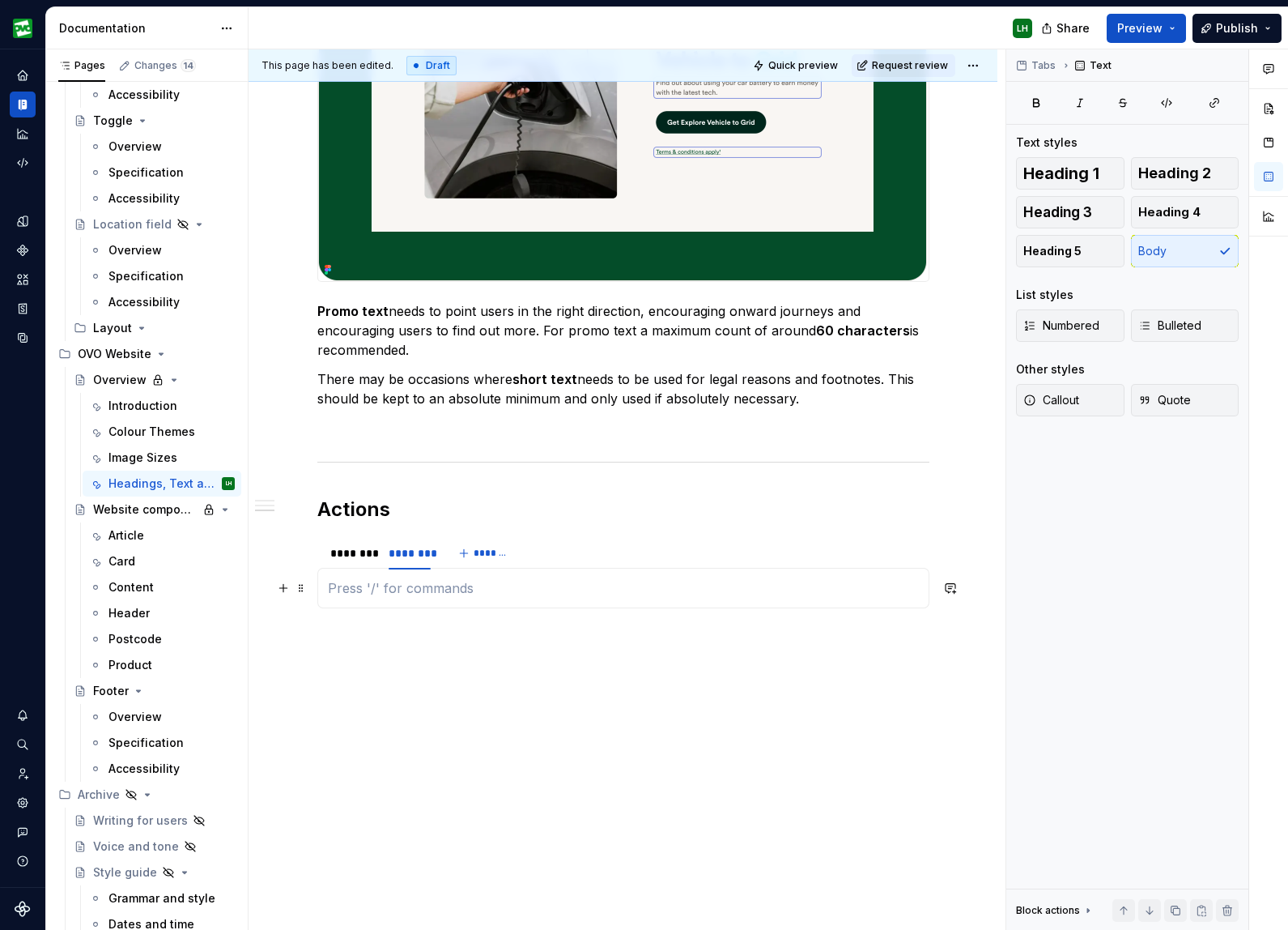
click at [365, 581] on p at bounding box center [623, 588] width 591 height 19
click at [284, 590] on button "button" at bounding box center [283, 588] width 23 height 23
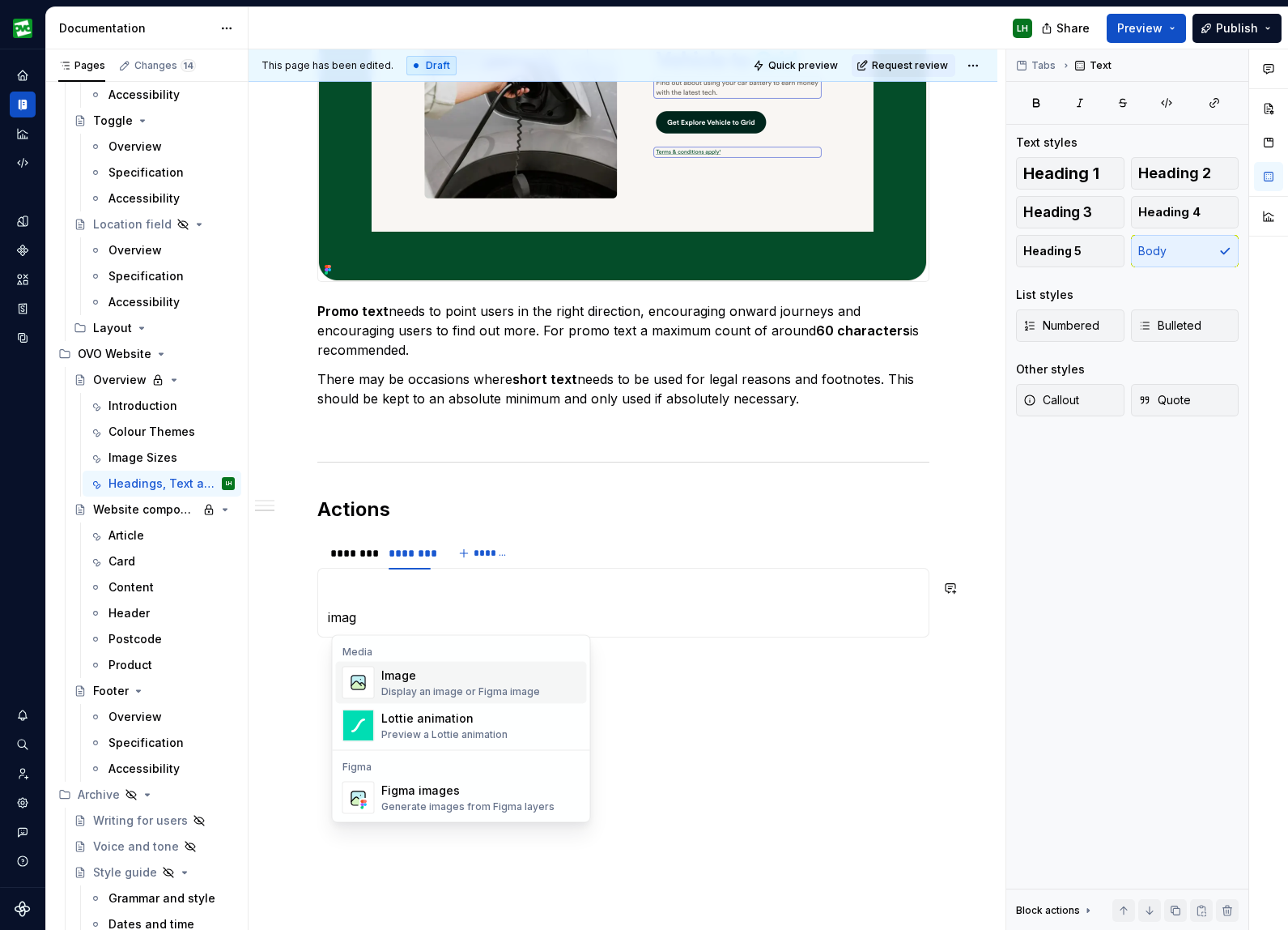
click at [402, 678] on div "Image" at bounding box center [461, 676] width 159 height 17
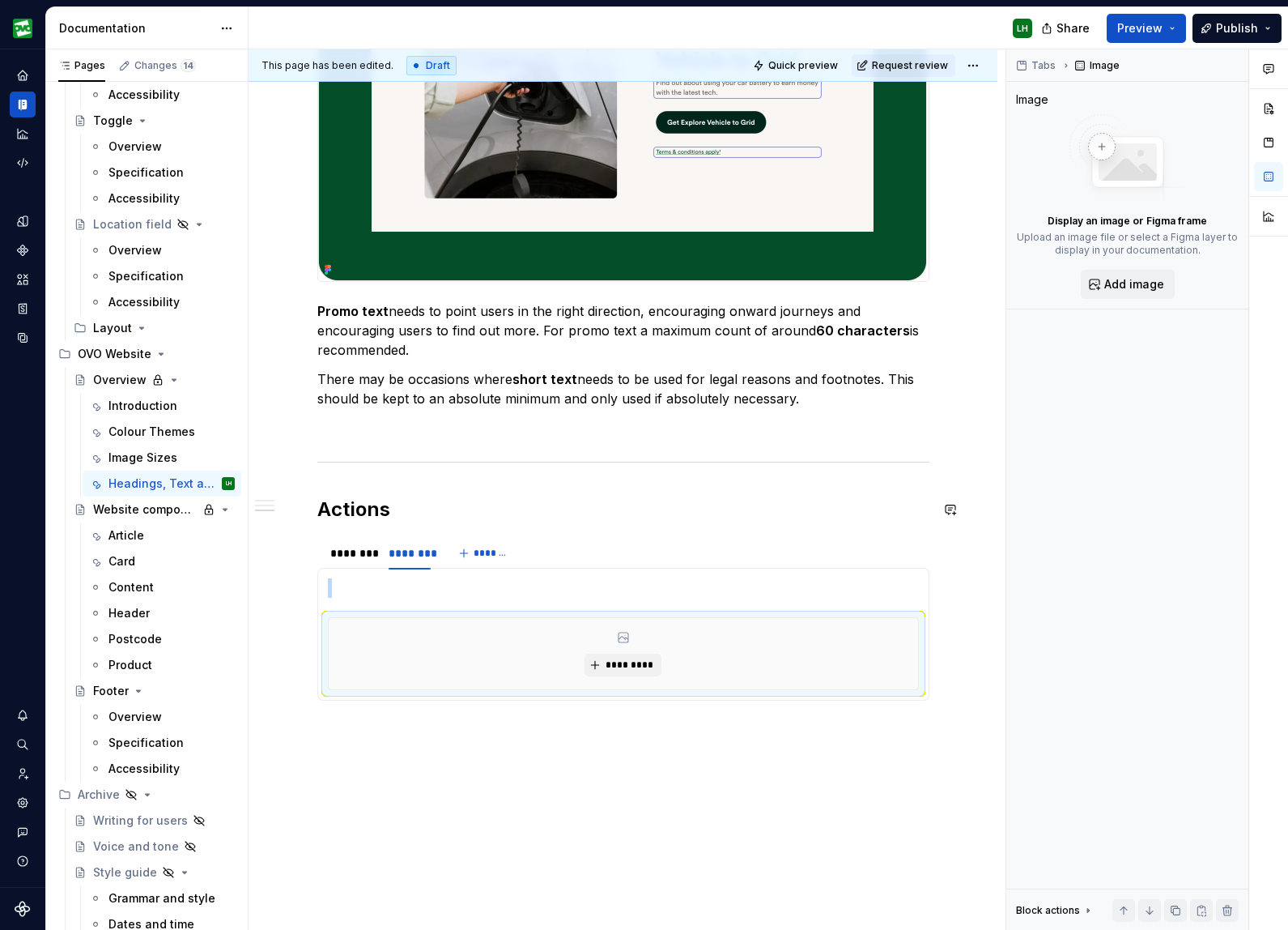
type textarea "*"
click at [613, 660] on span "*********" at bounding box center [629, 665] width 49 height 13
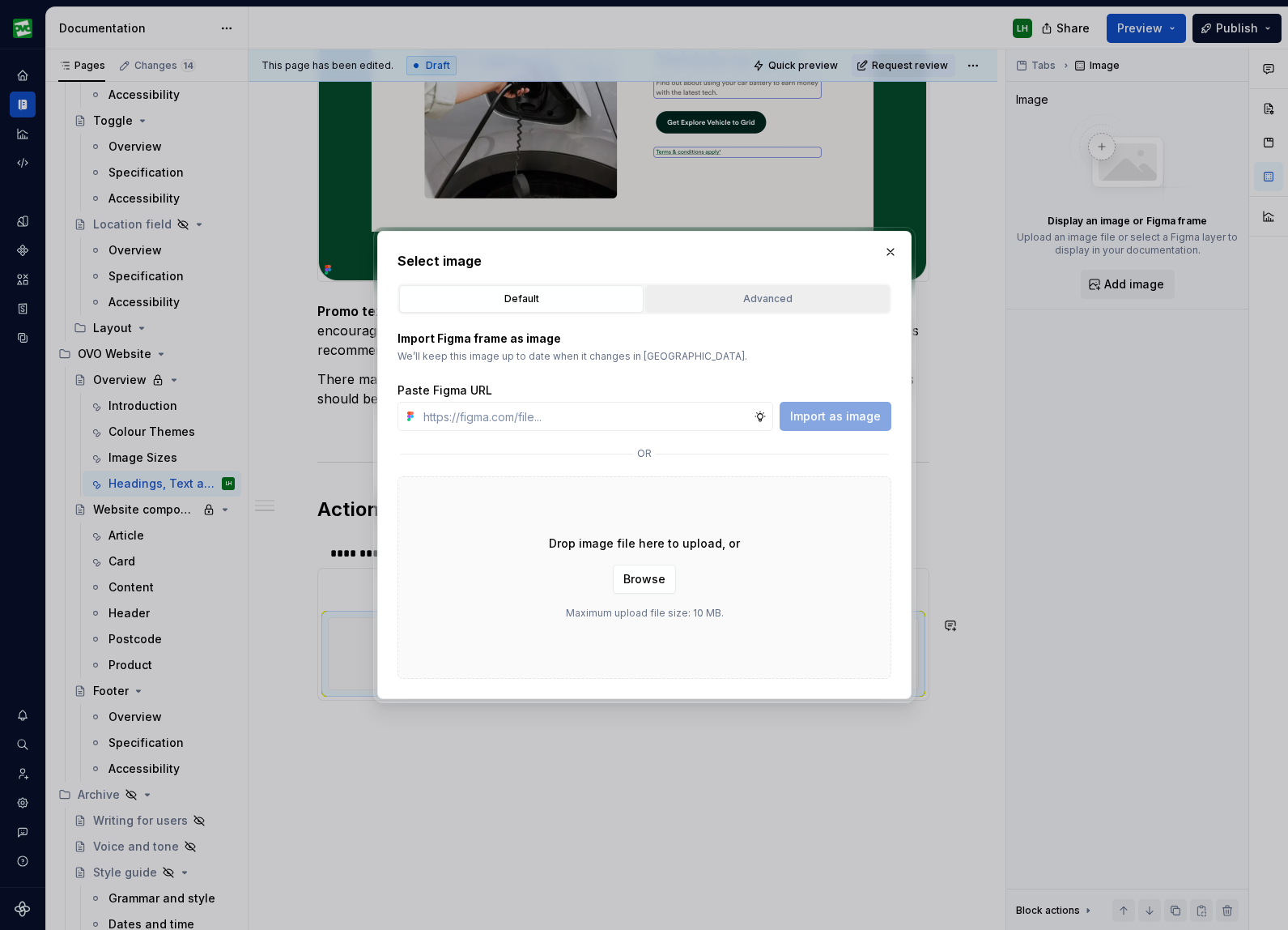
click at [733, 288] on button "Advanced" at bounding box center [768, 299] width 244 height 28
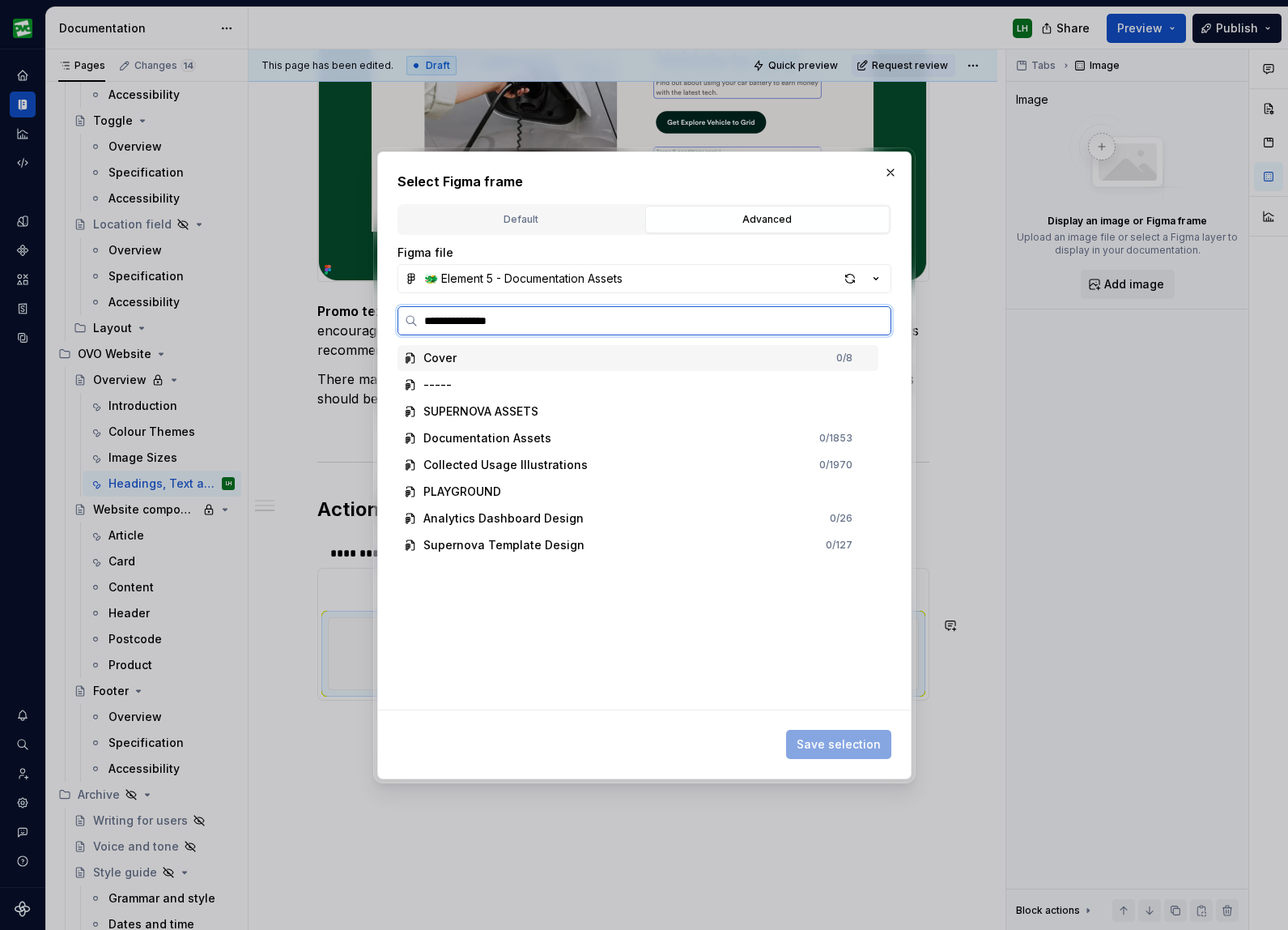
type input "**********"
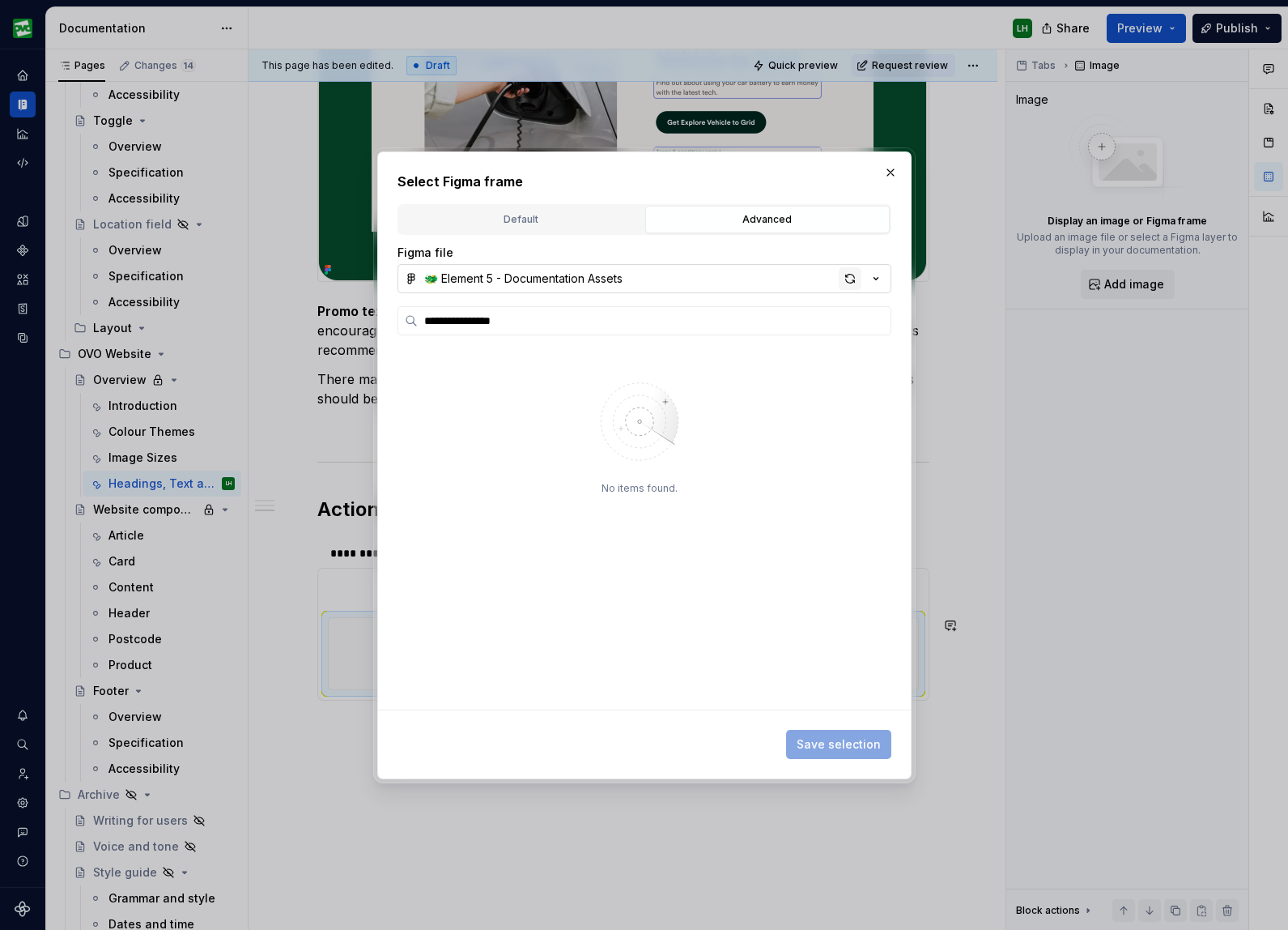
click at [848, 277] on div "button" at bounding box center [850, 279] width 23 height 23
type textarea "*"
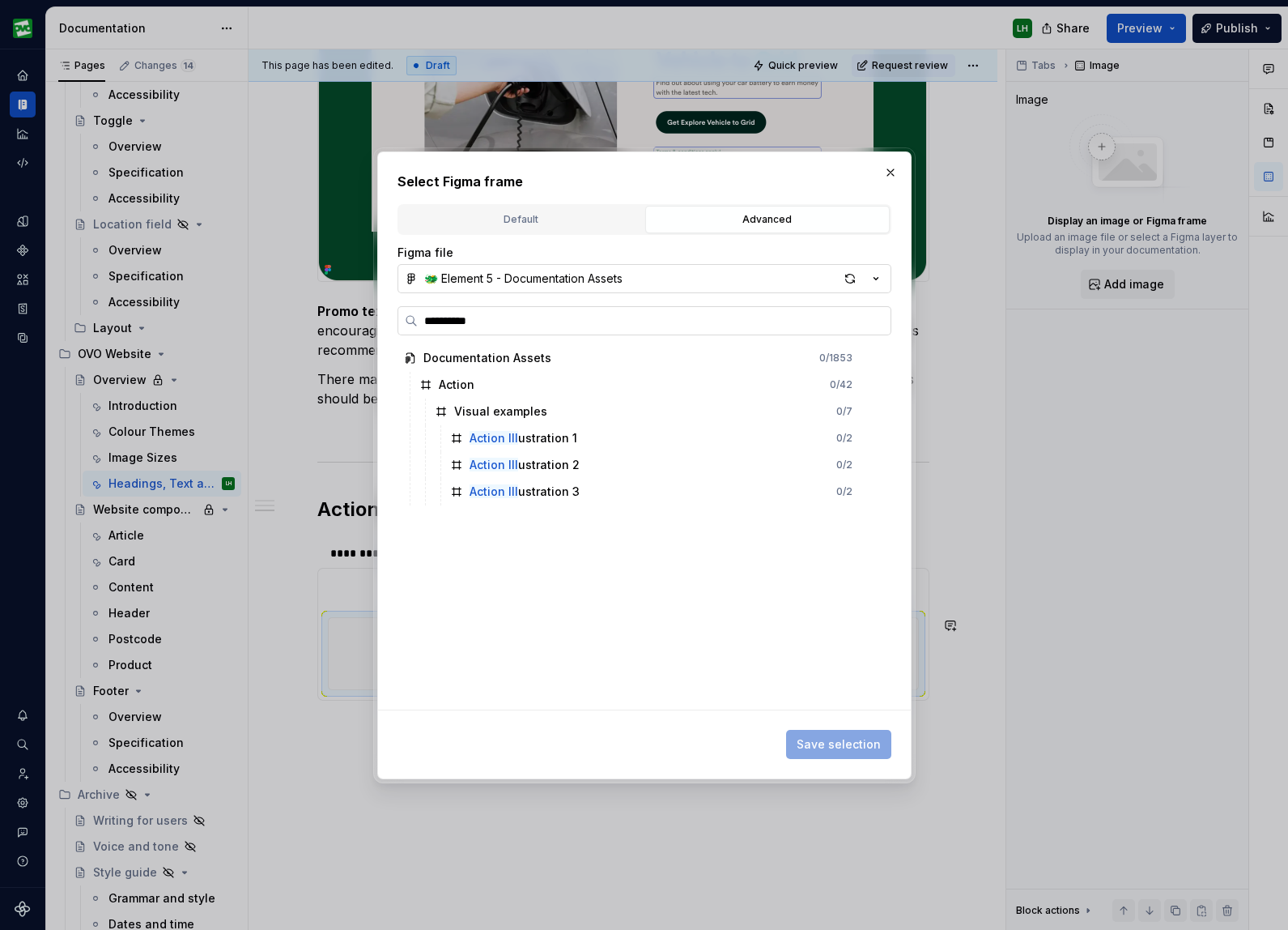
click at [454, 321] on input "**********" at bounding box center [654, 321] width 473 height 17
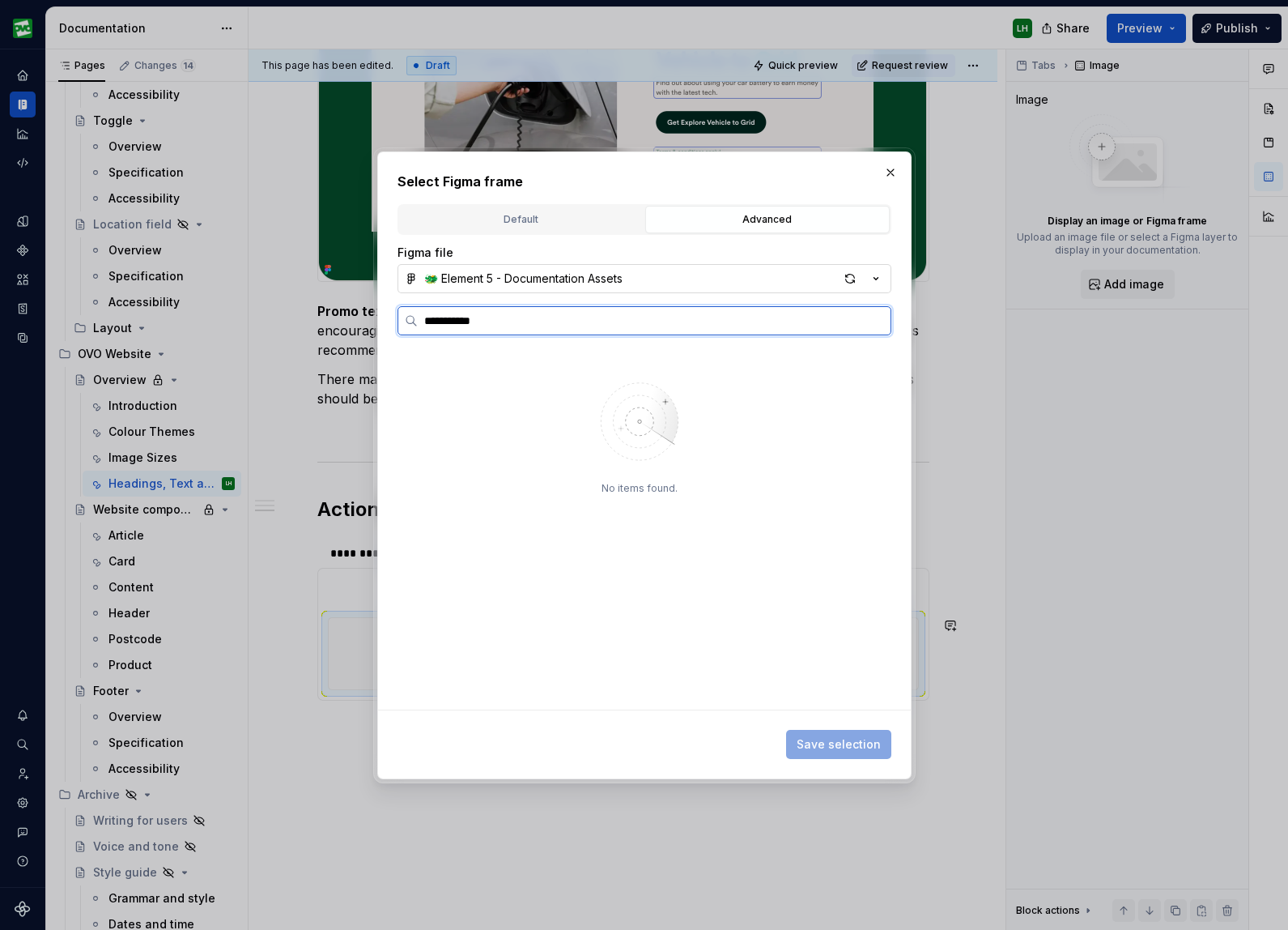
click at [492, 328] on input "**********" at bounding box center [654, 321] width 473 height 17
click at [491, 328] on input "**********" at bounding box center [654, 321] width 473 height 17
type input "**********"
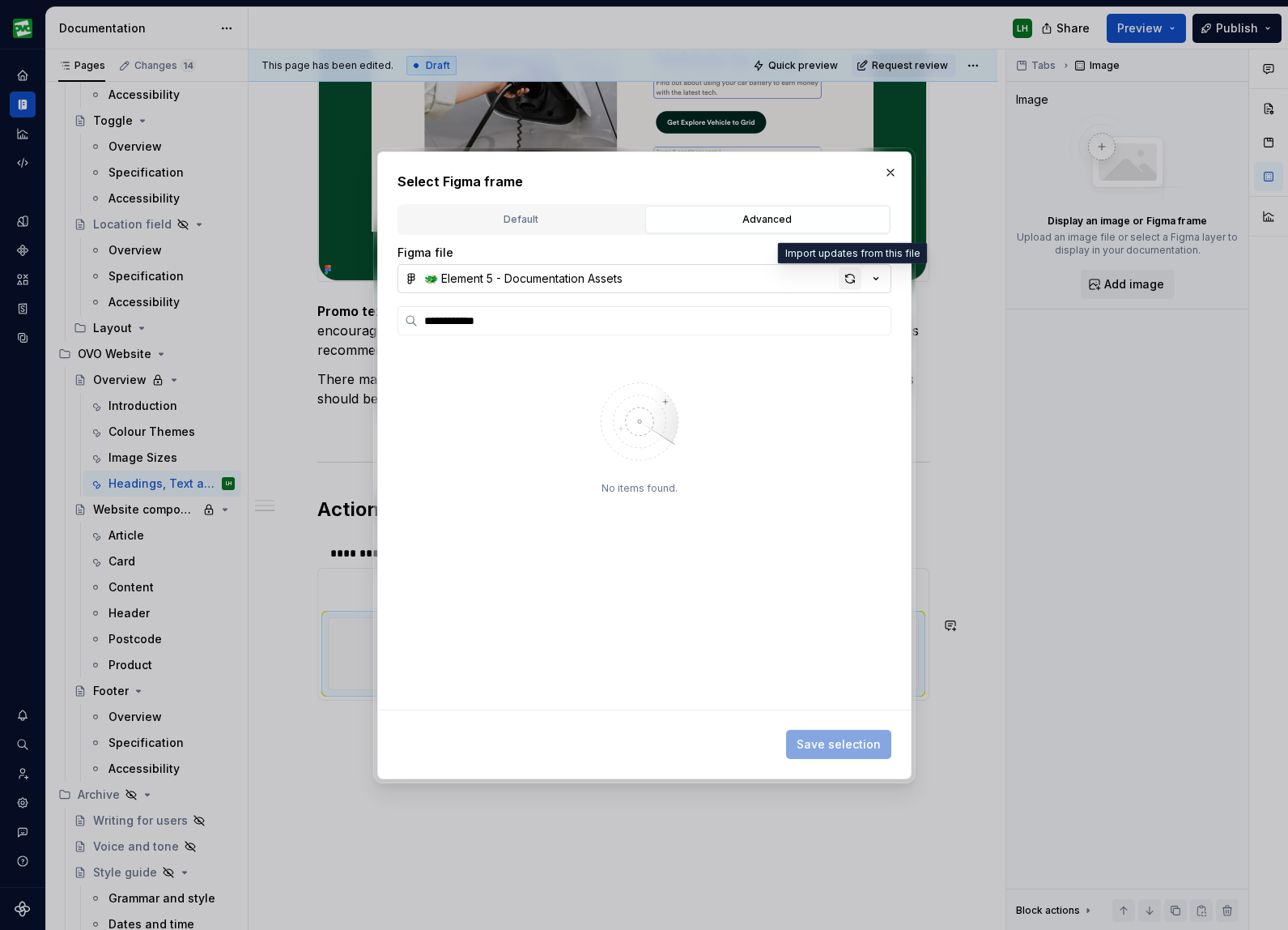
click at [844, 278] on div "button" at bounding box center [850, 279] width 23 height 23
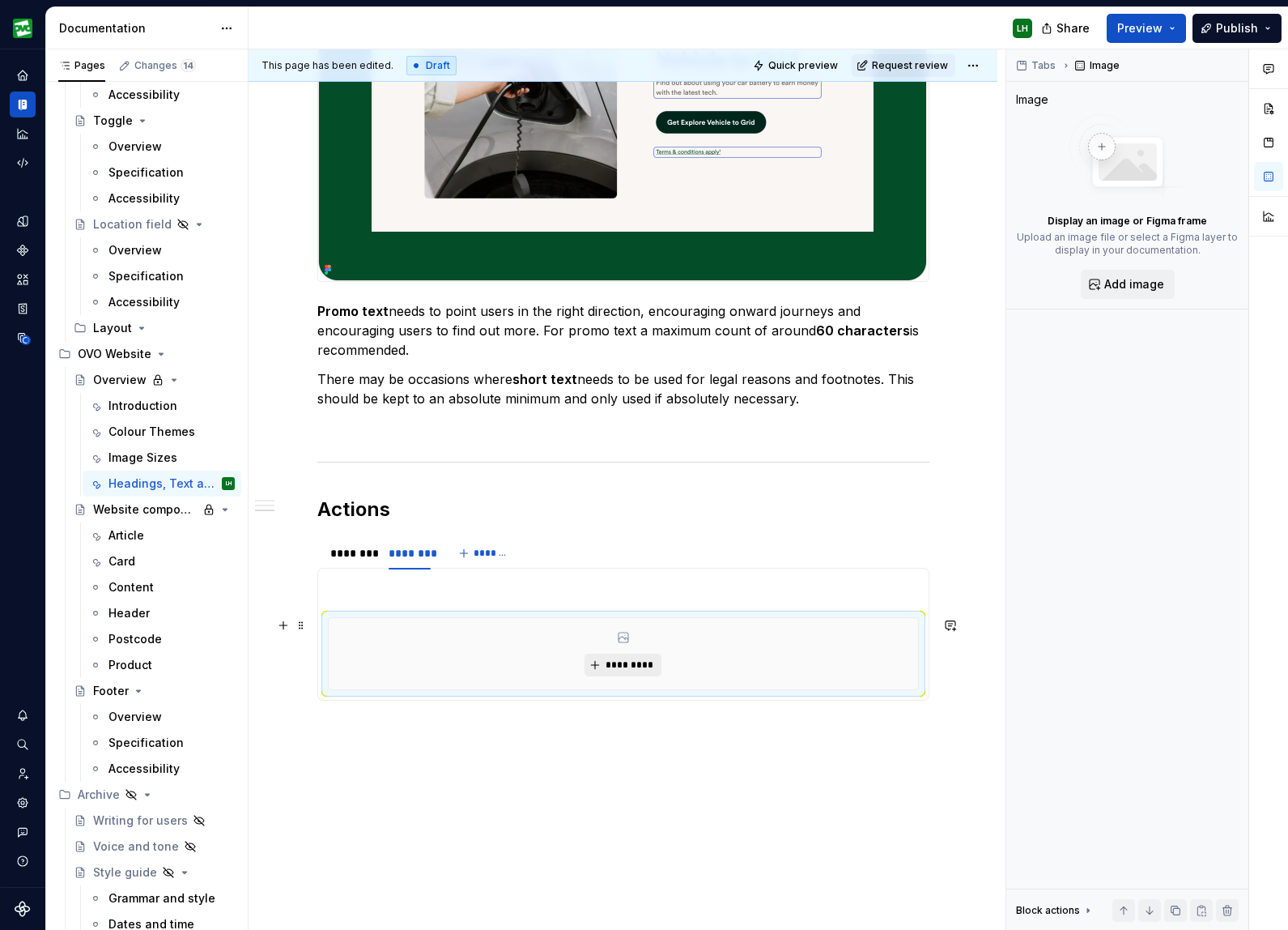
click at [633, 662] on span "*********" at bounding box center [629, 665] width 49 height 13
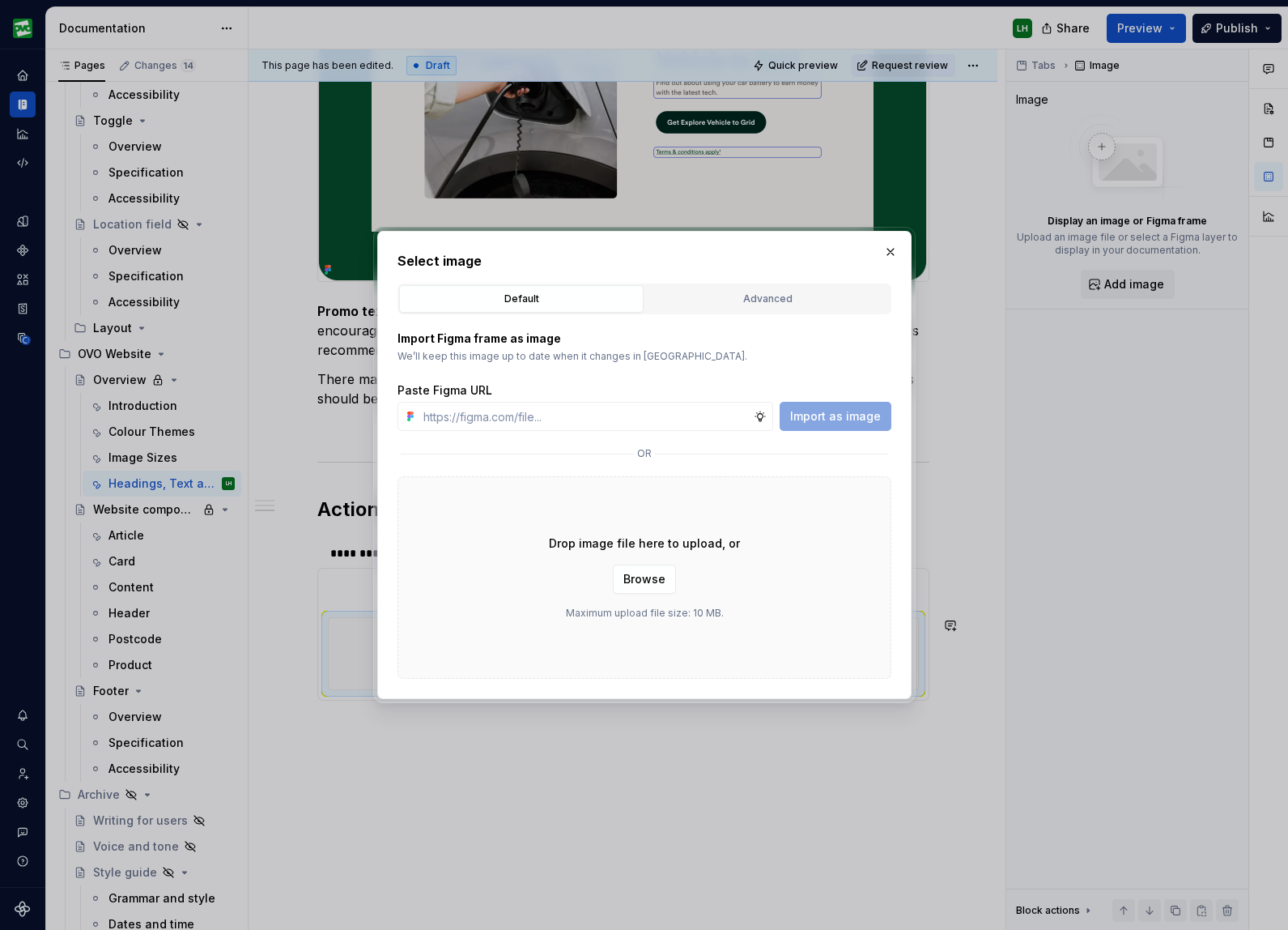
type textarea "*"
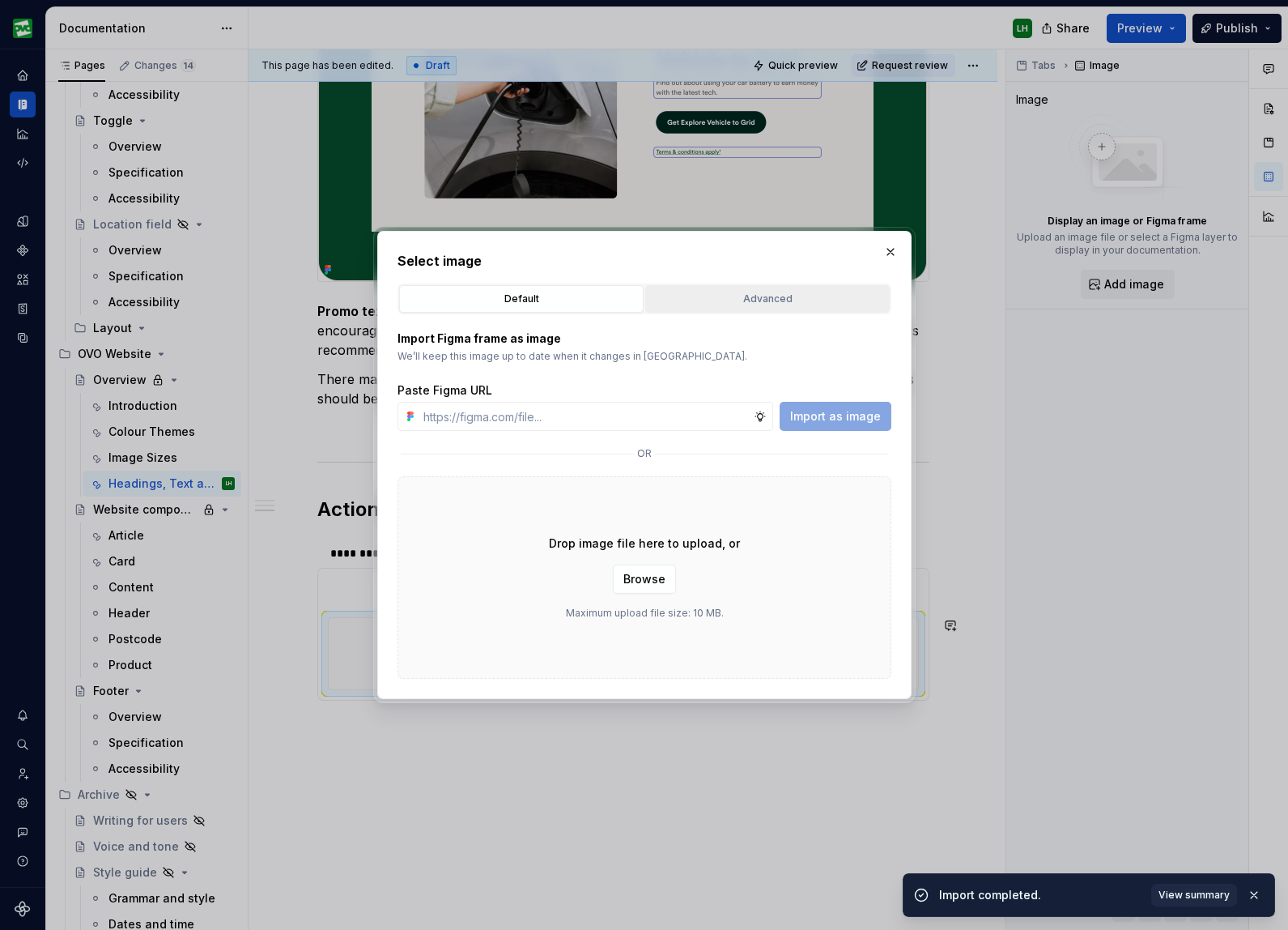
click at [712, 310] on button "Advanced" at bounding box center [768, 299] width 244 height 28
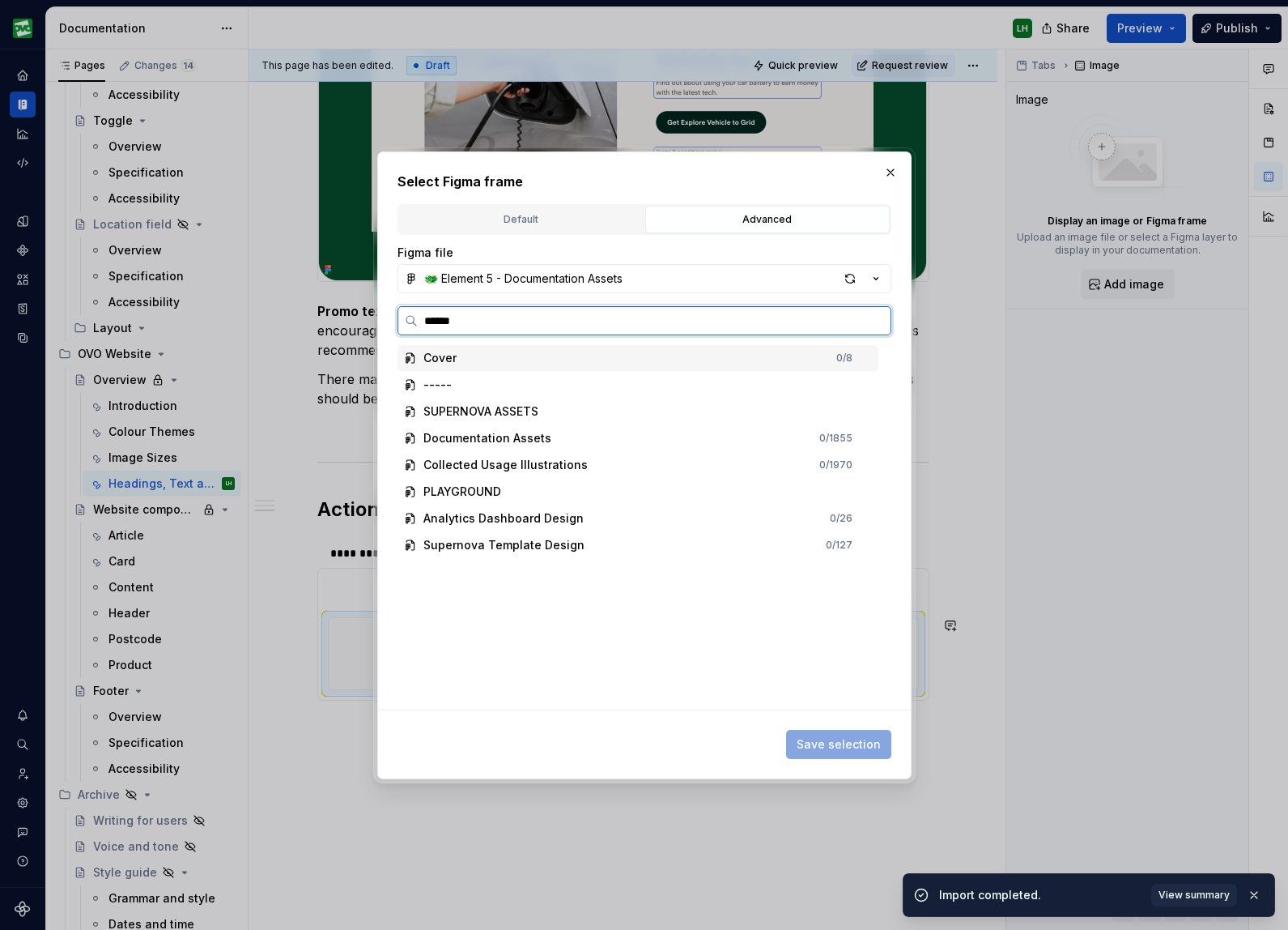
type input "*******"
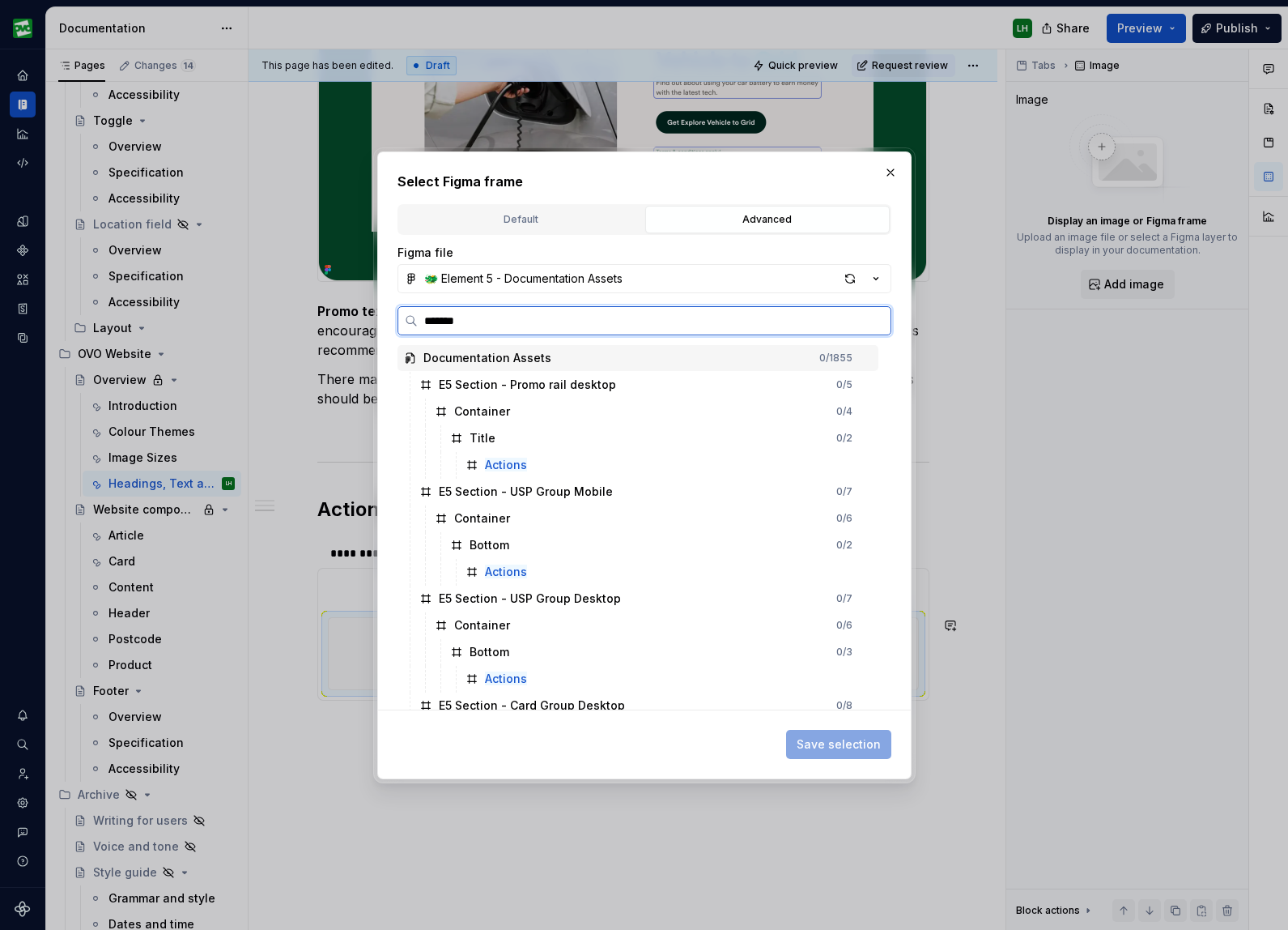
type textarea "*"
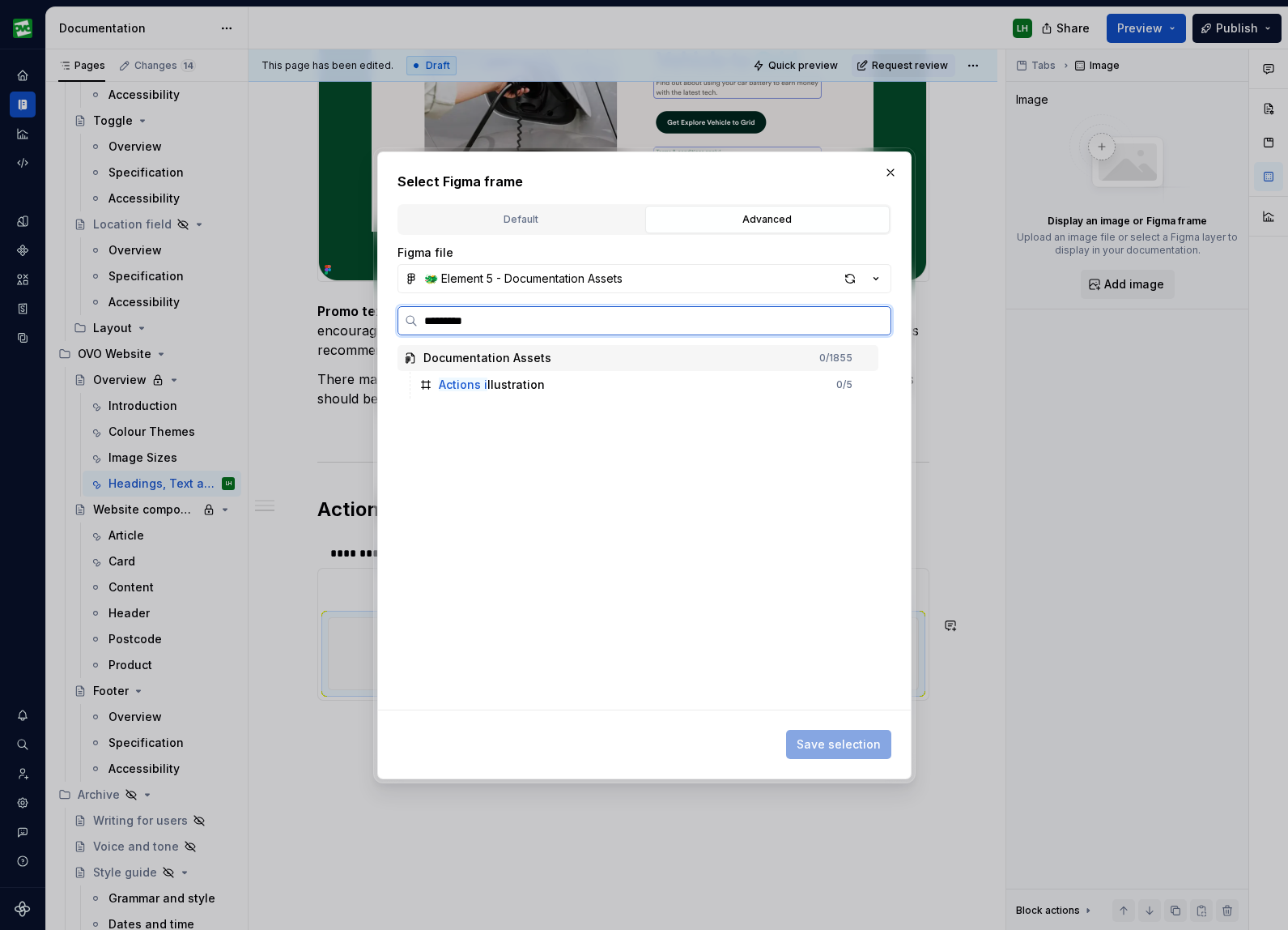
type input "**********"
click at [552, 387] on div "Actions il lustration 0 / 5" at bounding box center [645, 385] width 465 height 26
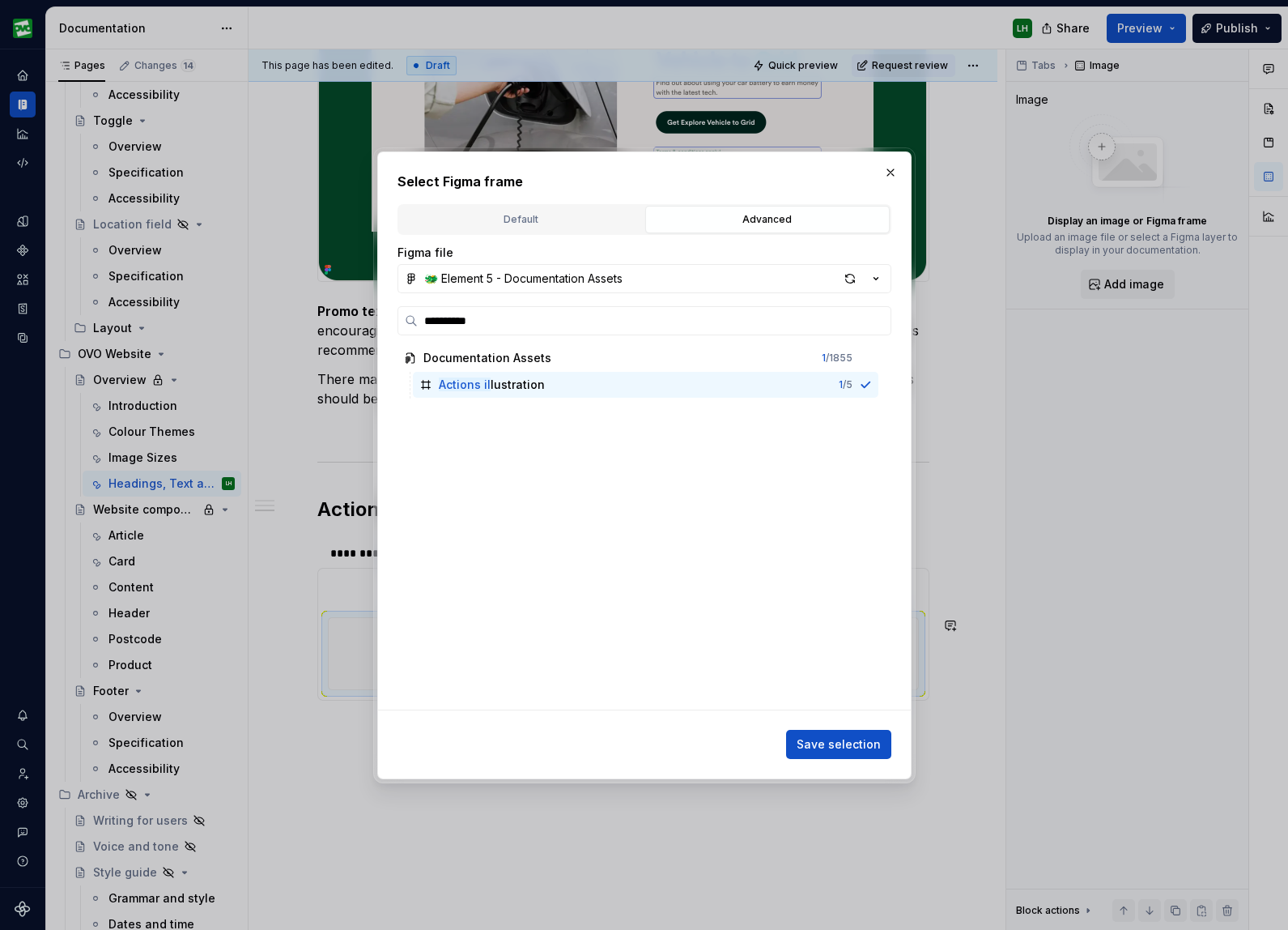
click at [861, 740] on span "Save selection" at bounding box center [838, 745] width 84 height 17
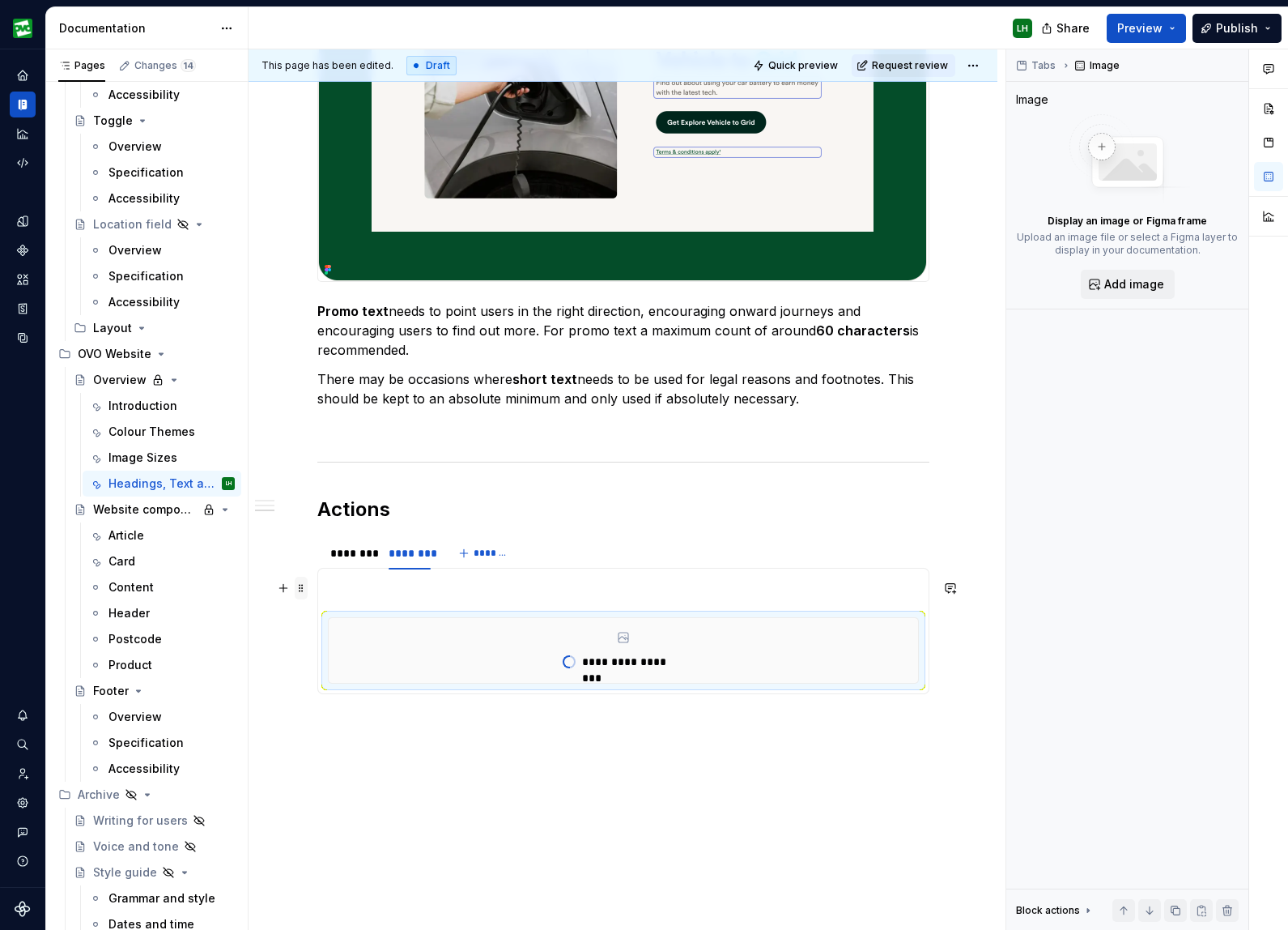
click at [308, 591] on span at bounding box center [302, 588] width 13 height 23
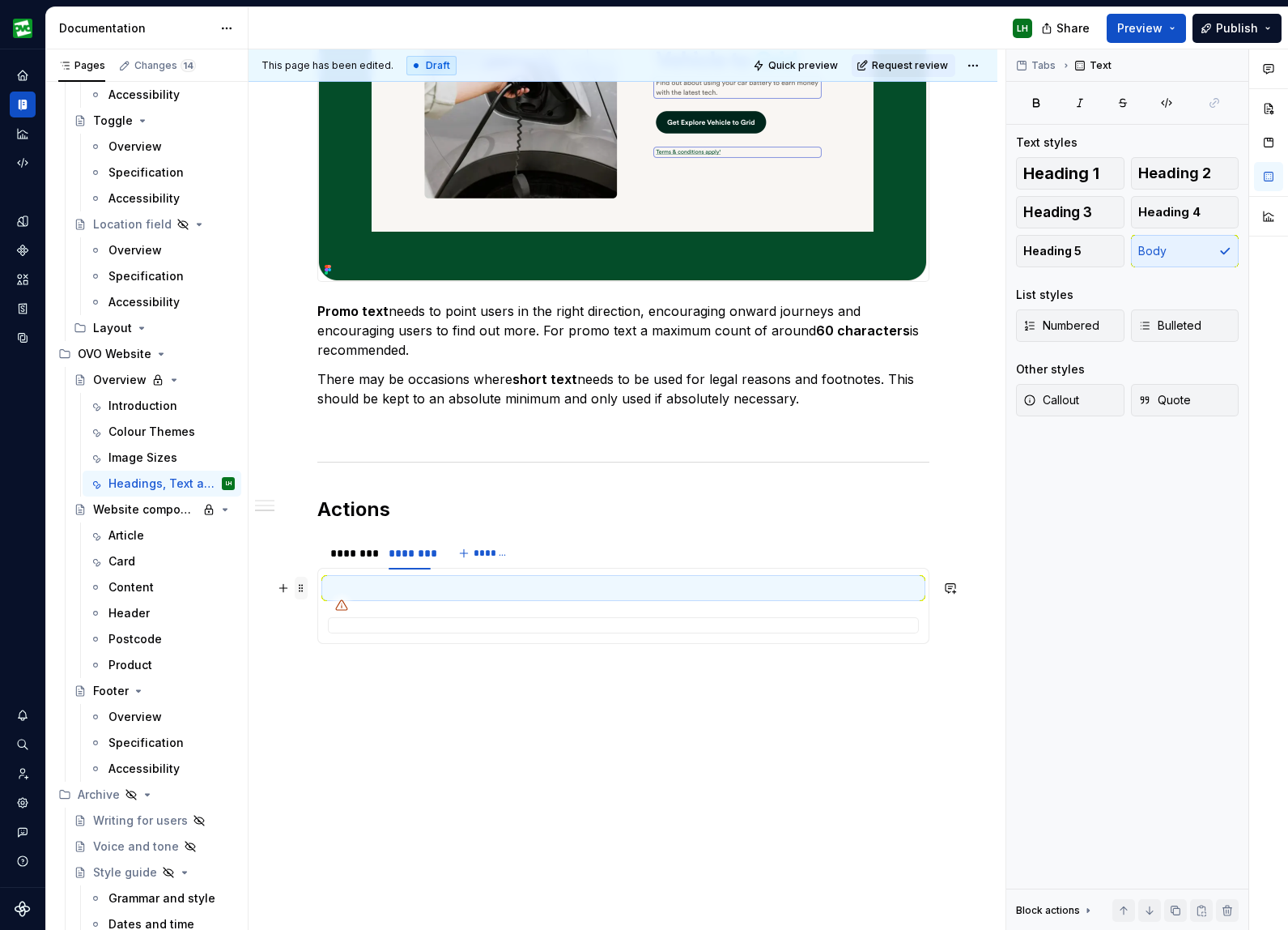
click at [308, 590] on span at bounding box center [302, 588] width 13 height 23
click at [365, 731] on div "Delete" at bounding box center [381, 732] width 105 height 17
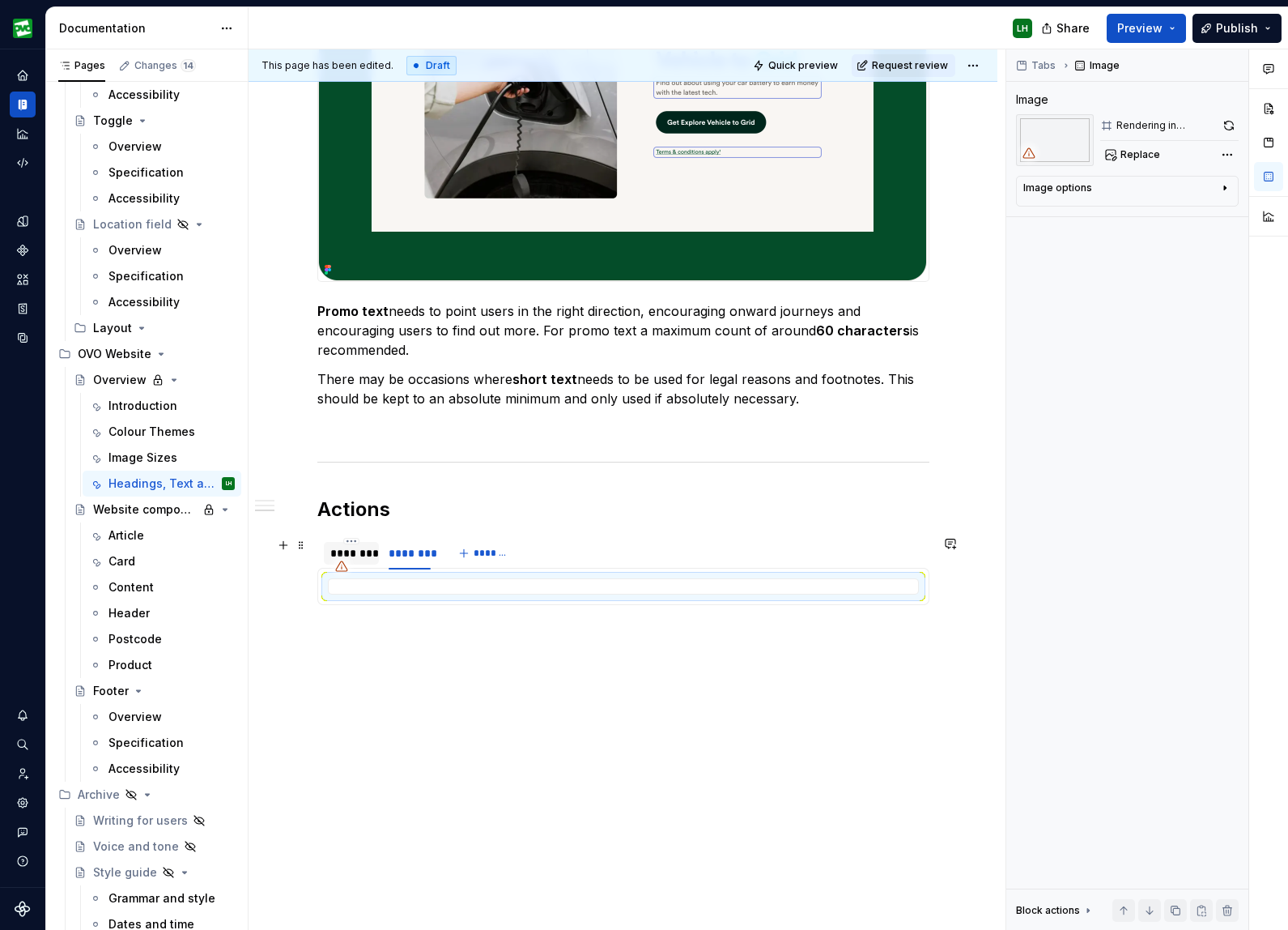
click at [358, 546] on div "********" at bounding box center [352, 553] width 43 height 17
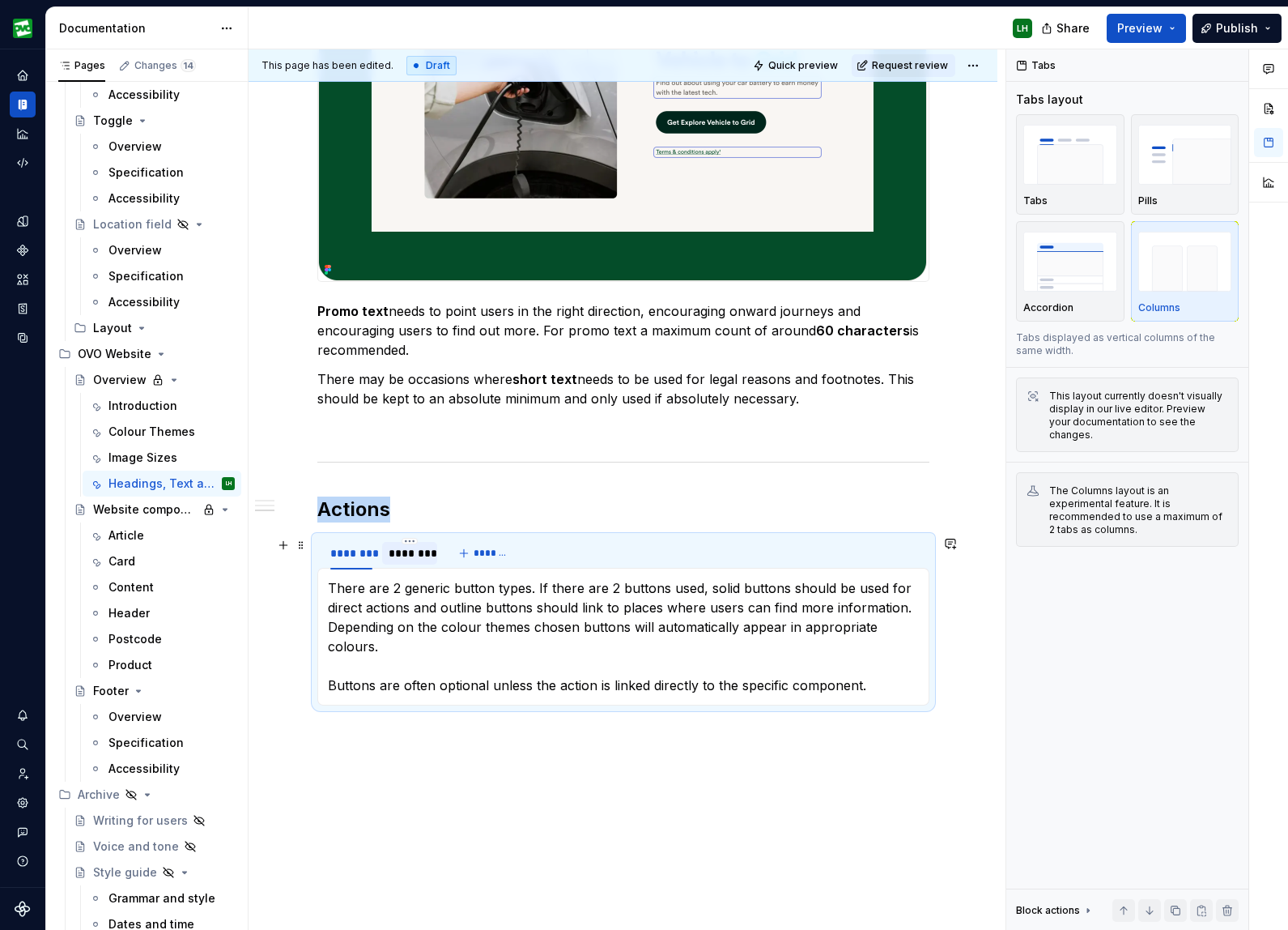
click at [431, 550] on div "********" at bounding box center [410, 553] width 43 height 17
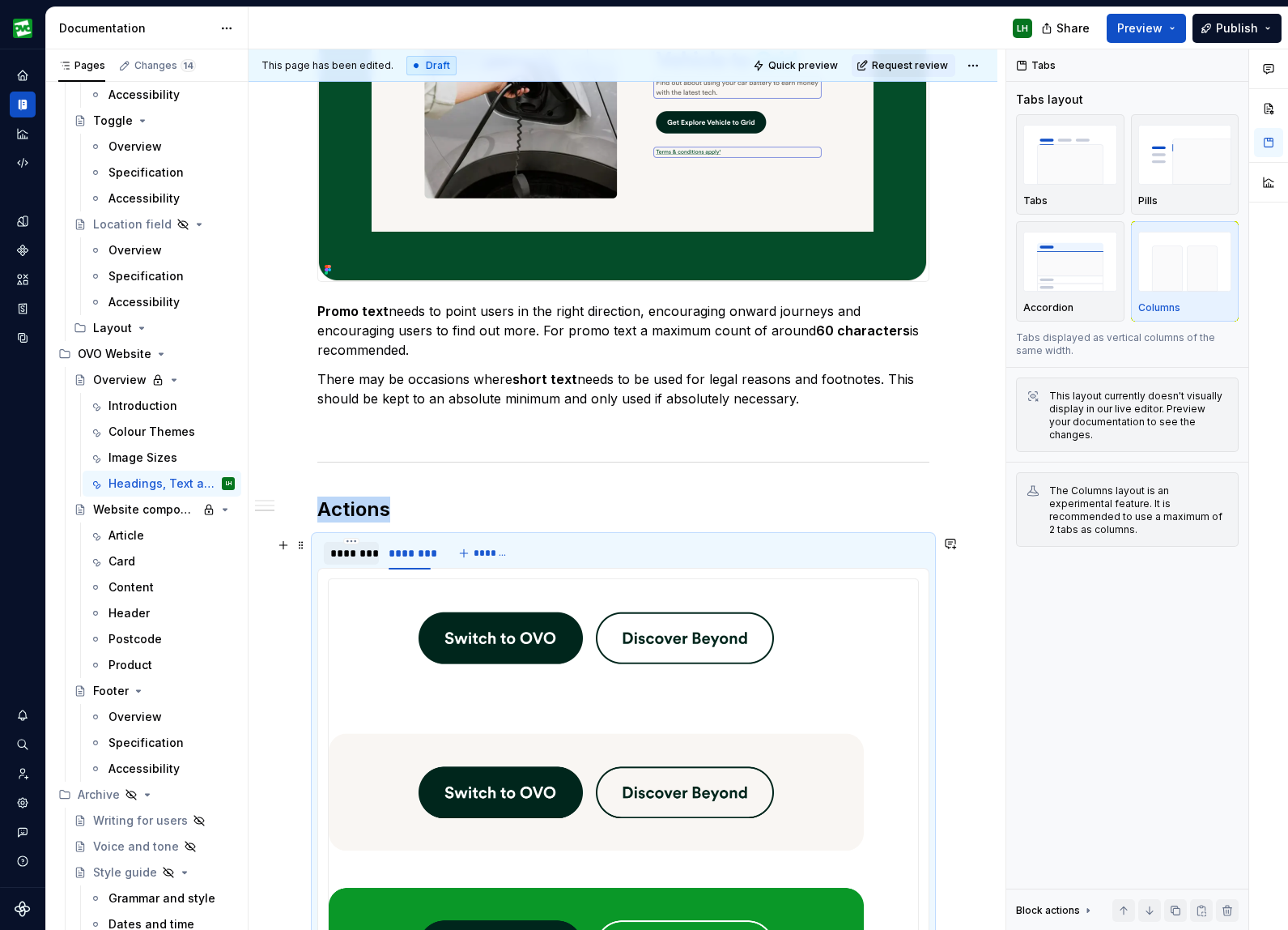
click at [348, 550] on div "********" at bounding box center [352, 553] width 43 height 17
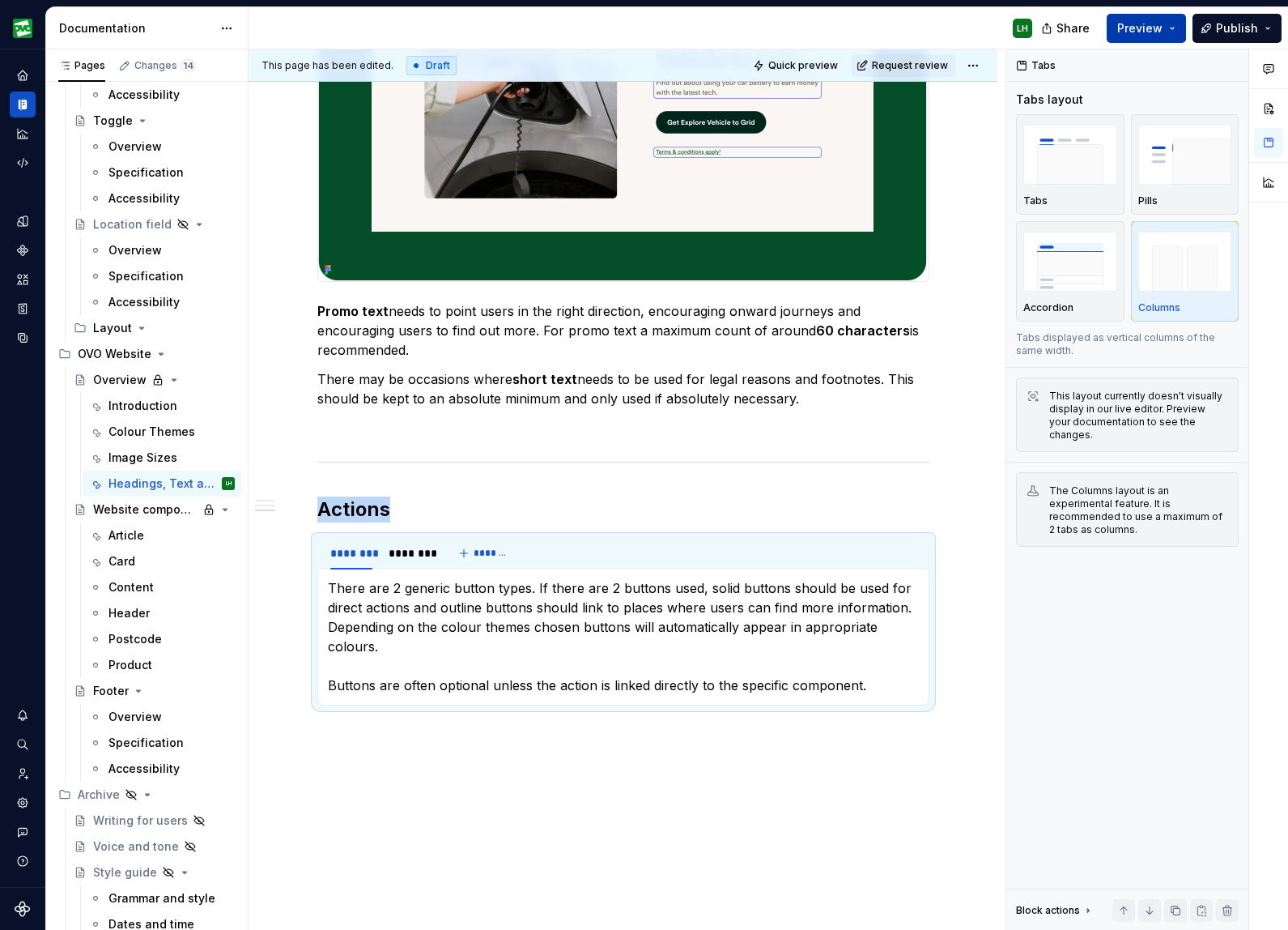
click at [1120, 33] on button "Preview" at bounding box center [1146, 29] width 80 height 30
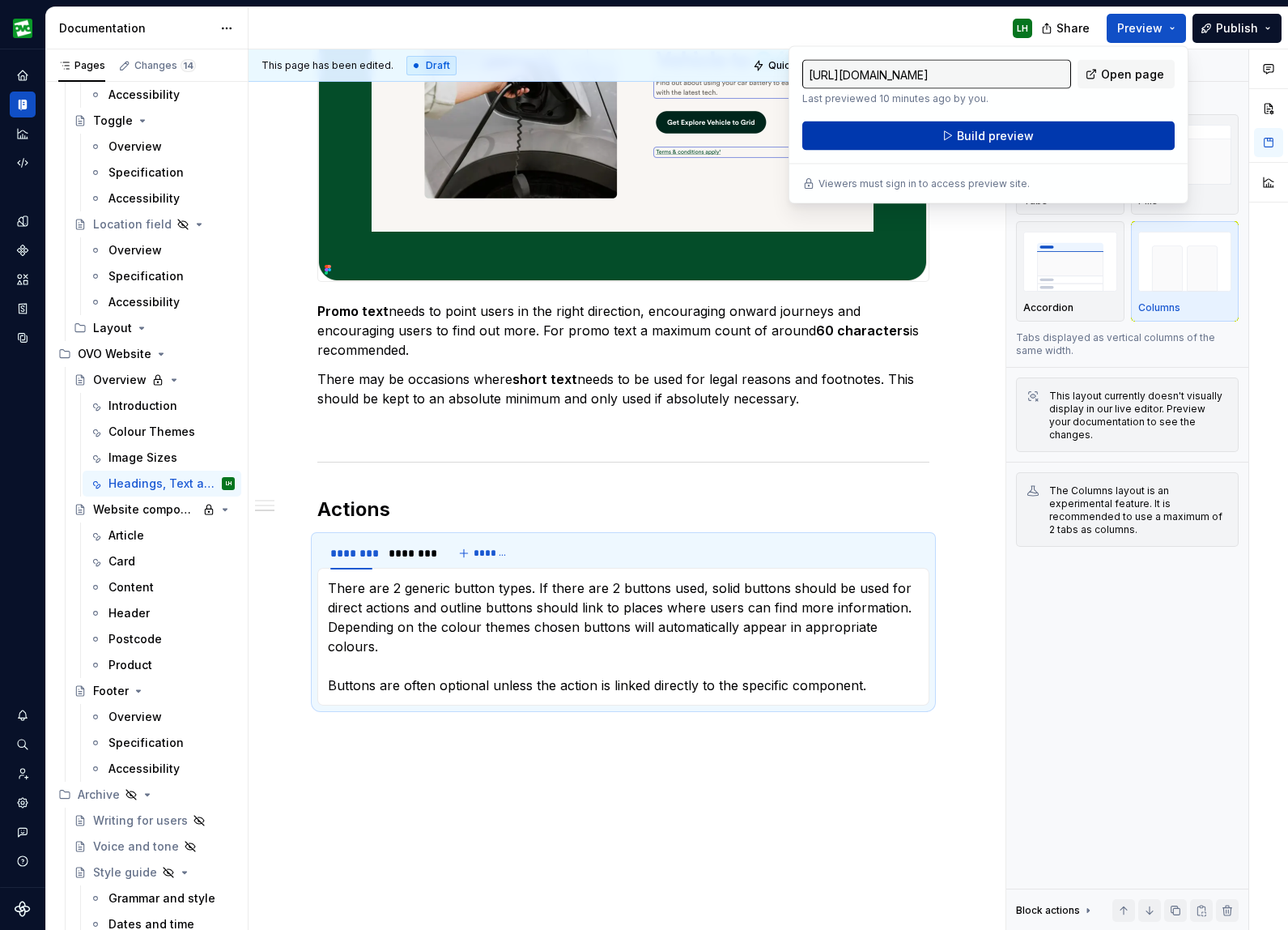
click at [1074, 142] on button "Build preview" at bounding box center [988, 136] width 373 height 30
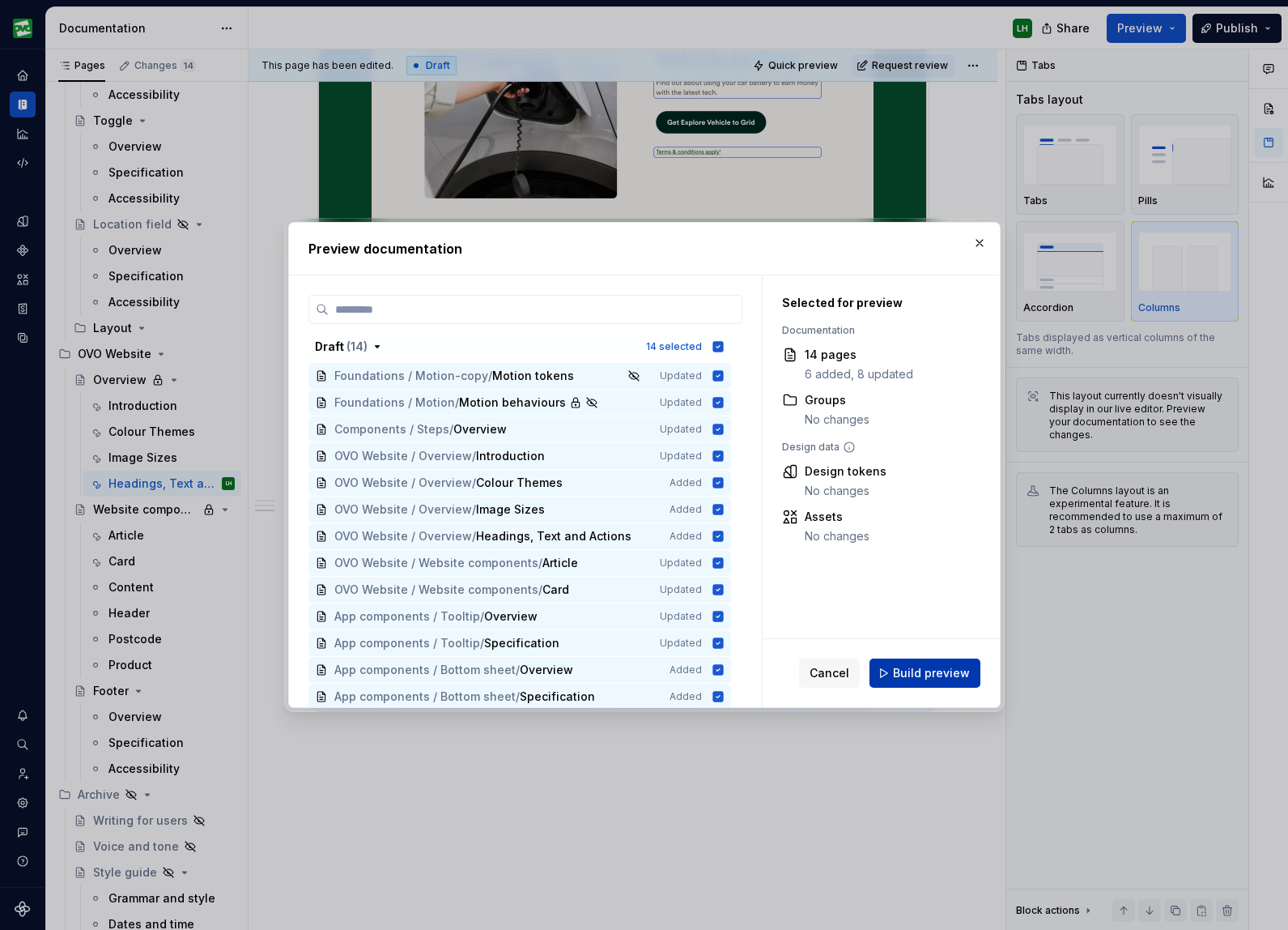
click at [931, 675] on span "Build preview" at bounding box center [931, 674] width 77 height 17
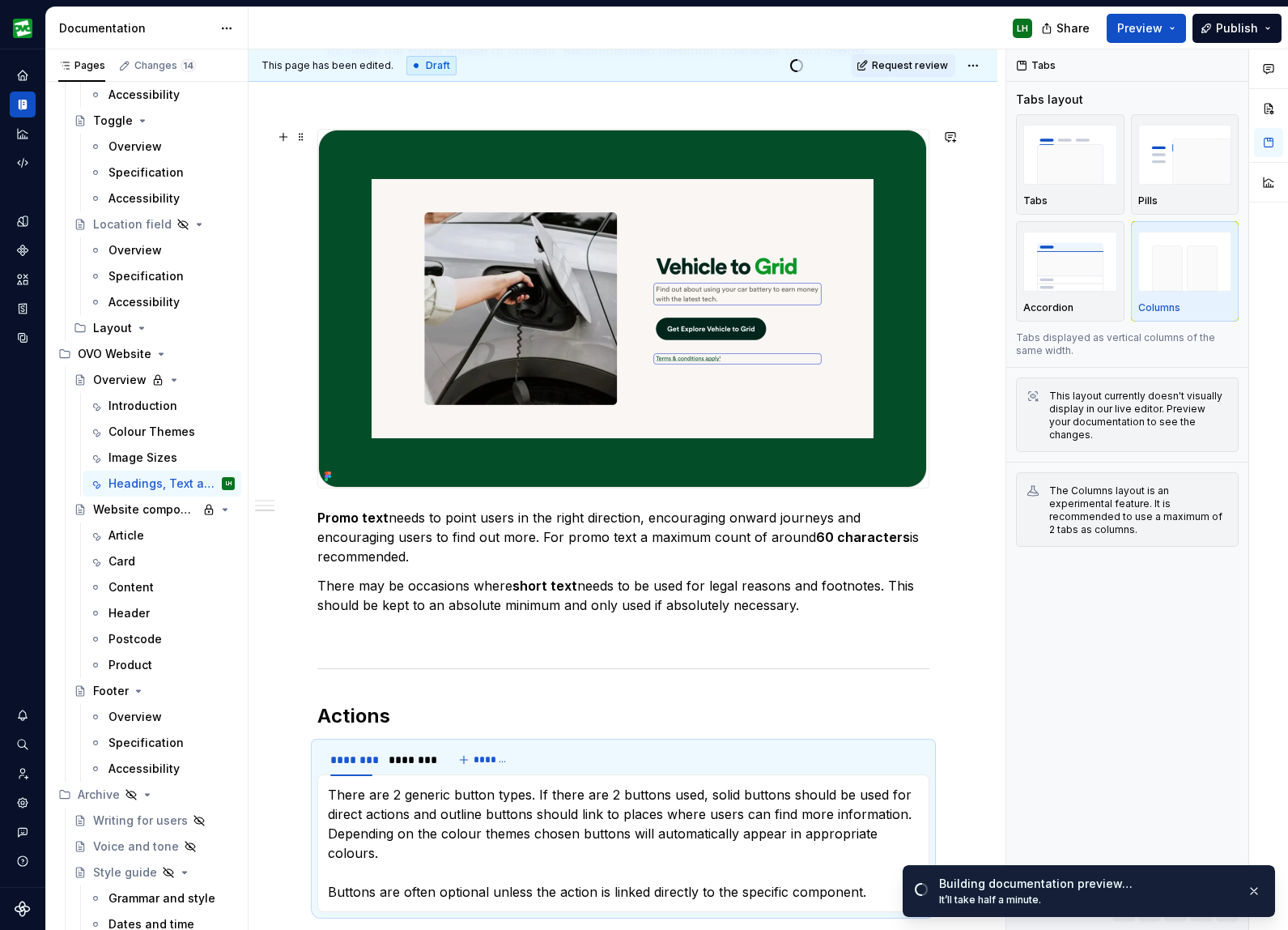
scroll to position [2354, 0]
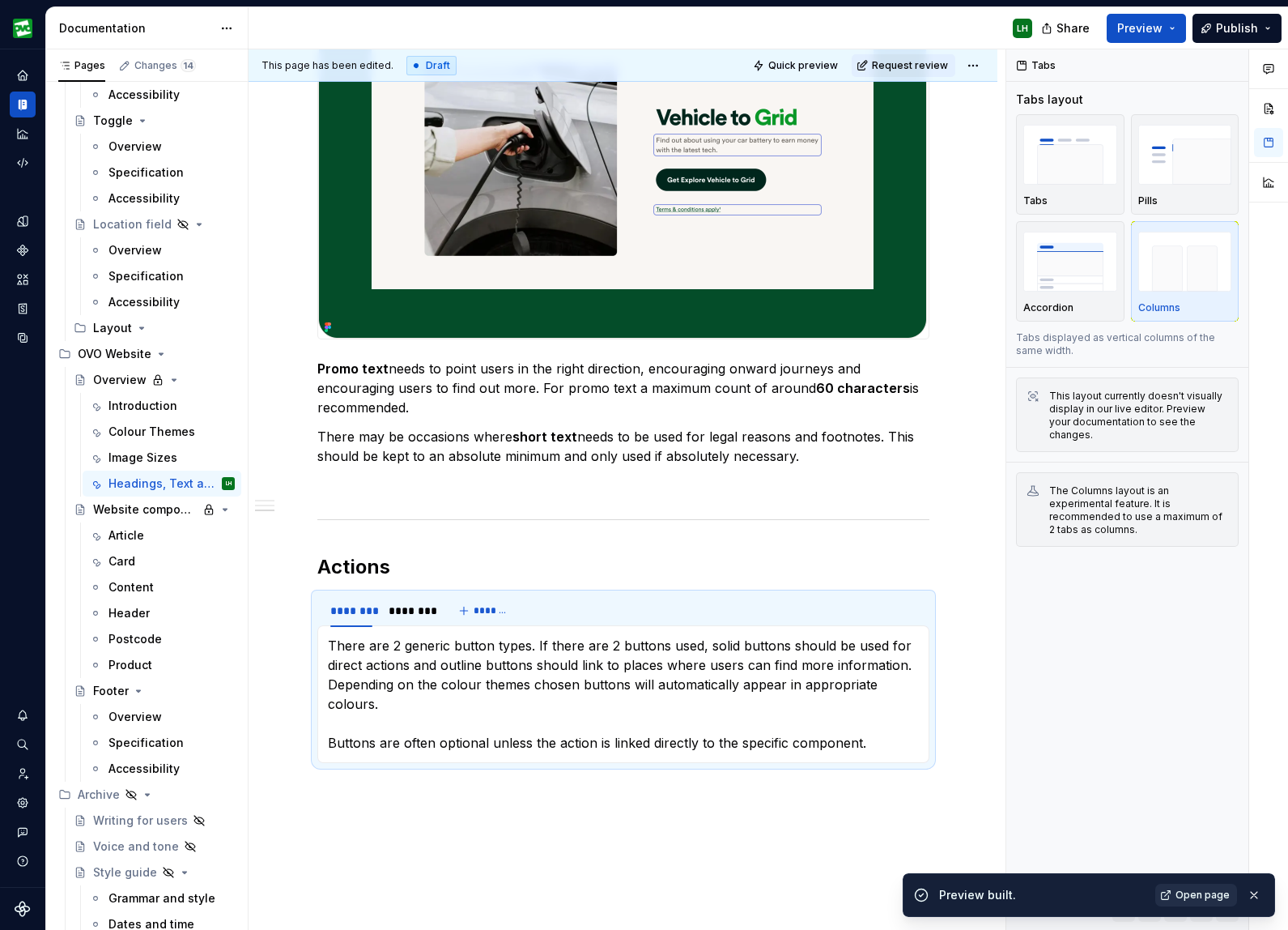
click at [1192, 896] on span "Open page" at bounding box center [1203, 895] width 55 height 13
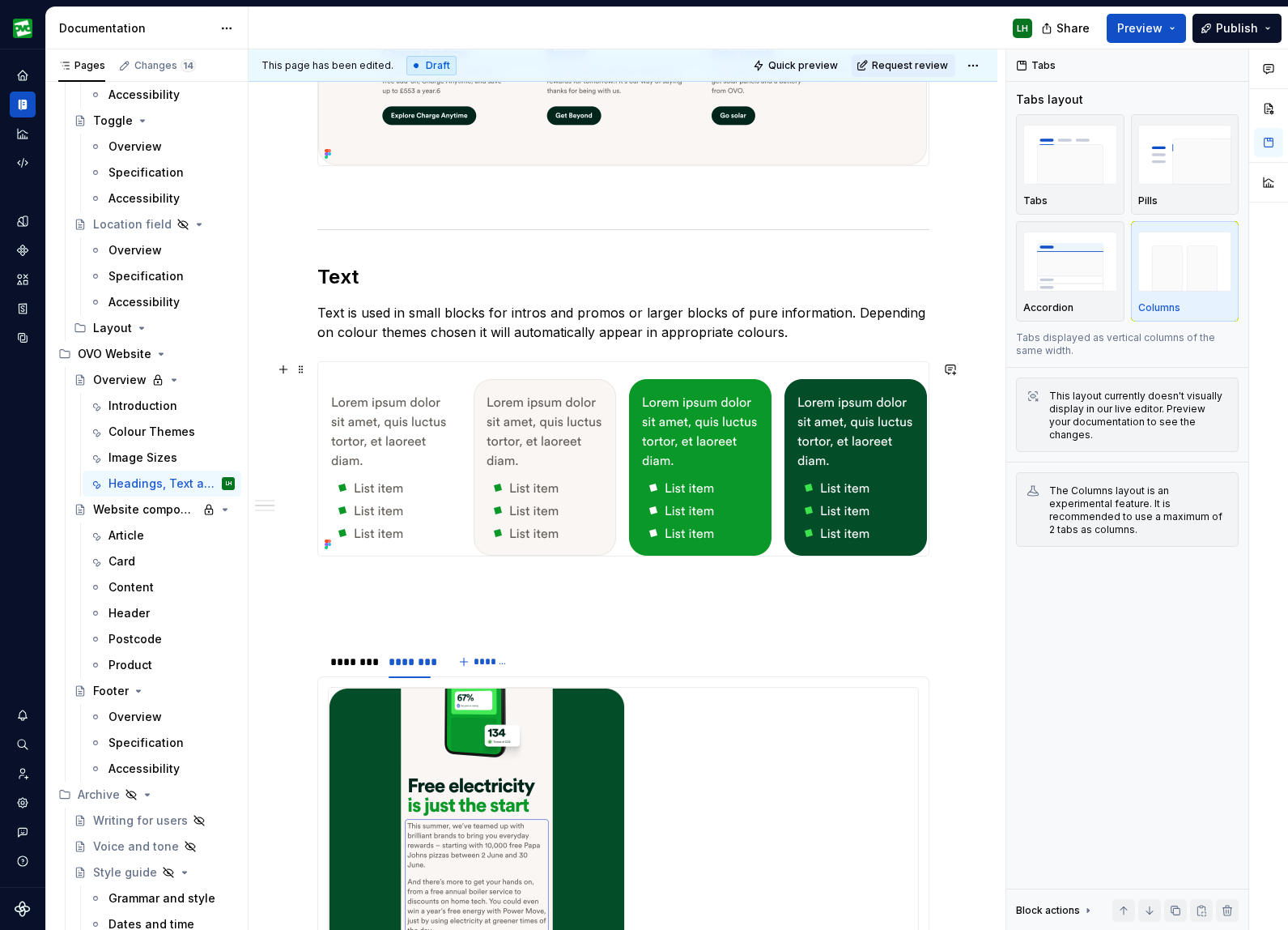
scroll to position [1185, 0]
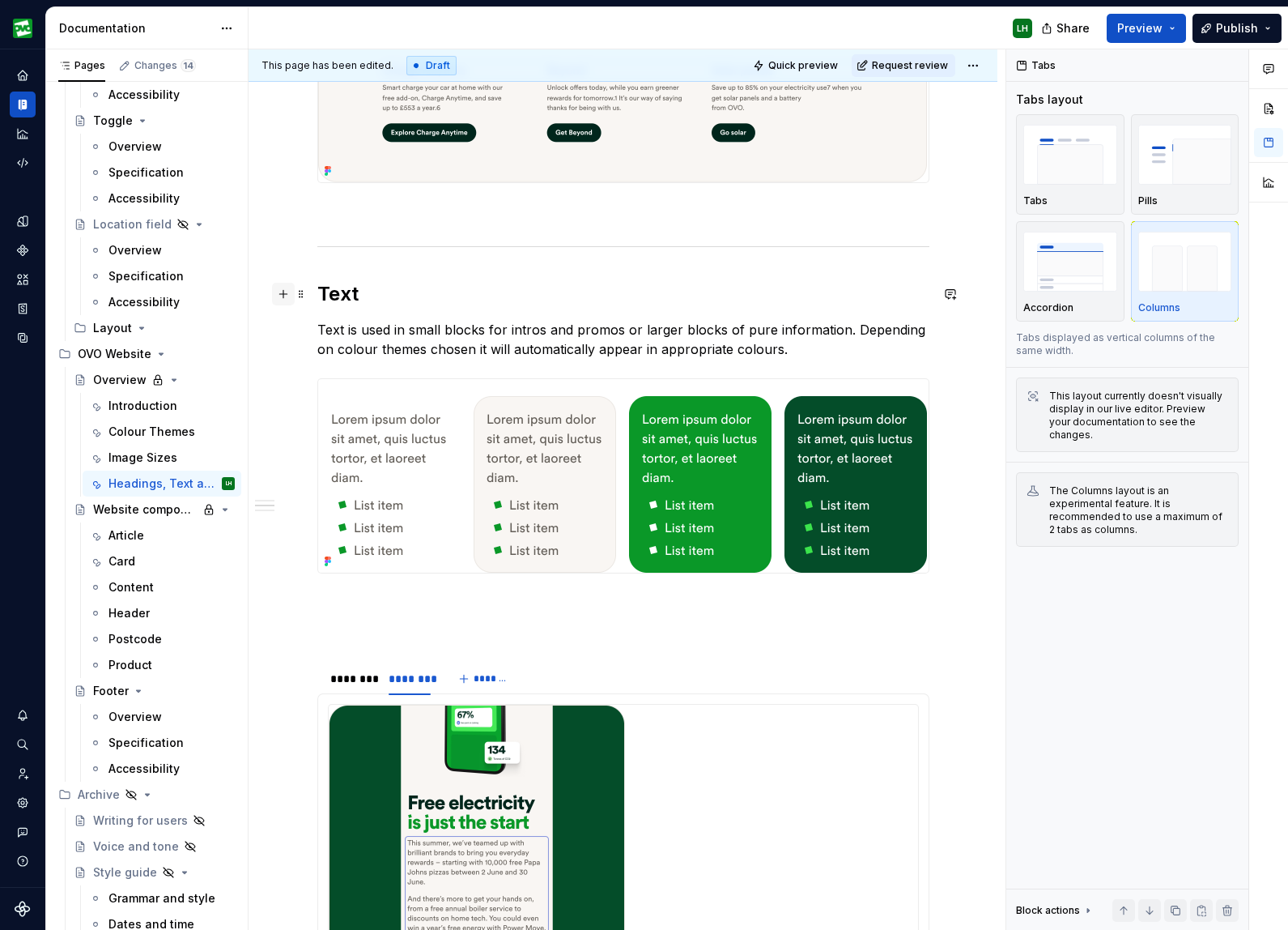
click at [288, 291] on button "button" at bounding box center [283, 293] width 23 height 23
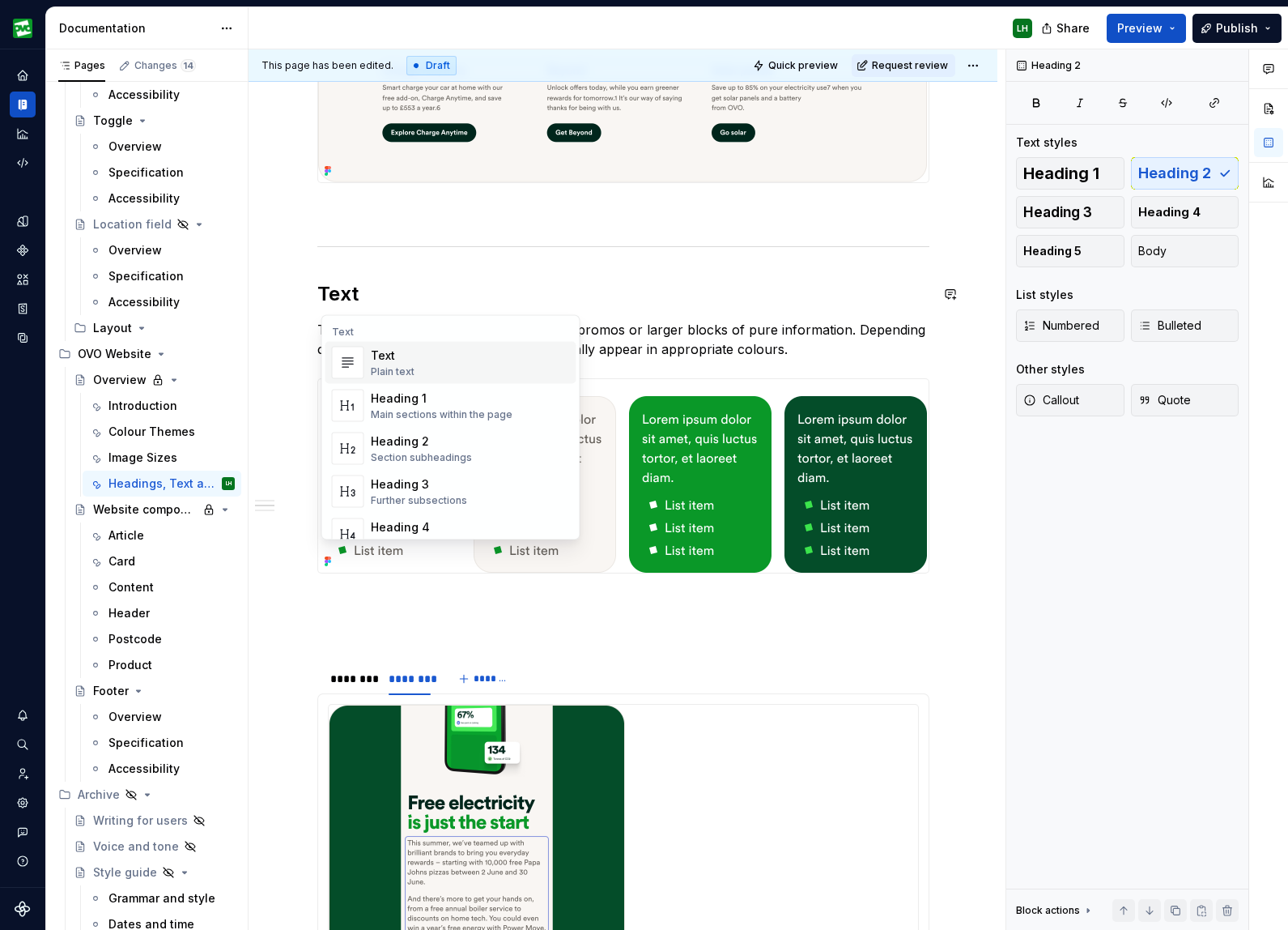
click at [514, 298] on h2 "Text" at bounding box center [624, 294] width 613 height 26
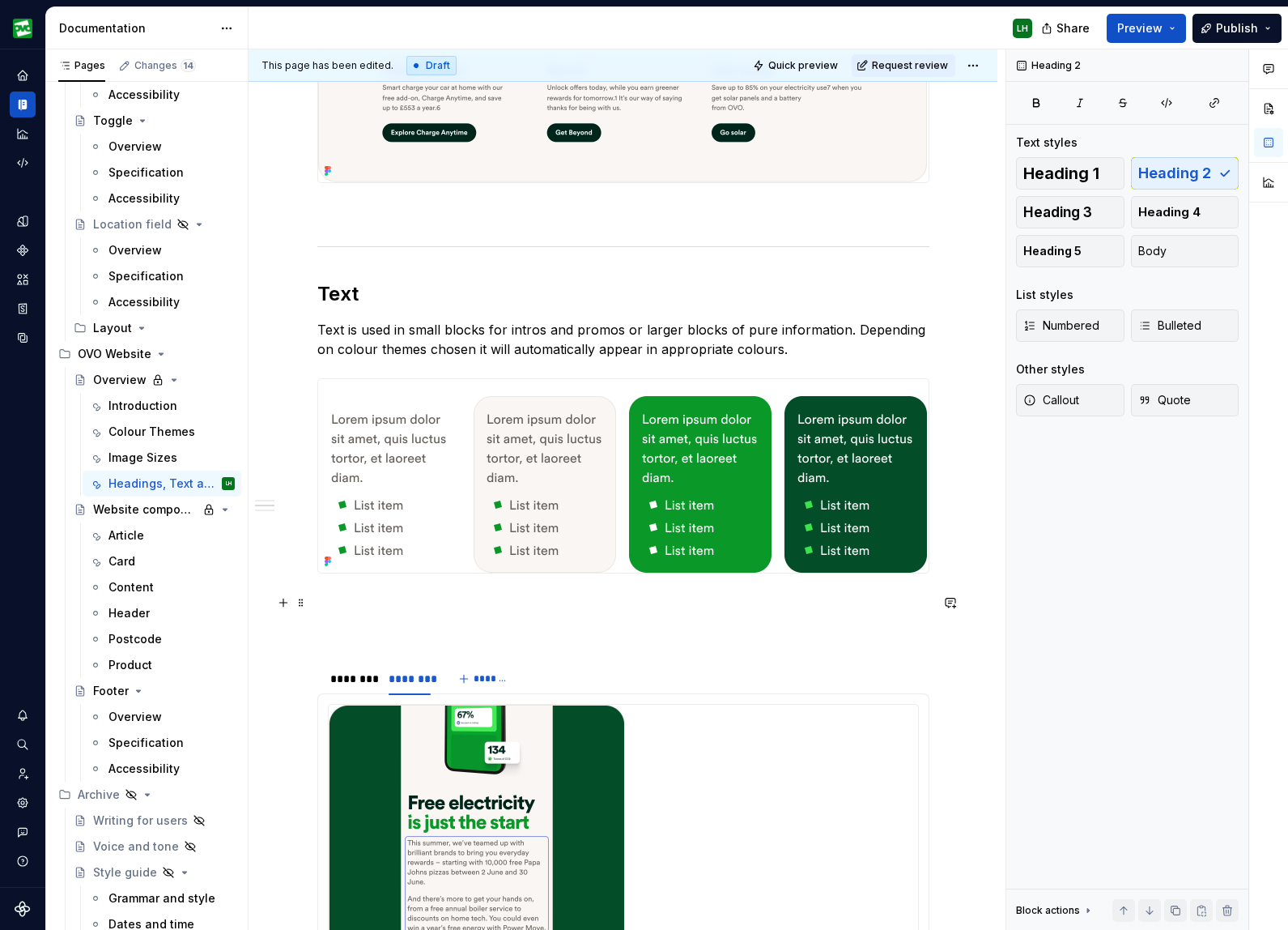
click at [285, 598] on button "button" at bounding box center [283, 602] width 23 height 23
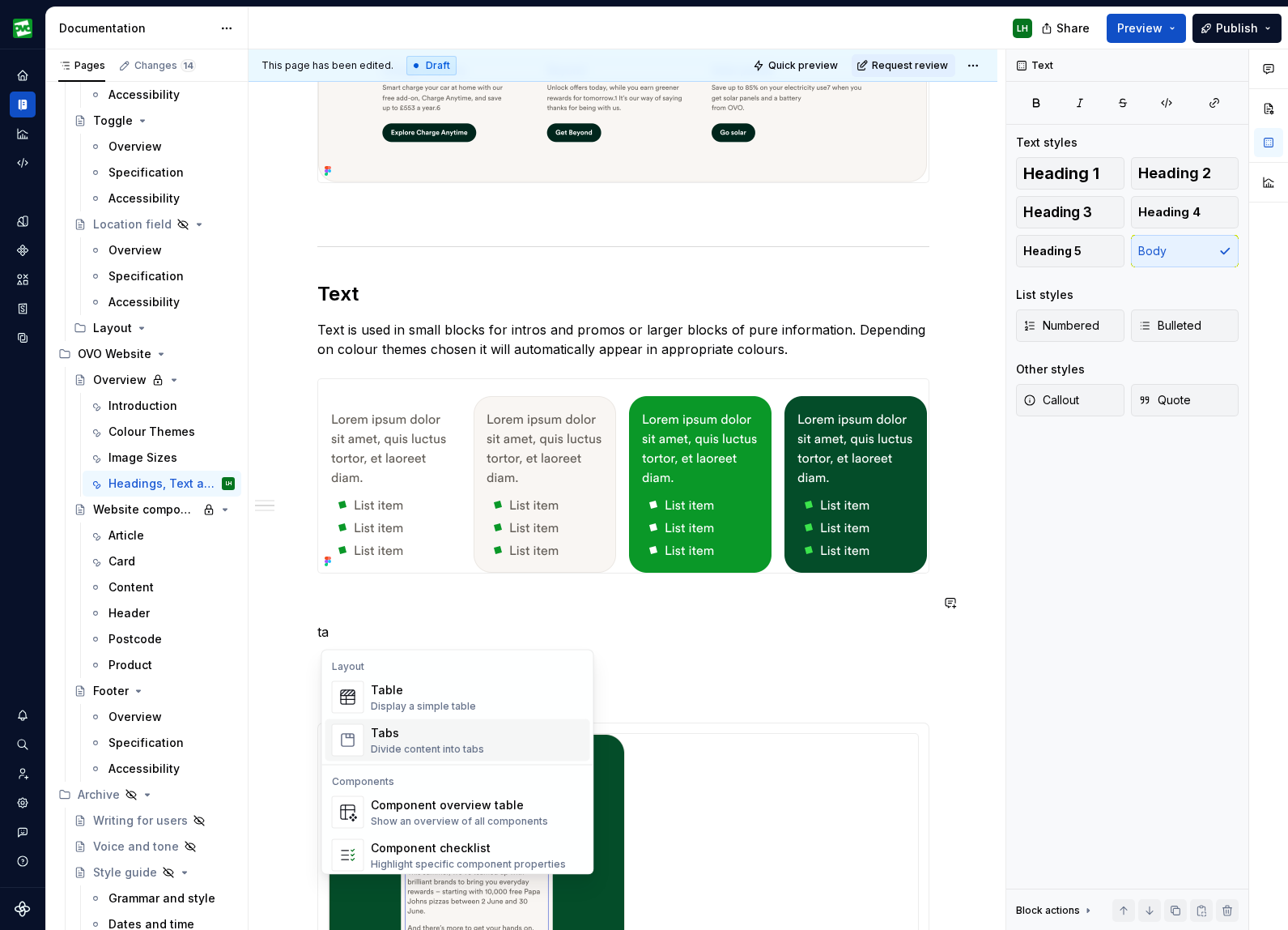
click at [405, 735] on div "Tabs" at bounding box center [427, 733] width 114 height 17
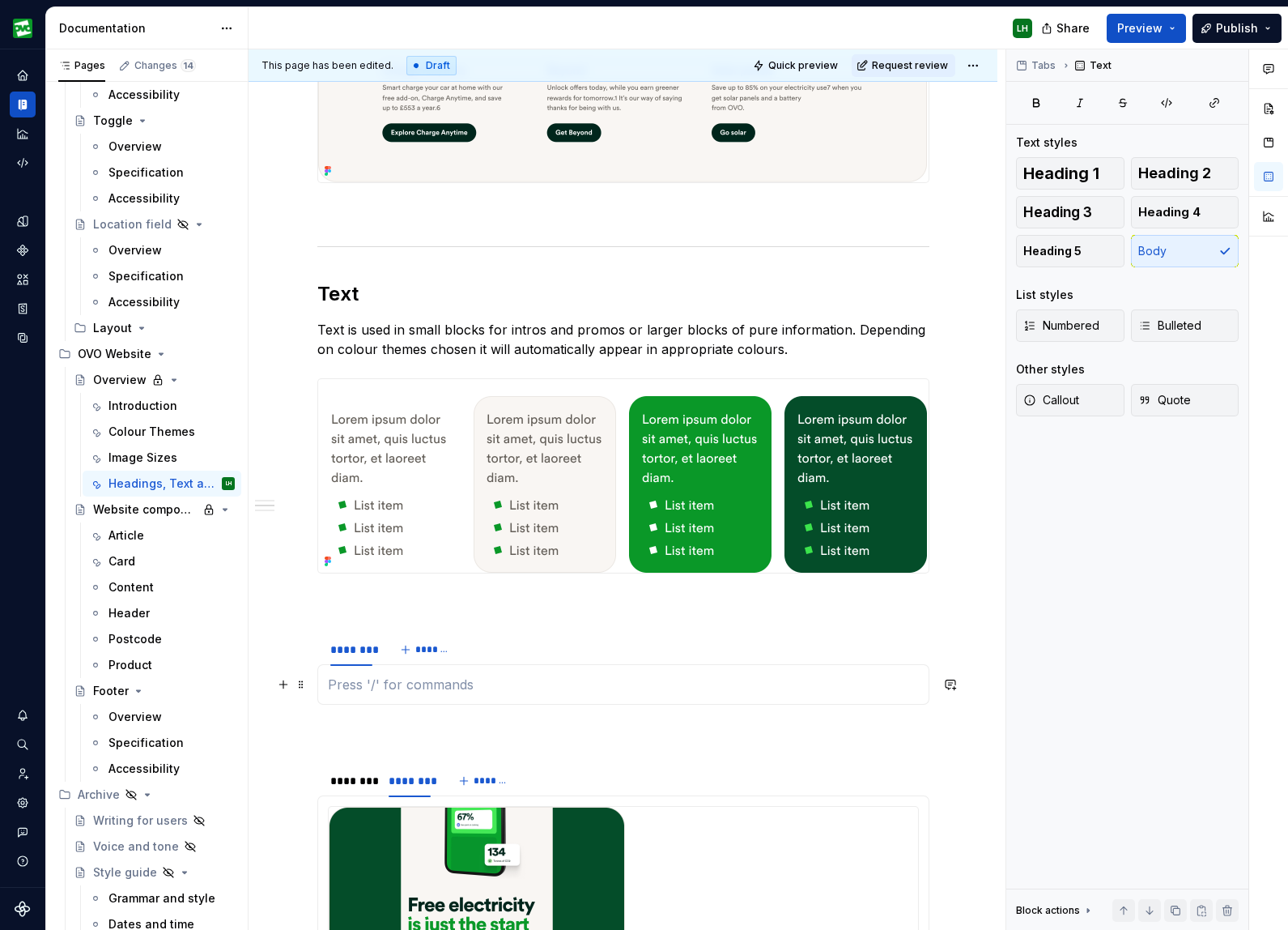
type textarea "*"
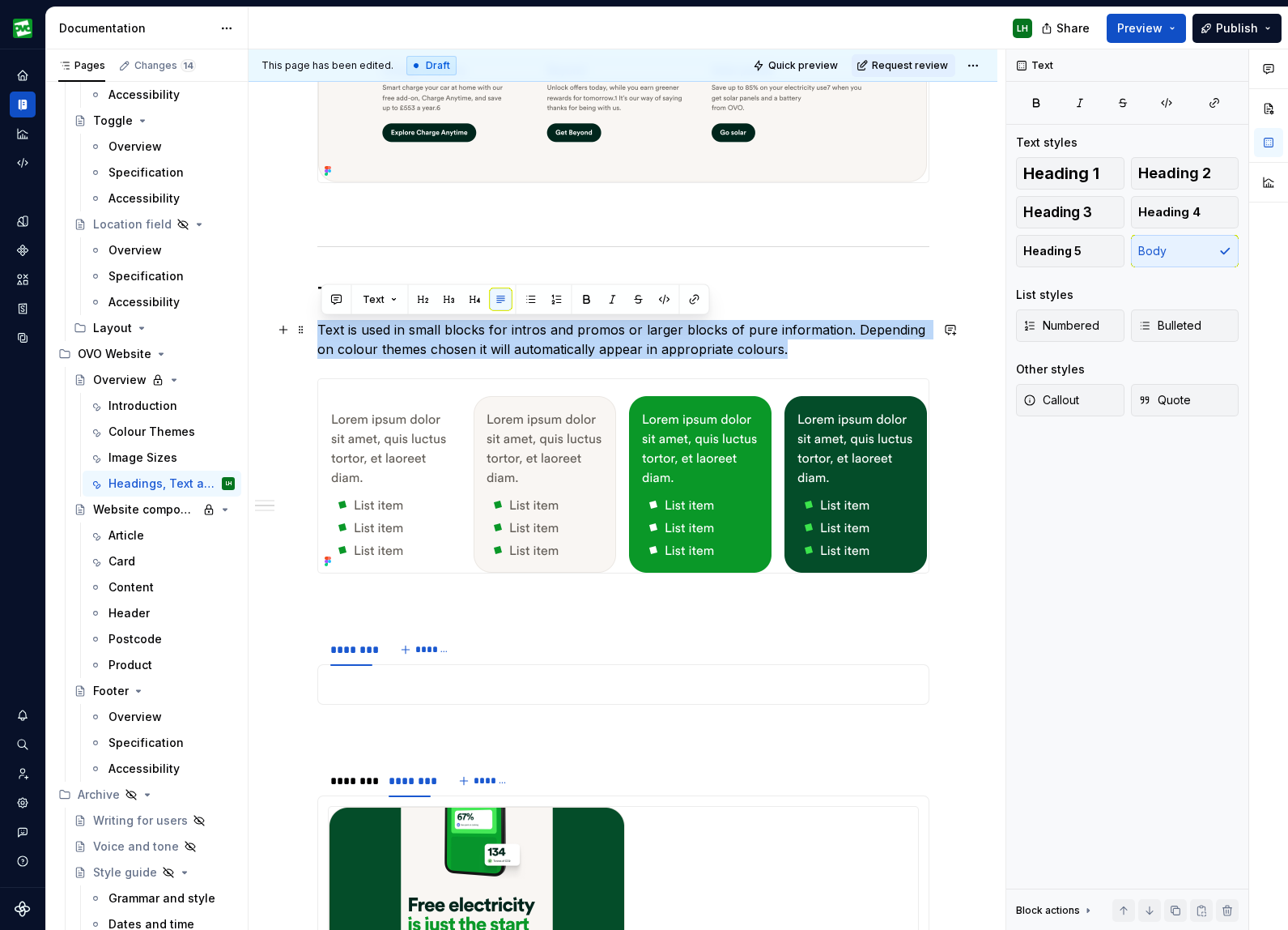
drag, startPoint x: 795, startPoint y: 349, endPoint x: 322, endPoint y: 321, distance: 473.8
click at [322, 321] on p "Text is used in small blocks for intros and promos or larger blocks of pure inf…" at bounding box center [624, 340] width 613 height 39
copy p "Text is used in small blocks for intros and promos or larger blocks of pure inf…"
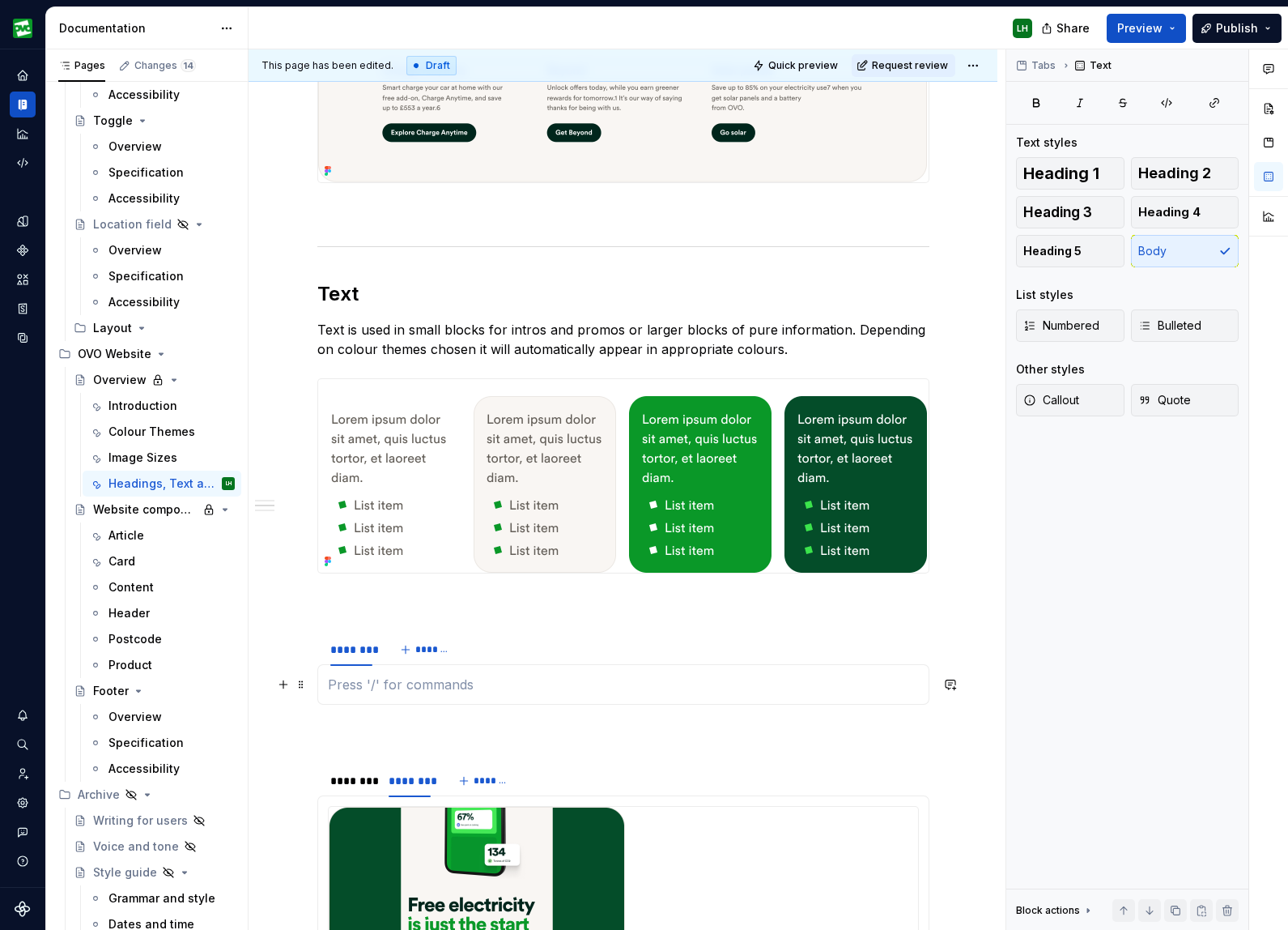
click at [366, 688] on p at bounding box center [623, 684] width 591 height 19
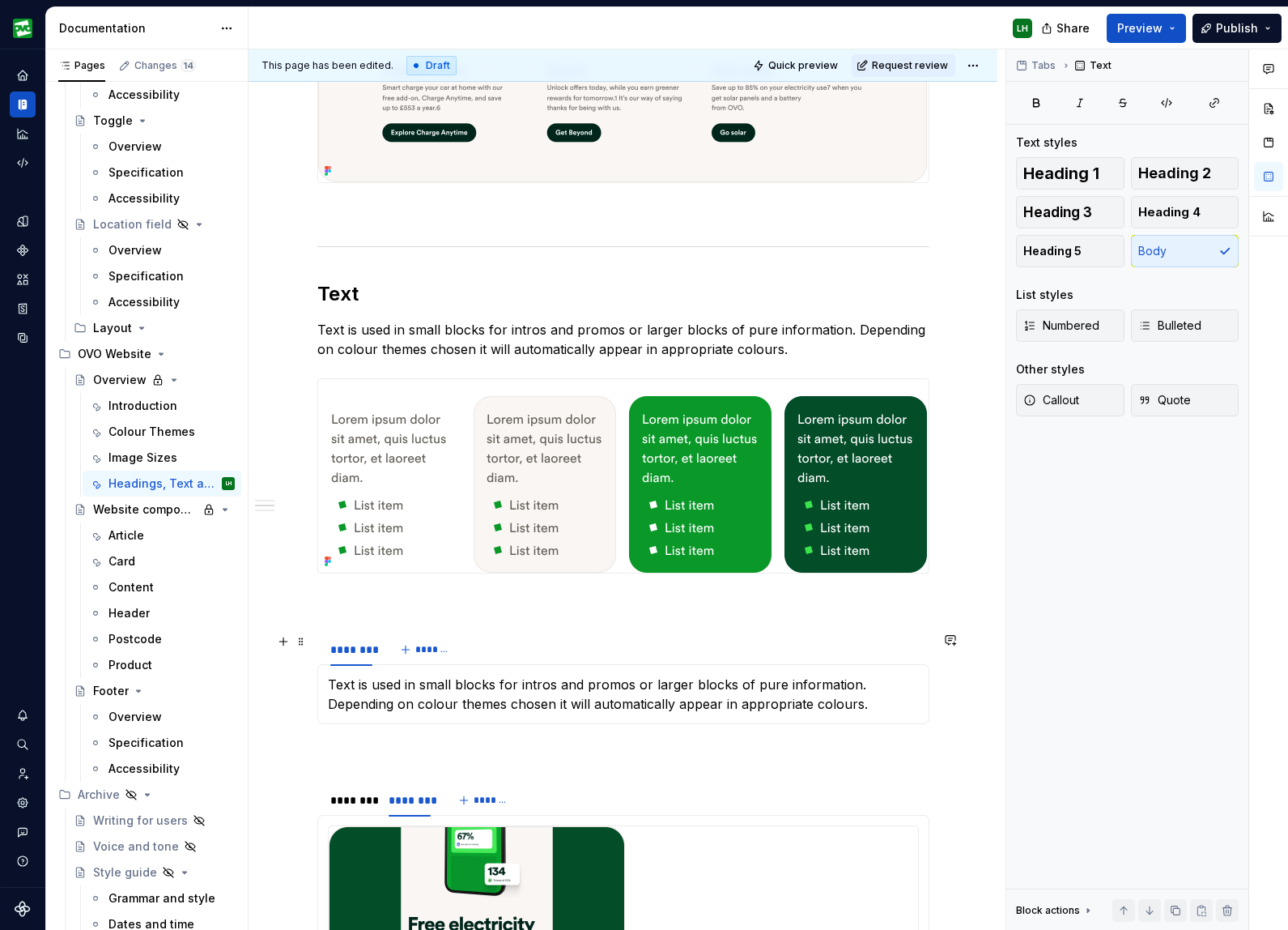
drag, startPoint x: 305, startPoint y: 640, endPoint x: 359, endPoint y: 630, distance: 54.9
click at [305, 640] on span at bounding box center [302, 641] width 13 height 23
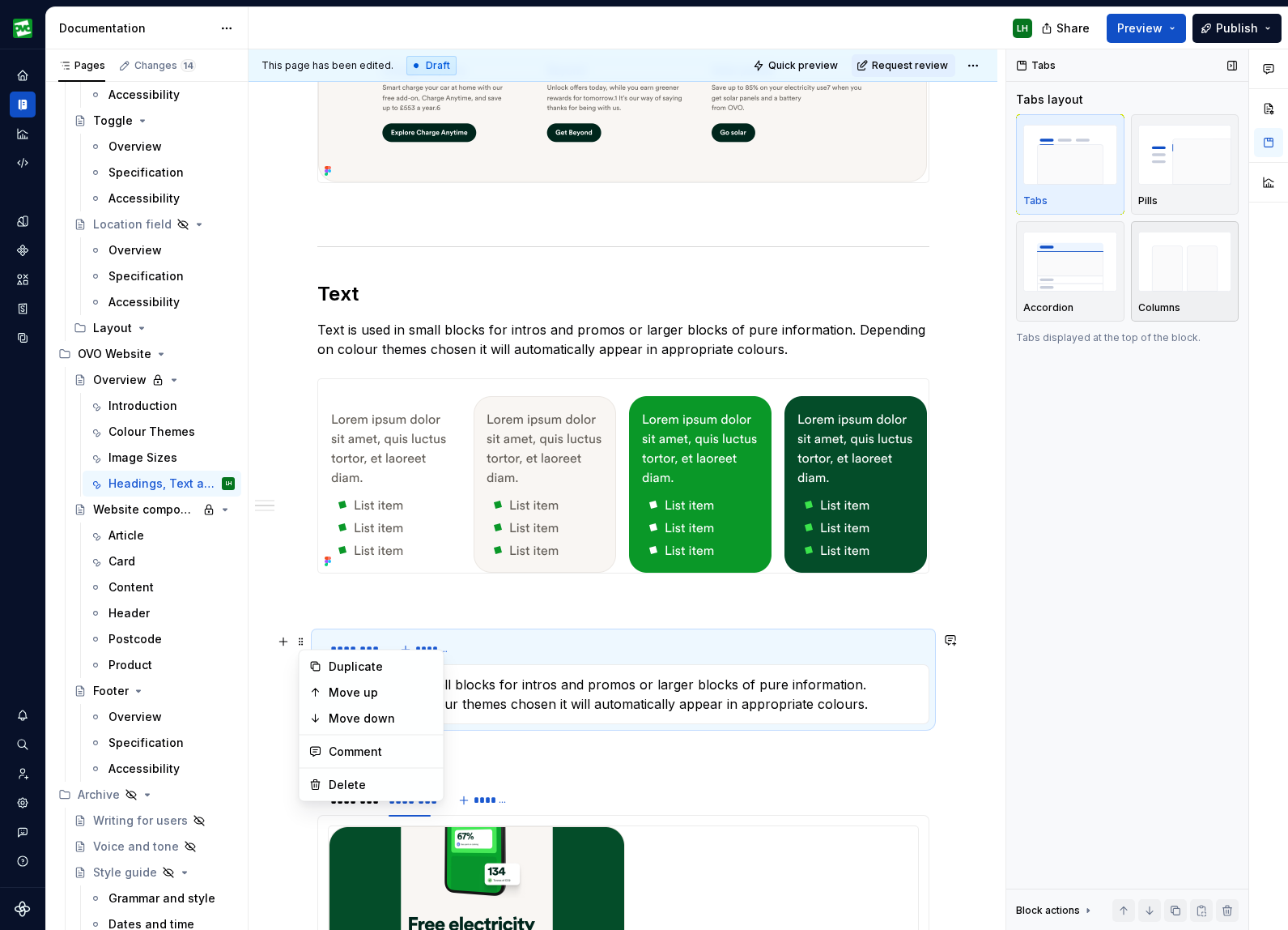
click at [1194, 274] on img "button" at bounding box center [1186, 261] width 94 height 59
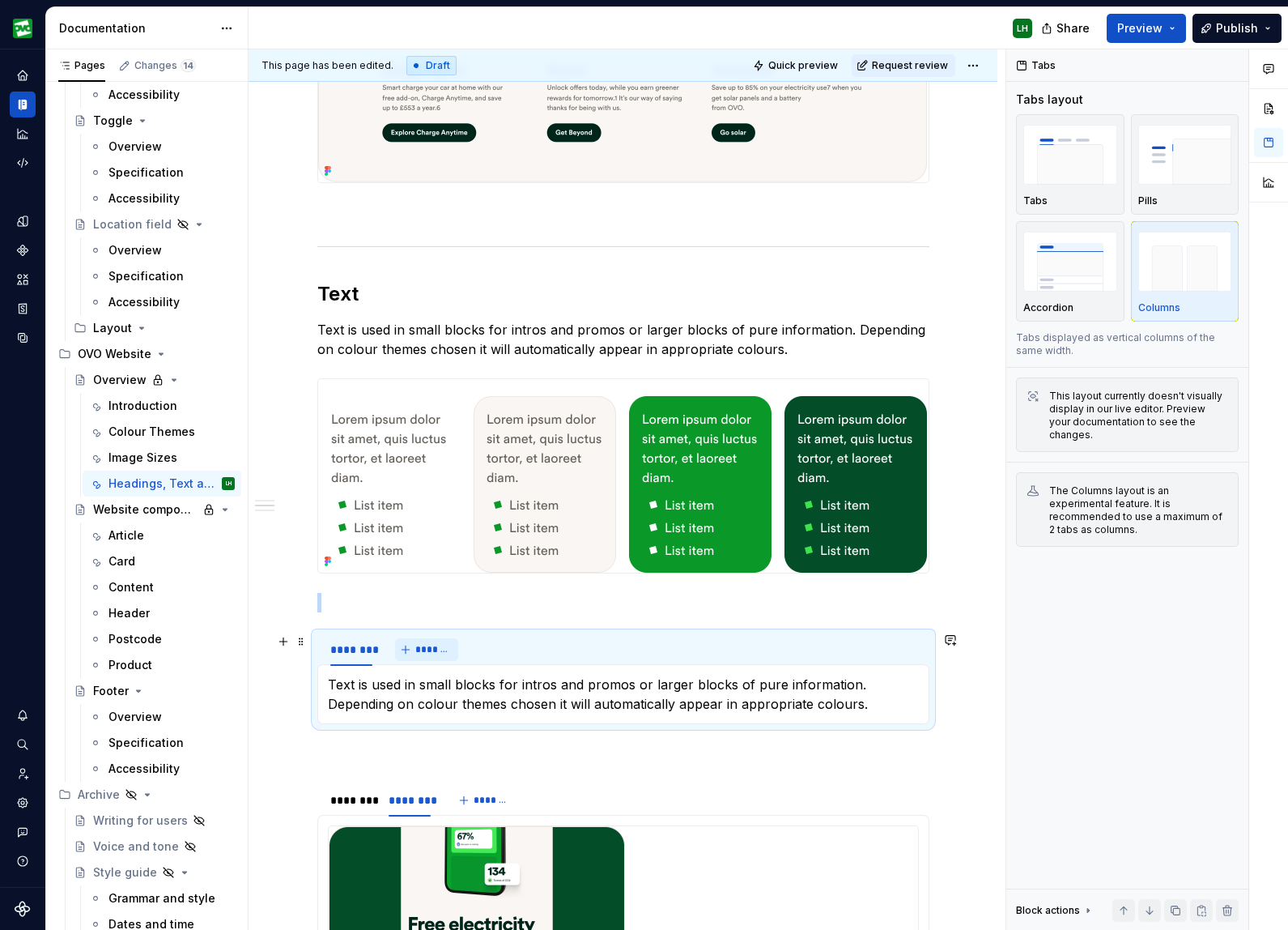
click at [415, 659] on button "*******" at bounding box center [427, 650] width 64 height 23
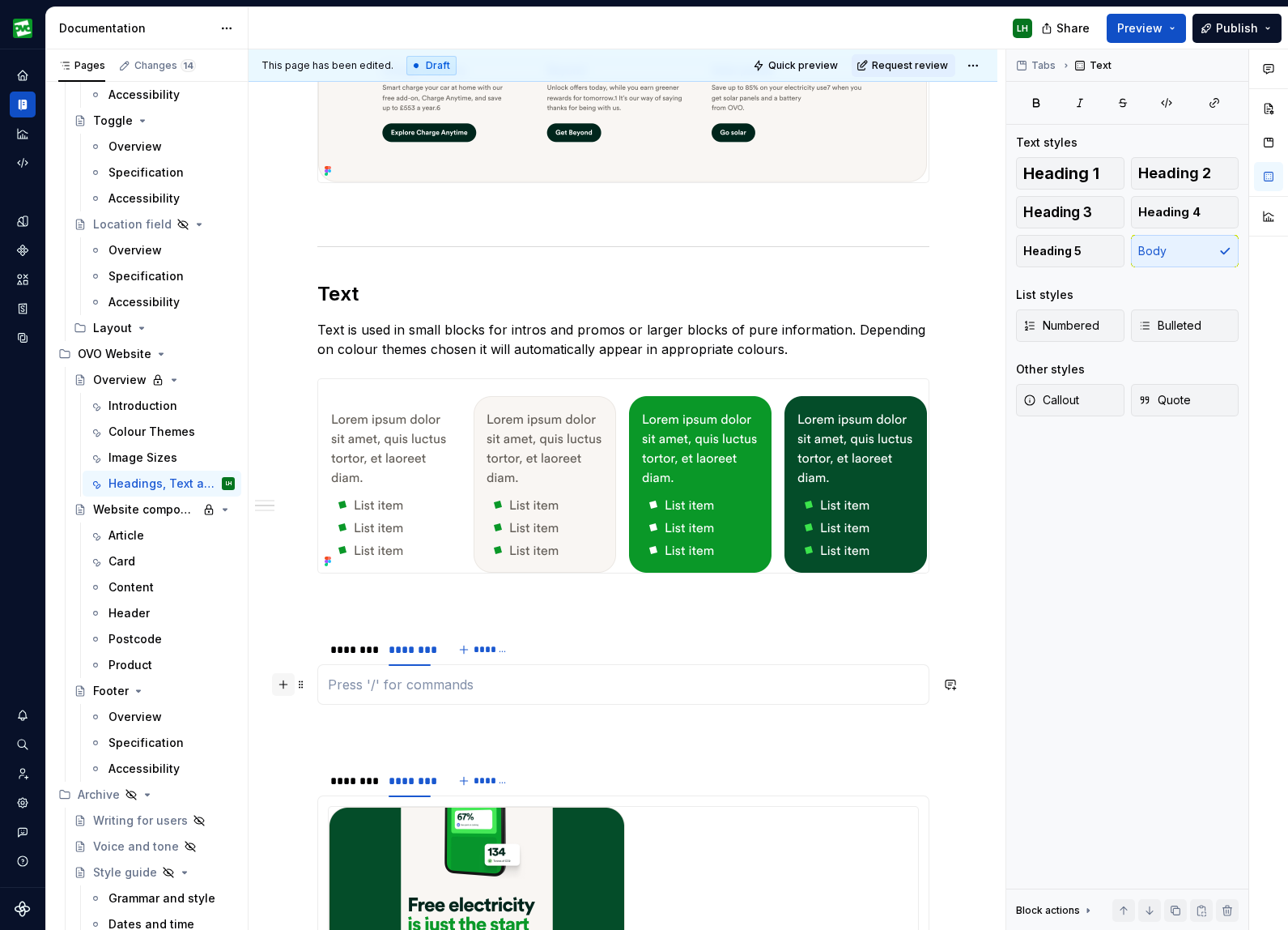
click at [292, 687] on button "button" at bounding box center [283, 684] width 23 height 23
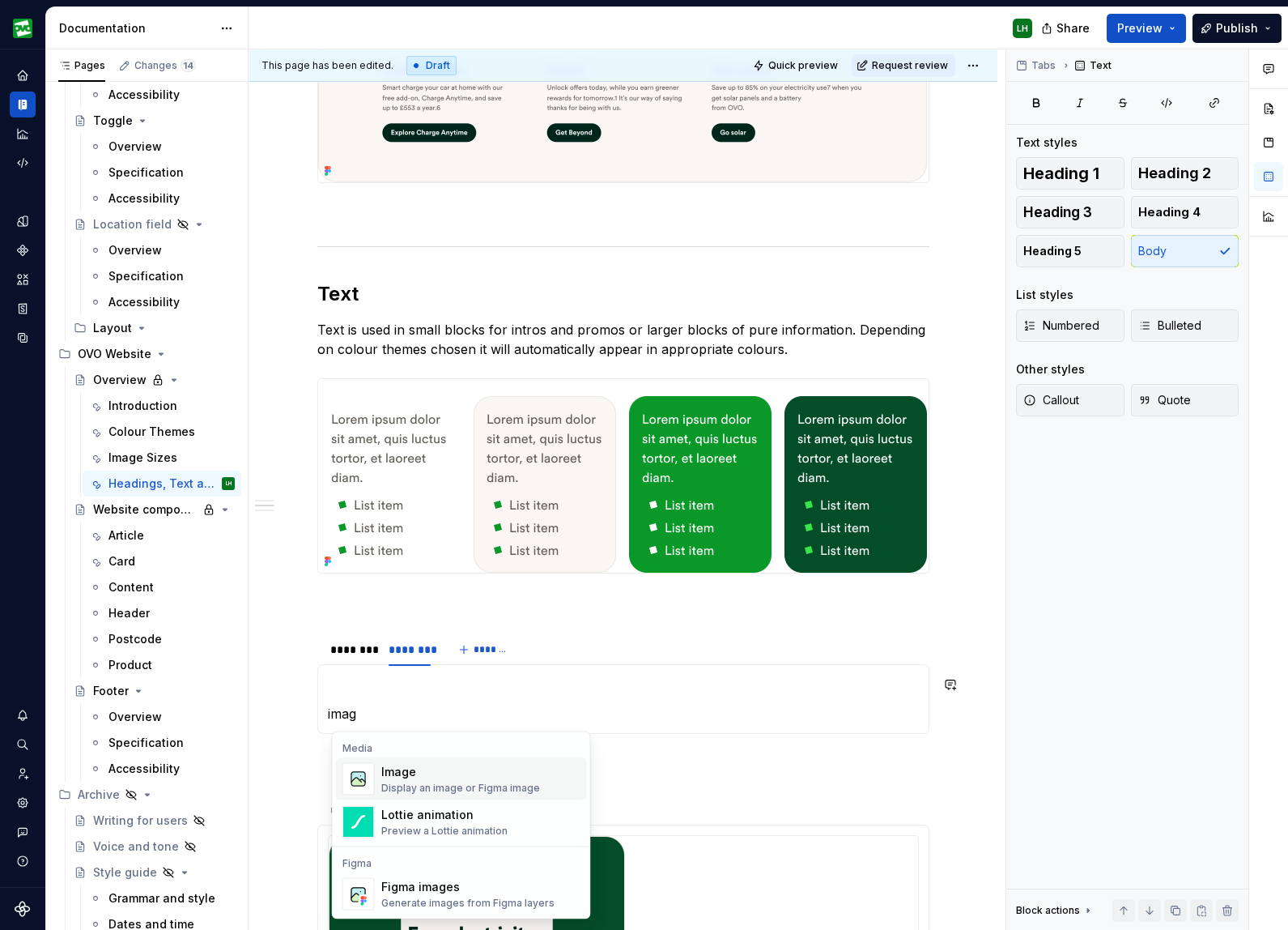
click at [432, 778] on div "Image" at bounding box center [461, 772] width 159 height 17
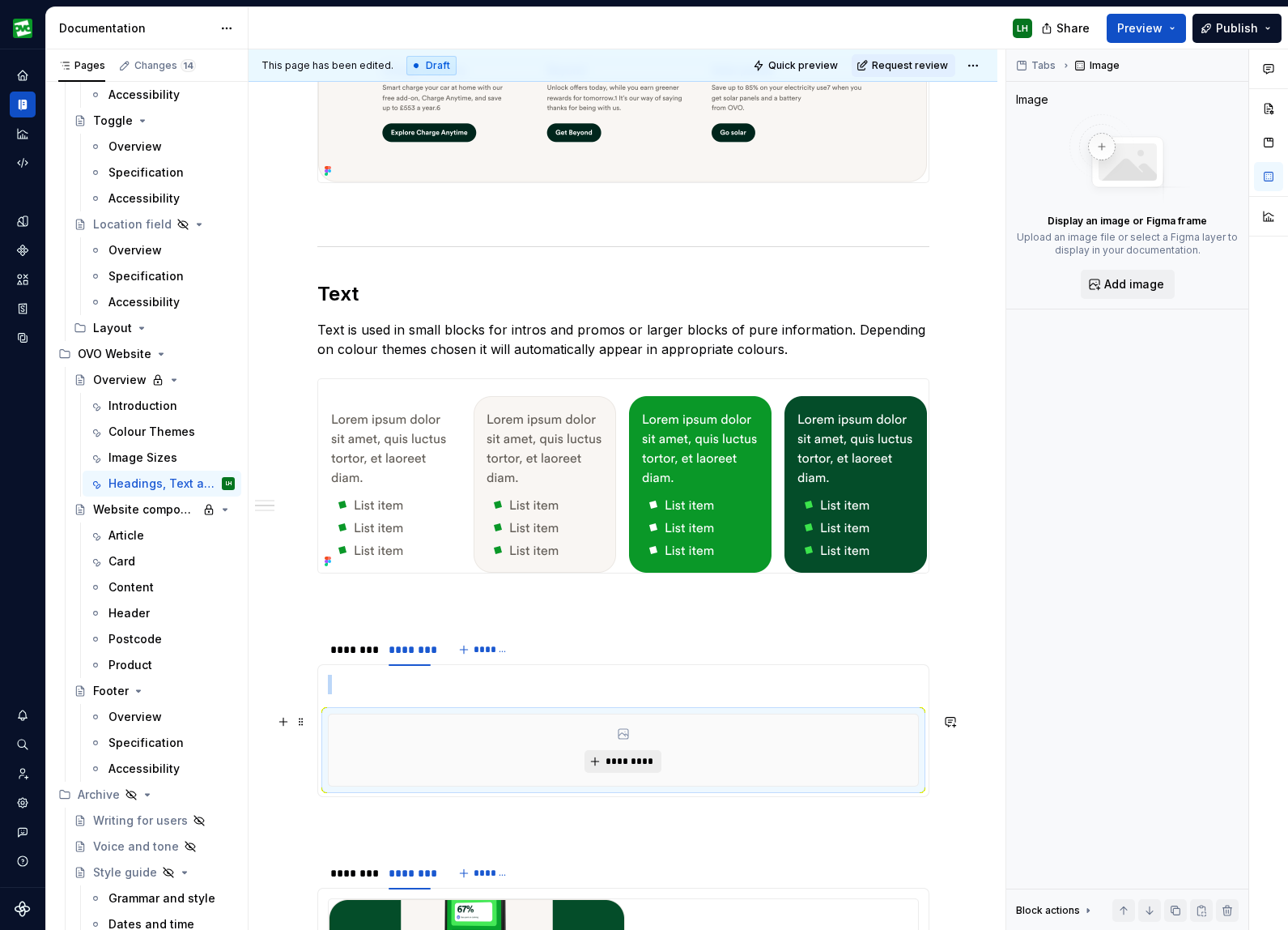
click at [625, 767] on button "*********" at bounding box center [623, 761] width 77 height 23
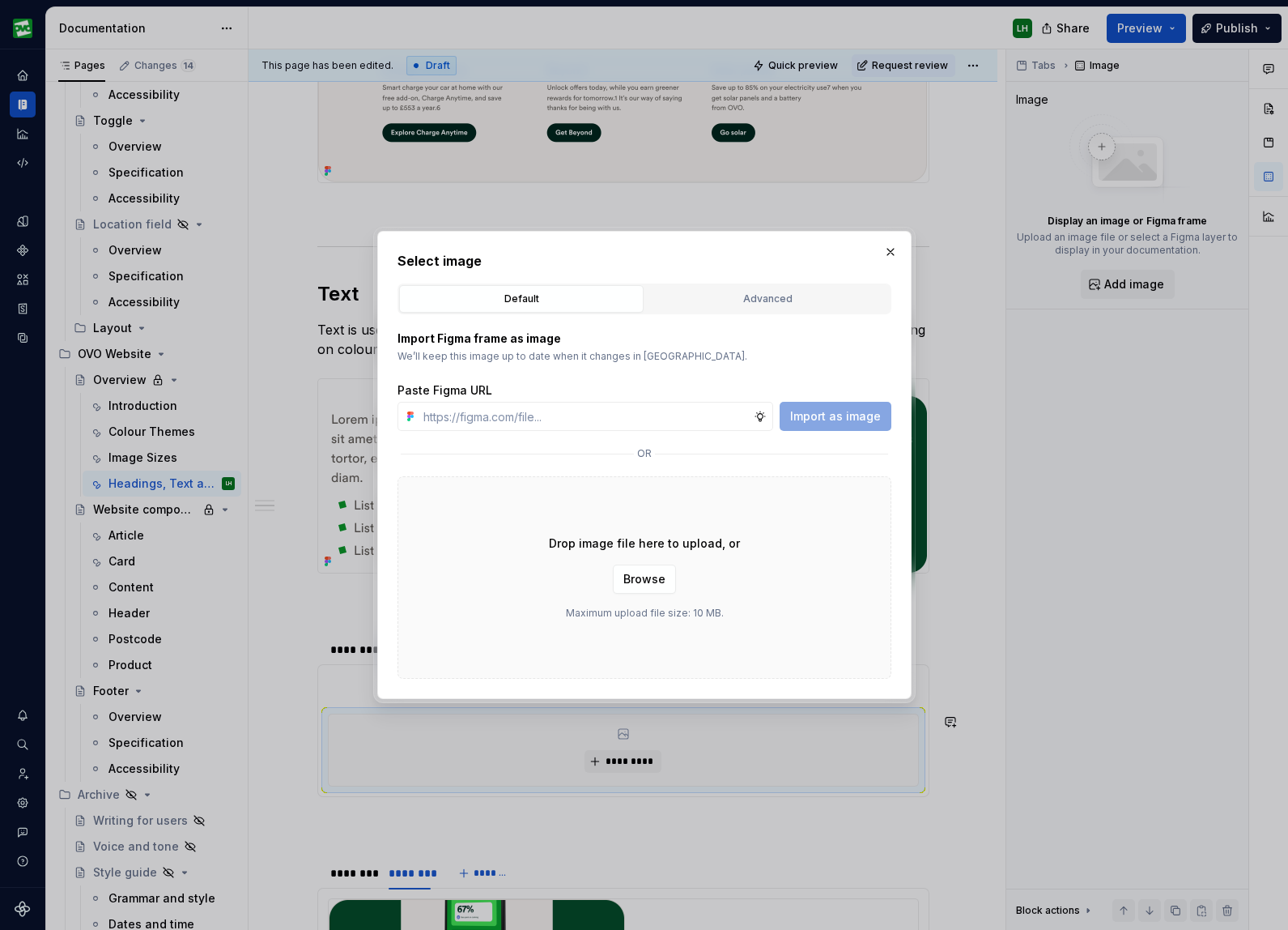
click at [706, 303] on div "Advanced" at bounding box center [768, 299] width 233 height 17
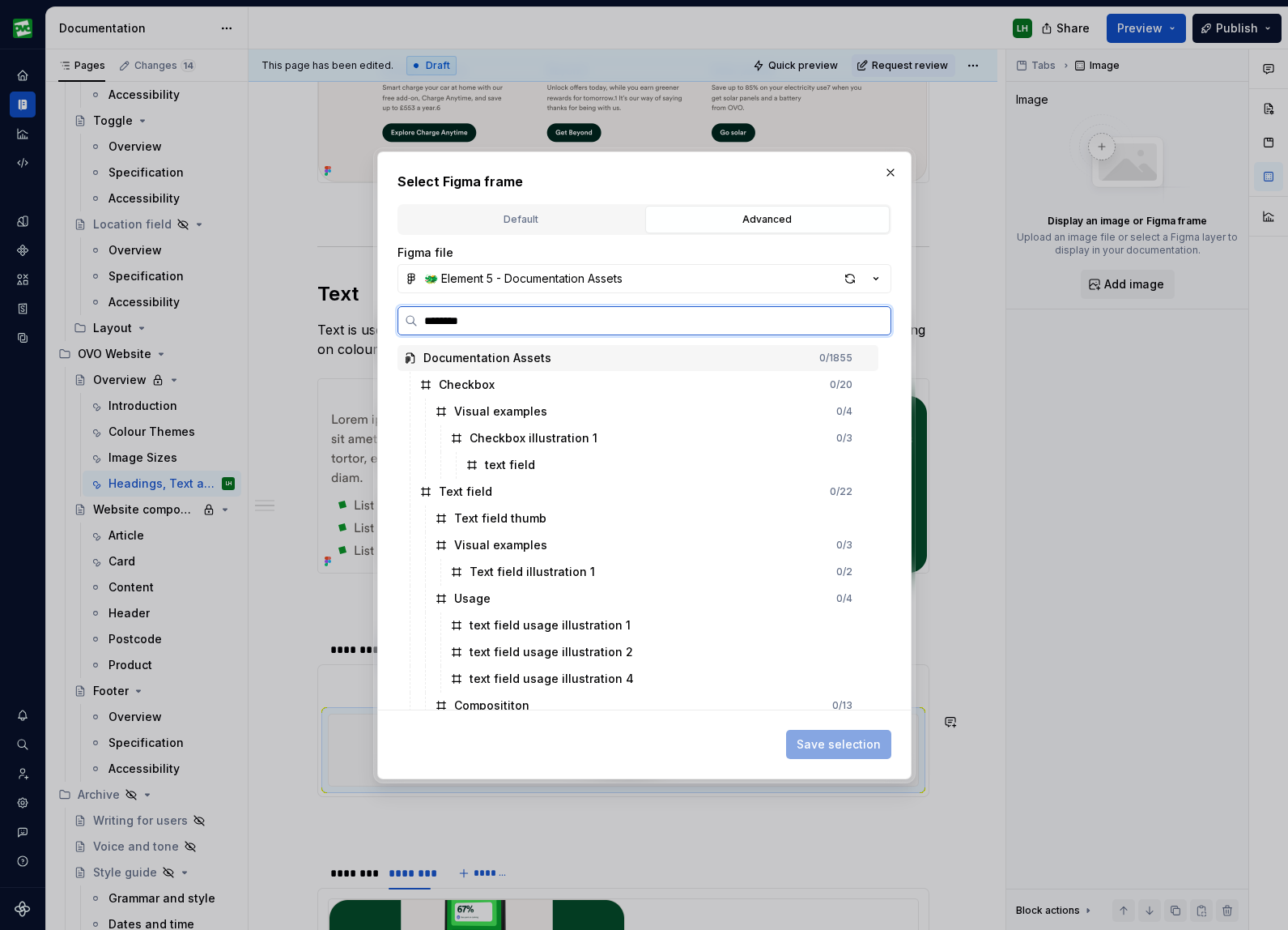
type input "*********"
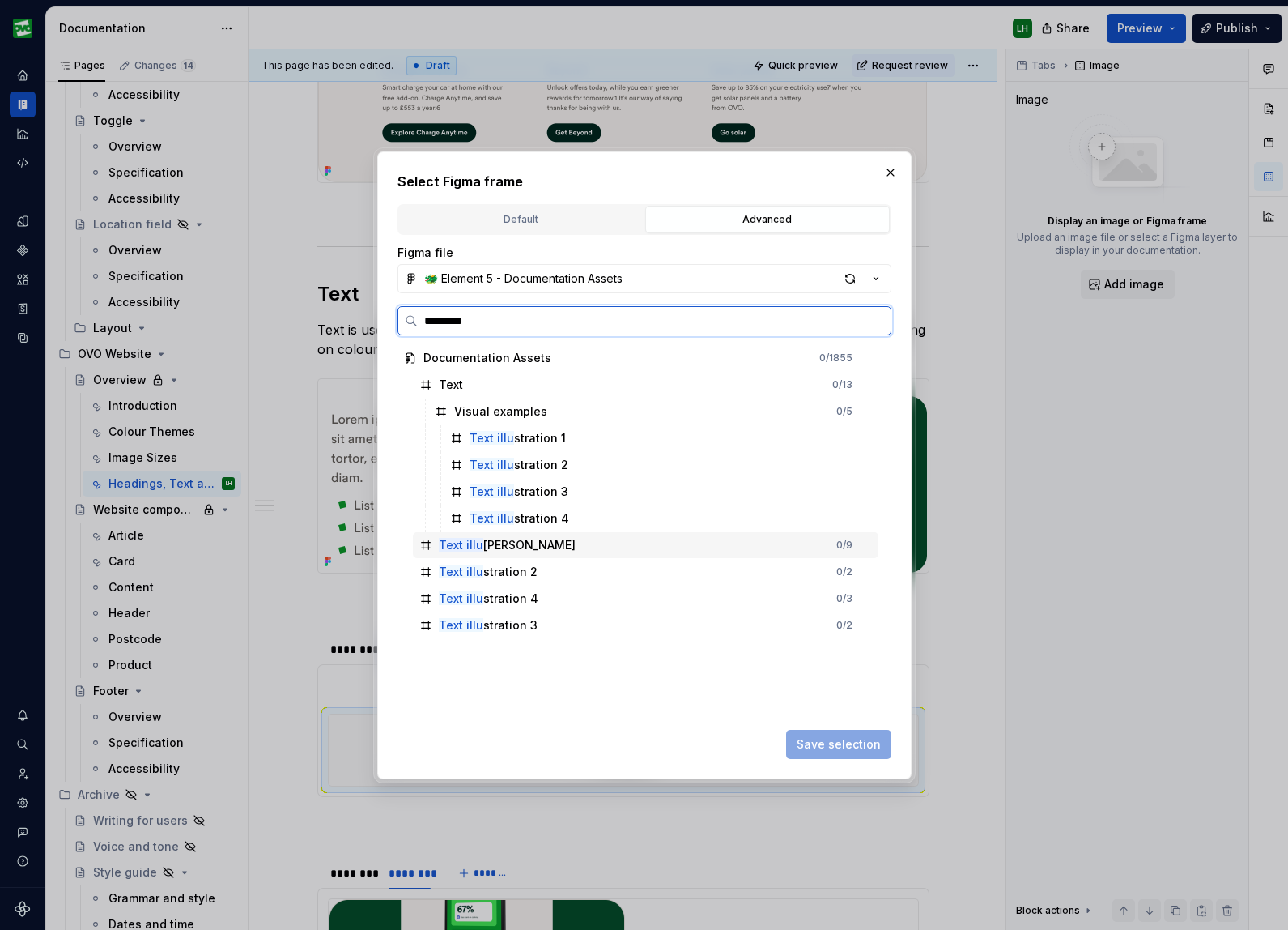
click at [498, 540] on div "Text illu stration" at bounding box center [507, 545] width 137 height 17
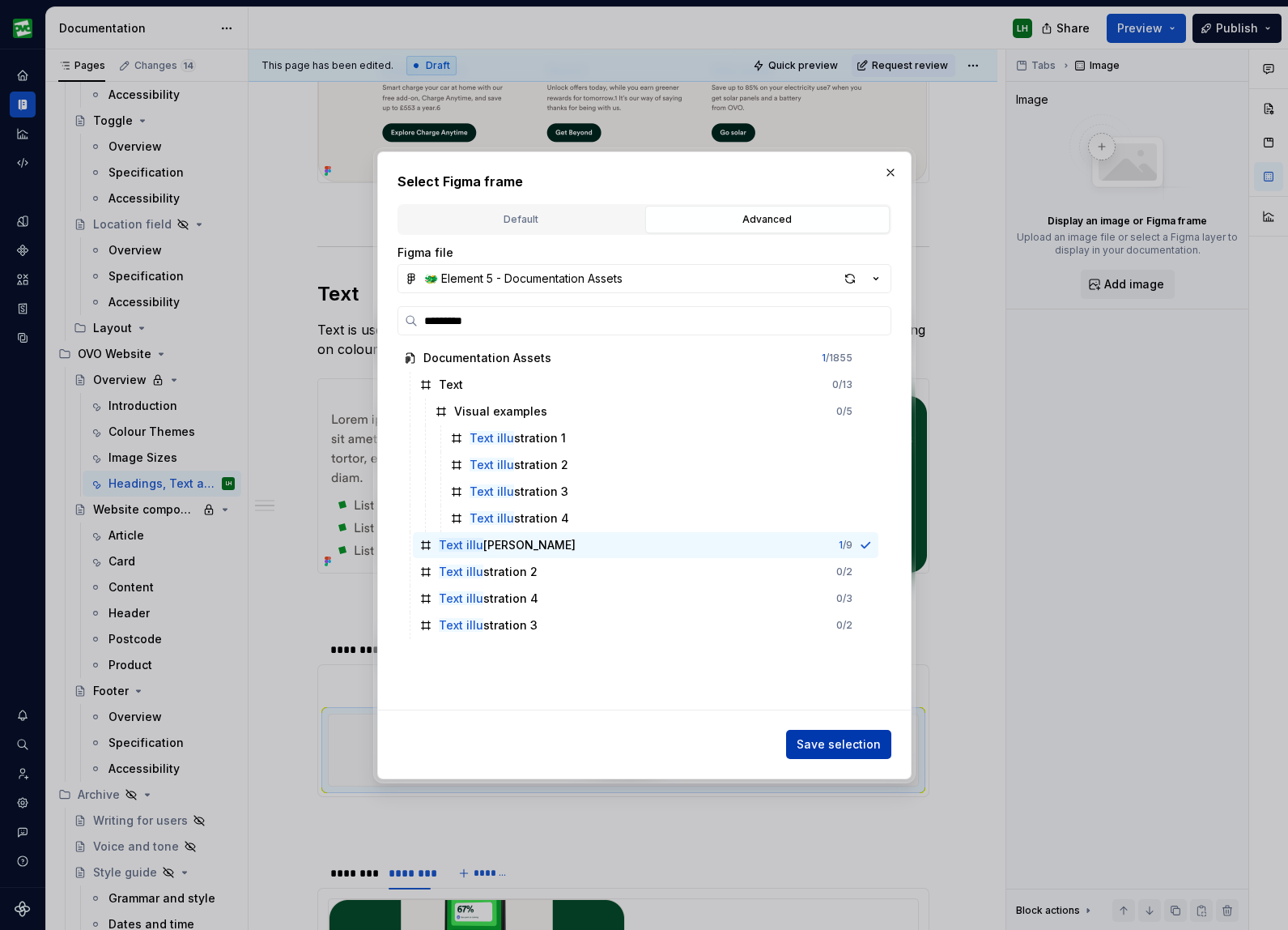
click at [826, 740] on span "Save selection" at bounding box center [838, 745] width 84 height 17
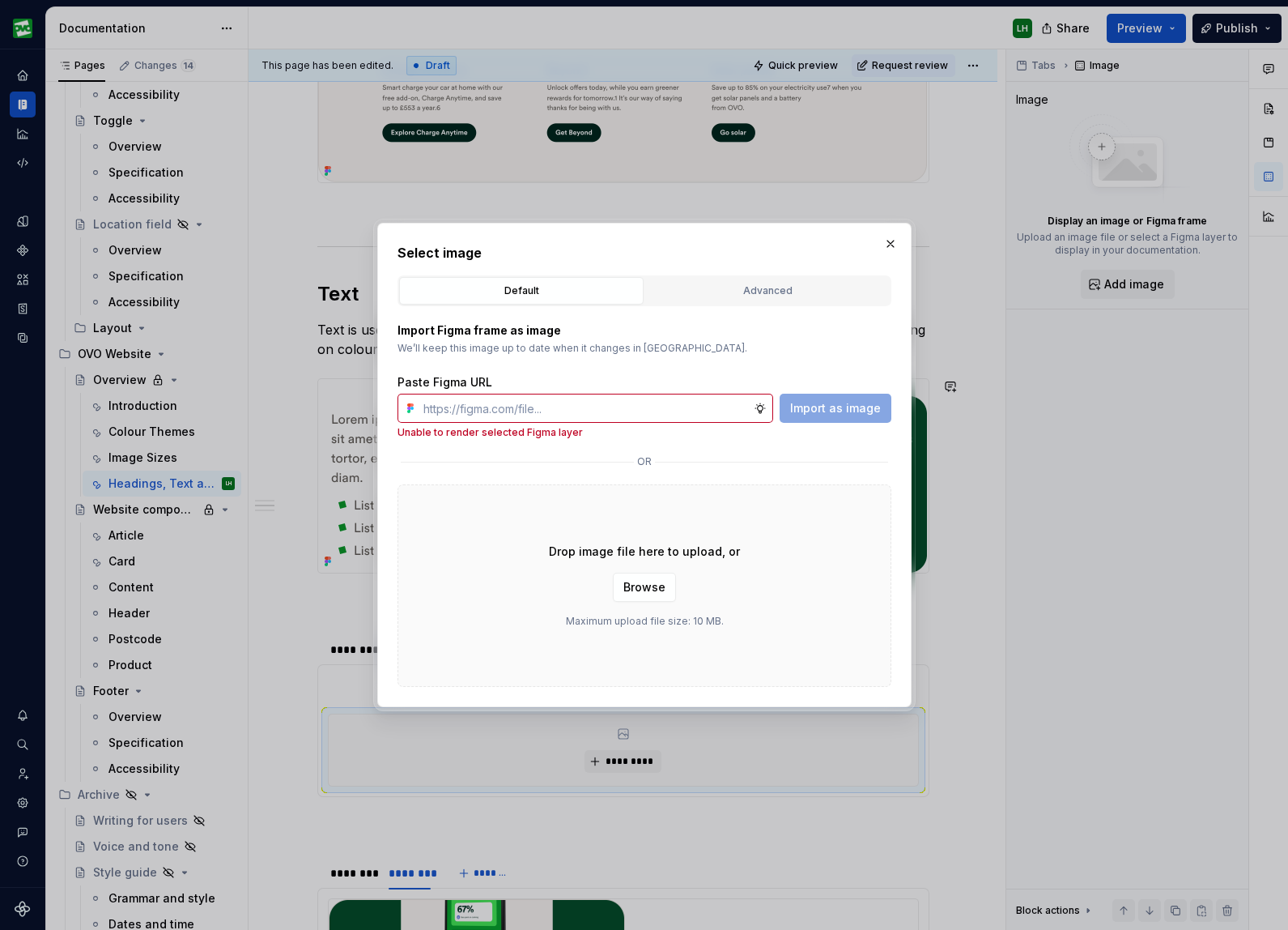
click at [639, 401] on input "text" at bounding box center [586, 408] width 337 height 30
click at [737, 269] on div "Select image Default Advanced Import Figma frame as image We’ll keep this image…" at bounding box center [645, 465] width 494 height 444
click at [724, 291] on div "Advanced" at bounding box center [768, 291] width 233 height 17
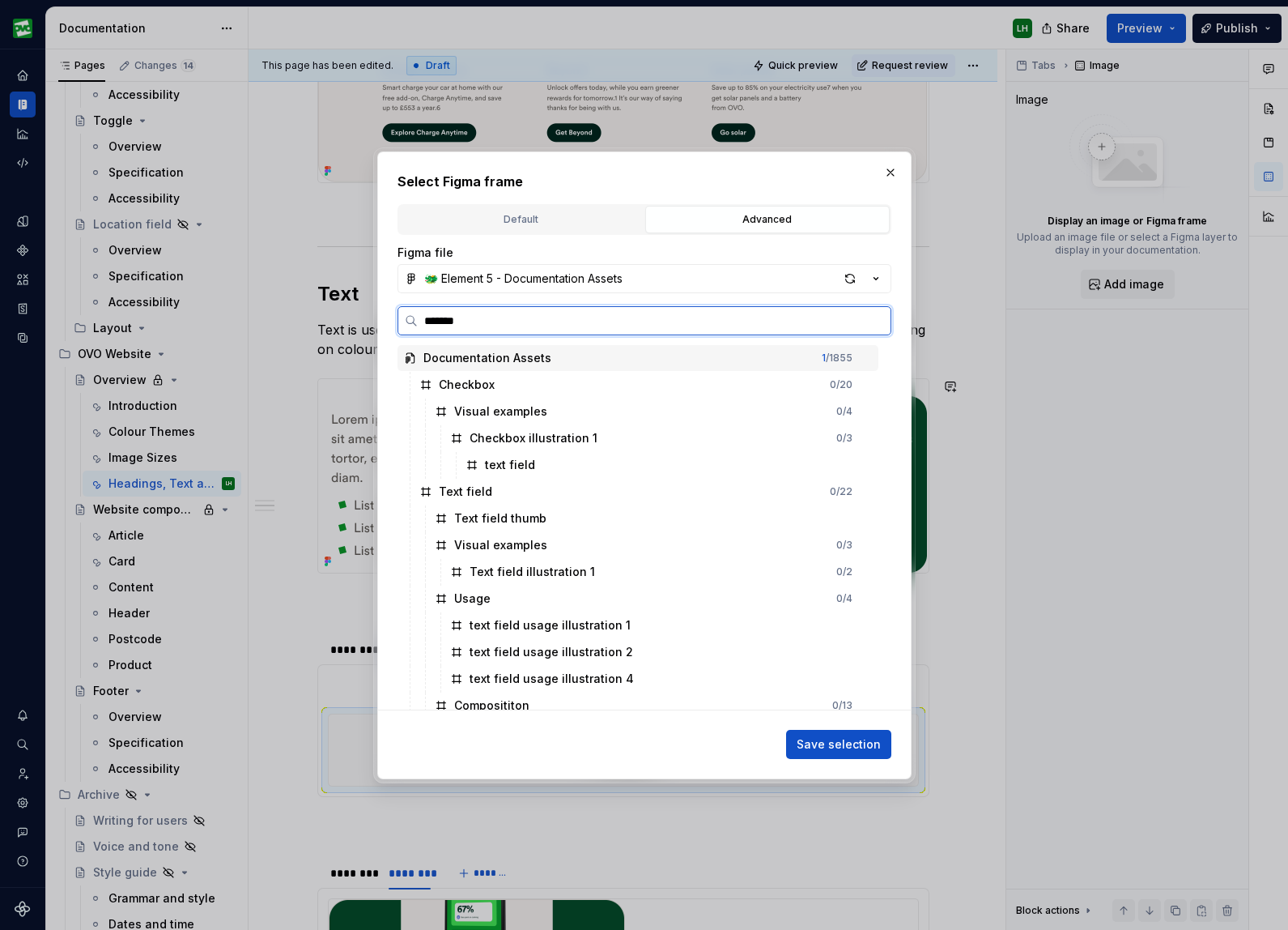
type input "********"
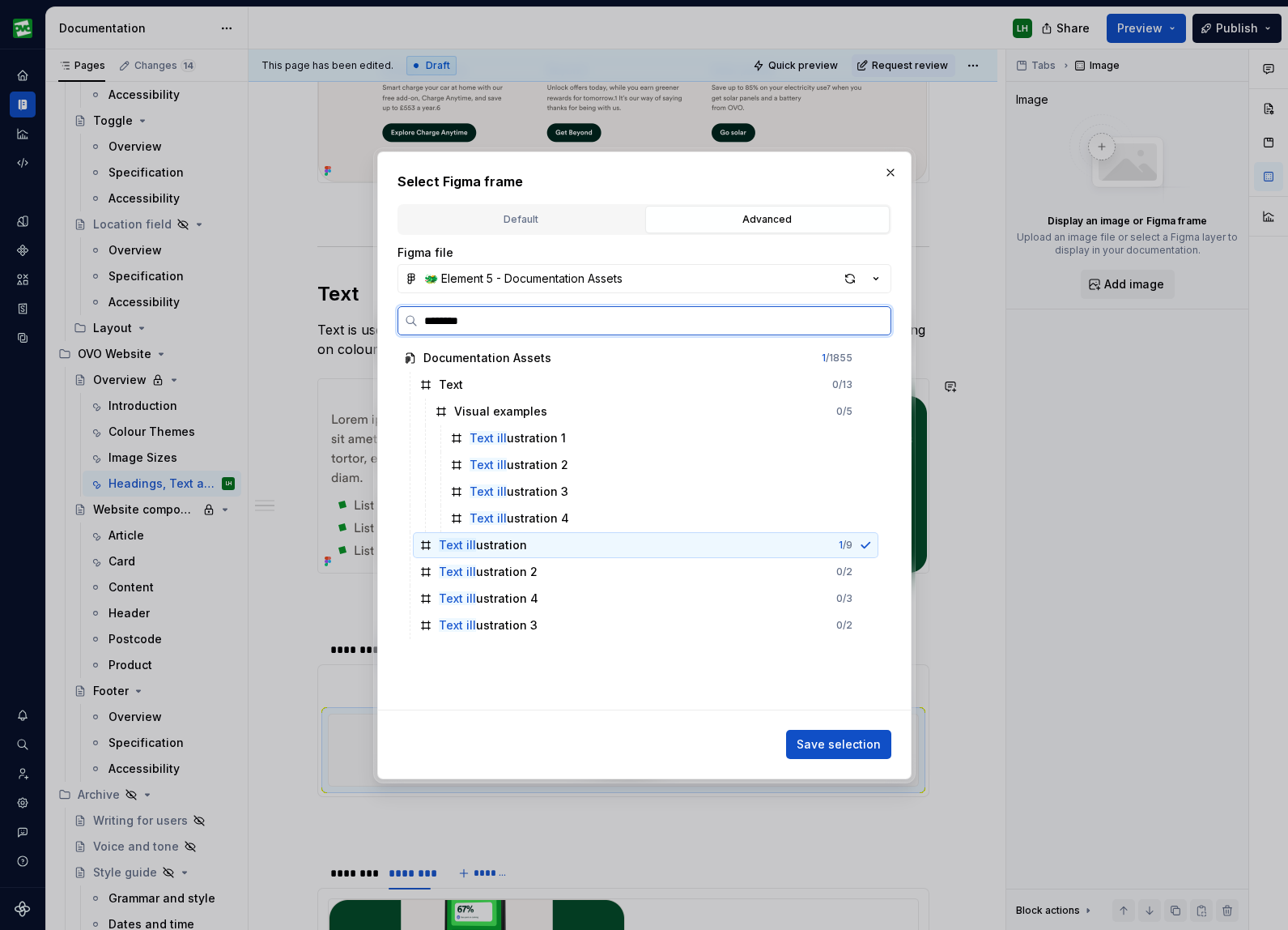
click at [553, 549] on div "Text ill ustration 1 / 9" at bounding box center [645, 545] width 465 height 26
click at [821, 737] on span "Save selection" at bounding box center [838, 745] width 84 height 17
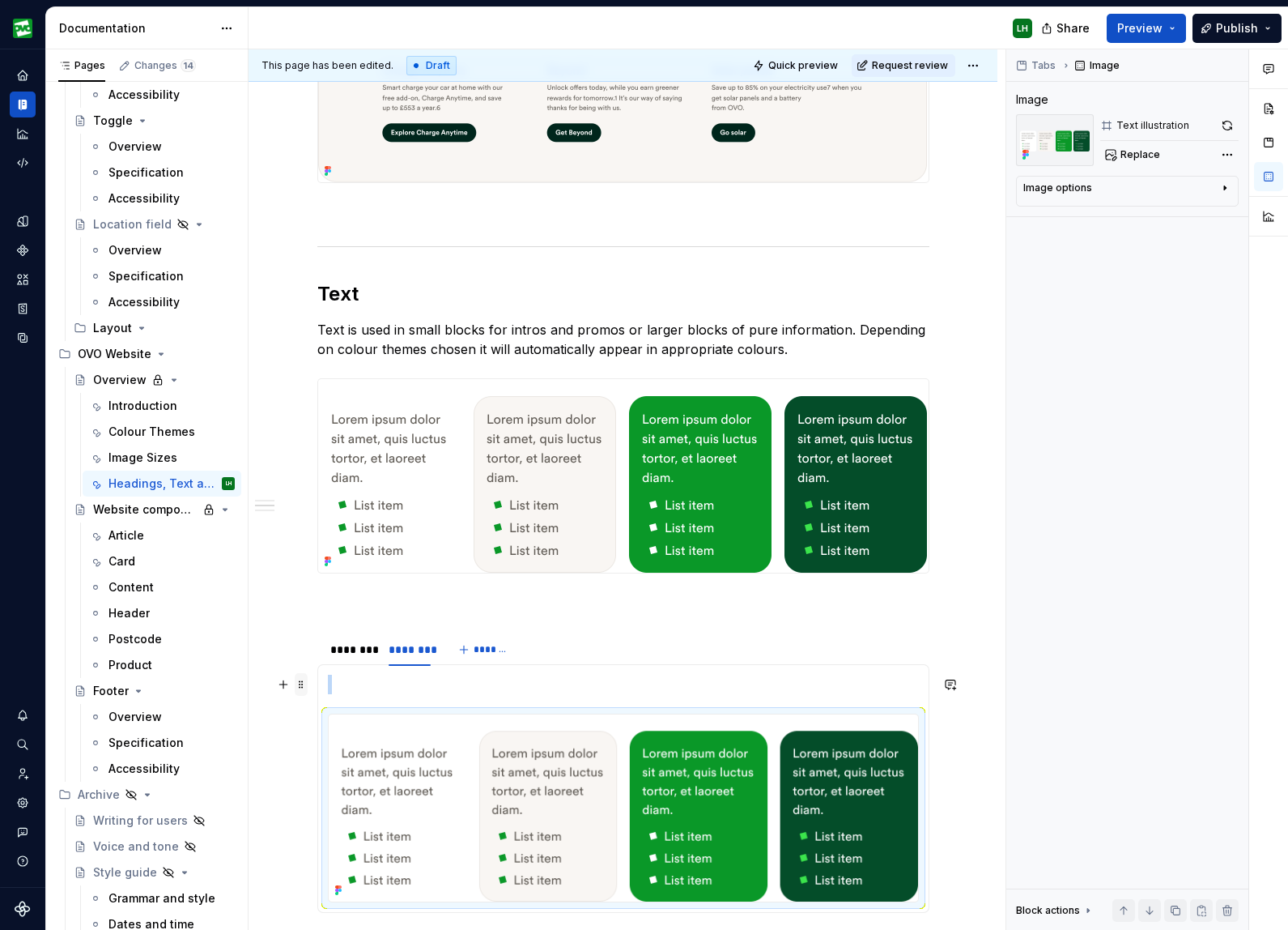
click at [305, 689] on span at bounding box center [302, 684] width 13 height 23
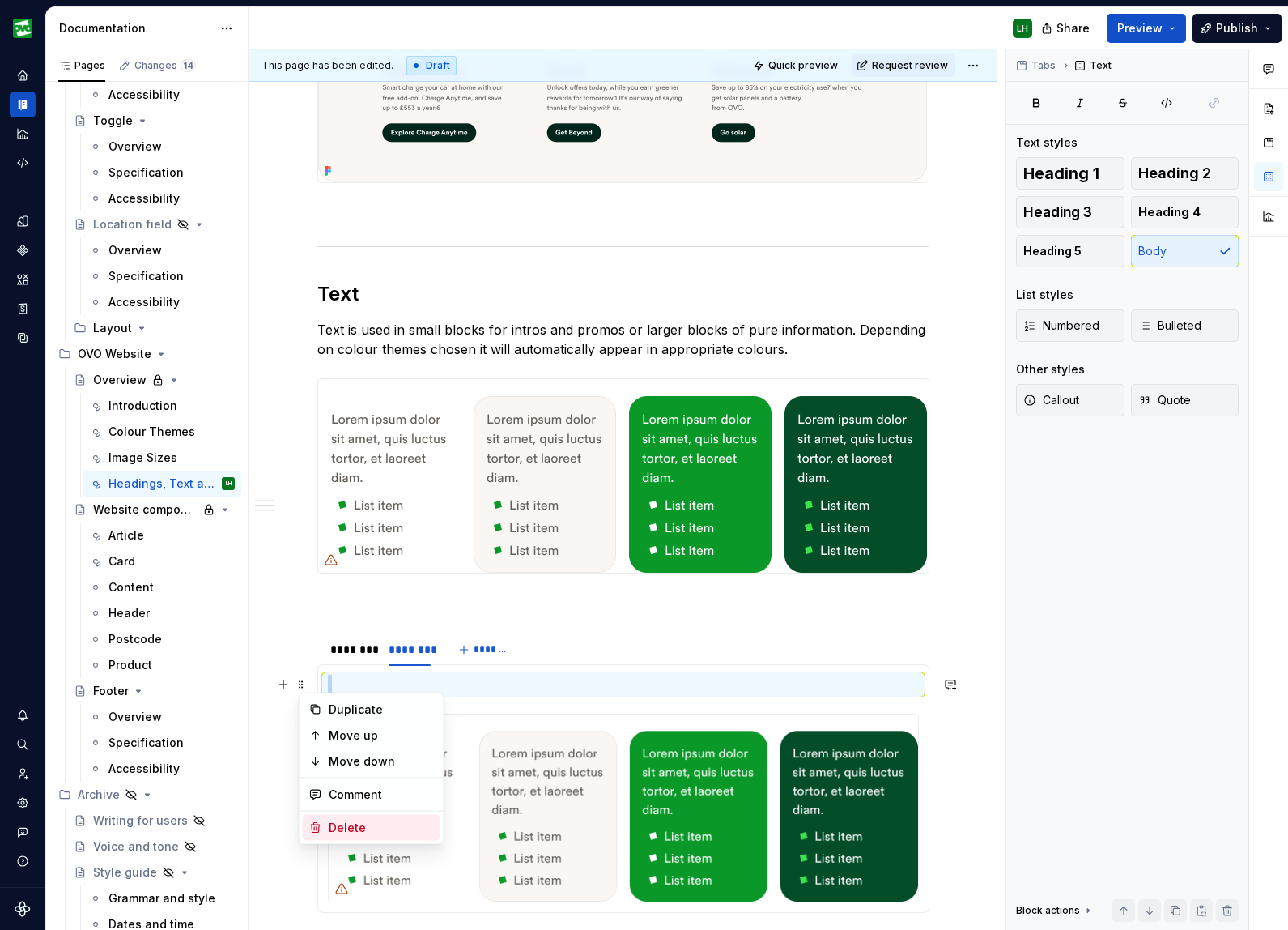
click at [353, 830] on div "Delete" at bounding box center [381, 828] width 105 height 17
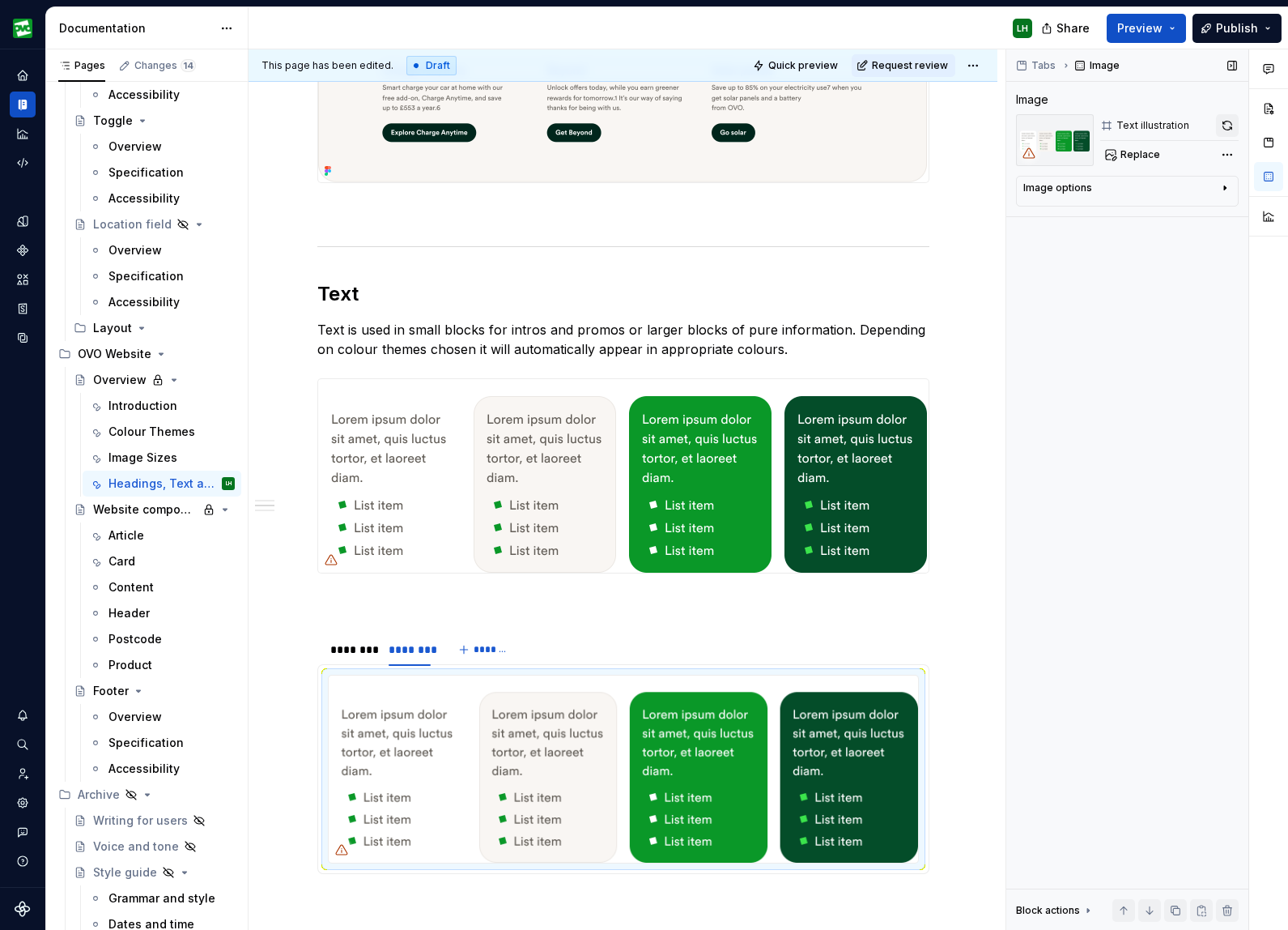
click at [1197, 129] on button "button" at bounding box center [1228, 125] width 23 height 23
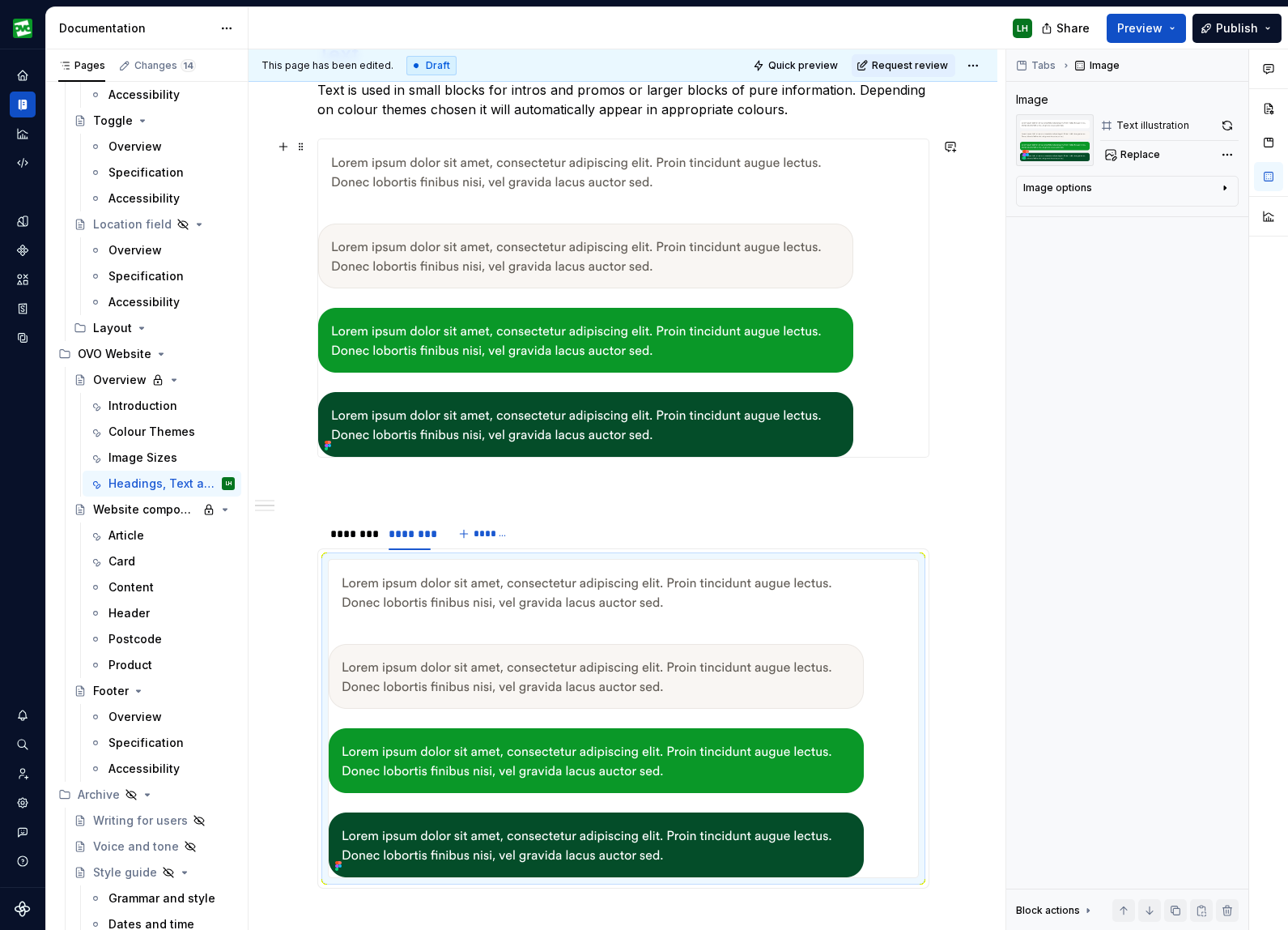
scroll to position [1279, 0]
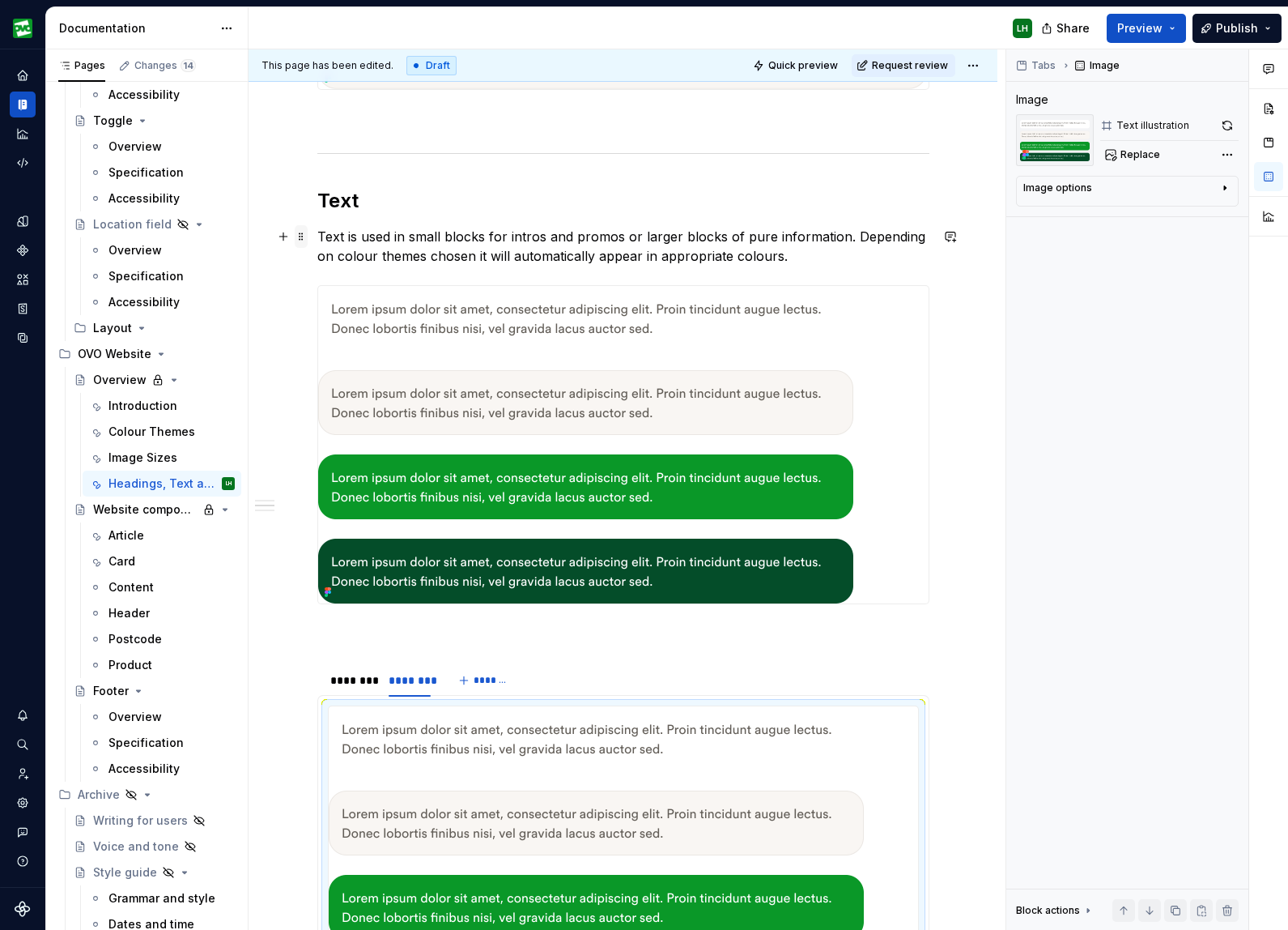
click at [304, 241] on span at bounding box center [302, 236] width 13 height 23
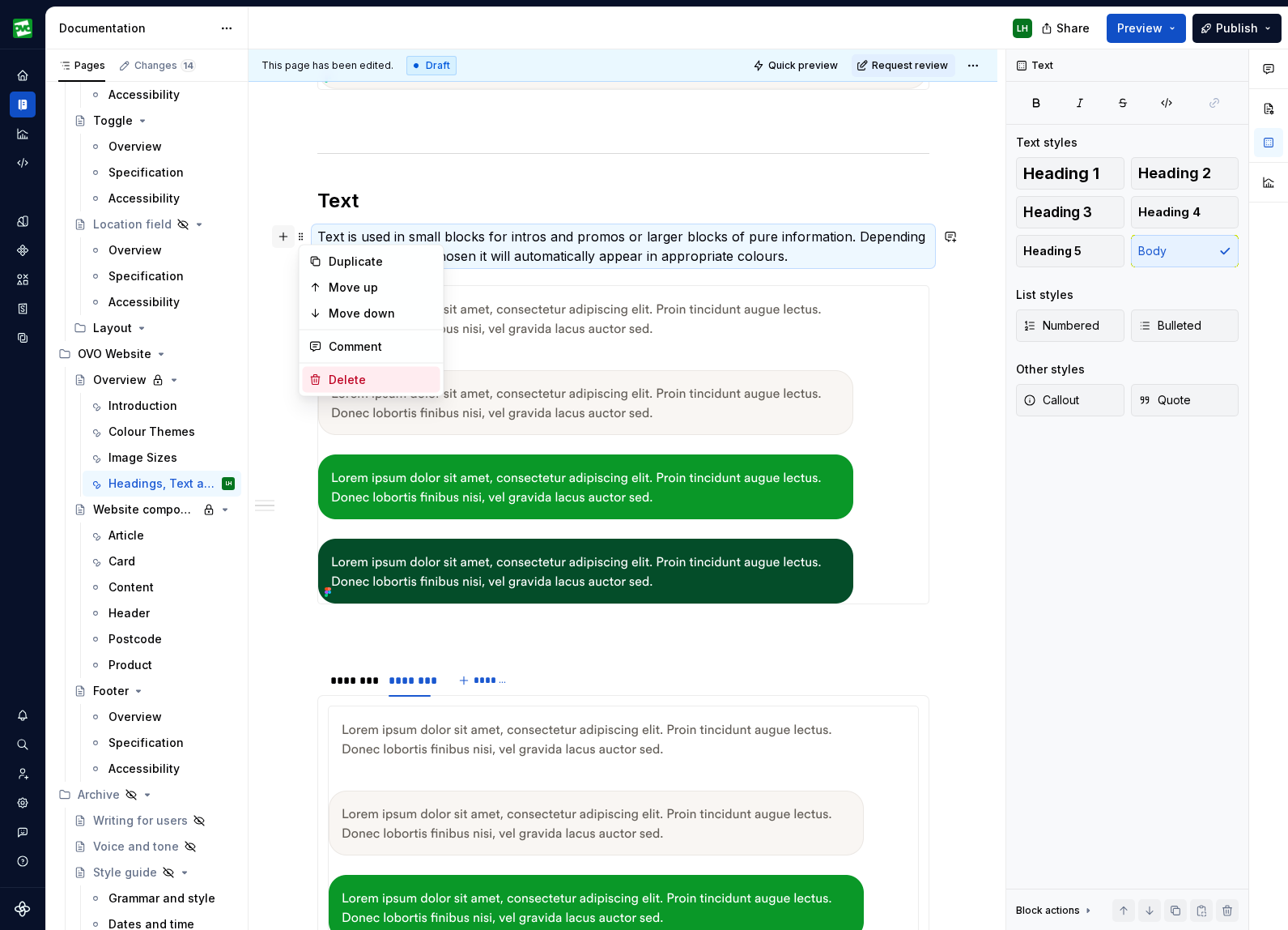
drag, startPoint x: 348, startPoint y: 376, endPoint x: 295, endPoint y: 234, distance: 151.6
click at [348, 376] on div "Delete" at bounding box center [381, 380] width 105 height 17
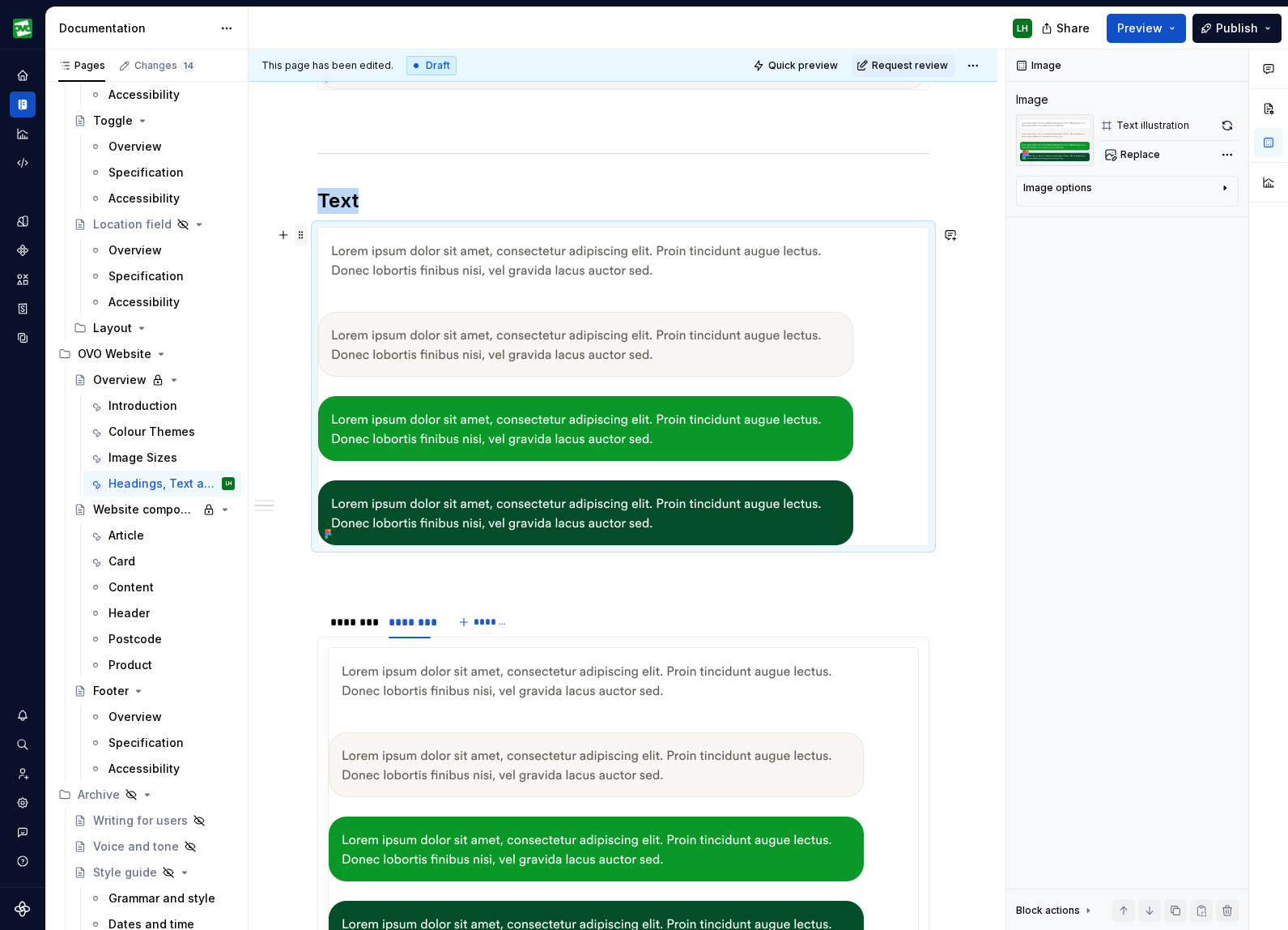
click at [302, 229] on span at bounding box center [302, 235] width 13 height 23
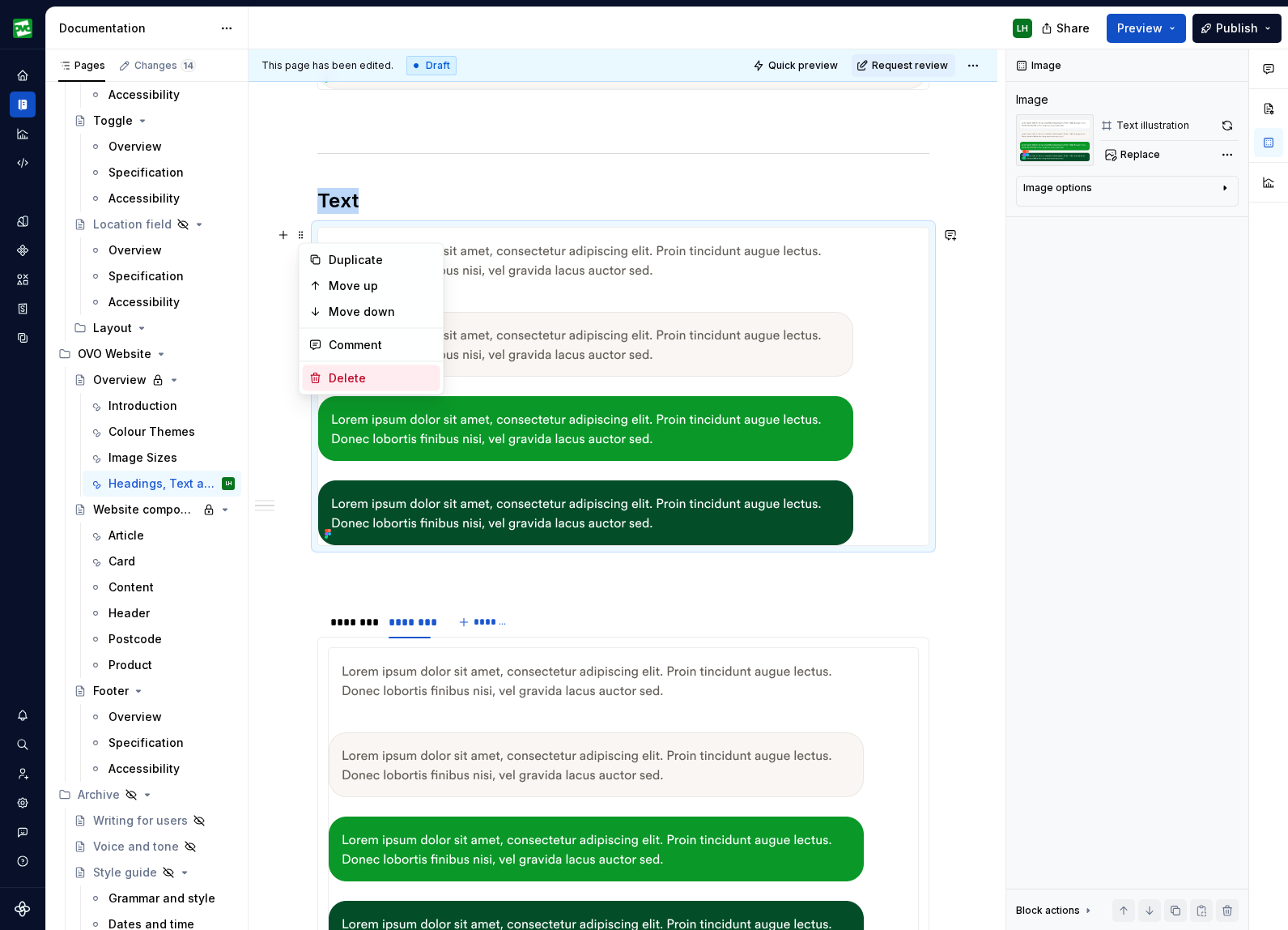
click at [353, 370] on div "Delete" at bounding box center [381, 378] width 105 height 17
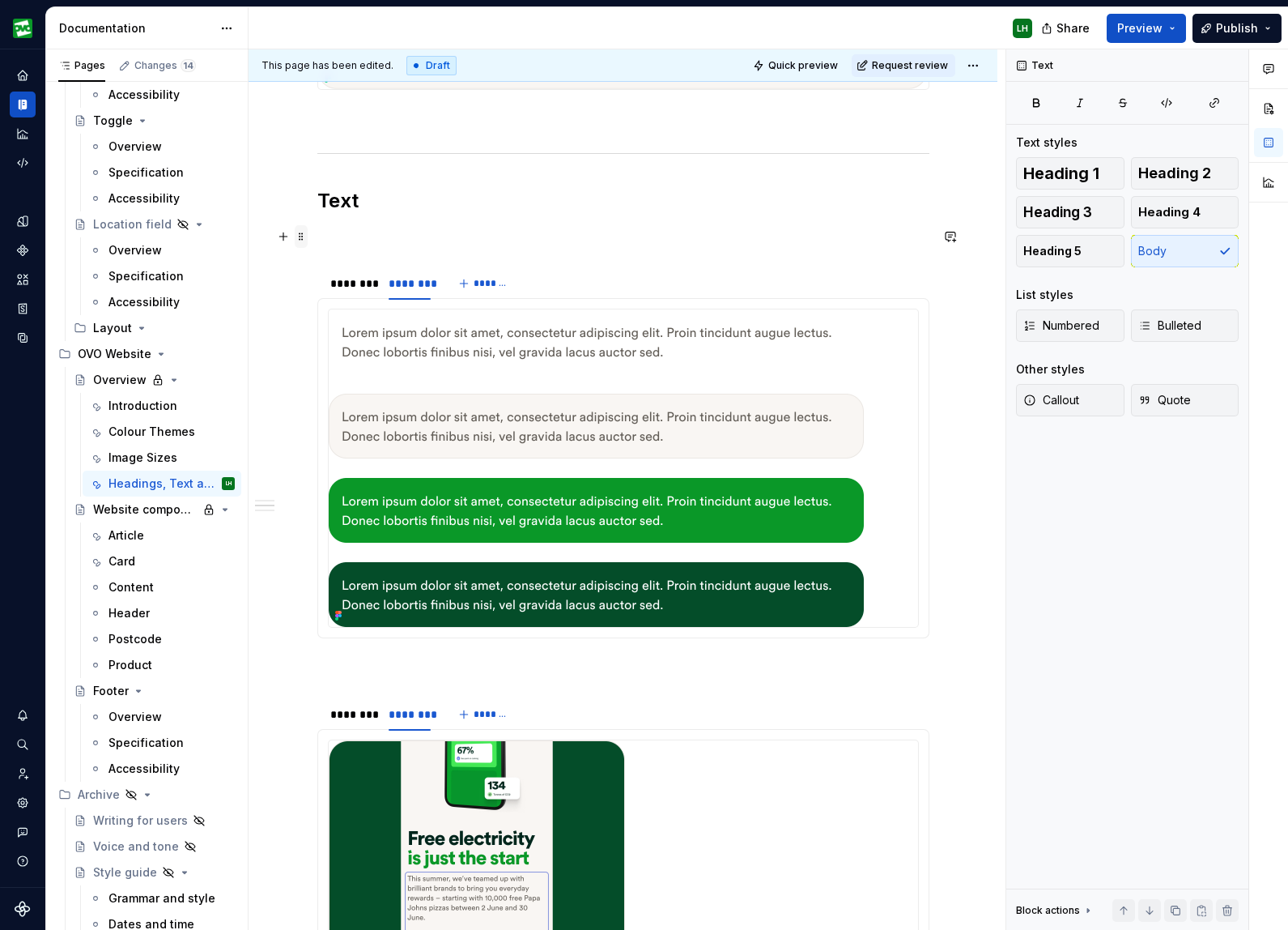
click at [302, 229] on span at bounding box center [302, 236] width 13 height 23
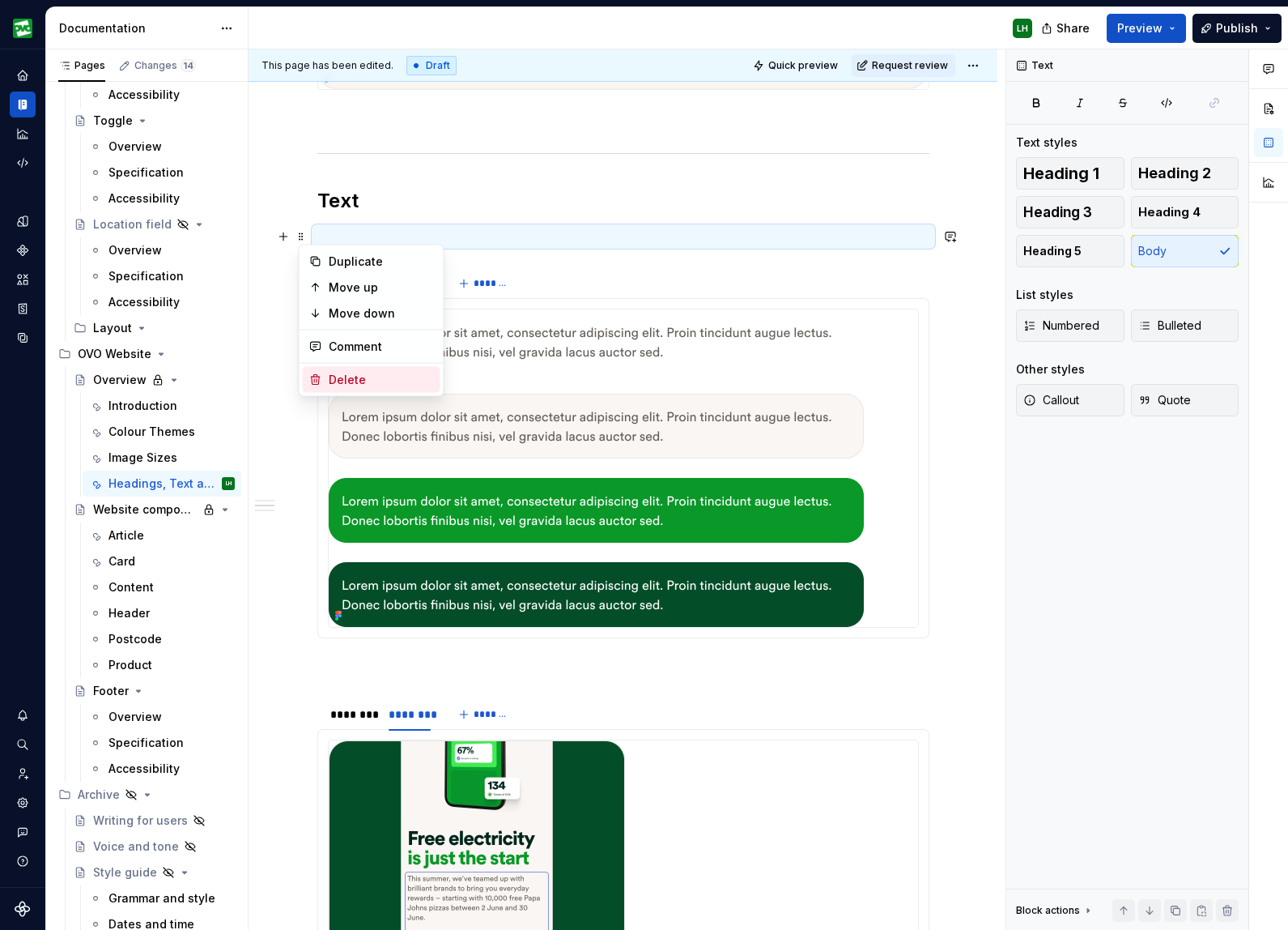
click at [357, 374] on div "Delete" at bounding box center [381, 380] width 105 height 17
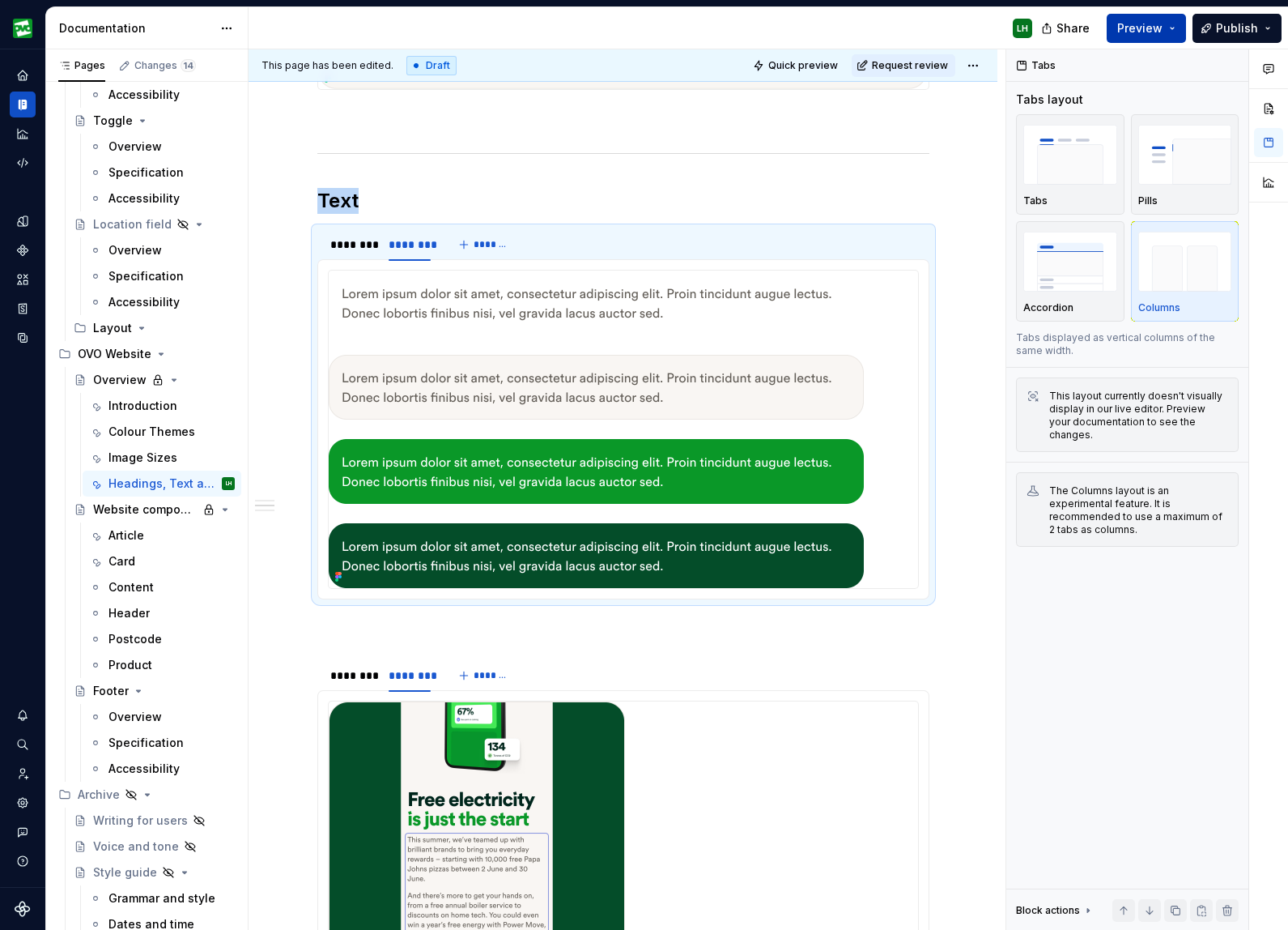
click at [1147, 32] on span "Preview" at bounding box center [1140, 29] width 45 height 17
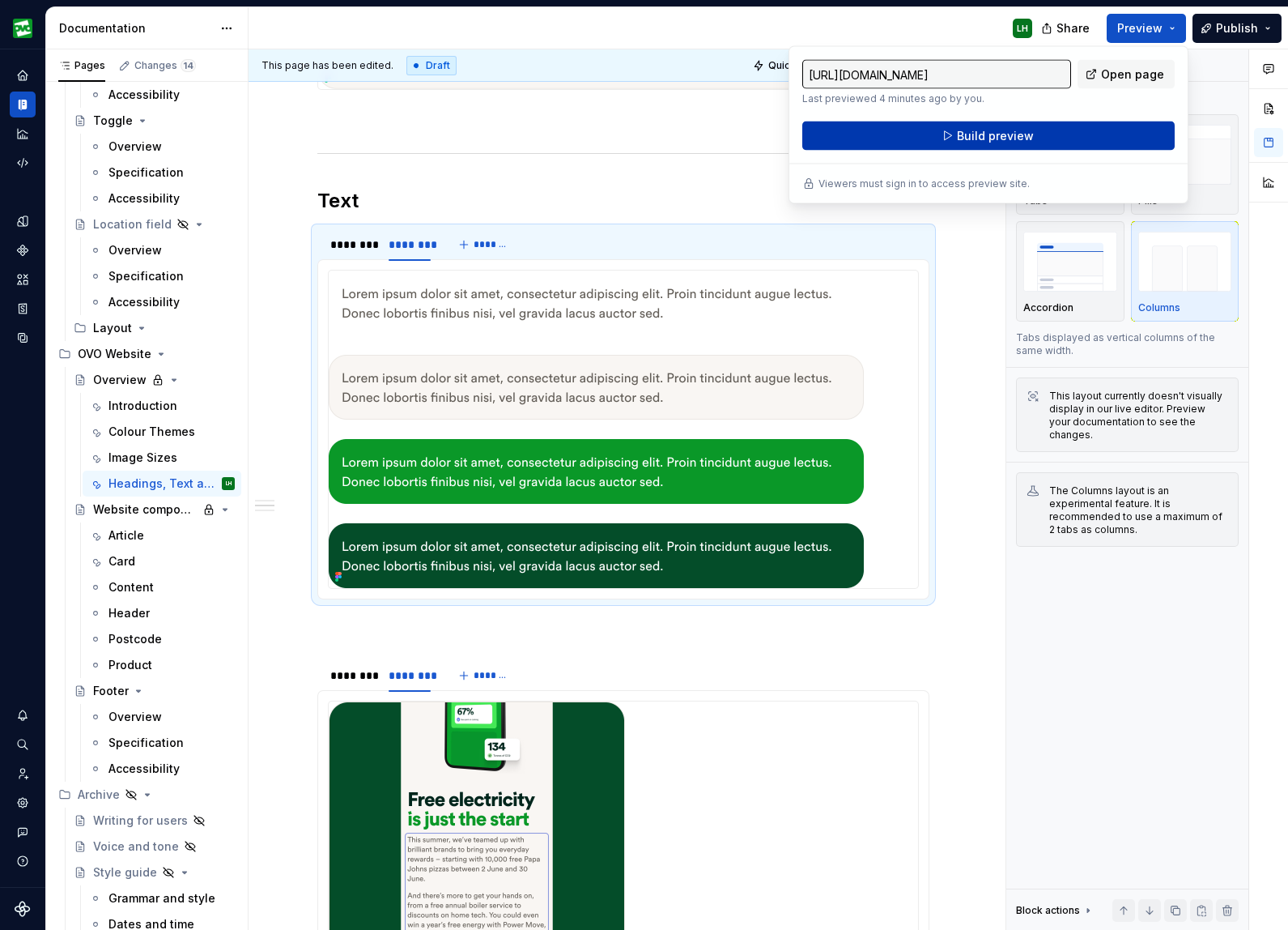
click at [1060, 137] on button "Build preview" at bounding box center [988, 136] width 373 height 30
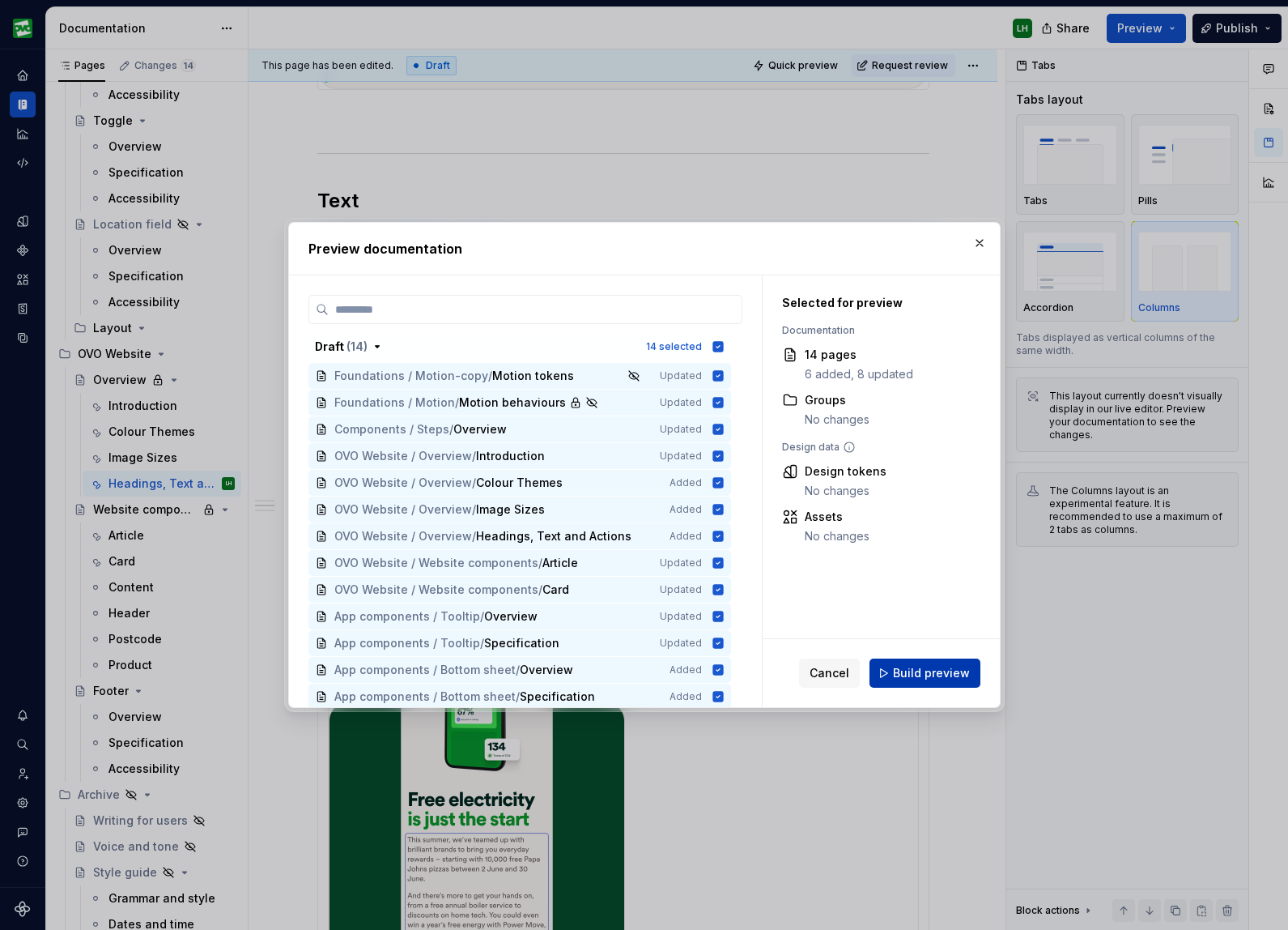
click at [942, 671] on span "Build preview" at bounding box center [931, 674] width 77 height 17
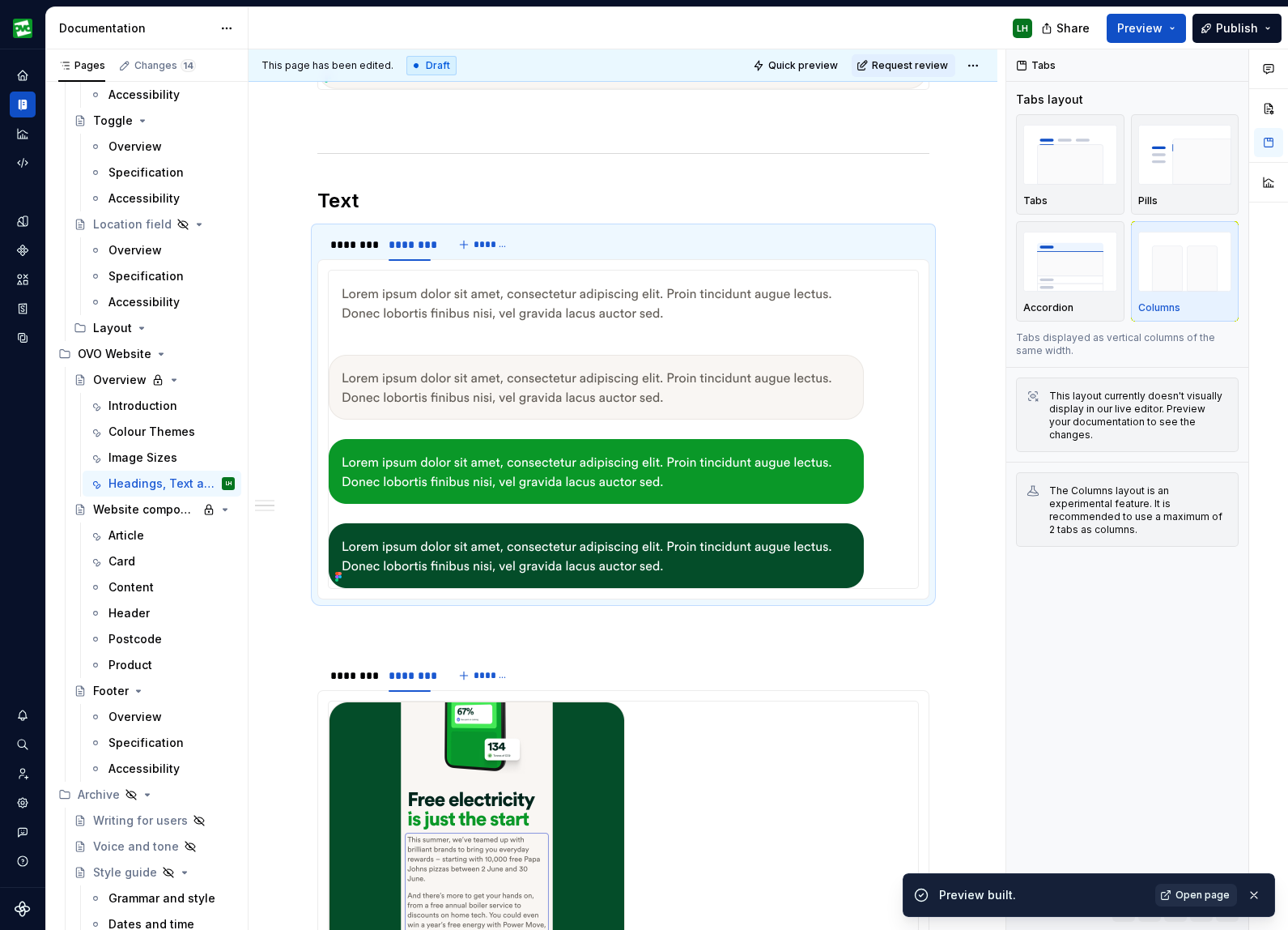
click at [1197, 889] on span "Open page" at bounding box center [1203, 895] width 55 height 13
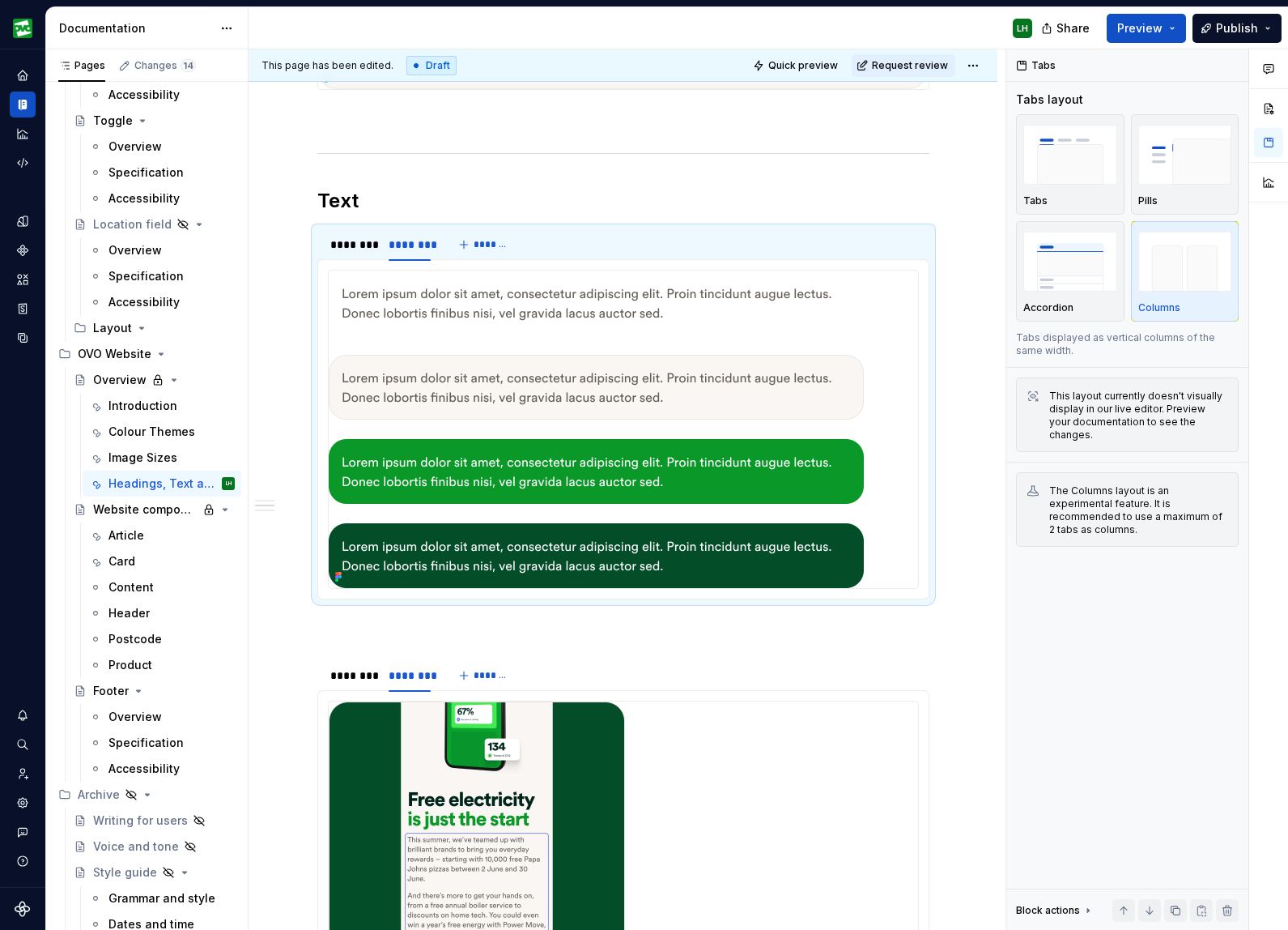
type textarea "*"
